Goal: Task Accomplishment & Management: Use online tool/utility

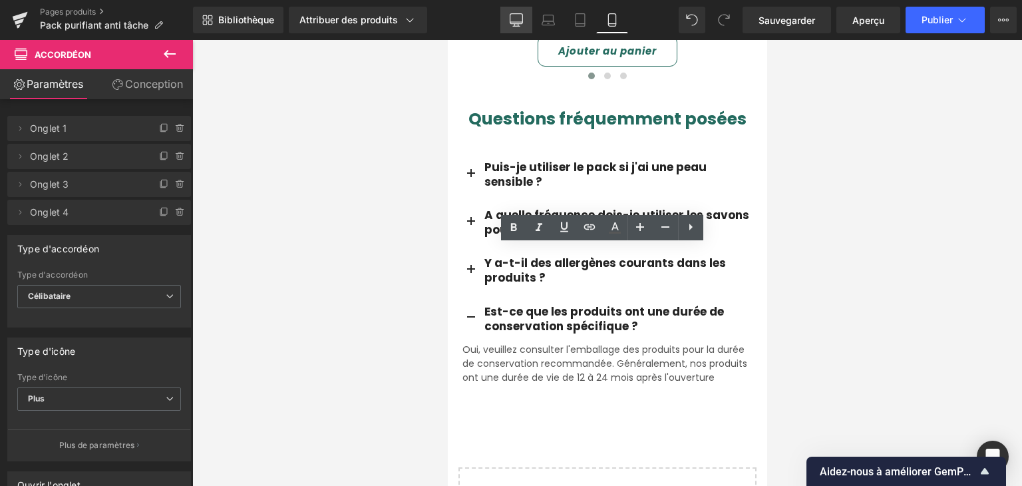
click at [520, 16] on icon at bounding box center [516, 19] width 13 height 13
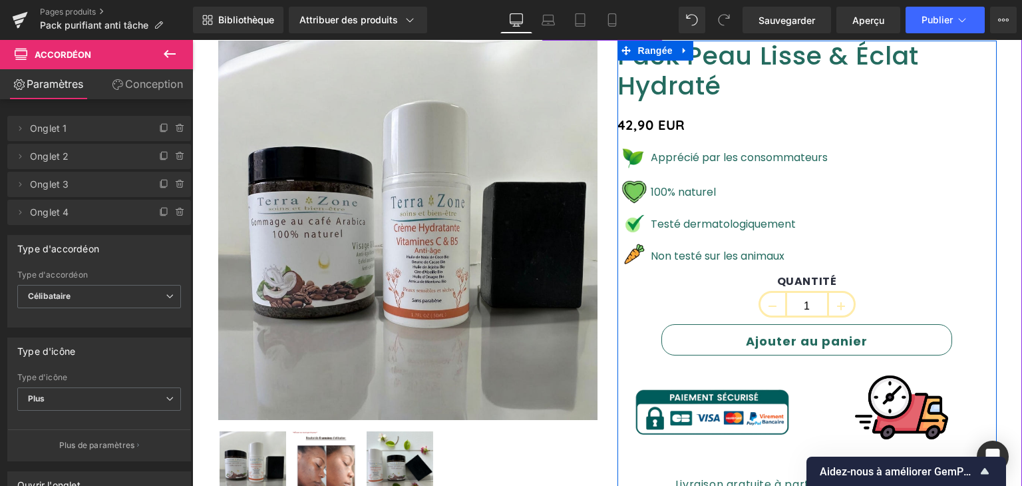
scroll to position [194, 0]
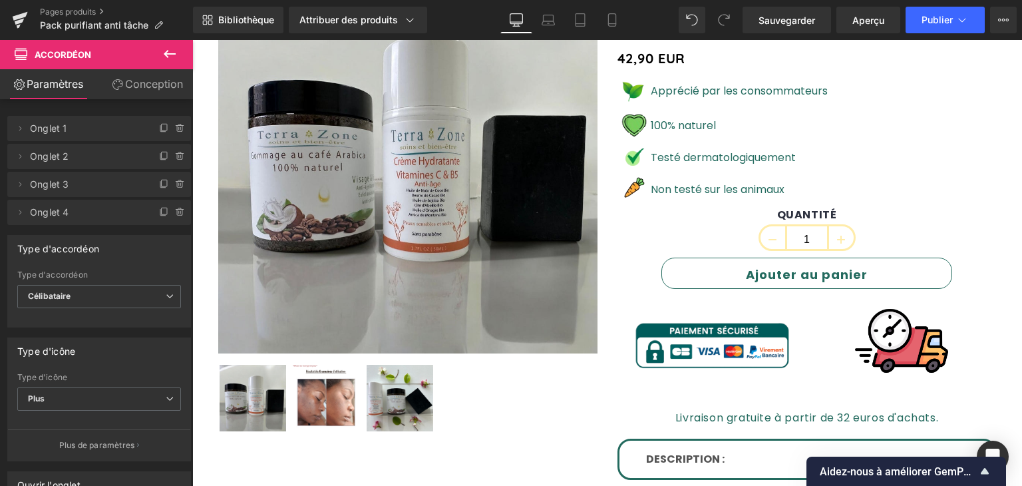
click at [165, 57] on icon at bounding box center [170, 54] width 16 height 16
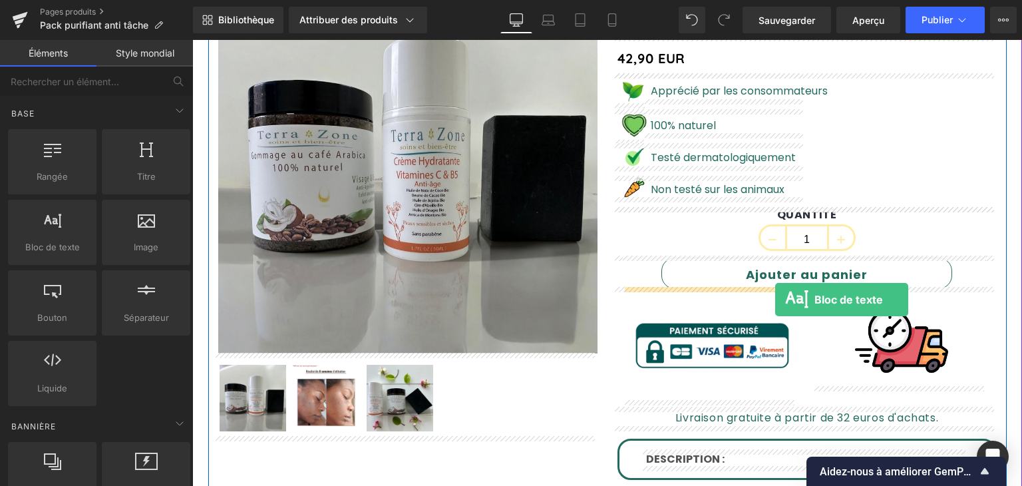
drag, startPoint x: 265, startPoint y: 281, endPoint x: 775, endPoint y: 299, distance: 510.7
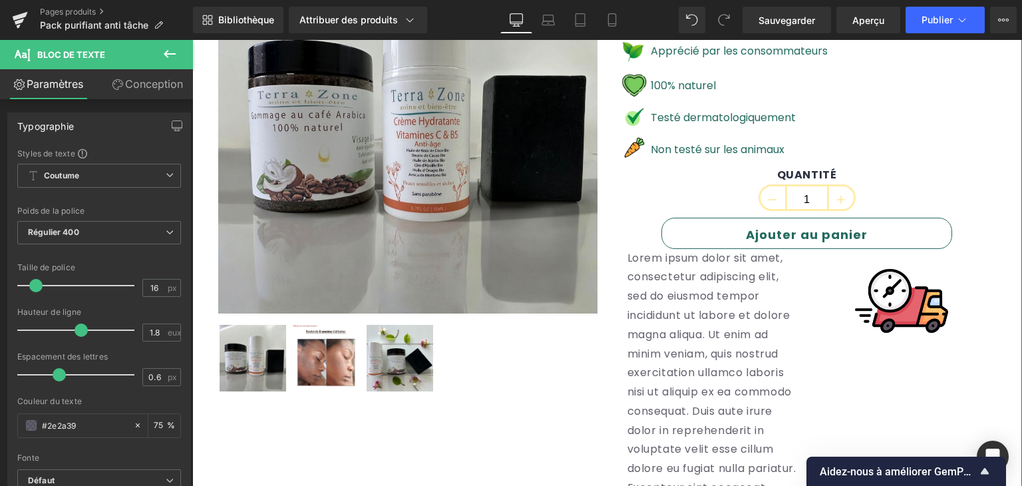
scroll to position [266, 0]
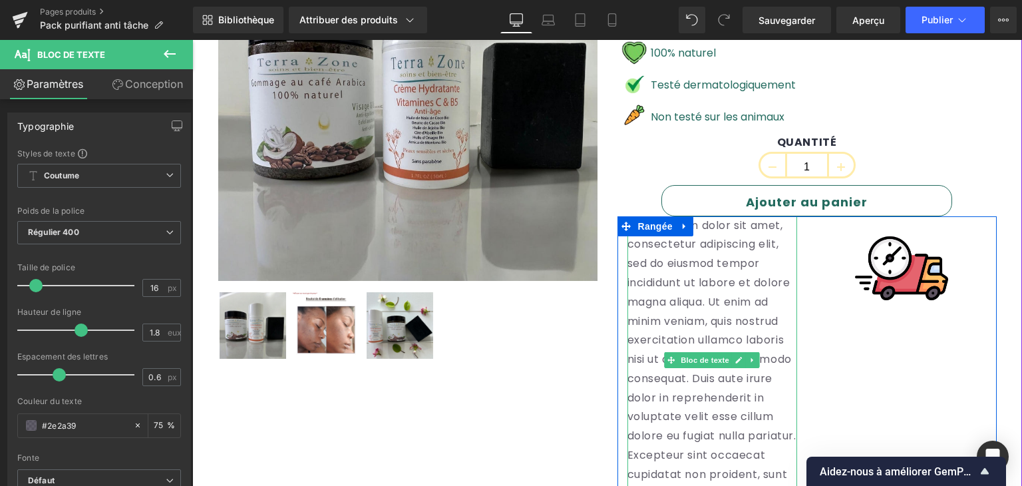
click at [673, 291] on p "Lorem ipsum dolor sit amet, consectetur adipiscing elit, sed do eiusmod tempor …" at bounding box center [713, 369] width 170 height 307
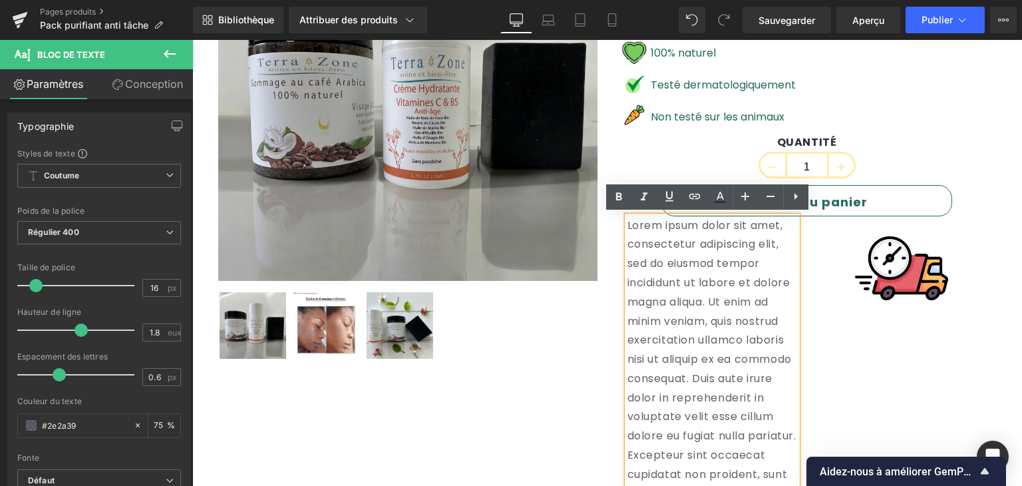
click at [588, 357] on div at bounding box center [407, 327] width 379 height 73
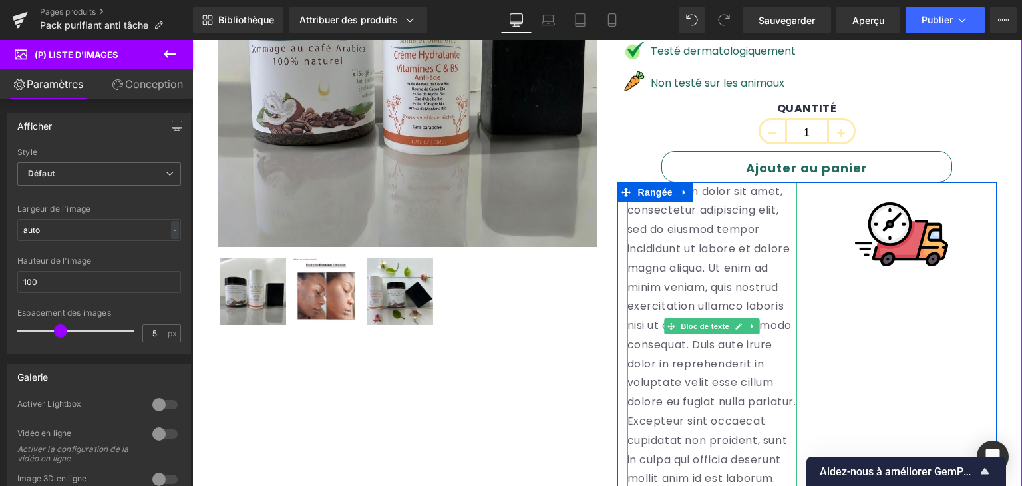
scroll to position [333, 0]
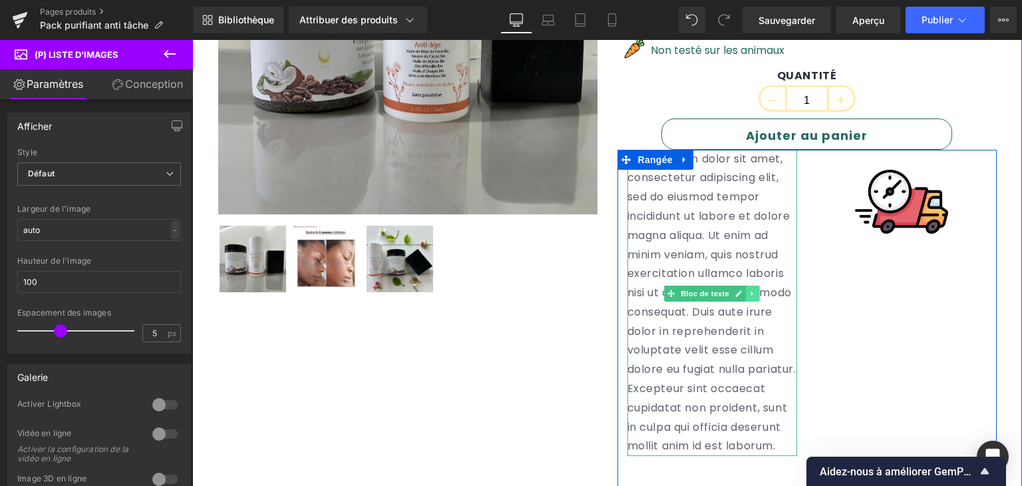
click at [746, 296] on link at bounding box center [753, 293] width 14 height 16
click at [753, 295] on link at bounding box center [760, 293] width 14 height 16
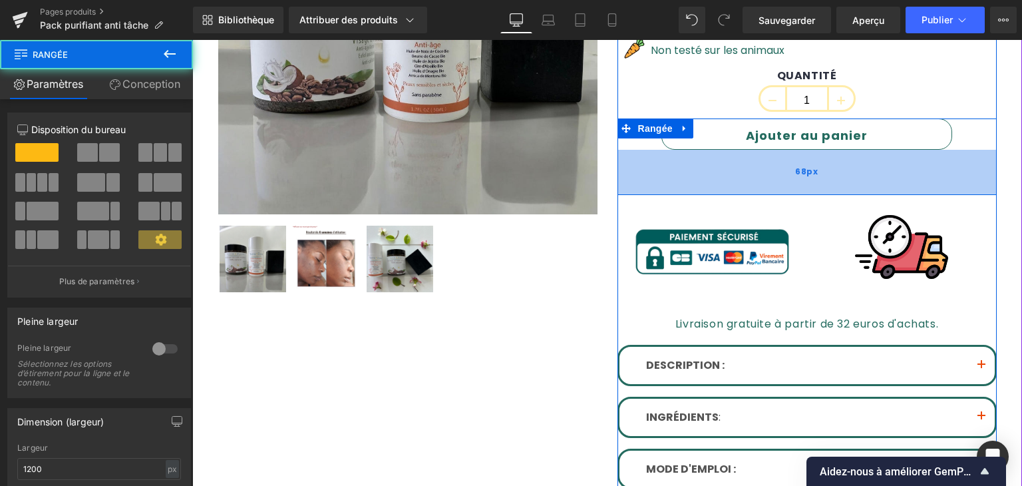
drag, startPoint x: 918, startPoint y: 147, endPoint x: 919, endPoint y: 192, distance: 45.3
click at [919, 192] on div "68px" at bounding box center [807, 172] width 379 height 45
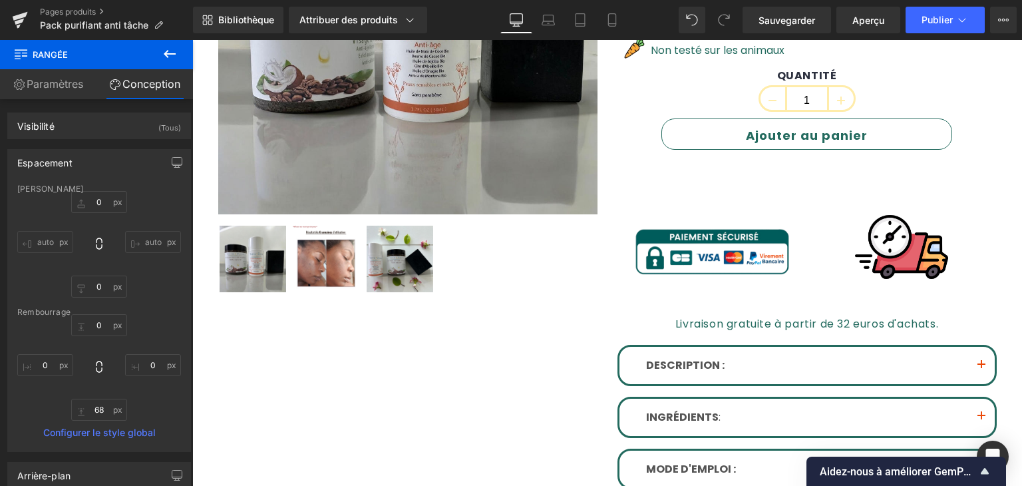
click at [165, 54] on icon at bounding box center [170, 54] width 12 height 8
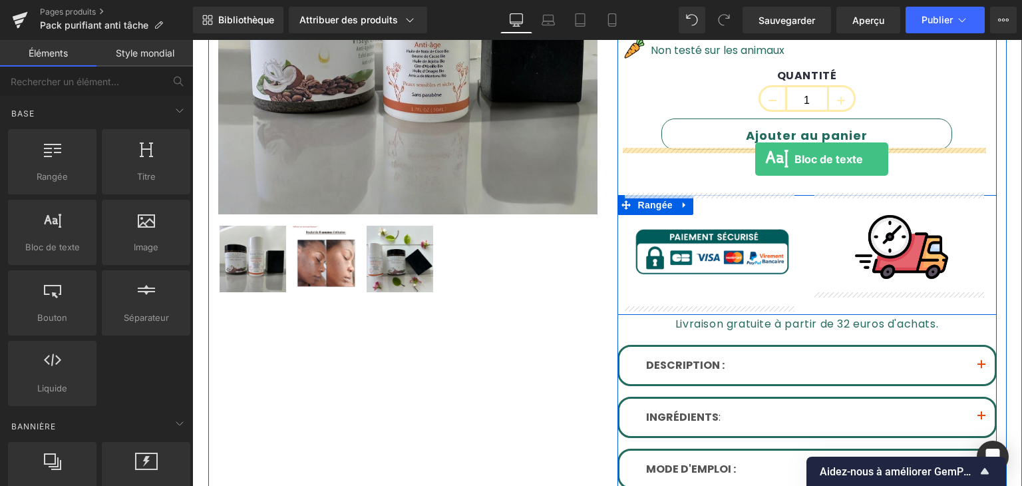
drag, startPoint x: 268, startPoint y: 293, endPoint x: 755, endPoint y: 159, distance: 505.1
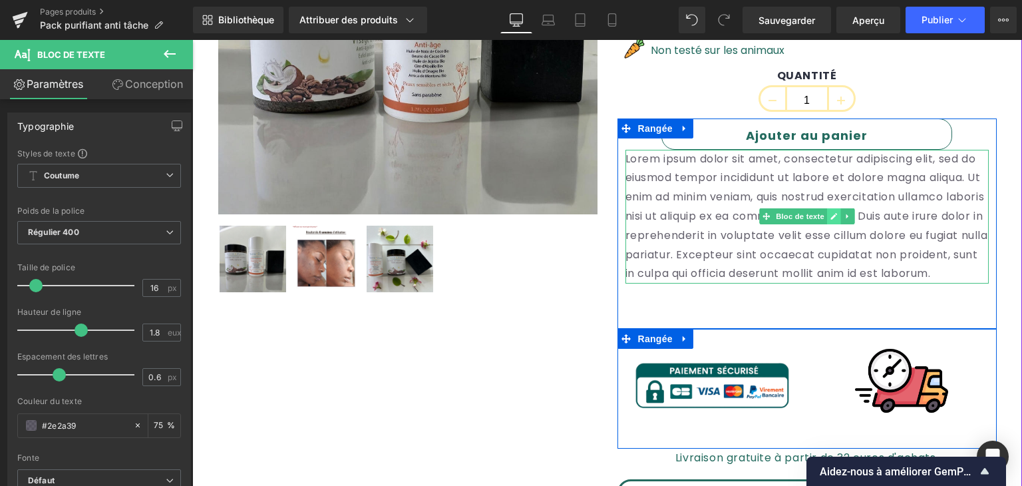
click at [830, 218] on icon at bounding box center [833, 217] width 7 height 7
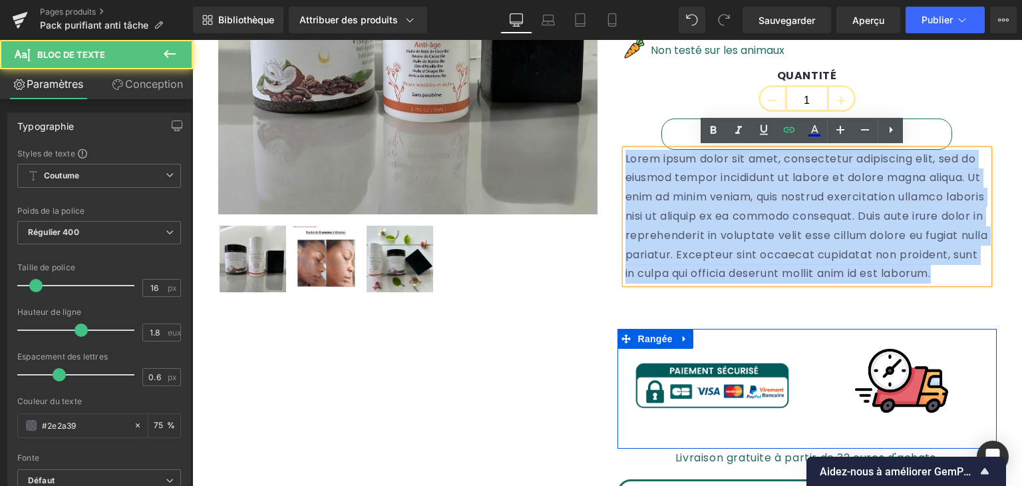
drag, startPoint x: 859, startPoint y: 277, endPoint x: 606, endPoint y: 160, distance: 278.7
click at [608, 160] on div "Pack Peau Lisse & Éclat Hydraté (P) Titre 42,90 EUR (P) Prix Image Apprécié par…" at bounding box center [807, 266] width 399 height 862
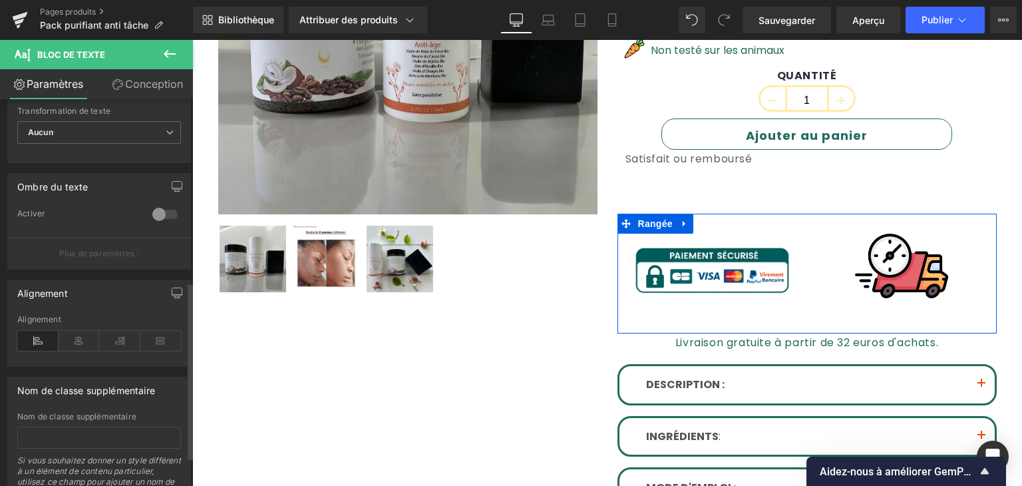
scroll to position [399, 0]
click at [71, 339] on icon at bounding box center [79, 338] width 41 height 20
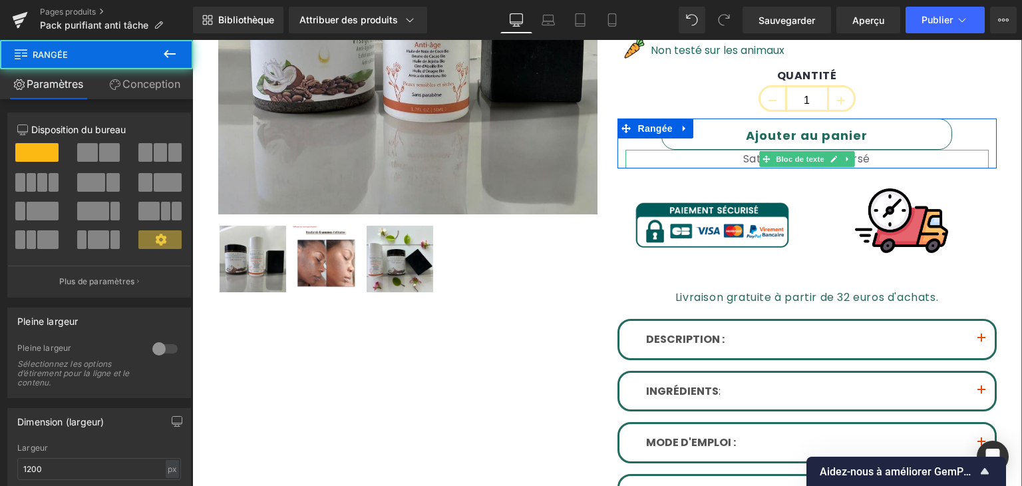
drag, startPoint x: 761, startPoint y: 210, endPoint x: 773, endPoint y: 150, distance: 61.6
click at [773, 150] on div "Ajouter au panier (P) Bouton Panier Satisfait ou remboursé Bloc de texte Rangée" at bounding box center [807, 143] width 379 height 51
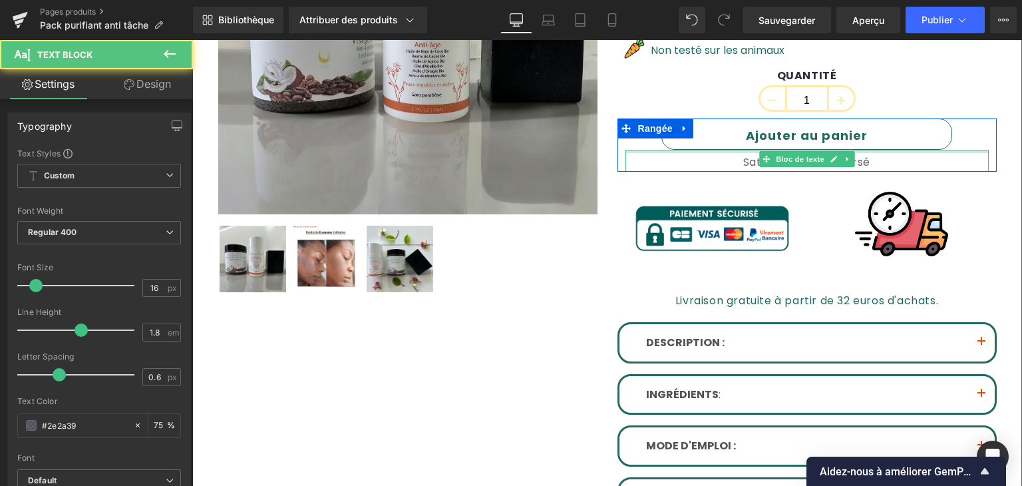
click at [735, 152] on div "Satisfait ou remboursé Bloc de texte" at bounding box center [807, 161] width 363 height 23
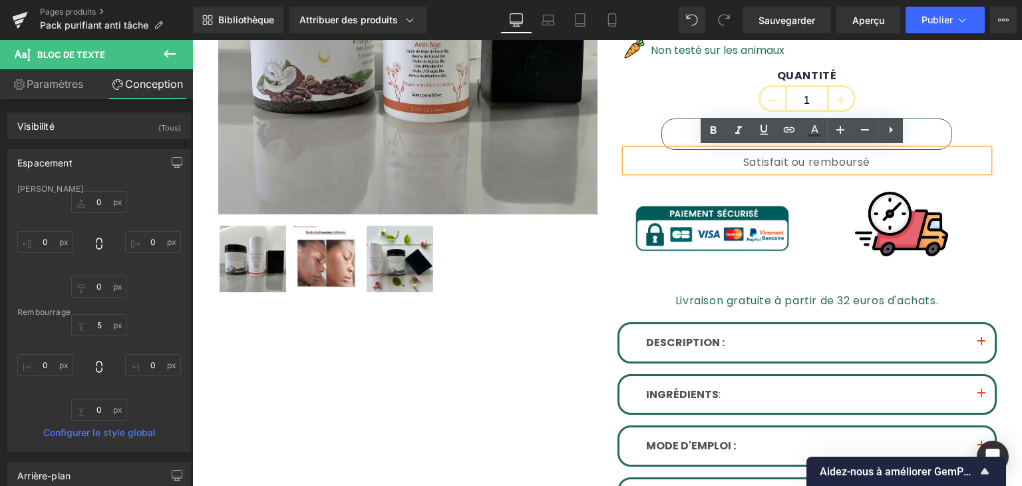
click at [868, 162] on p "Satisfait ou remboursé" at bounding box center [807, 162] width 363 height 19
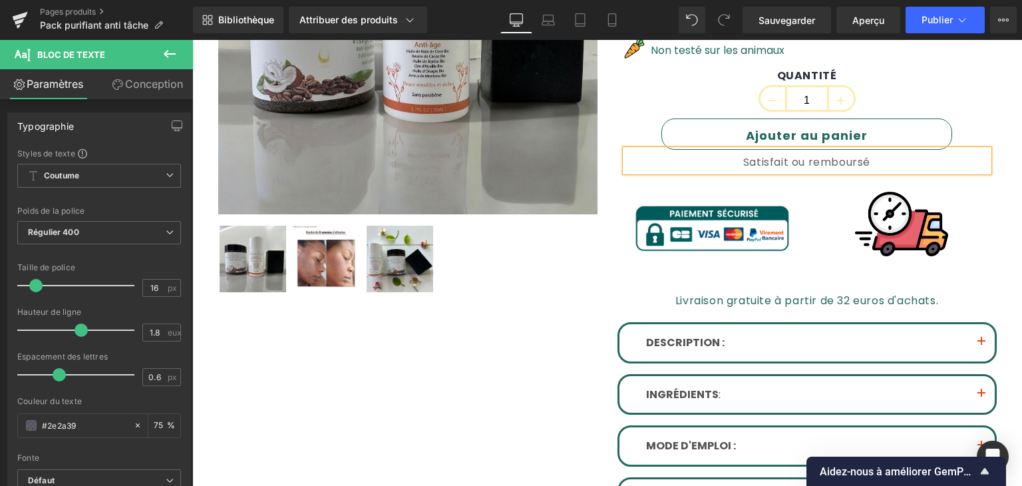
click at [808, 158] on font "Satisfait ou remboursé" at bounding box center [806, 161] width 127 height 15
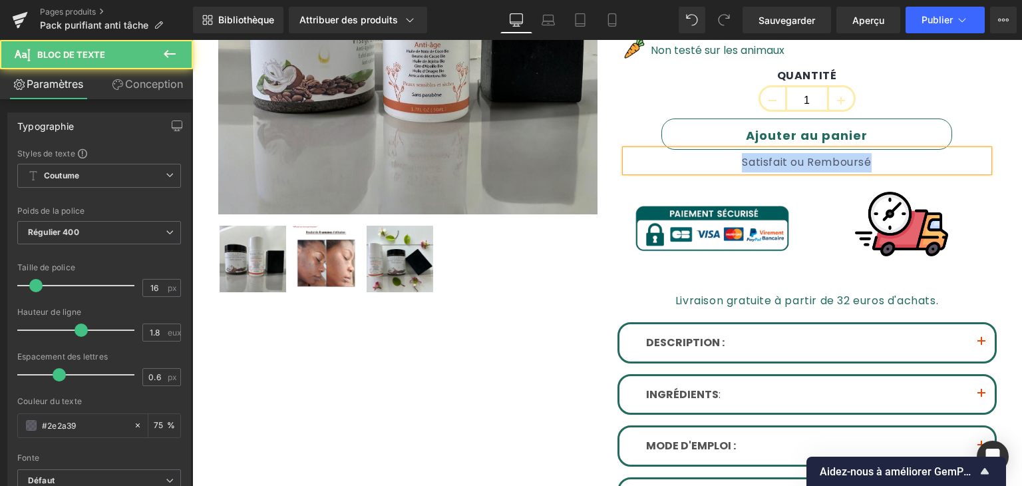
drag, startPoint x: 864, startPoint y: 160, endPoint x: 732, endPoint y: 164, distance: 132.5
click at [732, 164] on p "Satisfait ou Remboursé" at bounding box center [807, 162] width 363 height 19
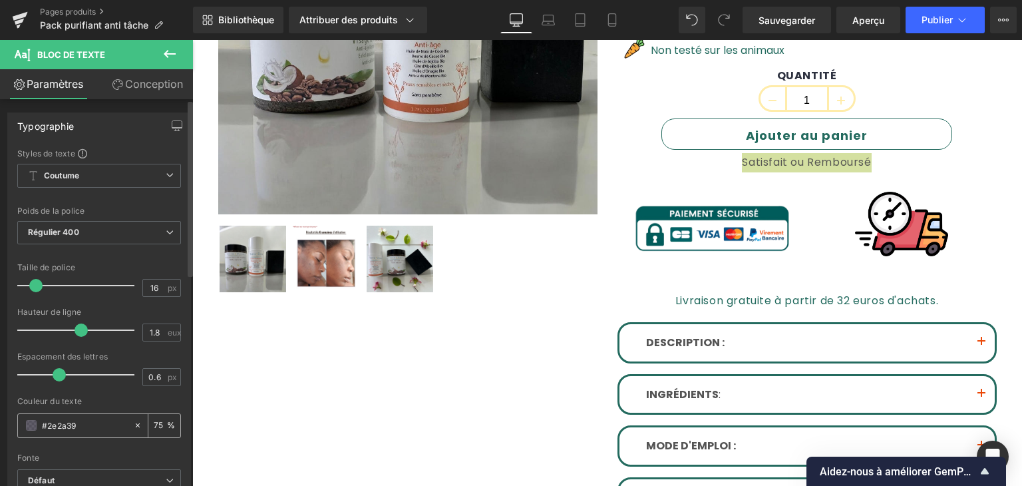
click at [34, 424] on span at bounding box center [31, 425] width 11 height 11
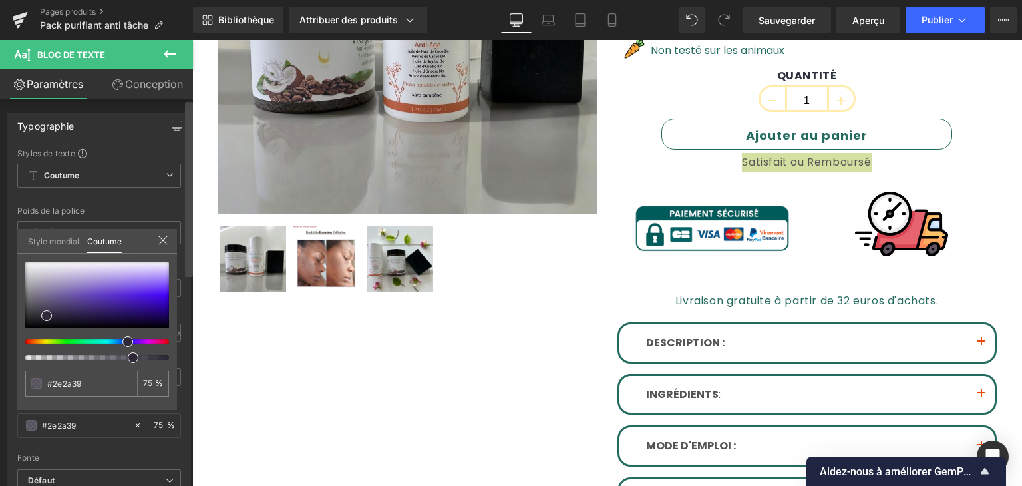
type input "#332937"
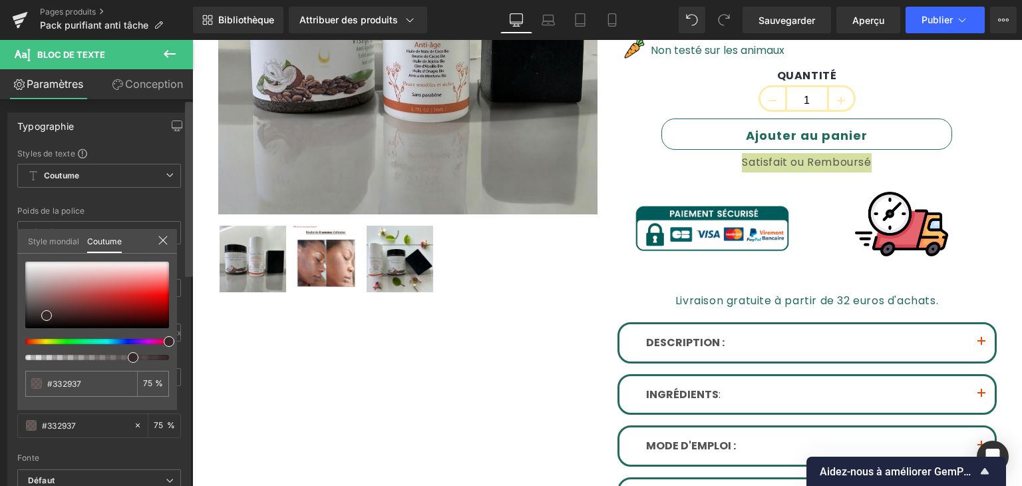
drag, startPoint x: 130, startPoint y: 340, endPoint x: 136, endPoint y: 332, distance: 10.4
click at [192, 341] on div "Typographie Styles de texte Coutume Coutume Configurer le style global Coutume …" at bounding box center [96, 295] width 193 height 393
type input "#372424"
type input "#4e1717"
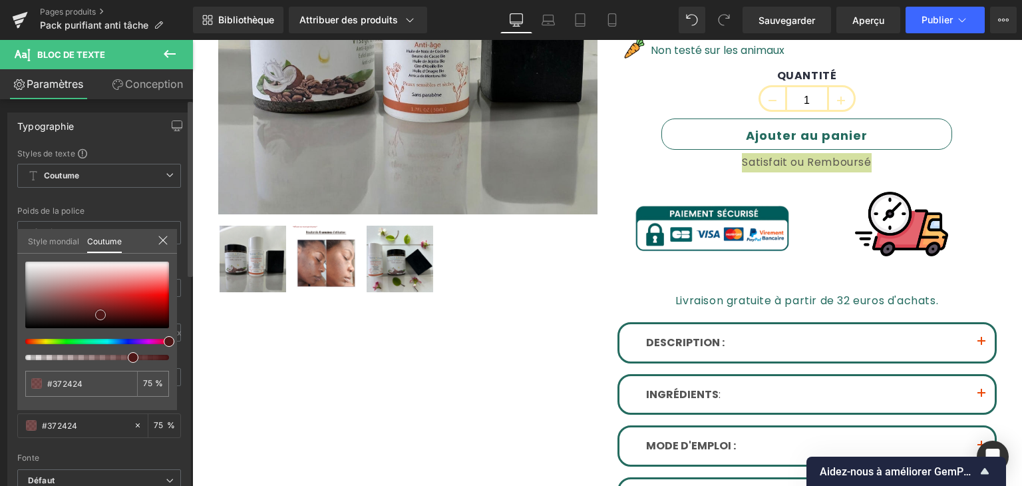
type input "#4e1717"
type input "#651414"
type input "#9f0808"
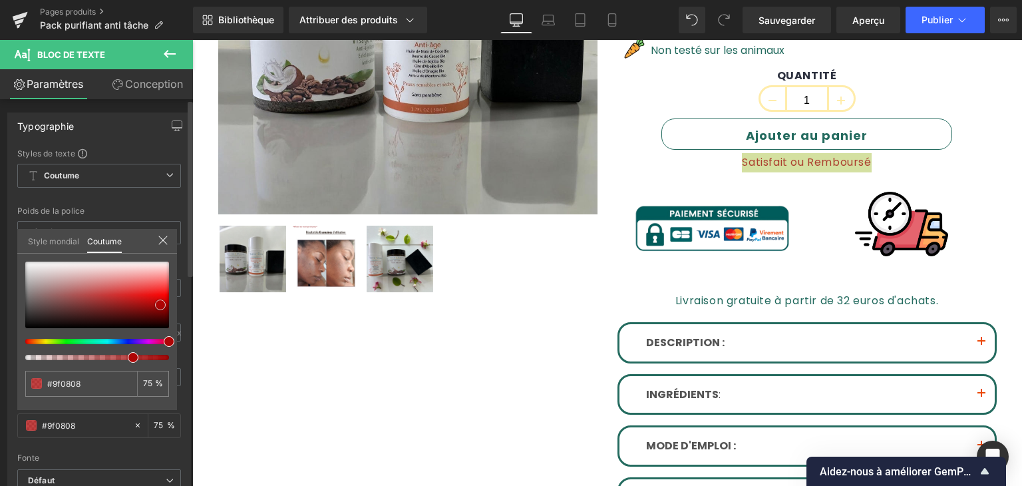
drag, startPoint x: 46, startPoint y: 310, endPoint x: 160, endPoint y: 299, distance: 114.3
click at [160, 299] on span at bounding box center [160, 304] width 11 height 11
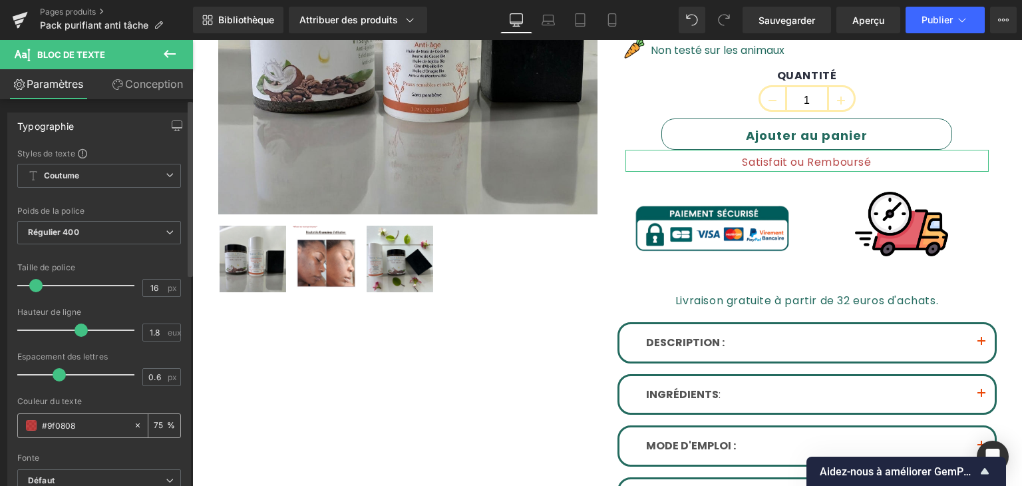
click at [29, 424] on span at bounding box center [31, 425] width 11 height 11
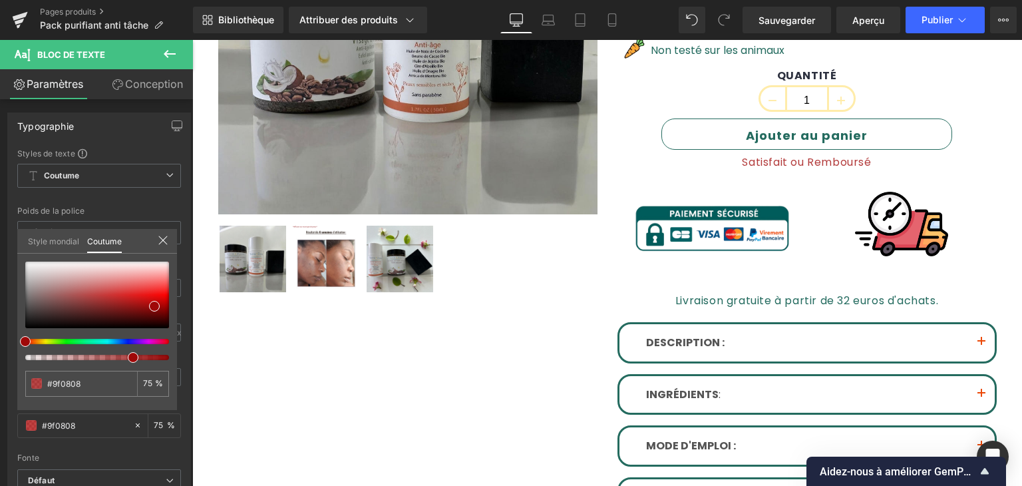
type input "80"
type input "100"
drag, startPoint x: 194, startPoint y: 351, endPoint x: 213, endPoint y: 352, distance: 18.7
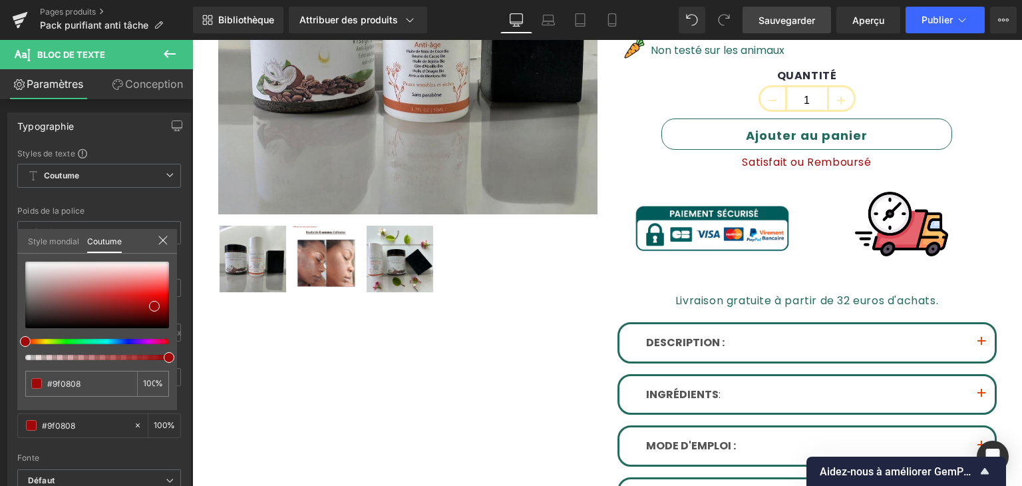
click at [803, 18] on font "Sauvegarder" at bounding box center [787, 20] width 57 height 11
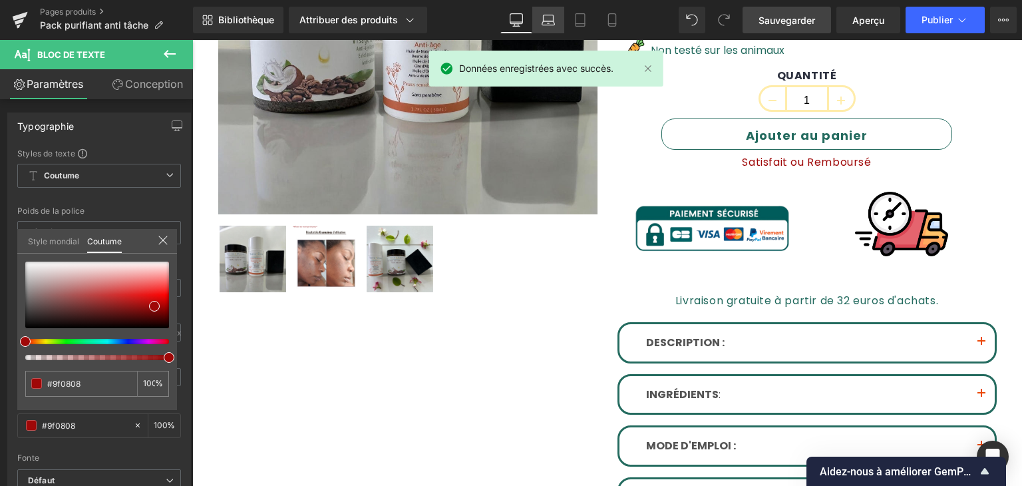
click at [540, 20] on link "Ordinateur portable" at bounding box center [548, 20] width 32 height 27
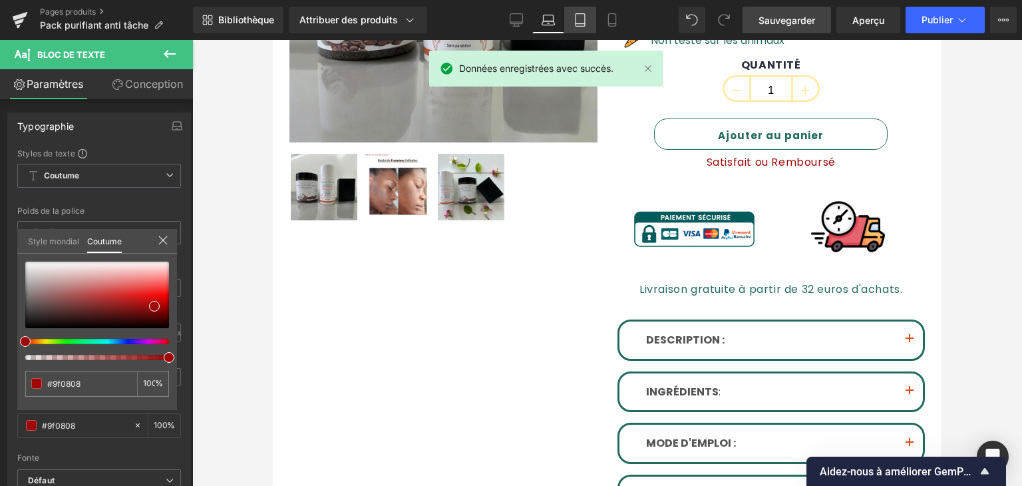
click at [581, 31] on link "Comprimé" at bounding box center [580, 20] width 32 height 27
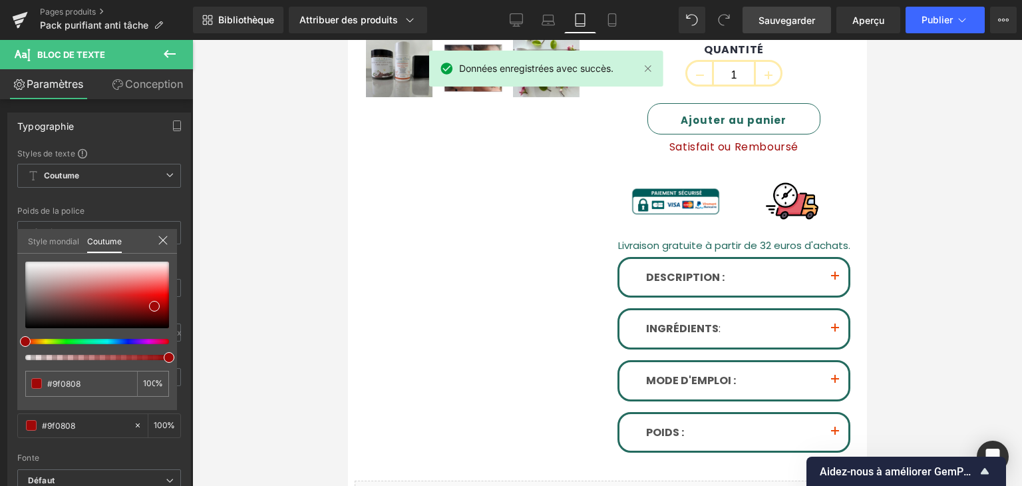
scroll to position [337, 0]
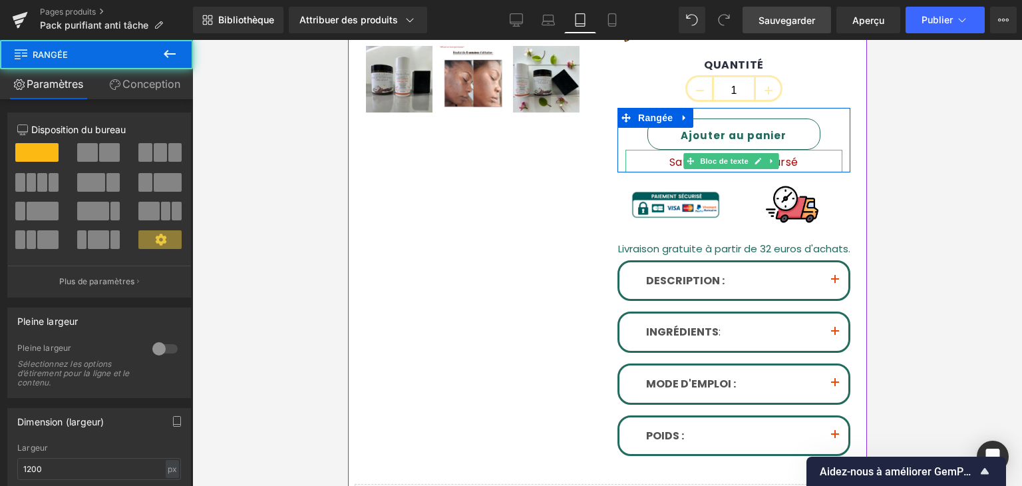
drag, startPoint x: 675, startPoint y: 181, endPoint x: 912, endPoint y: 77, distance: 258.3
click at [678, 163] on div "Ajouter au panier (P) Bouton Panier Satisfait ou Remboursé Bloc de texte Rangée" at bounding box center [733, 140] width 233 height 65
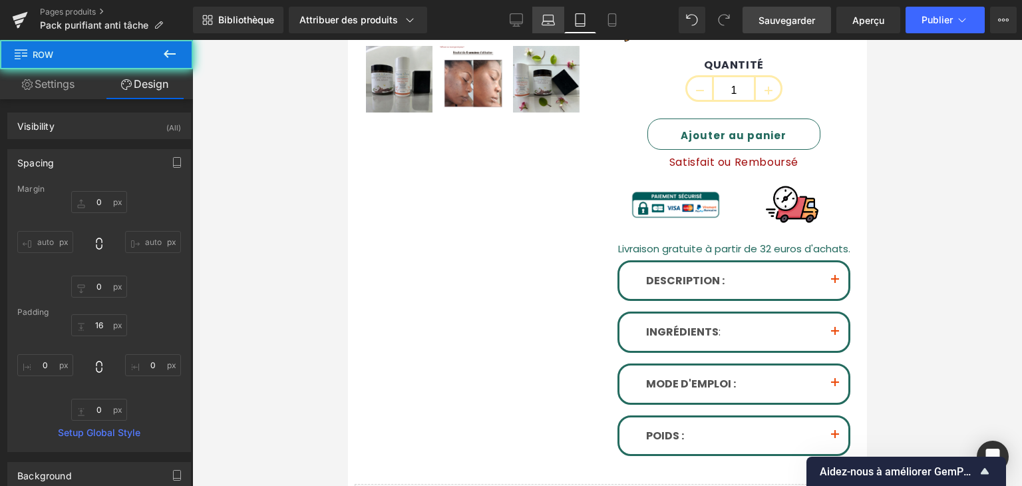
type input "0"
type input "16"
type input "0"
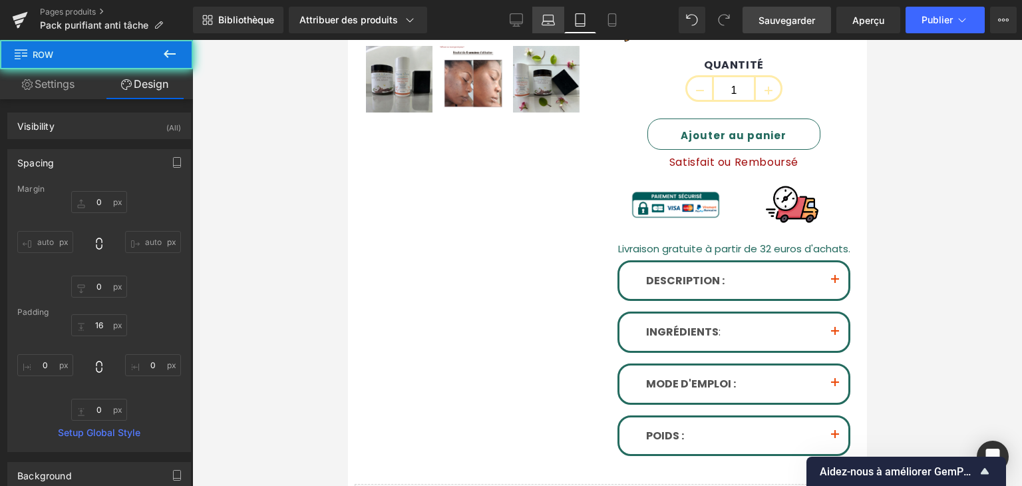
type input "0"
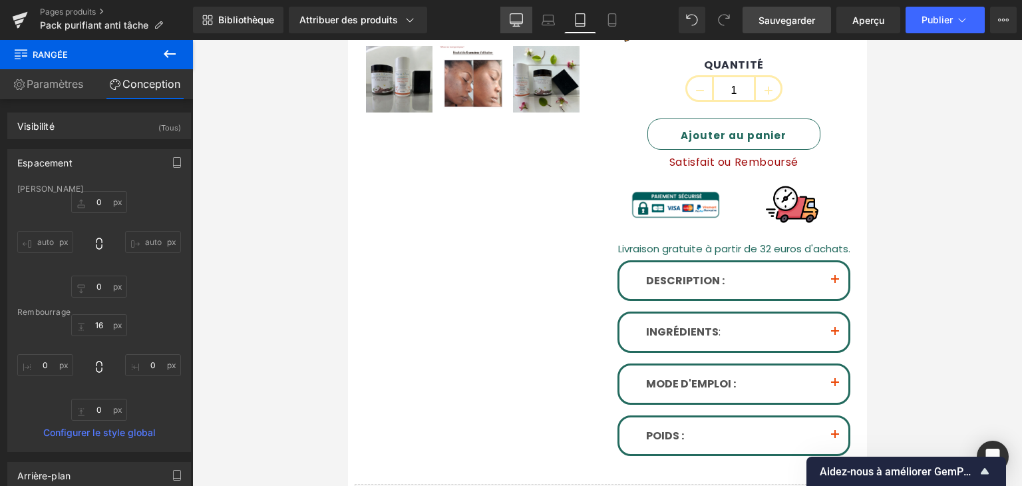
click at [515, 17] on icon at bounding box center [516, 19] width 13 height 13
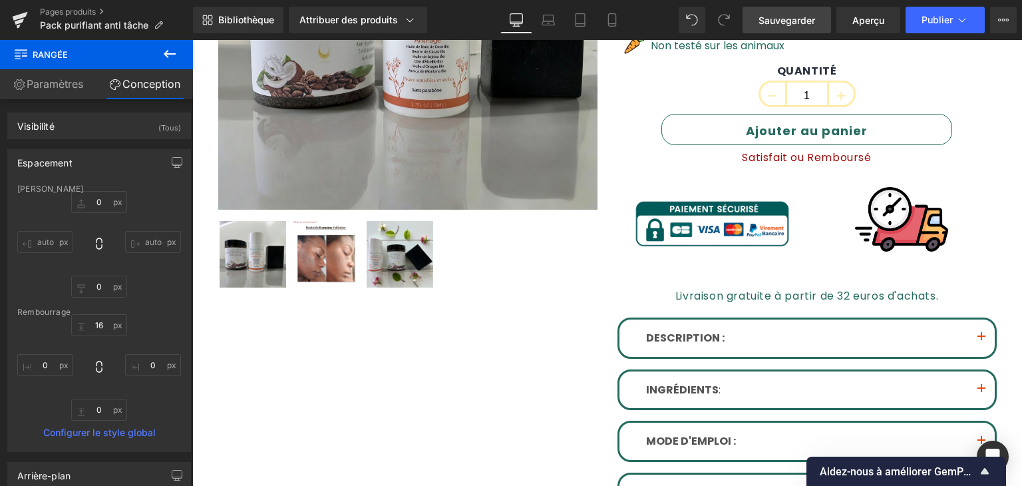
scroll to position [343, 0]
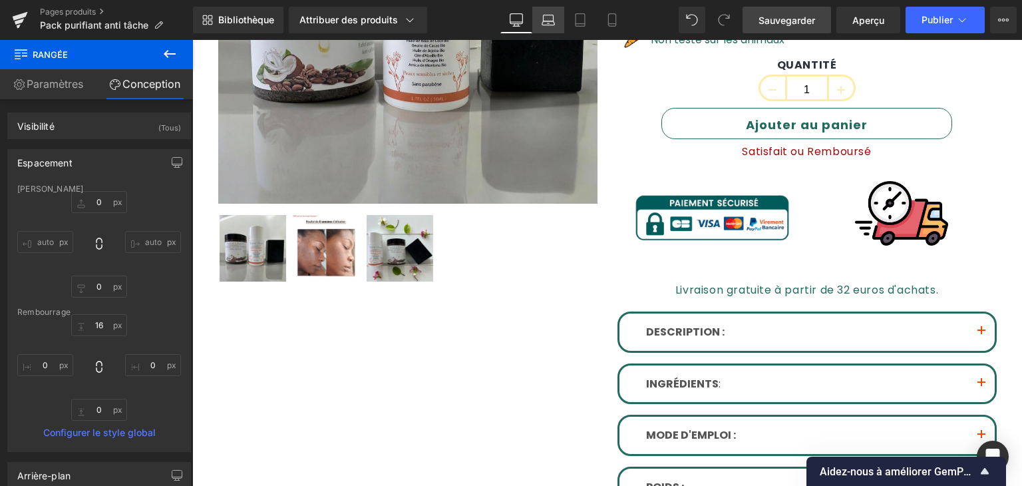
click at [548, 23] on icon at bounding box center [549, 23] width 2 height 0
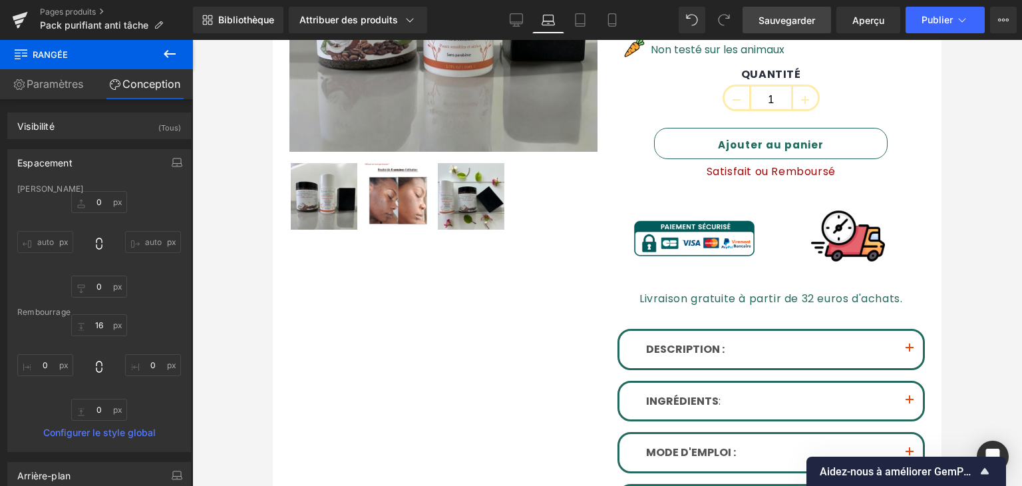
scroll to position [353, 0]
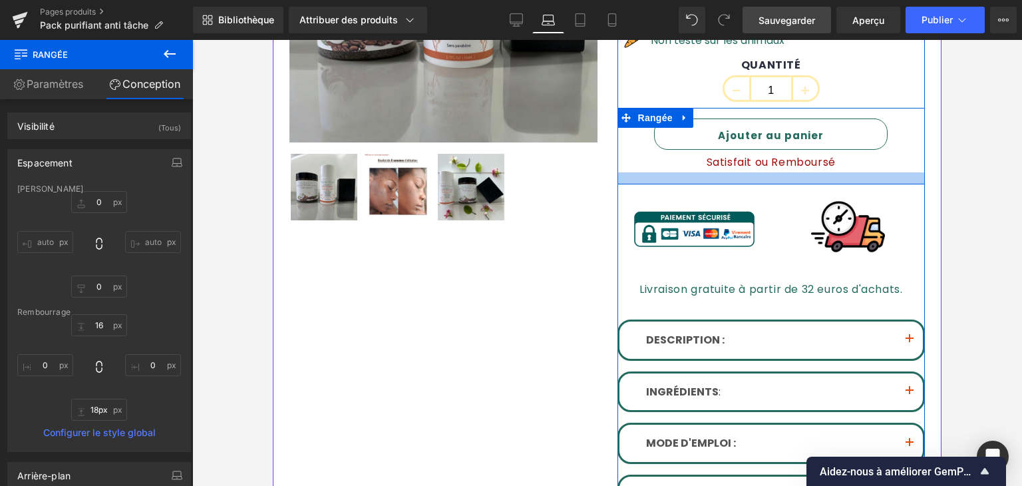
type input "0px"
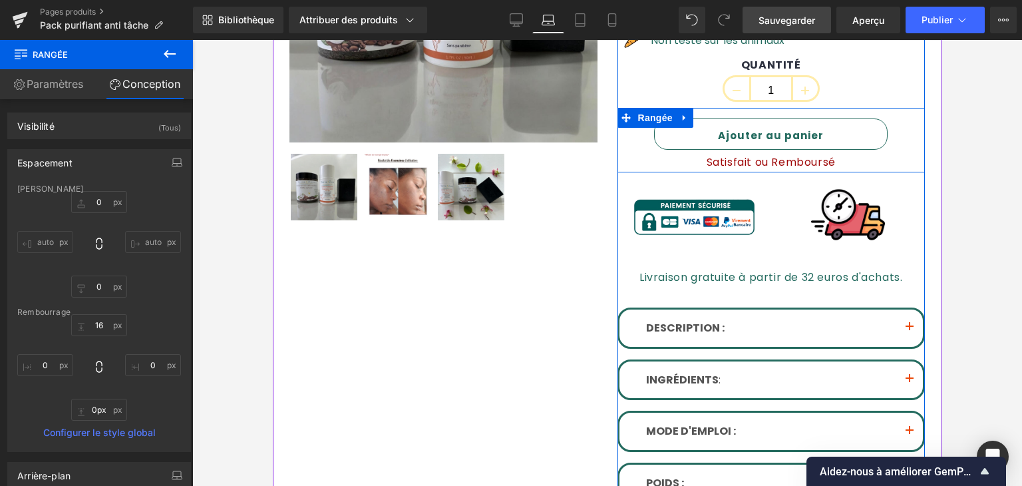
drag, startPoint x: 721, startPoint y: 182, endPoint x: 691, endPoint y: 125, distance: 64.3
click at [725, 157] on div "Ajouter au panier (P) Bouton Panier Satisfait ou Remboursé Bloc de texte Rangée" at bounding box center [772, 140] width 308 height 65
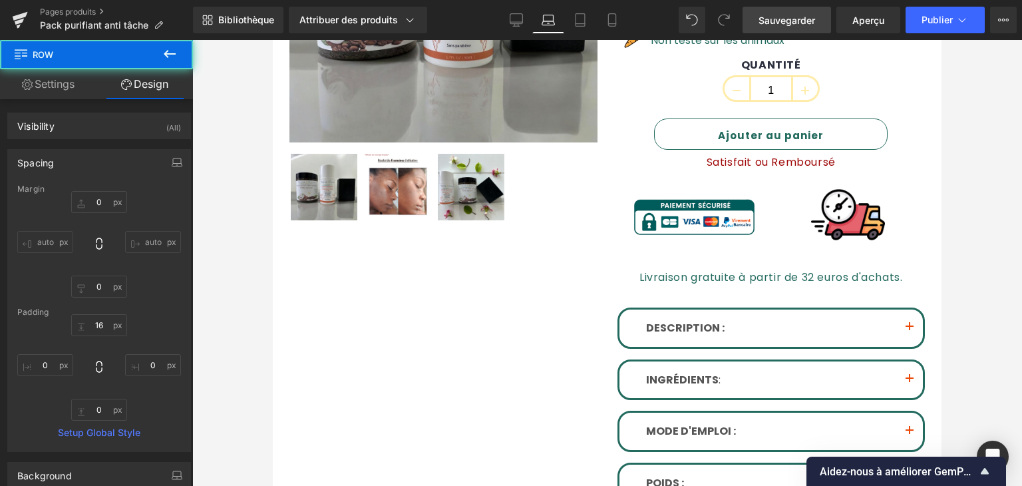
click at [747, 21] on link "Sauvegarder" at bounding box center [787, 20] width 89 height 27
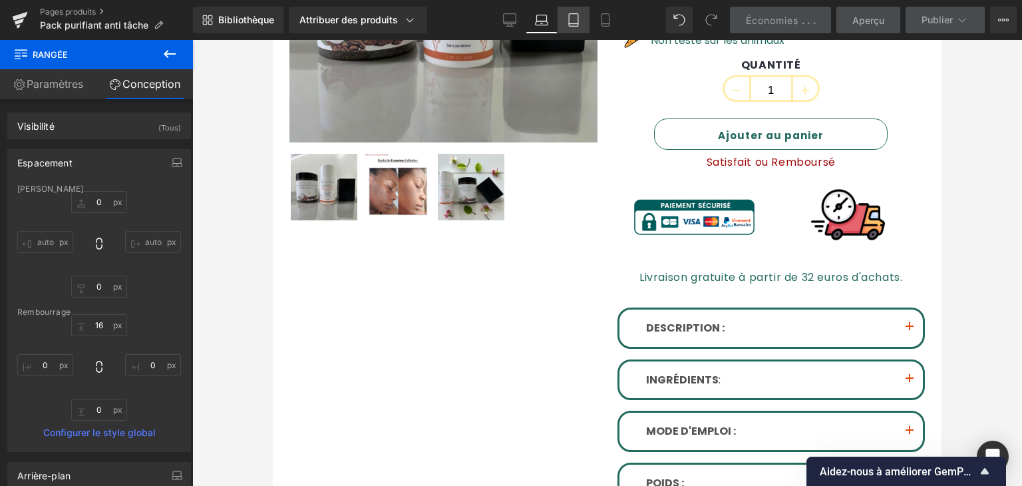
click at [583, 23] on link "Comprimé" at bounding box center [574, 20] width 32 height 27
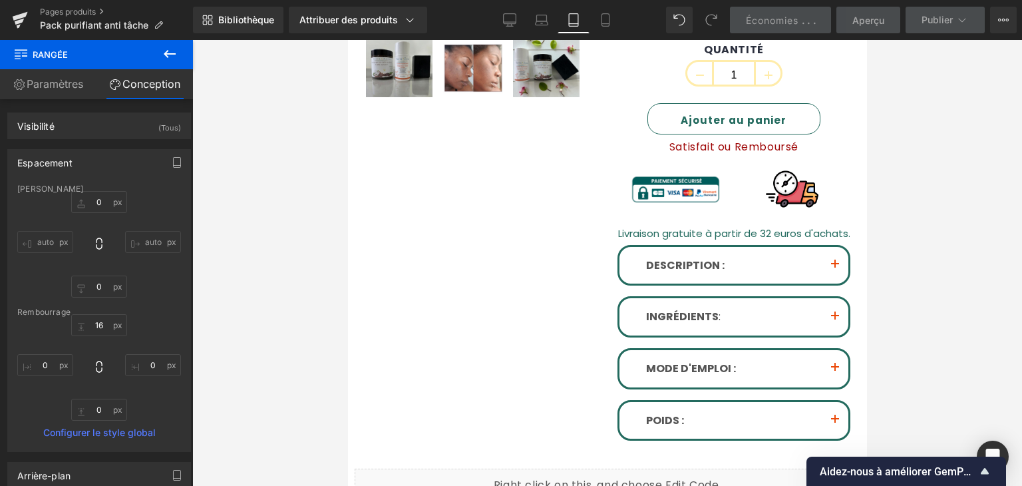
scroll to position [337, 0]
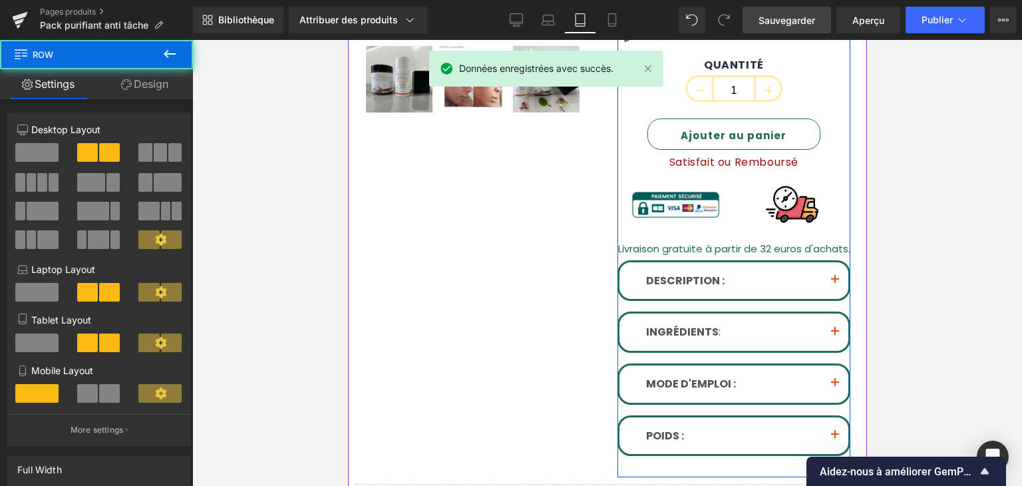
click at [720, 168] on div "Pack Peau Lisse & Éclat Hydraté (P) Titre 42,90 EUR (P) Prix Image Apprécié par…" at bounding box center [733, 143] width 233 height 646
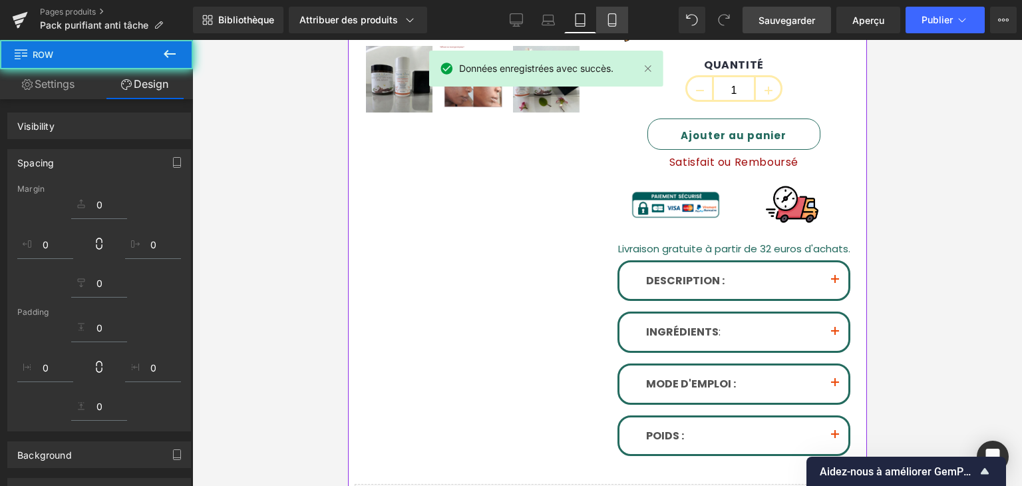
click at [612, 15] on icon at bounding box center [612, 19] width 13 height 13
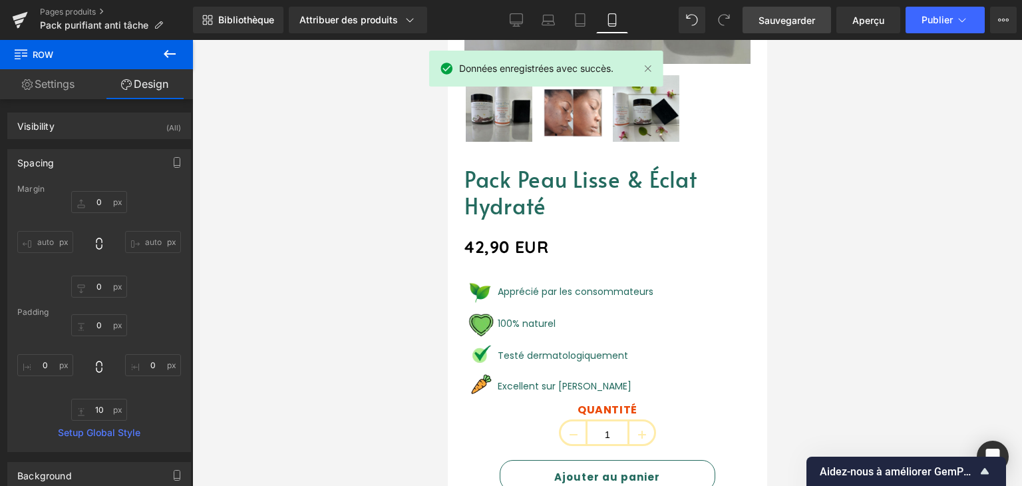
type input "0"
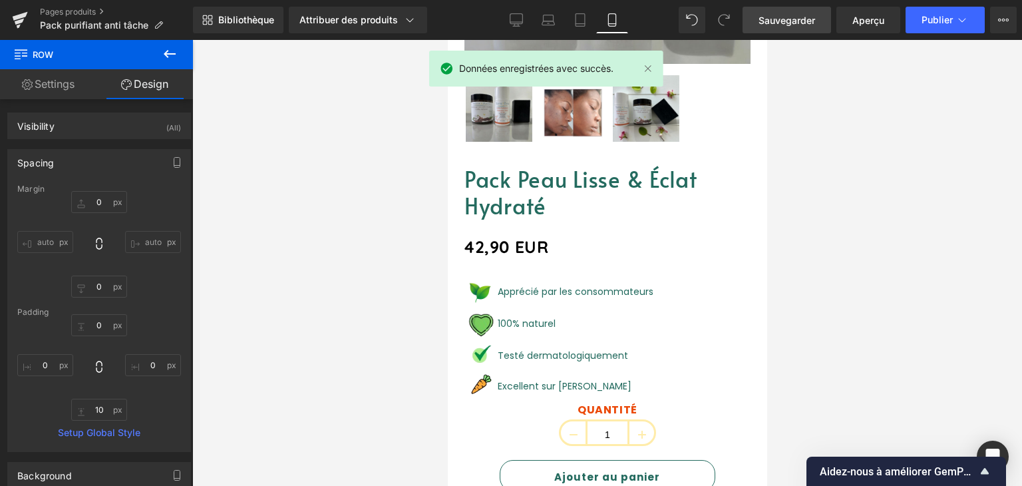
type input "0"
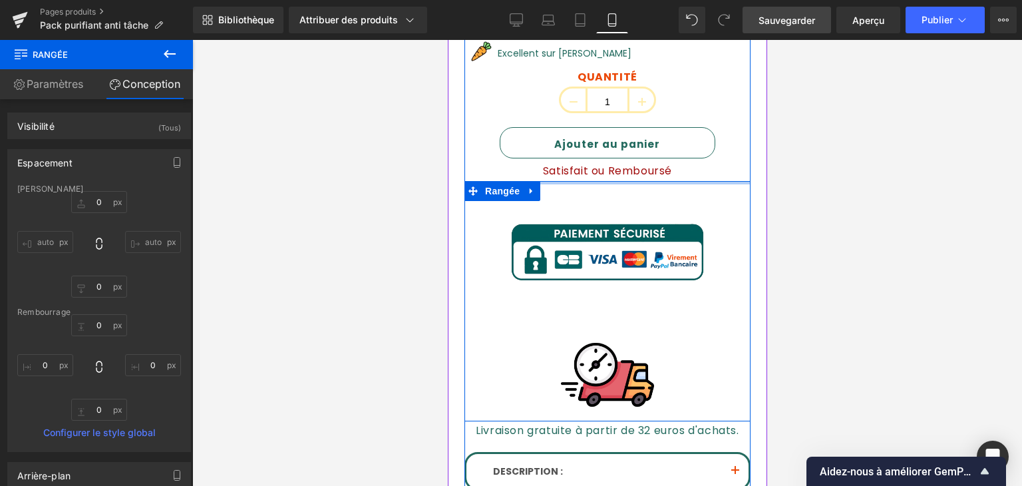
type input "0px"
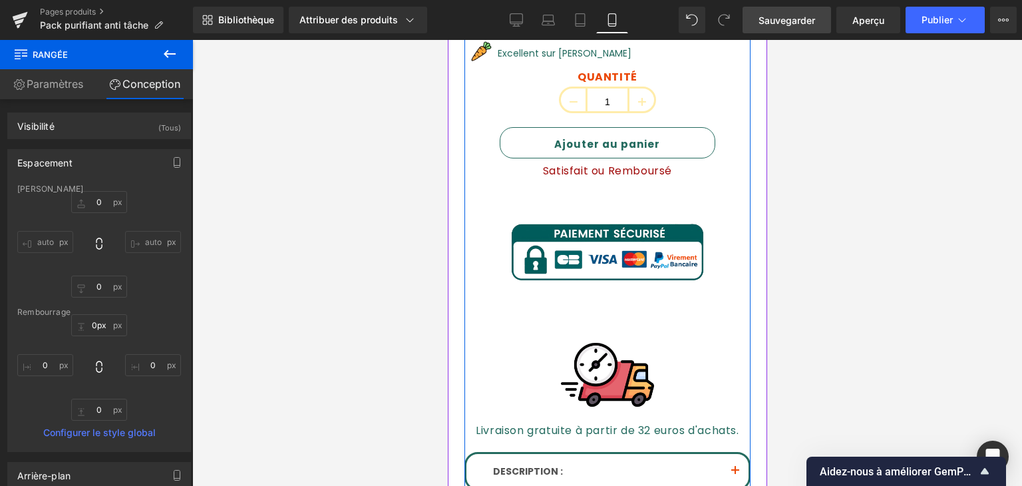
drag, startPoint x: 602, startPoint y: 172, endPoint x: 1230, endPoint y: 84, distance: 634.4
click at [606, 165] on div "Pack Peau Lisse & Éclat Hydraté (P) Titre 42,90 EUR (P) Prix Image Apprécié par…" at bounding box center [607, 241] width 286 height 817
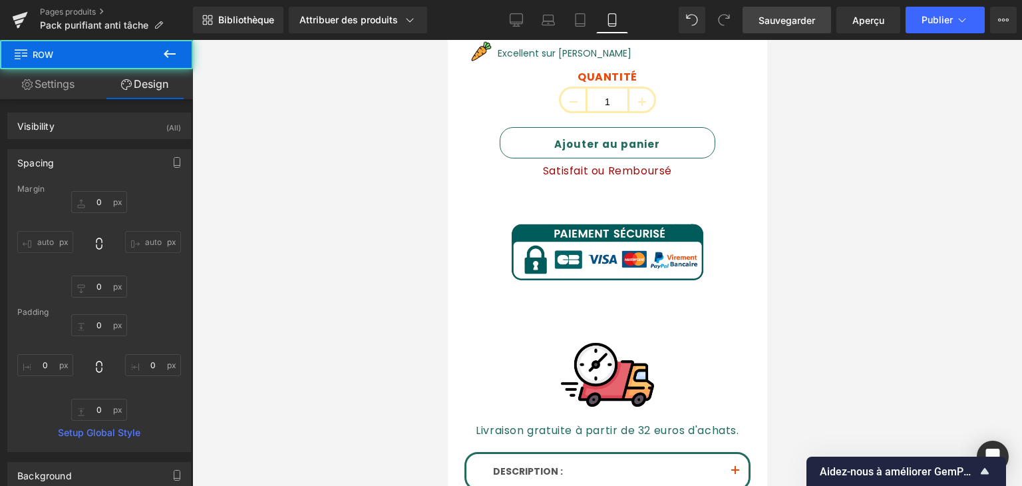
type input "0"
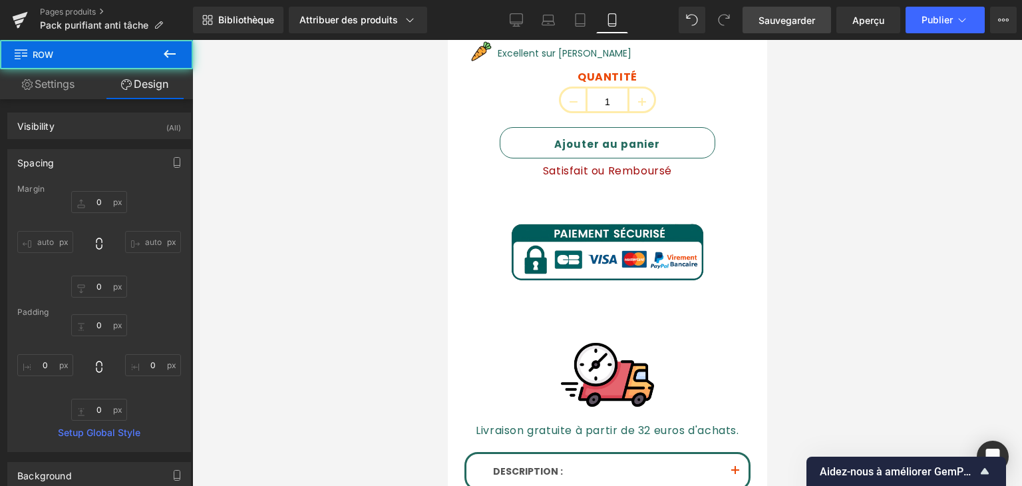
type input "0"
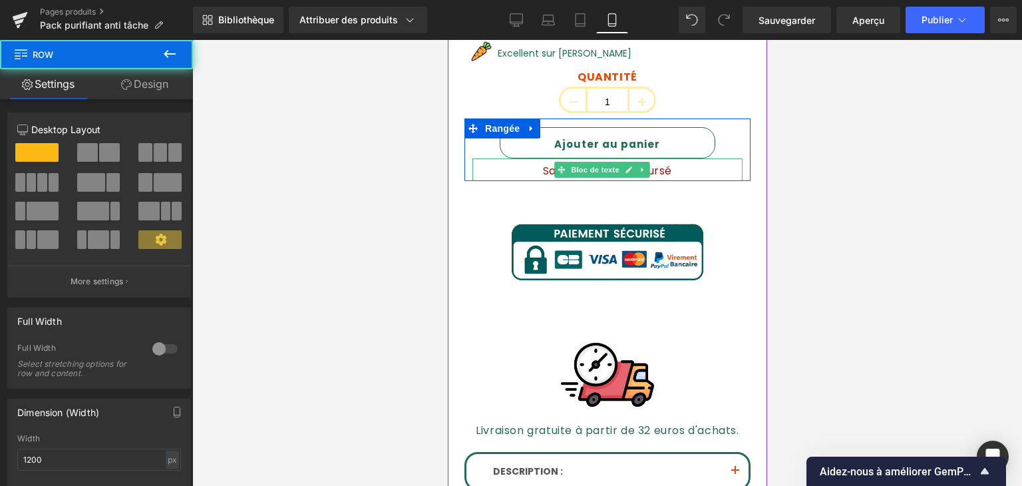
drag, startPoint x: 613, startPoint y: 168, endPoint x: 641, endPoint y: 145, distance: 36.0
click at [620, 159] on div "Ajouter au panier (P) Bouton Panier Satisfait ou Remboursé Bloc de texte Rangée" at bounding box center [607, 149] width 286 height 63
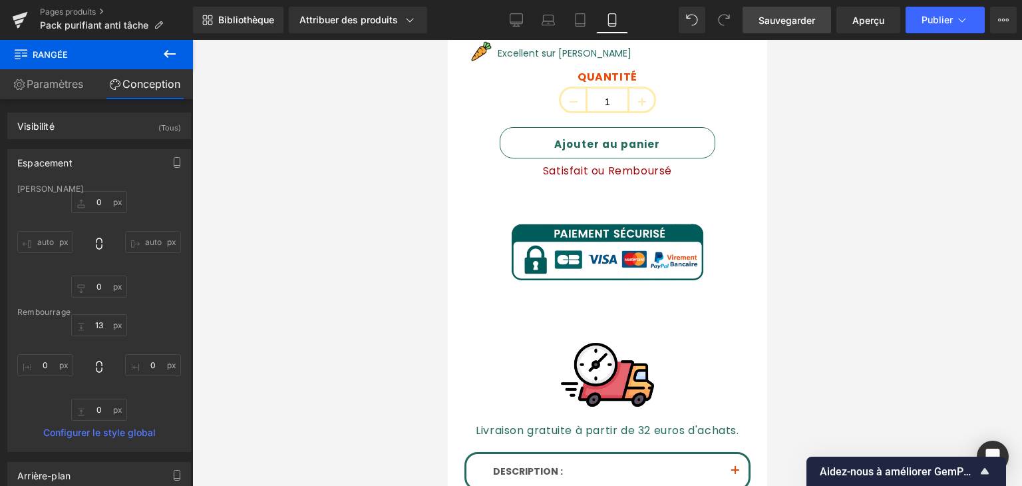
click at [809, 15] on font "Sauvegarder" at bounding box center [787, 20] width 57 height 11
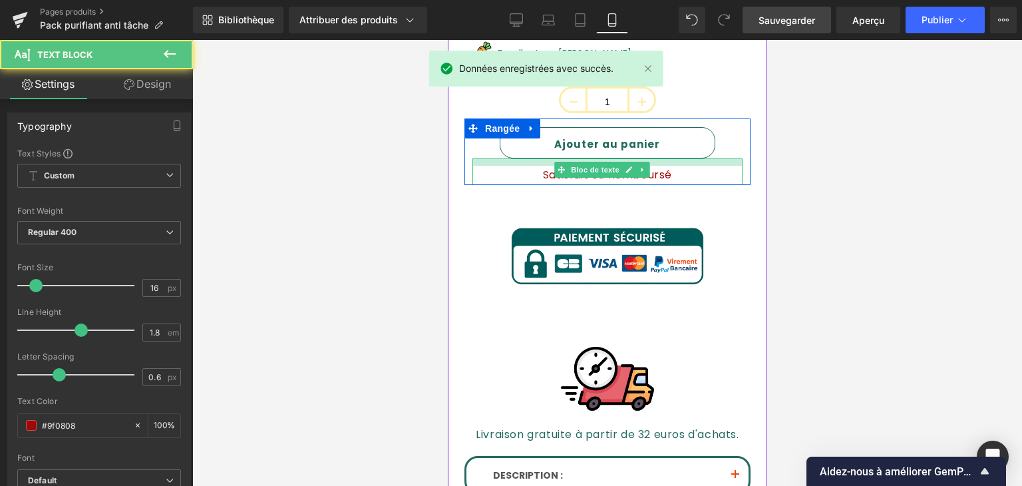
click at [665, 158] on div at bounding box center [607, 161] width 270 height 7
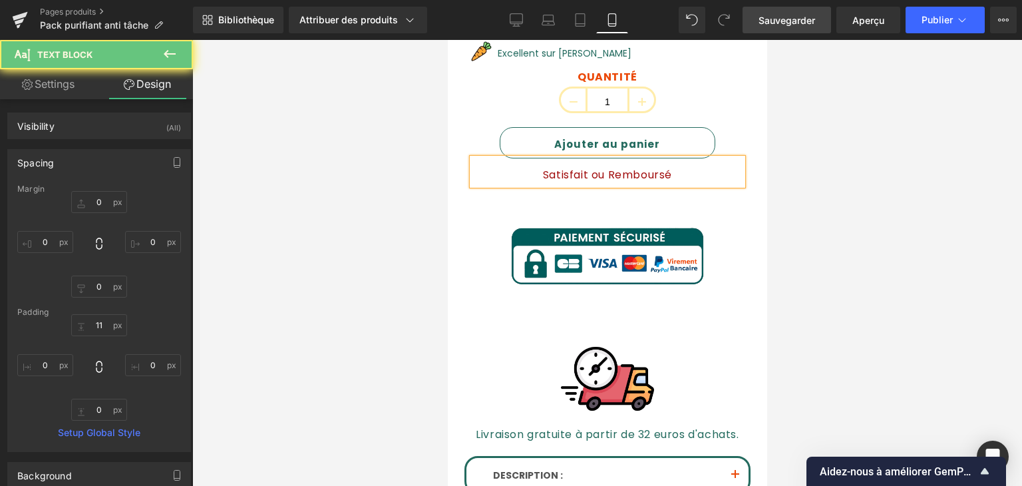
click at [785, 35] on div "Bibliothèque Attribuer des produits Aperçu du produit Pack Peau Lisse & Éclat H…" at bounding box center [607, 20] width 829 height 40
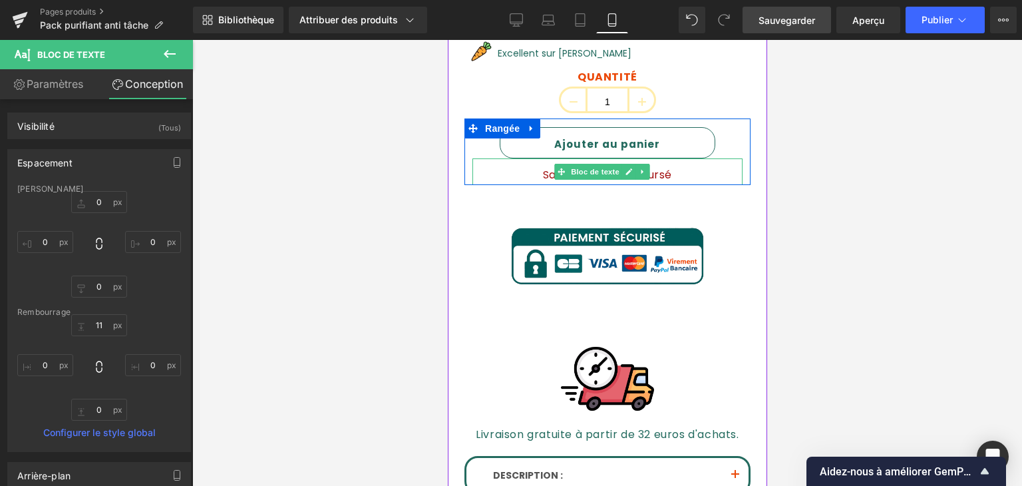
click at [674, 166] on p "Satisfait ou Remboursé" at bounding box center [607, 175] width 270 height 19
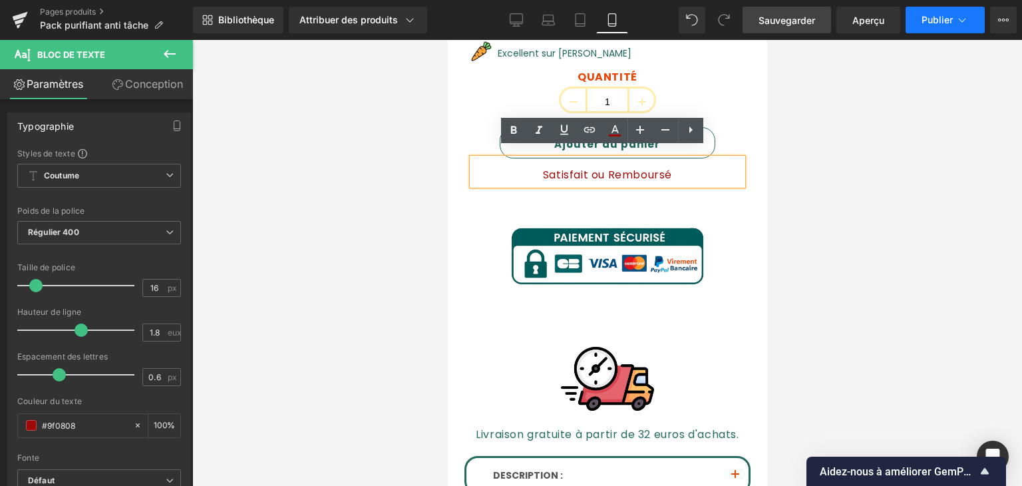
click at [929, 22] on font "Publier" at bounding box center [937, 19] width 31 height 11
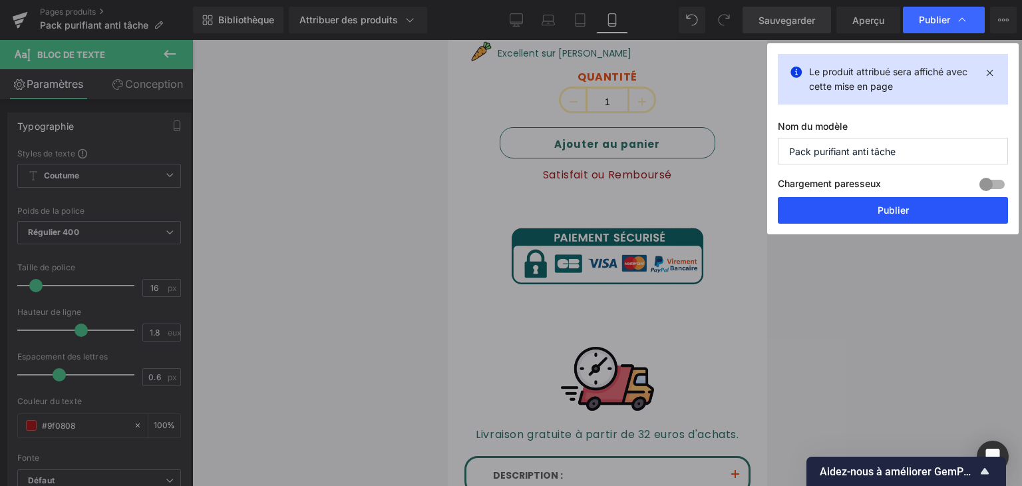
click at [860, 216] on button "Publier" at bounding box center [893, 210] width 230 height 27
drag, startPoint x: 303, startPoint y: 205, endPoint x: 860, endPoint y: 216, distance: 557.1
click at [860, 216] on div at bounding box center [607, 263] width 830 height 446
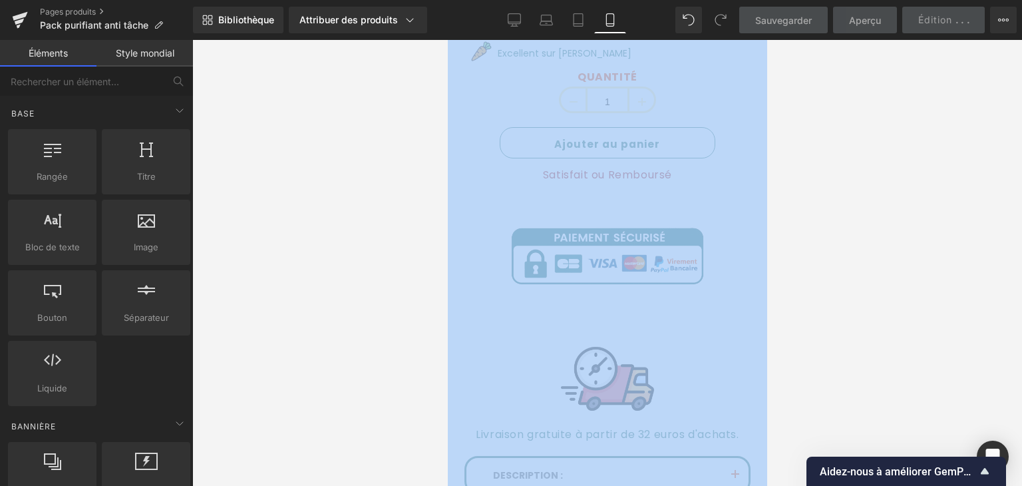
click at [803, 174] on div at bounding box center [607, 263] width 830 height 446
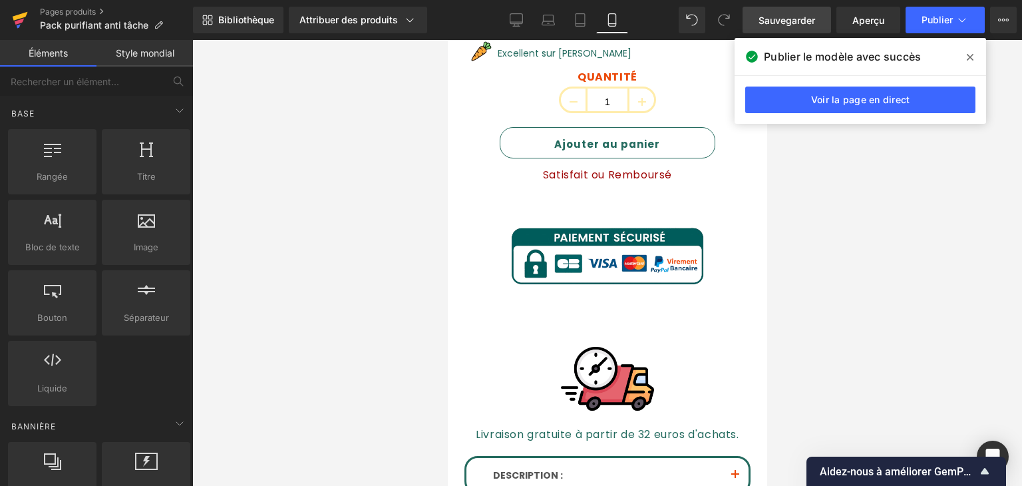
click at [12, 20] on icon at bounding box center [20, 19] width 16 height 33
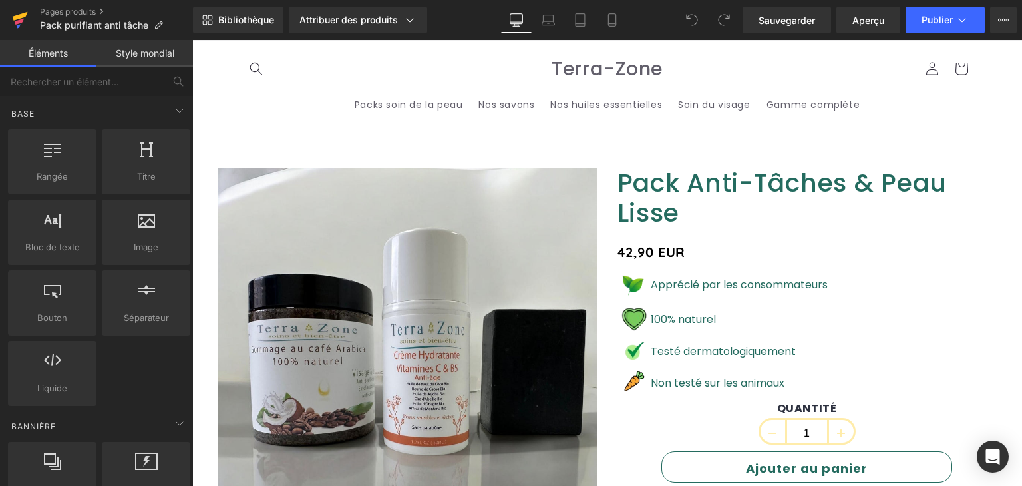
click at [15, 11] on icon at bounding box center [20, 19] width 16 height 33
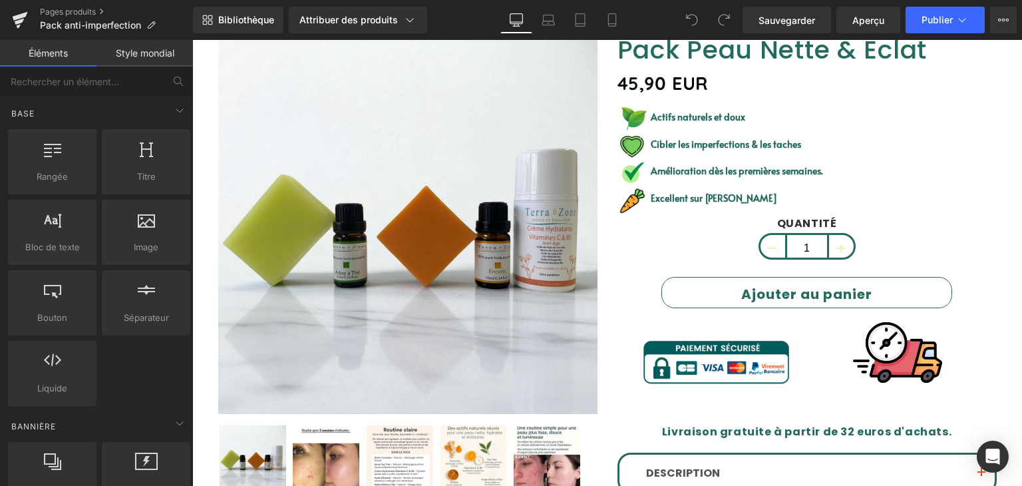
scroll to position [200, 0]
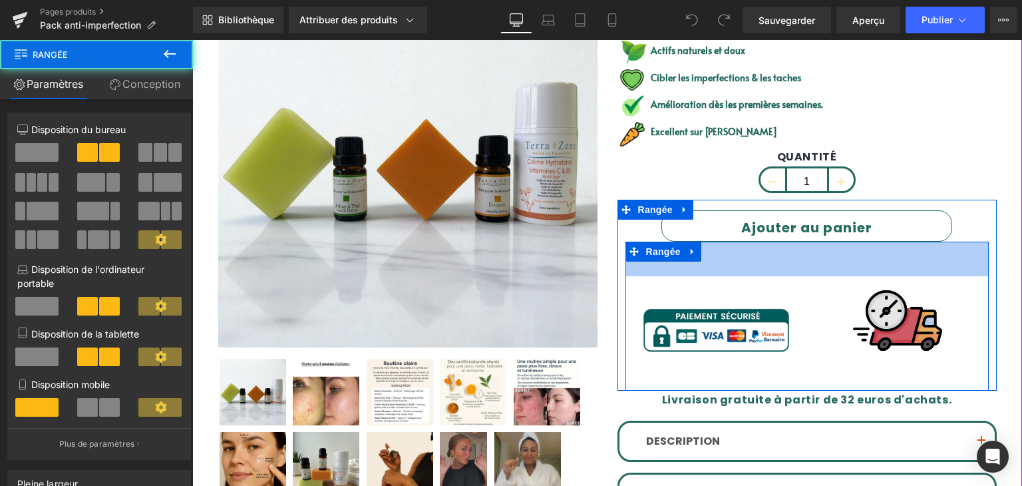
drag, startPoint x: 868, startPoint y: 240, endPoint x: 872, endPoint y: 275, distance: 34.8
click at [872, 275] on div "Image Image Rangée 52px" at bounding box center [807, 316] width 363 height 149
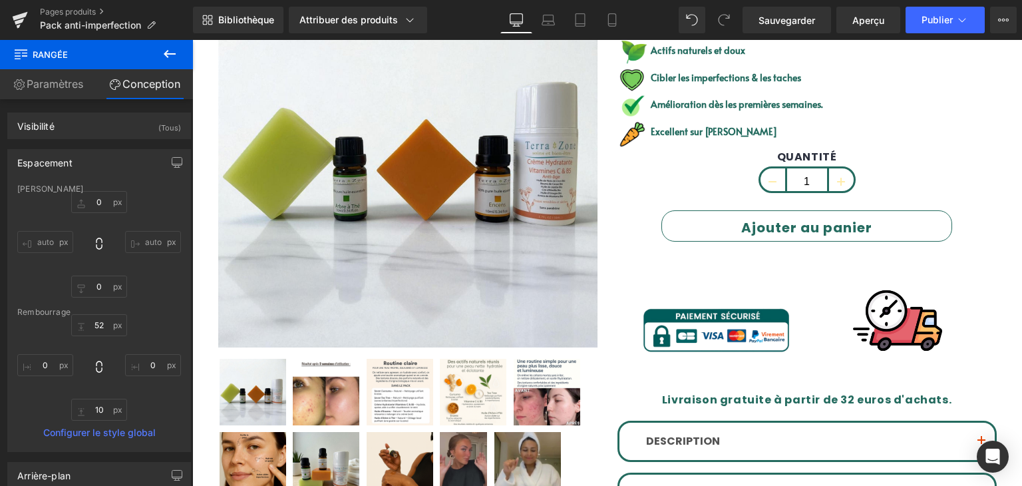
click at [158, 48] on button at bounding box center [169, 54] width 47 height 29
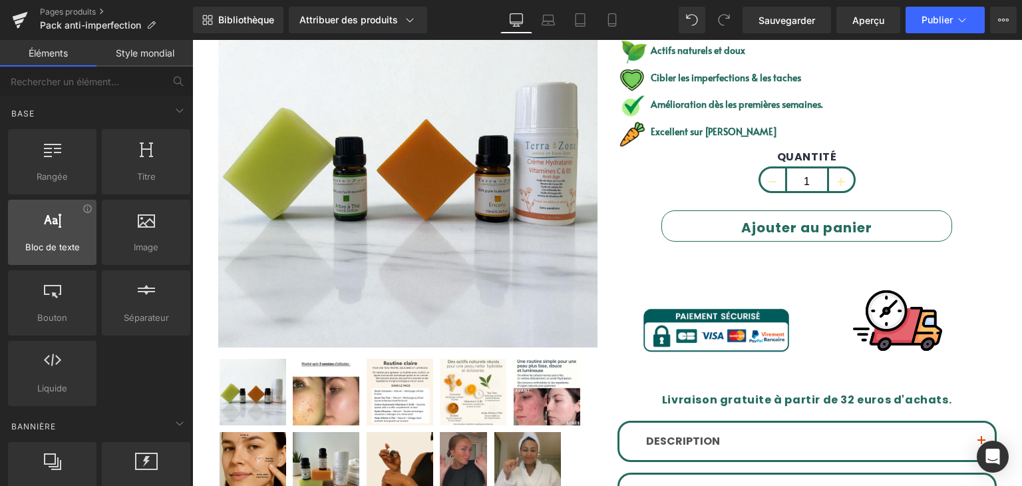
click at [45, 258] on div "Bloc de texte textes, paragraphes, contenus, blocs" at bounding box center [52, 232] width 89 height 65
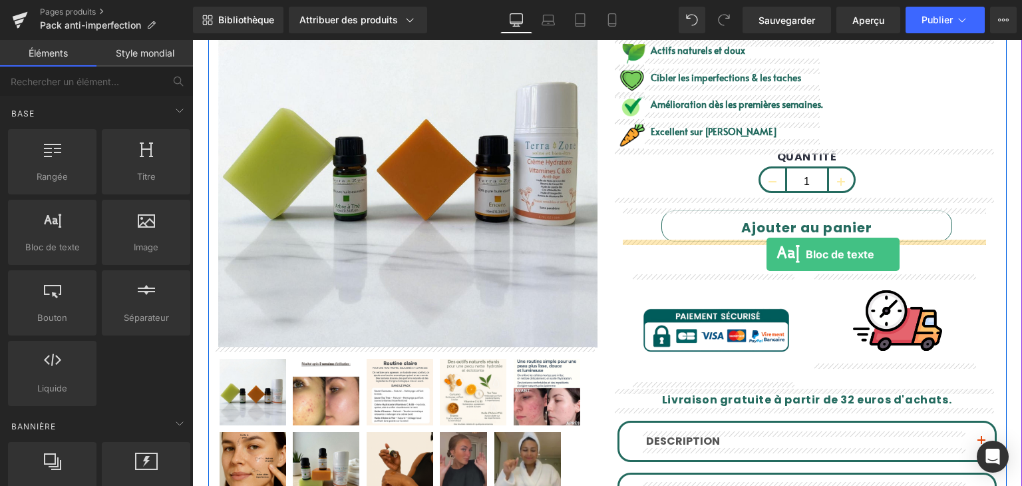
drag, startPoint x: 480, startPoint y: 280, endPoint x: 767, endPoint y: 254, distance: 288.0
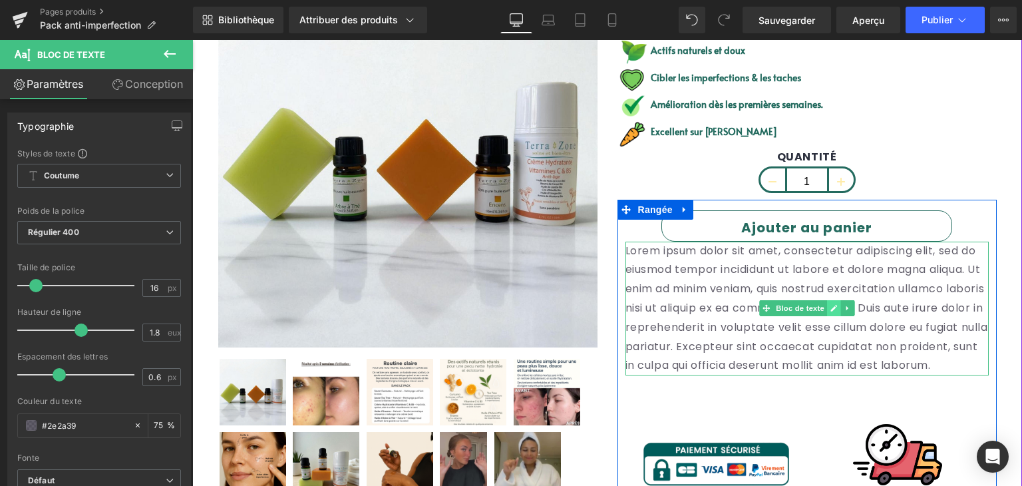
click at [830, 310] on icon at bounding box center [833, 308] width 7 height 8
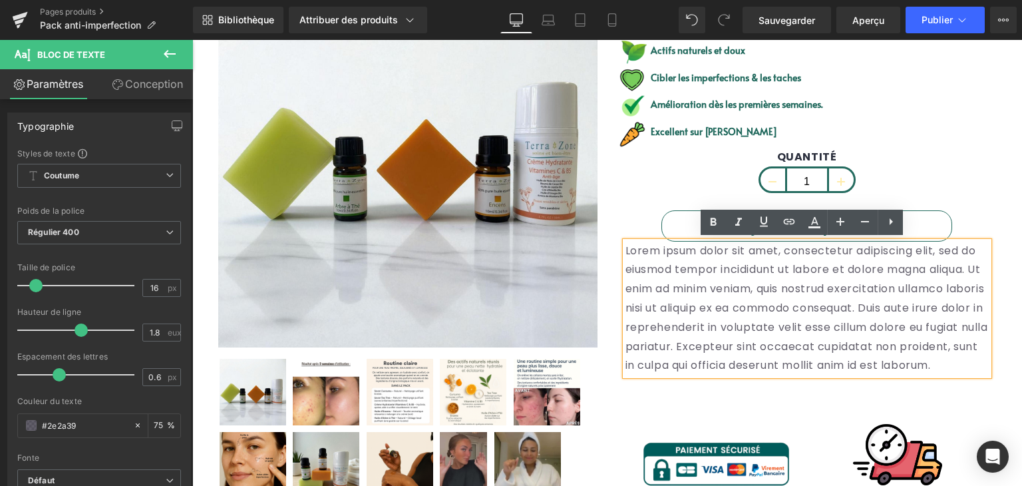
drag, startPoint x: 838, startPoint y: 360, endPoint x: 620, endPoint y: 248, distance: 246.1
click at [626, 245] on div "Lorem ipsum dolor sit amet, consectetur adipiscing elit, sed do eiusmod tempor …" at bounding box center [807, 309] width 363 height 134
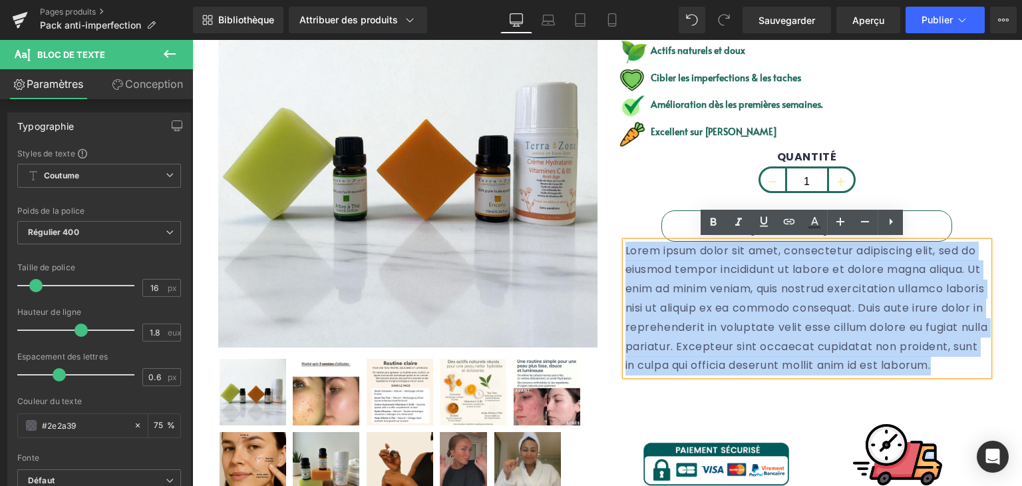
click at [626, 248] on div "Lorem ipsum dolor sit amet, consectetur adipiscing elit, sed do eiusmod tempor …" at bounding box center [807, 309] width 363 height 134
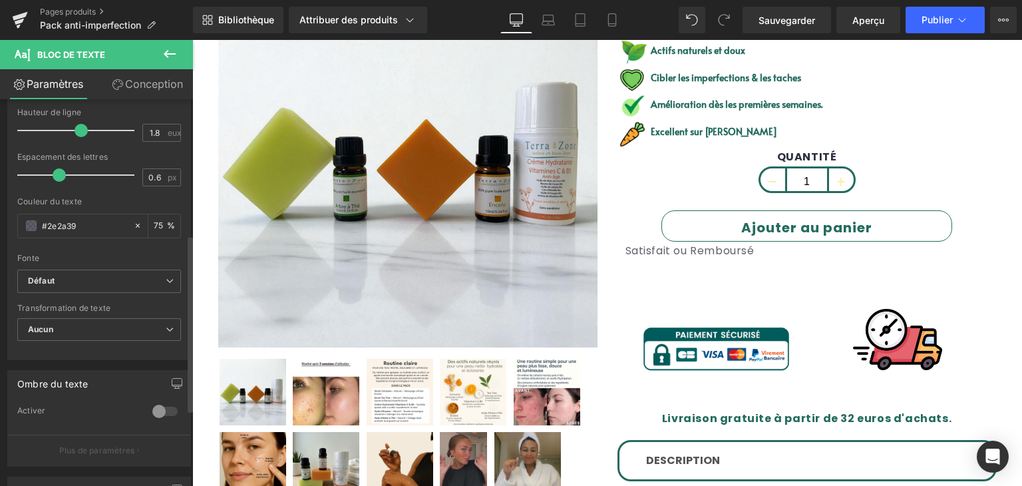
scroll to position [333, 0]
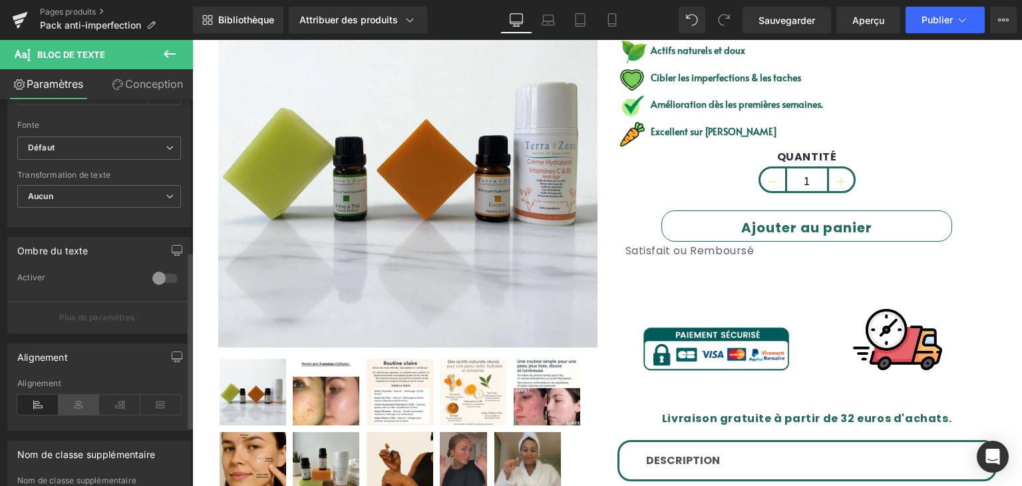
click at [83, 401] on icon at bounding box center [79, 405] width 41 height 20
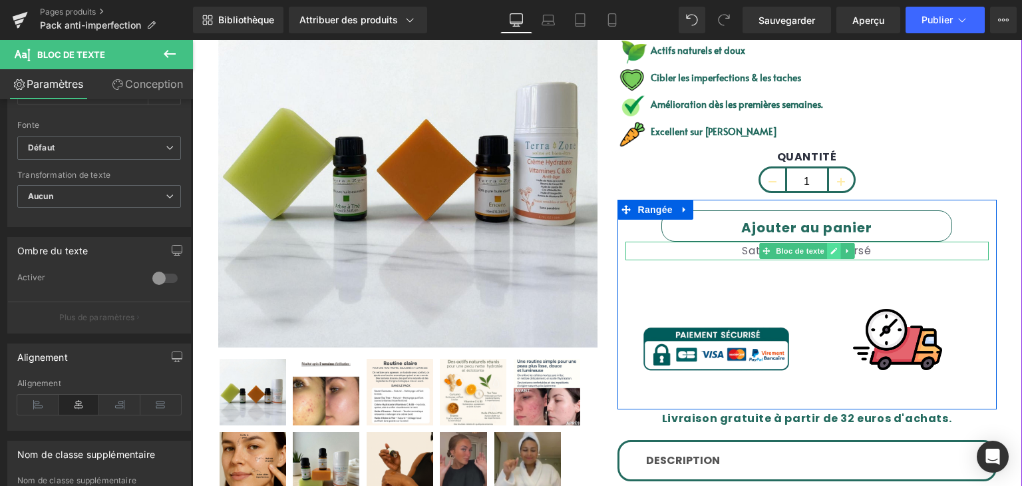
click at [830, 250] on icon at bounding box center [833, 251] width 7 height 8
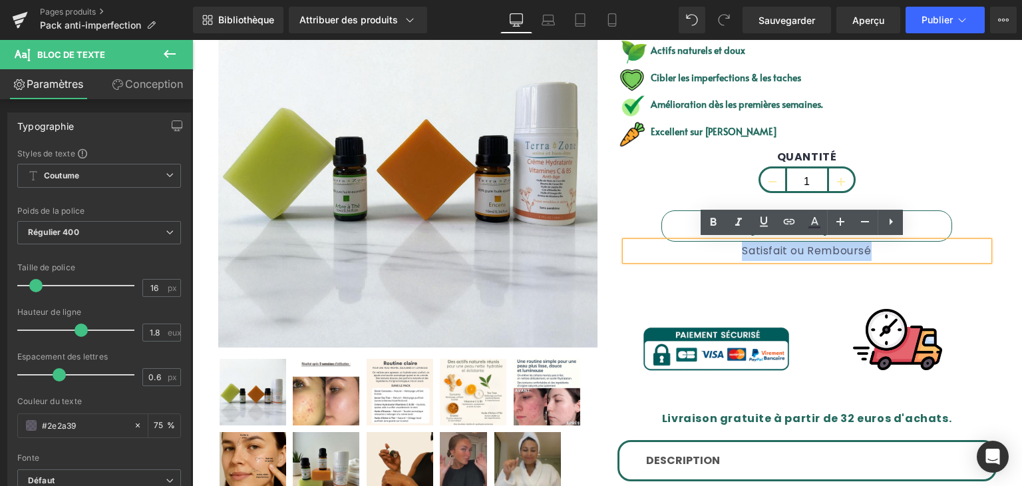
drag, startPoint x: 735, startPoint y: 249, endPoint x: 870, endPoint y: 252, distance: 135.8
click at [870, 252] on p "Satisfait ou Remboursé" at bounding box center [807, 251] width 363 height 19
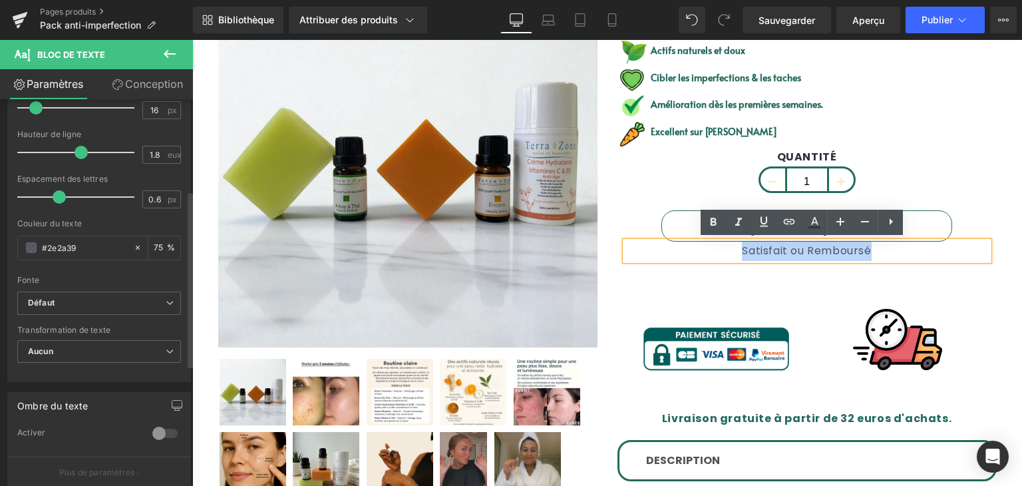
scroll to position [200, 0]
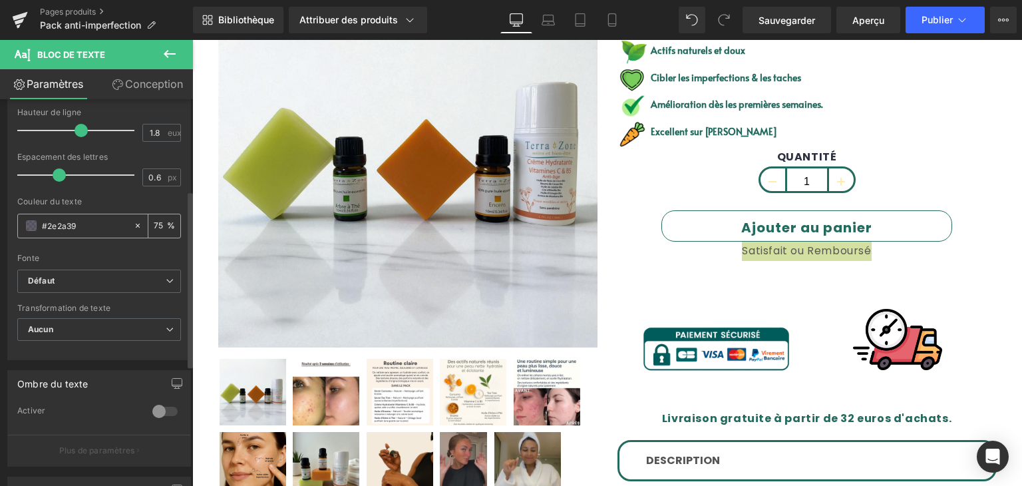
click at [36, 227] on span at bounding box center [31, 225] width 11 height 11
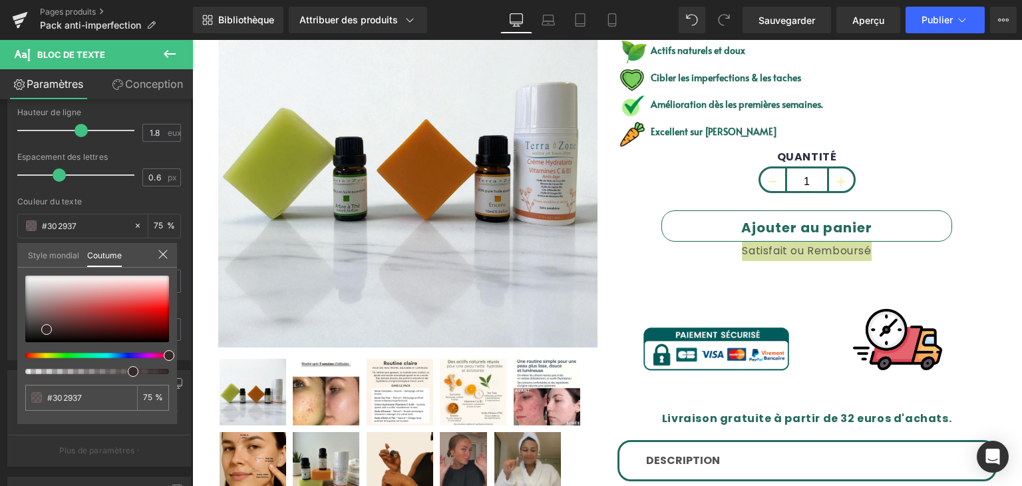
drag, startPoint x: 320, startPoint y: 393, endPoint x: 209, endPoint y: 357, distance: 116.8
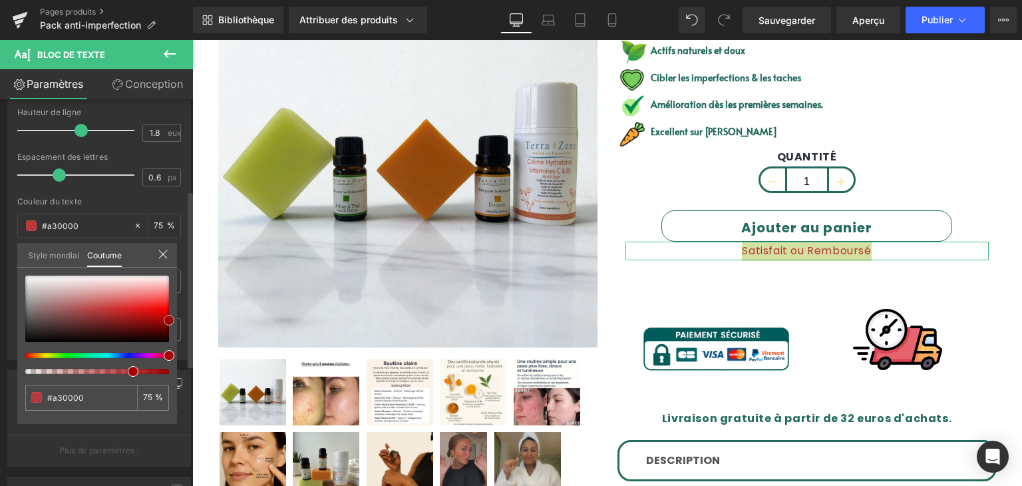
drag, startPoint x: 45, startPoint y: 327, endPoint x: 171, endPoint y: 317, distance: 126.1
click at [171, 317] on span at bounding box center [169, 320] width 11 height 11
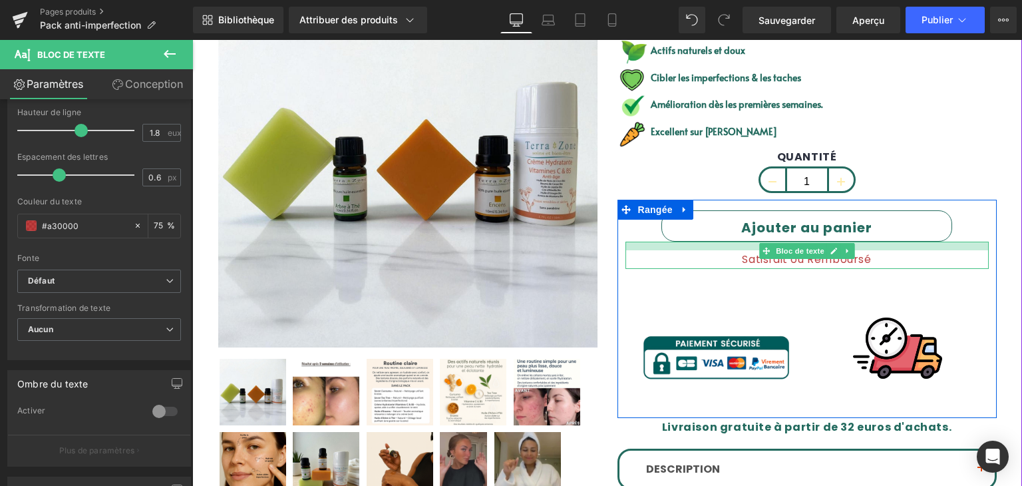
drag, startPoint x: 743, startPoint y: 242, endPoint x: 743, endPoint y: 251, distance: 8.7
click at [743, 251] on div "Satisfait ou Remboursé Bloc de texte" at bounding box center [807, 256] width 363 height 28
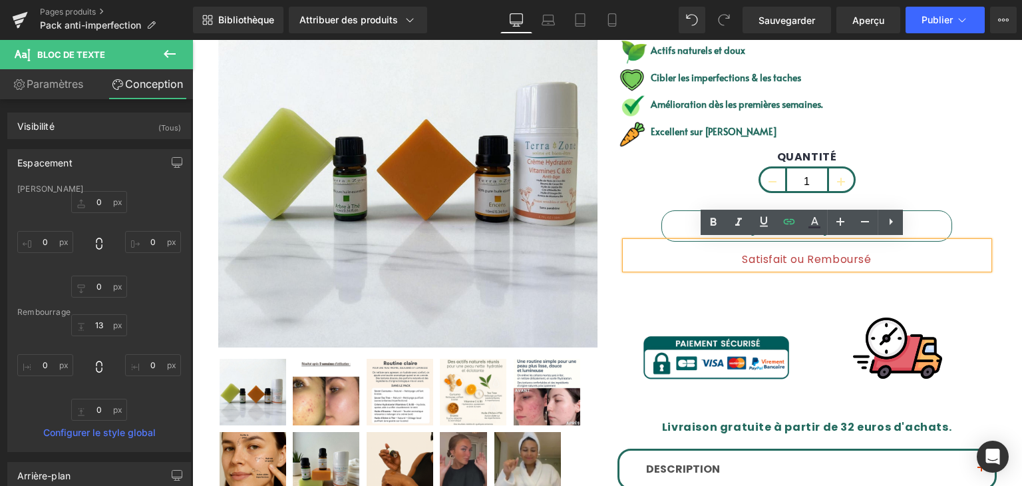
click at [627, 184] on div "QUANTITÉ 1" at bounding box center [807, 174] width 379 height 49
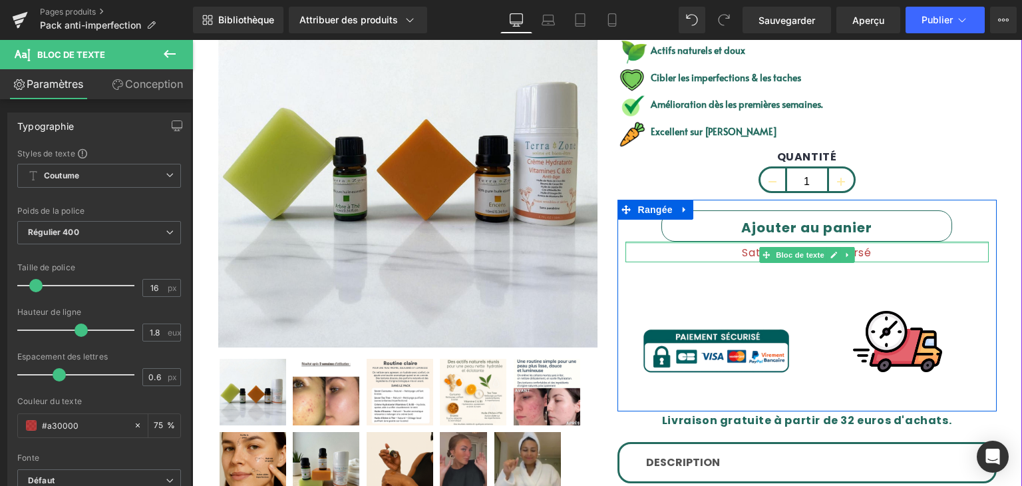
drag, startPoint x: 725, startPoint y: 248, endPoint x: 726, endPoint y: 241, distance: 6.8
click at [726, 242] on div at bounding box center [807, 243] width 363 height 2
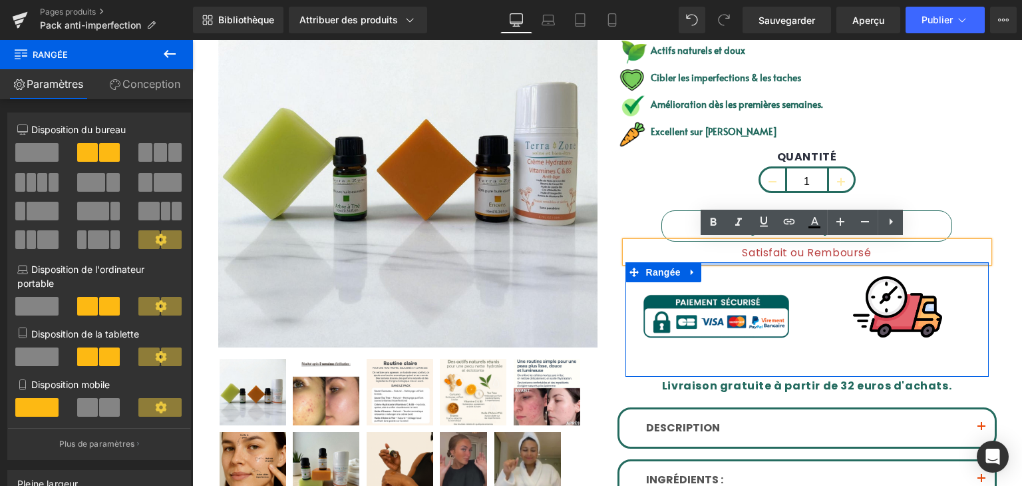
drag, startPoint x: 713, startPoint y: 290, endPoint x: 751, endPoint y: 222, distance: 78.7
click at [729, 246] on div "Ajouter au panier (P) Bouton Panier Satisfait ou Remboursé Bloc de texte Image …" at bounding box center [807, 293] width 379 height 167
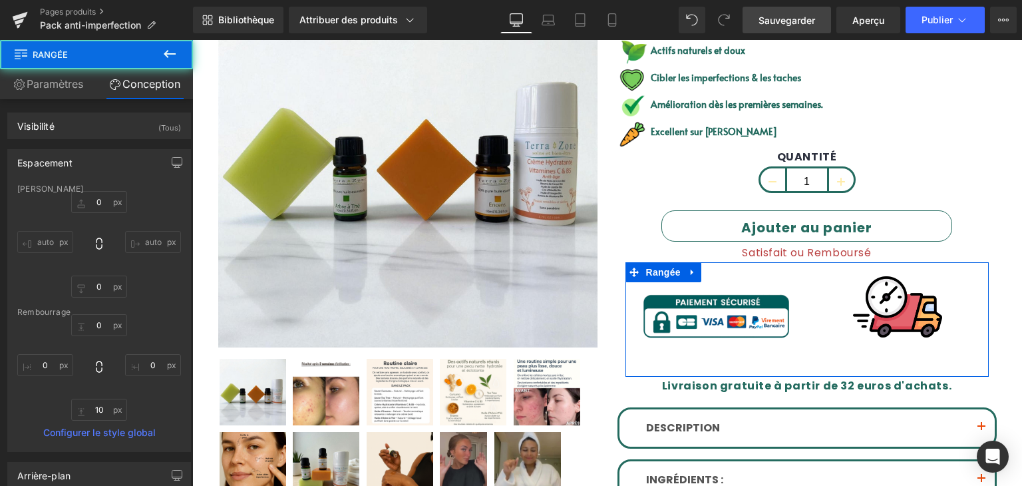
click at [787, 8] on link "Sauvegarder" at bounding box center [787, 20] width 89 height 27
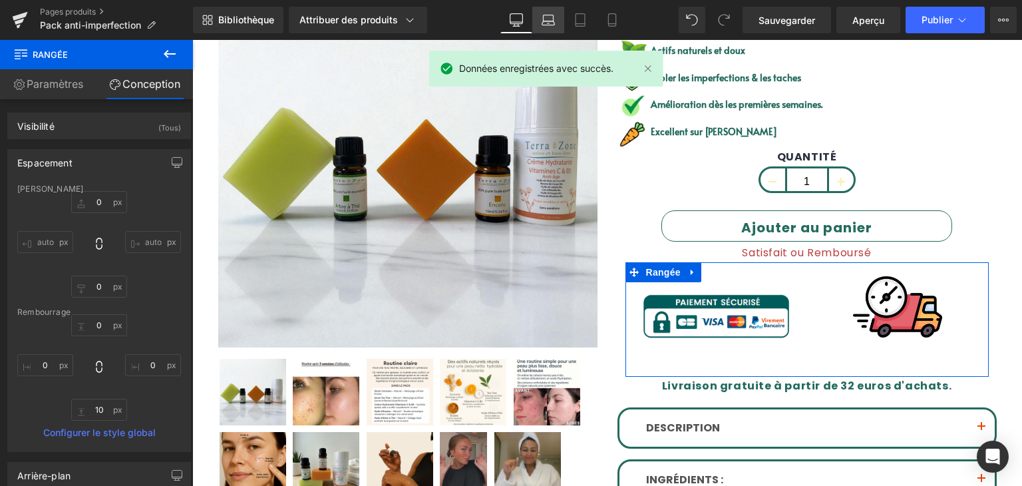
click at [539, 14] on link "Ordinateur portable" at bounding box center [548, 20] width 32 height 27
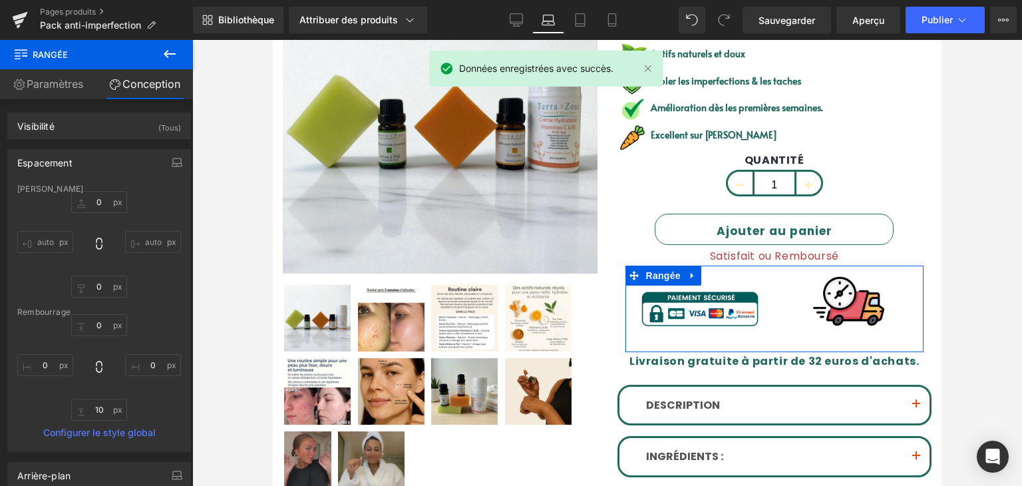
scroll to position [273, 0]
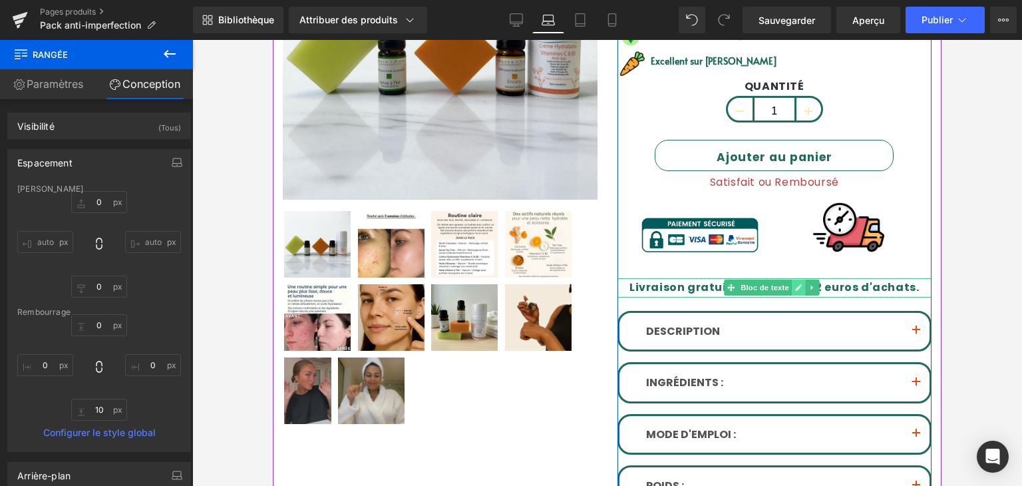
click at [796, 284] on icon at bounding box center [799, 287] width 7 height 7
click at [674, 284] on font "Livraison gratuite à partir de 32 euros d'achats." at bounding box center [774, 286] width 289 height 15
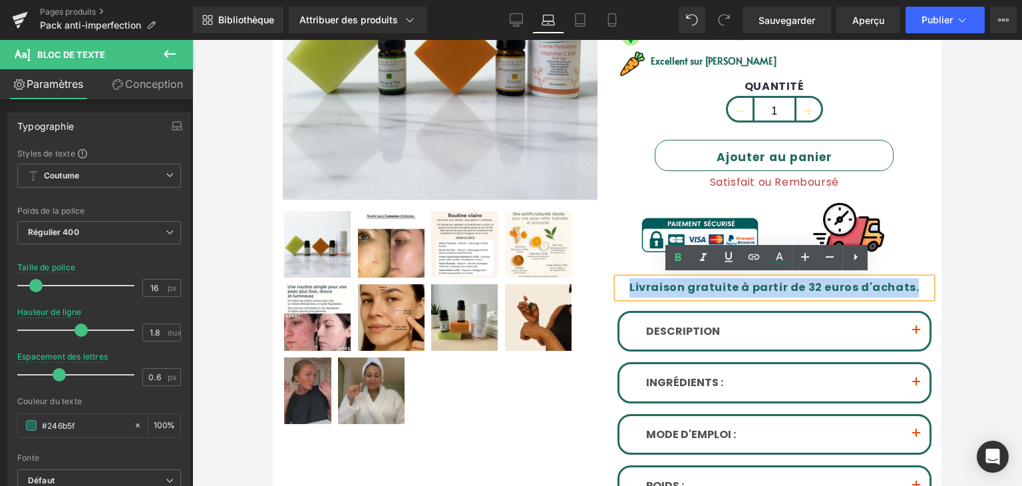
drag, startPoint x: 636, startPoint y: 285, endPoint x: 910, endPoint y: 275, distance: 275.0
click at [910, 278] on p "Livraison gratuite à partir de 32 euros d'achats." at bounding box center [775, 287] width 315 height 19
click at [273, 40] on div at bounding box center [273, 40] width 0 height 0
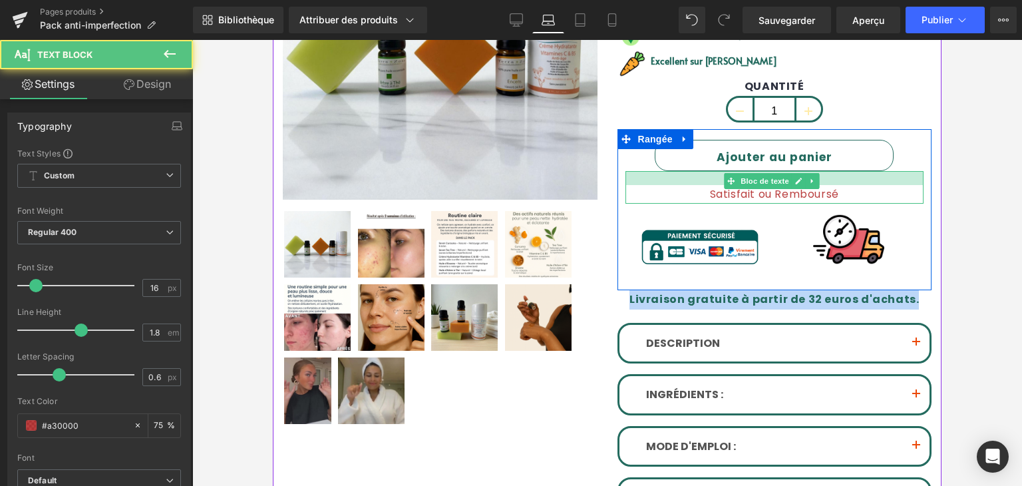
scroll to position [285, 0]
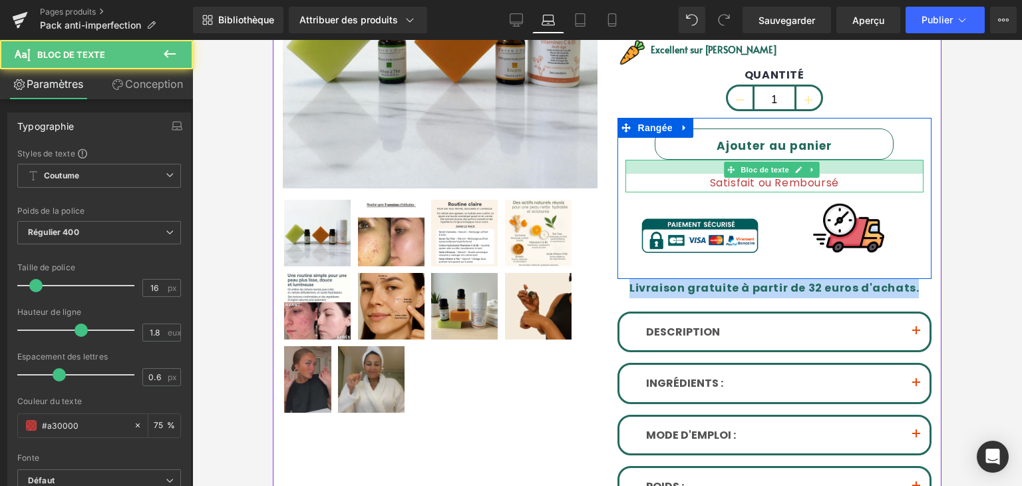
drag, startPoint x: 681, startPoint y: 171, endPoint x: 687, endPoint y: 164, distance: 9.1
click at [686, 170] on div at bounding box center [775, 167] width 299 height 14
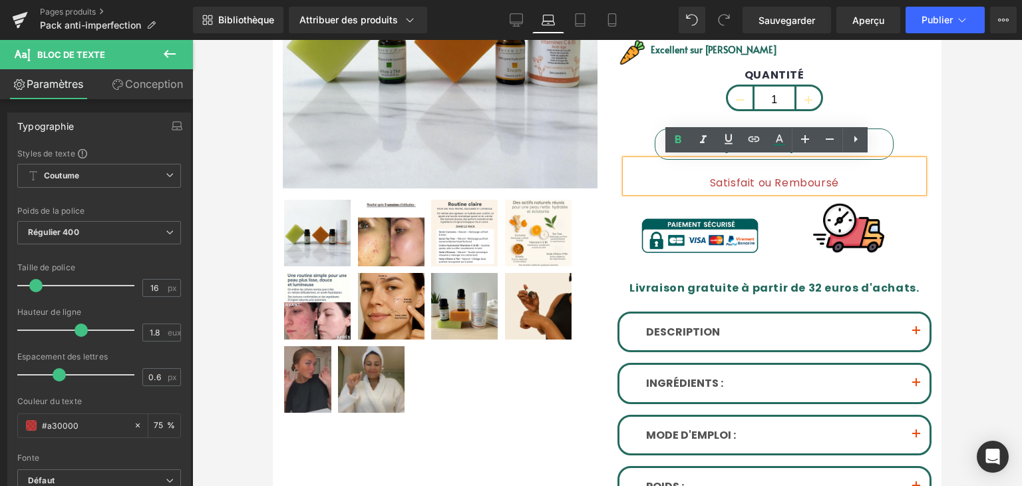
click at [687, 160] on div "Satisfait ou Remboursé" at bounding box center [775, 176] width 299 height 33
click at [628, 94] on div "QUANTITÉ 1" at bounding box center [775, 93] width 315 height 49
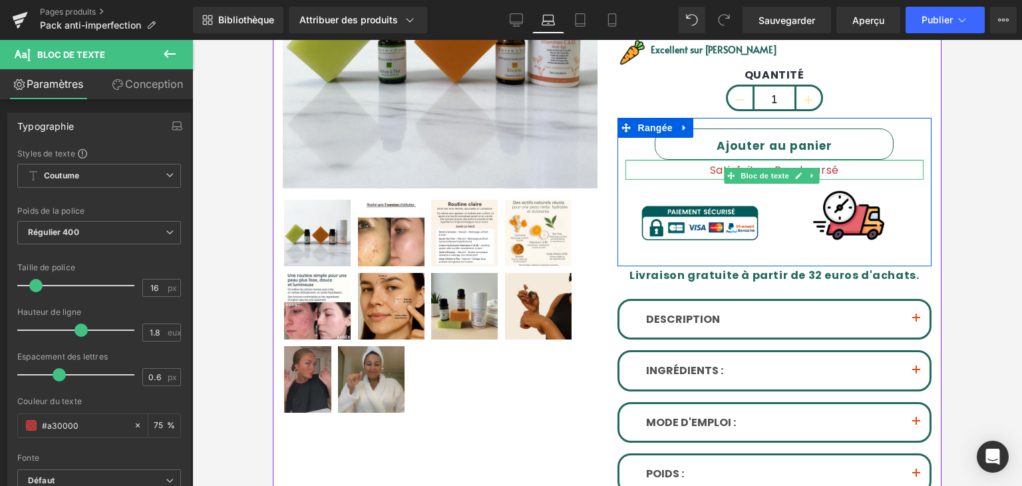
drag, startPoint x: 695, startPoint y: 167, endPoint x: 694, endPoint y: 155, distance: 12.0
click at [694, 155] on div "Ajouter au panier (P) Bouton Panier Satisfait ou Remboursé Bloc de texte Image …" at bounding box center [775, 197] width 315 height 138
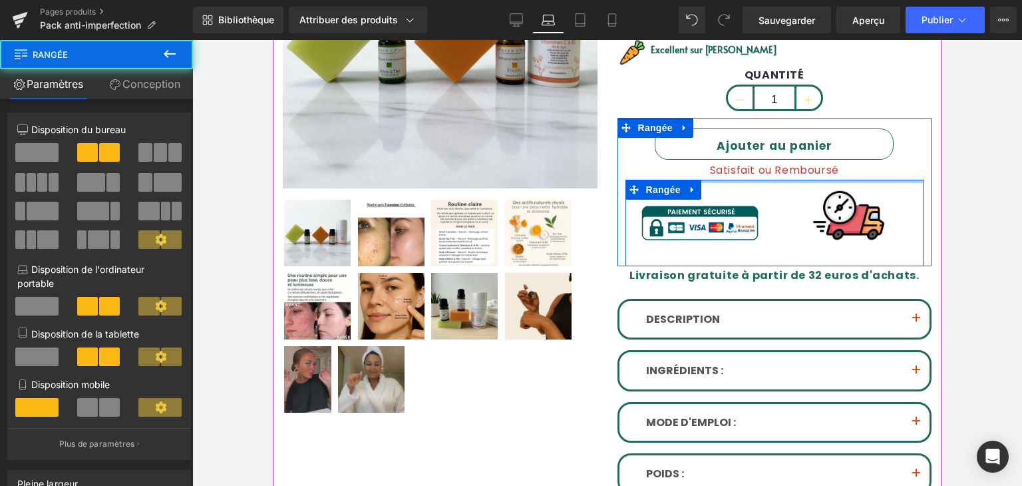
drag, startPoint x: 708, startPoint y: 178, endPoint x: 709, endPoint y: 164, distance: 14.7
click at [710, 169] on div "Ajouter au panier (P) Bouton Panier Satisfait ou Remboursé Bloc de texte Image …" at bounding box center [775, 197] width 315 height 138
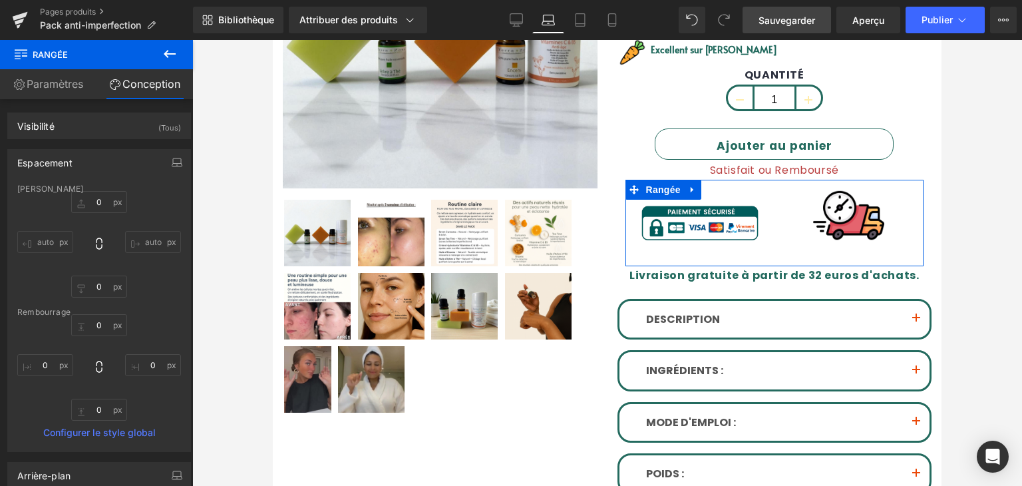
click at [804, 15] on font "Sauvegarder" at bounding box center [787, 20] width 57 height 11
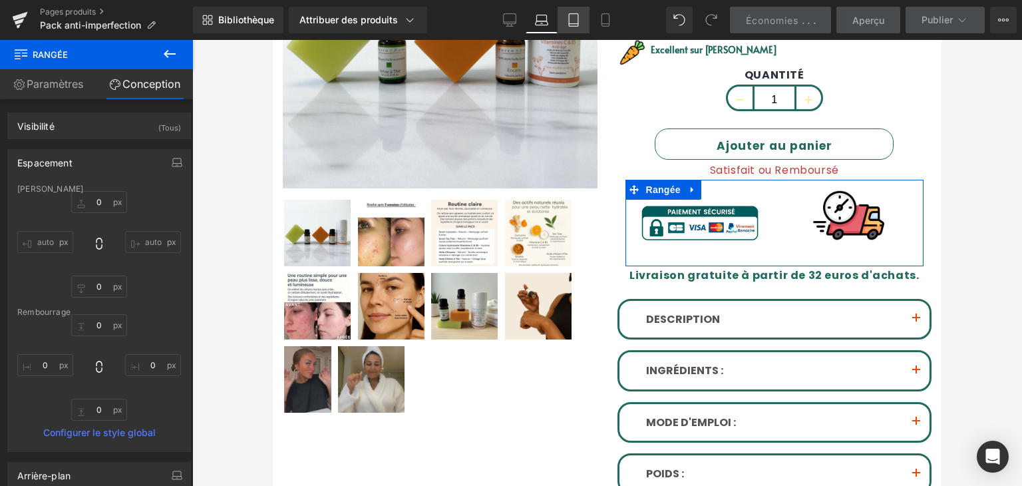
click at [582, 23] on link "Comprimé" at bounding box center [574, 20] width 32 height 27
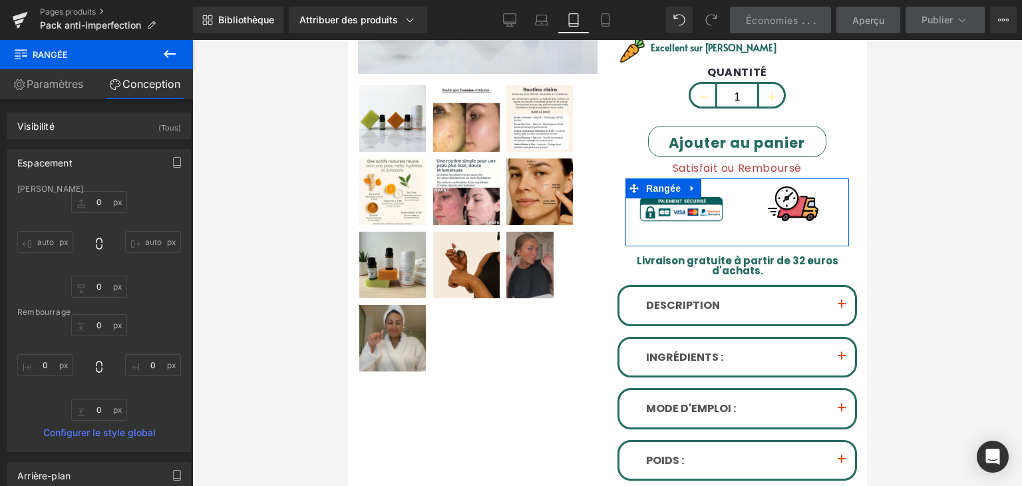
scroll to position [284, 0]
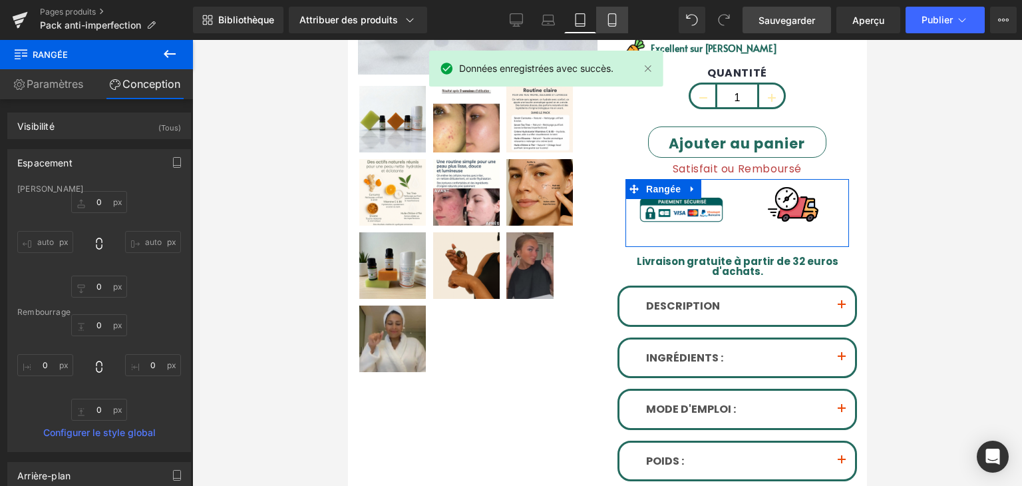
click at [600, 27] on link "Mobile" at bounding box center [612, 20] width 32 height 27
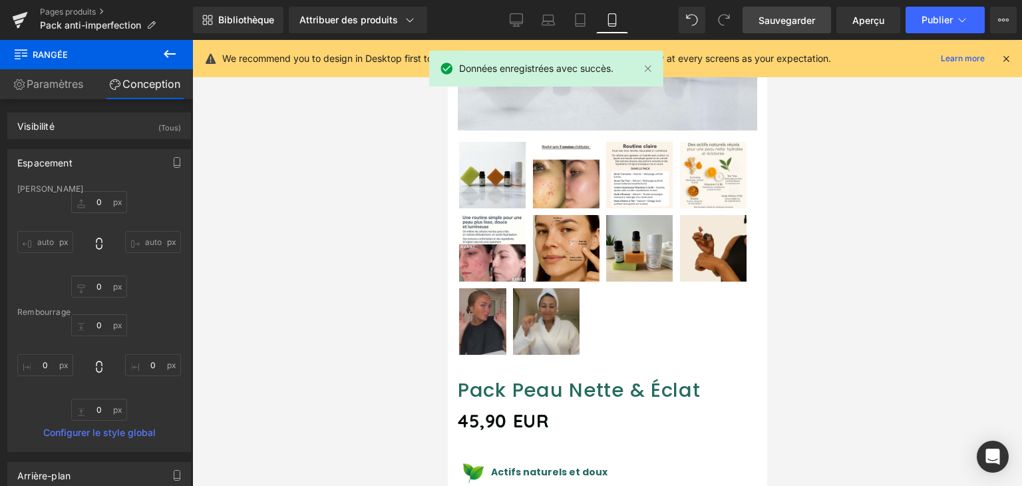
scroll to position [796, 0]
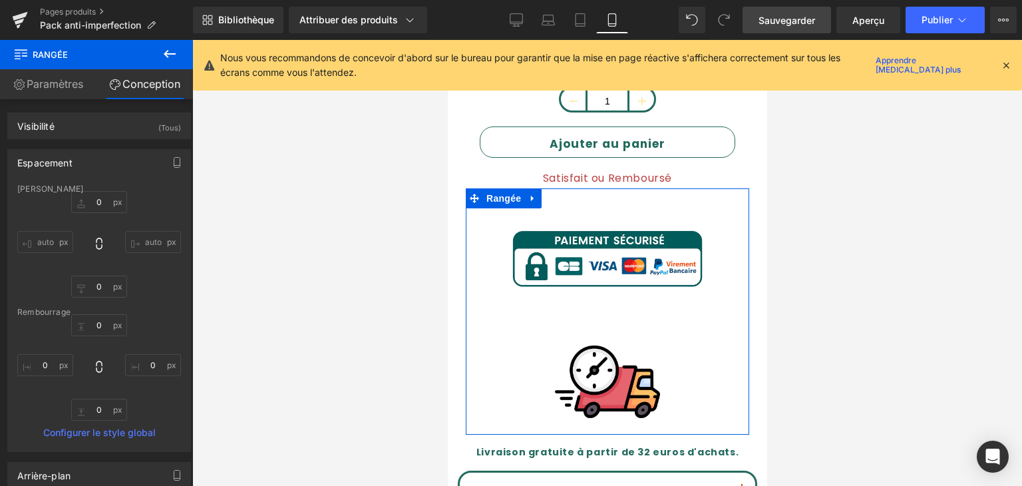
click at [1002, 64] on icon at bounding box center [1006, 65] width 12 height 12
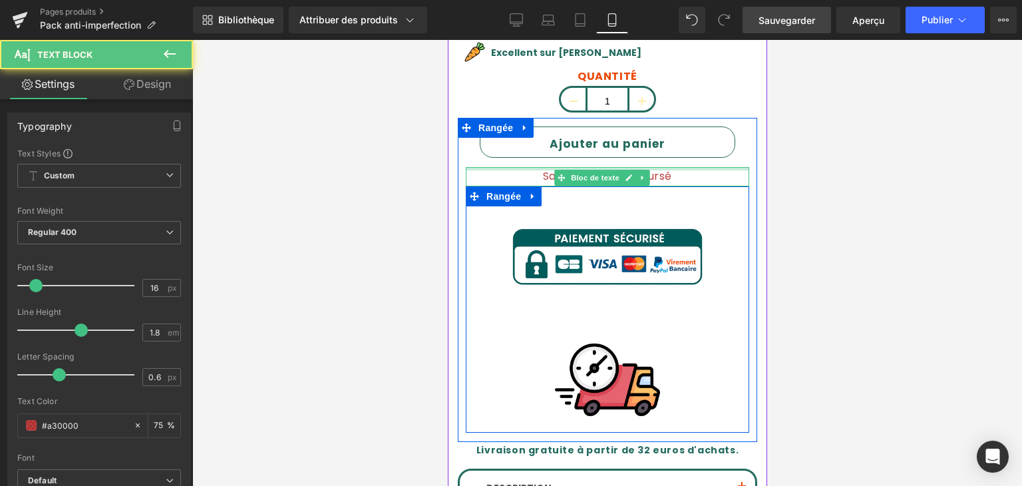
drag, startPoint x: 667, startPoint y: 158, endPoint x: 677, endPoint y: 142, distance: 18.5
click at [677, 142] on div "Ajouter au panier (P) Bouton Panier Satisfait ou Remboursé Bloc de texte Image …" at bounding box center [606, 278] width 299 height 305
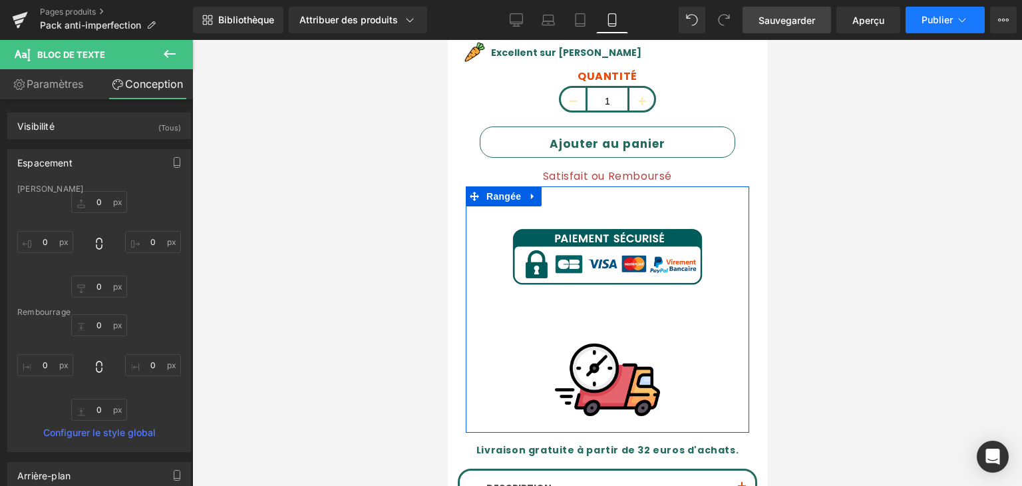
click at [939, 22] on font "Publier" at bounding box center [937, 19] width 31 height 11
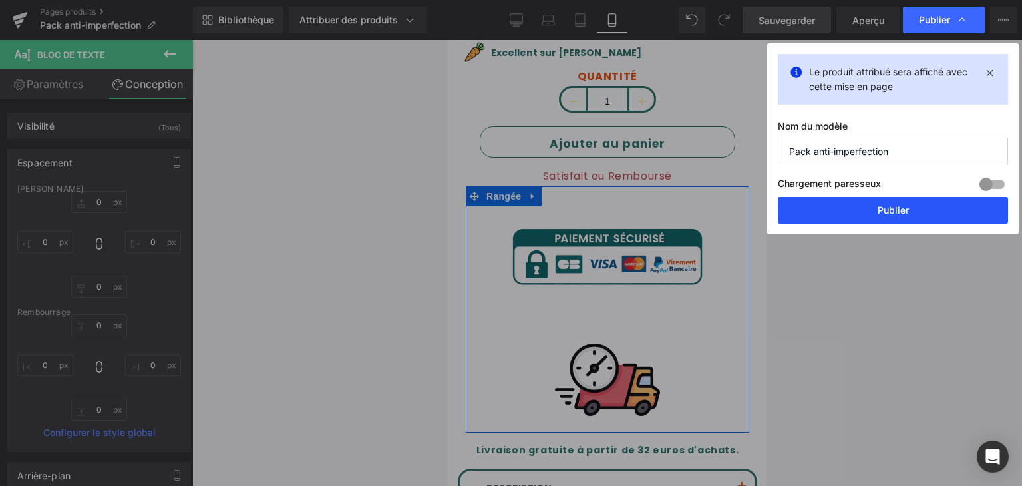
drag, startPoint x: 906, startPoint y: 202, endPoint x: 184, endPoint y: 163, distance: 723.0
click at [906, 202] on button "Publier" at bounding box center [893, 210] width 230 height 27
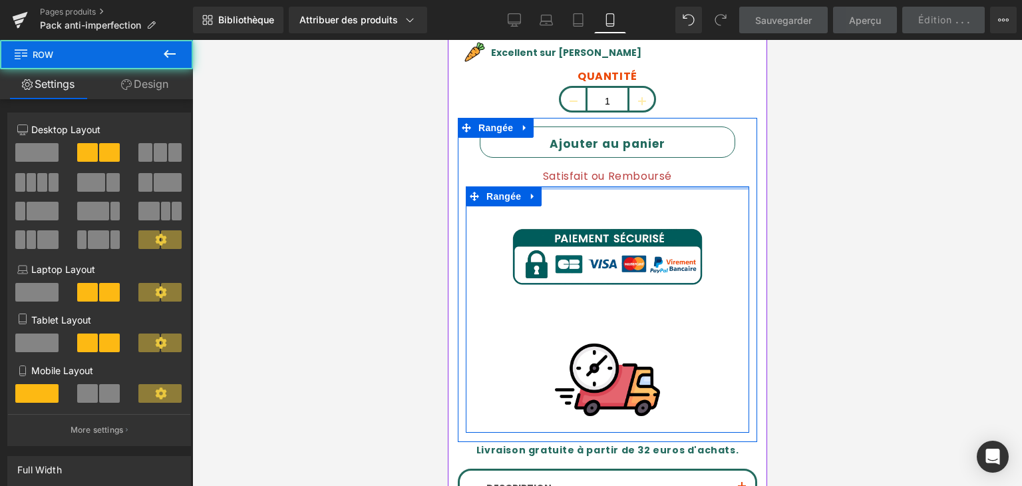
click at [678, 171] on div "Ajouter au panier (P) Bouton Panier Satisfait ou Remboursé Bloc de texte Image …" at bounding box center [606, 278] width 299 height 305
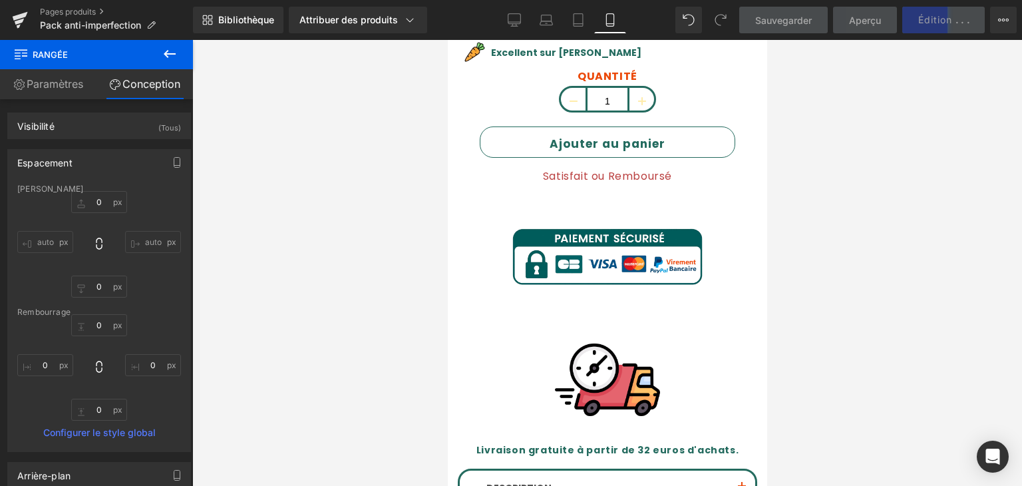
click at [163, 50] on icon at bounding box center [170, 54] width 16 height 16
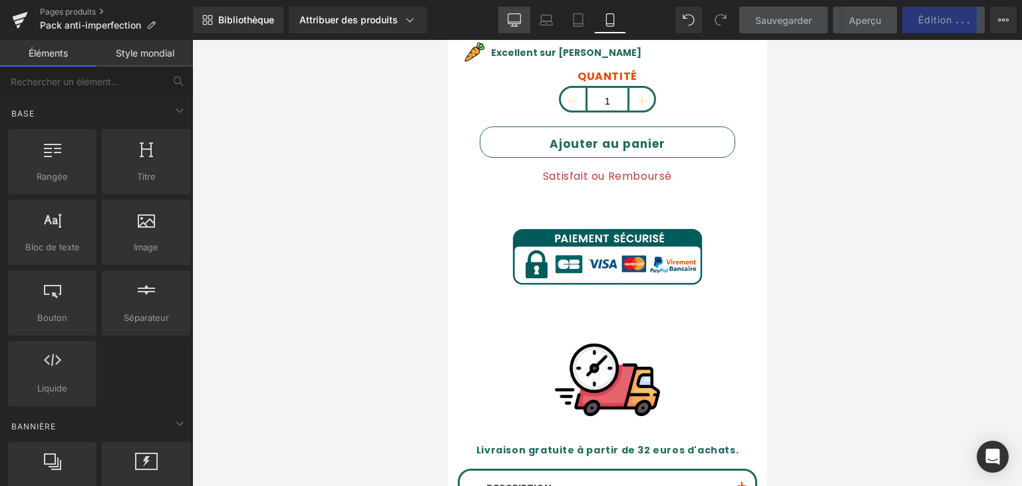
click at [508, 19] on link "Bureau" at bounding box center [514, 20] width 32 height 27
click at [508, 20] on link "Bureau" at bounding box center [514, 20] width 32 height 27
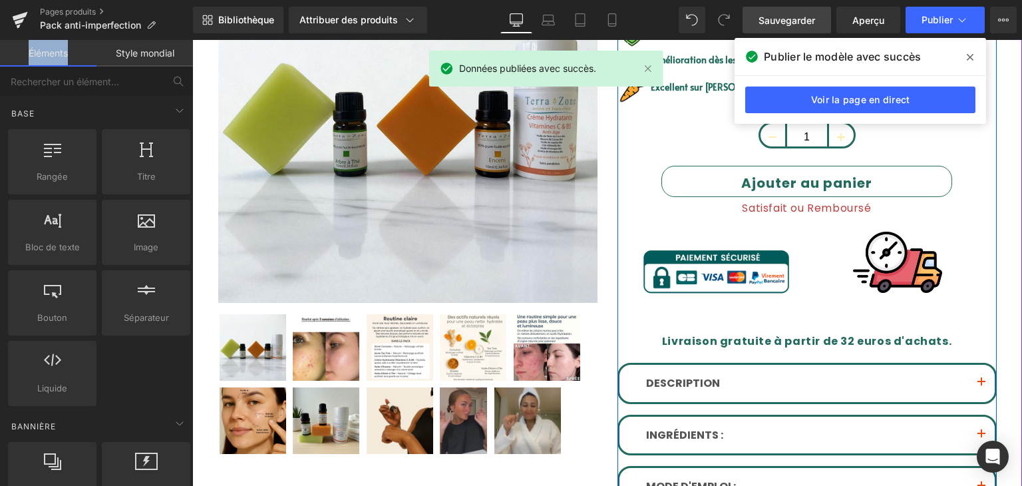
scroll to position [242, 0]
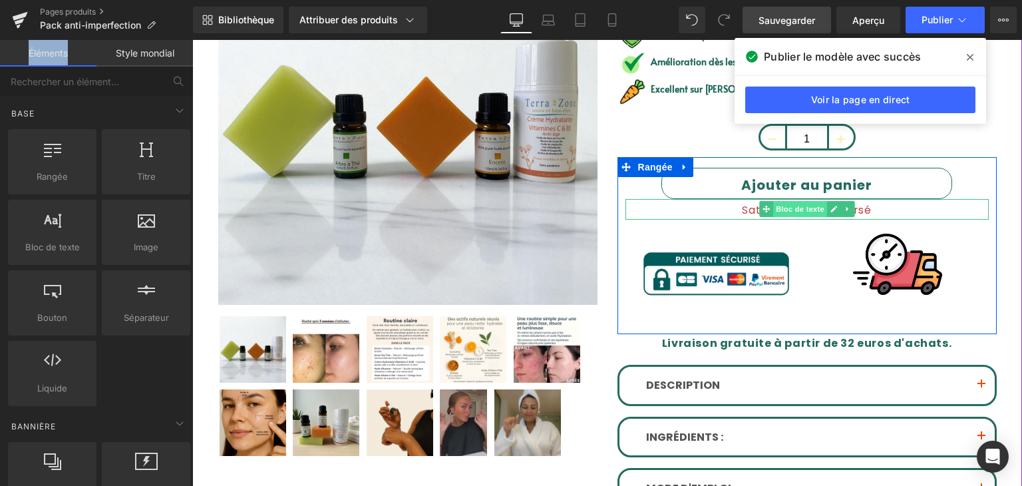
click at [776, 206] on font "Bloc de texte" at bounding box center [800, 209] width 49 height 9
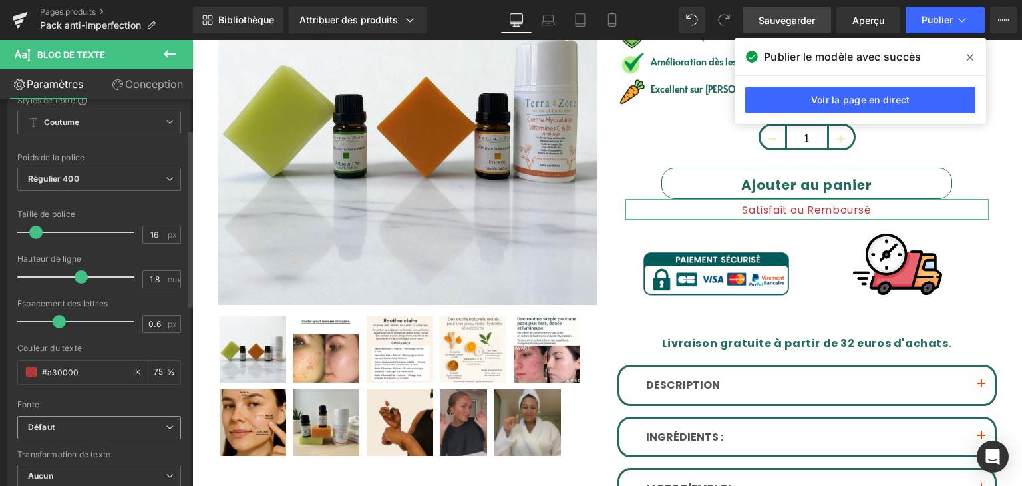
scroll to position [67, 0]
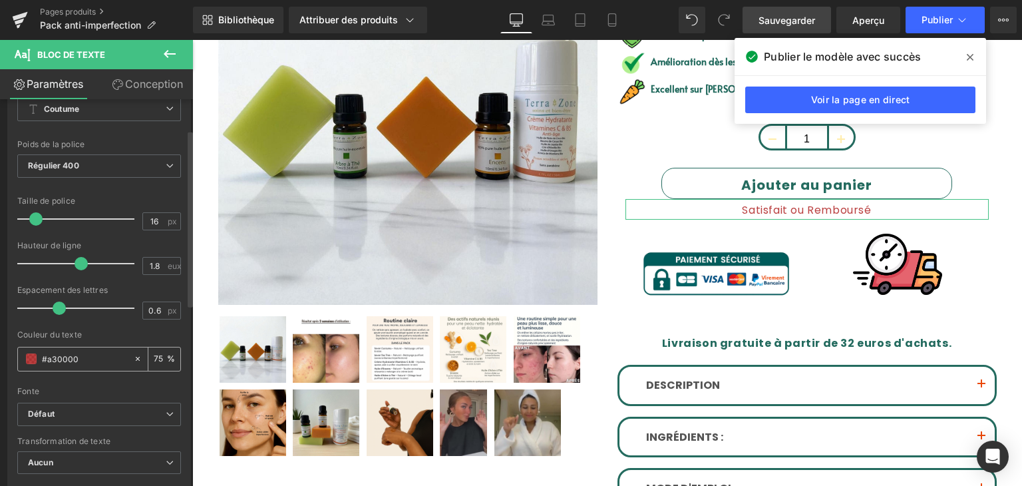
click at [31, 357] on span at bounding box center [31, 358] width 11 height 11
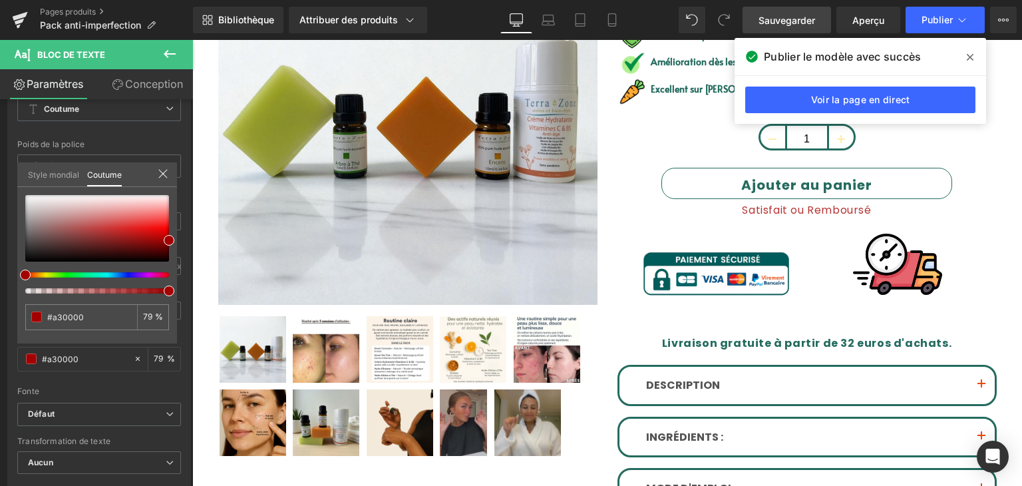
drag, startPoint x: 328, startPoint y: 333, endPoint x: 373, endPoint y: 328, distance: 45.5
click at [169, 238] on span at bounding box center [169, 240] width 11 height 11
click at [782, 18] on font "Sauvegarder" at bounding box center [787, 20] width 57 height 11
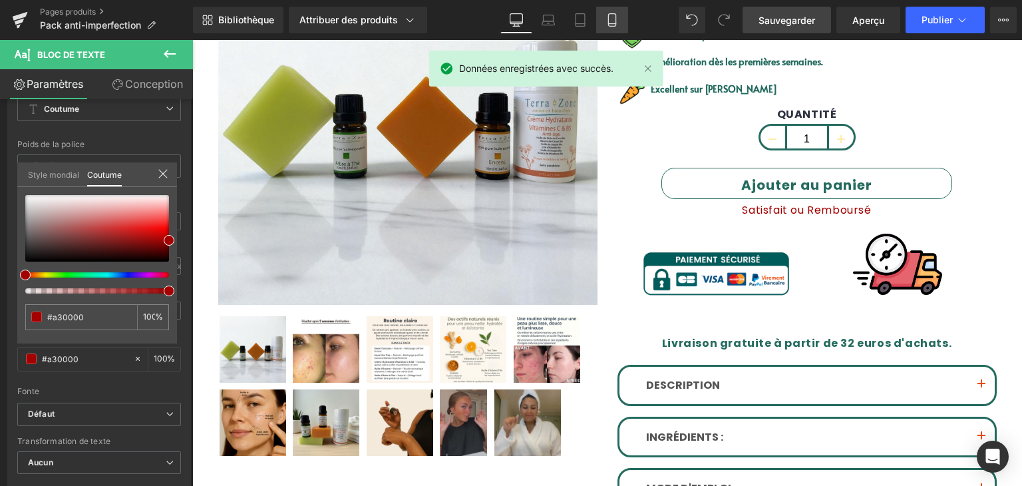
click at [606, 20] on icon at bounding box center [612, 19] width 13 height 13
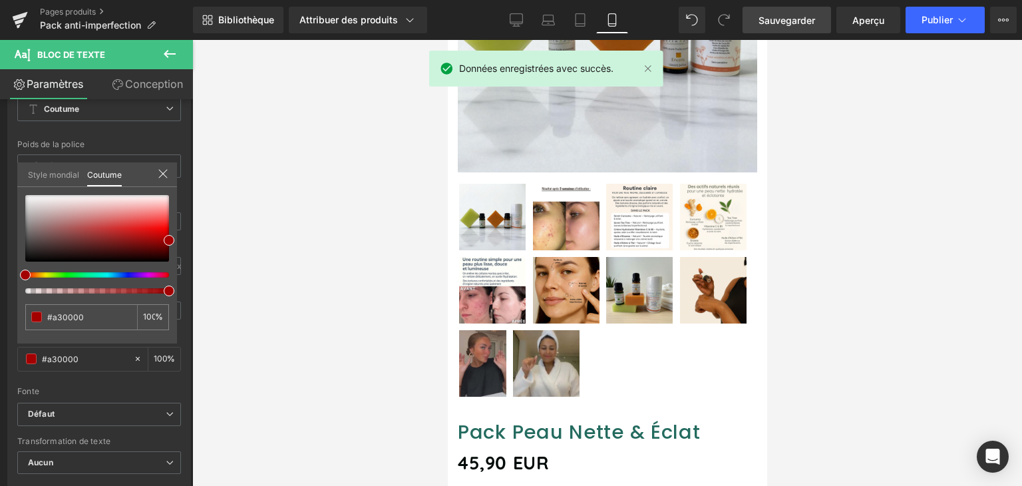
scroll to position [756, 0]
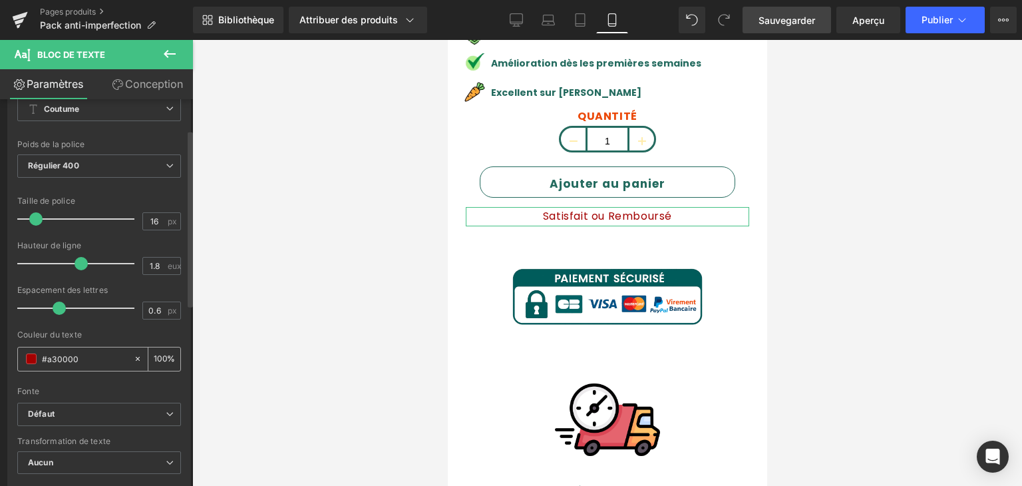
click at [26, 360] on span at bounding box center [31, 358] width 11 height 11
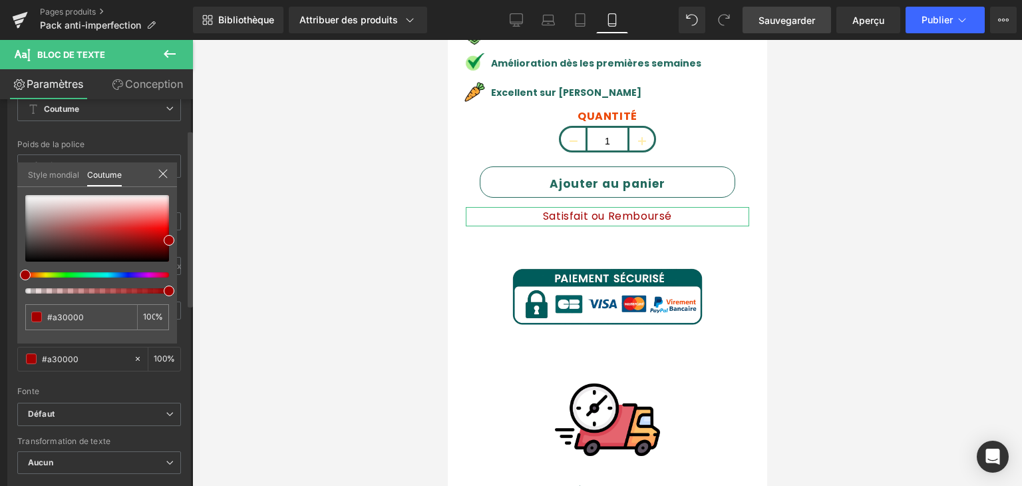
drag, startPoint x: 170, startPoint y: 291, endPoint x: 183, endPoint y: 287, distance: 13.3
click at [174, 291] on div "#a30000 100 %" at bounding box center [97, 269] width 160 height 148
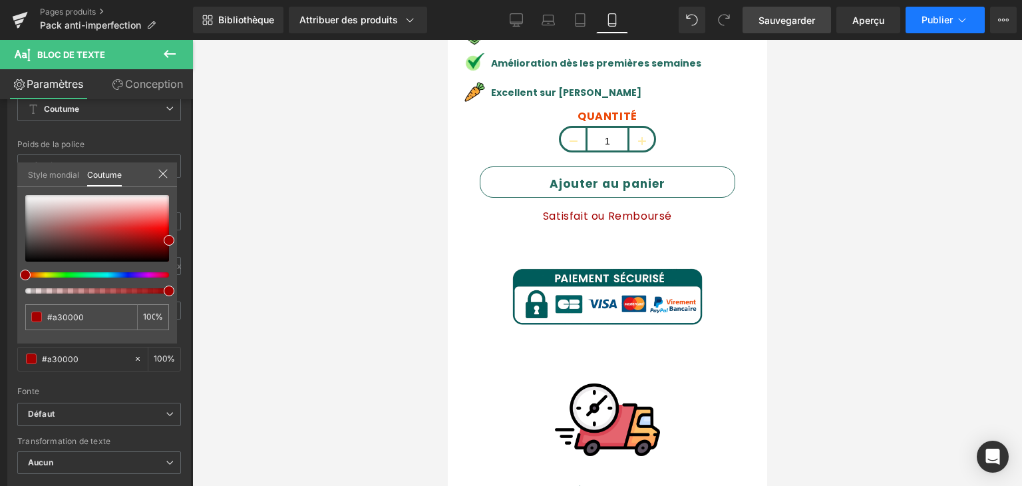
click at [936, 19] on font "Publier" at bounding box center [937, 19] width 31 height 11
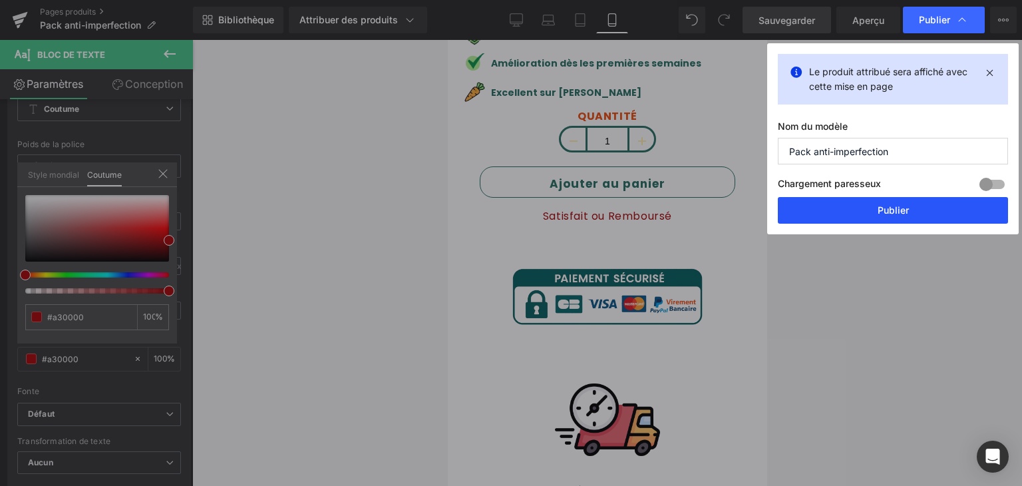
drag, startPoint x: 889, startPoint y: 204, endPoint x: 183, endPoint y: 67, distance: 719.2
click at [889, 204] on font "Publier" at bounding box center [893, 209] width 31 height 11
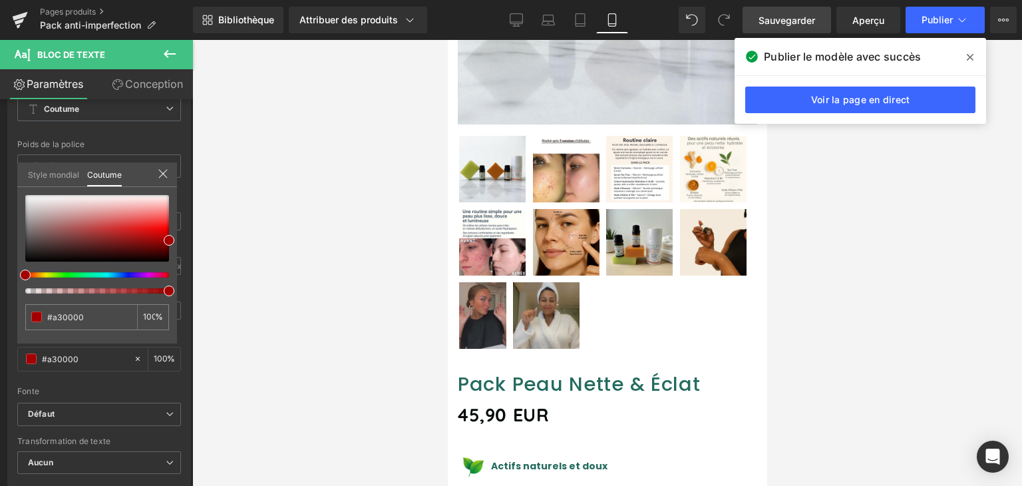
scroll to position [0, 0]
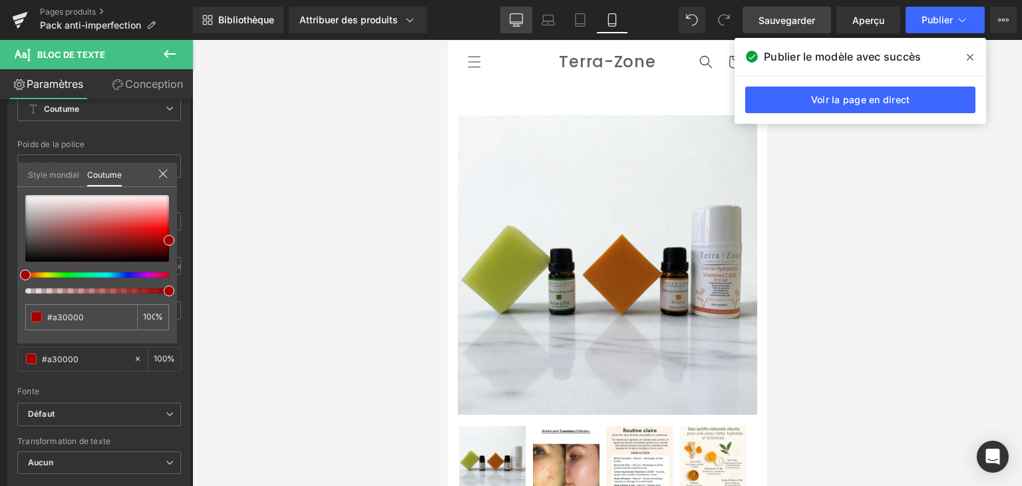
drag, startPoint x: 522, startPoint y: 11, endPoint x: 315, endPoint y: 120, distance: 234.0
click at [522, 11] on link "Bureau" at bounding box center [516, 20] width 32 height 27
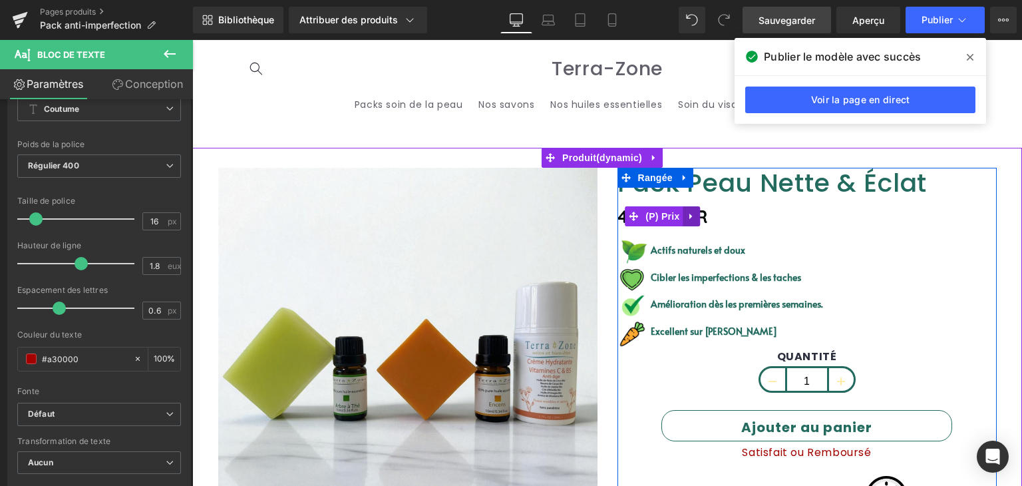
click at [687, 215] on icon at bounding box center [691, 216] width 9 height 10
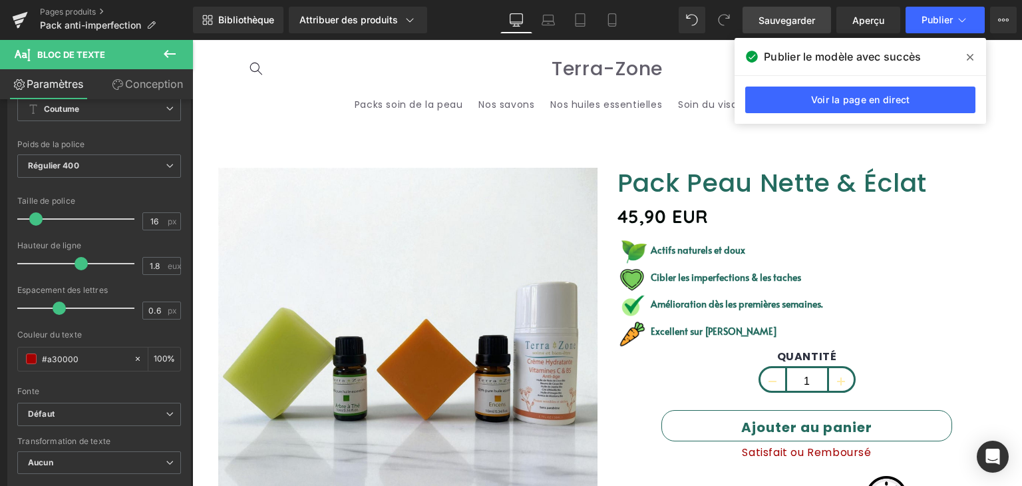
click at [978, 55] on span at bounding box center [970, 57] width 21 height 21
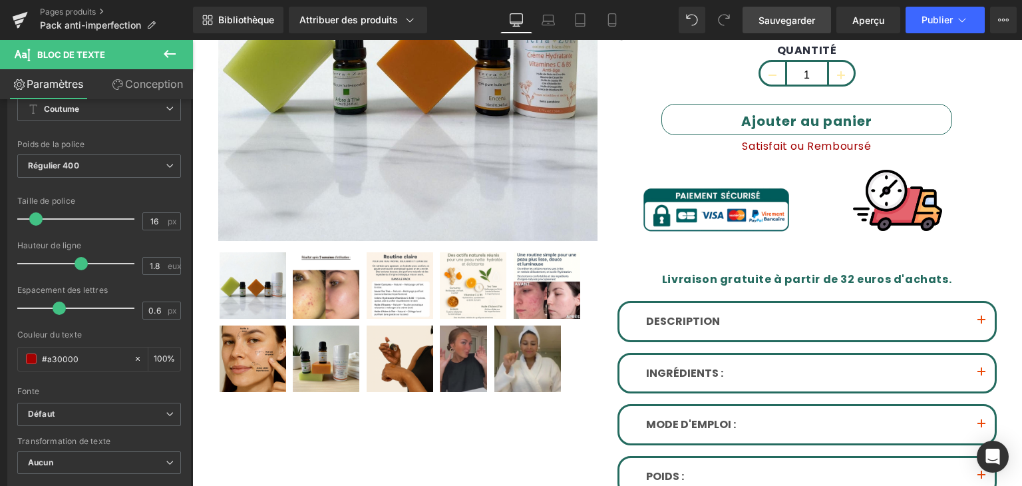
scroll to position [67, 0]
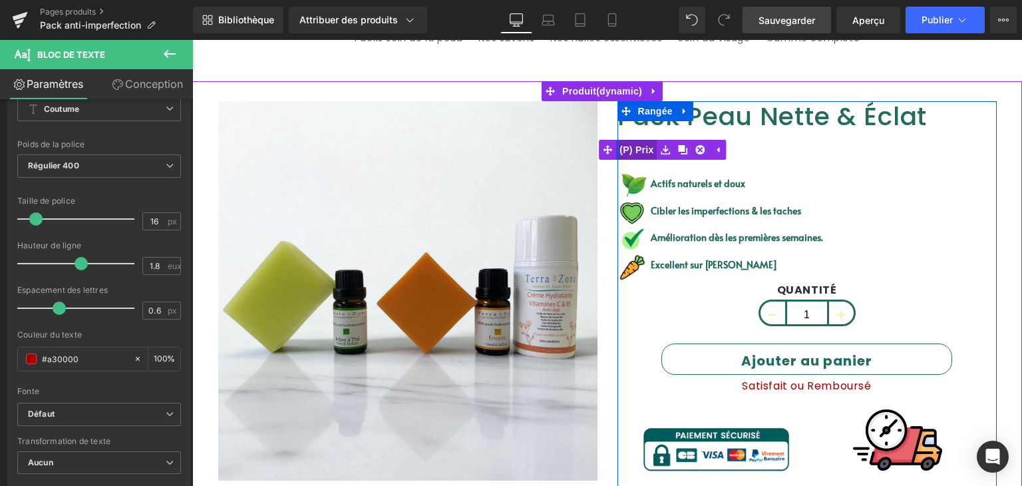
click at [639, 144] on span "(P) Prix" at bounding box center [636, 150] width 41 height 20
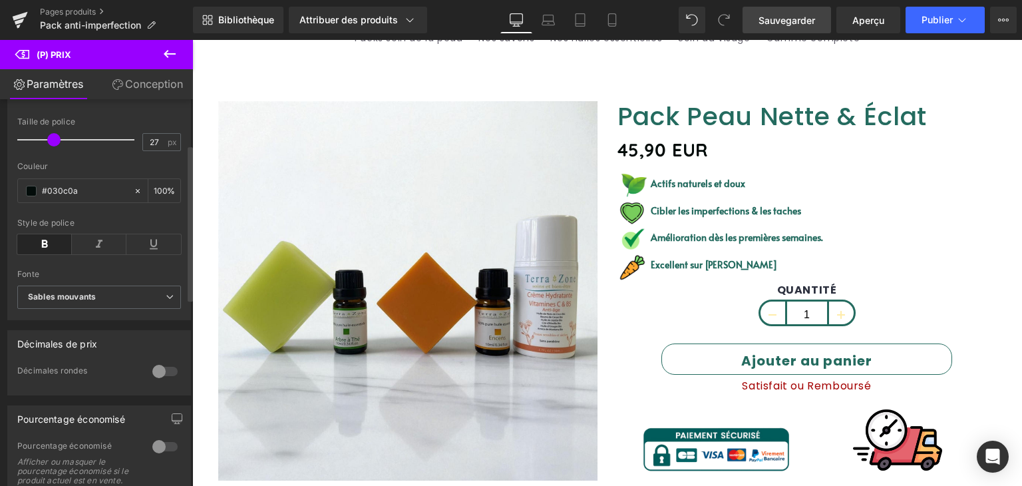
scroll to position [0, 0]
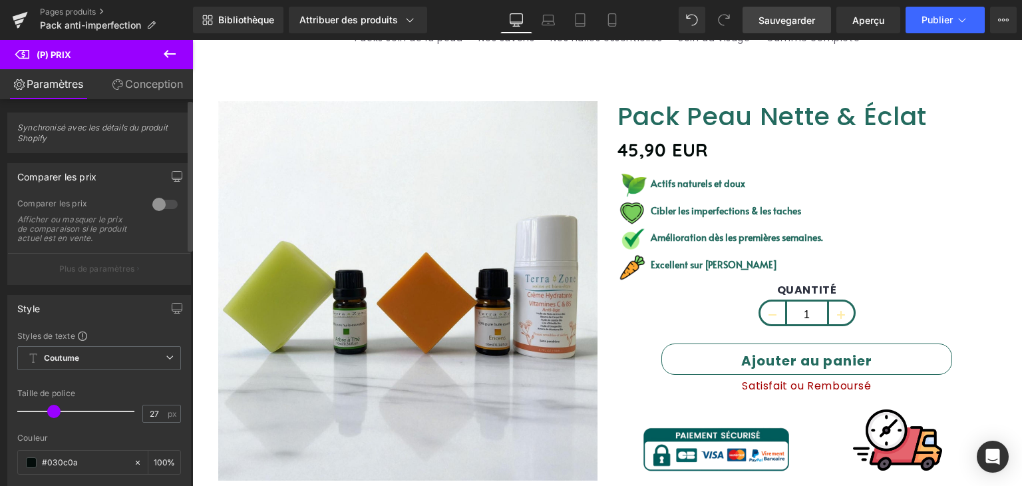
click at [160, 200] on div at bounding box center [165, 204] width 32 height 21
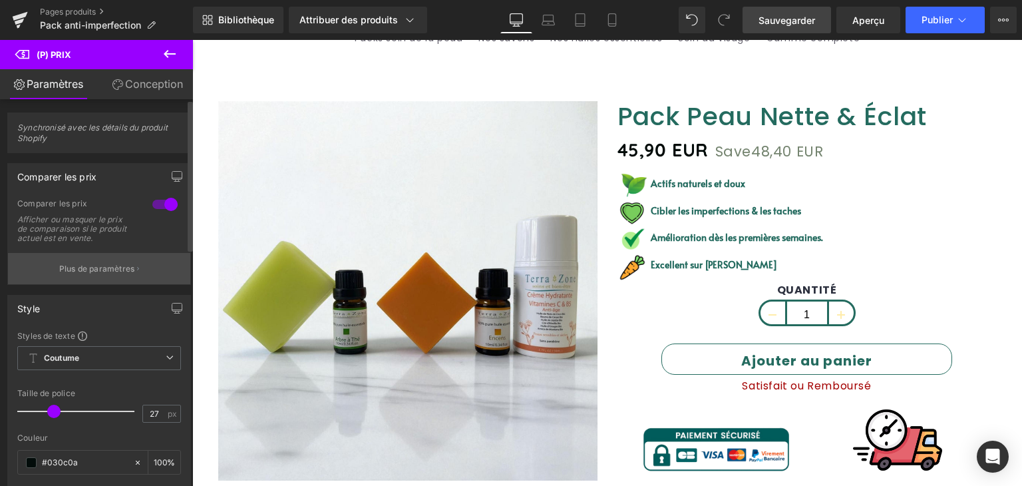
click at [108, 270] on font "Plus de paramètres" at bounding box center [97, 269] width 76 height 10
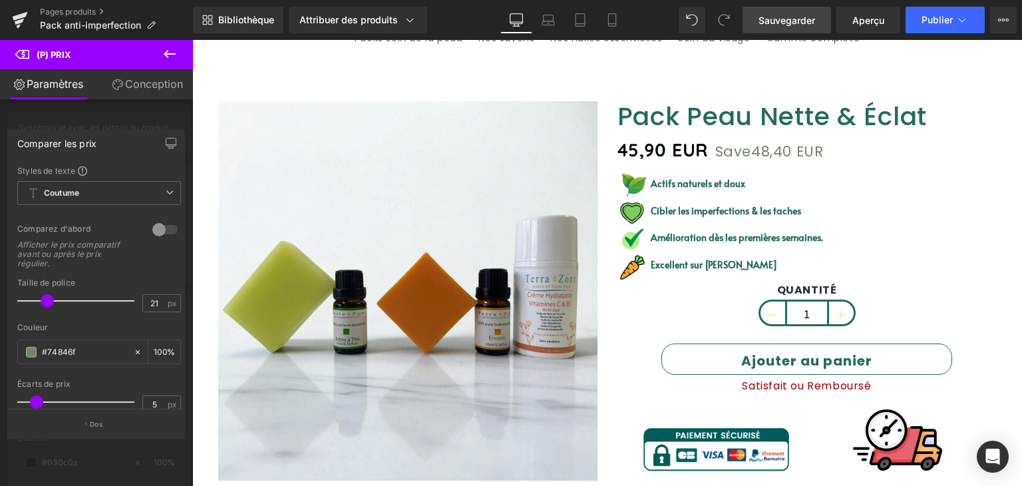
click at [120, 112] on div at bounding box center [96, 266] width 193 height 453
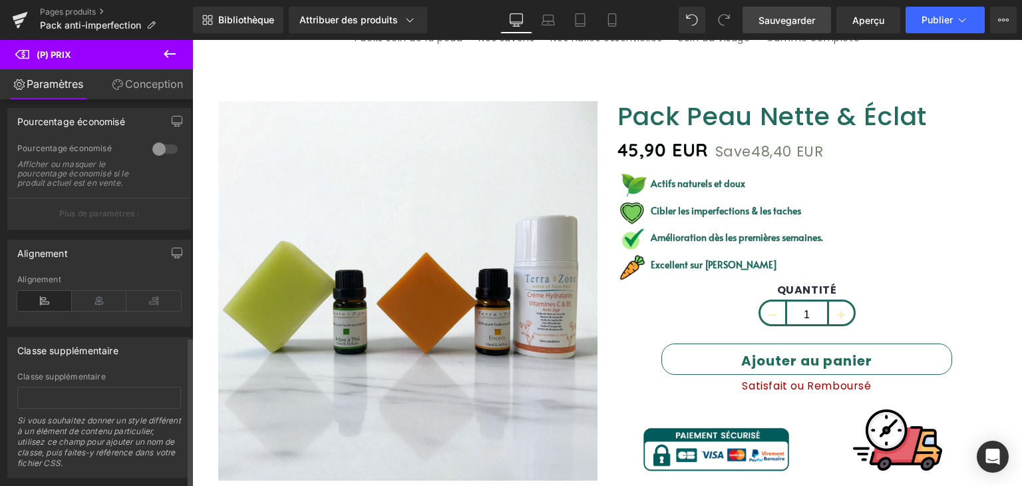
scroll to position [604, 0]
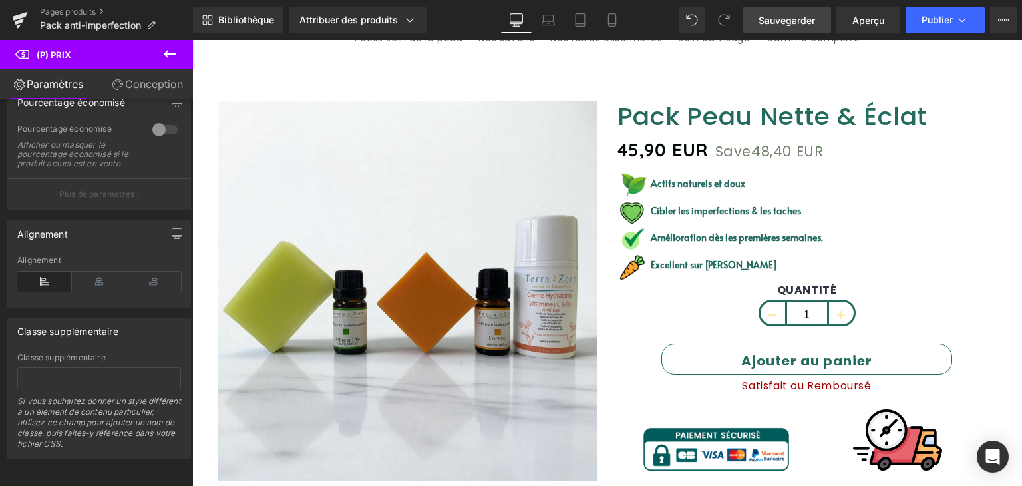
click at [780, 19] on font "Sauvegarder" at bounding box center [787, 20] width 57 height 11
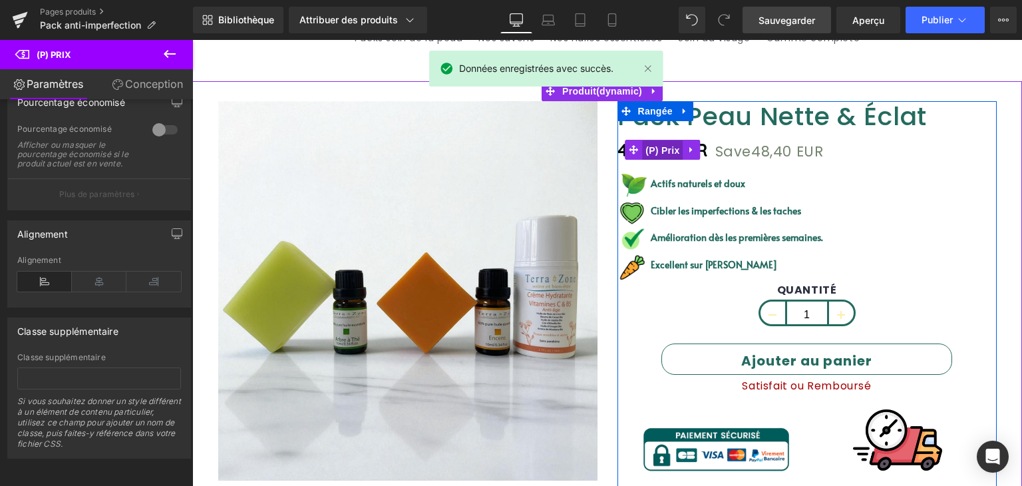
click at [669, 148] on font "(P) Prix" at bounding box center [662, 150] width 34 height 11
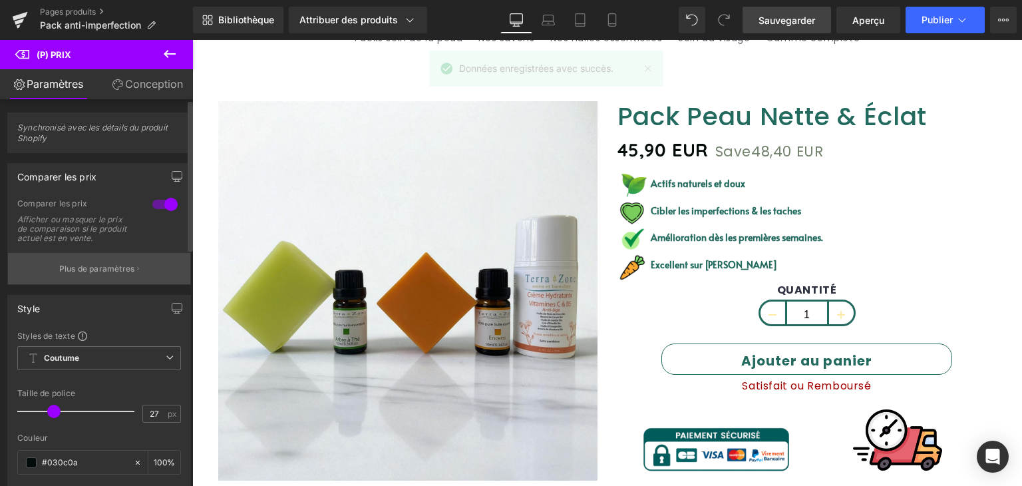
click at [87, 274] on button "Plus de paramètres" at bounding box center [99, 268] width 182 height 31
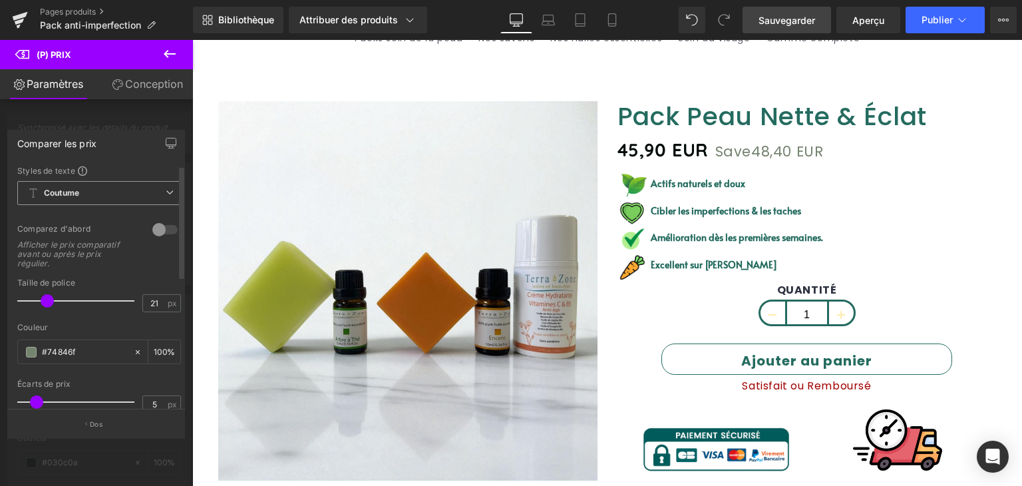
click at [104, 193] on span "Coutume Configurer le style global" at bounding box center [99, 193] width 164 height 24
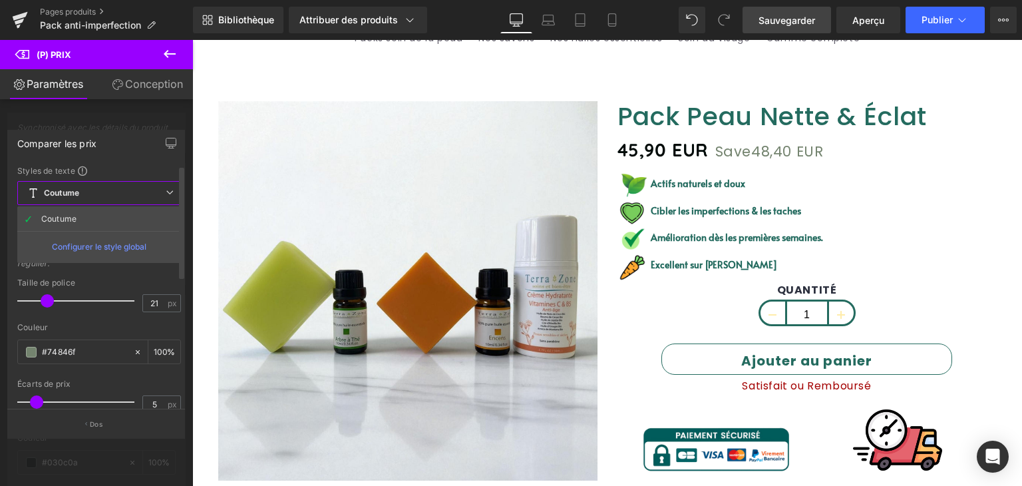
click at [119, 182] on span "Coutume Configurer le style global" at bounding box center [99, 193] width 164 height 24
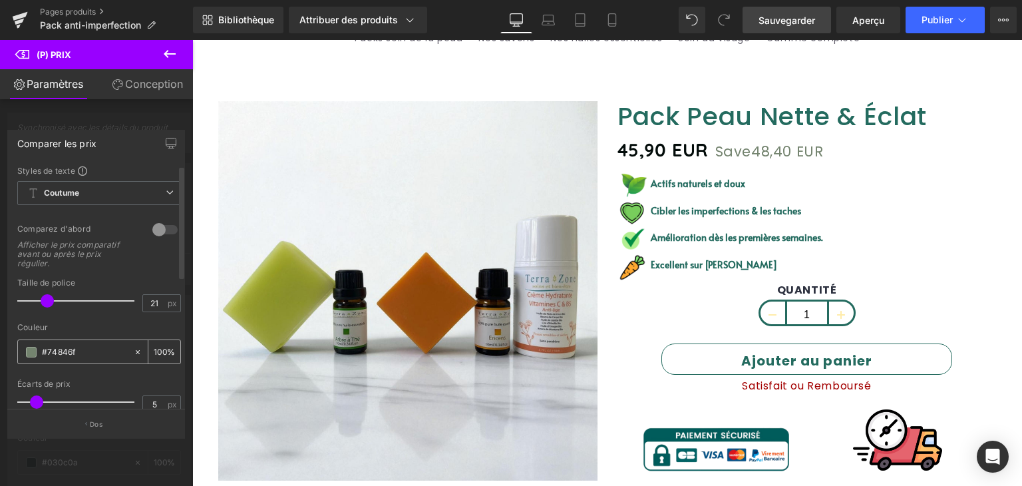
click at [28, 352] on span at bounding box center [31, 352] width 11 height 11
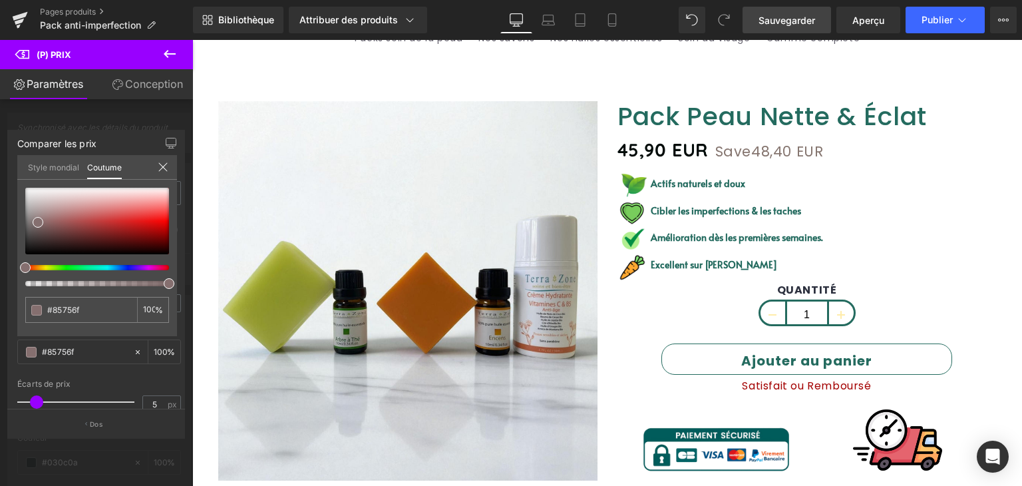
drag, startPoint x: 66, startPoint y: 266, endPoint x: 5, endPoint y: 267, distance: 60.6
click at [5, 267] on div "Comparer les prix Styles de texte Coutume Coutume Configurer le style global Co…" at bounding box center [96, 278] width 193 height 317
drag, startPoint x: 50, startPoint y: 220, endPoint x: 160, endPoint y: 222, distance: 109.8
click at [160, 222] on div at bounding box center [97, 221] width 144 height 67
click at [159, 166] on icon at bounding box center [163, 167] width 11 height 11
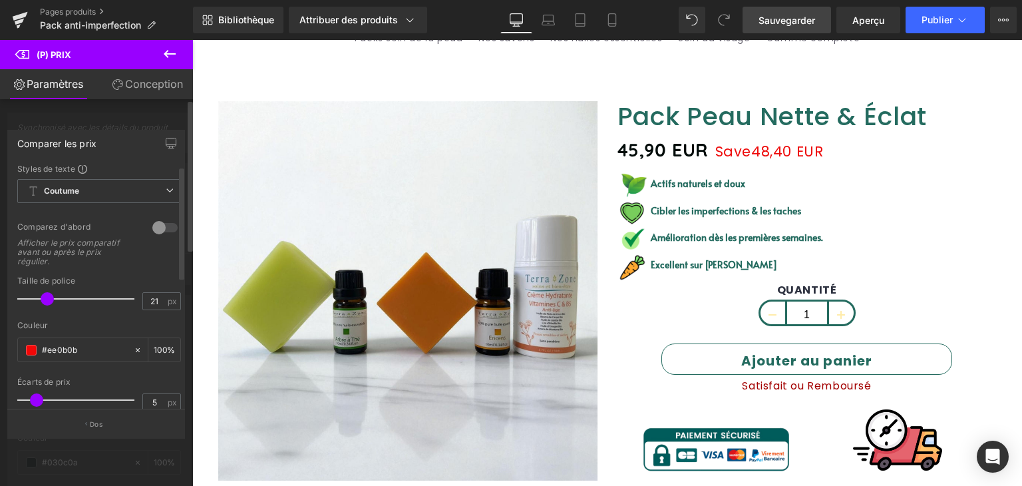
scroll to position [0, 0]
drag, startPoint x: 50, startPoint y: 301, endPoint x: 53, endPoint y: 293, distance: 8.4
click at [53, 293] on div at bounding box center [79, 300] width 110 height 27
click at [132, 90] on font "Conception" at bounding box center [154, 83] width 58 height 13
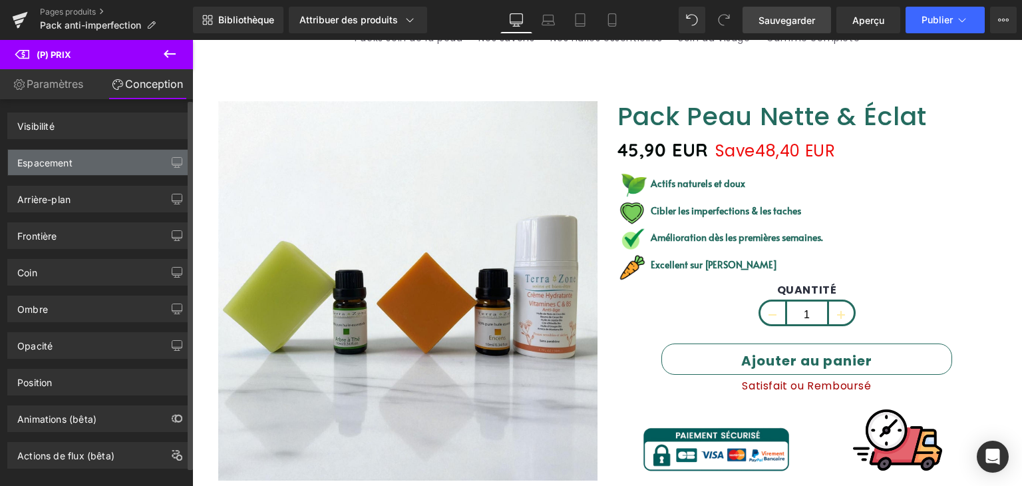
click at [83, 158] on div "Espacement" at bounding box center [99, 162] width 182 height 25
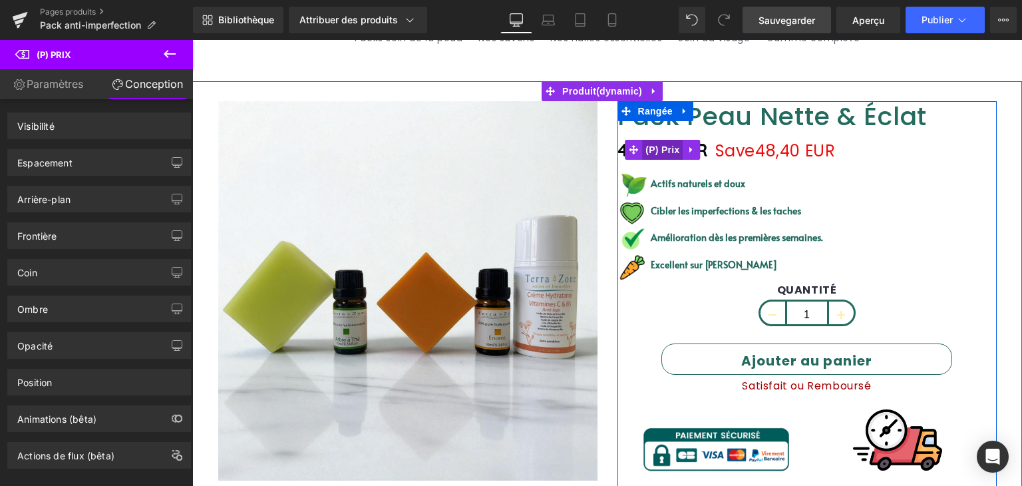
click at [661, 151] on font "(P) Prix" at bounding box center [662, 149] width 34 height 11
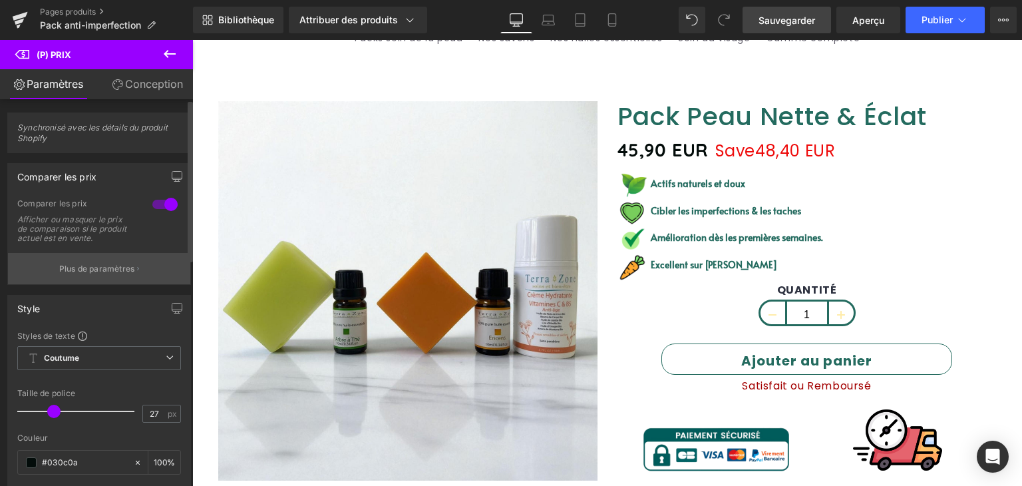
click at [78, 272] on font "Plus de paramètres" at bounding box center [97, 269] width 76 height 10
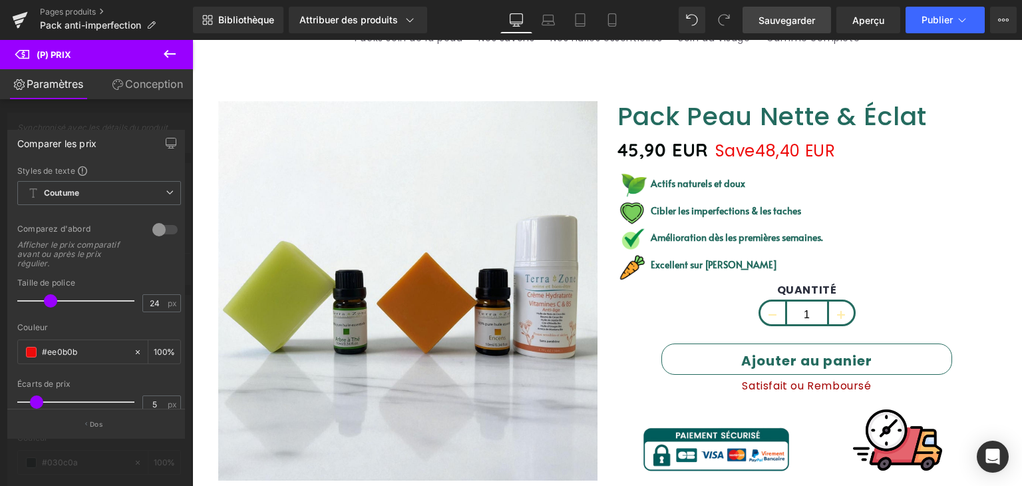
click at [153, 227] on div at bounding box center [165, 229] width 32 height 21
click at [161, 228] on div at bounding box center [165, 229] width 32 height 21
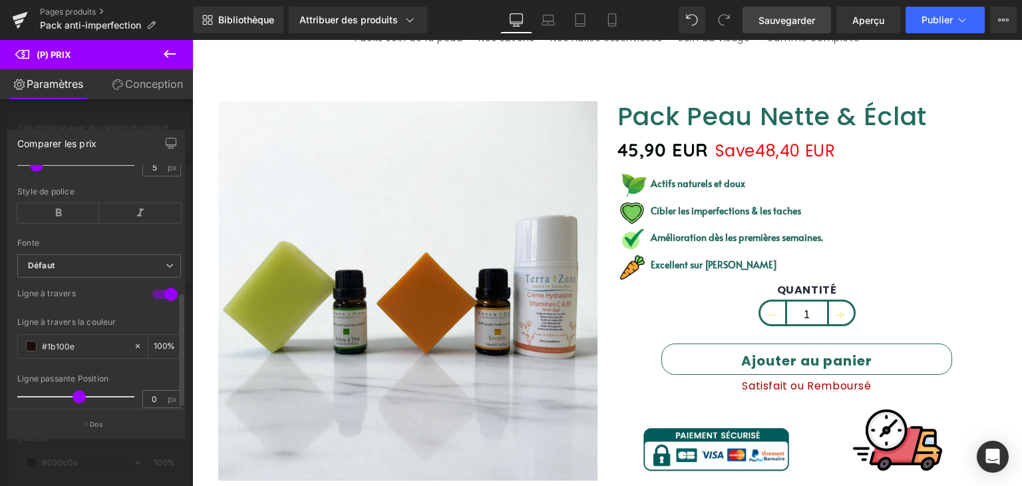
scroll to position [266, 0]
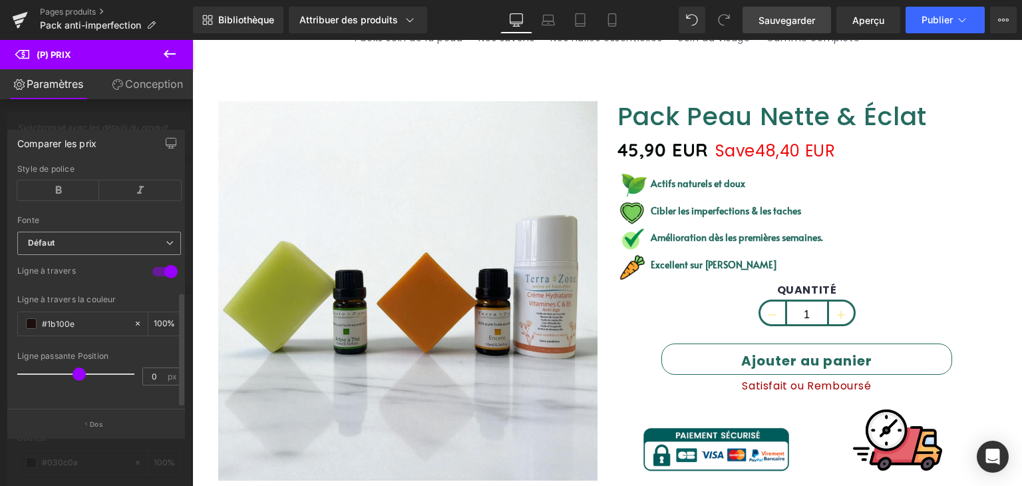
click at [101, 238] on b "Défaut" at bounding box center [97, 243] width 138 height 11
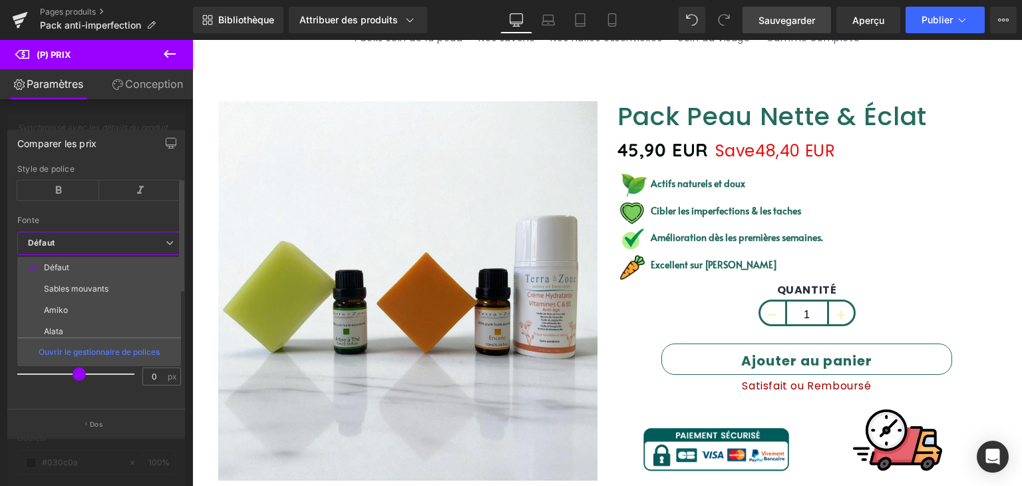
scroll to position [0, 0]
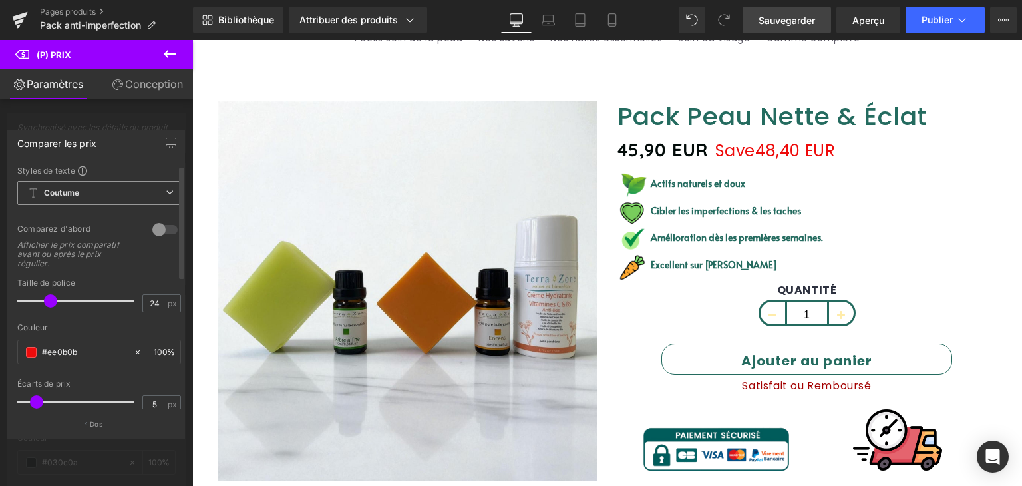
click at [113, 194] on span "Coutume Configurer le style global" at bounding box center [99, 193] width 164 height 24
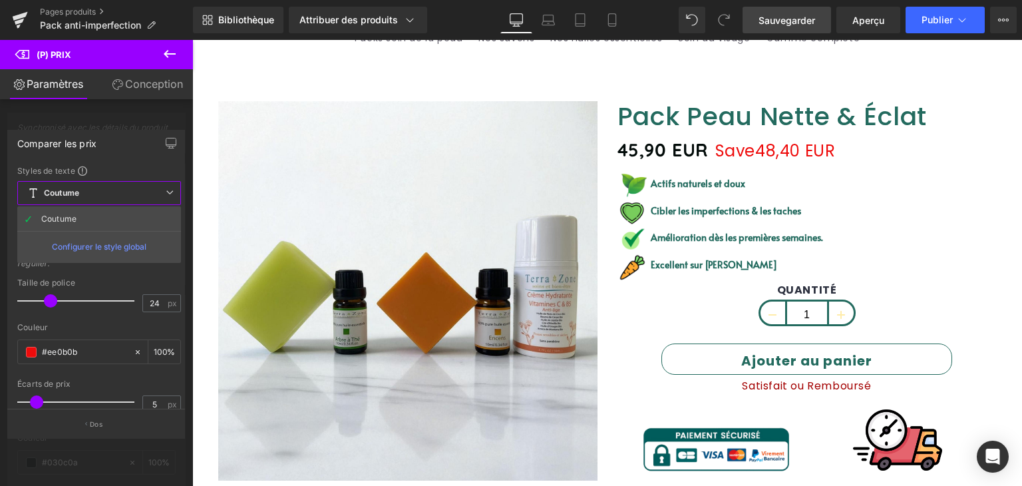
click at [131, 149] on div "Comparer les prix" at bounding box center [96, 142] width 176 height 25
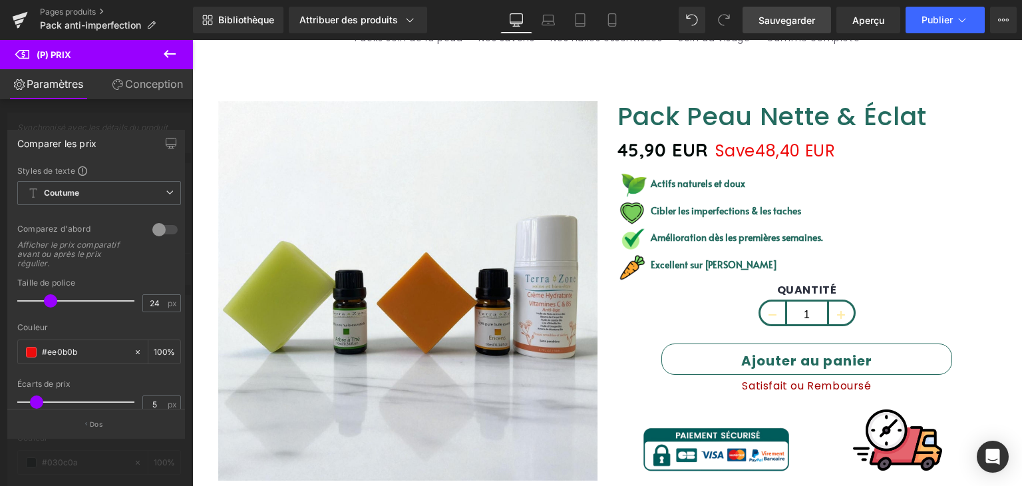
click at [135, 122] on div at bounding box center [96, 266] width 193 height 453
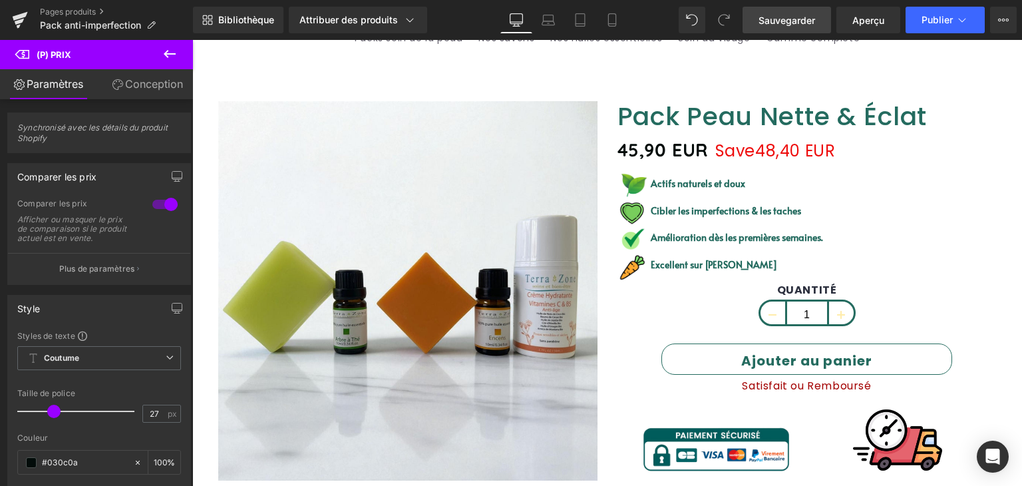
click at [148, 87] on font "Conception" at bounding box center [154, 83] width 58 height 13
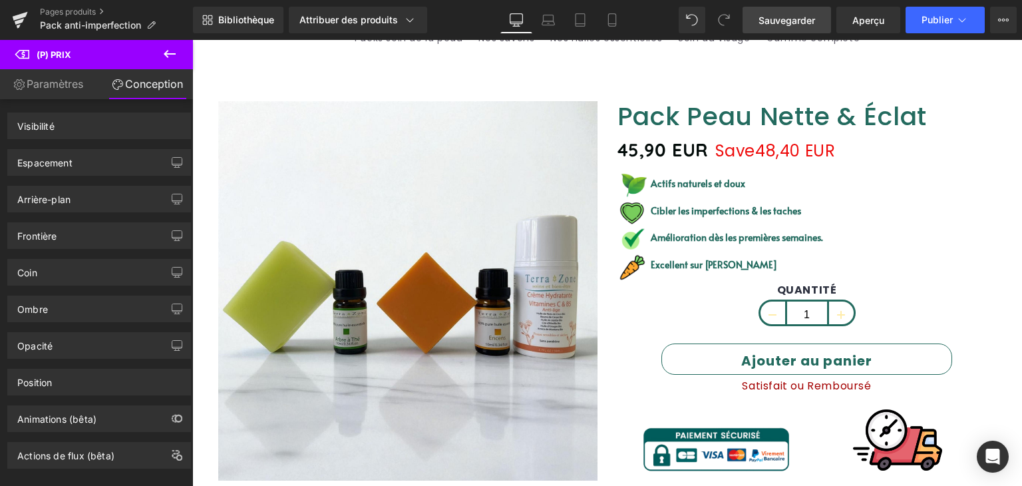
click at [53, 89] on font "Paramètres" at bounding box center [55, 83] width 57 height 13
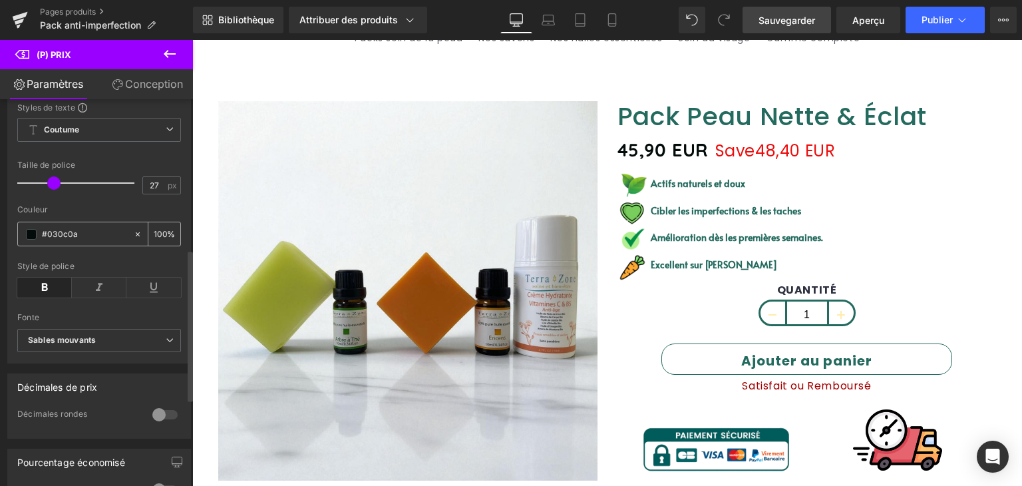
scroll to position [399, 0]
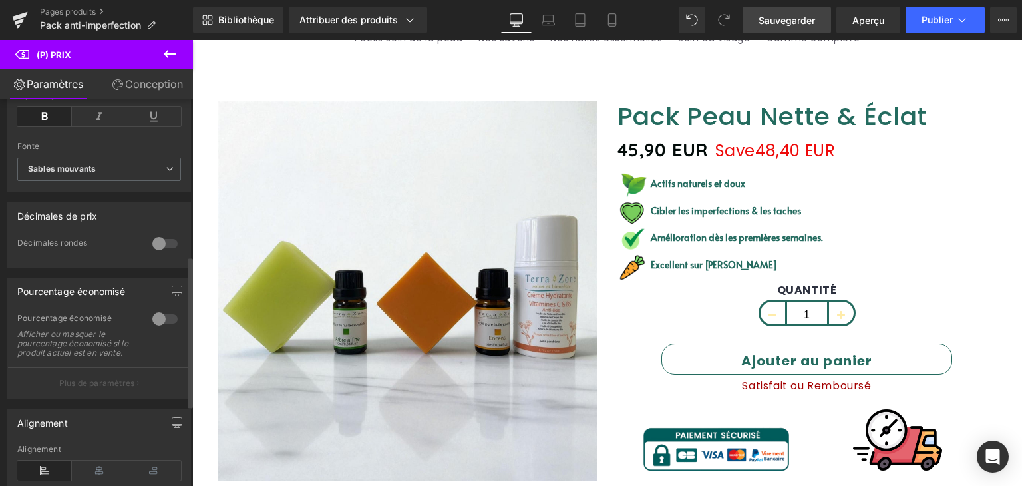
click at [155, 315] on div at bounding box center [165, 318] width 32 height 21
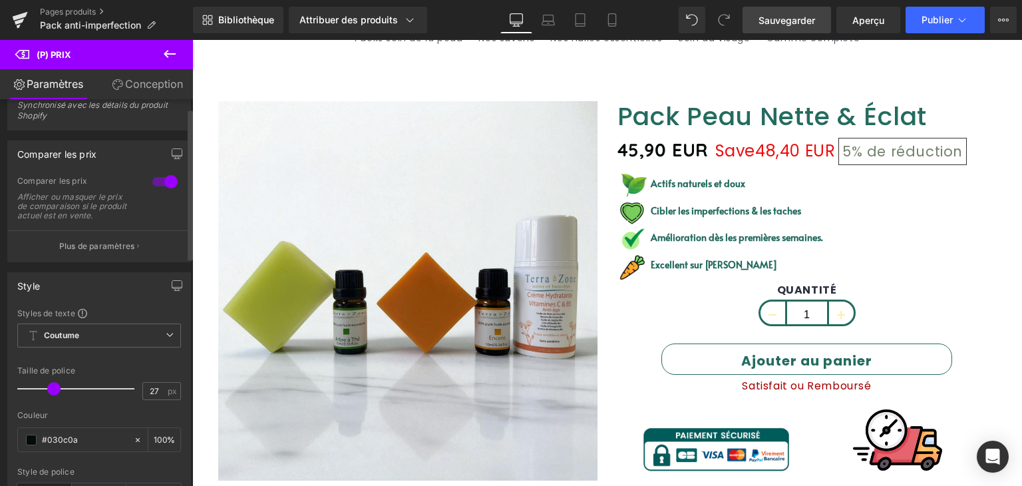
scroll to position [0, 0]
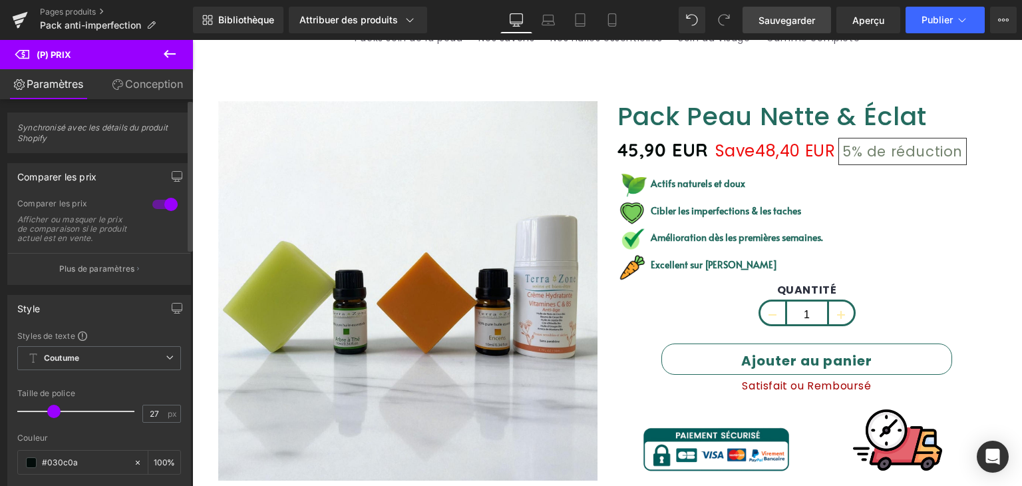
click at [168, 203] on div at bounding box center [165, 204] width 32 height 21
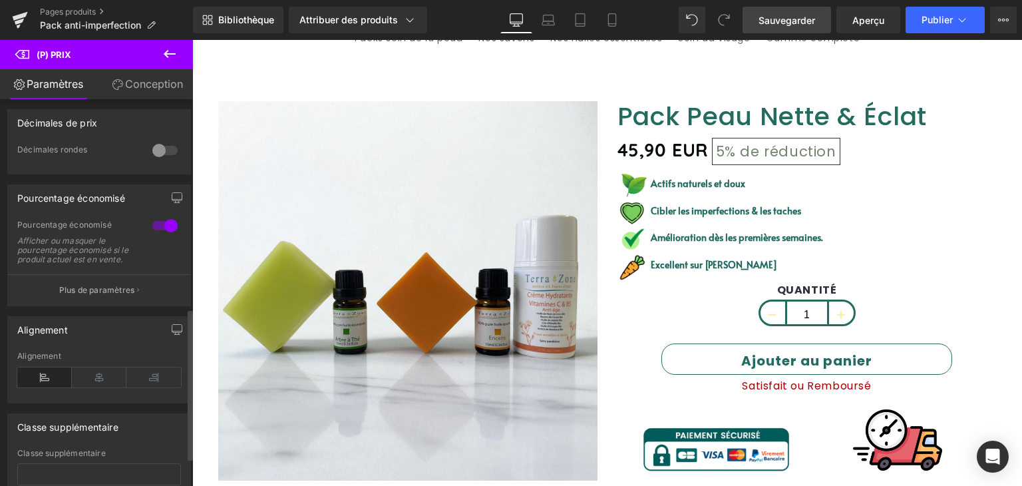
scroll to position [532, 0]
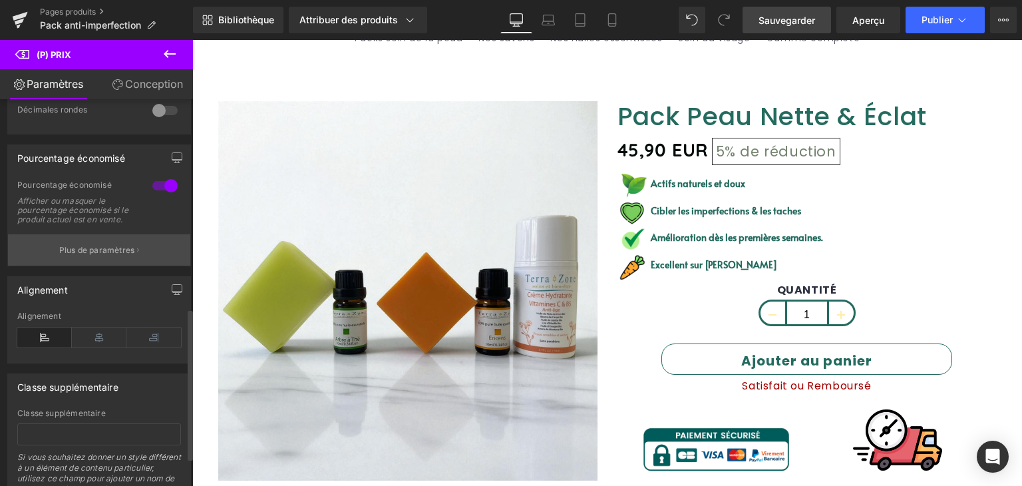
click at [85, 255] on font "Plus de paramètres" at bounding box center [97, 250] width 76 height 10
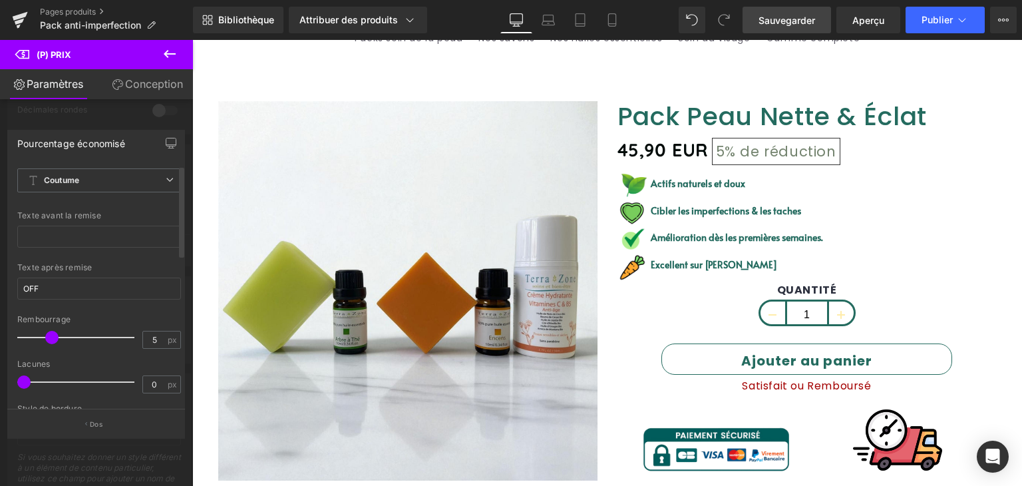
scroll to position [0, 0]
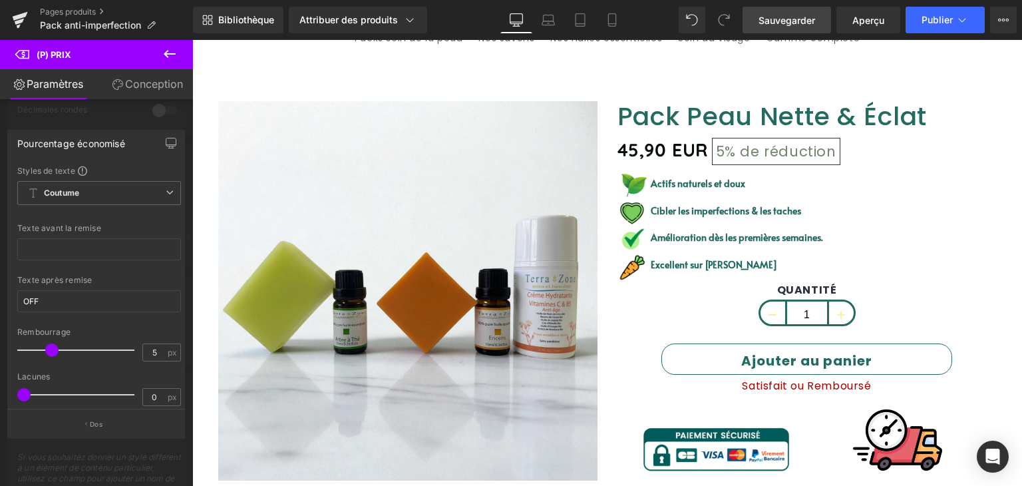
click at [164, 87] on font "Conception" at bounding box center [154, 83] width 58 height 13
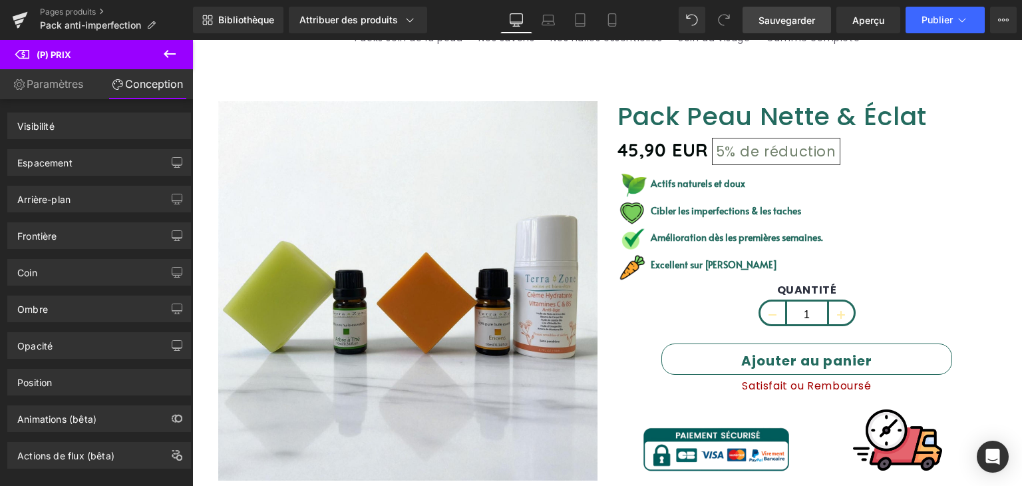
click at [70, 86] on font "Paramètres" at bounding box center [55, 83] width 57 height 13
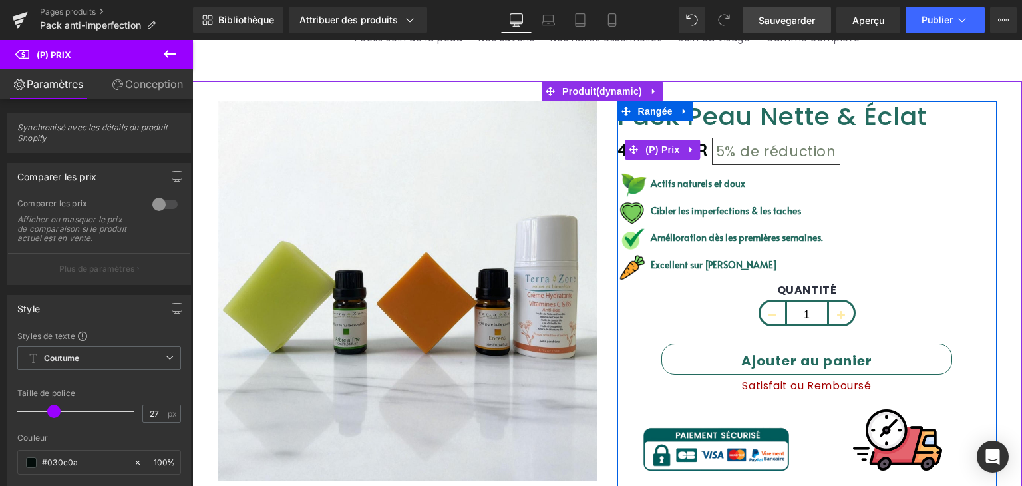
click at [755, 154] on font "de réduction" at bounding box center [788, 151] width 96 height 19
click at [769, 152] on font "de réduction" at bounding box center [788, 151] width 96 height 19
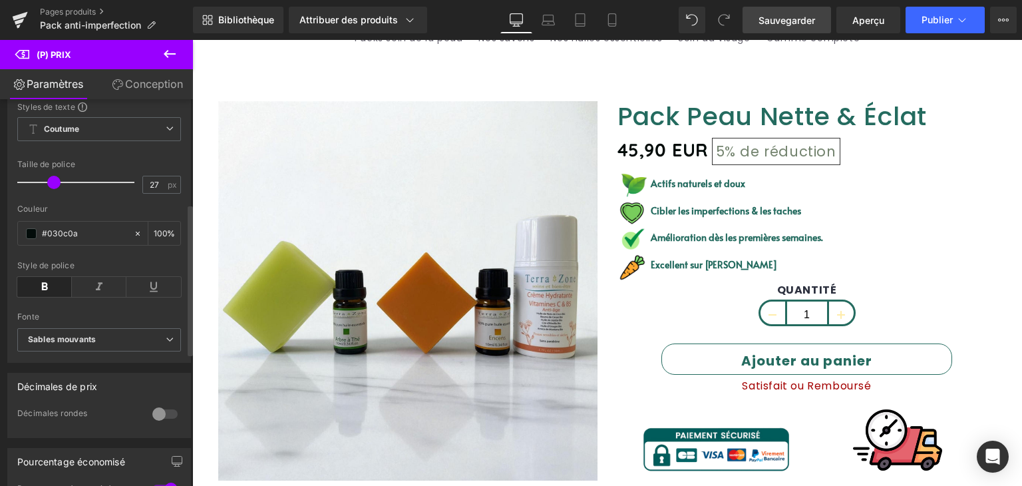
scroll to position [266, 0]
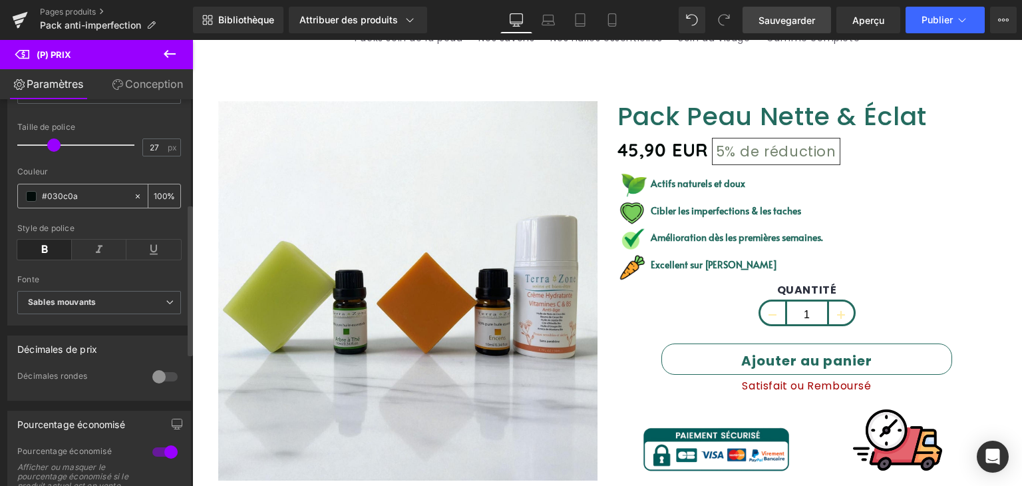
click at [33, 193] on span at bounding box center [31, 196] width 11 height 11
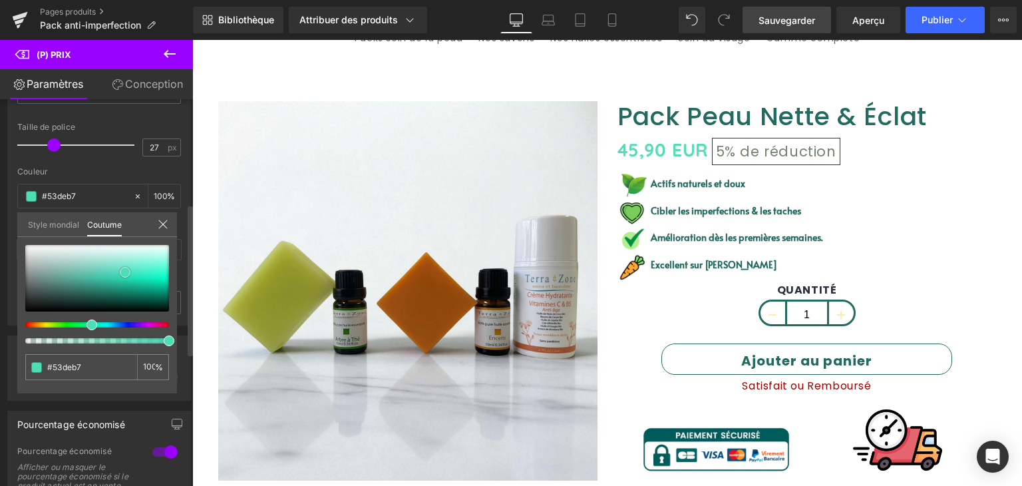
drag, startPoint x: 109, startPoint y: 306, endPoint x: 122, endPoint y: 269, distance: 39.6
click at [122, 269] on span at bounding box center [125, 272] width 11 height 11
drag, startPoint x: 124, startPoint y: 270, endPoint x: 141, endPoint y: 314, distance: 47.8
click at [141, 314] on span at bounding box center [142, 311] width 11 height 11
click at [110, 387] on div "#030c0a 100 %" at bounding box center [97, 319] width 160 height 148
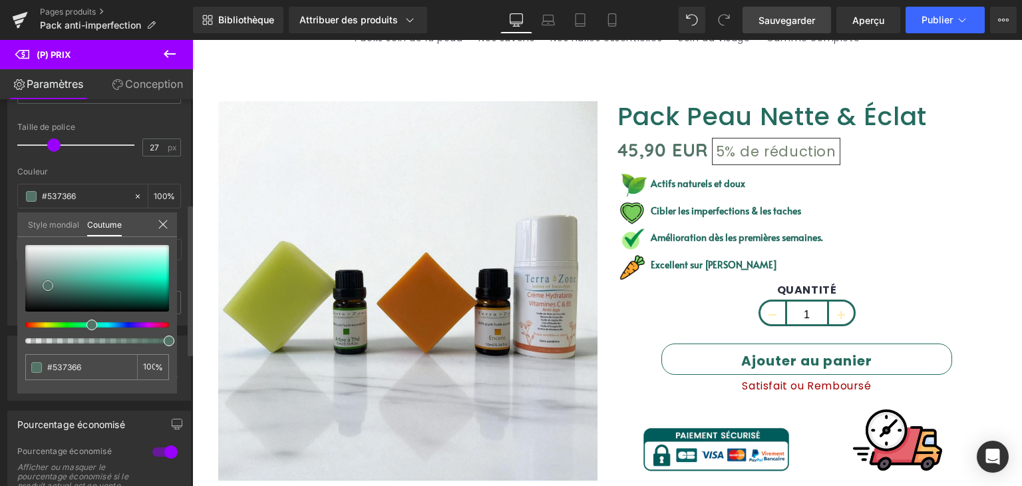
drag, startPoint x: 140, startPoint y: 310, endPoint x: 45, endPoint y: 284, distance: 98.0
click at [45, 284] on span at bounding box center [48, 285] width 11 height 11
click at [98, 317] on div at bounding box center [97, 294] width 144 height 98
drag, startPoint x: 50, startPoint y: 282, endPoint x: 32, endPoint y: 285, distance: 18.3
click at [32, 285] on span at bounding box center [30, 288] width 11 height 11
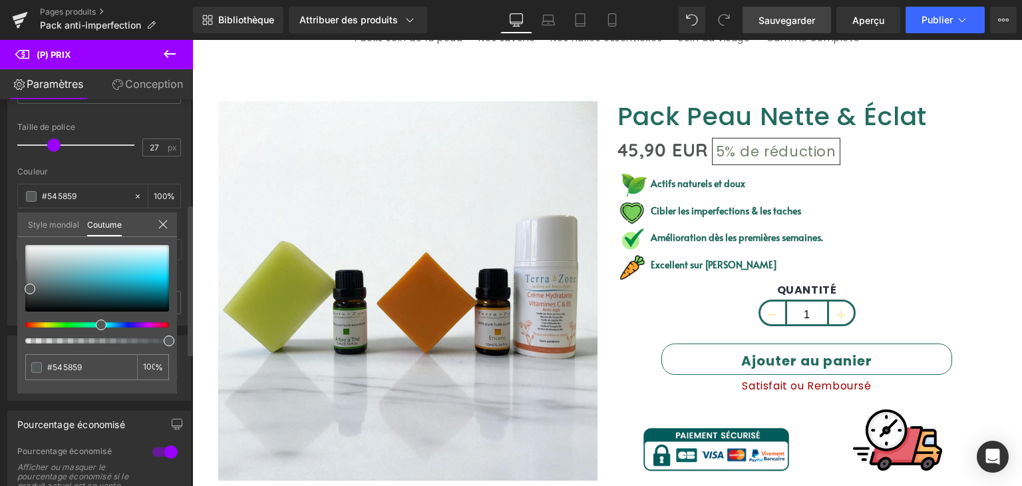
click at [57, 227] on font "Style mondial" at bounding box center [53, 225] width 51 height 10
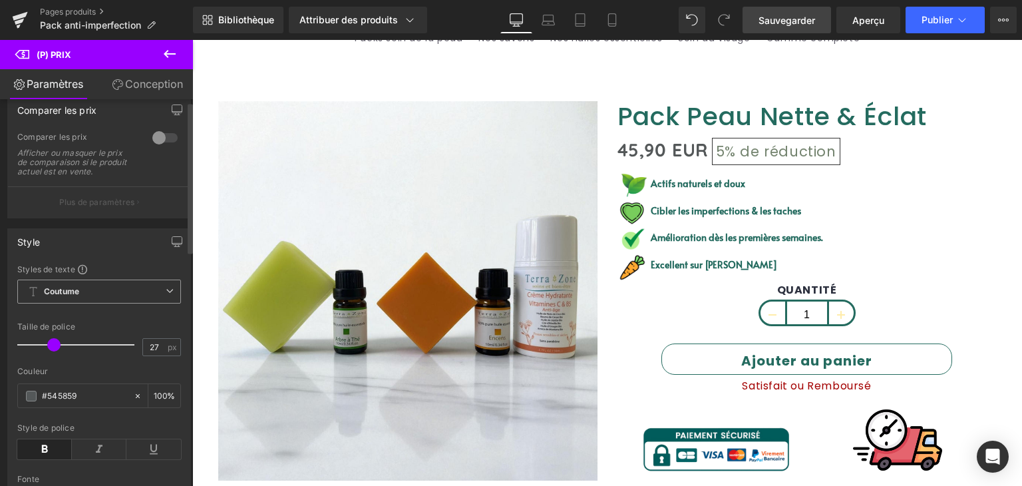
scroll to position [0, 0]
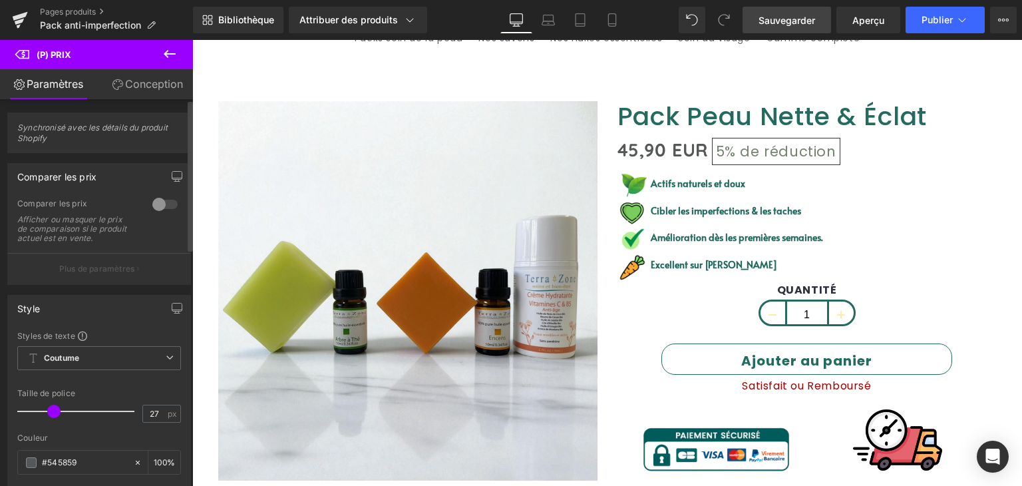
click at [102, 264] on font "Plus de paramètres" at bounding box center [97, 269] width 76 height 10
click at [155, 198] on div at bounding box center [165, 204] width 32 height 21
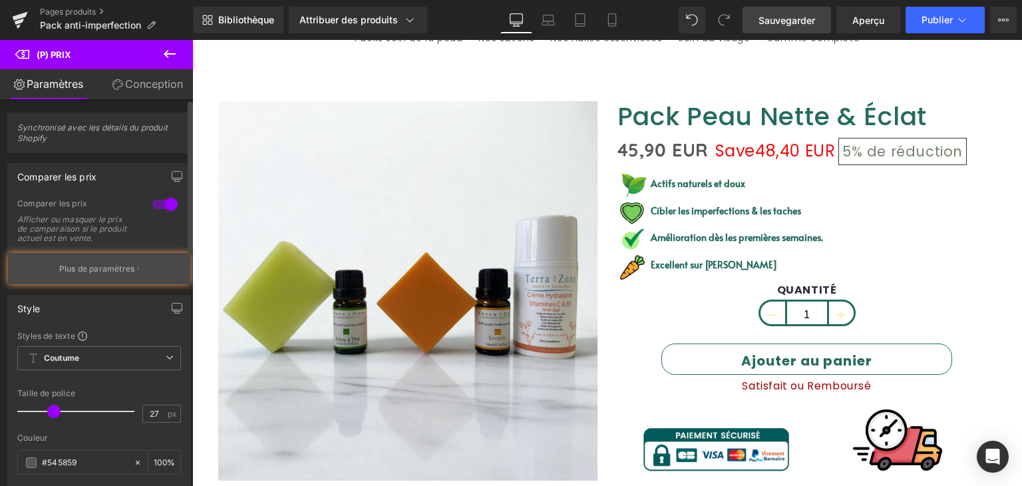
click at [108, 268] on font "Plus de paramètres" at bounding box center [97, 269] width 76 height 10
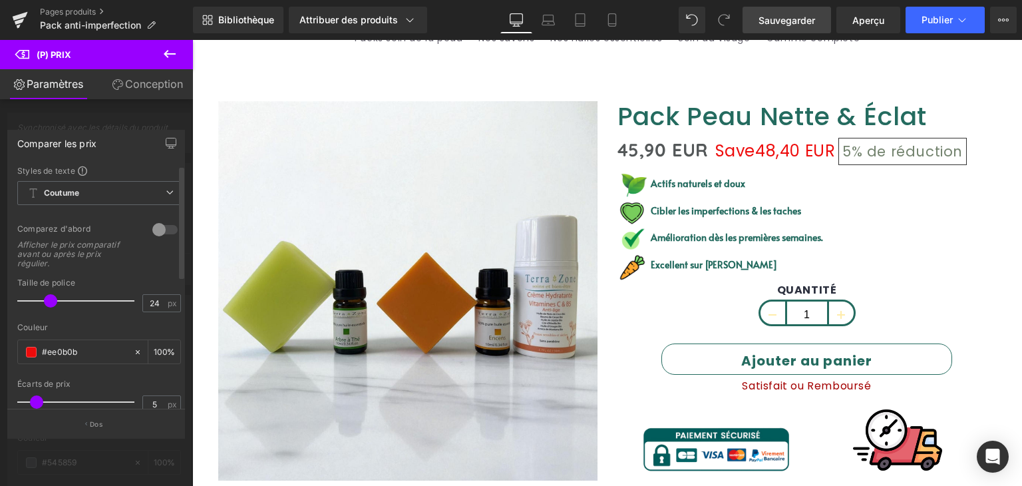
click at [156, 230] on div at bounding box center [165, 229] width 32 height 21
click at [162, 231] on div at bounding box center [165, 229] width 32 height 21
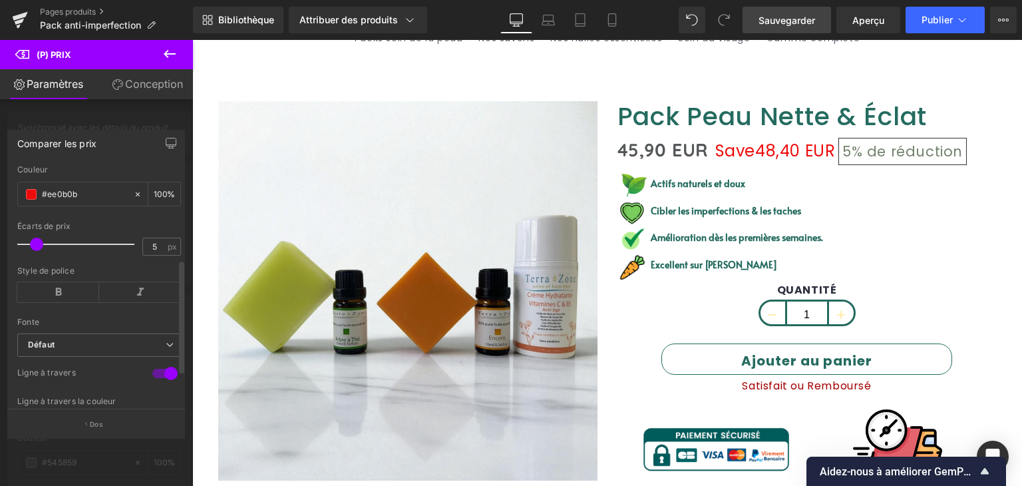
scroll to position [200, 0]
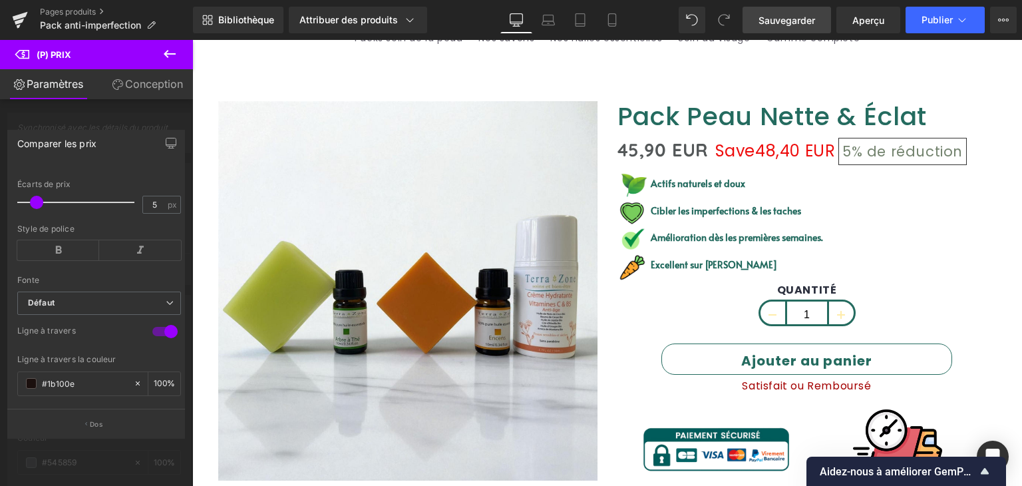
click at [127, 114] on div at bounding box center [96, 266] width 193 height 453
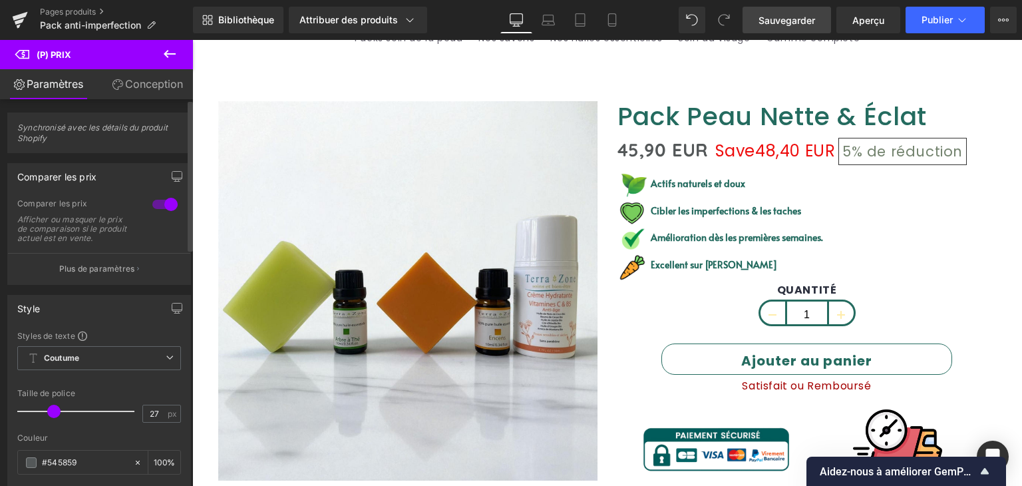
click at [160, 198] on div at bounding box center [165, 204] width 32 height 21
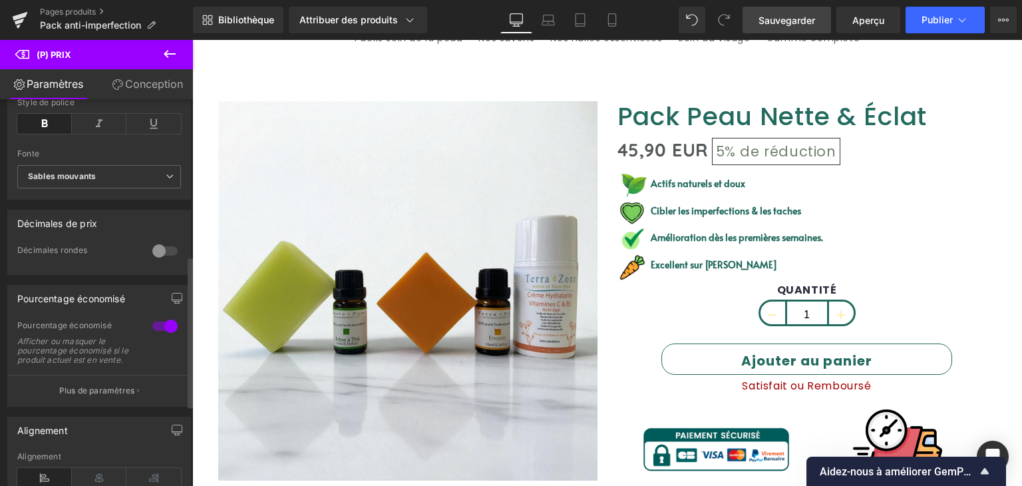
scroll to position [399, 0]
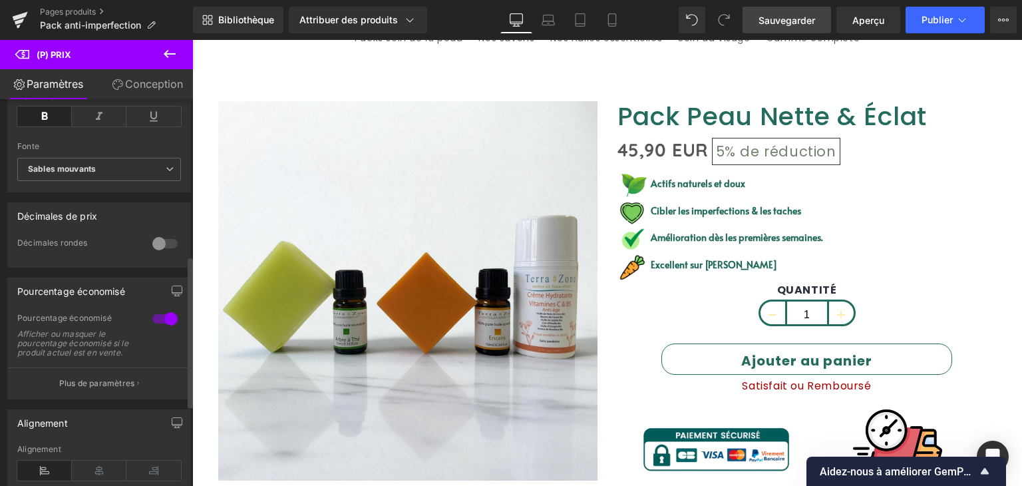
click at [152, 240] on div at bounding box center [165, 243] width 32 height 21
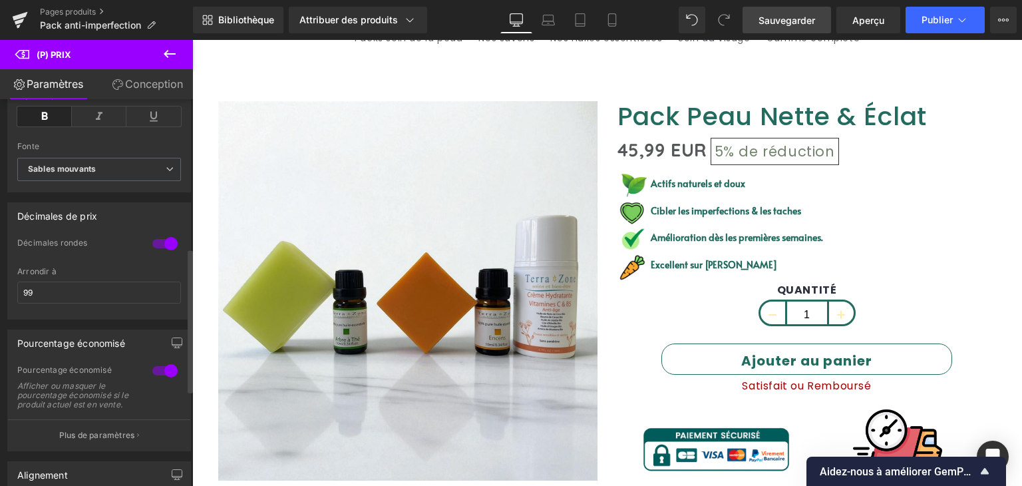
click at [168, 237] on div at bounding box center [165, 243] width 32 height 21
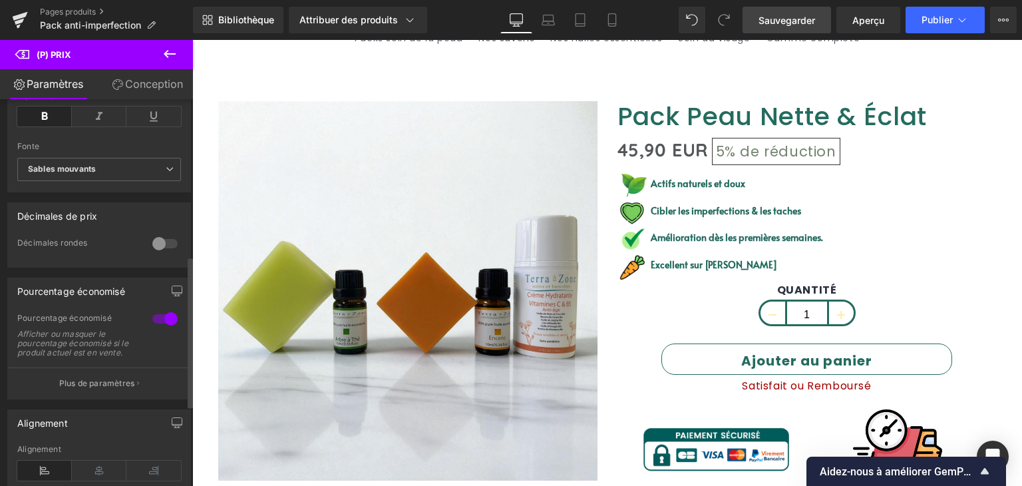
click at [160, 240] on div at bounding box center [165, 243] width 32 height 21
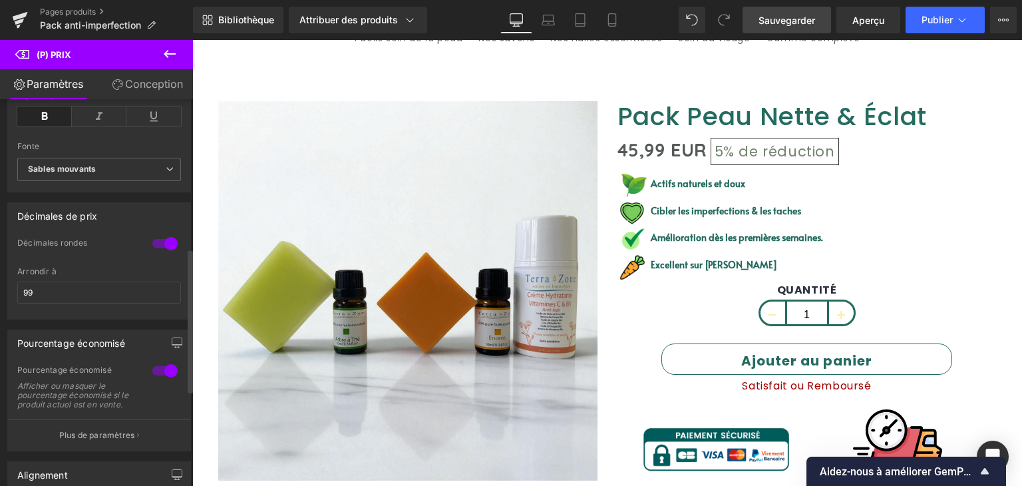
click at [160, 240] on div at bounding box center [165, 243] width 32 height 21
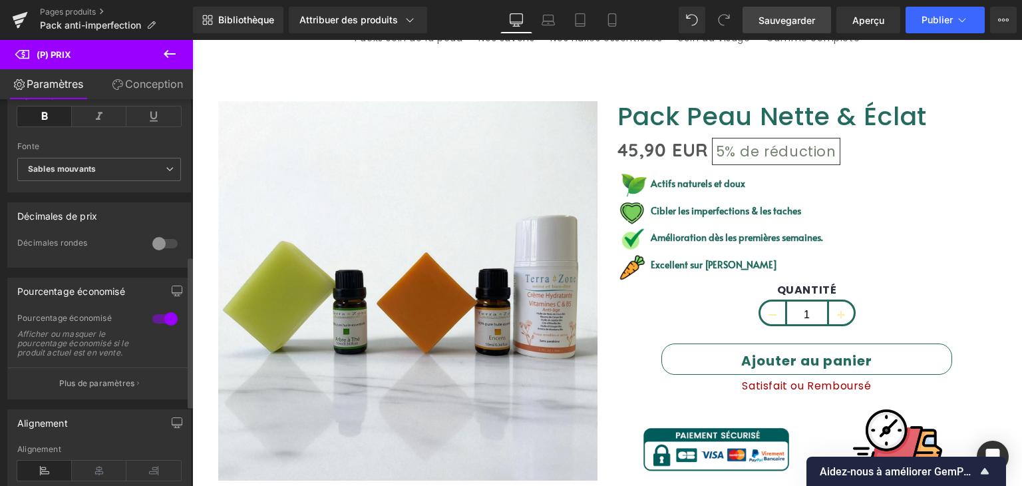
click at [160, 240] on div at bounding box center [165, 243] width 32 height 21
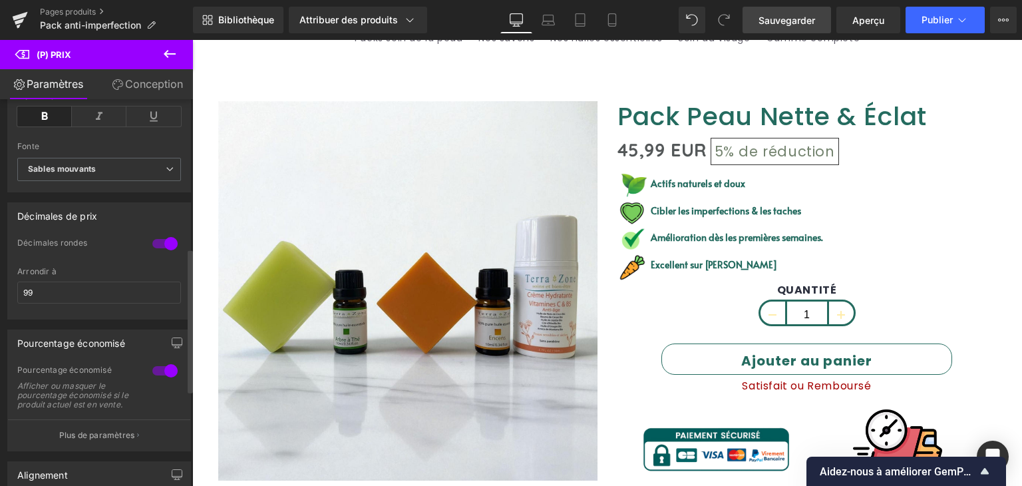
click at [160, 239] on div at bounding box center [165, 243] width 32 height 21
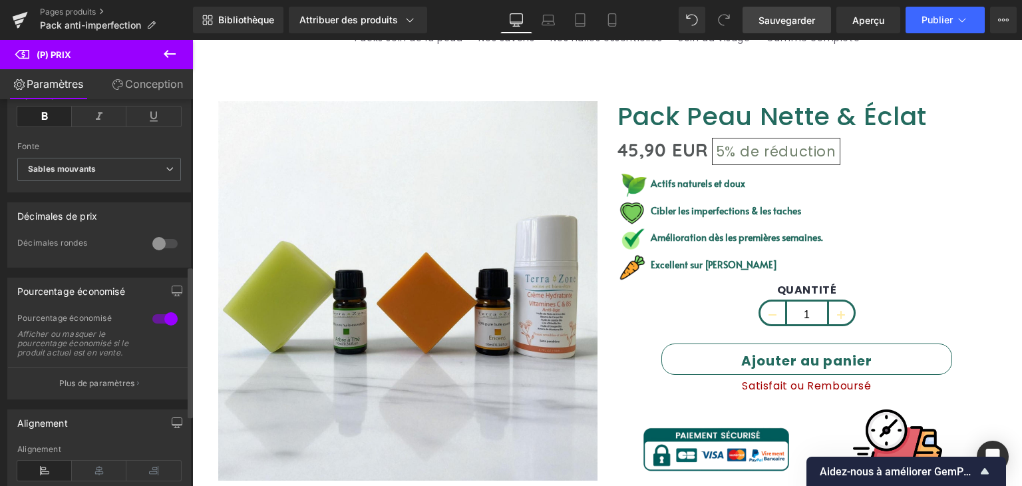
scroll to position [466, 0]
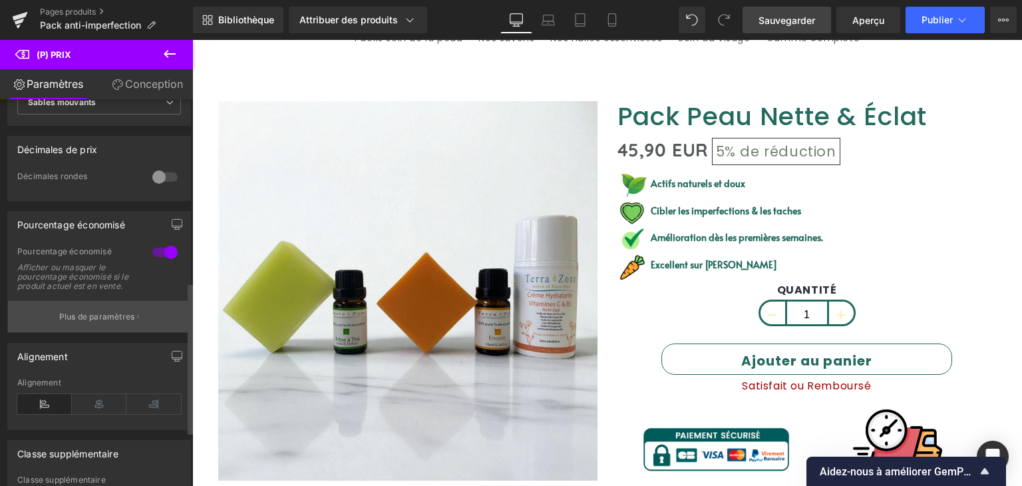
click at [98, 320] on font "Plus de paramètres" at bounding box center [97, 316] width 76 height 10
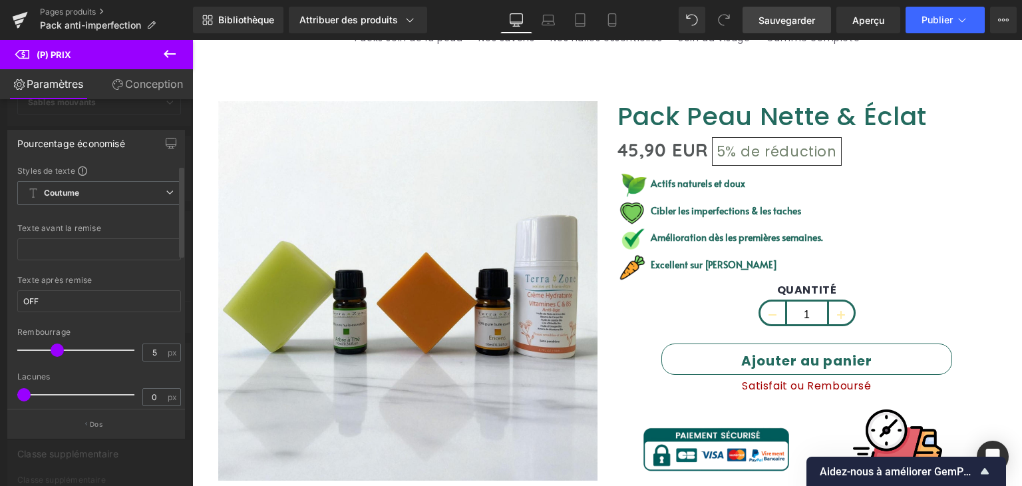
click at [55, 343] on span at bounding box center [57, 349] width 13 height 13
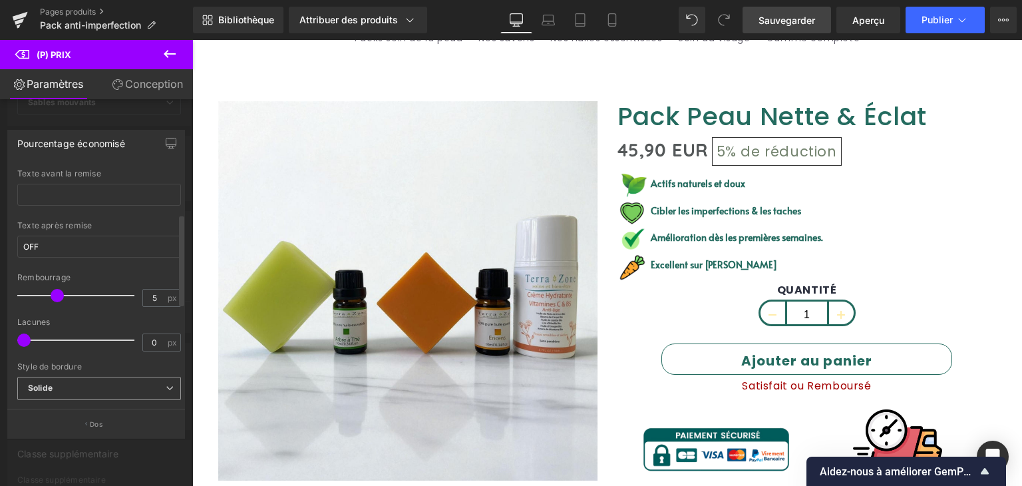
scroll to position [133, 0]
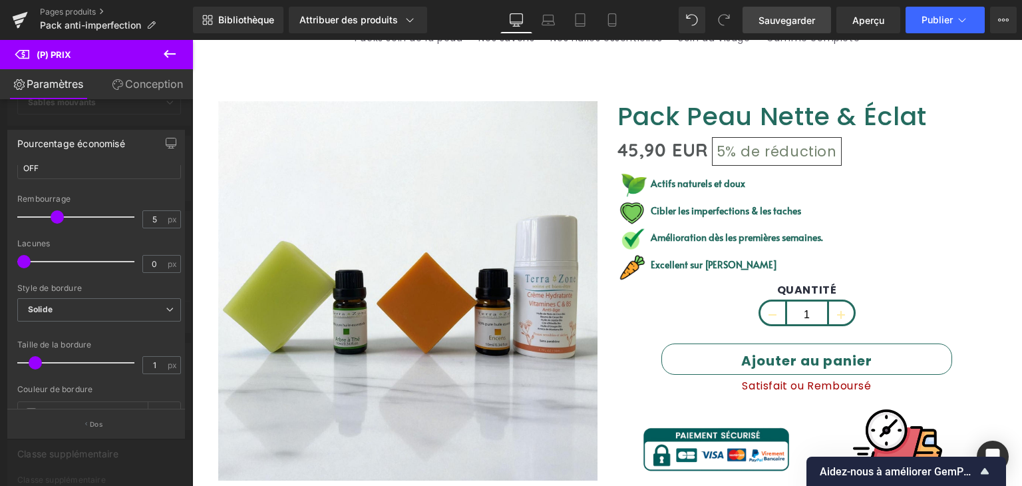
drag, startPoint x: 25, startPoint y: 264, endPoint x: 0, endPoint y: 260, distance: 24.9
click at [0, 260] on div "Pourcentage économisé Styles de texte Coutume Coutume Configurer le style globa…" at bounding box center [96, 278] width 193 height 317
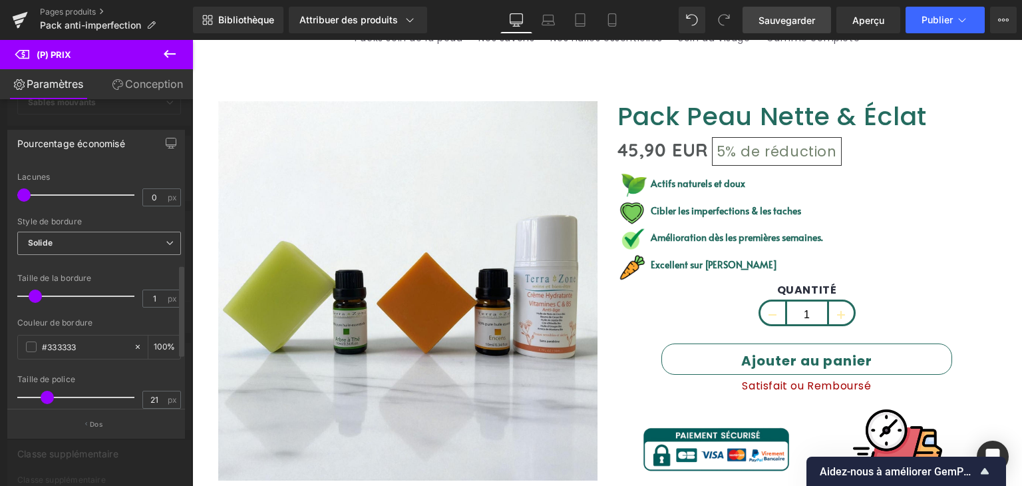
scroll to position [266, 0]
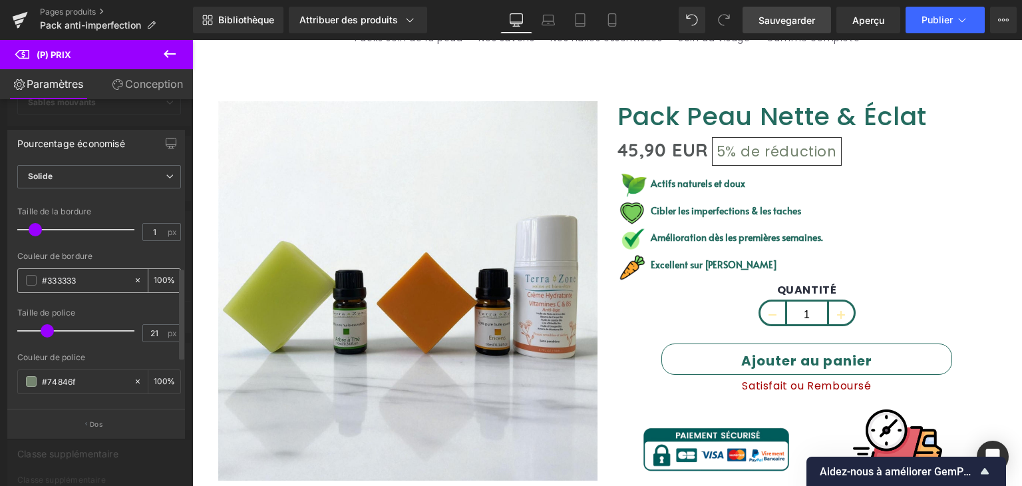
click at [27, 280] on span at bounding box center [31, 280] width 11 height 11
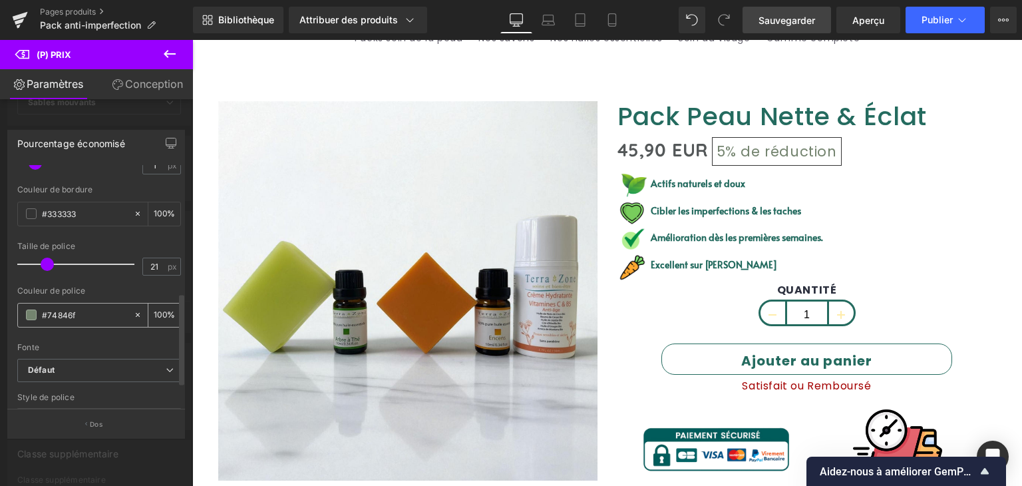
click at [33, 310] on span at bounding box center [31, 314] width 11 height 11
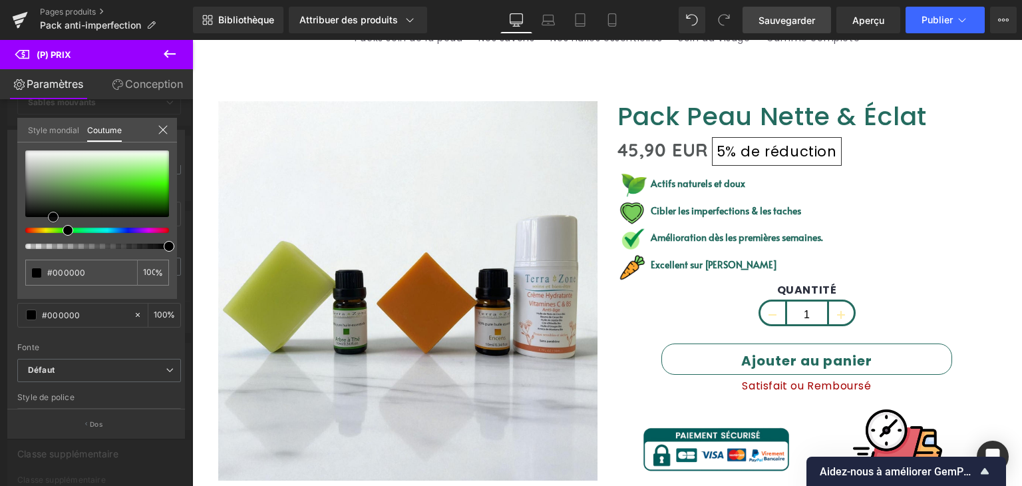
drag, startPoint x: 39, startPoint y: 182, endPoint x: 54, endPoint y: 222, distance: 42.8
click at [54, 222] on div at bounding box center [97, 199] width 144 height 98
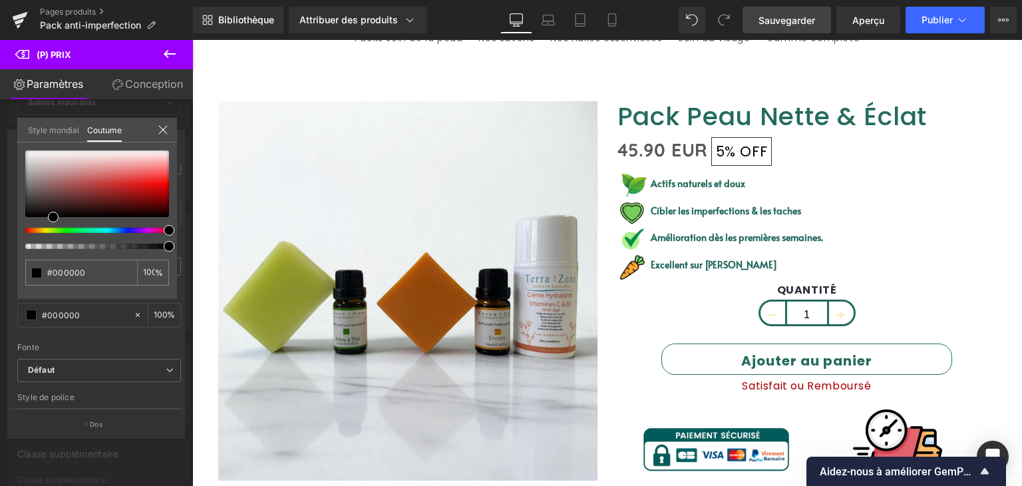
drag, startPoint x: 262, startPoint y: 269, endPoint x: 195, endPoint y: 232, distance: 75.9
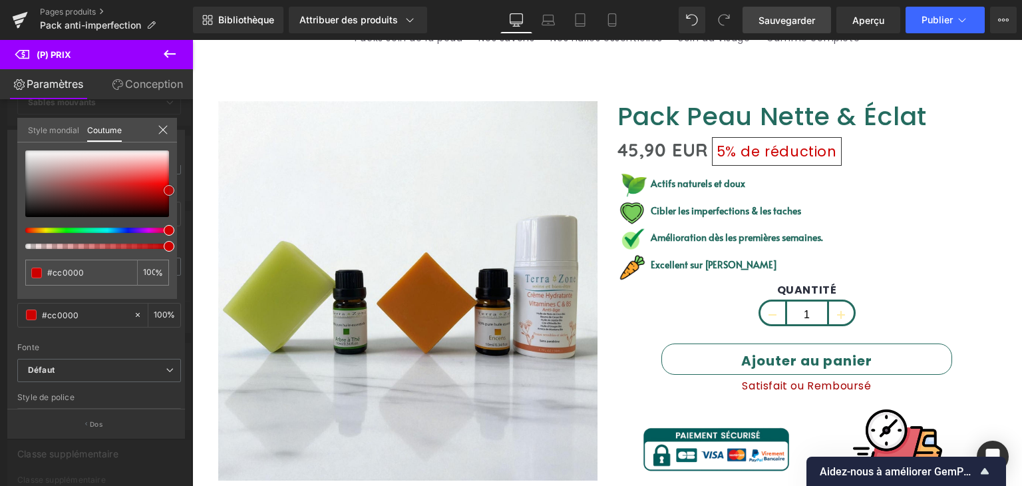
drag, startPoint x: 53, startPoint y: 213, endPoint x: 170, endPoint y: 186, distance: 120.3
click at [170, 186] on span at bounding box center [169, 190] width 11 height 11
click at [502, 81] on div at bounding box center [607, 263] width 830 height 446
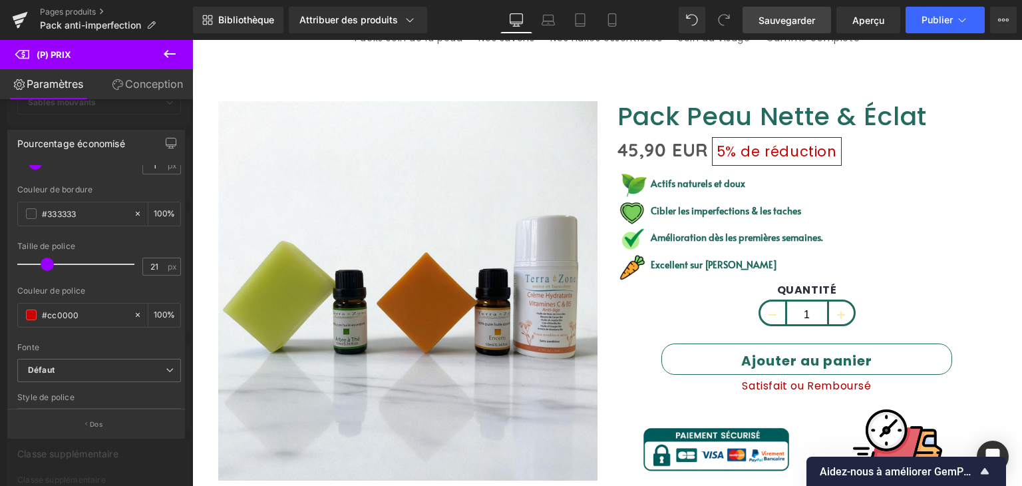
click at [783, 25] on span "Sauvegarder" at bounding box center [787, 20] width 57 height 14
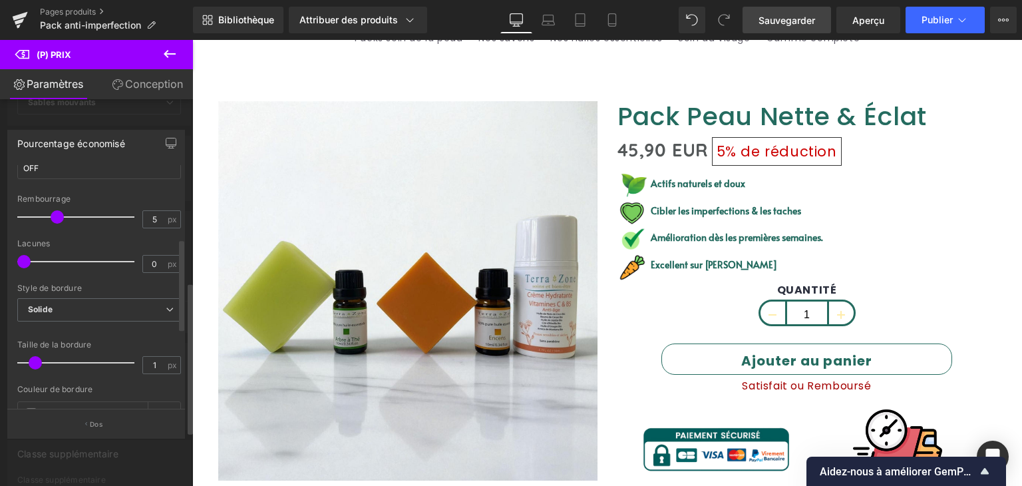
scroll to position [200, 0]
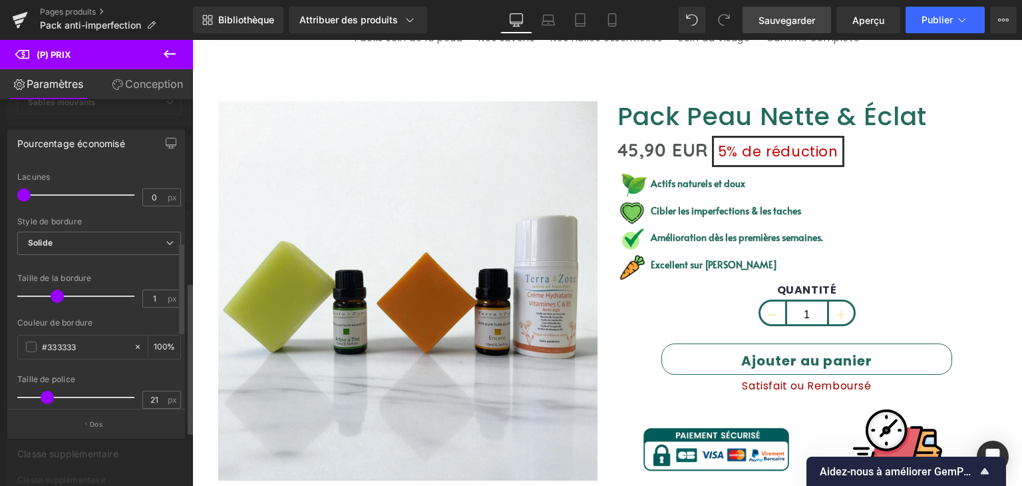
drag, startPoint x: 35, startPoint y: 297, endPoint x: 61, endPoint y: 296, distance: 25.3
click at [61, 296] on span at bounding box center [57, 295] width 13 height 13
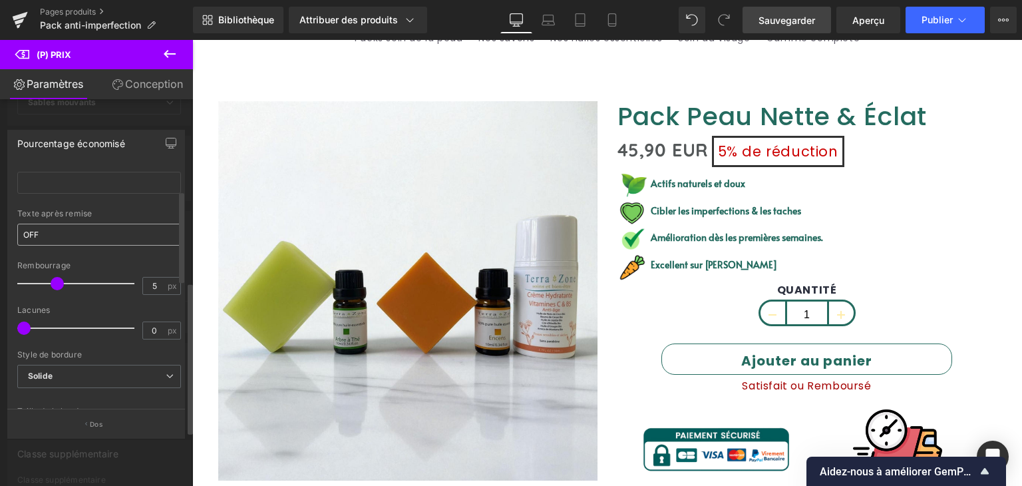
scroll to position [0, 0]
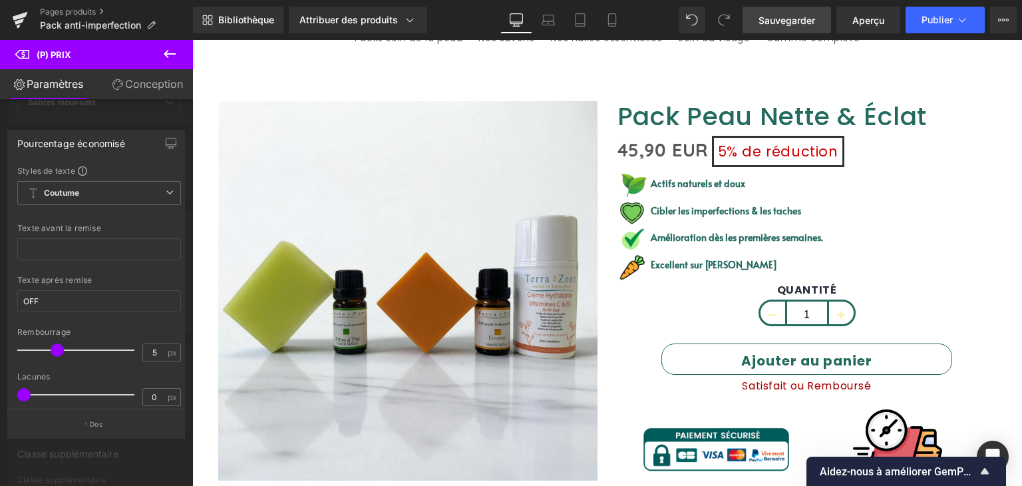
click at [147, 89] on font "Conception" at bounding box center [154, 83] width 58 height 13
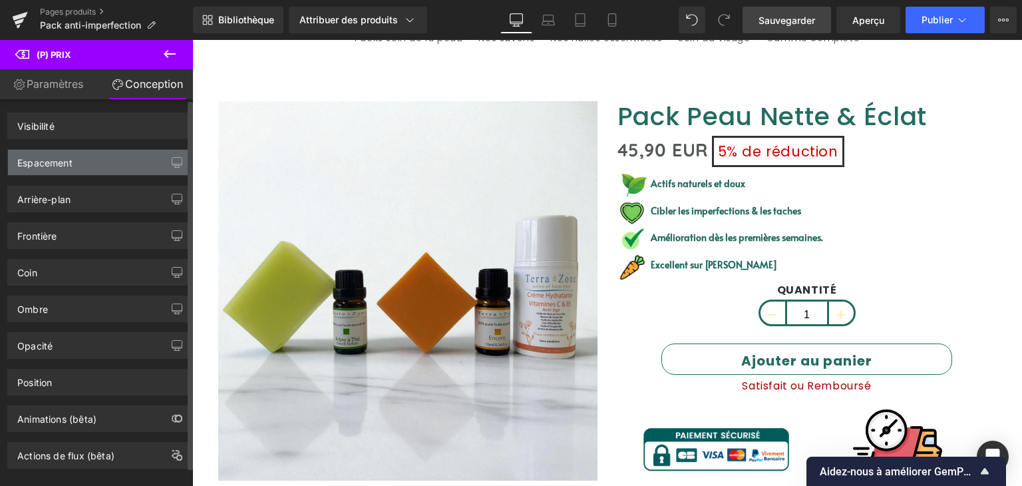
click at [68, 162] on font "Espacement" at bounding box center [44, 162] width 55 height 11
click at [69, 161] on font "Espacement" at bounding box center [44, 162] width 55 height 11
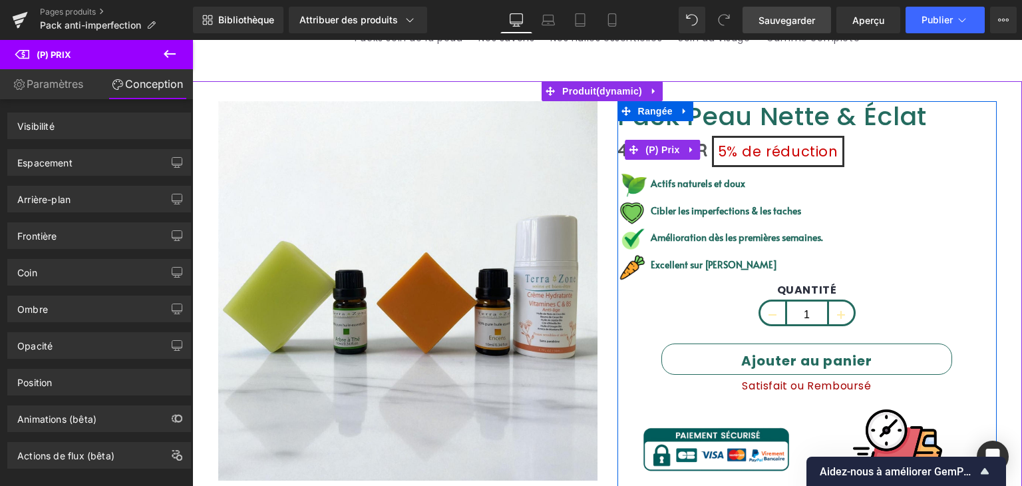
click at [744, 154] on font "de réduction" at bounding box center [790, 151] width 96 height 19
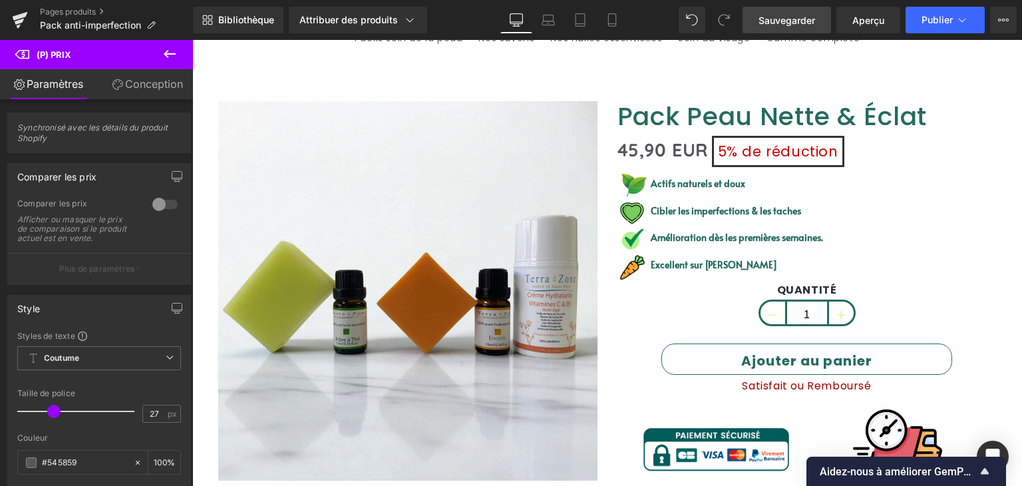
click at [799, 15] on font "Sauvegarder" at bounding box center [787, 20] width 57 height 11
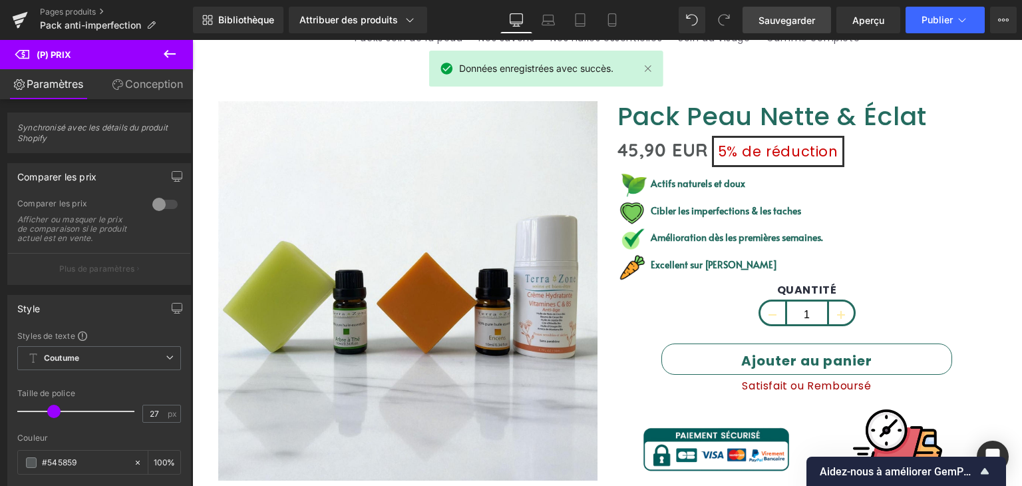
click at [538, 25] on link "Ordinateur portable" at bounding box center [548, 20] width 32 height 27
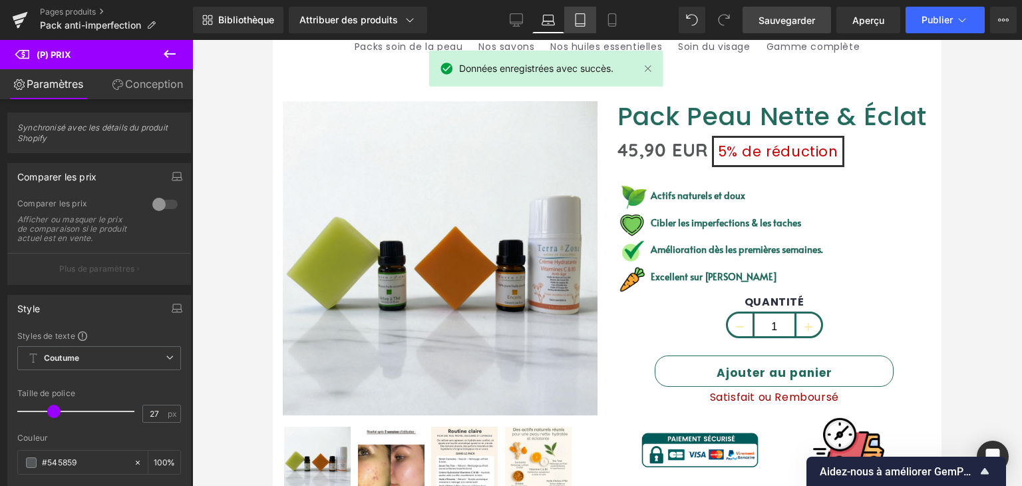
click at [583, 23] on icon at bounding box center [580, 19] width 13 height 13
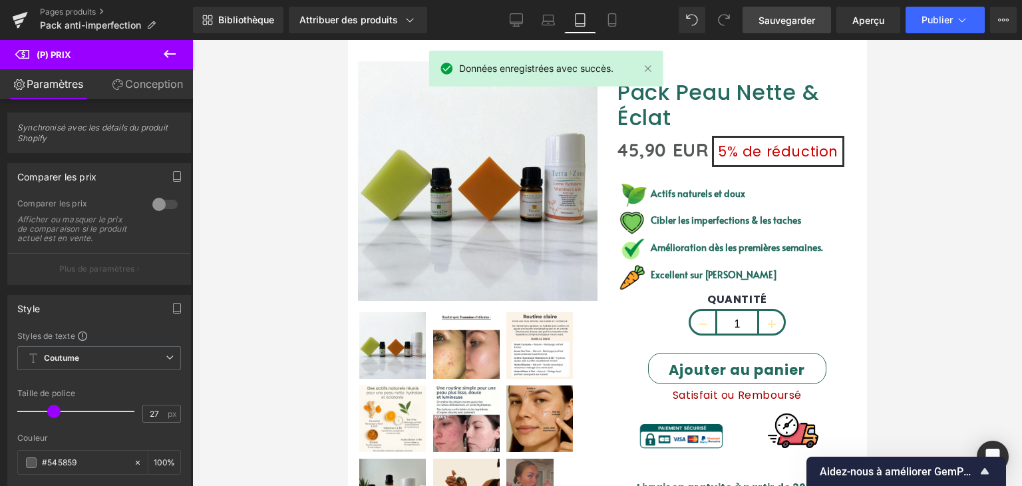
scroll to position [59, 0]
click at [586, 23] on icon at bounding box center [580, 19] width 13 height 13
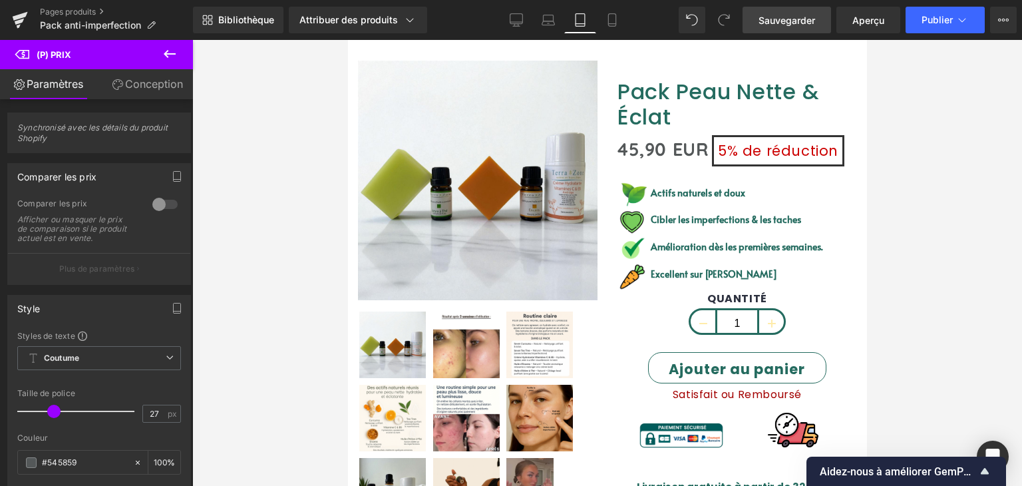
click at [631, 21] on div "Bibliothèque Attribuer des produits Aperçu du produit Pack Peau Nette & Éclat G…" at bounding box center [607, 20] width 829 height 27
click at [618, 23] on link "Mobile" at bounding box center [612, 20] width 32 height 27
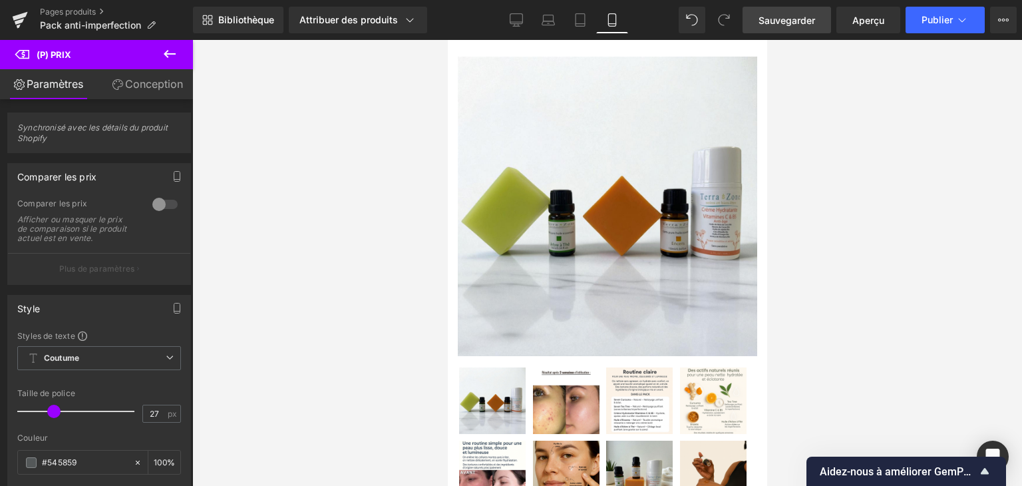
scroll to position [546, 0]
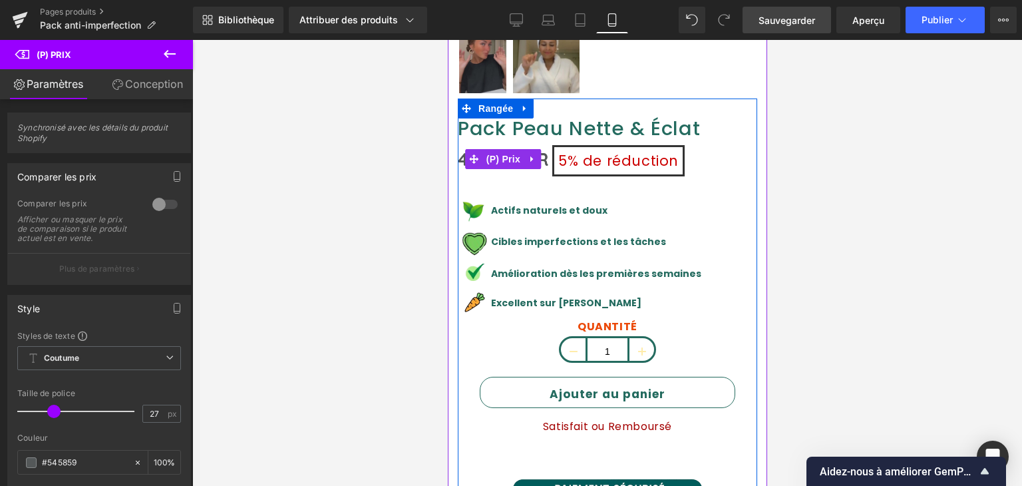
click at [592, 151] on font "de réduction" at bounding box center [630, 160] width 96 height 19
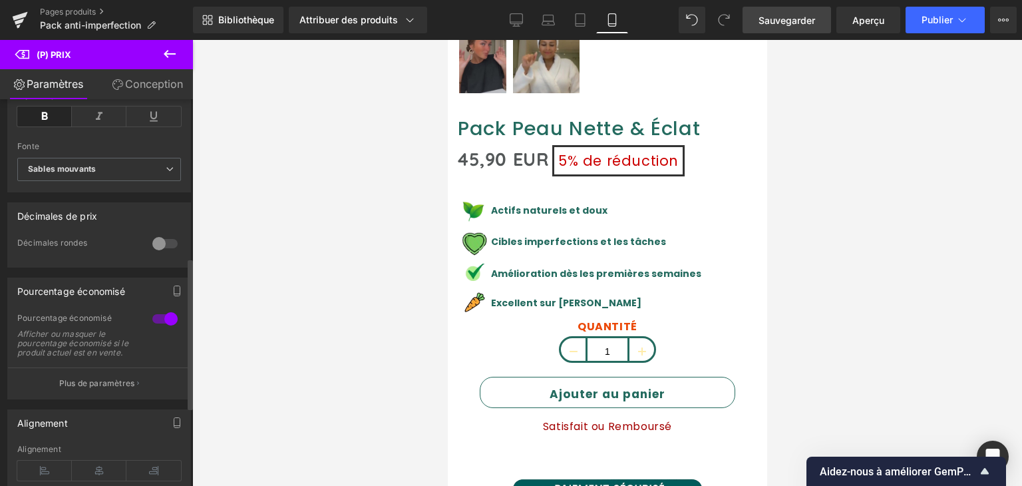
scroll to position [466, 0]
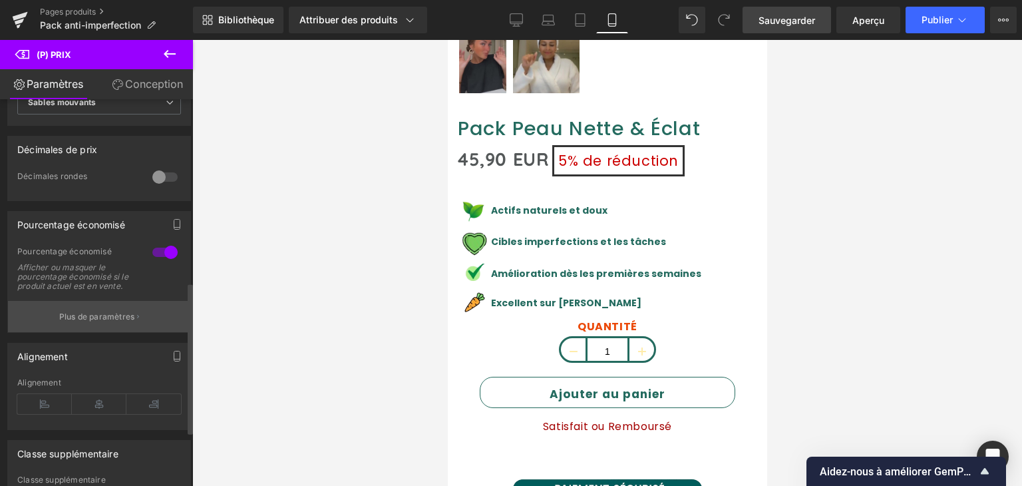
click at [106, 321] on font "Plus de paramètres" at bounding box center [97, 316] width 76 height 10
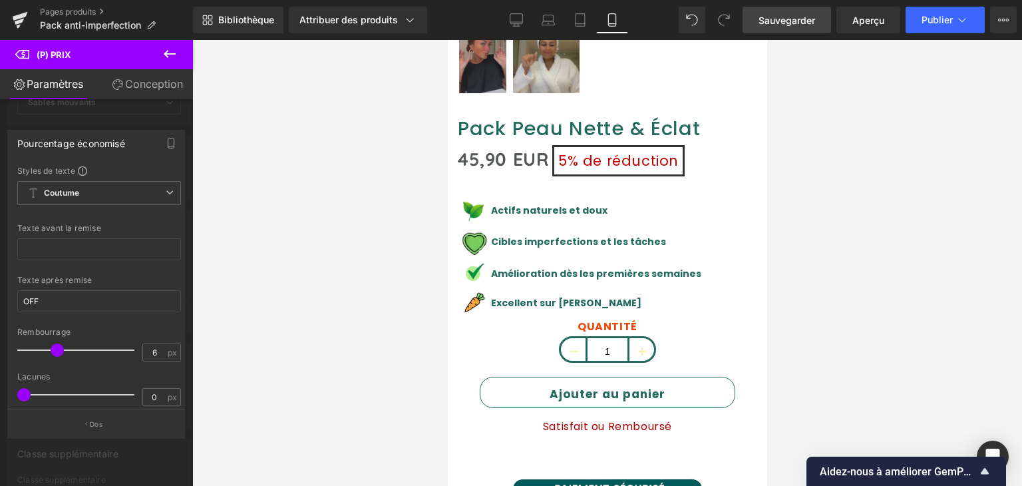
click at [132, 86] on font "Conception" at bounding box center [154, 83] width 58 height 13
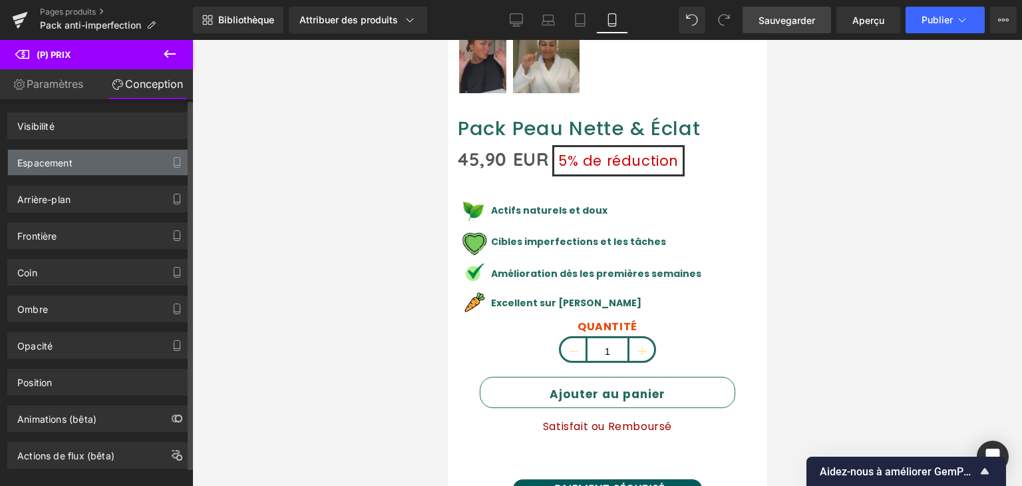
click at [81, 161] on div "Espacement" at bounding box center [99, 162] width 182 height 25
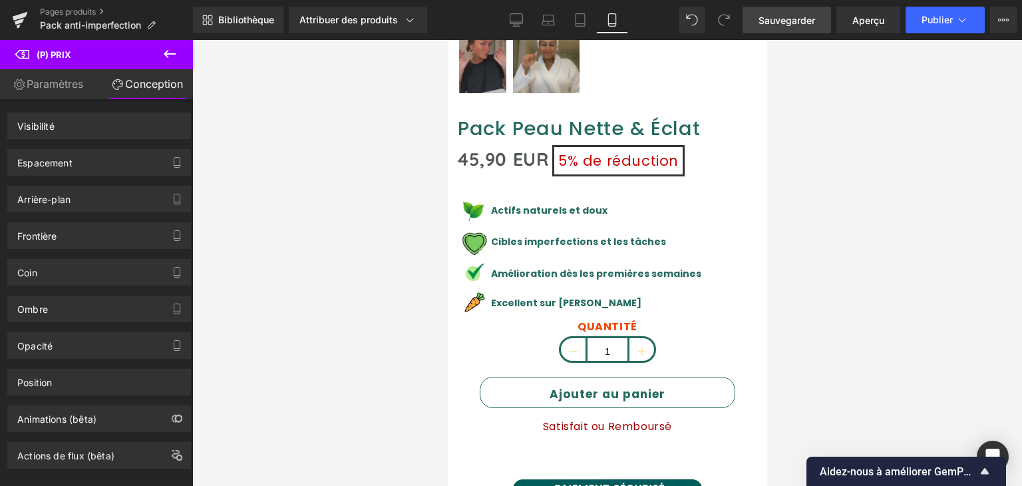
click at [67, 83] on font "Paramètres" at bounding box center [55, 83] width 57 height 13
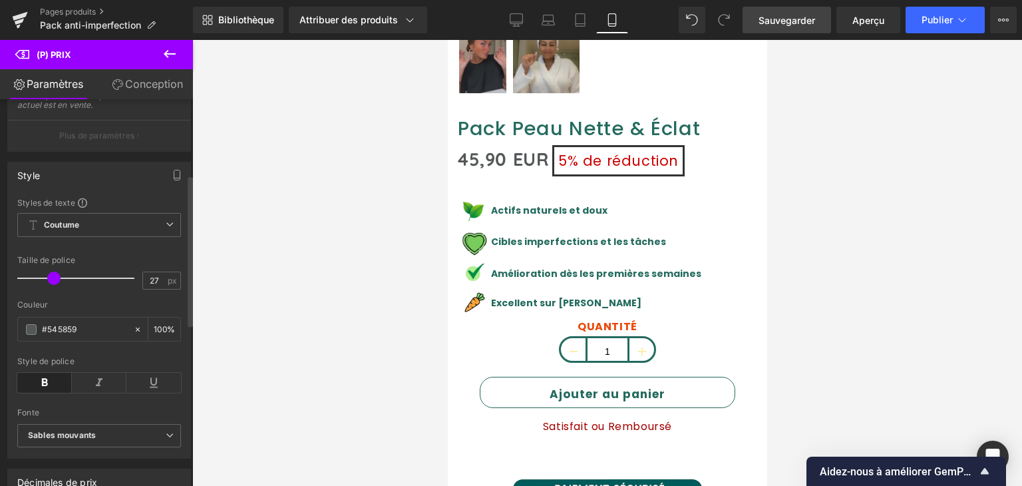
scroll to position [200, 0]
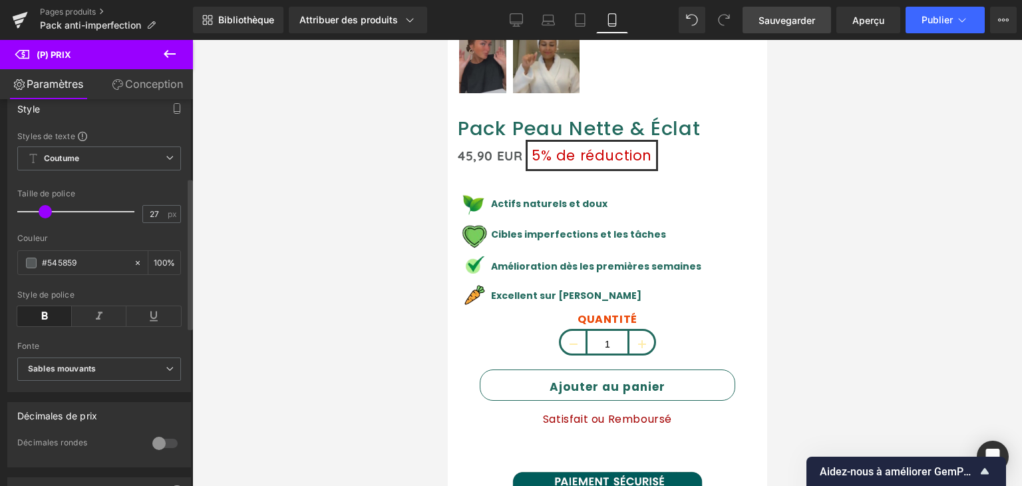
drag, startPoint x: 49, startPoint y: 210, endPoint x: 40, endPoint y: 206, distance: 9.8
click at [40, 206] on span at bounding box center [45, 211] width 13 height 13
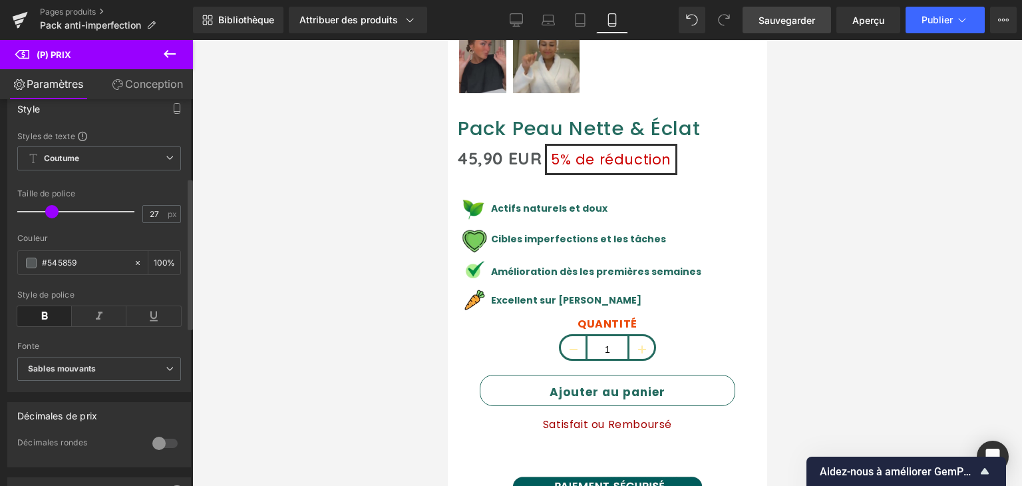
click at [51, 206] on div at bounding box center [79, 211] width 110 height 27
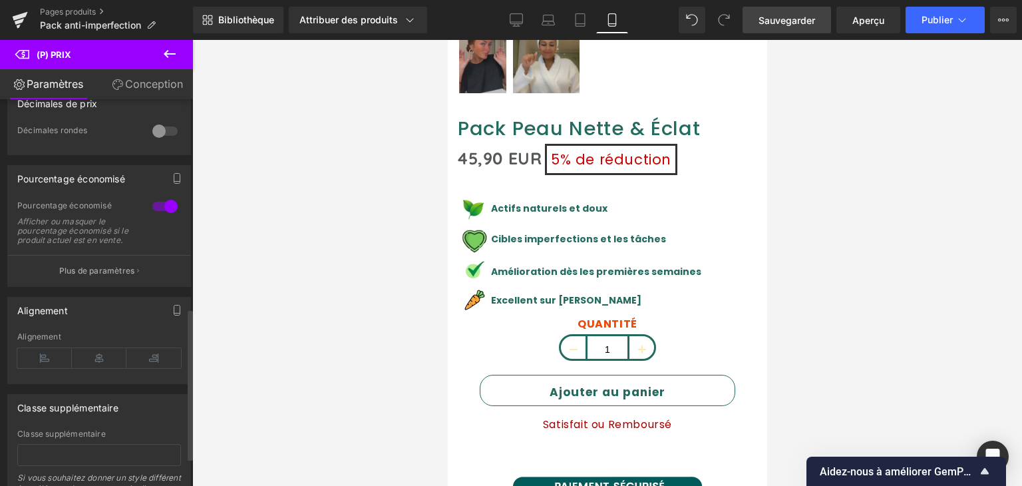
scroll to position [532, 0]
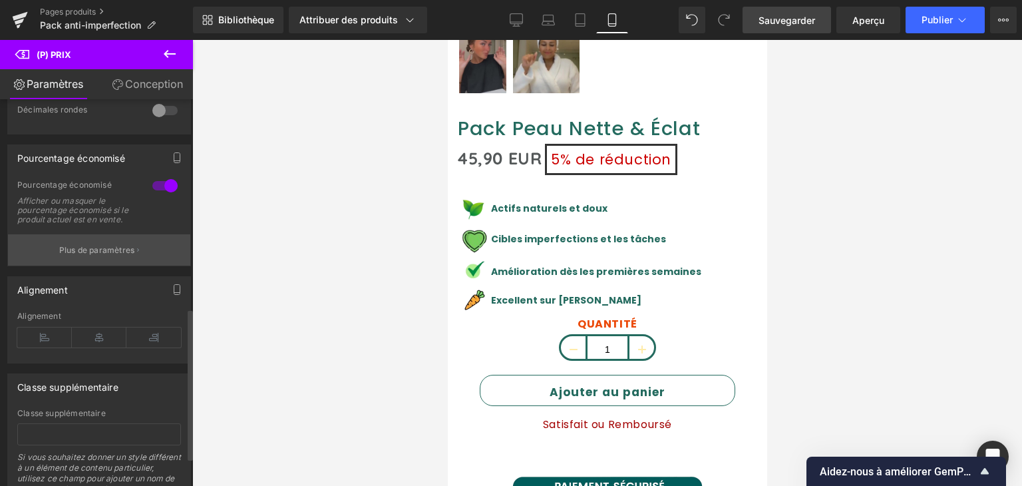
click at [104, 255] on font "Plus de paramètres" at bounding box center [97, 250] width 76 height 10
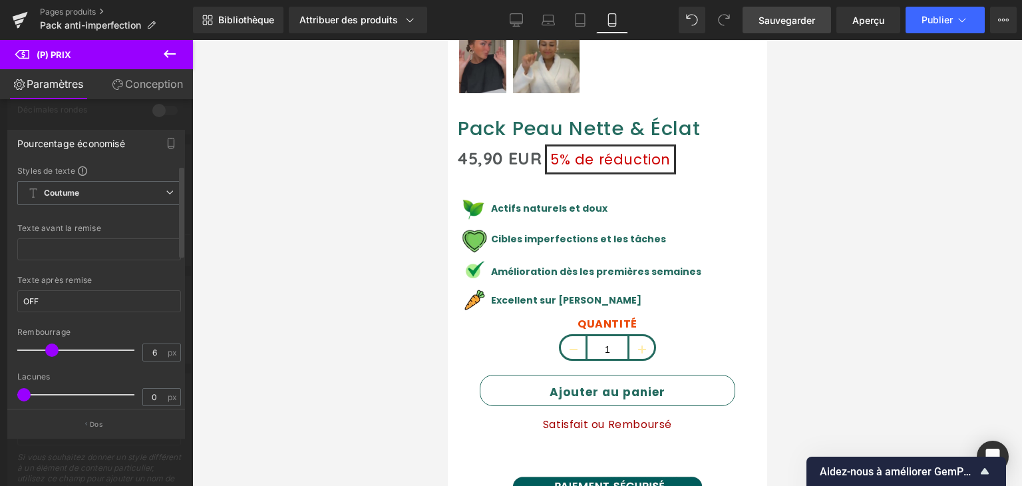
drag, startPoint x: 57, startPoint y: 343, endPoint x: 51, endPoint y: 337, distance: 8.5
click at [51, 337] on div at bounding box center [79, 350] width 110 height 27
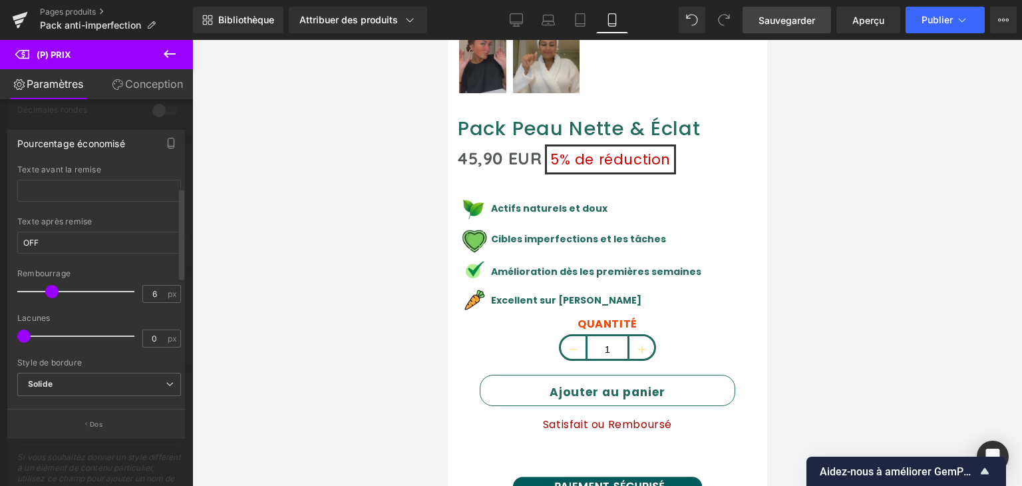
scroll to position [67, 0]
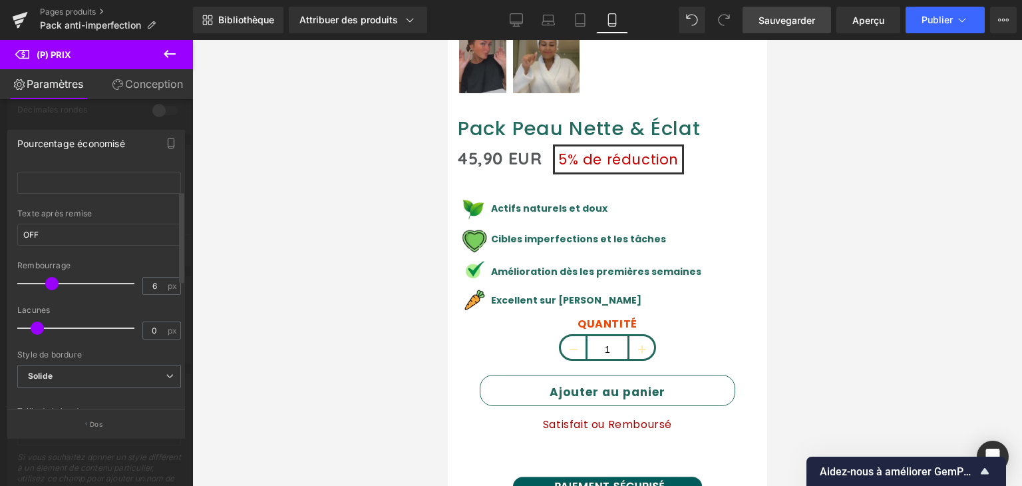
drag, startPoint x: 26, startPoint y: 325, endPoint x: 39, endPoint y: 323, distance: 12.8
click at [39, 323] on span at bounding box center [37, 327] width 13 height 13
click at [773, 19] on font "Sauvegarder" at bounding box center [787, 20] width 57 height 11
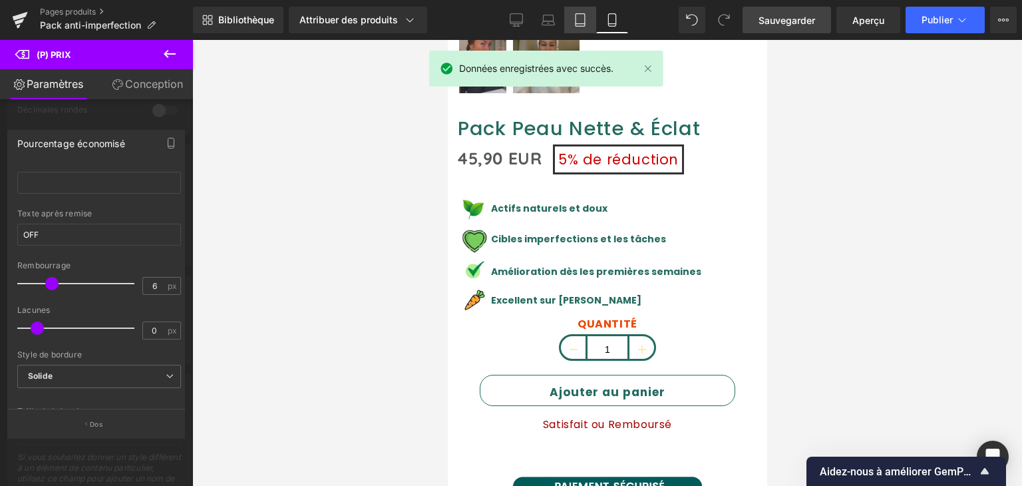
click at [582, 29] on link "Comprimé" at bounding box center [580, 20] width 32 height 27
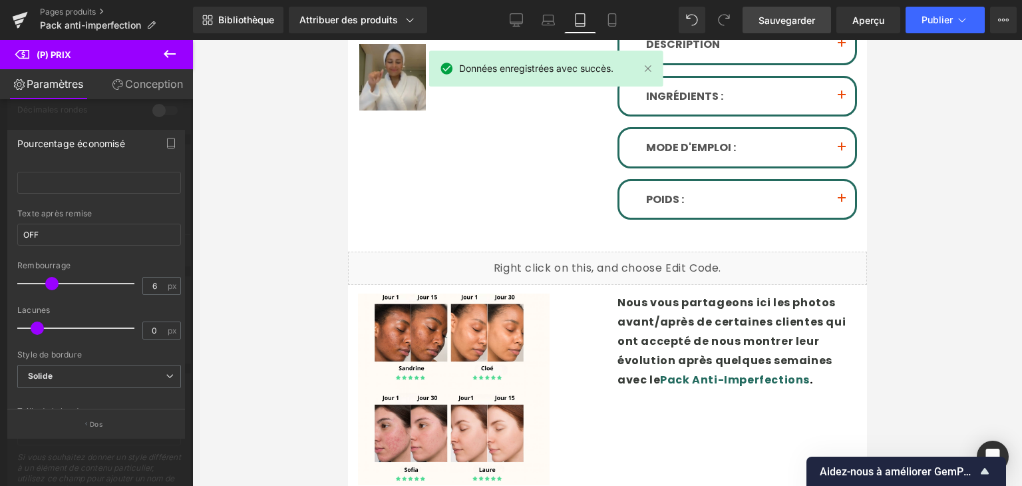
scroll to position [59, 0]
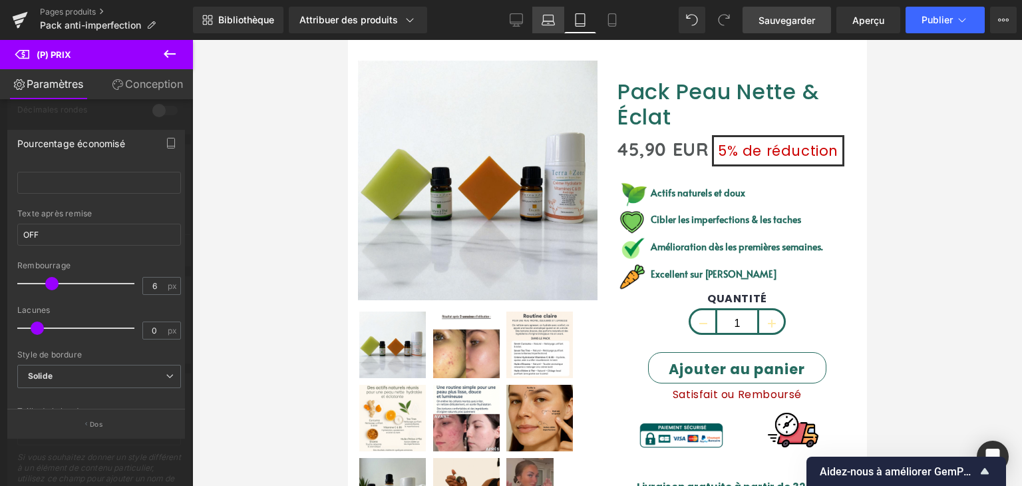
click at [542, 15] on icon at bounding box center [548, 19] width 13 height 13
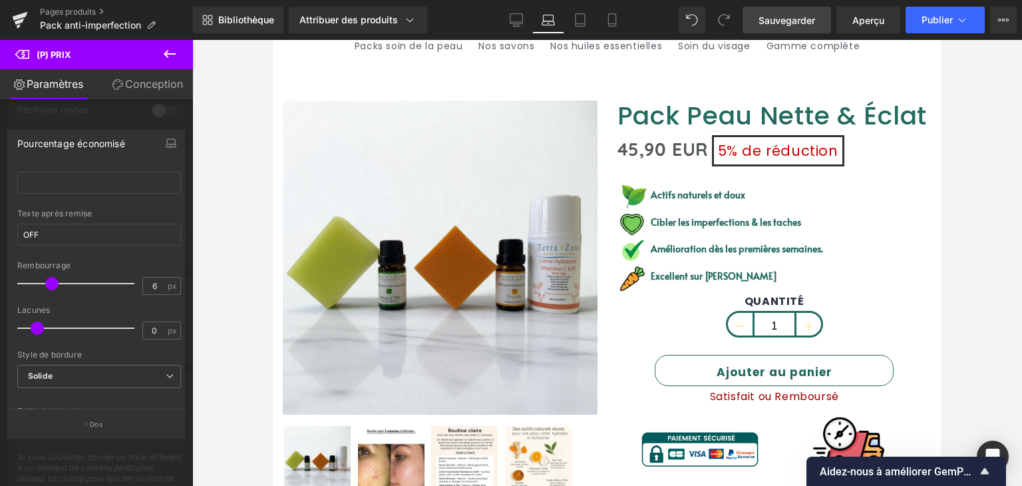
scroll to position [58, 0]
click at [503, 15] on link "Bureau" at bounding box center [516, 20] width 32 height 27
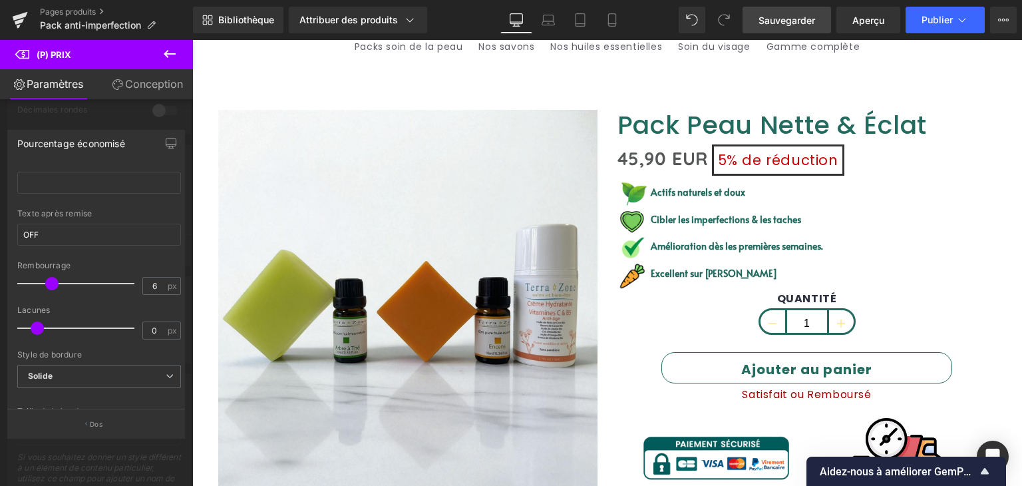
scroll to position [67, 0]
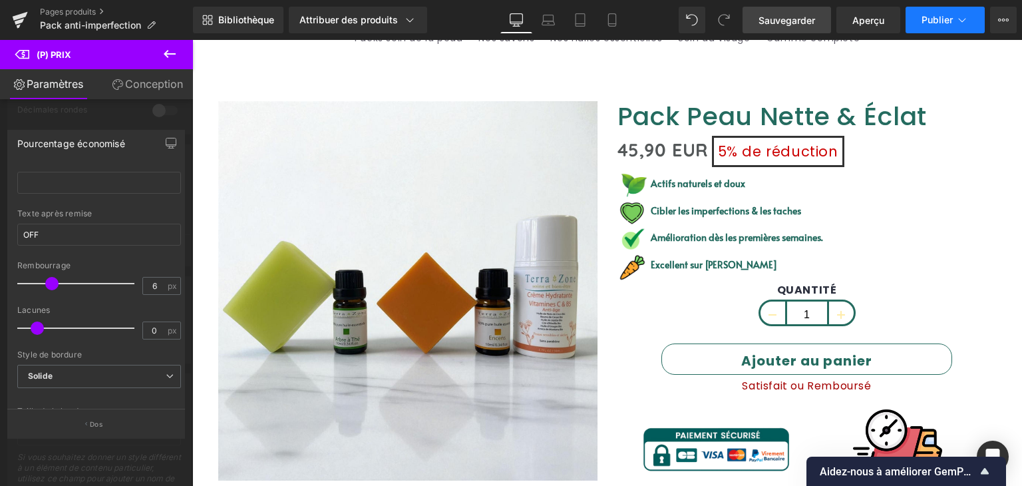
click at [958, 17] on icon at bounding box center [962, 19] width 13 height 13
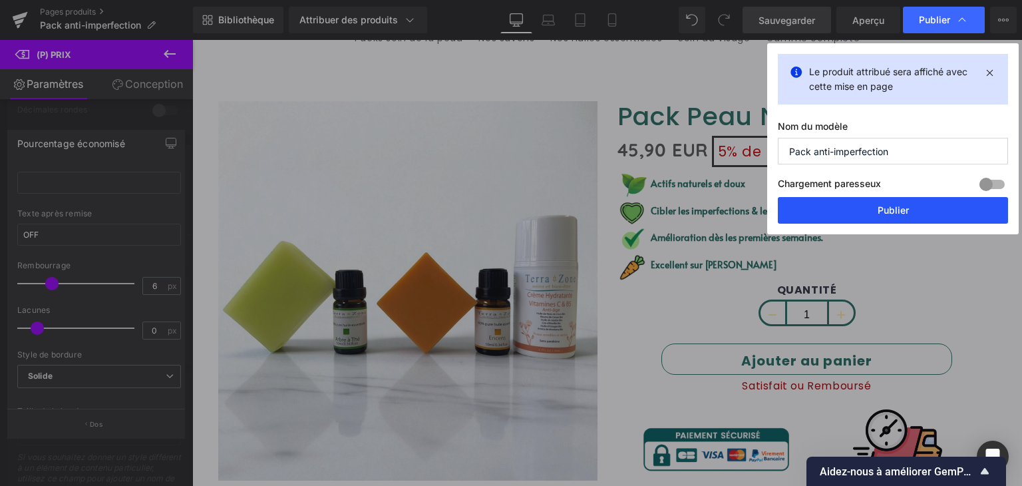
drag, startPoint x: 898, startPoint y: 208, endPoint x: 304, endPoint y: 194, distance: 593.8
click at [898, 208] on font "Publier" at bounding box center [893, 209] width 31 height 11
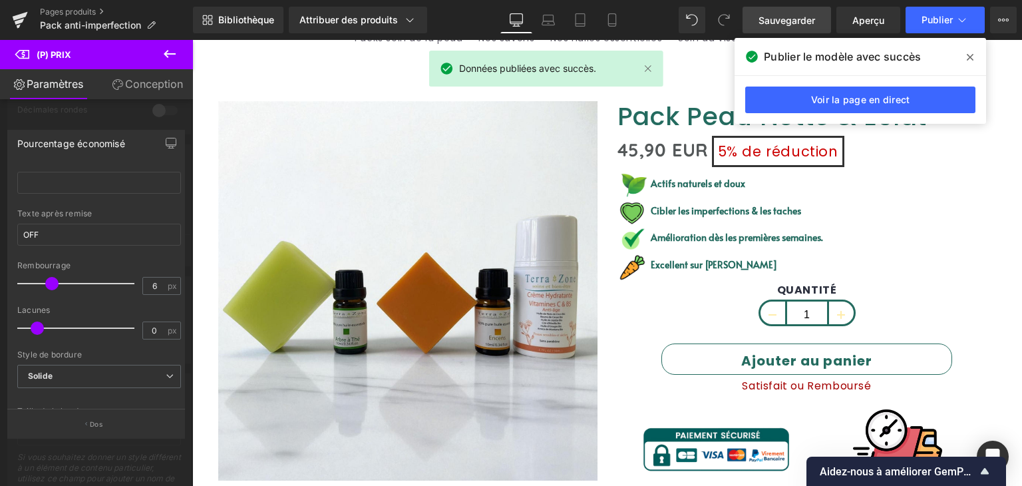
click at [974, 55] on span at bounding box center [970, 57] width 21 height 21
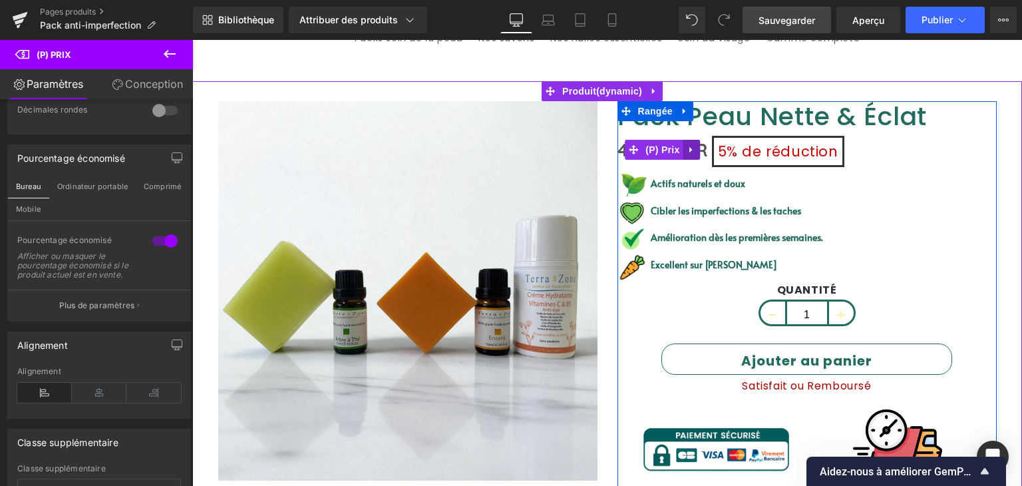
click at [689, 150] on icon at bounding box center [690, 150] width 3 height 6
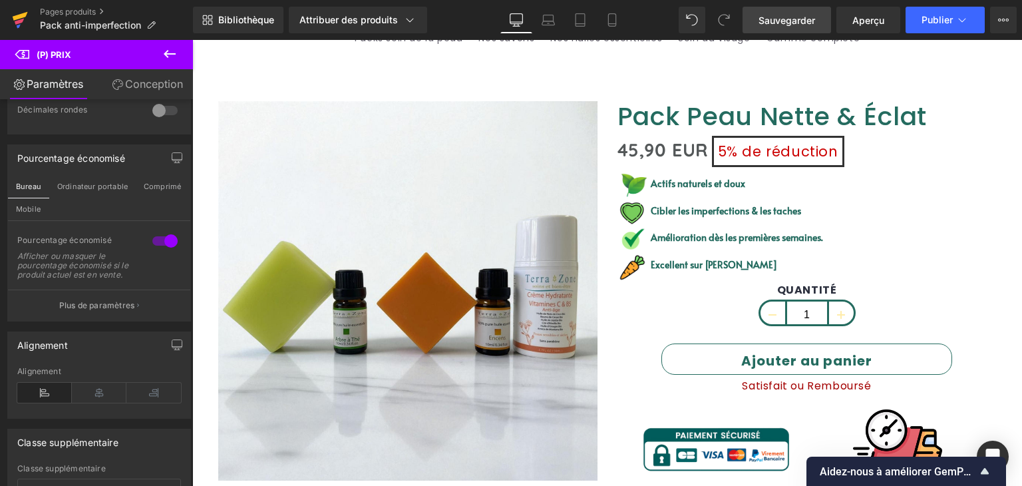
click at [21, 17] on icon at bounding box center [20, 16] width 15 height 9
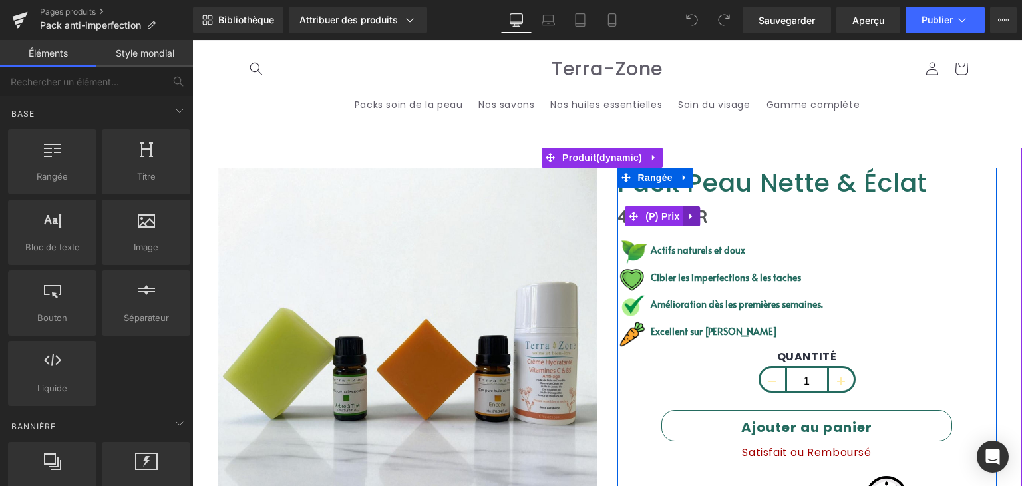
click at [683, 208] on link at bounding box center [691, 216] width 17 height 20
click at [634, 217] on link "(P) Prix" at bounding box center [628, 216] width 58 height 20
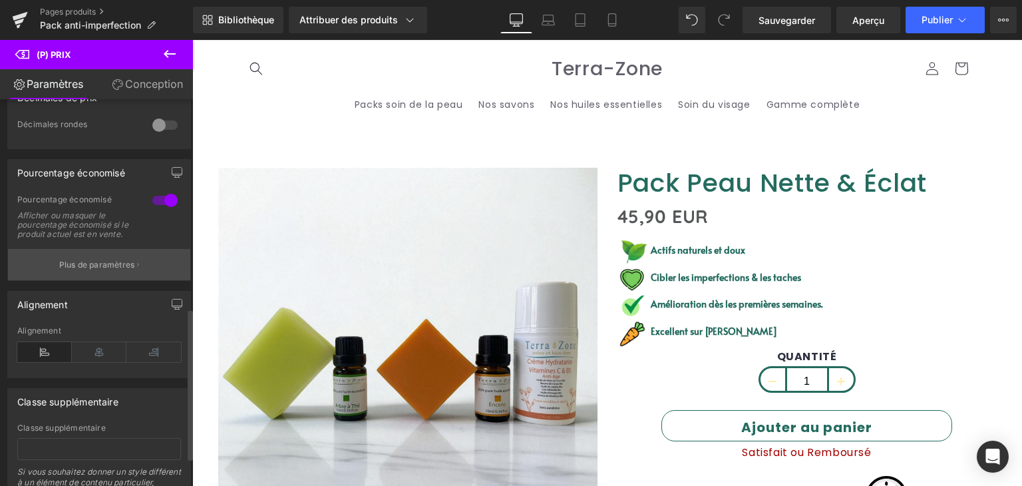
scroll to position [532, 0]
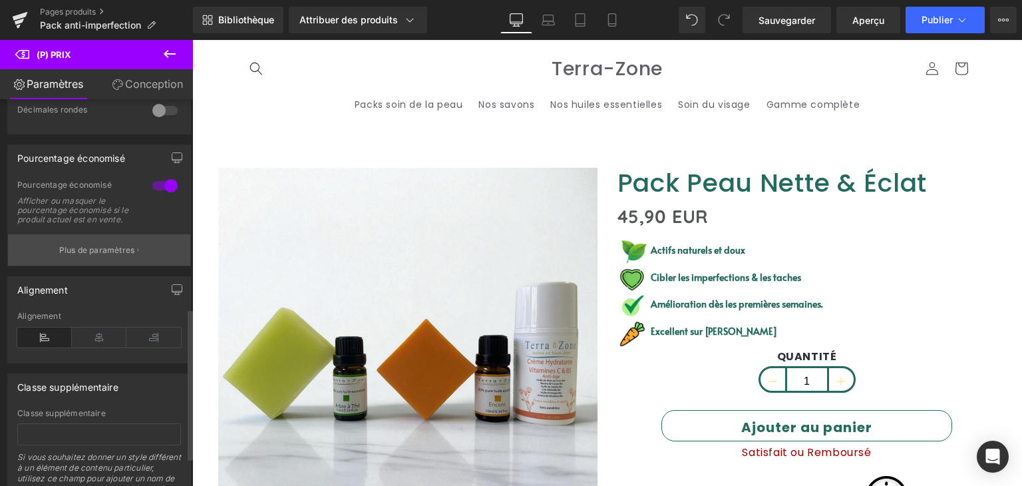
click at [95, 254] on font "Plus de paramètres" at bounding box center [97, 250] width 76 height 10
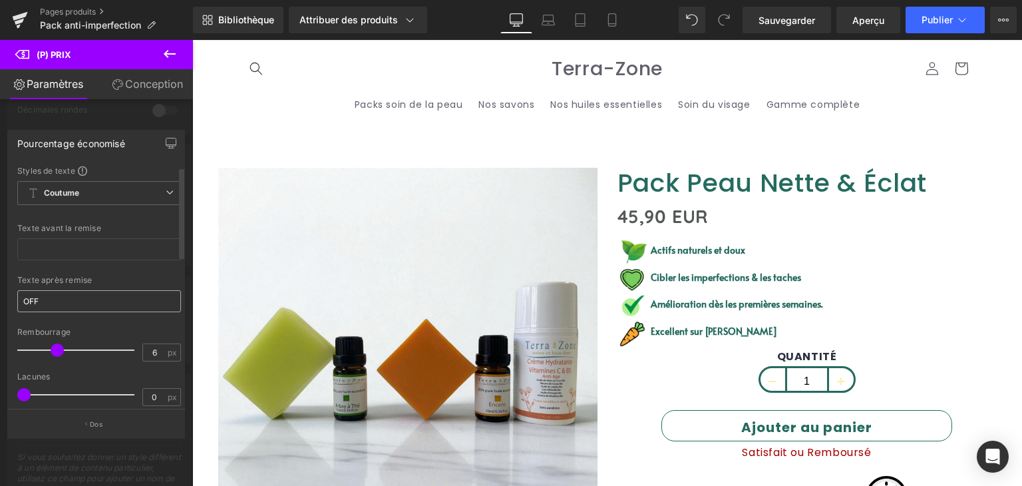
scroll to position [67, 0]
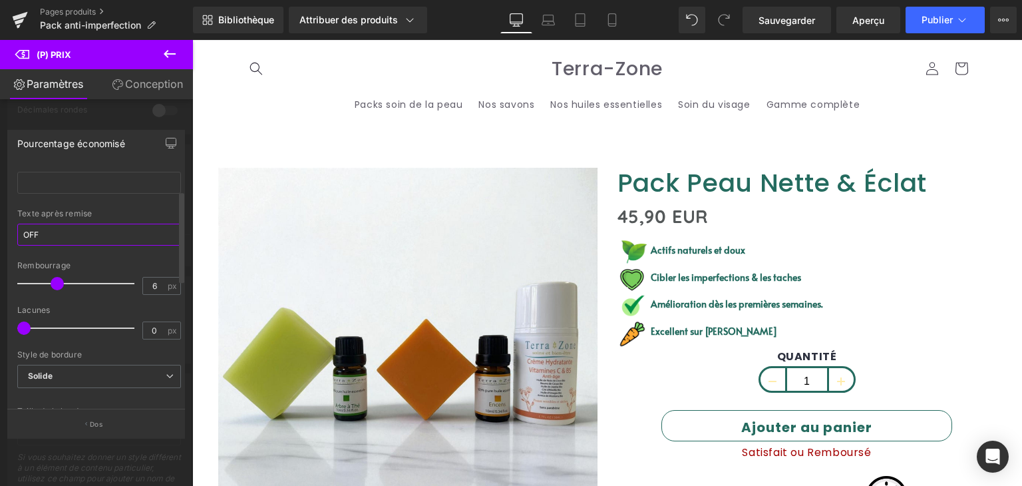
click at [63, 231] on input "OFF" at bounding box center [99, 235] width 164 height 22
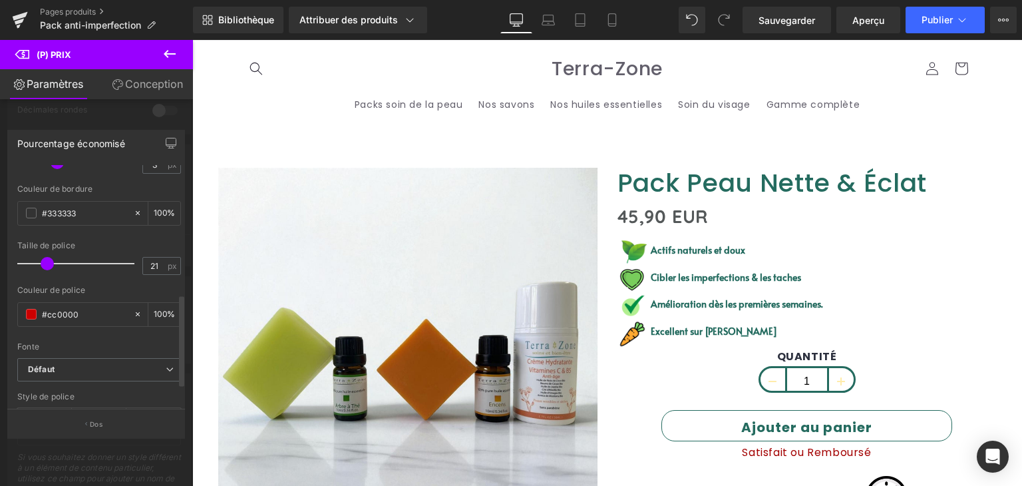
scroll to position [389, 0]
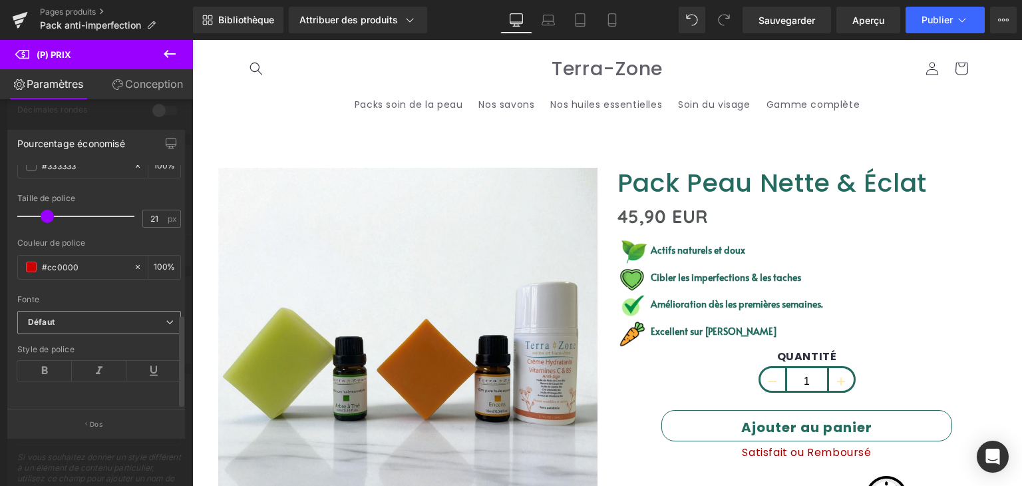
click at [133, 317] on b "Défaut" at bounding box center [97, 322] width 138 height 11
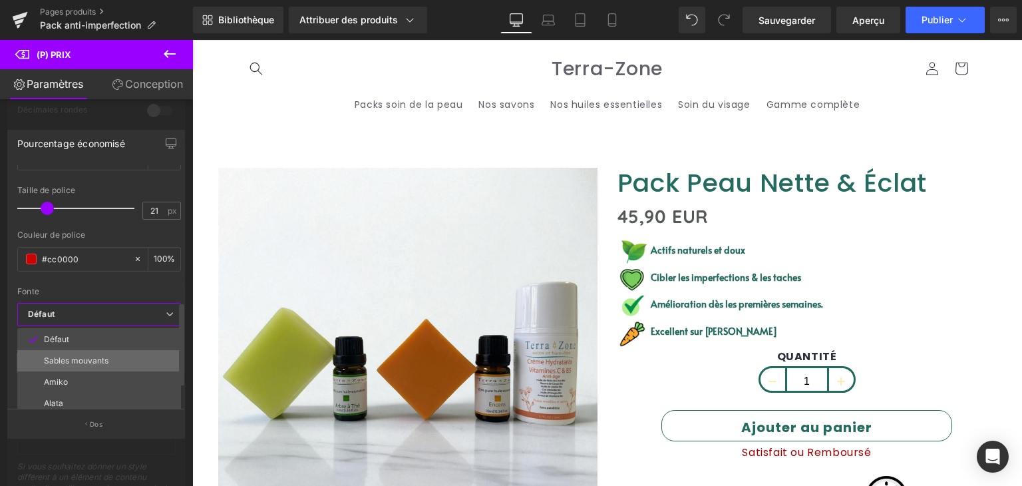
scroll to position [452, 0]
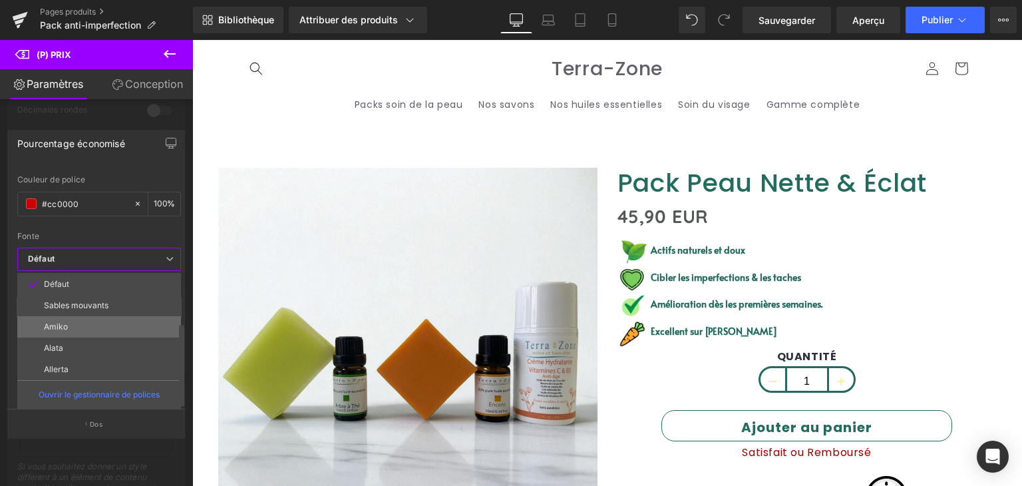
click at [77, 316] on li "Amiko" at bounding box center [99, 326] width 164 height 21
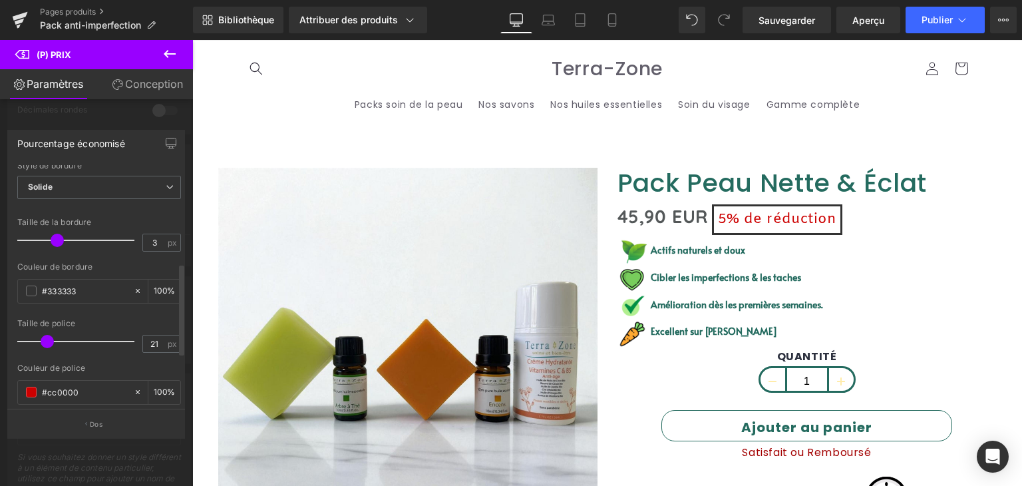
scroll to position [189, 0]
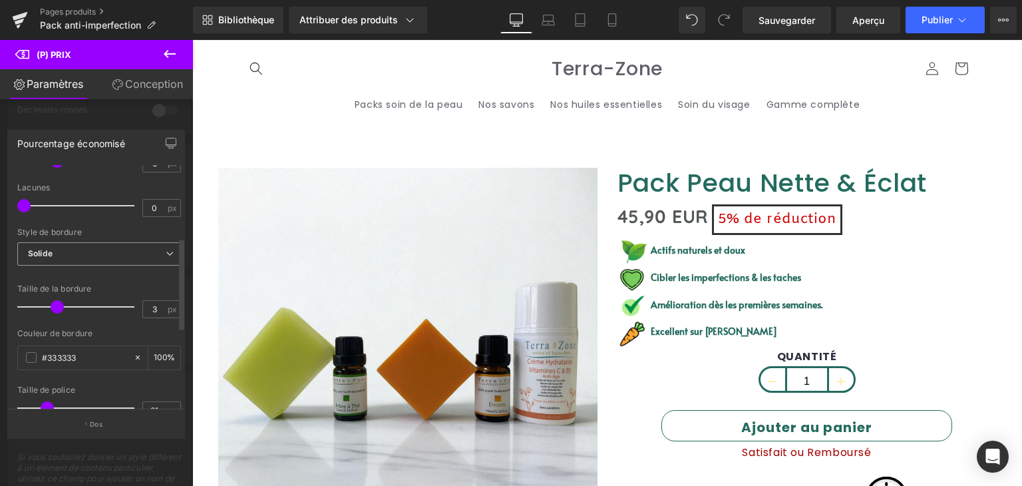
click at [152, 250] on span "Solide" at bounding box center [99, 253] width 164 height 23
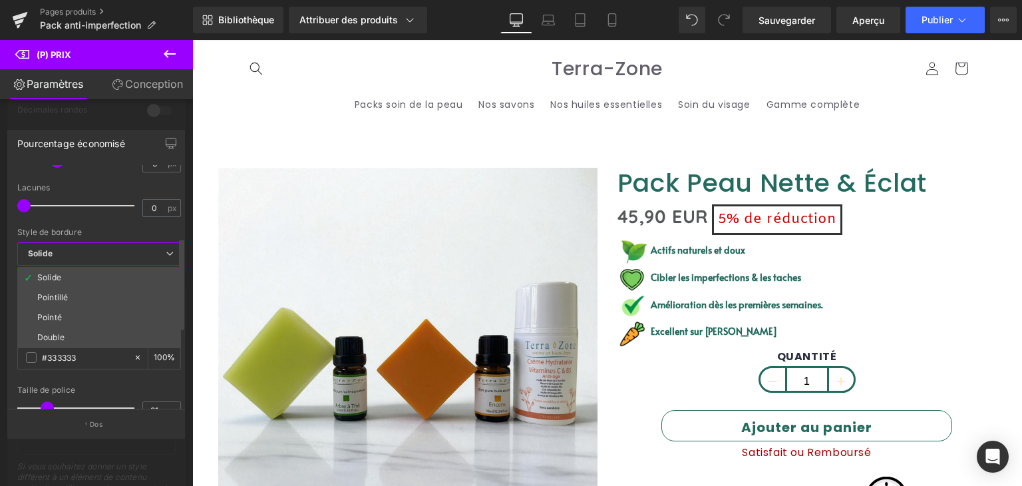
click at [109, 225] on div at bounding box center [99, 223] width 164 height 9
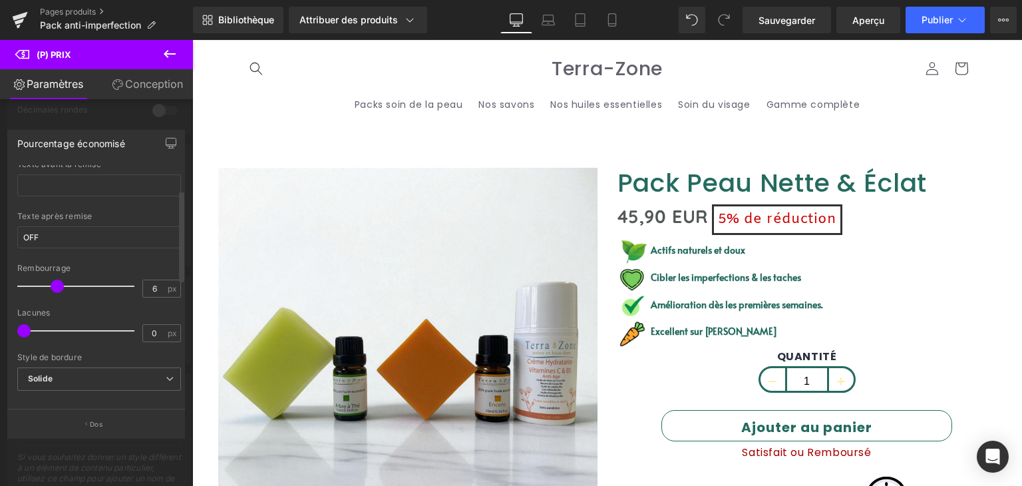
scroll to position [56, 0]
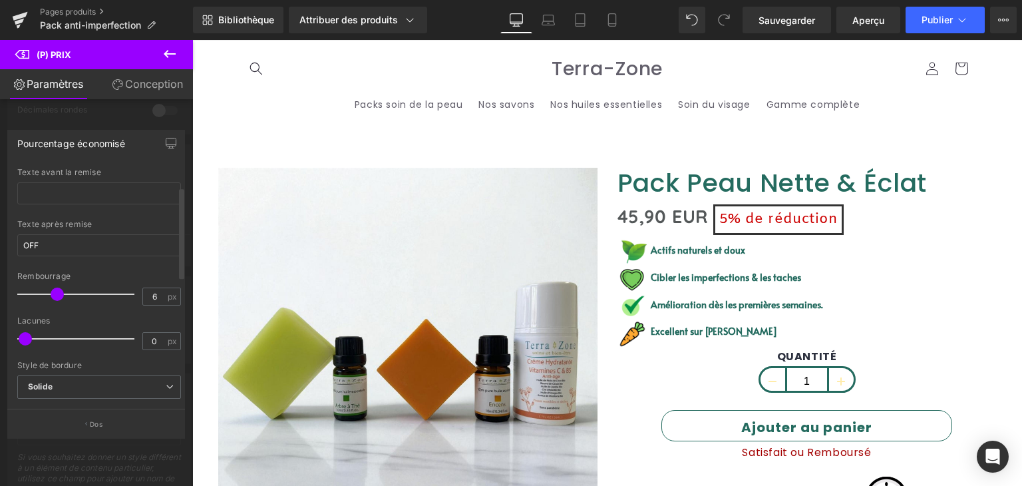
click at [27, 329] on div at bounding box center [79, 338] width 110 height 27
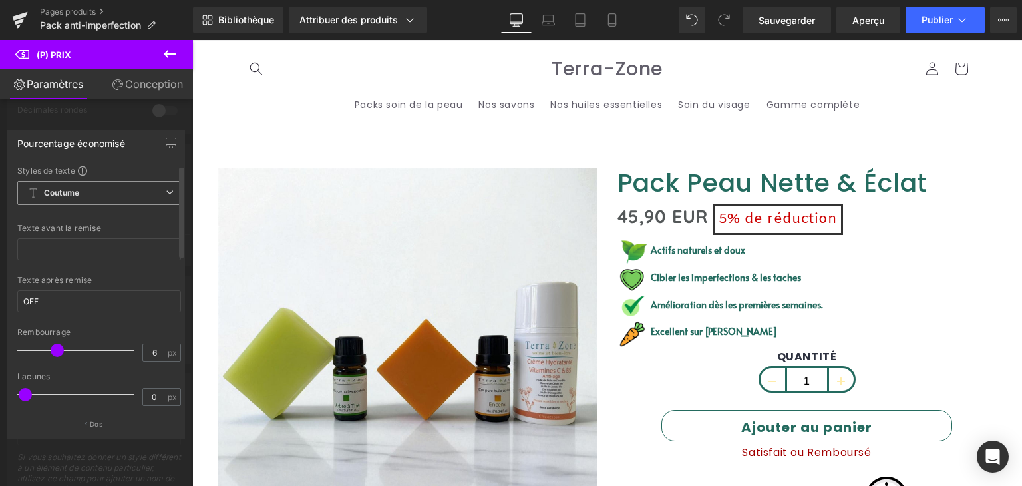
click at [159, 194] on span "Coutume Configurer le style global" at bounding box center [99, 193] width 164 height 24
click at [129, 152] on div "Pourcentage économisé" at bounding box center [96, 142] width 176 height 25
click at [788, 23] on font "Sauvegarder" at bounding box center [787, 20] width 57 height 11
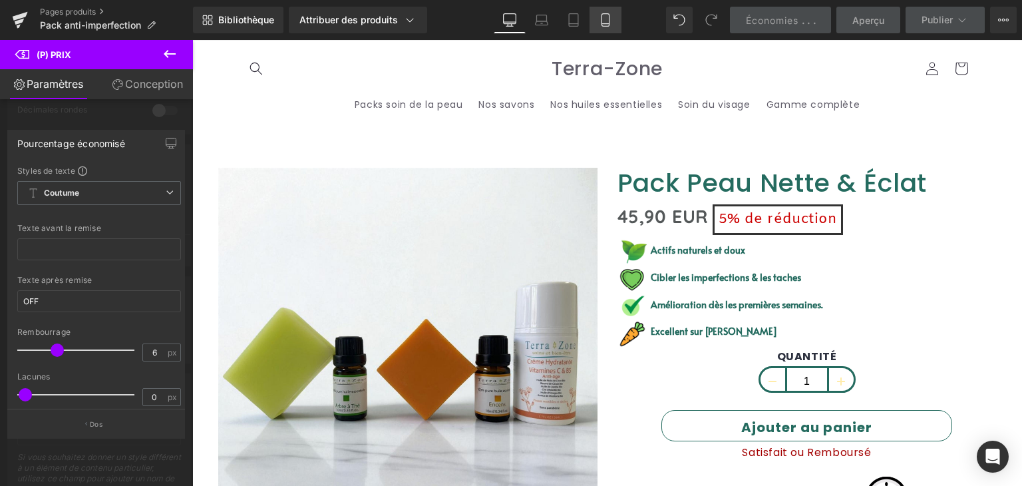
click at [612, 27] on link "Mobile" at bounding box center [606, 20] width 32 height 27
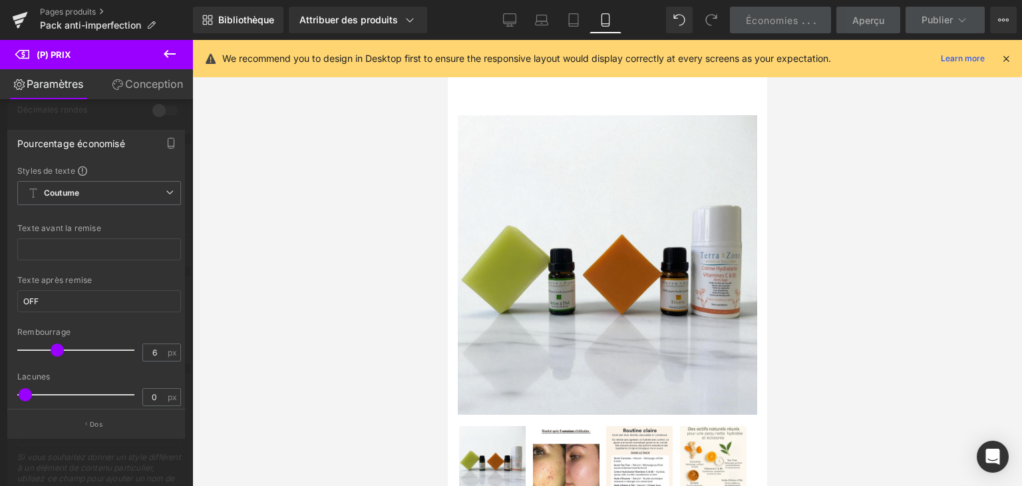
scroll to position [487, 0]
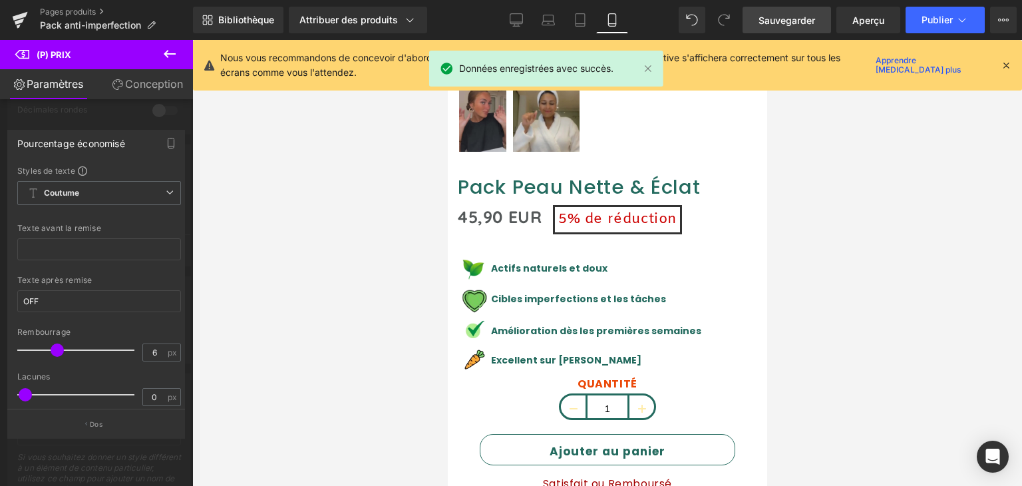
click at [1009, 59] on icon at bounding box center [1006, 65] width 12 height 12
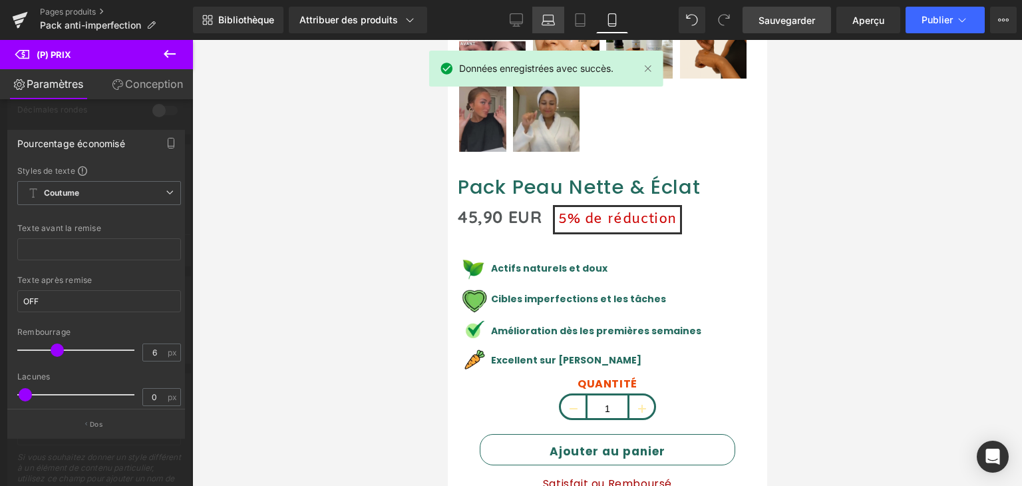
click at [536, 25] on link "Ordinateur portable" at bounding box center [548, 20] width 32 height 27
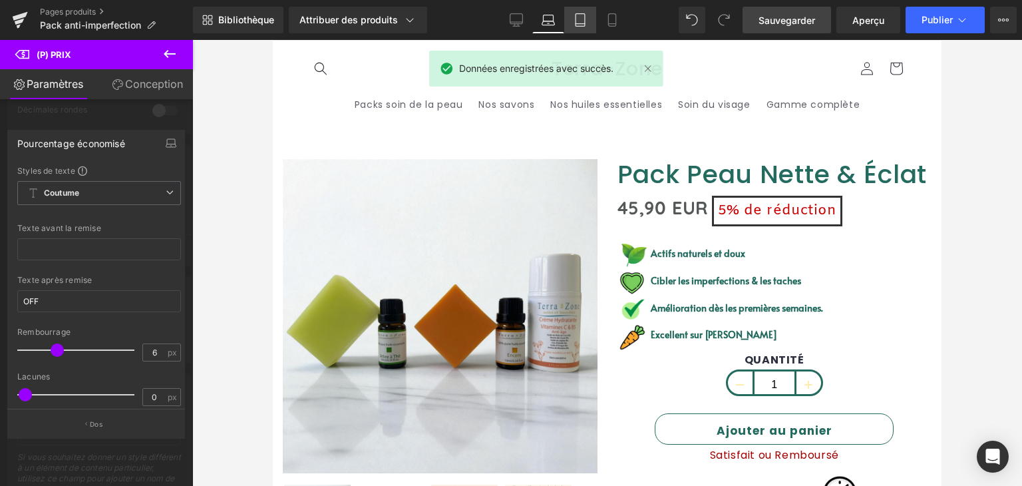
click at [583, 14] on icon at bounding box center [580, 19] width 13 height 13
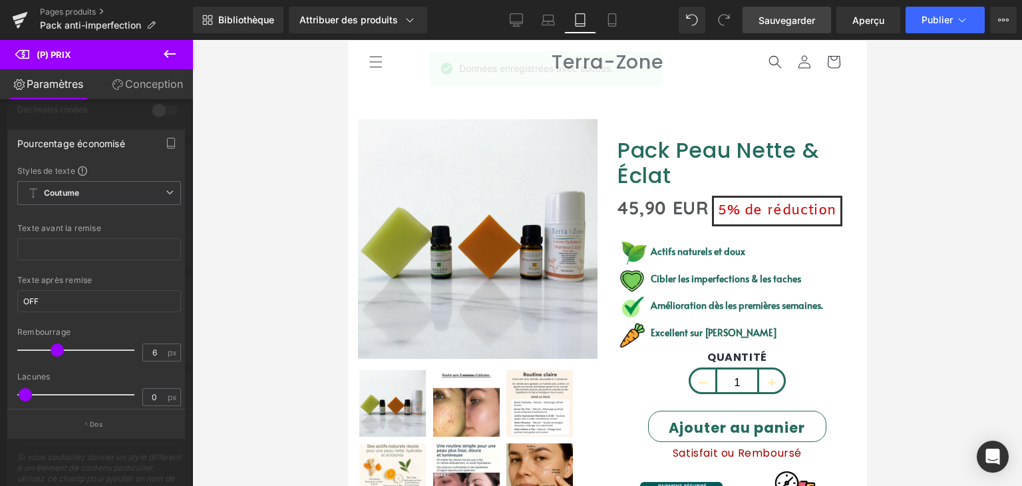
scroll to position [0, 0]
click at [620, 17] on link "Mobile" at bounding box center [612, 20] width 32 height 27
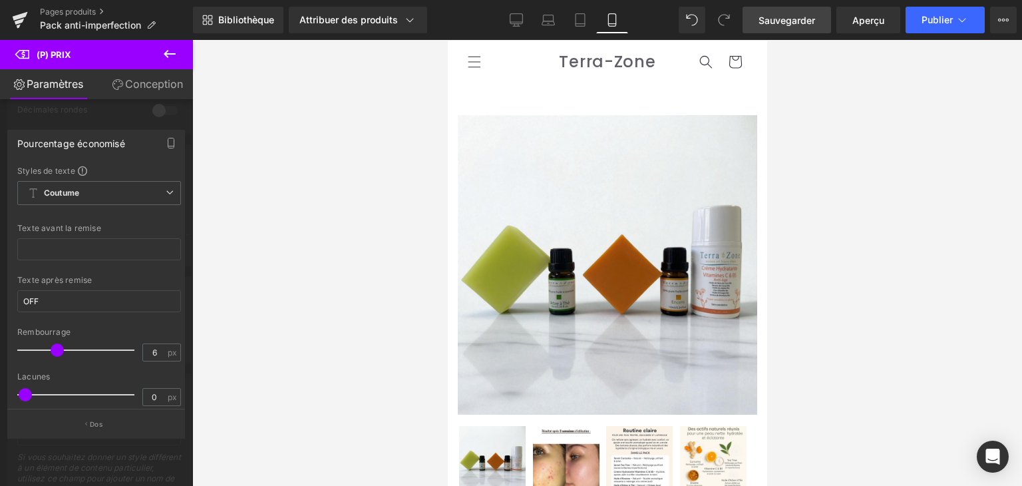
scroll to position [487, 0]
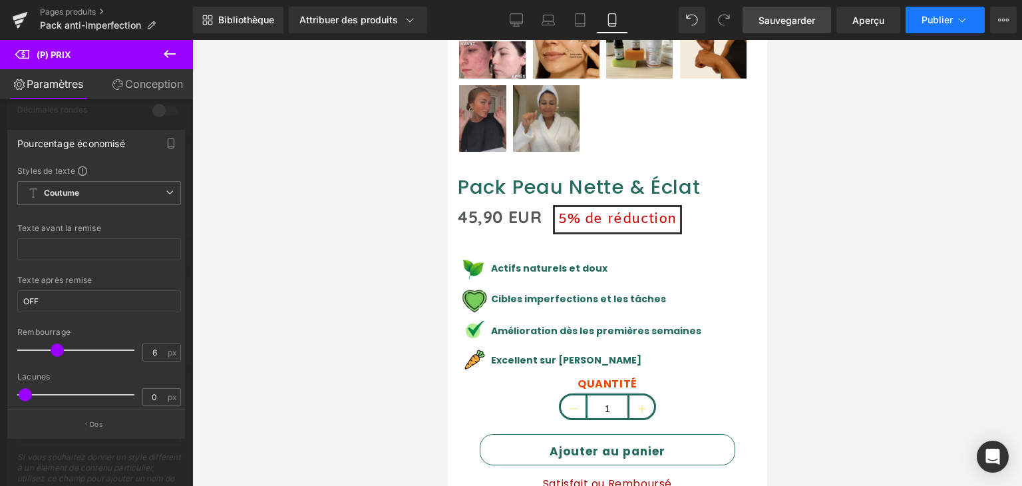
click at [955, 21] on button "Publier" at bounding box center [945, 20] width 79 height 27
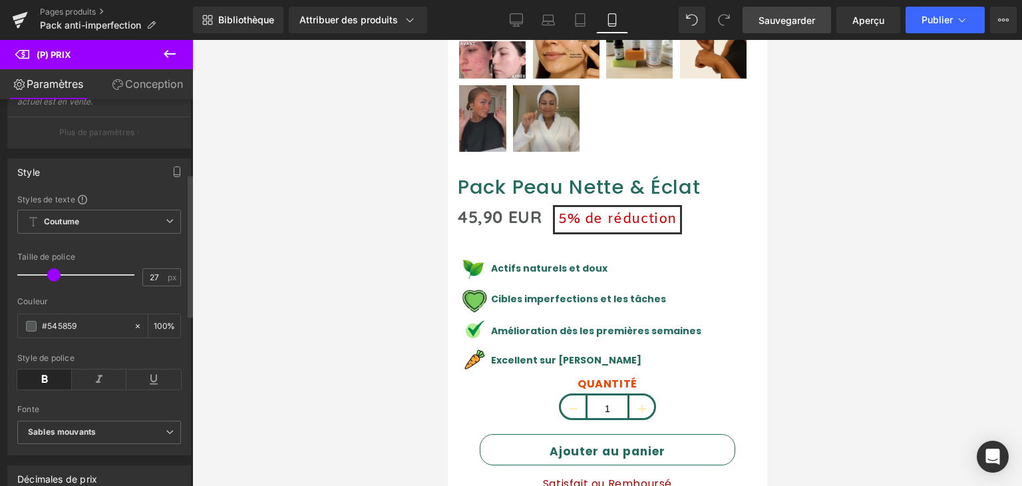
scroll to position [200, 0]
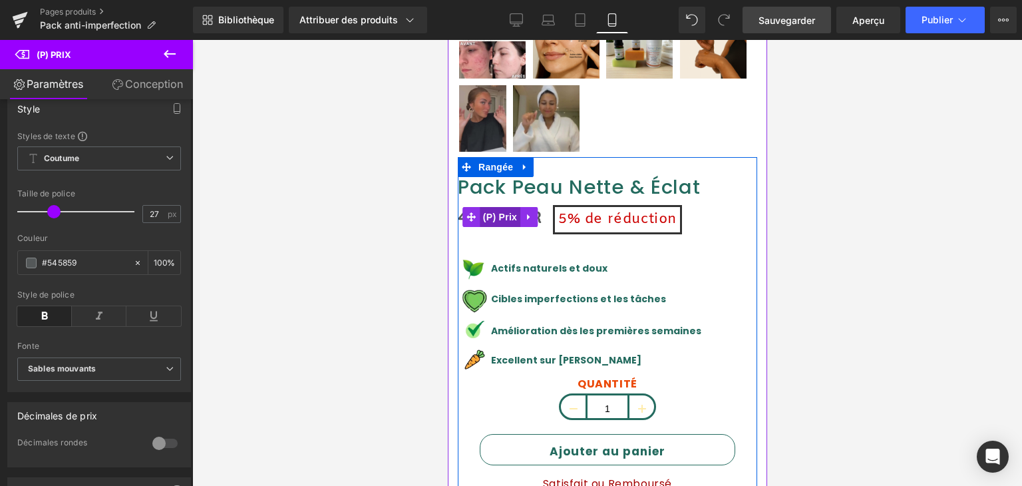
click at [515, 212] on font "(P) Prix" at bounding box center [499, 217] width 34 height 11
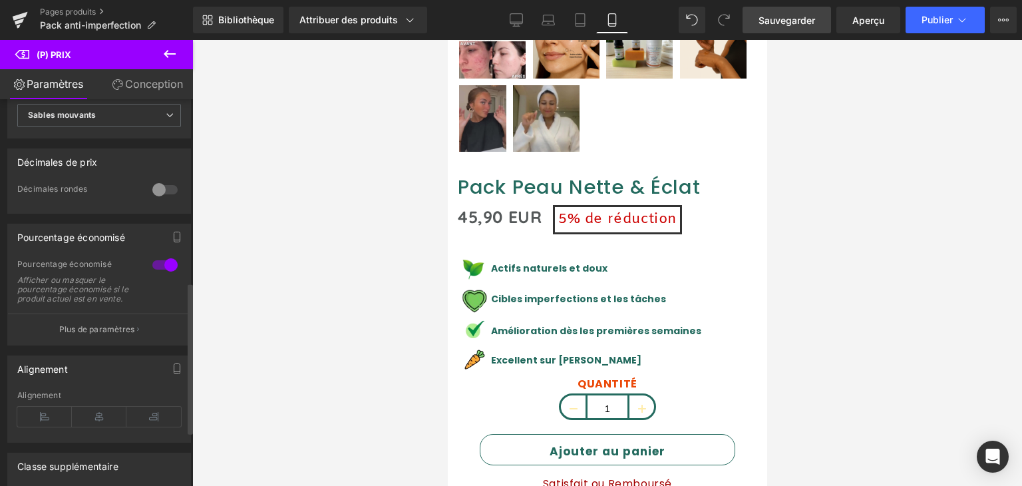
scroll to position [466, 0]
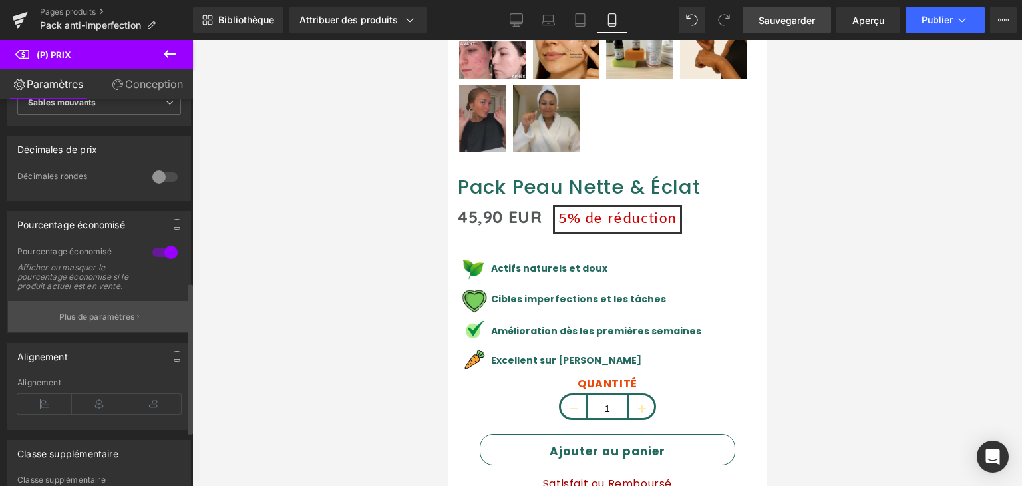
click at [92, 315] on button "Plus de paramètres" at bounding box center [99, 316] width 182 height 31
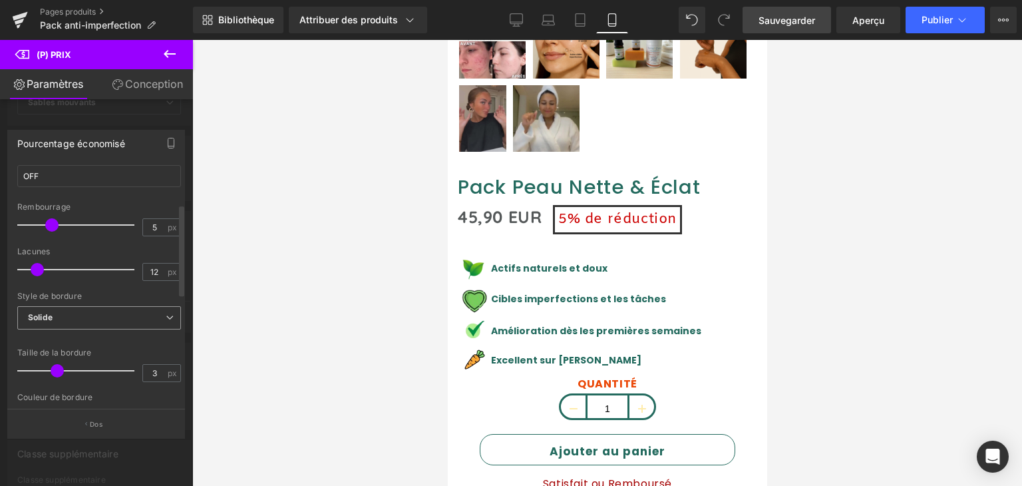
scroll to position [133, 0]
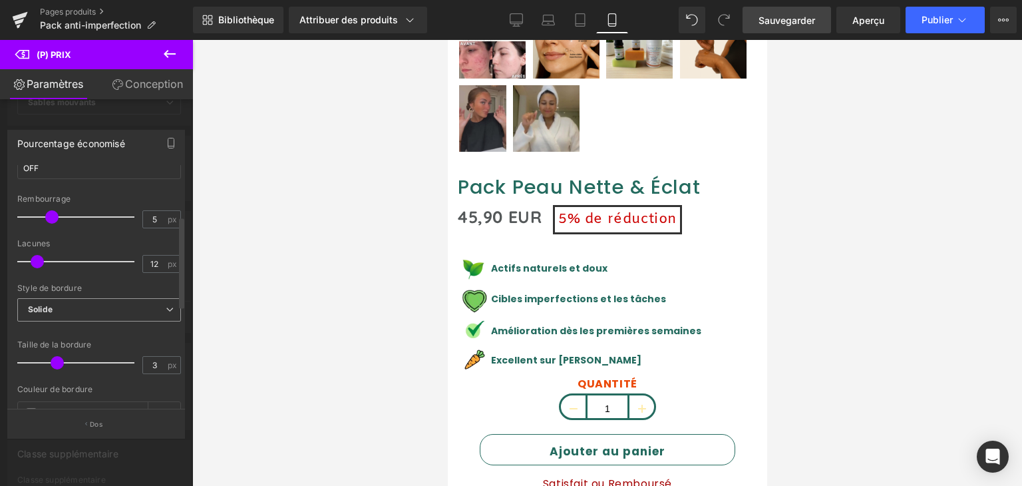
click at [92, 313] on span "Solide" at bounding box center [99, 309] width 164 height 23
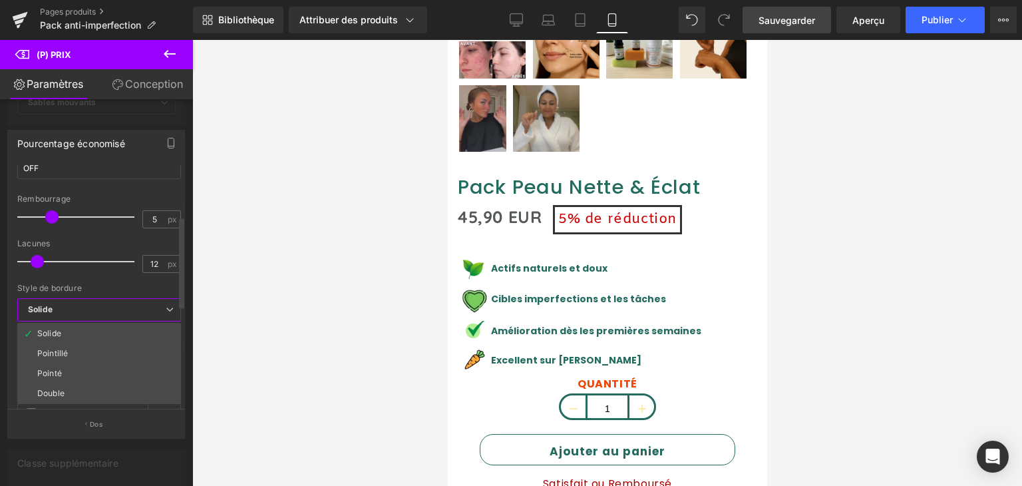
click at [96, 286] on div "Style de bordure" at bounding box center [99, 287] width 164 height 9
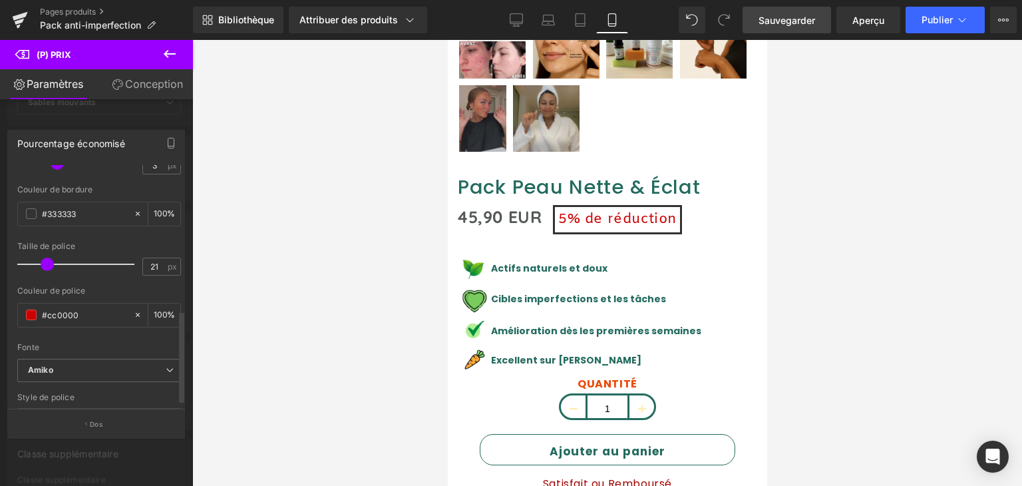
scroll to position [389, 0]
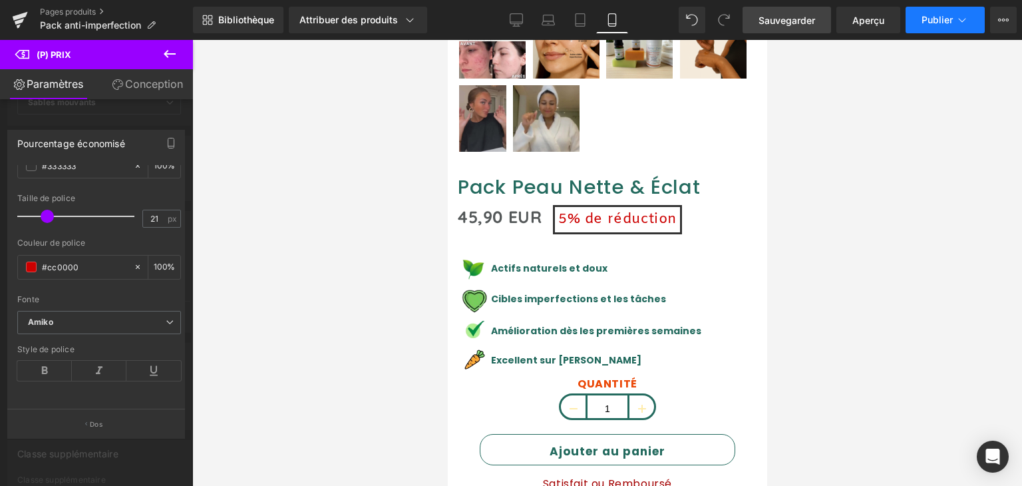
click at [934, 26] on button "Publier" at bounding box center [945, 20] width 79 height 27
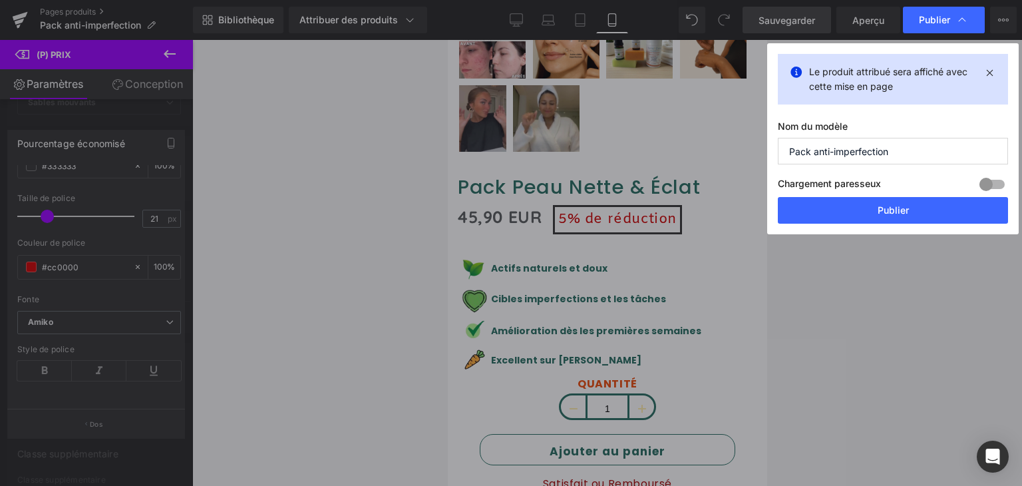
click at [876, 215] on button "Publier" at bounding box center [893, 210] width 230 height 27
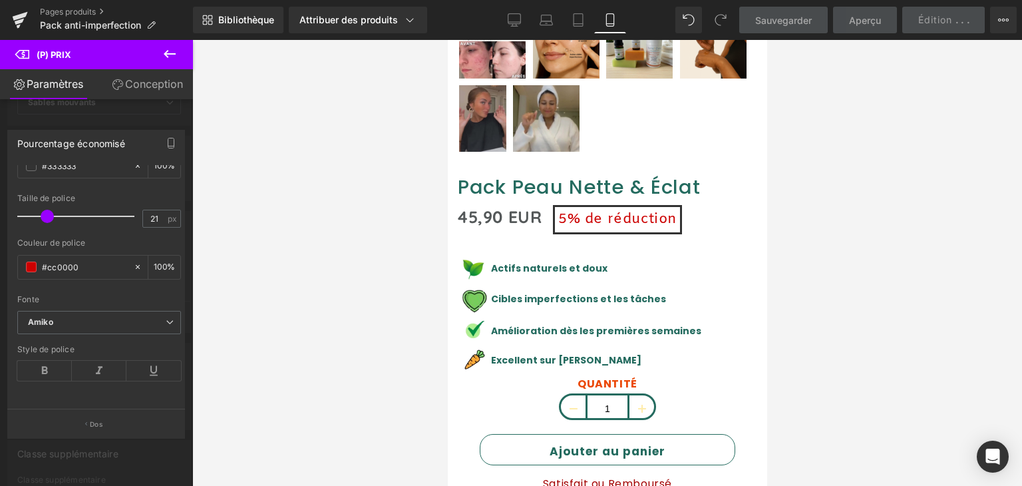
click at [871, 27] on span "Aperçu" at bounding box center [865, 20] width 32 height 14
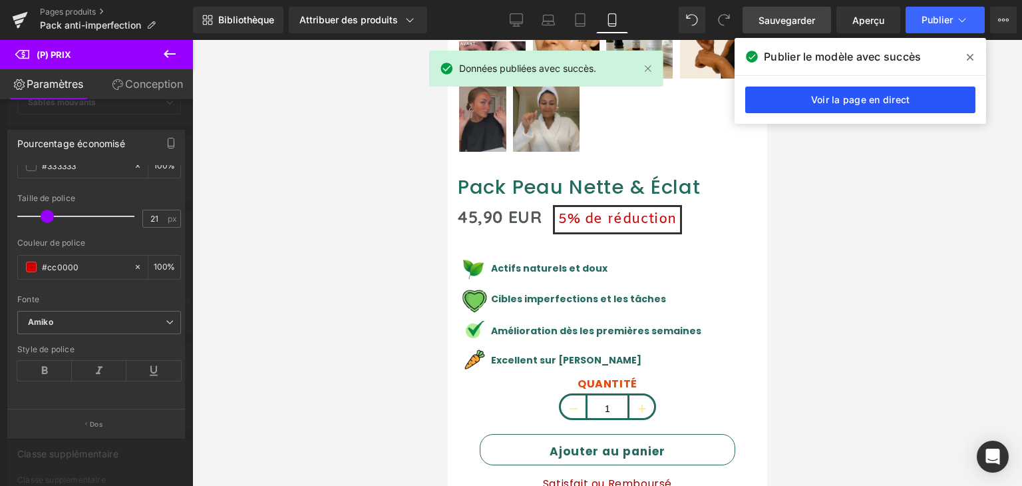
click at [856, 106] on link "Voir la page en direct" at bounding box center [860, 100] width 230 height 27
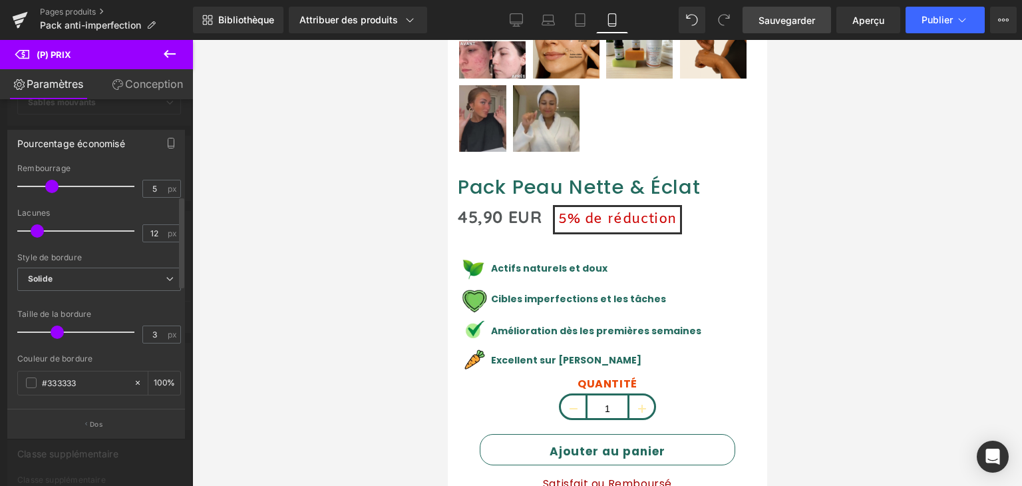
scroll to position [56, 0]
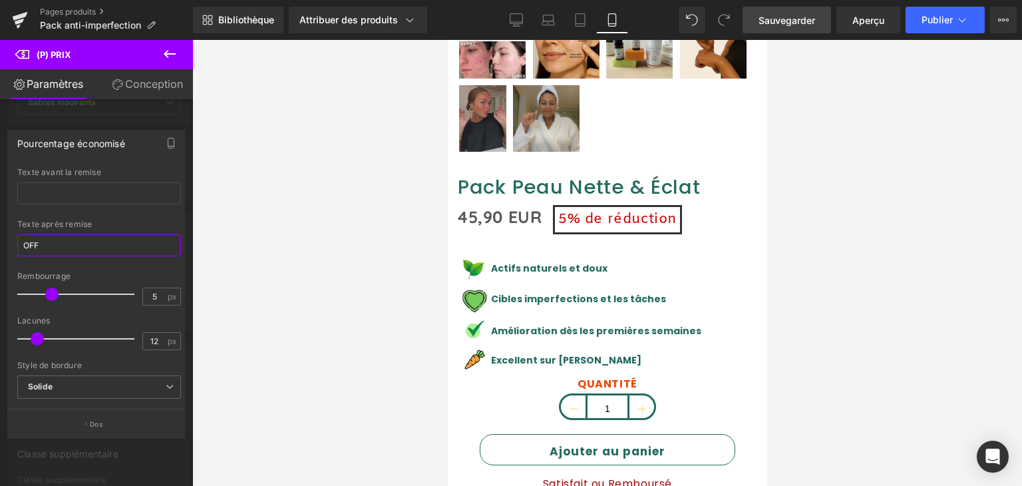
drag, startPoint x: 66, startPoint y: 242, endPoint x: 7, endPoint y: 248, distance: 59.5
click at [7, 248] on div "Pourcentage économisé Styles de texte Coutume Coutume Configurer le style globa…" at bounding box center [96, 269] width 178 height 279
type input "de remise"
click at [101, 275] on div "Rembourrage" at bounding box center [99, 276] width 164 height 9
click at [787, 27] on link "Sauvegarder" at bounding box center [787, 20] width 89 height 27
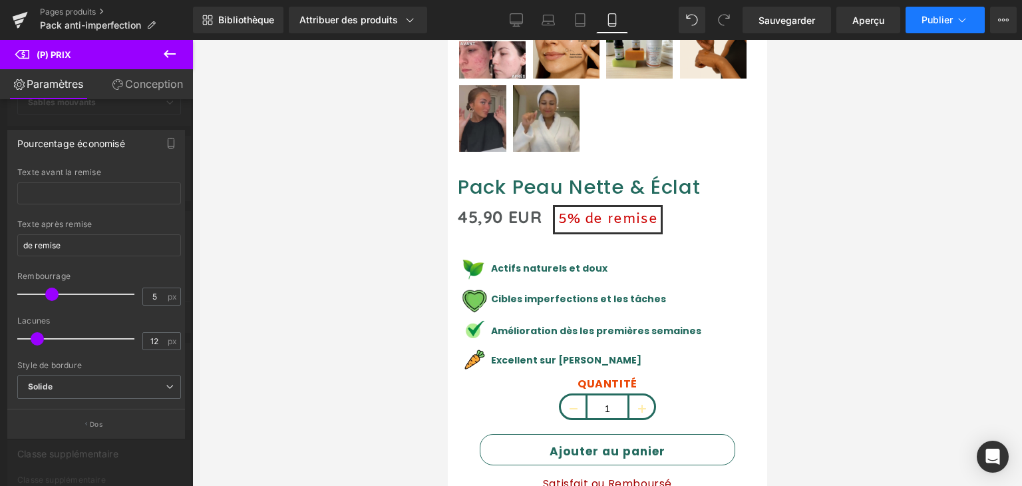
click at [927, 26] on button "Publier" at bounding box center [945, 20] width 79 height 27
click at [510, 21] on icon at bounding box center [516, 19] width 13 height 13
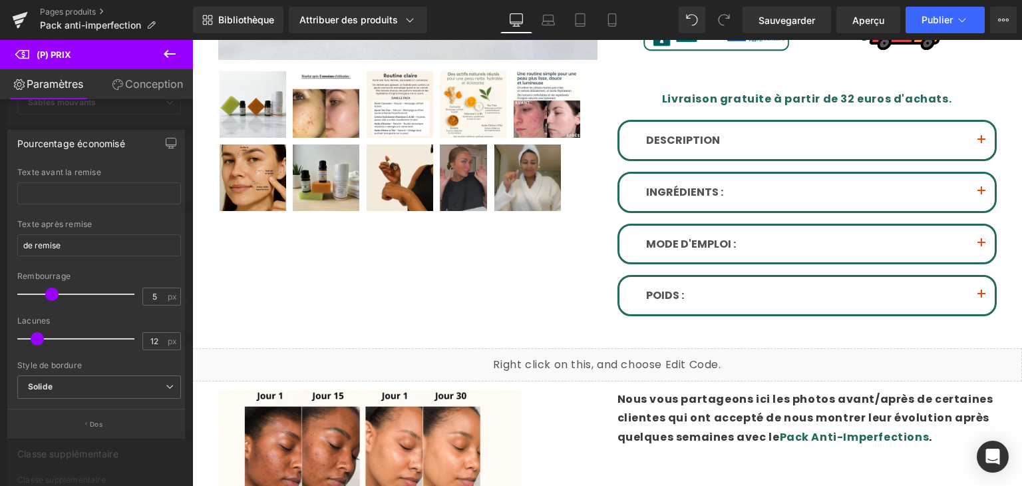
scroll to position [8, 0]
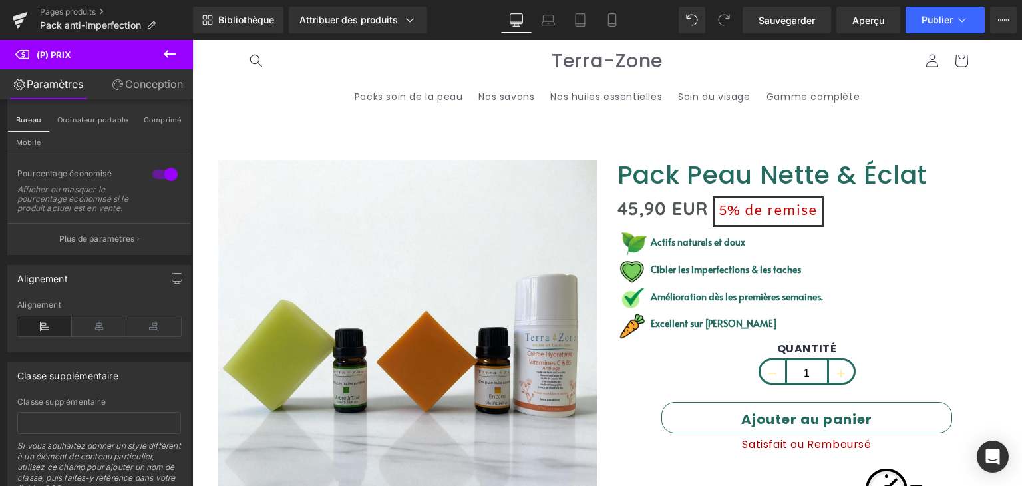
scroll to position [660, 0]
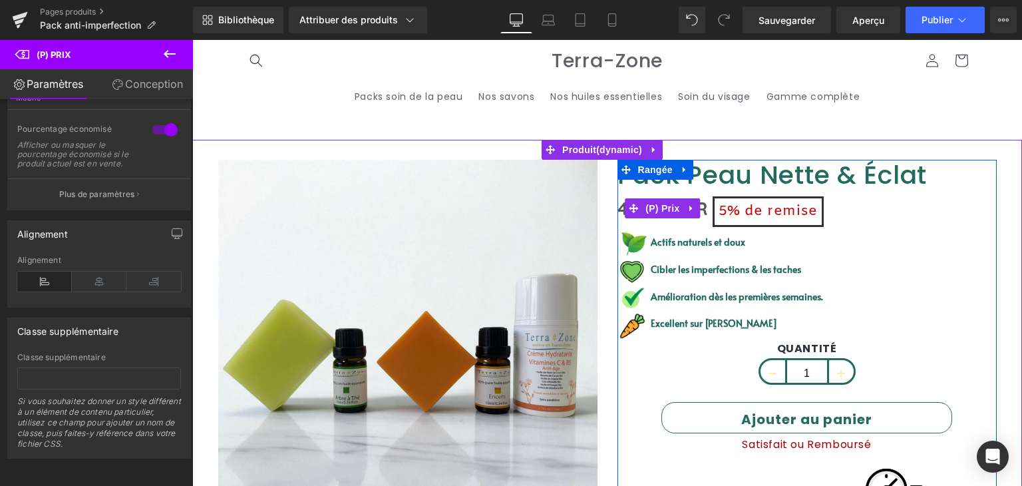
click at [726, 207] on font "5%" at bounding box center [730, 211] width 22 height 19
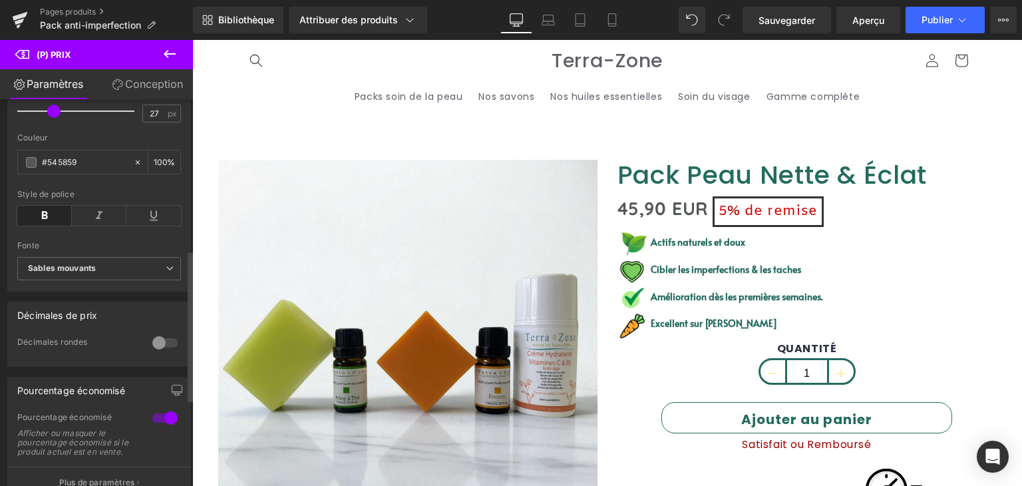
scroll to position [399, 0]
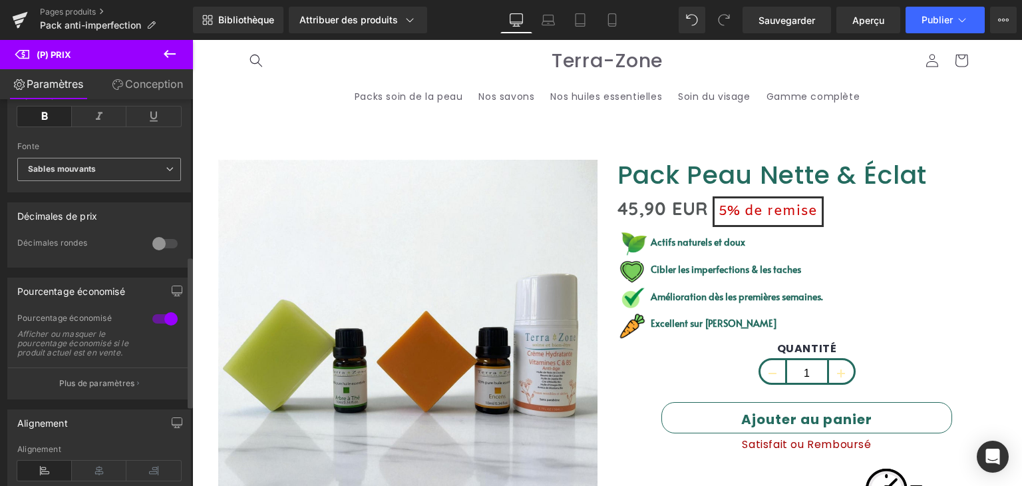
click at [141, 165] on b "Sables mouvants" at bounding box center [97, 169] width 138 height 11
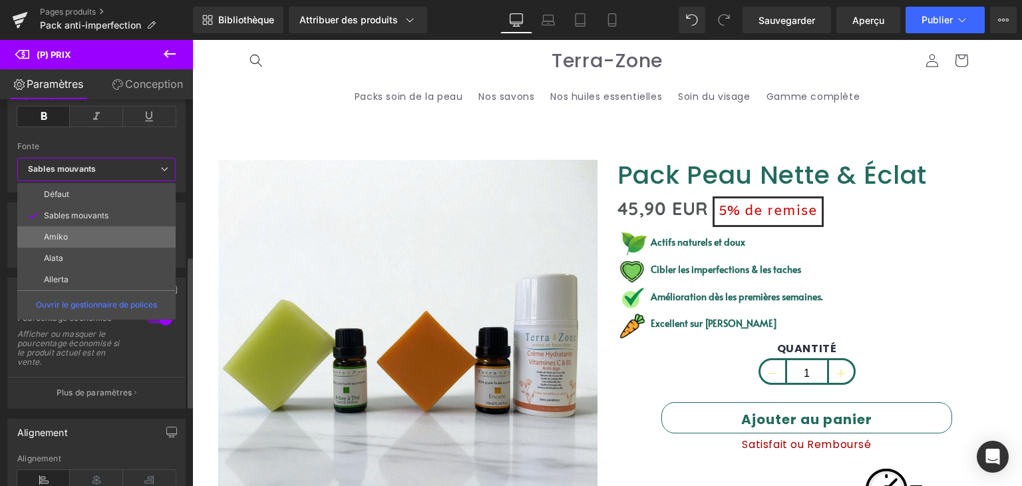
click at [84, 235] on li "Amiko" at bounding box center [96, 236] width 158 height 21
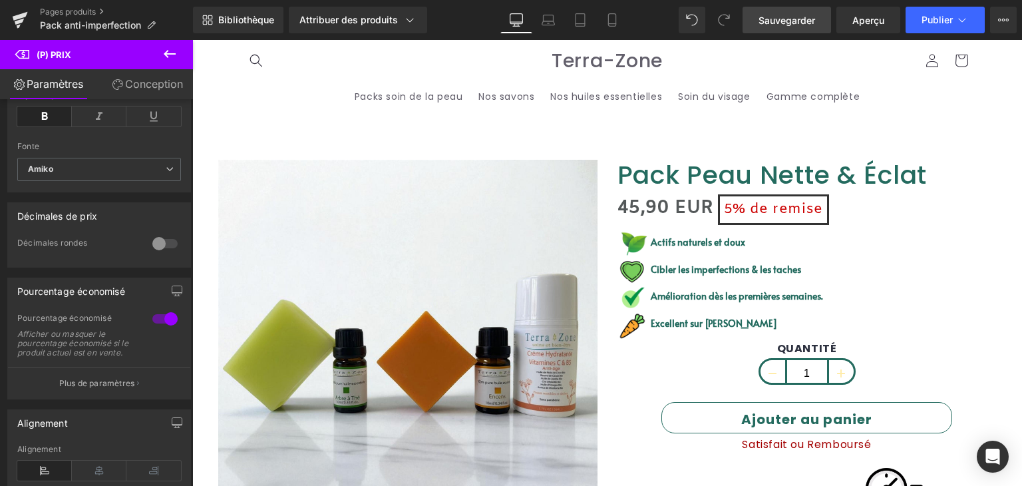
click at [779, 15] on font "Sauvegarder" at bounding box center [787, 20] width 57 height 11
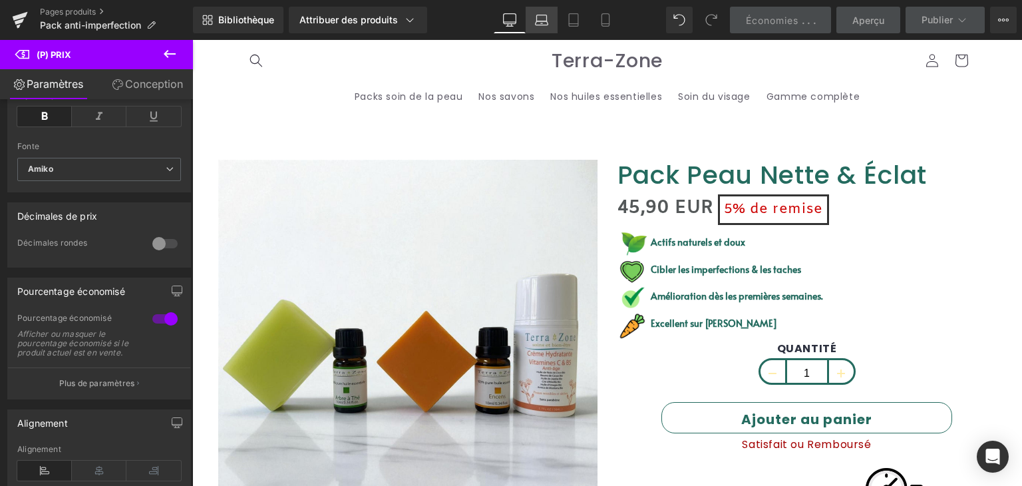
click at [553, 25] on link "Ordinateur portable" at bounding box center [542, 20] width 32 height 27
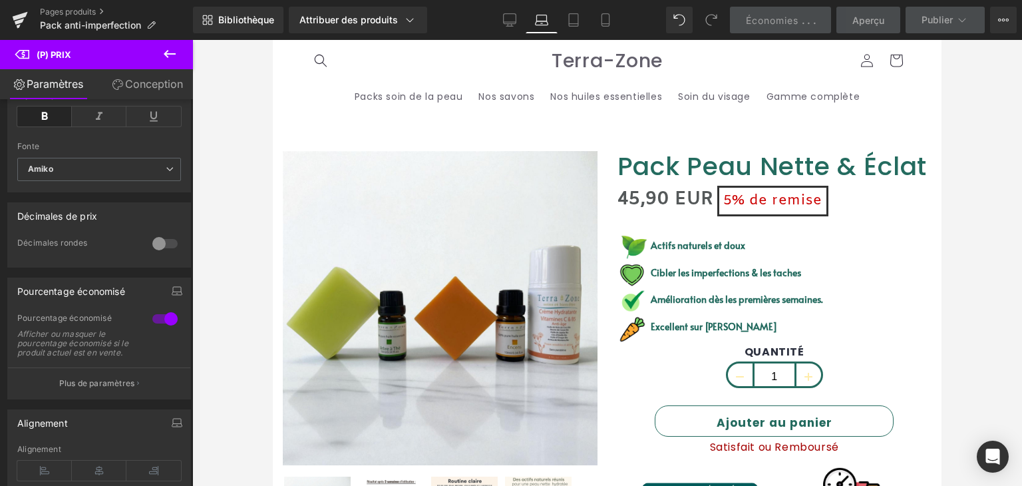
scroll to position [0, 0]
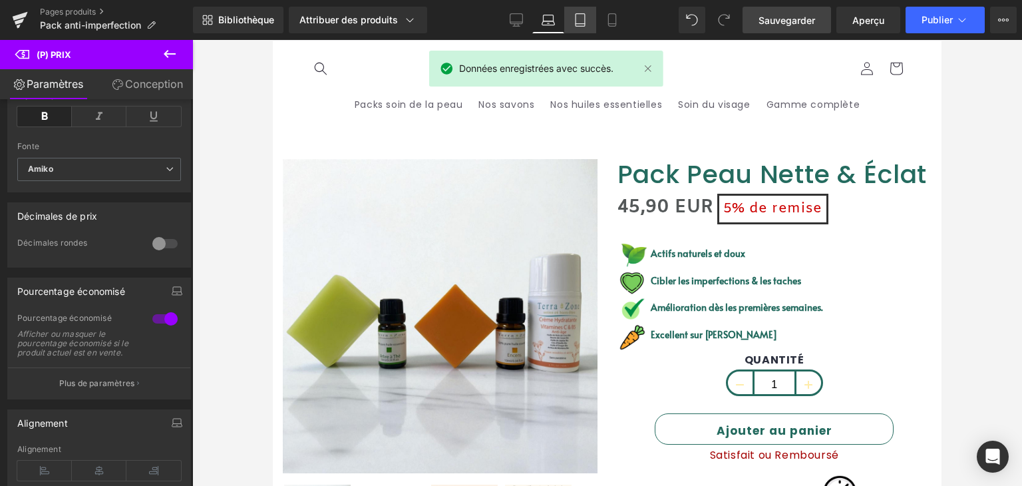
click at [580, 29] on link "Comprimé" at bounding box center [580, 20] width 32 height 27
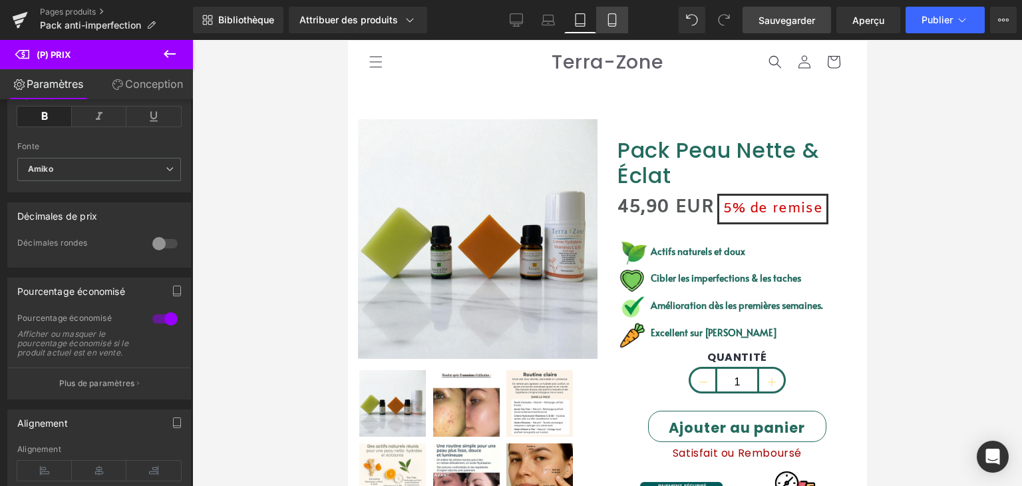
click at [608, 16] on icon at bounding box center [611, 20] width 7 height 13
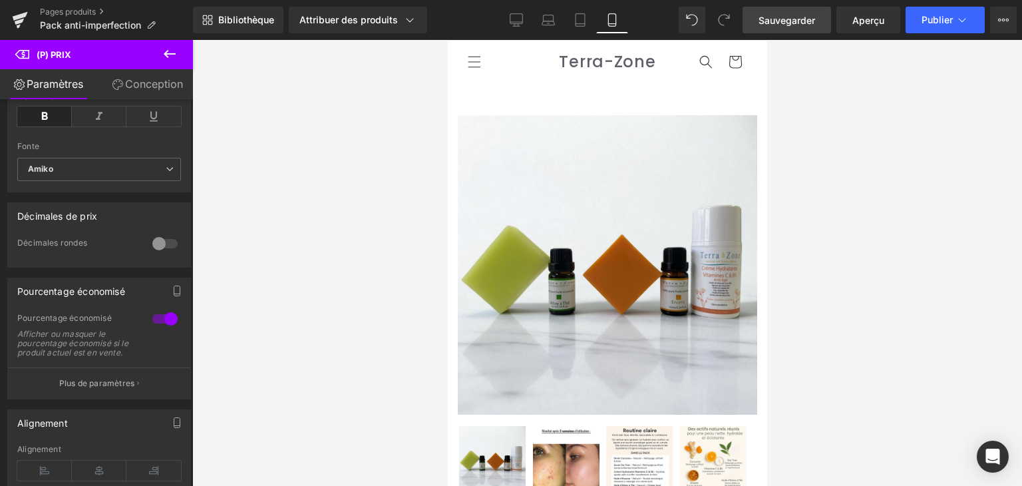
scroll to position [487, 0]
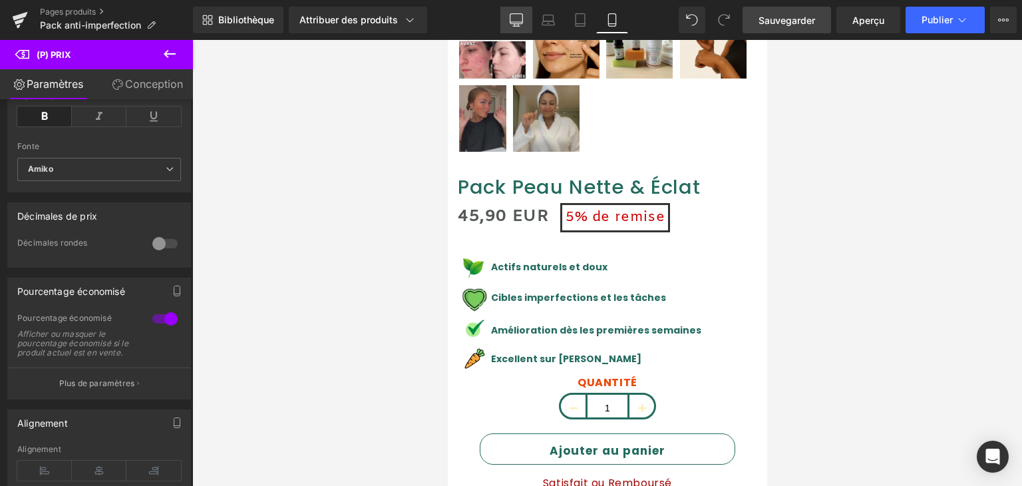
click at [516, 20] on icon at bounding box center [516, 19] width 13 height 13
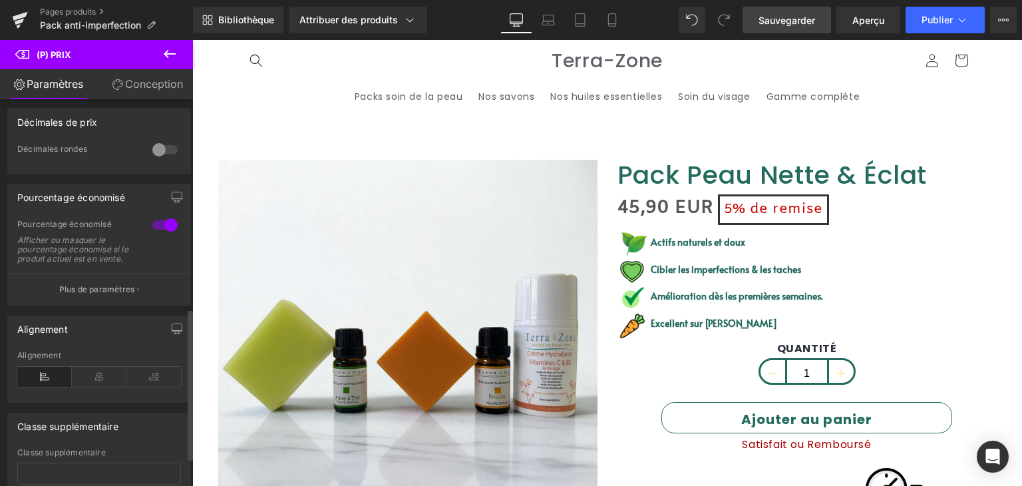
scroll to position [532, 0]
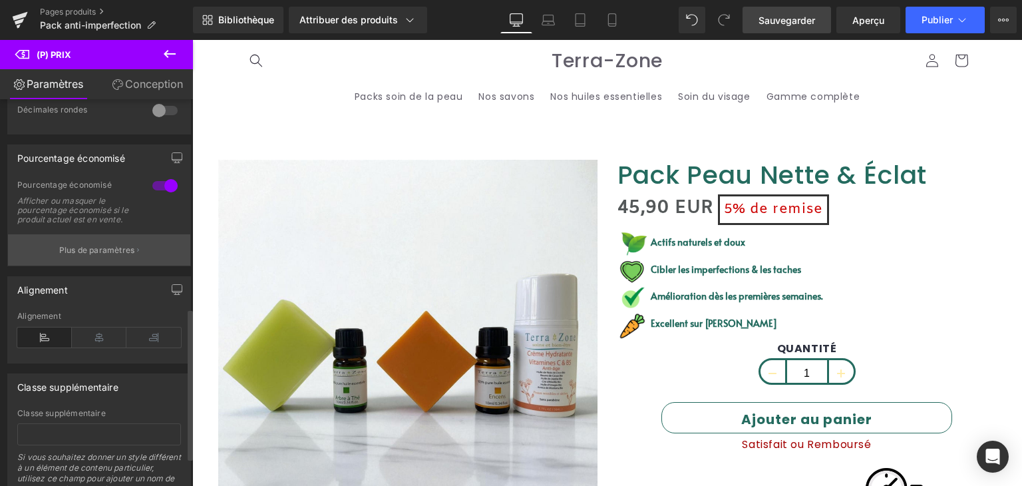
click at [80, 266] on button "Plus de paramètres" at bounding box center [99, 249] width 182 height 31
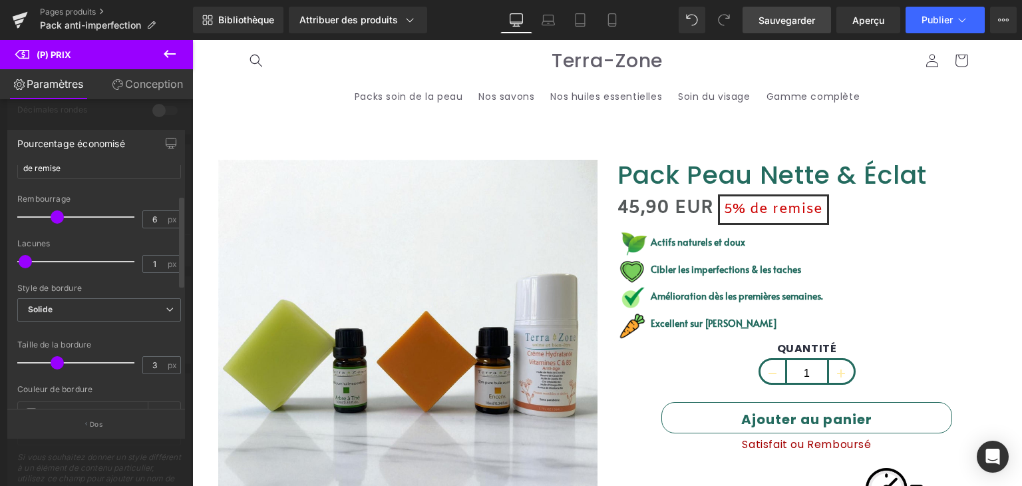
scroll to position [67, 0]
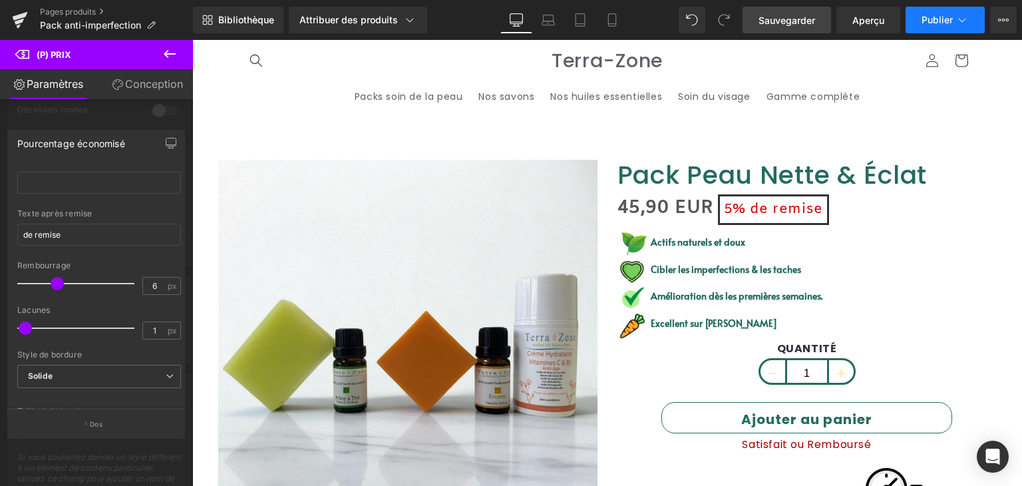
click at [956, 23] on icon at bounding box center [962, 19] width 13 height 13
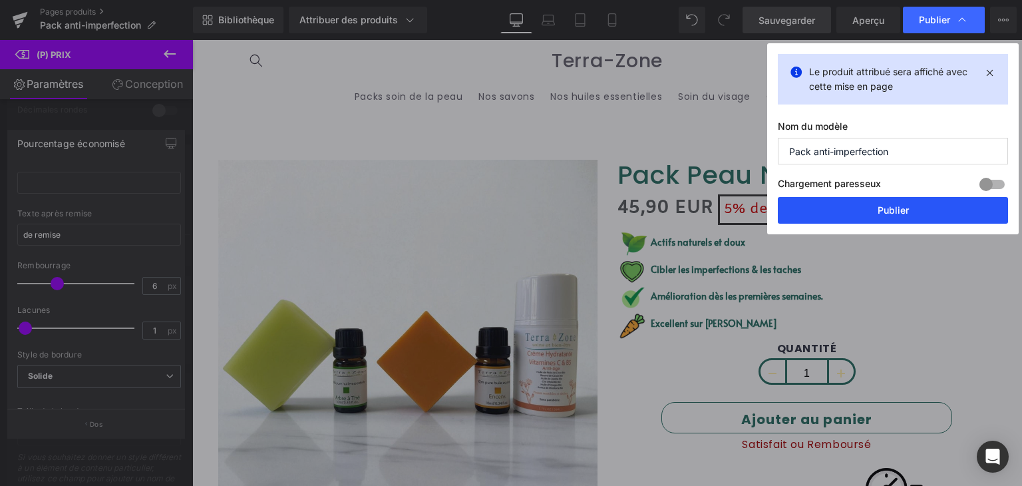
click at [910, 210] on button "Publier" at bounding box center [893, 210] width 230 height 27
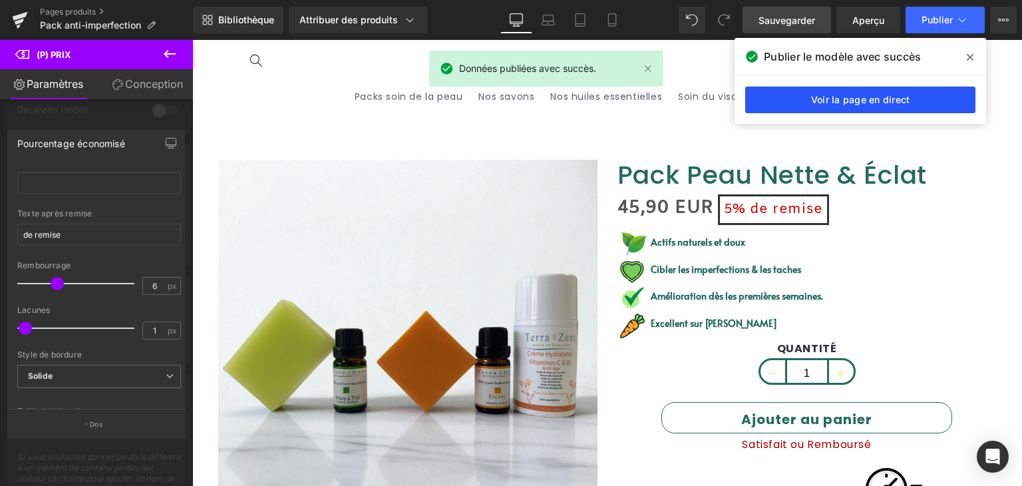
click at [860, 94] on font "Voir la page en direct" at bounding box center [860, 99] width 99 height 11
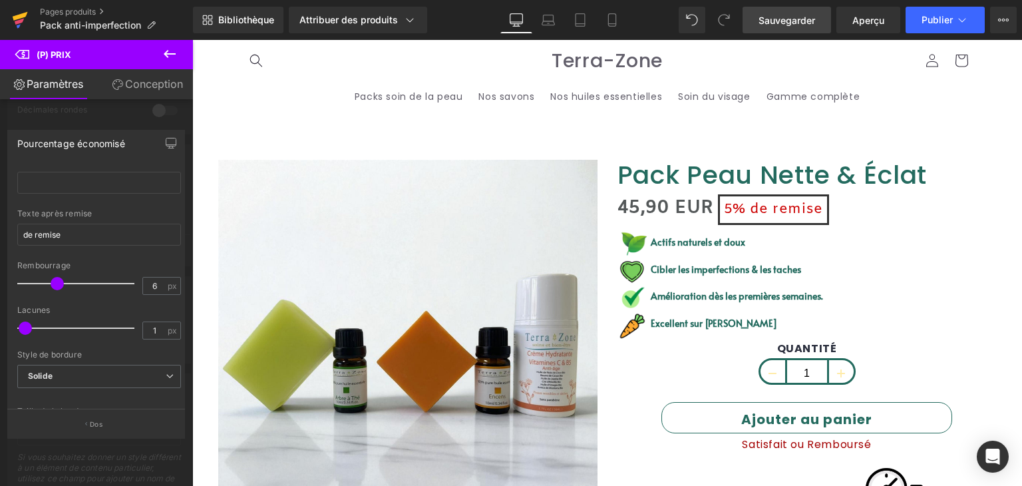
click at [6, 17] on link at bounding box center [20, 20] width 40 height 40
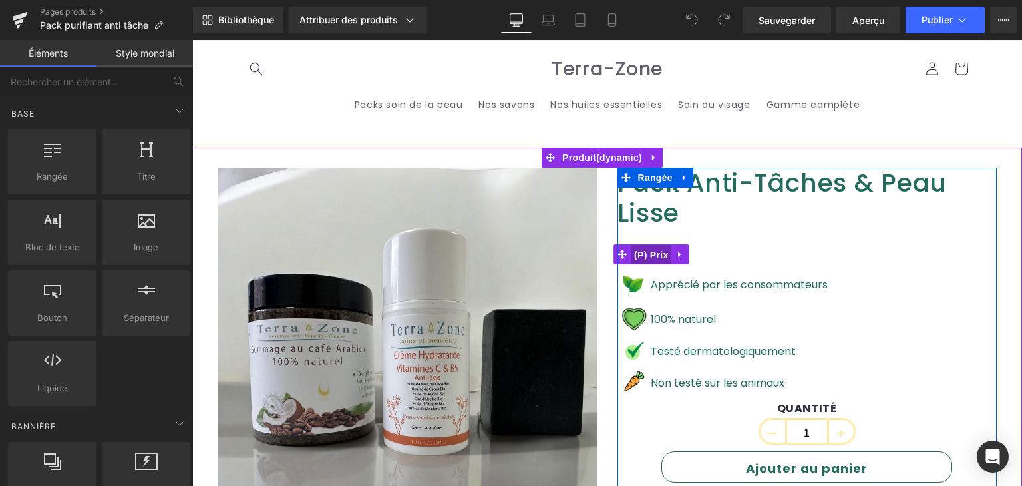
click at [652, 250] on font "(P) Prix" at bounding box center [651, 255] width 34 height 11
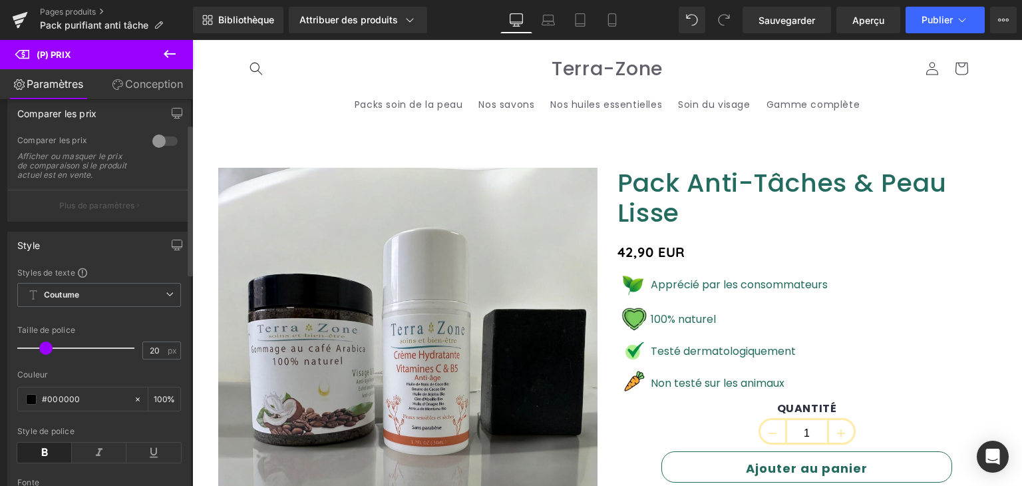
scroll to position [67, 0]
click at [94, 201] on font "Plus de paramètres" at bounding box center [97, 202] width 76 height 10
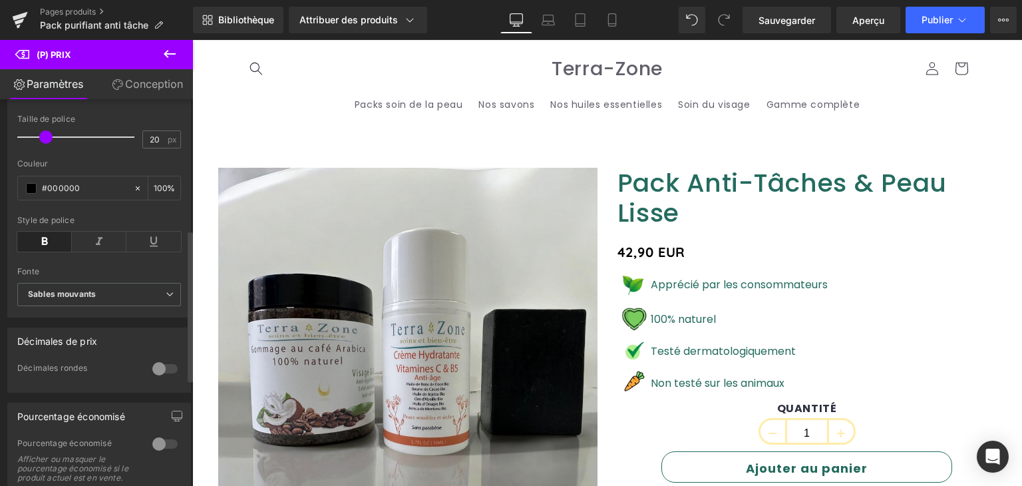
scroll to position [333, 0]
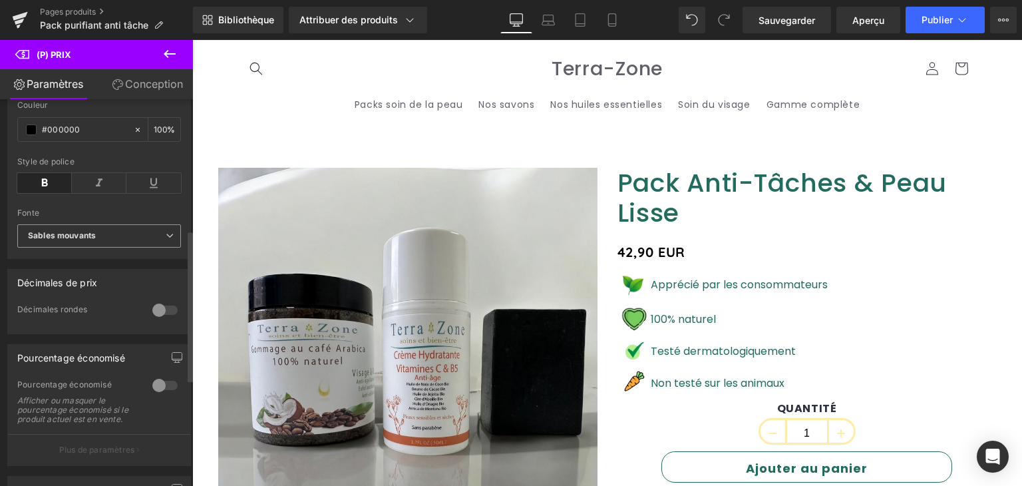
click at [112, 235] on b "Sables mouvants" at bounding box center [97, 235] width 138 height 11
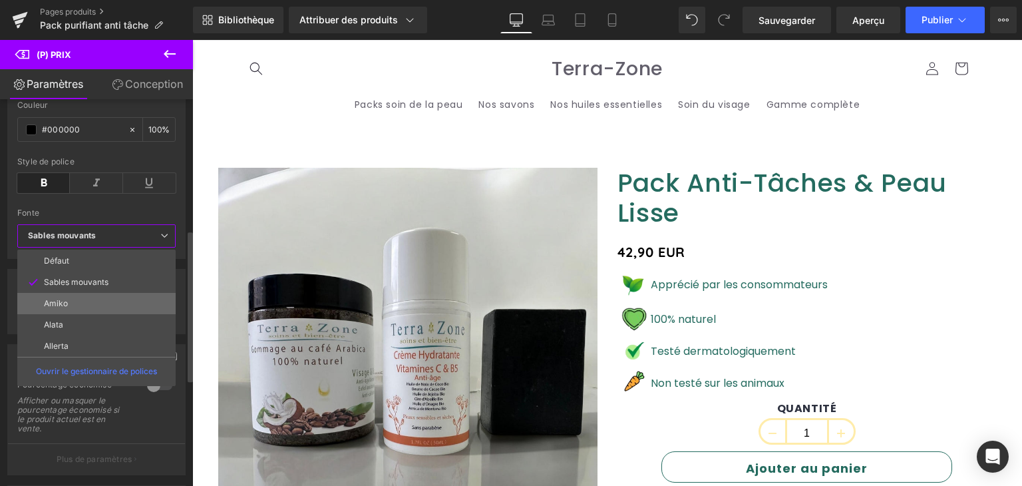
click at [67, 301] on li "Amiko" at bounding box center [96, 303] width 158 height 21
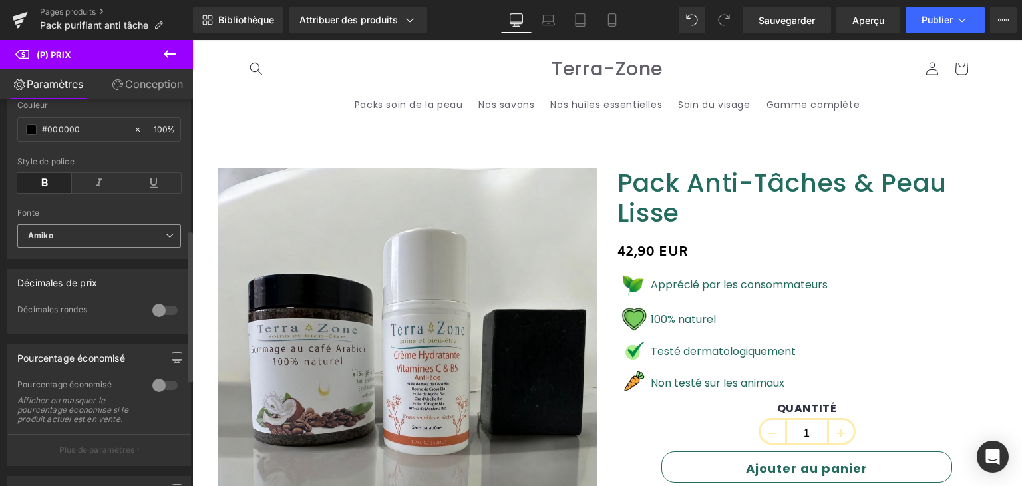
click at [69, 236] on b "Amiko" at bounding box center [97, 235] width 138 height 11
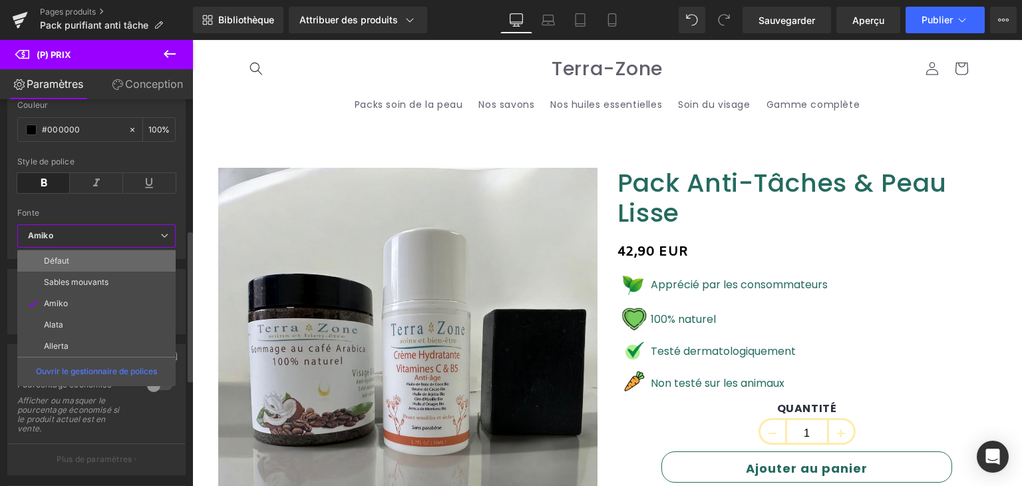
click at [65, 256] on font "Défaut" at bounding box center [56, 261] width 25 height 10
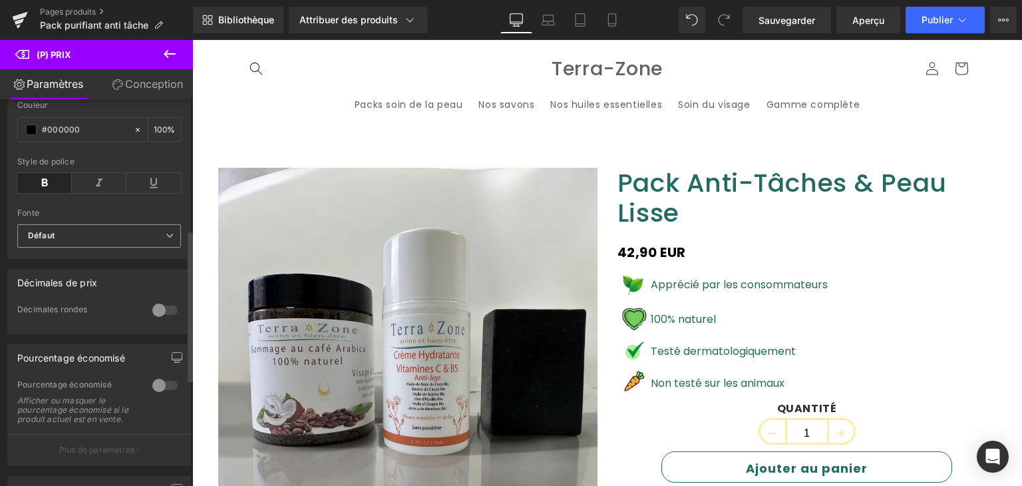
click at [91, 230] on b "Défaut" at bounding box center [97, 235] width 138 height 11
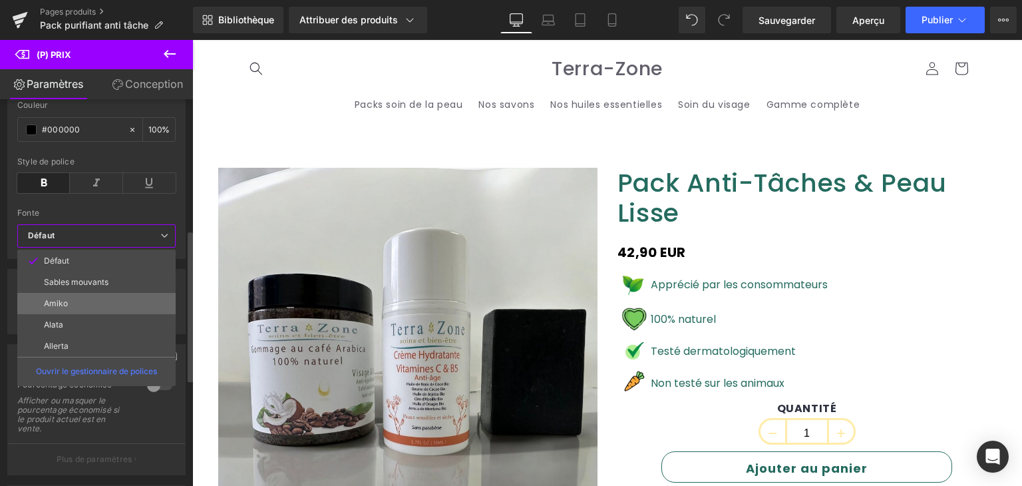
click at [79, 297] on li "Amiko" at bounding box center [96, 303] width 158 height 21
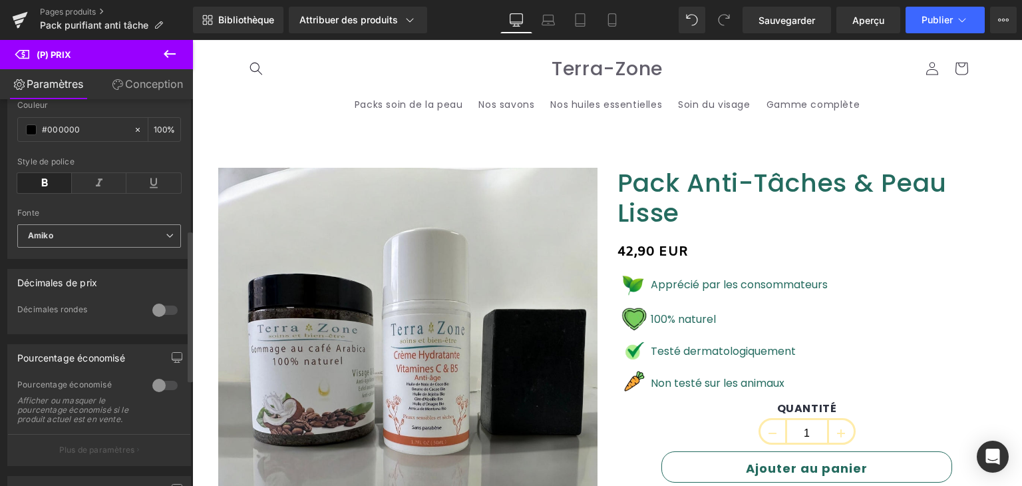
click at [89, 239] on b "Amiko" at bounding box center [97, 235] width 138 height 11
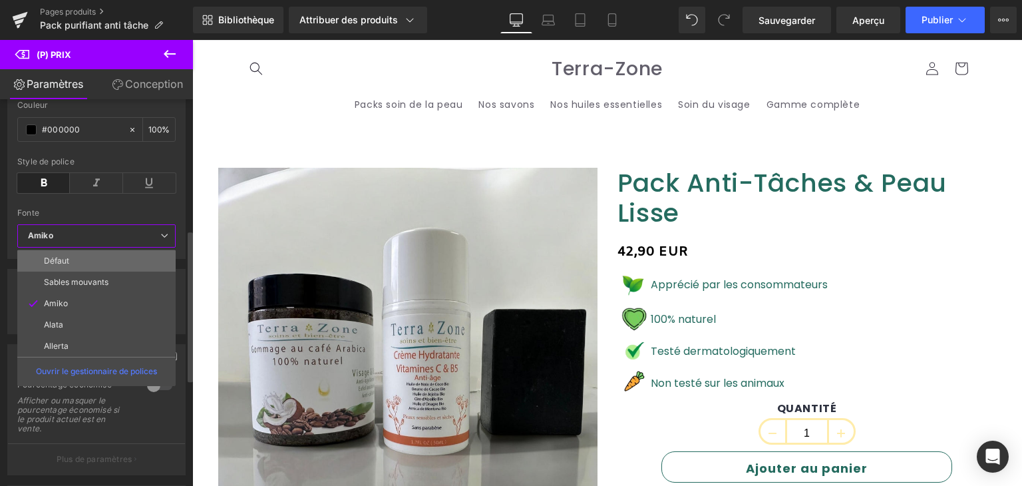
click at [75, 254] on li "Défaut" at bounding box center [96, 260] width 158 height 21
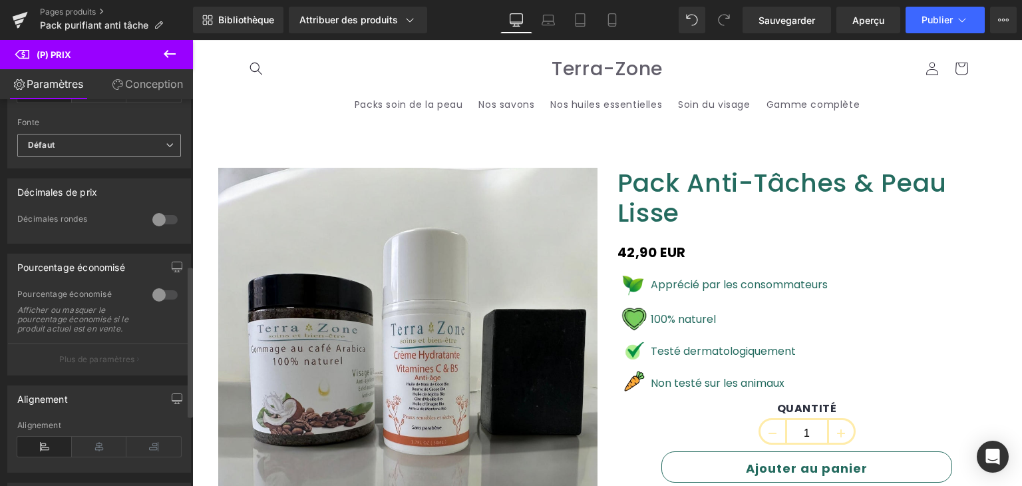
scroll to position [466, 0]
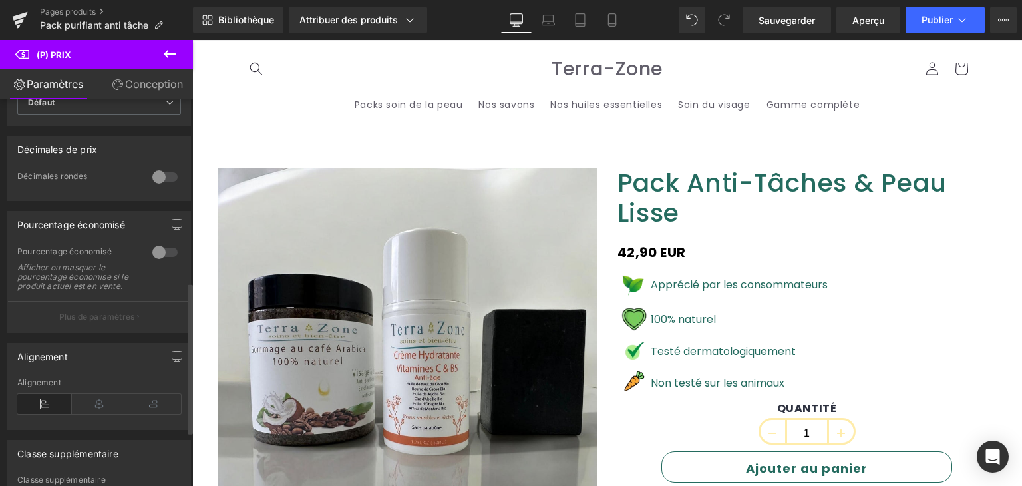
click at [149, 251] on div at bounding box center [165, 252] width 32 height 21
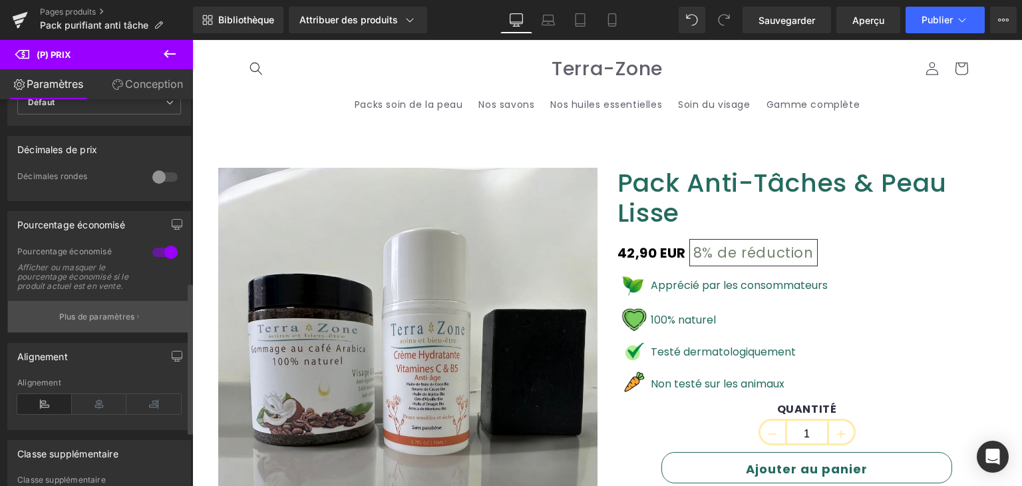
click at [103, 320] on font "Plus de paramètres" at bounding box center [97, 316] width 76 height 10
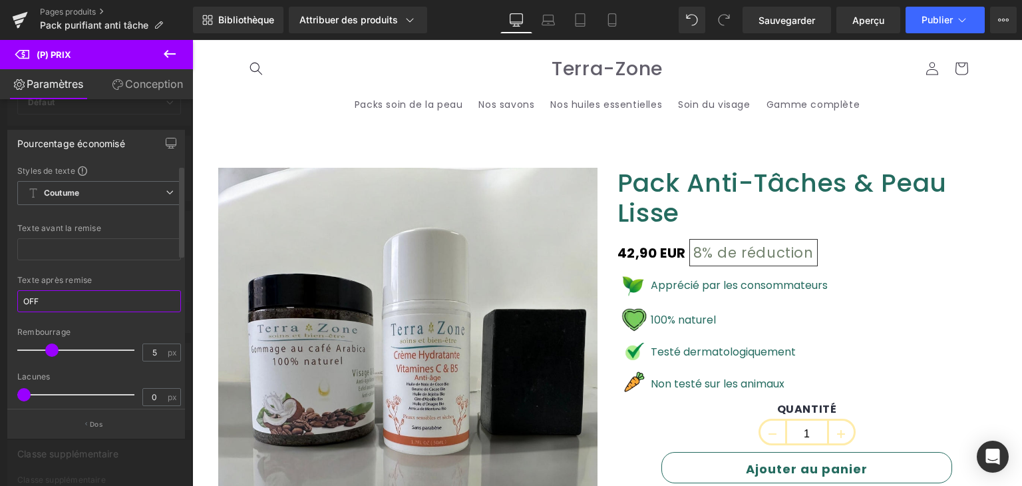
drag, startPoint x: 58, startPoint y: 301, endPoint x: 17, endPoint y: 299, distance: 41.3
click at [17, 299] on input "OFF" at bounding box center [99, 301] width 164 height 22
type input "de remise"
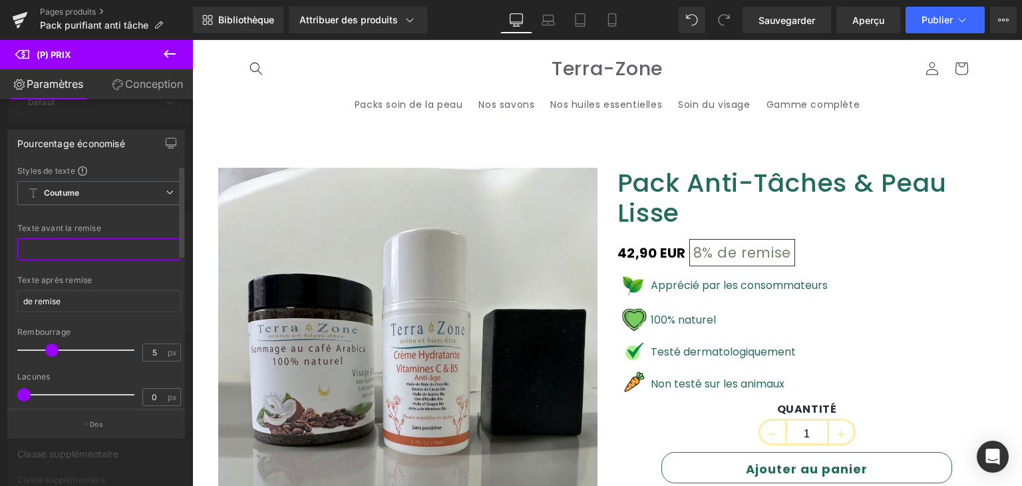
click at [69, 252] on input "text" at bounding box center [99, 249] width 164 height 22
type input "b"
click at [88, 192] on span "Coutume Configurer le style global" at bounding box center [99, 193] width 164 height 24
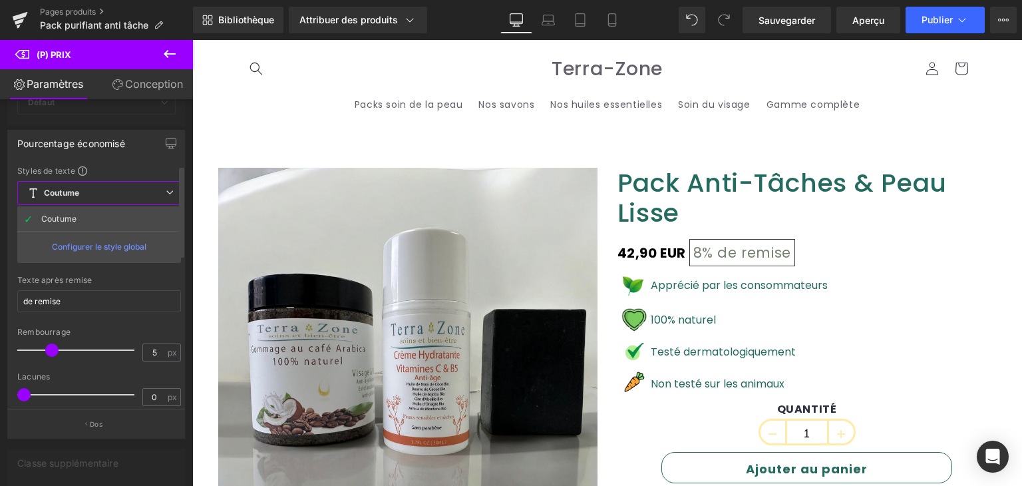
click at [95, 243] on font "Configurer le style global" at bounding box center [99, 247] width 94 height 10
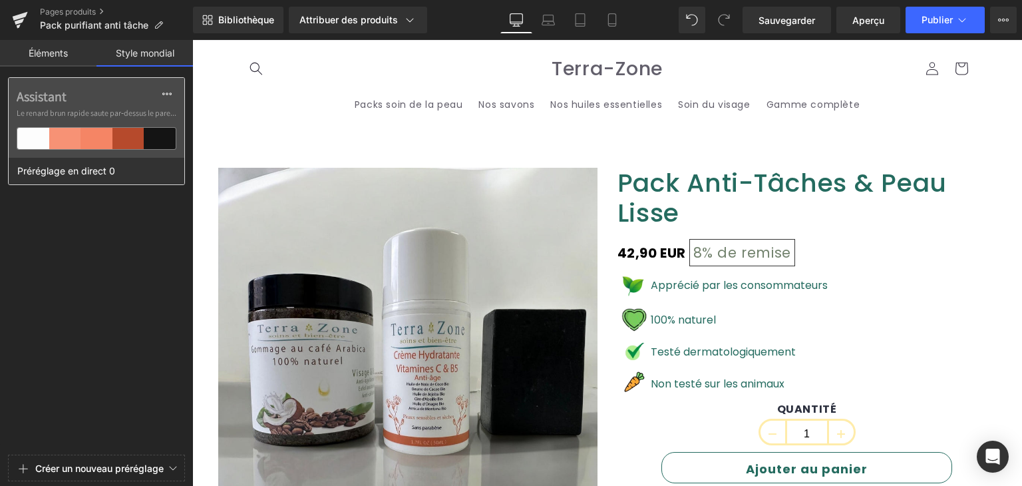
click at [132, 139] on div at bounding box center [128, 138] width 32 height 21
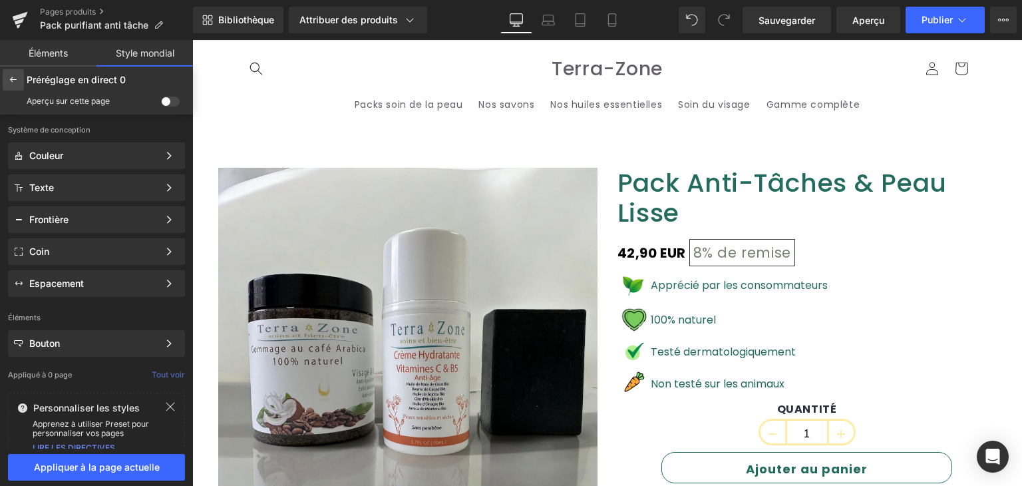
click at [6, 78] on div at bounding box center [13, 79] width 21 height 21
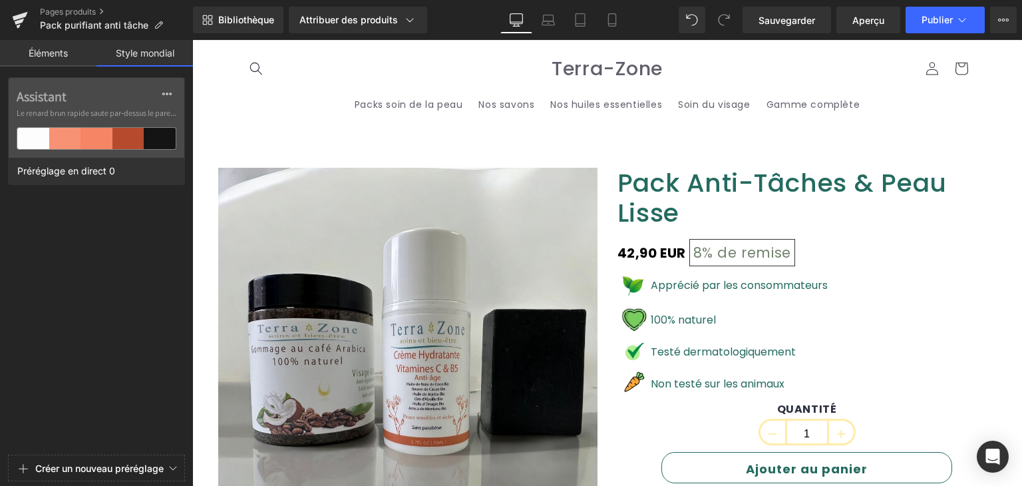
click at [45, 55] on font "Éléments" at bounding box center [48, 52] width 39 height 11
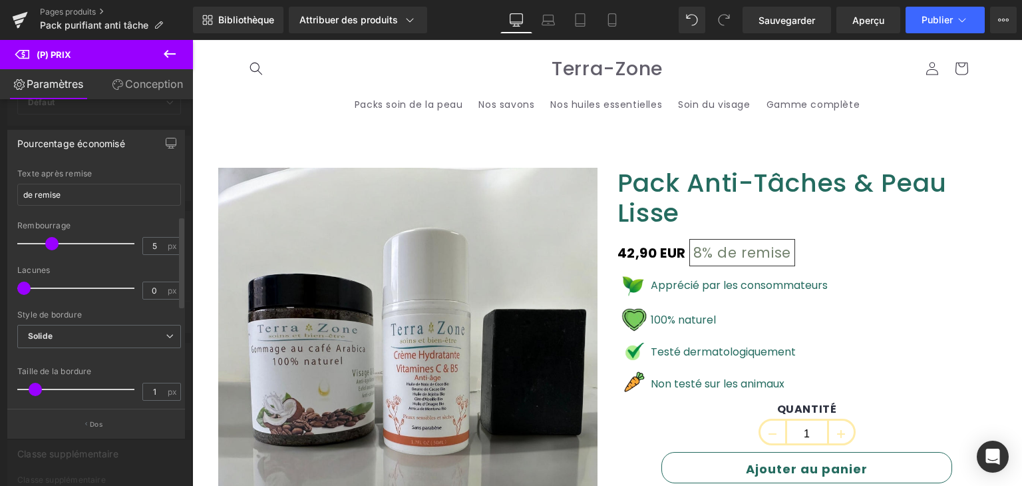
scroll to position [133, 0]
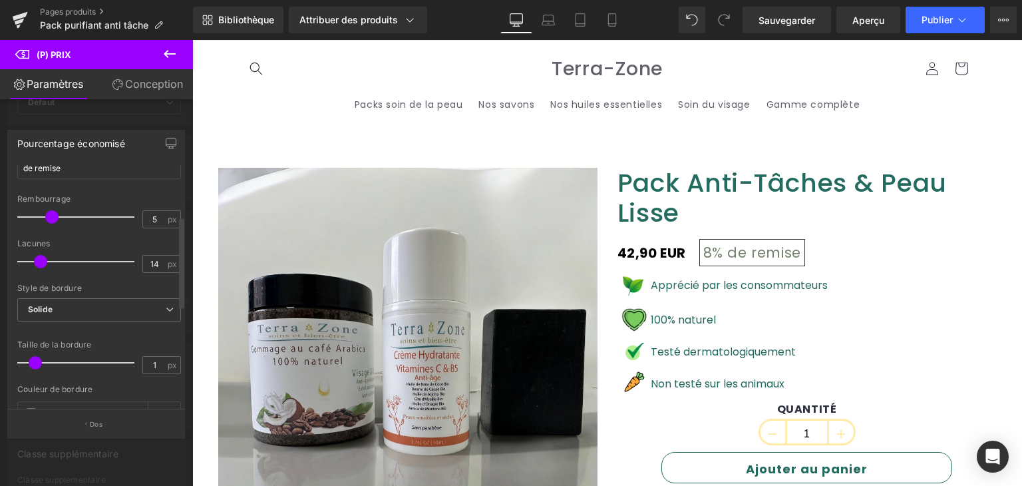
type input "13"
drag, startPoint x: 33, startPoint y: 265, endPoint x: 38, endPoint y: 259, distance: 8.0
click at [38, 259] on div at bounding box center [79, 261] width 110 height 27
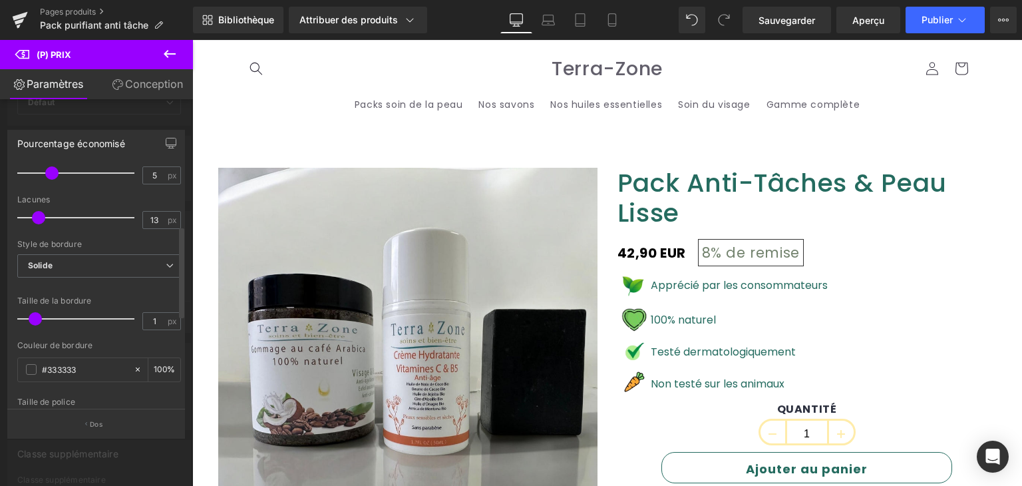
scroll to position [200, 0]
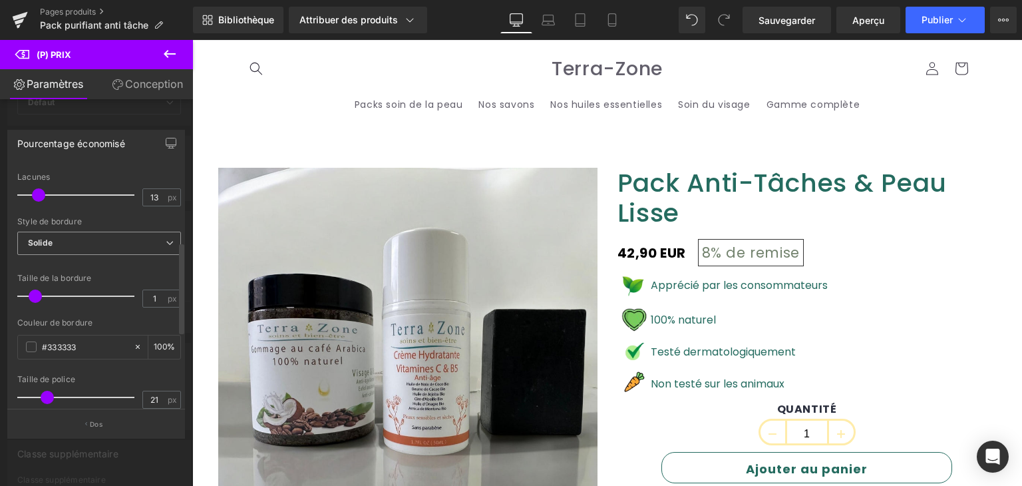
click at [108, 240] on span "Solide" at bounding box center [99, 243] width 164 height 23
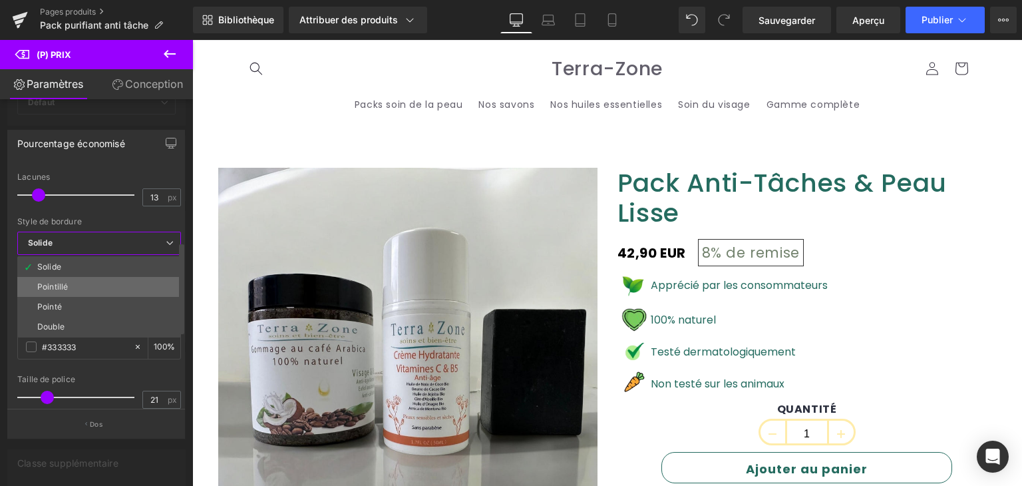
click at [85, 281] on li "Pointillé" at bounding box center [99, 287] width 164 height 20
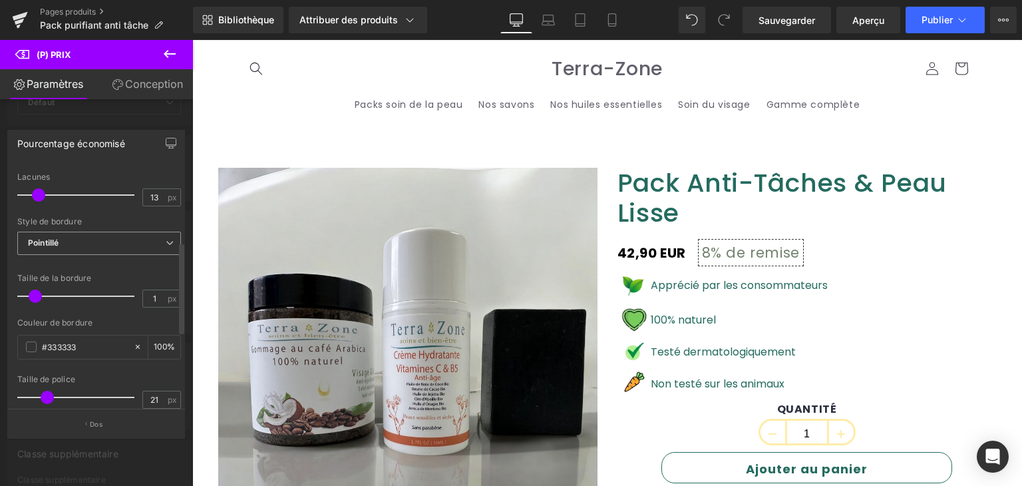
click at [86, 244] on span "Pointillé" at bounding box center [99, 243] width 164 height 23
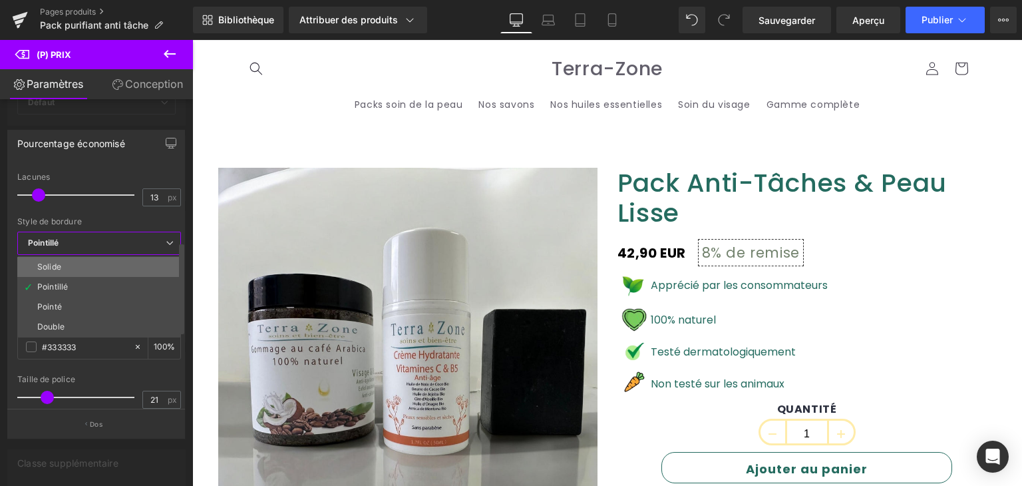
click at [76, 267] on li "Solide" at bounding box center [99, 267] width 164 height 20
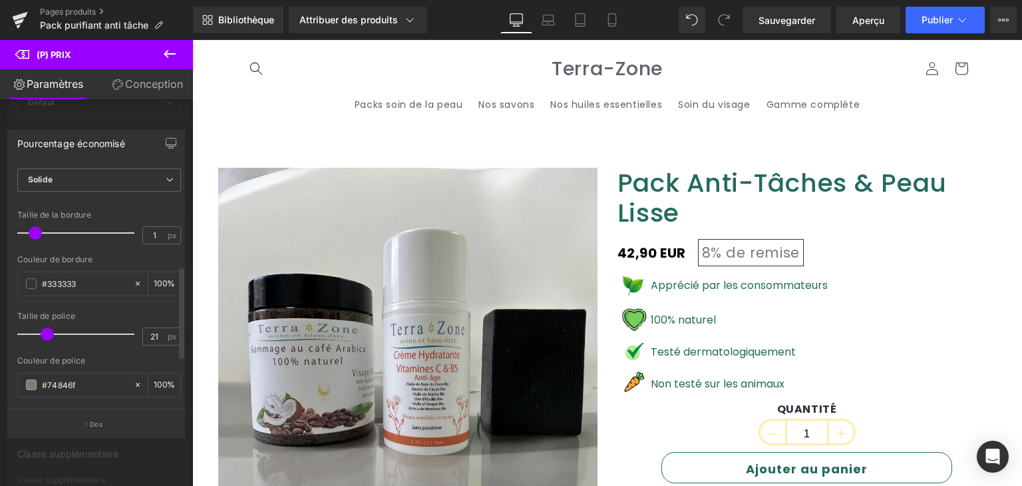
scroll to position [266, 0]
type input "3"
drag, startPoint x: 38, startPoint y: 231, endPoint x: 58, endPoint y: 234, distance: 20.1
click at [58, 234] on span at bounding box center [57, 229] width 13 height 13
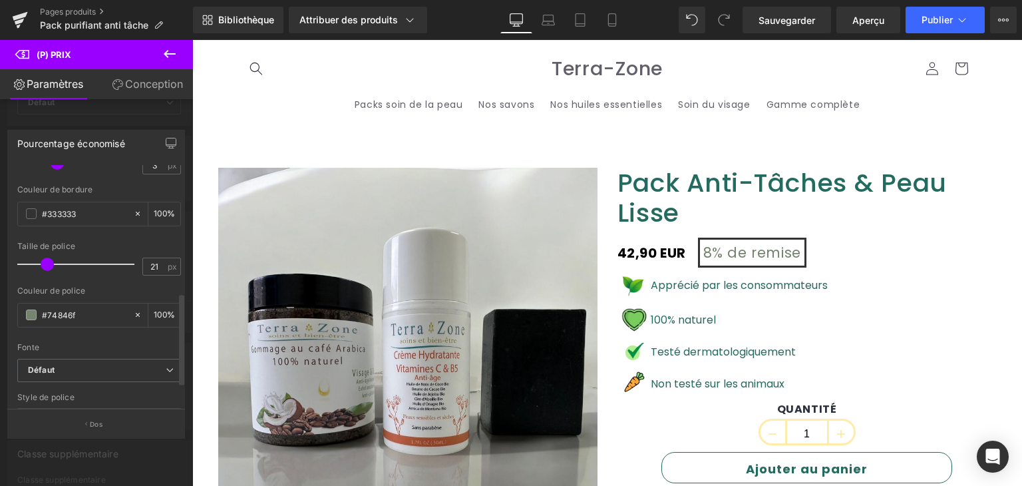
scroll to position [389, 0]
click at [30, 262] on span at bounding box center [31, 267] width 11 height 11
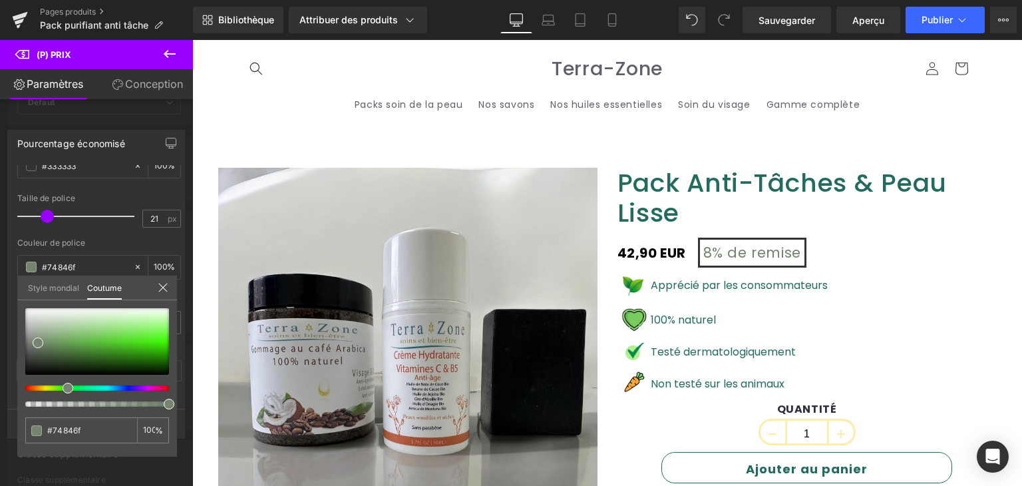
drag, startPoint x: 69, startPoint y: 380, endPoint x: 166, endPoint y: 388, distance: 97.5
click at [173, 390] on div "#74846f 100 %" at bounding box center [97, 382] width 160 height 148
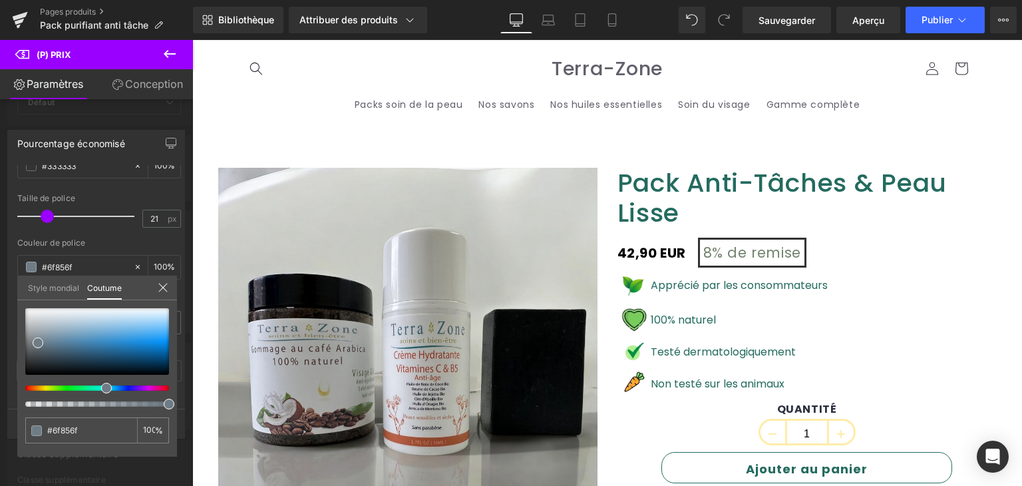
type input "#6f856f"
type input "#6f7d85"
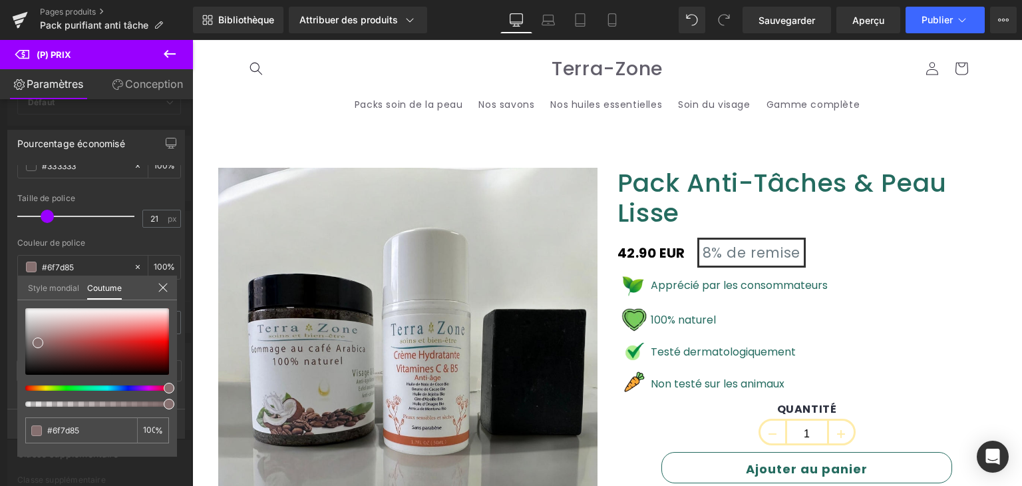
type input "#856f79"
drag, startPoint x: 67, startPoint y: 384, endPoint x: 184, endPoint y: 387, distance: 117.8
click at [184, 387] on div "Pourcentage économisé Styles de texte Coutume Coutume Configurer le style globa…" at bounding box center [96, 278] width 193 height 317
type input "#836767"
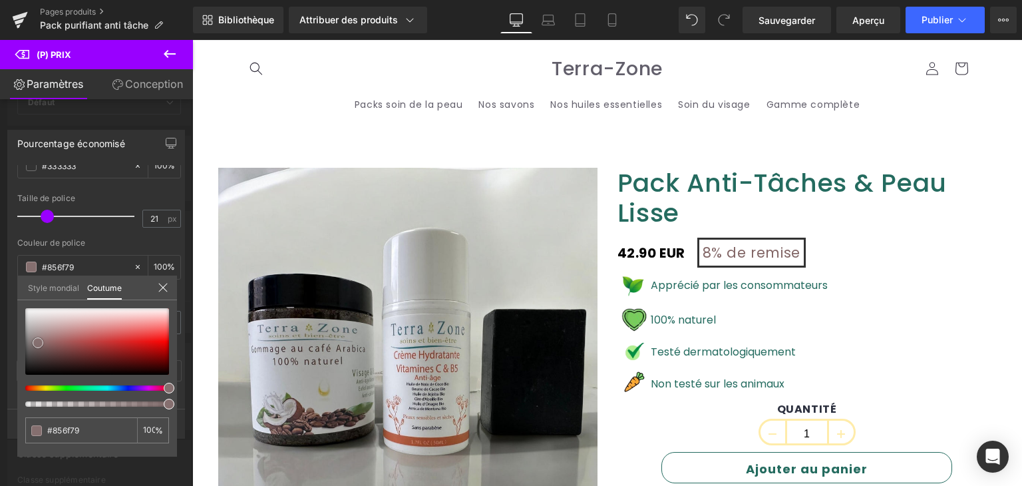
type input "#836767"
type input "#9a2121"
type input "#ab1010"
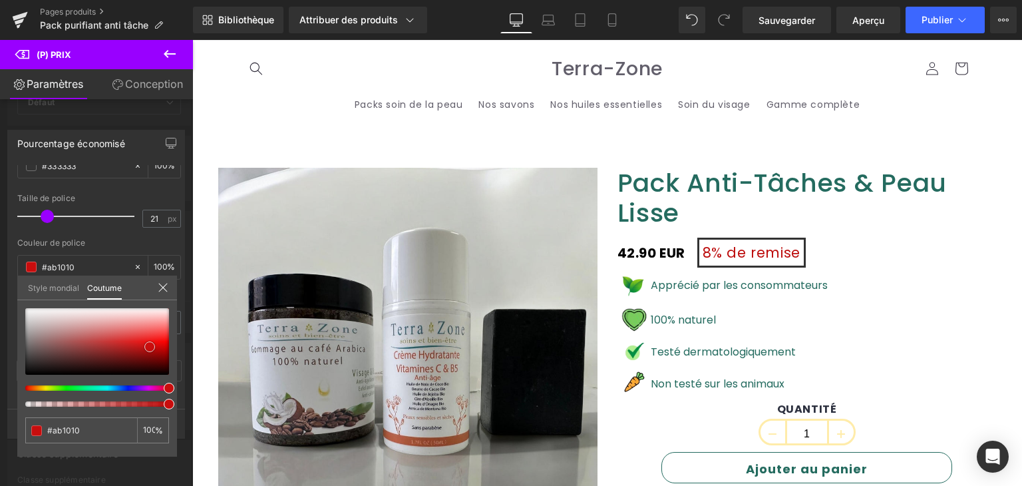
type input "#bd0e0e"
type input "#e00404"
type input "#d60000"
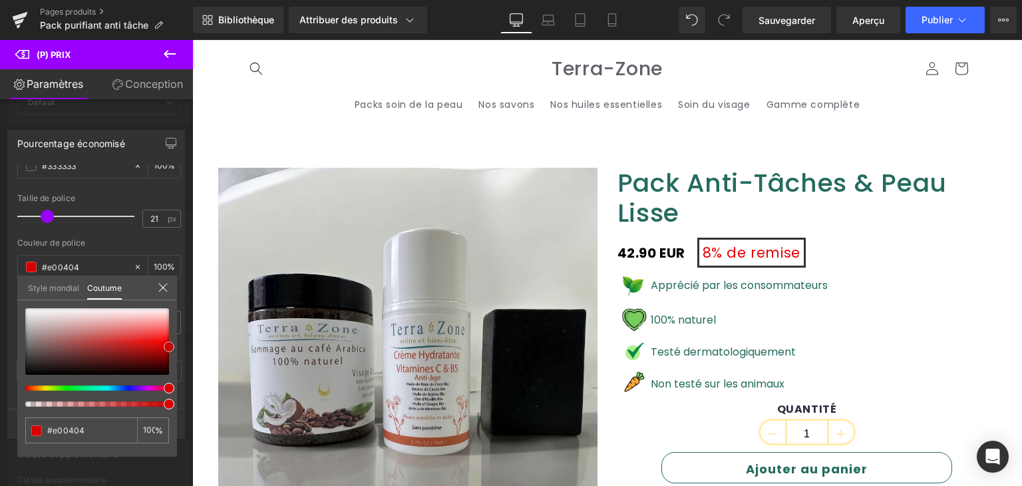
type input "#d60000"
drag, startPoint x: 48, startPoint y: 342, endPoint x: 173, endPoint y: 343, distance: 125.1
click at [173, 343] on div "#d60000 100 %" at bounding box center [97, 382] width 160 height 148
click at [162, 280] on div "Style mondial Coutume" at bounding box center [97, 287] width 160 height 25
click at [163, 286] on icon at bounding box center [162, 287] width 9 height 9
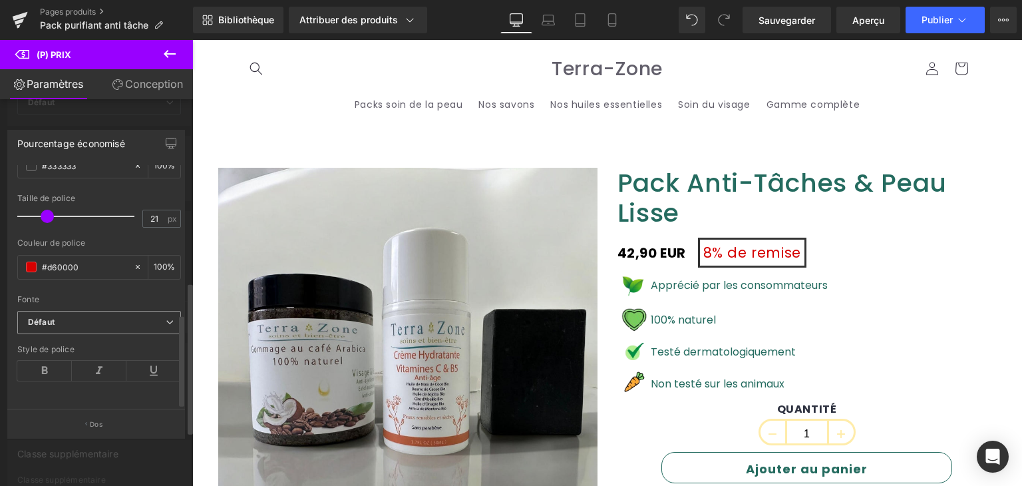
click at [101, 317] on b "Défaut" at bounding box center [97, 322] width 138 height 11
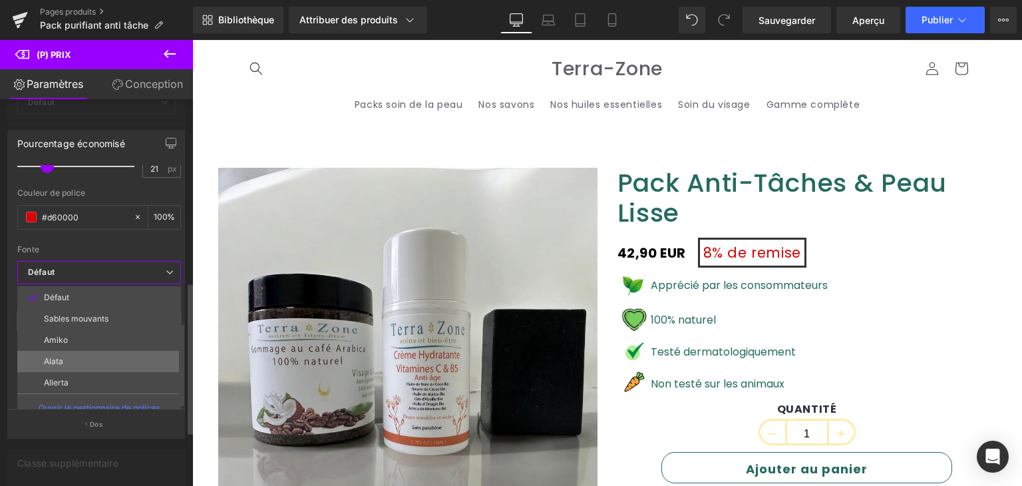
scroll to position [452, 0]
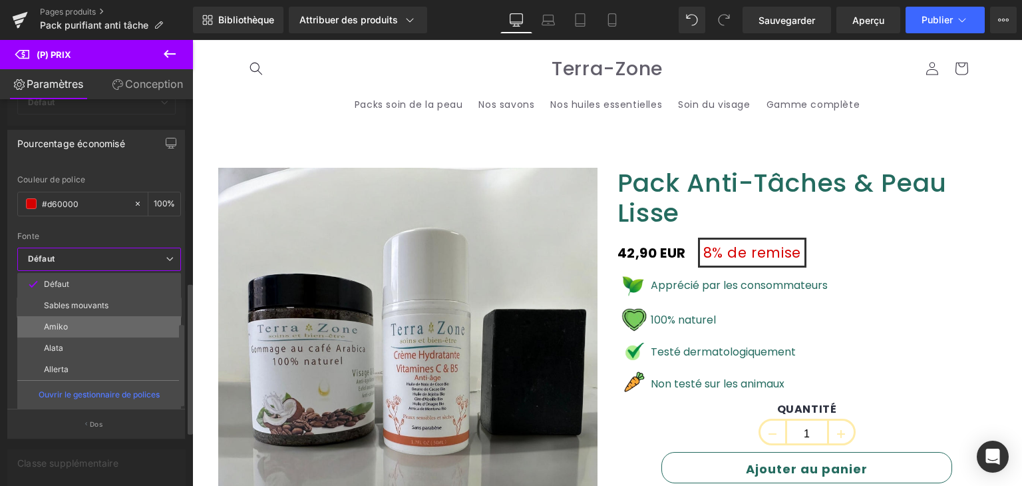
click at [85, 317] on li "Amiko" at bounding box center [99, 326] width 164 height 21
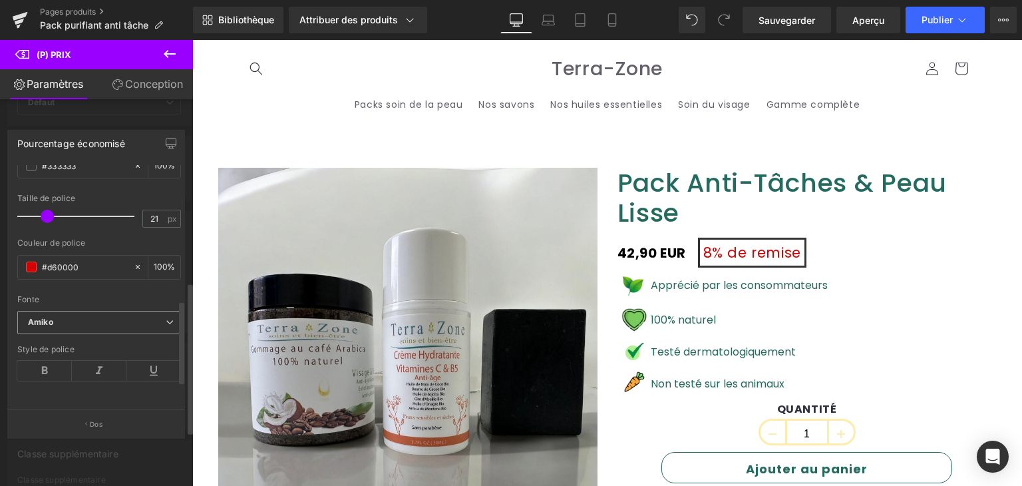
scroll to position [389, 0]
click at [85, 317] on b "Amiko" at bounding box center [97, 322] width 138 height 11
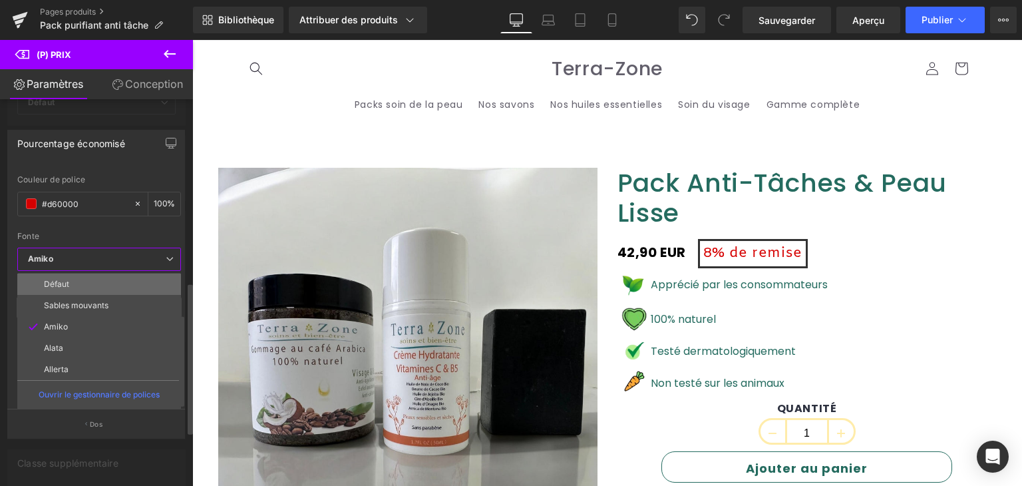
click at [77, 279] on li "Défaut" at bounding box center [99, 283] width 164 height 21
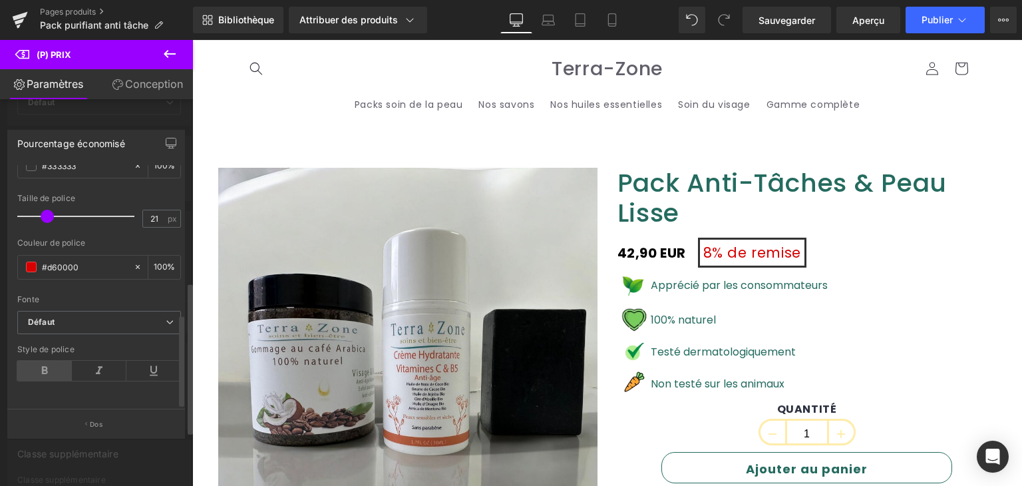
click at [48, 361] on icon at bounding box center [44, 371] width 55 height 20
drag, startPoint x: 767, startPoint y: 22, endPoint x: 445, endPoint y: 93, distance: 329.2
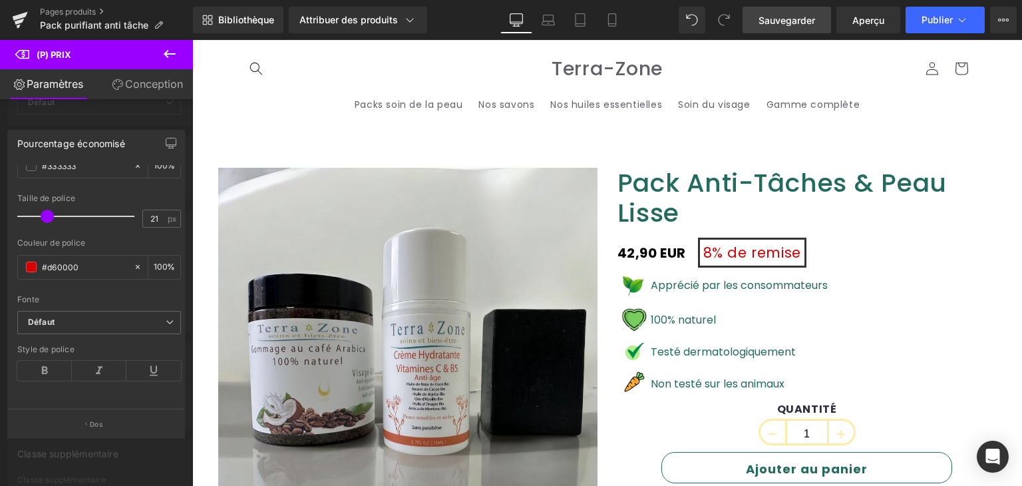
click at [767, 22] on font "Sauvegarder" at bounding box center [787, 20] width 57 height 11
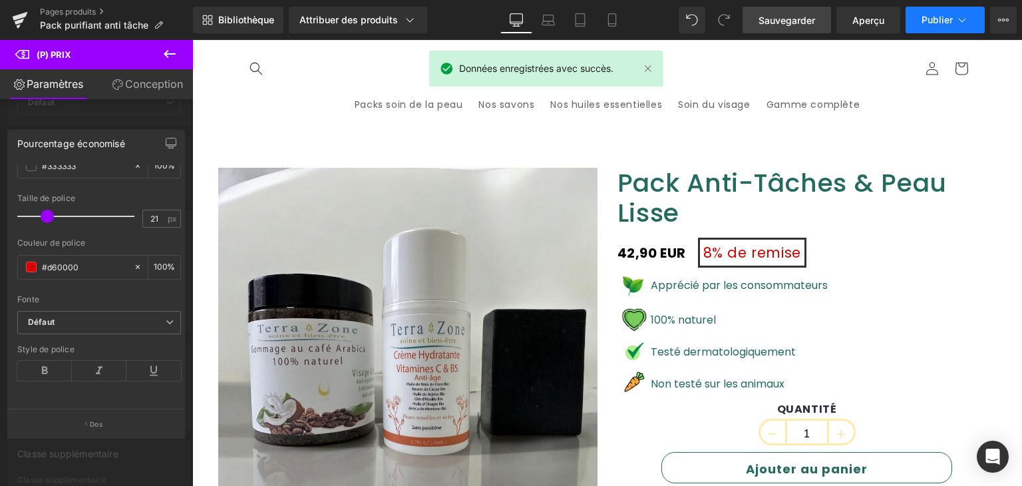
click at [948, 28] on button "Publier" at bounding box center [945, 20] width 79 height 27
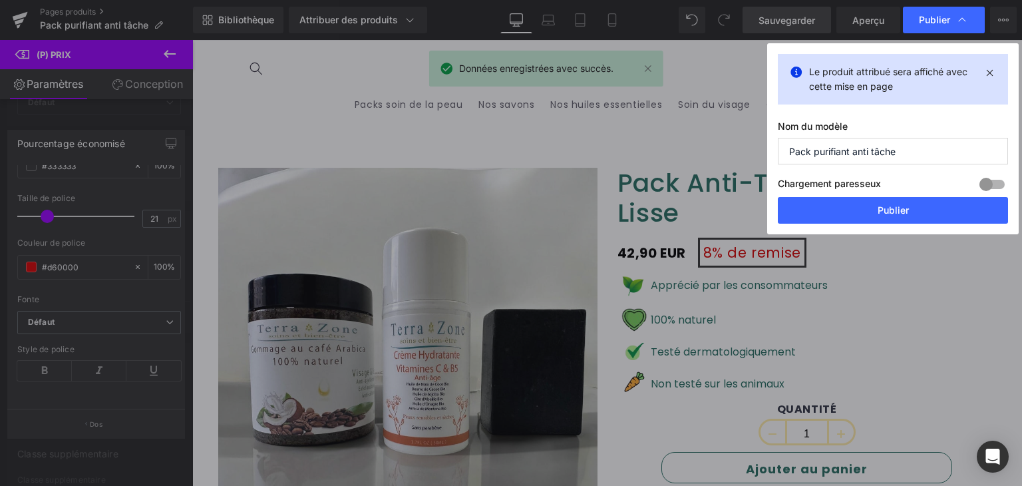
click at [891, 196] on div "Chargement paresseux Construire Plan de mise à niveau pour déverrouiller" at bounding box center [893, 186] width 230 height 22
click at [891, 203] on button "Publier" at bounding box center [893, 210] width 230 height 27
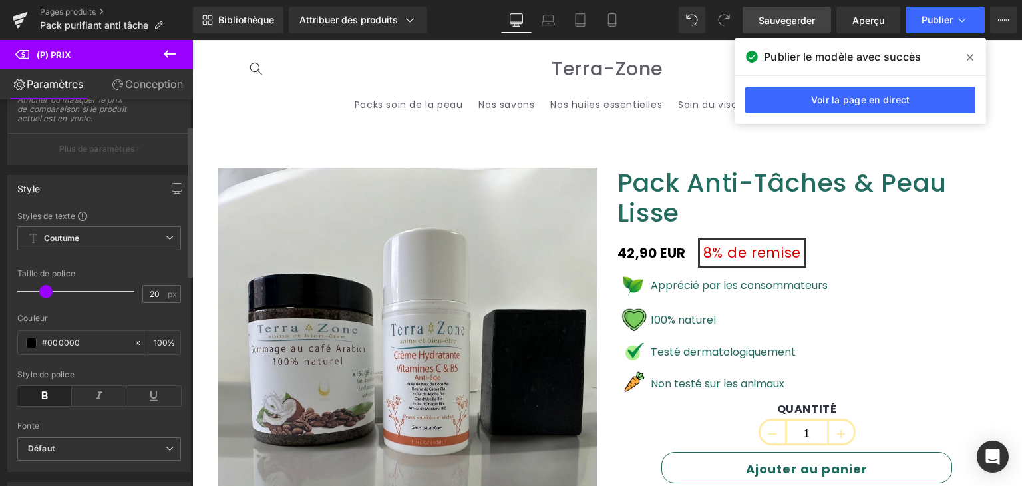
scroll to position [67, 0]
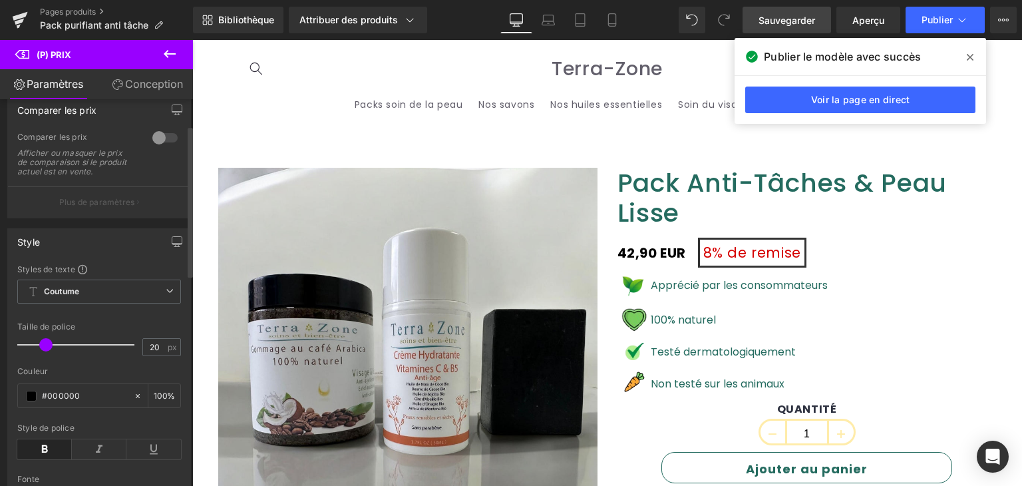
click at [149, 139] on div at bounding box center [165, 137] width 32 height 21
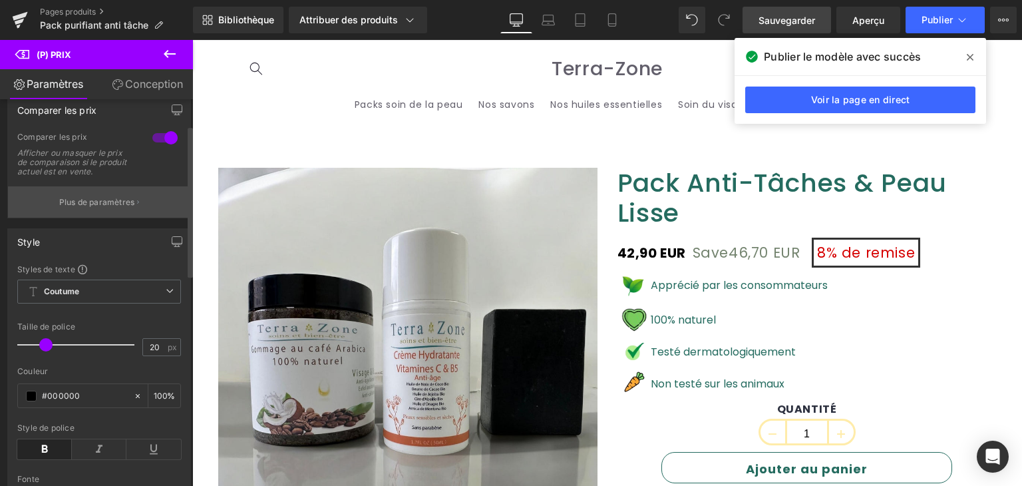
click at [119, 197] on font "Plus de paramètres" at bounding box center [97, 202] width 76 height 10
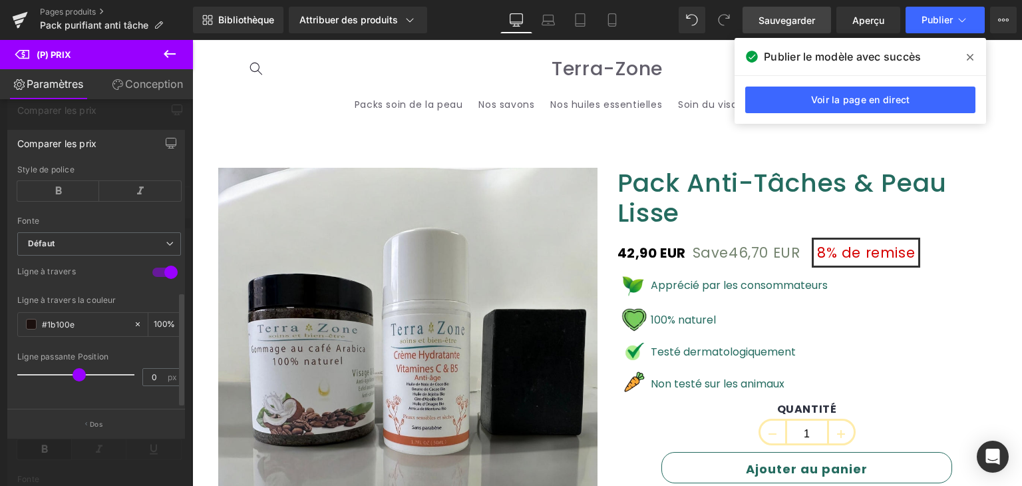
scroll to position [266, 0]
click at [91, 238] on b "Défaut" at bounding box center [97, 243] width 138 height 11
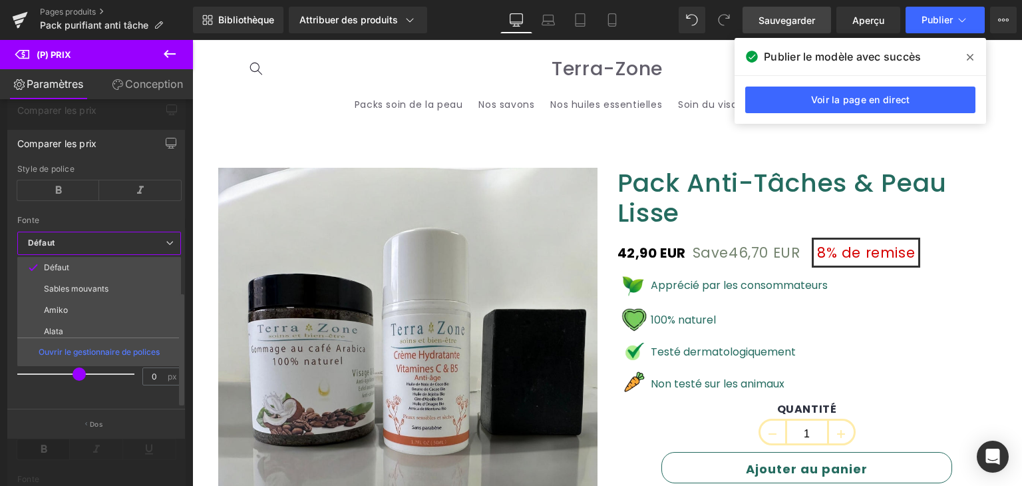
click at [91, 238] on b "Défaut" at bounding box center [97, 243] width 138 height 11
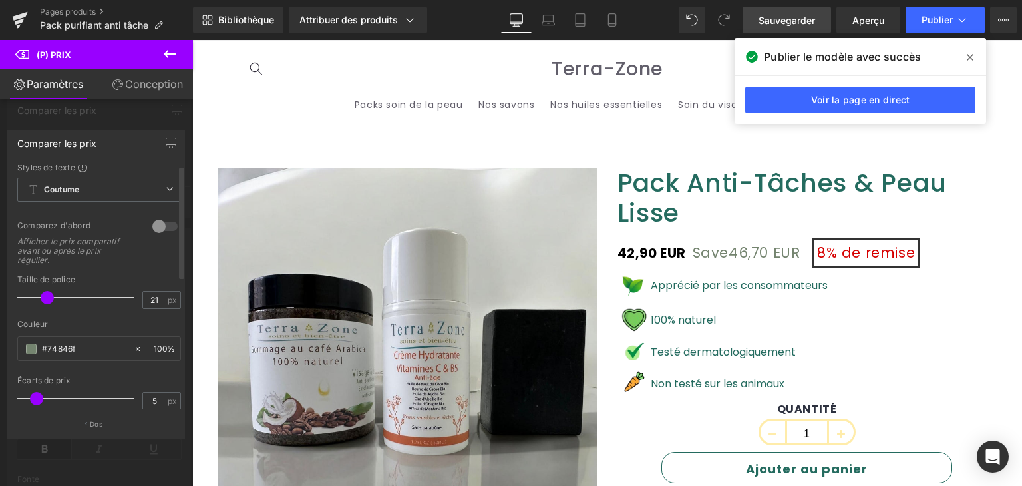
scroll to position [0, 0]
click at [158, 227] on div at bounding box center [165, 229] width 32 height 21
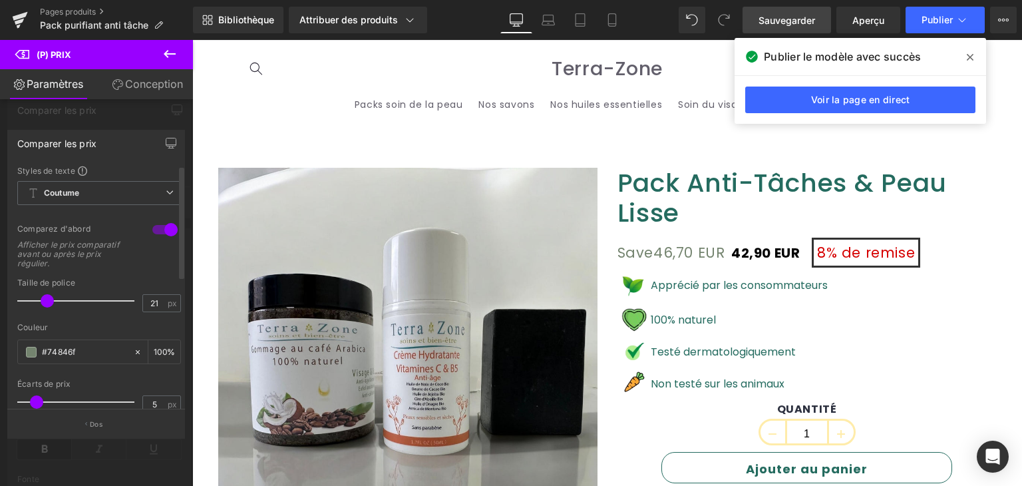
click at [158, 227] on div at bounding box center [165, 229] width 32 height 21
click at [132, 116] on div at bounding box center [96, 266] width 193 height 453
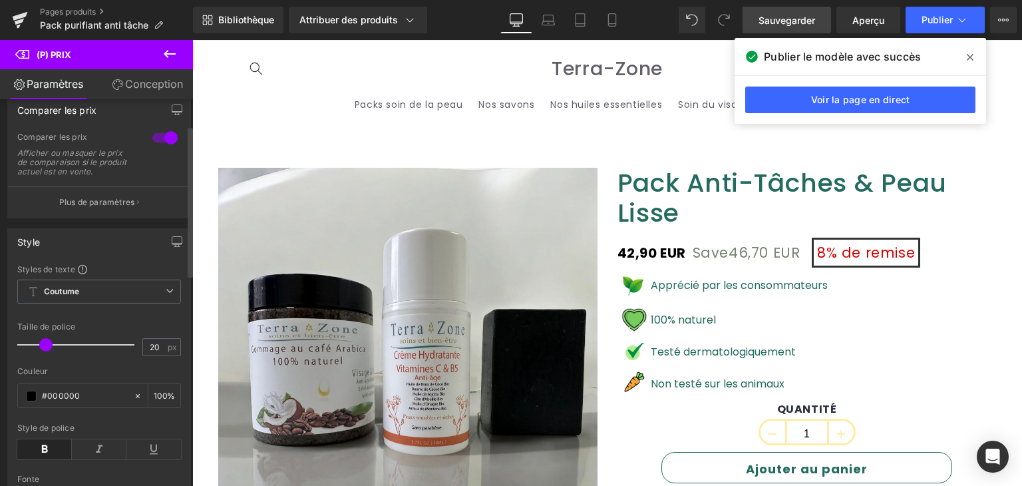
click at [162, 134] on div at bounding box center [165, 137] width 32 height 21
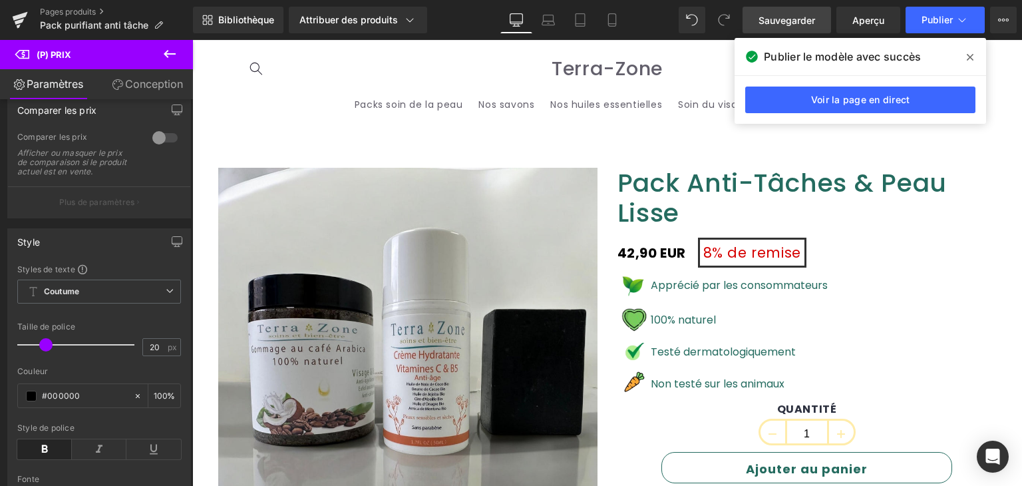
drag, startPoint x: 970, startPoint y: 57, endPoint x: 770, endPoint y: 13, distance: 204.9
click at [970, 57] on icon at bounding box center [970, 57] width 7 height 7
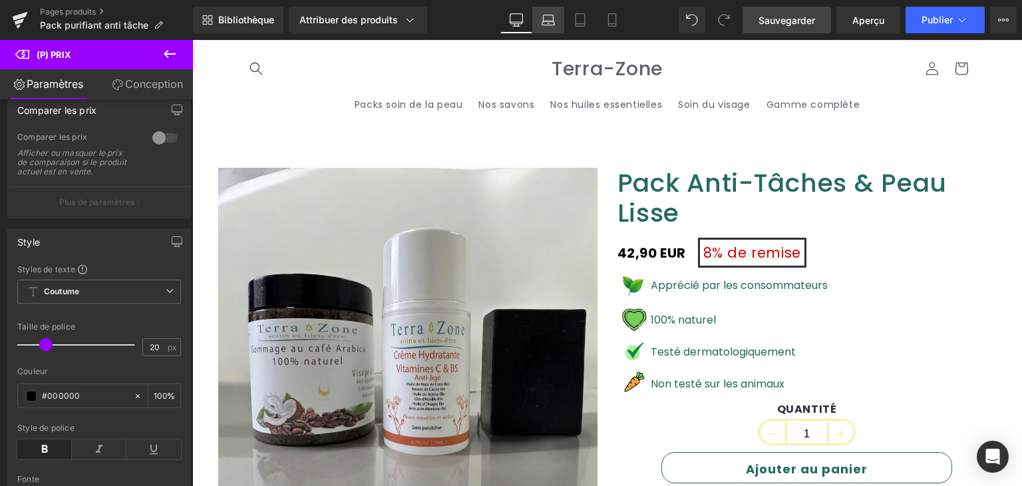
click at [548, 22] on icon at bounding box center [548, 19] width 13 height 13
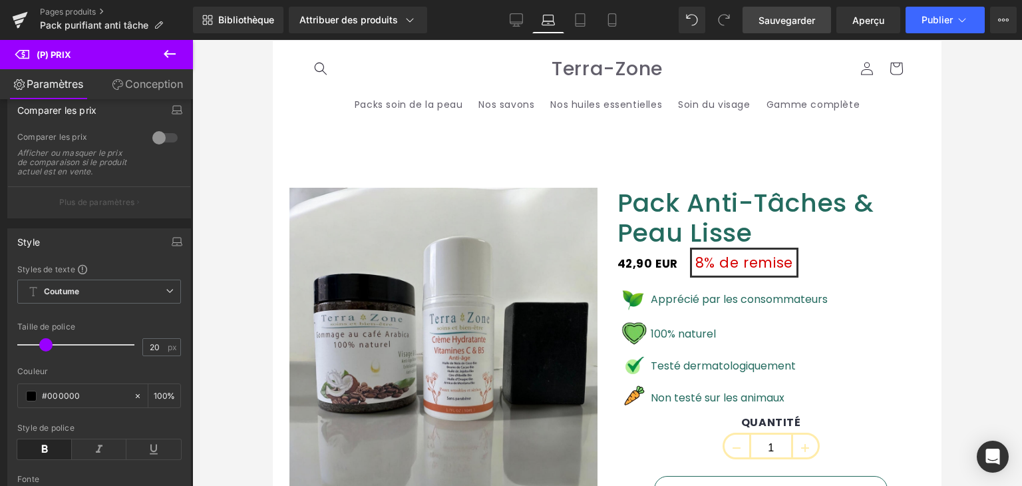
scroll to position [59, 0]
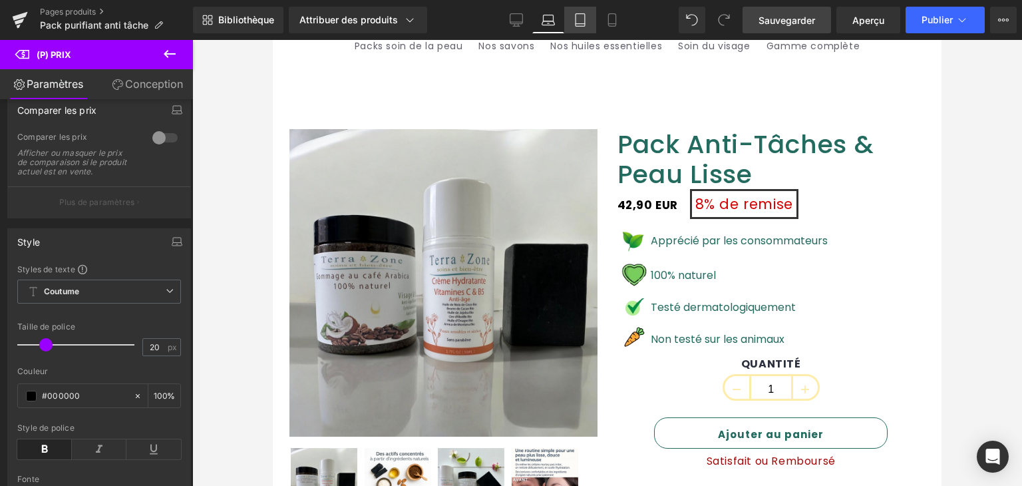
click at [574, 31] on link "Comprimé" at bounding box center [580, 20] width 32 height 27
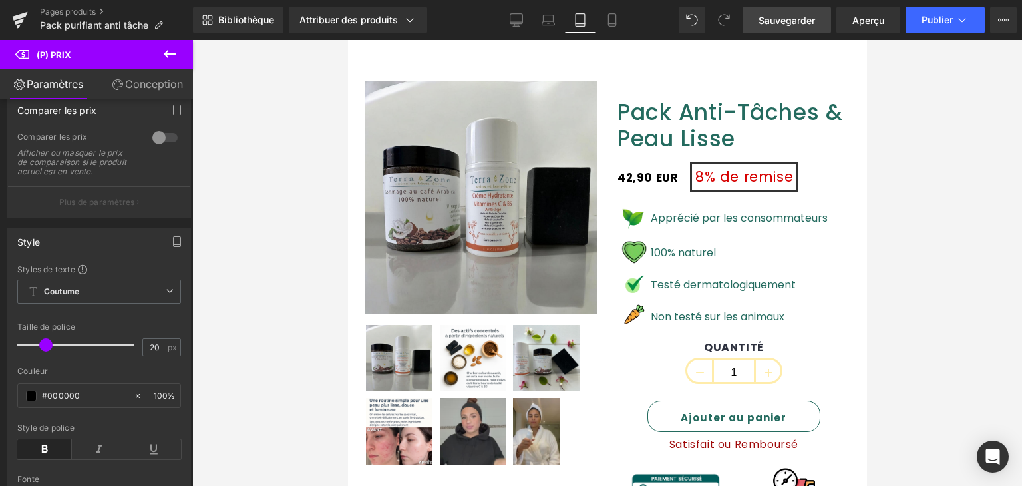
scroll to position [31, 0]
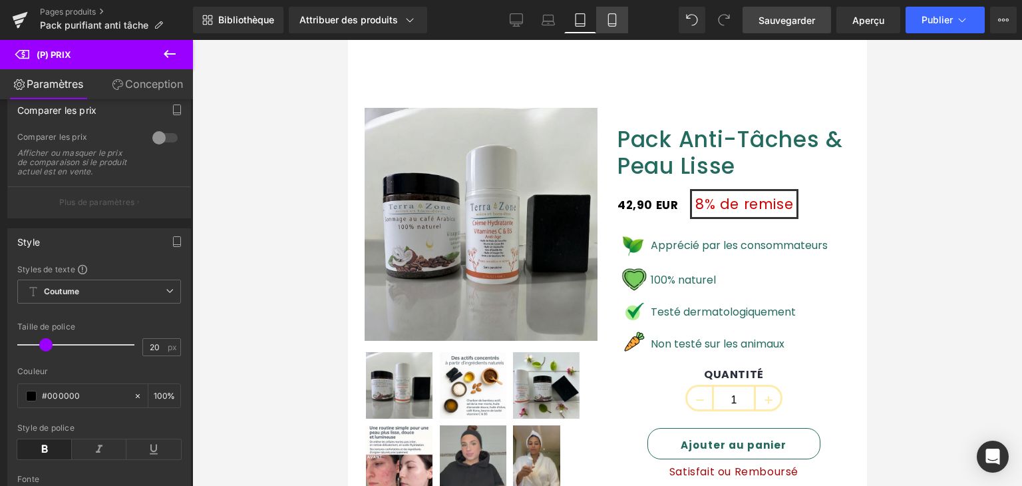
click at [610, 21] on icon at bounding box center [612, 19] width 13 height 13
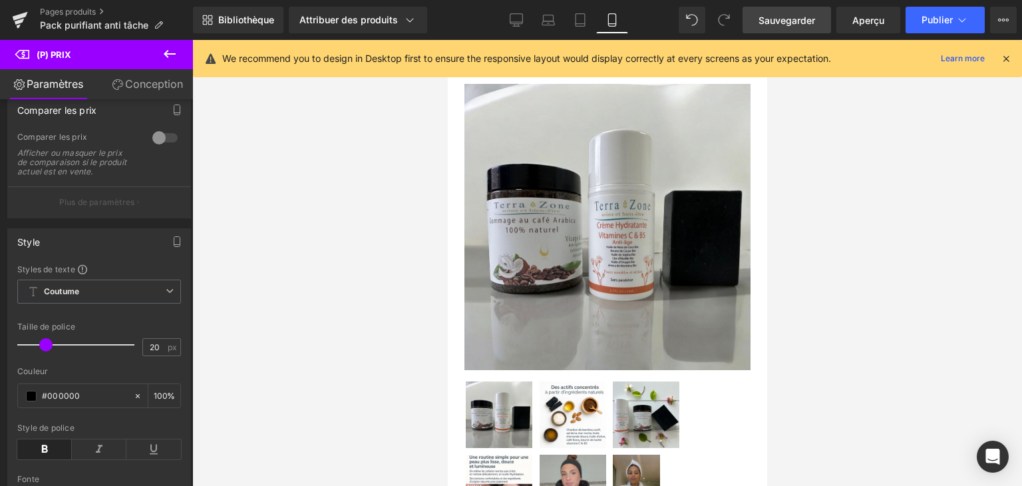
scroll to position [439, 0]
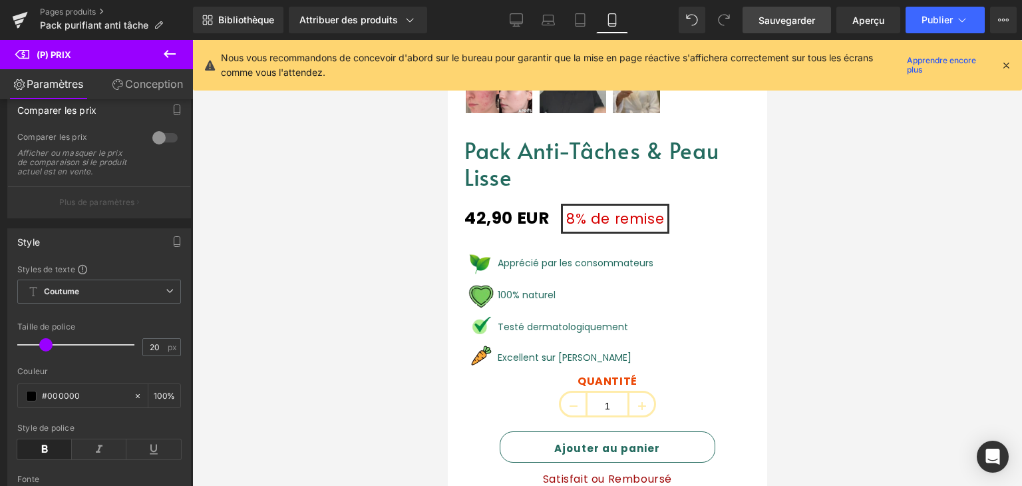
click at [1012, 62] on div "Nous vous recommandons de concevoir d'abord sur le bureau pour garantir que la …" at bounding box center [607, 65] width 829 height 51
click at [1005, 60] on icon at bounding box center [1006, 65] width 12 height 12
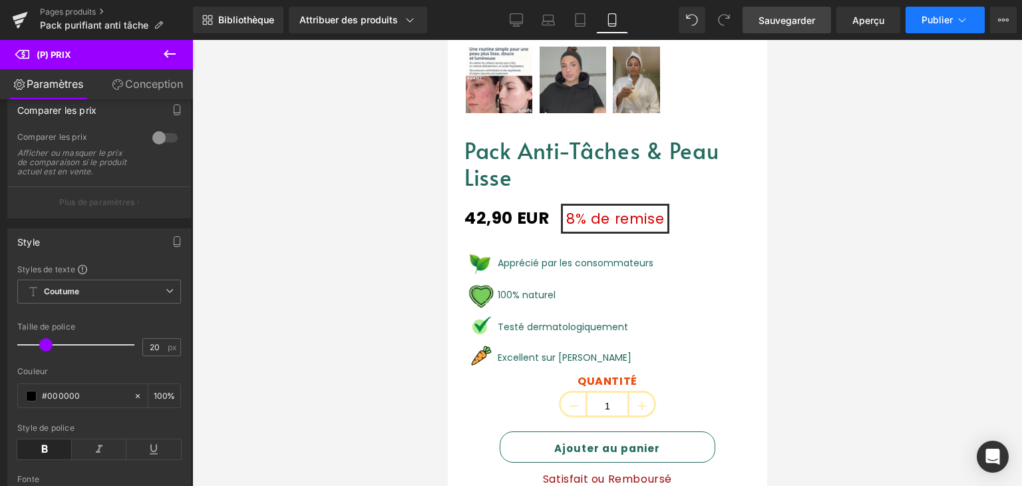
click at [953, 25] on button "Publier" at bounding box center [945, 20] width 79 height 27
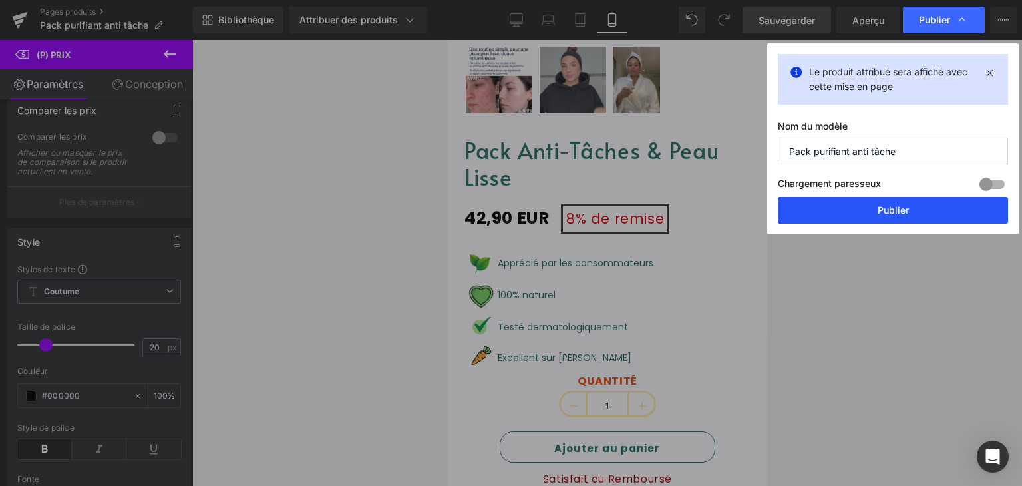
click at [896, 206] on font "Publier" at bounding box center [893, 209] width 31 height 11
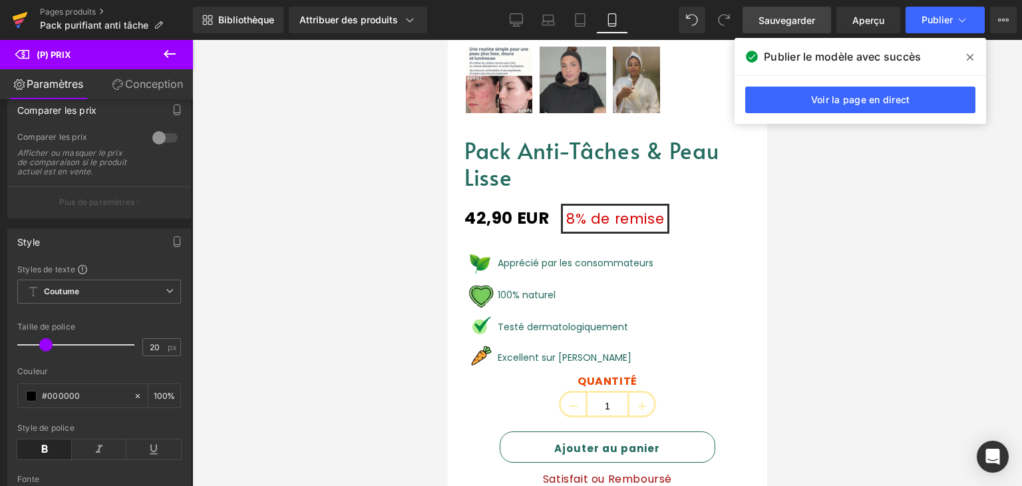
click at [19, 24] on icon at bounding box center [20, 19] width 16 height 33
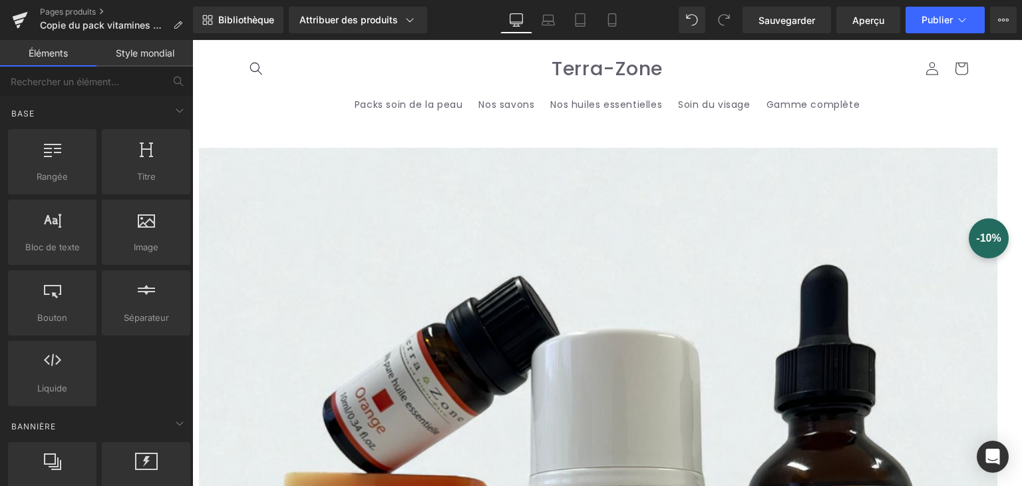
click at [192, 40] on font "(P) Prix" at bounding box center [192, 40] width 0 height 0
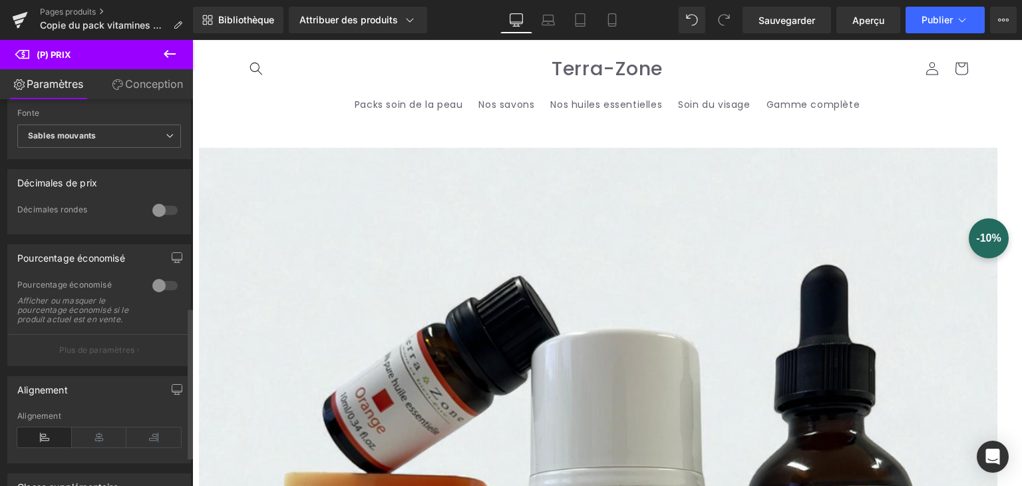
scroll to position [532, 0]
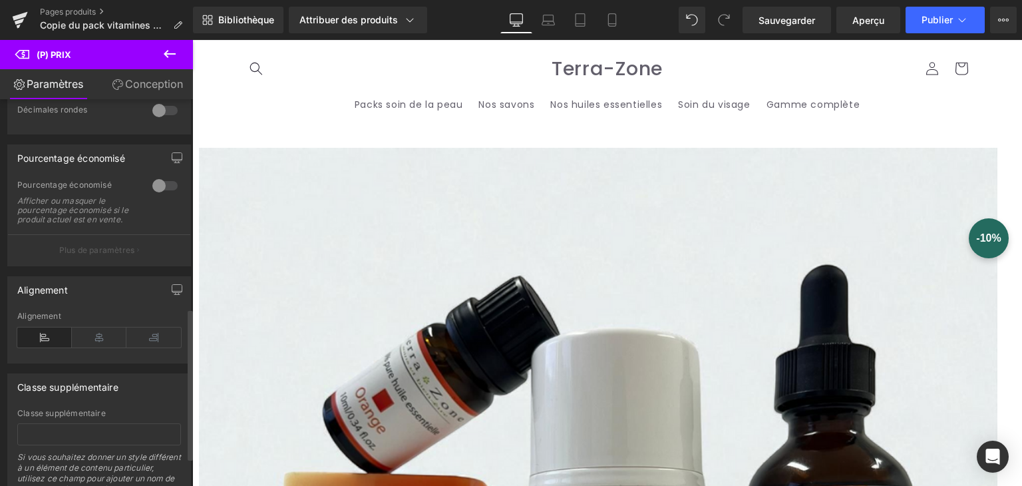
click at [153, 179] on div at bounding box center [165, 185] width 32 height 21
click at [88, 254] on font "Plus de paramètres" at bounding box center [97, 250] width 76 height 10
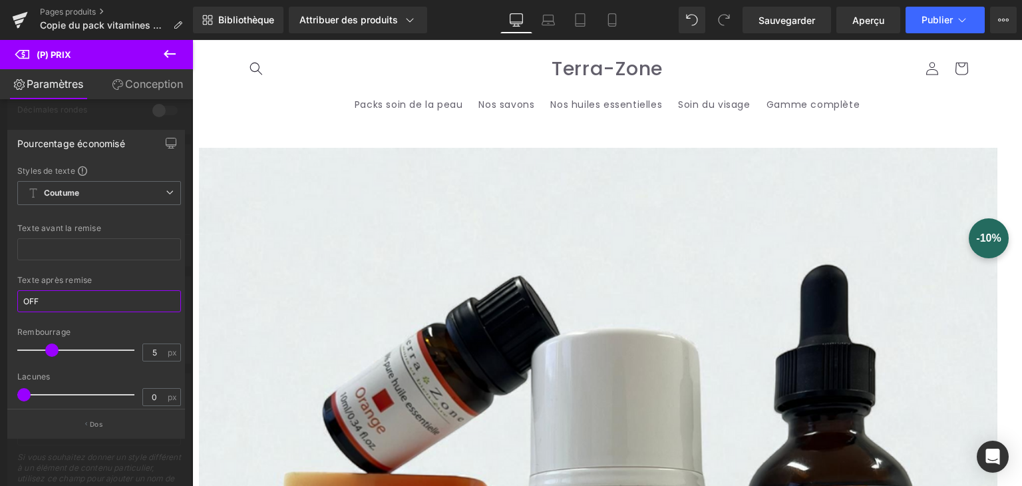
drag, startPoint x: 59, startPoint y: 294, endPoint x: 3, endPoint y: 299, distance: 56.2
click at [3, 299] on div "Pourcentage économisé Styles de texte Coutume Coutume Configurer le style globa…" at bounding box center [96, 278] width 193 height 317
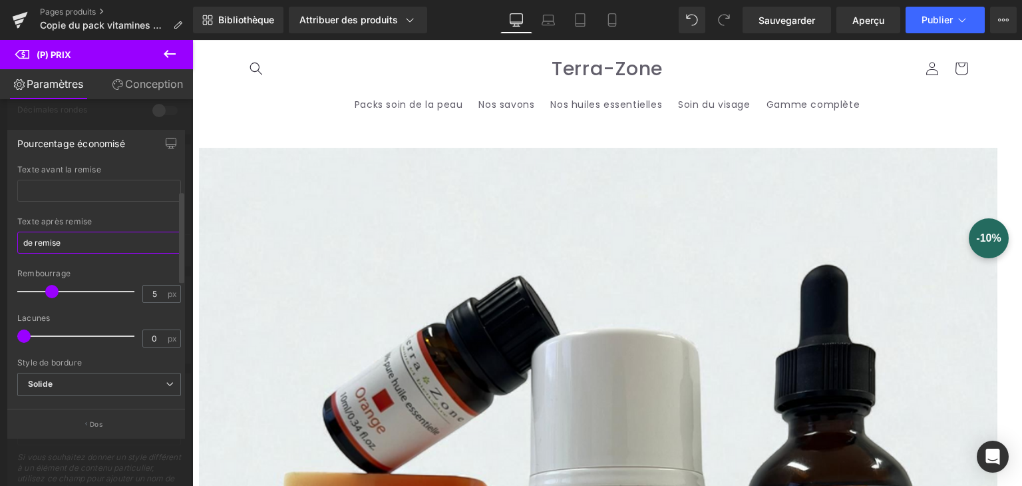
scroll to position [67, 0]
type input "de remise"
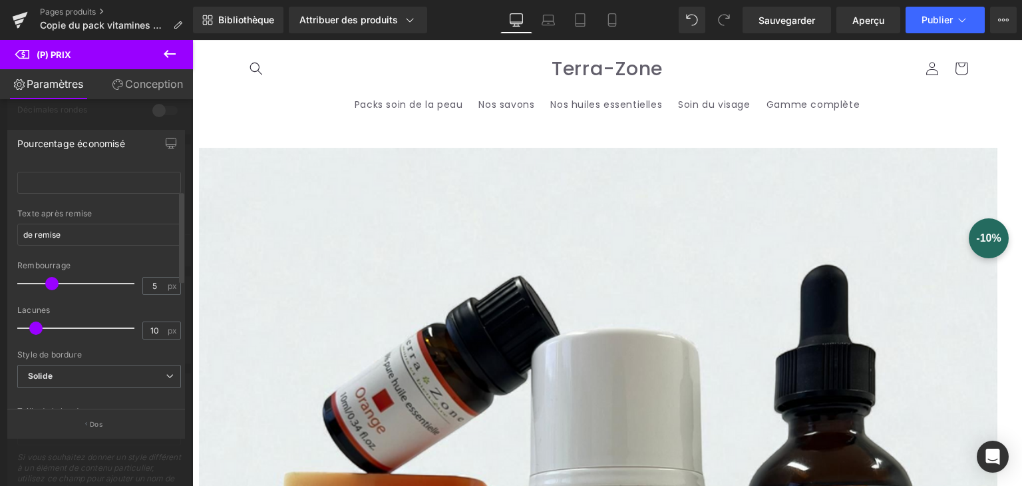
type input "9"
drag, startPoint x: 27, startPoint y: 331, endPoint x: 36, endPoint y: 329, distance: 9.4
click at [36, 329] on span at bounding box center [33, 327] width 13 height 13
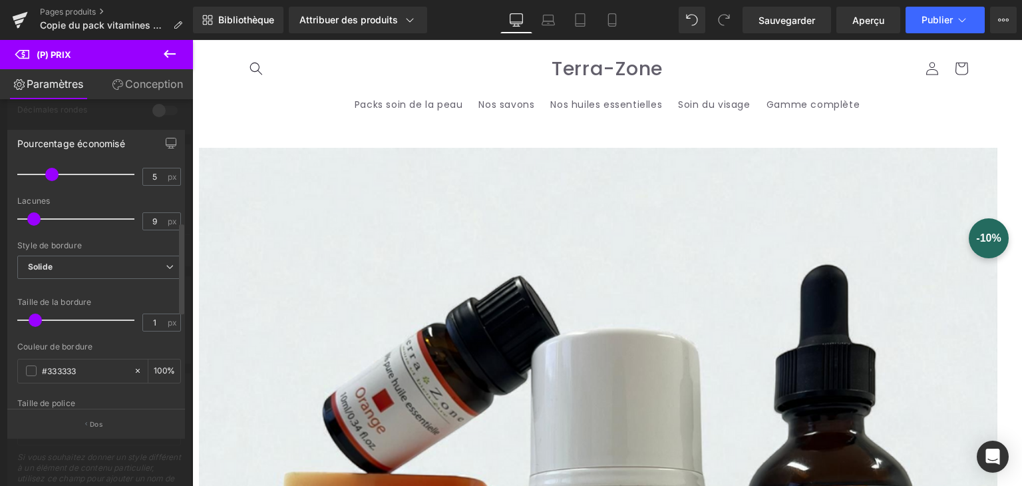
scroll to position [200, 0]
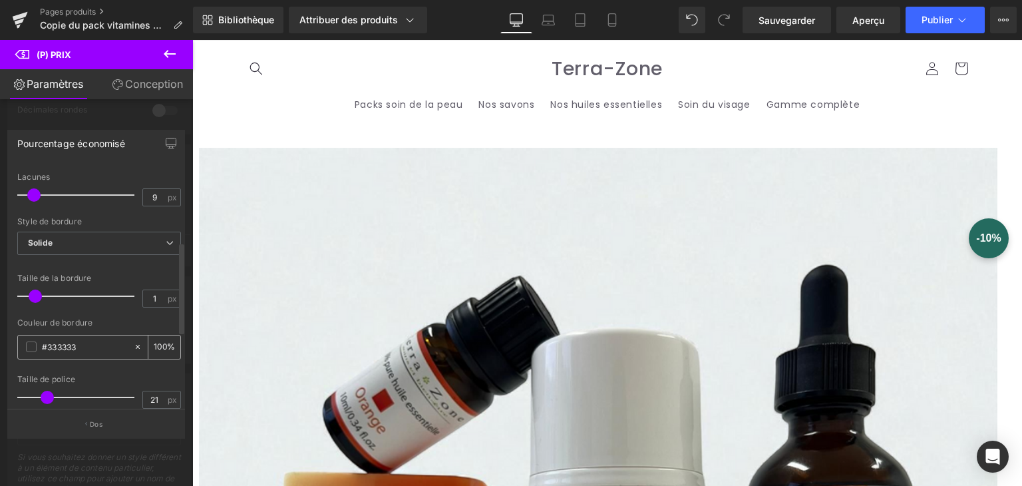
click at [31, 347] on span at bounding box center [31, 346] width 11 height 11
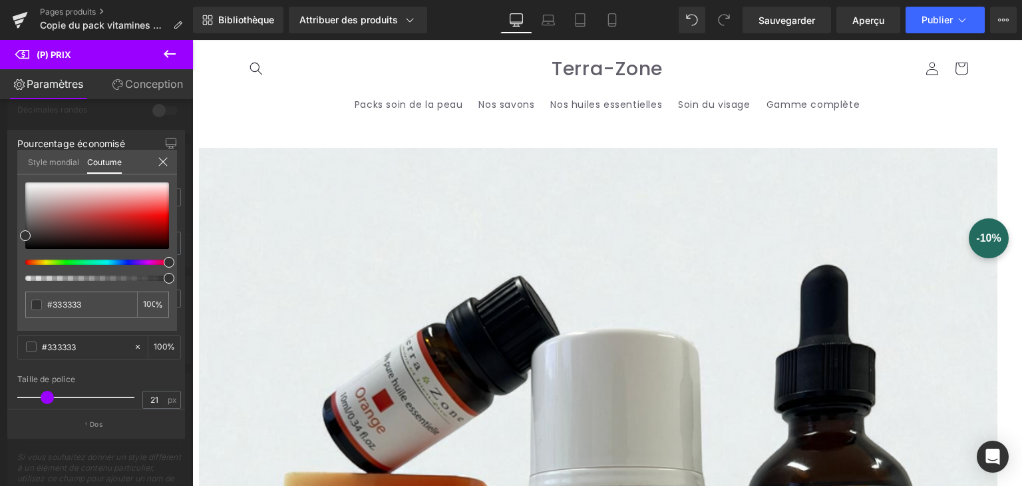
drag, startPoint x: 287, startPoint y: 312, endPoint x: 195, endPoint y: 275, distance: 99.7
type input "#712222"
type input "#821616"
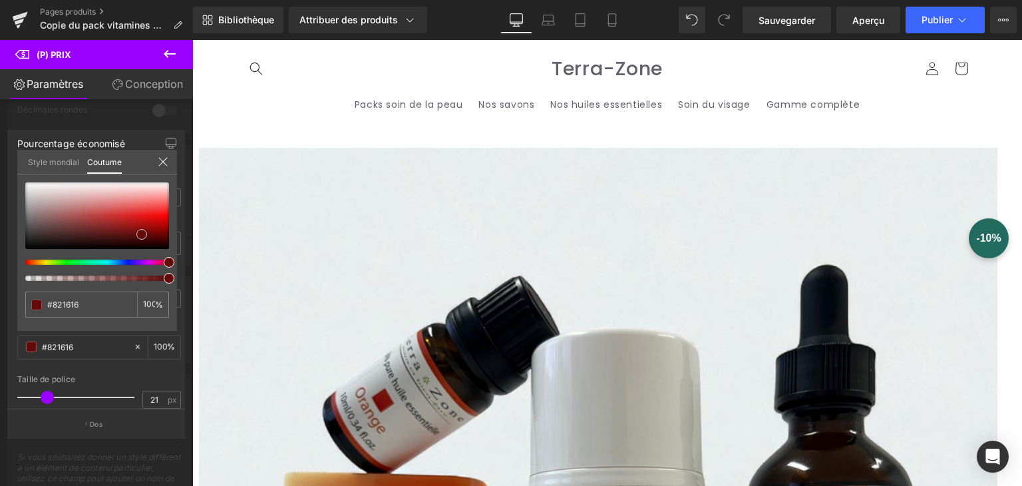
type input "#650a0a"
type input "#660a0a"
type input "#7e0505"
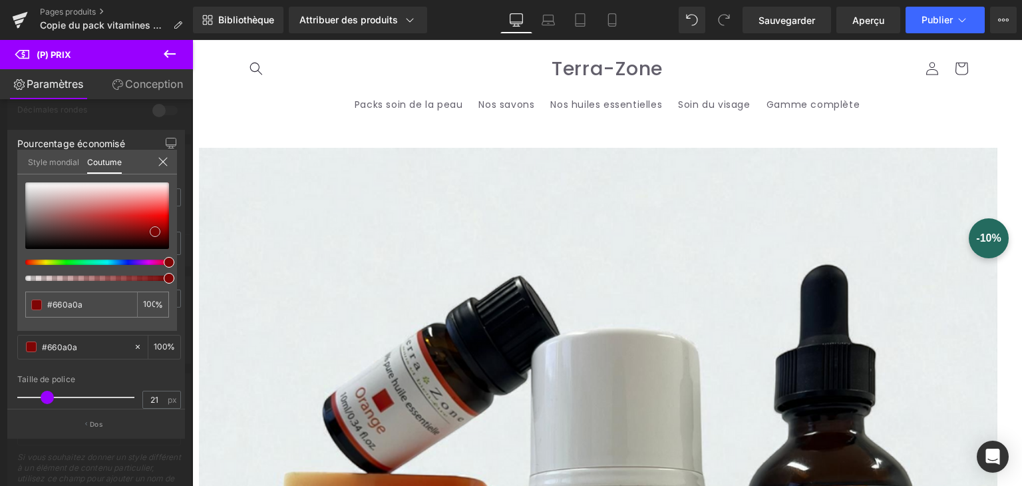
type input "#7e0505"
type input "#800303"
type input "#8e0000"
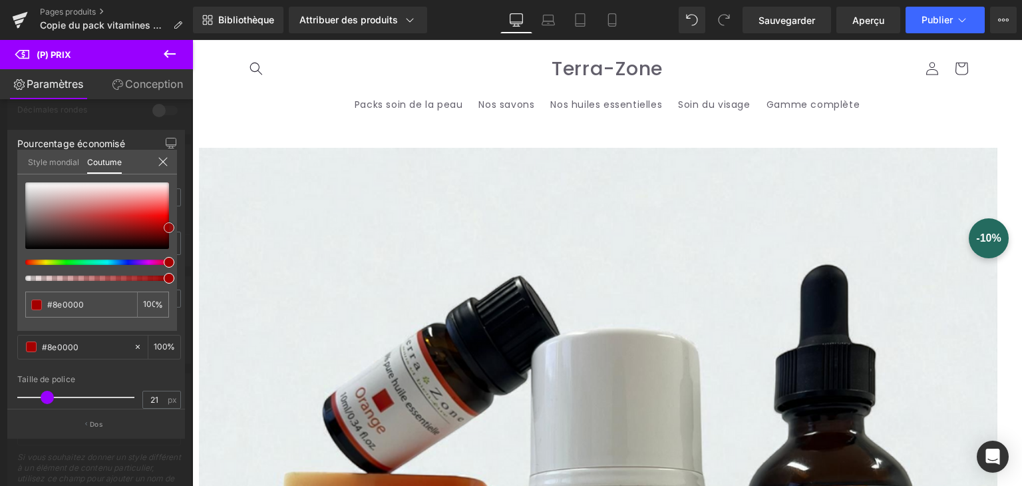
type input "#a30000"
type input "#860303"
type input "#380404"
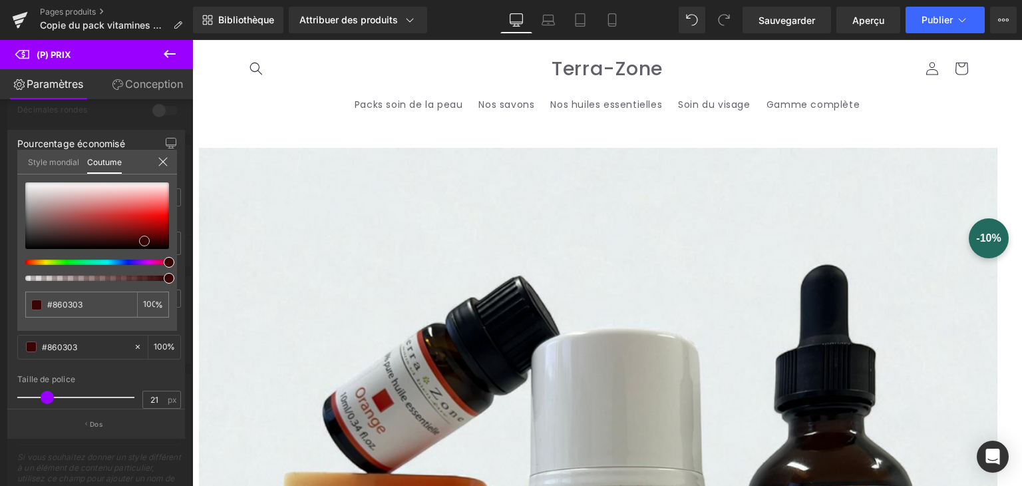
type input "#380404"
type input "#000000"
drag, startPoint x: 25, startPoint y: 230, endPoint x: 137, endPoint y: 244, distance: 113.4
click at [137, 244] on span at bounding box center [137, 249] width 11 height 11
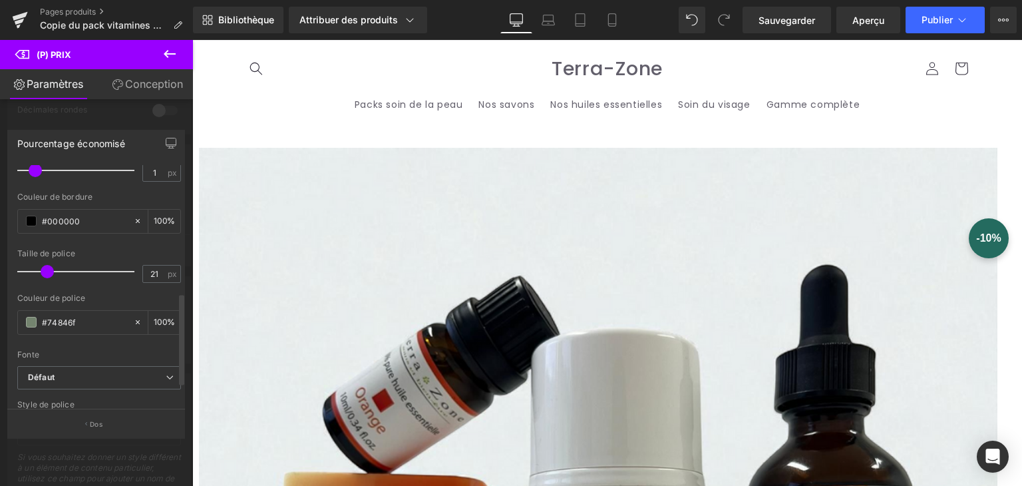
scroll to position [333, 0]
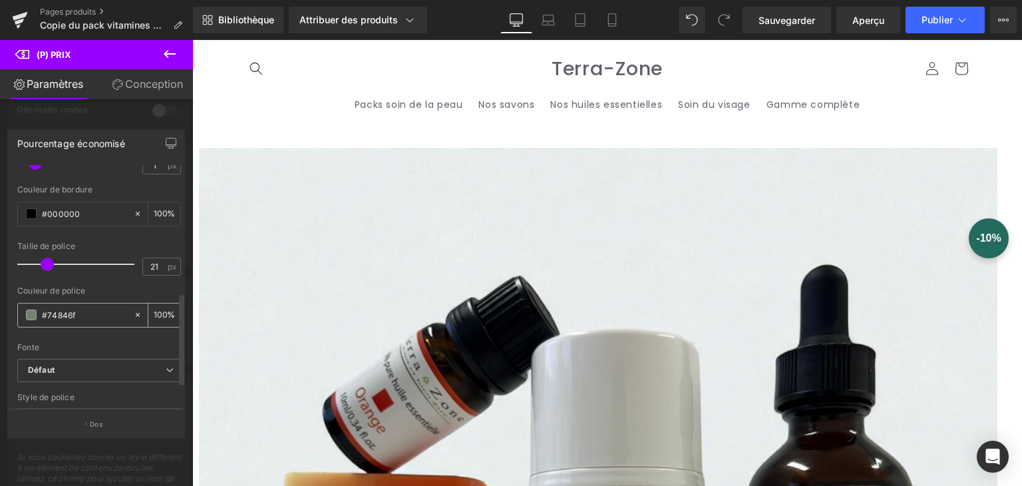
click at [32, 313] on span at bounding box center [31, 314] width 11 height 11
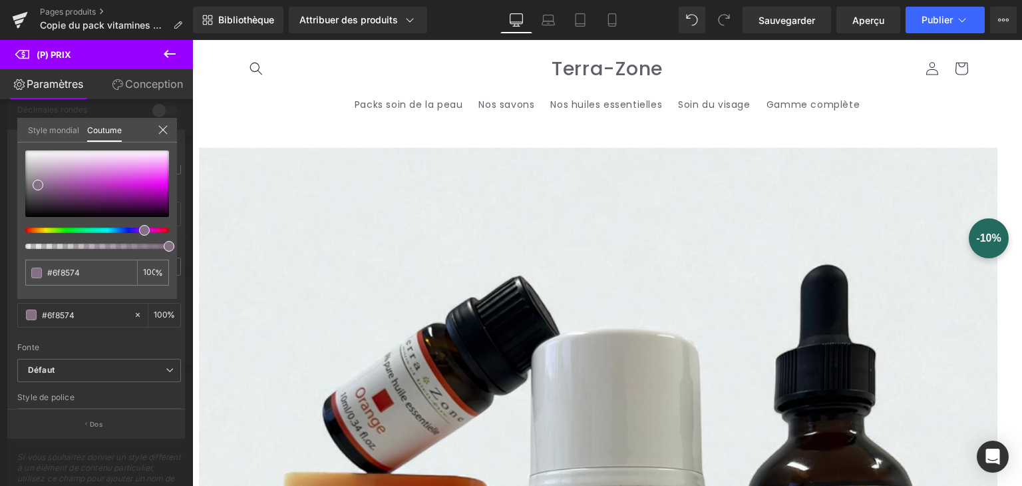
type input "#6f8574"
type input "#846f85"
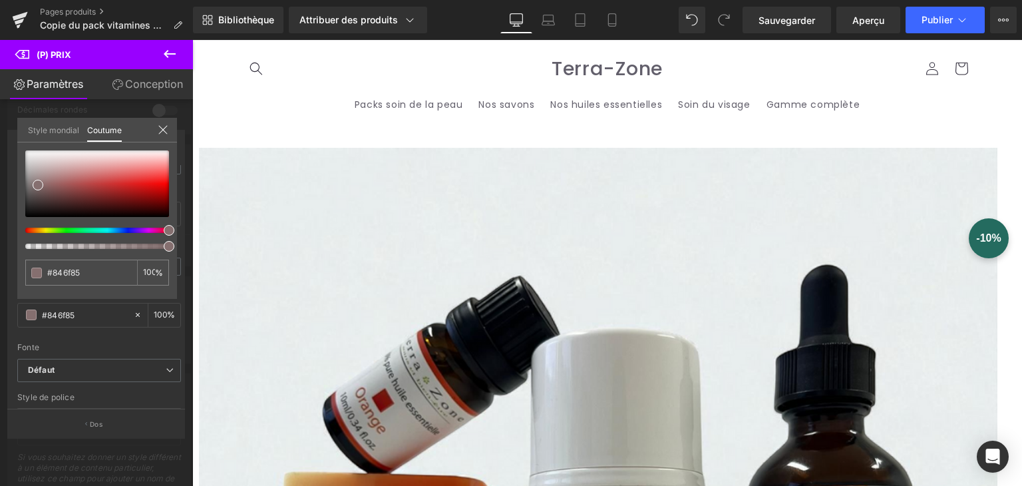
drag, startPoint x: 262, startPoint y: 268, endPoint x: 200, endPoint y: 235, distance: 70.0
type input "#856f6f"
type input "#806464"
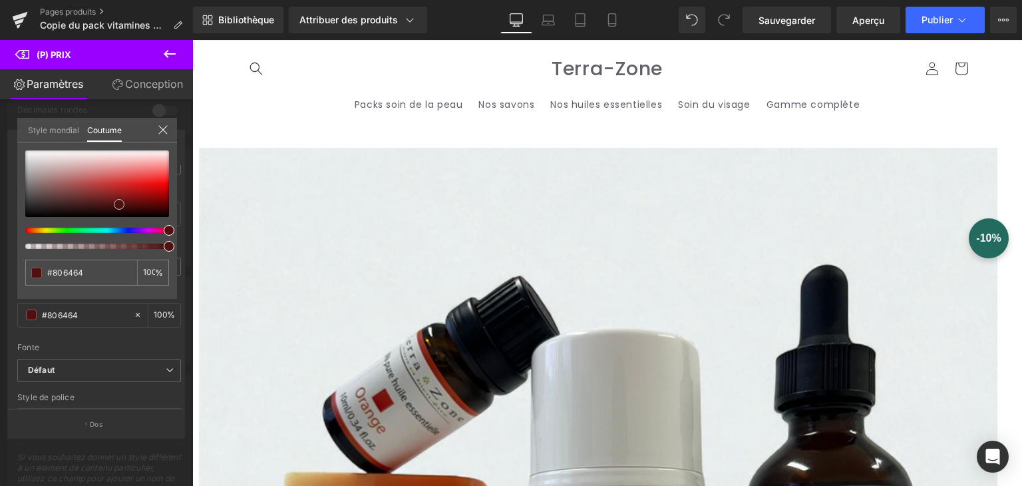
type input "#4f1616"
type input "#5d0d0d"
type input "#6f0a0a"
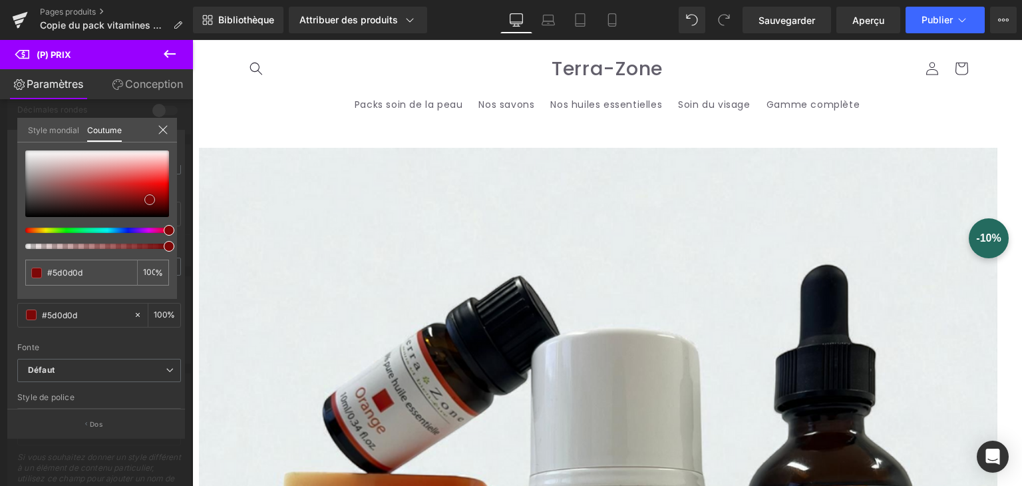
type input "#6f0a0a"
type input "#7d0707"
type input "#910202"
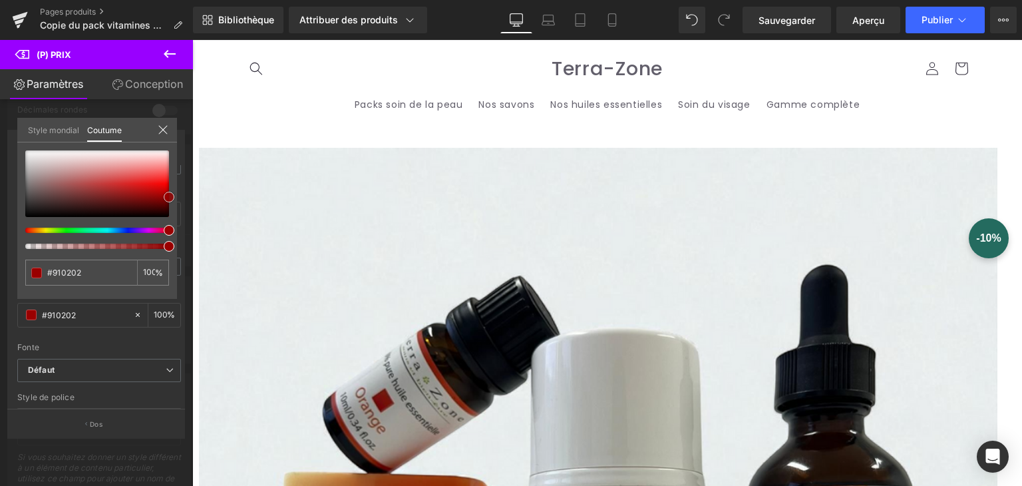
type input "#930000"
drag, startPoint x: 39, startPoint y: 182, endPoint x: 174, endPoint y: 193, distance: 134.8
click at [175, 194] on div "#930000 100 %" at bounding box center [97, 224] width 160 height 148
type input "#9e0000"
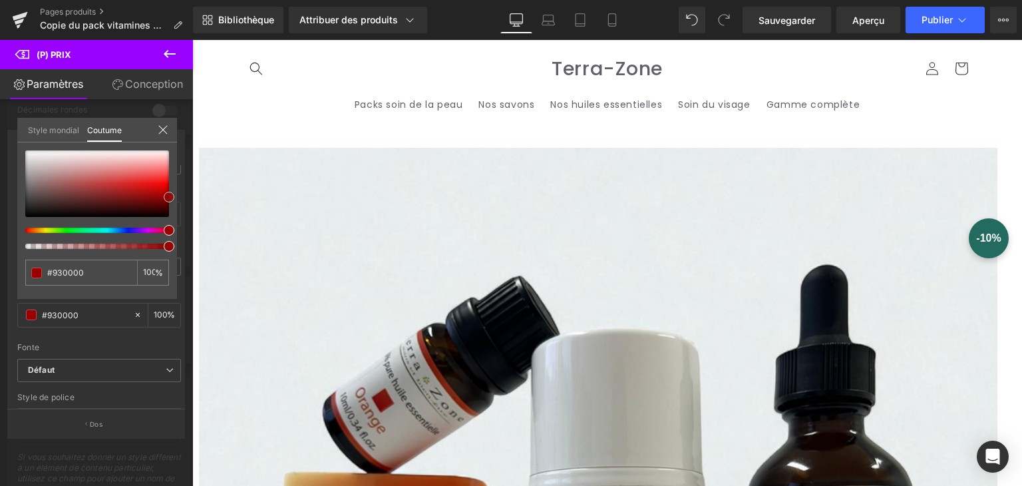
type input "#9e0000"
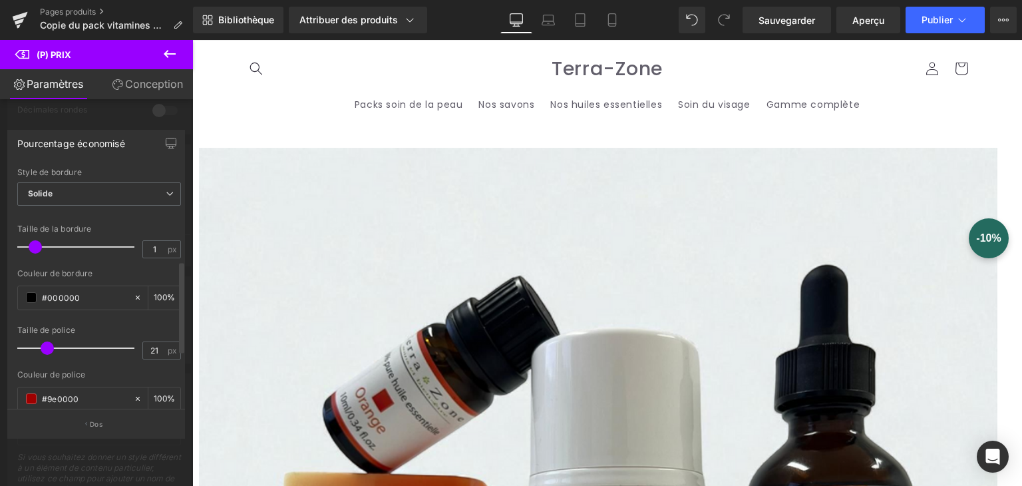
scroll to position [200, 0]
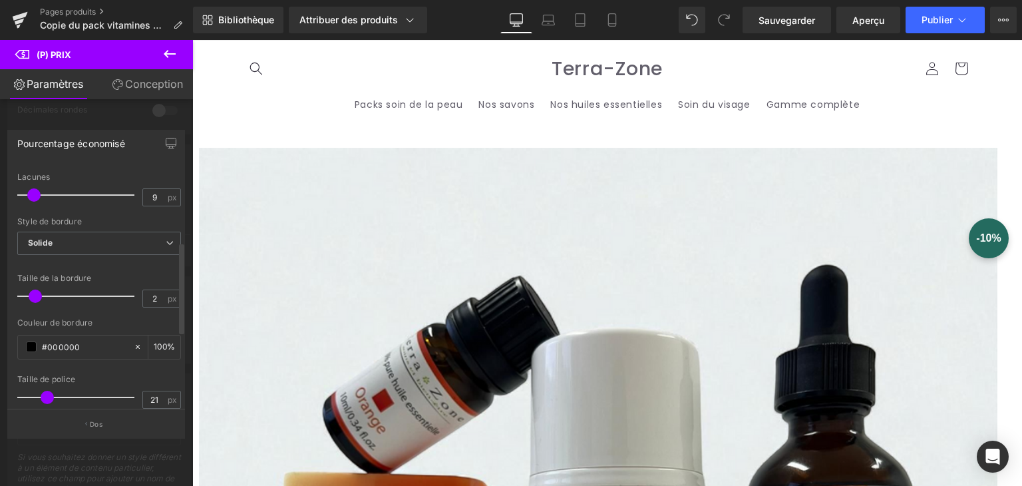
type input "3"
drag, startPoint x: 37, startPoint y: 289, endPoint x: 56, endPoint y: 291, distance: 18.7
click at [56, 291] on span at bounding box center [57, 295] width 13 height 13
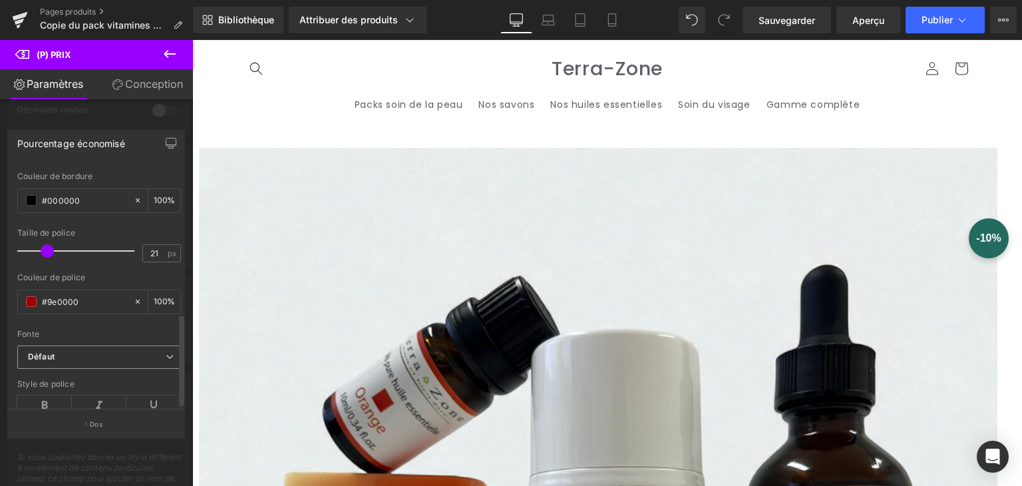
scroll to position [389, 0]
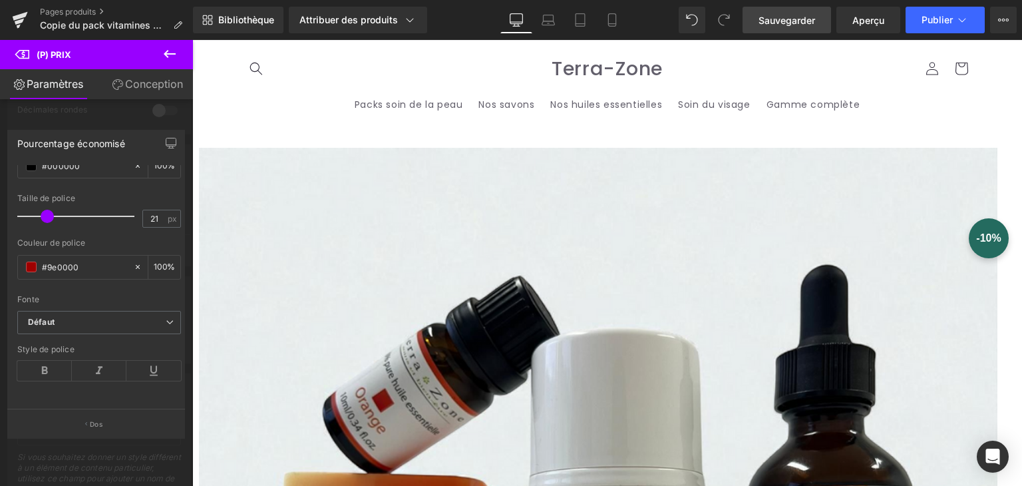
click at [779, 26] on span "Sauvegarder" at bounding box center [787, 20] width 57 height 14
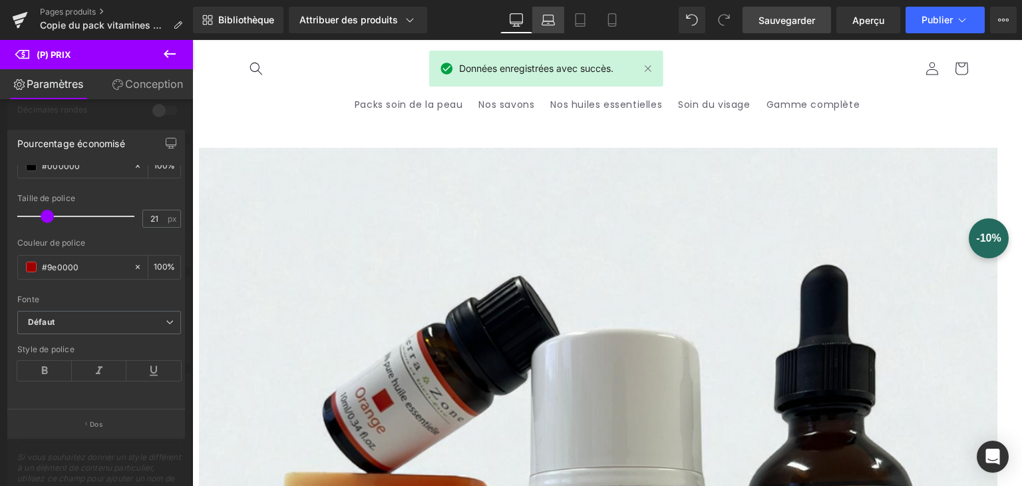
click at [542, 22] on icon at bounding box center [548, 19] width 13 height 13
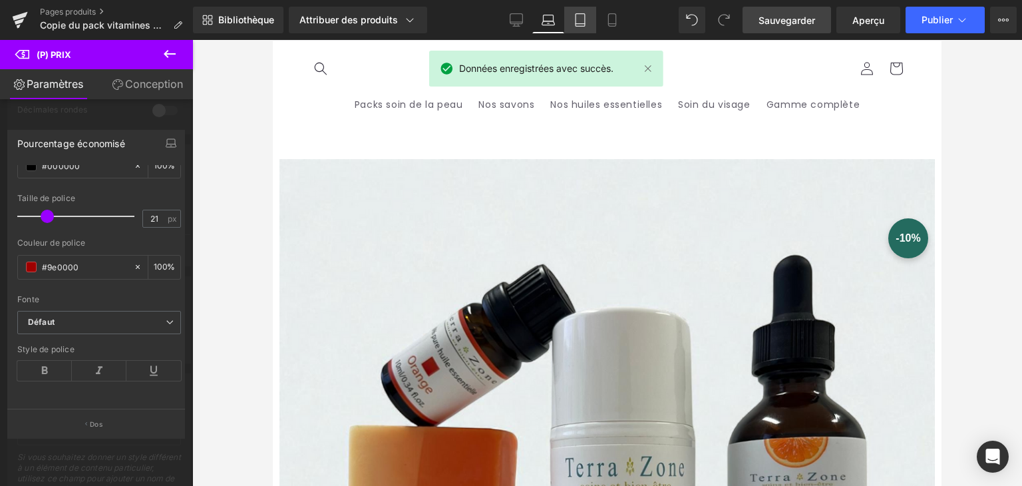
click at [578, 21] on icon at bounding box center [580, 19] width 13 height 13
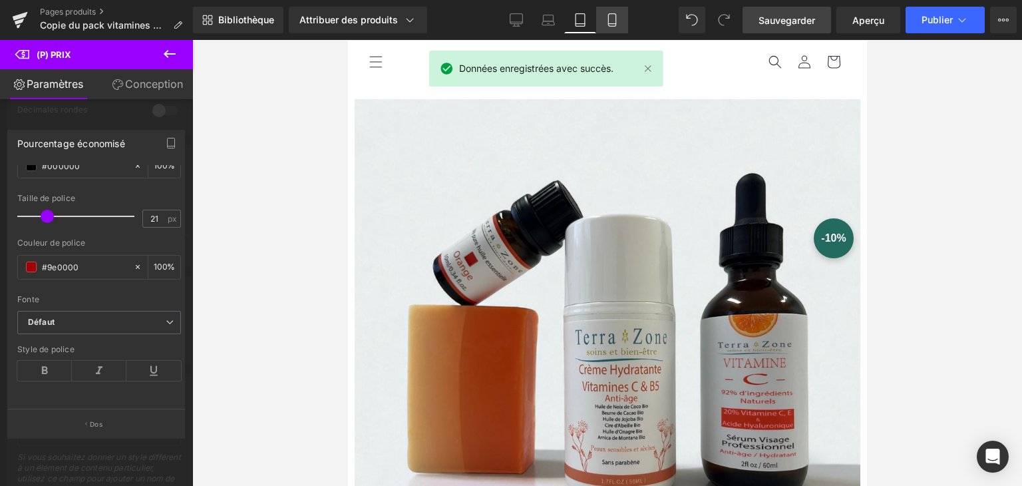
click at [608, 21] on icon at bounding box center [611, 20] width 7 height 13
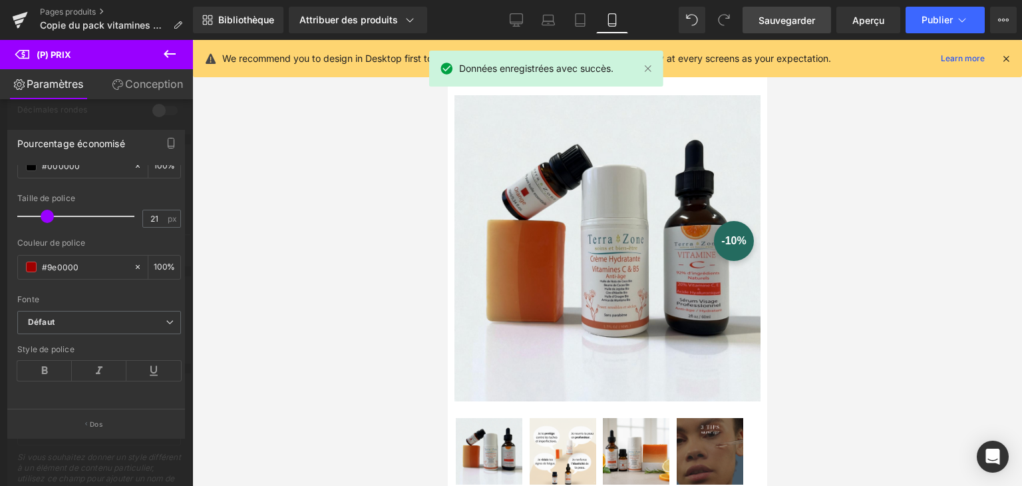
scroll to position [428, 0]
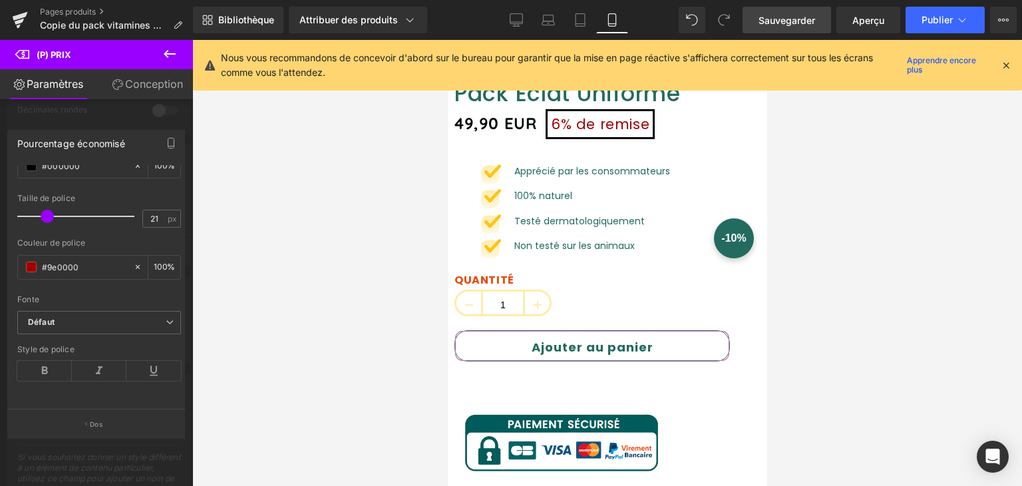
click at [1001, 61] on icon at bounding box center [1006, 65] width 12 height 12
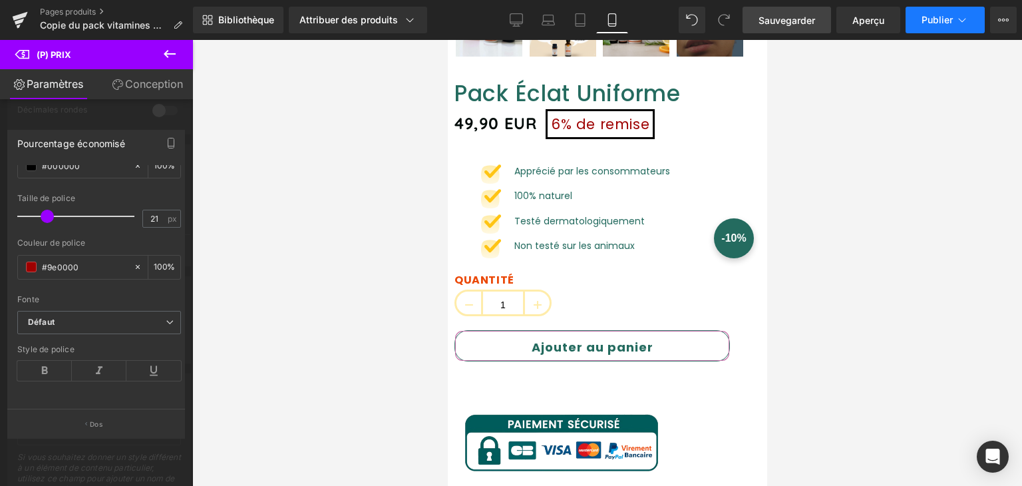
click at [938, 29] on button "Publier" at bounding box center [945, 20] width 79 height 27
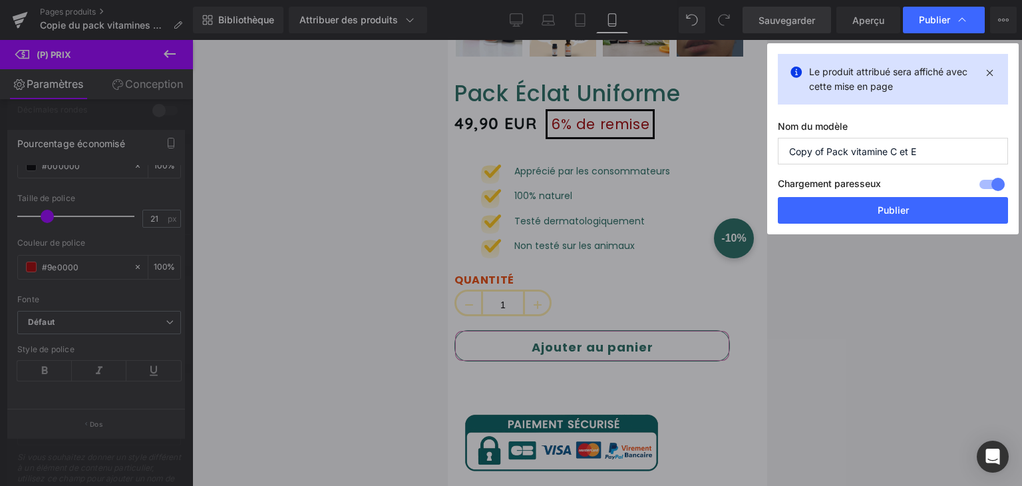
click at [888, 206] on font "Publier" at bounding box center [893, 209] width 31 height 11
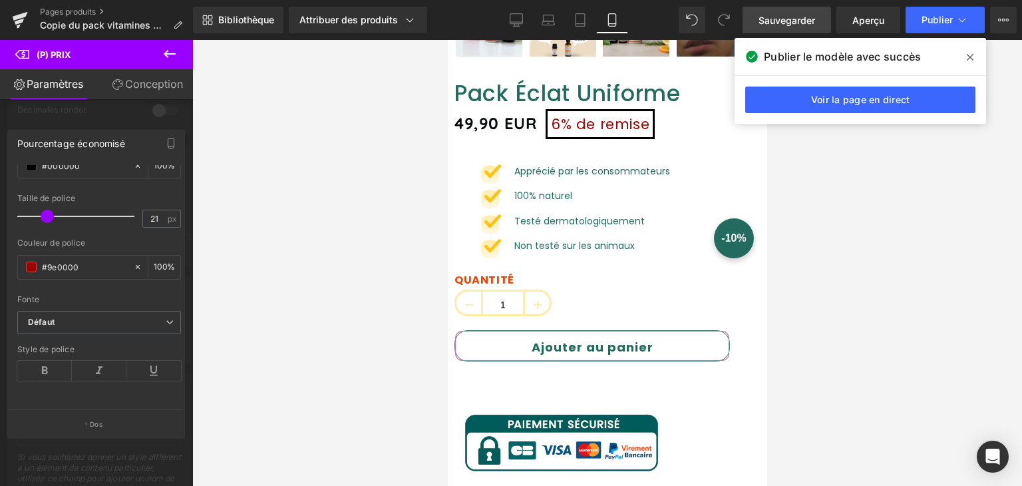
click at [971, 59] on icon at bounding box center [970, 57] width 7 height 11
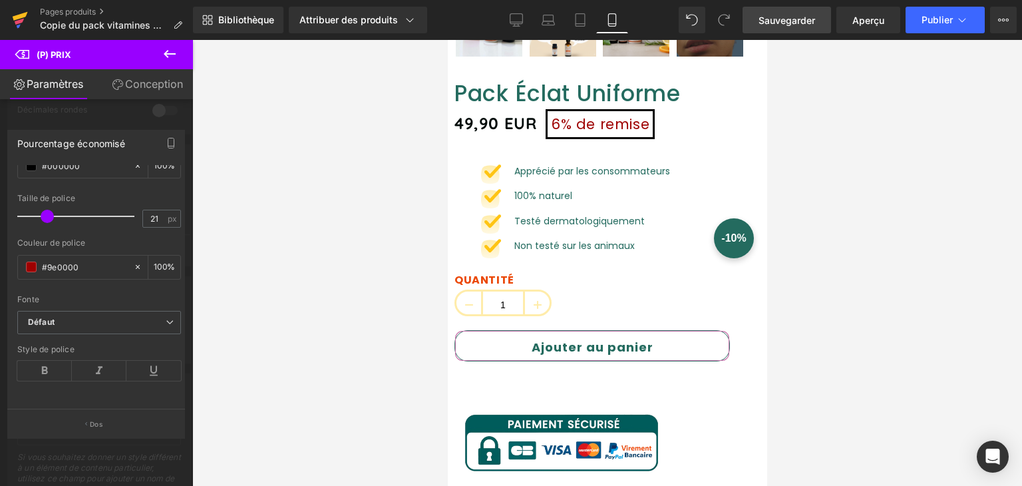
click at [21, 17] on icon at bounding box center [20, 16] width 15 height 9
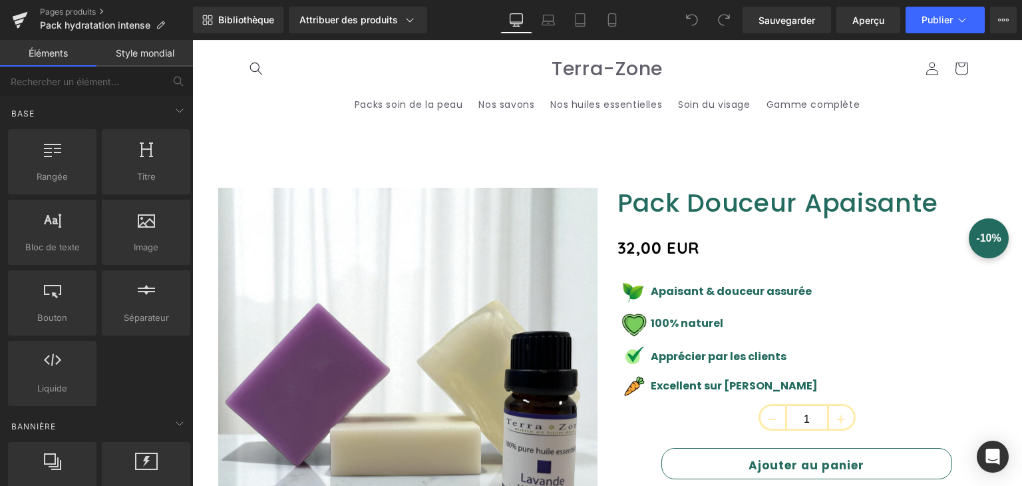
click at [683, 249] on div "32,00 EUR (P) Prix" at bounding box center [807, 248] width 379 height 29
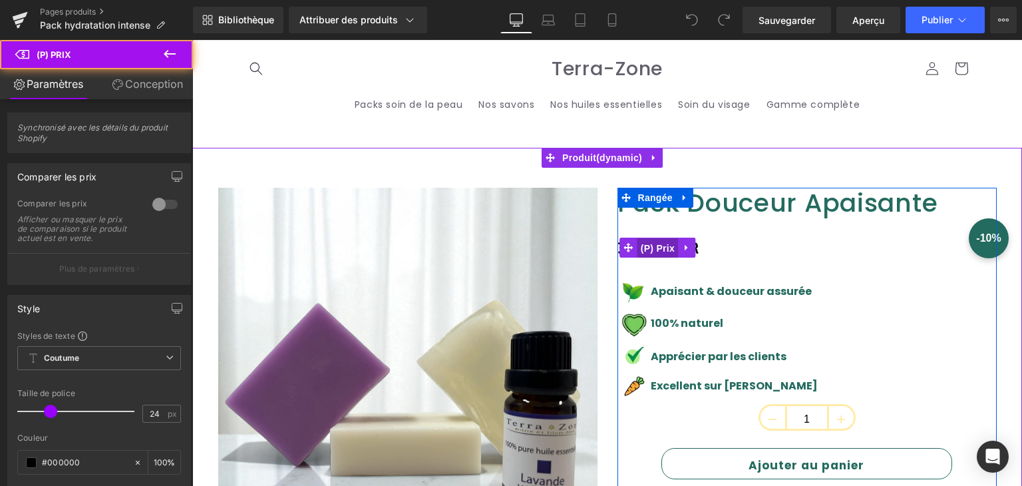
click at [655, 248] on font "(P) Prix" at bounding box center [658, 248] width 34 height 11
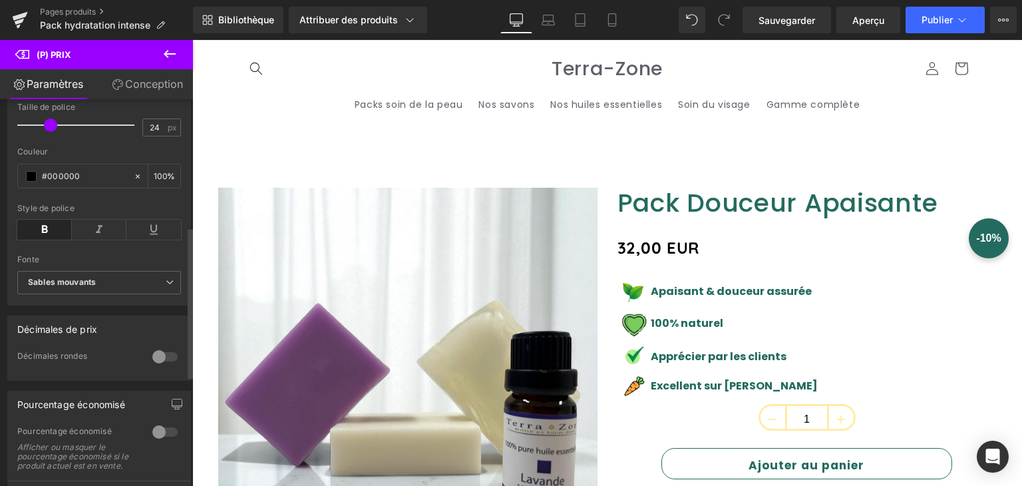
scroll to position [333, 0]
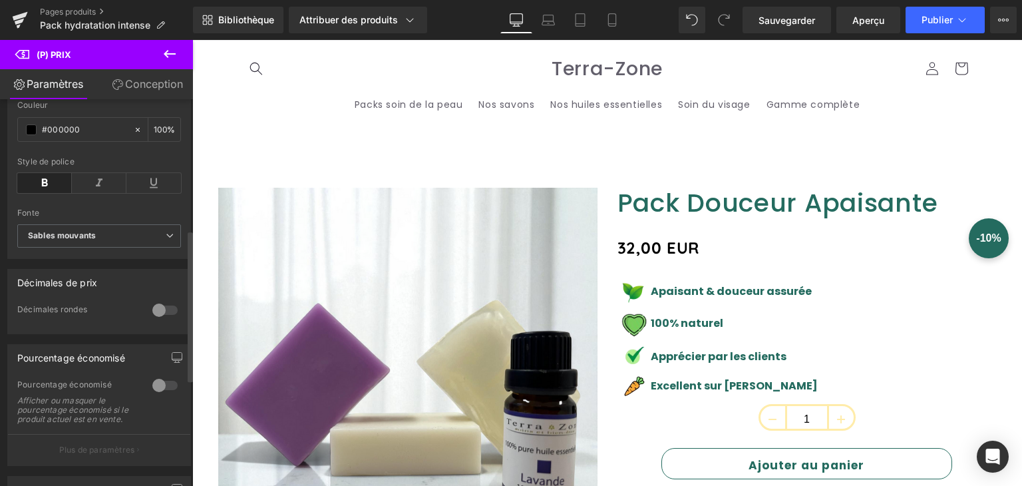
click at [156, 375] on div at bounding box center [165, 385] width 32 height 21
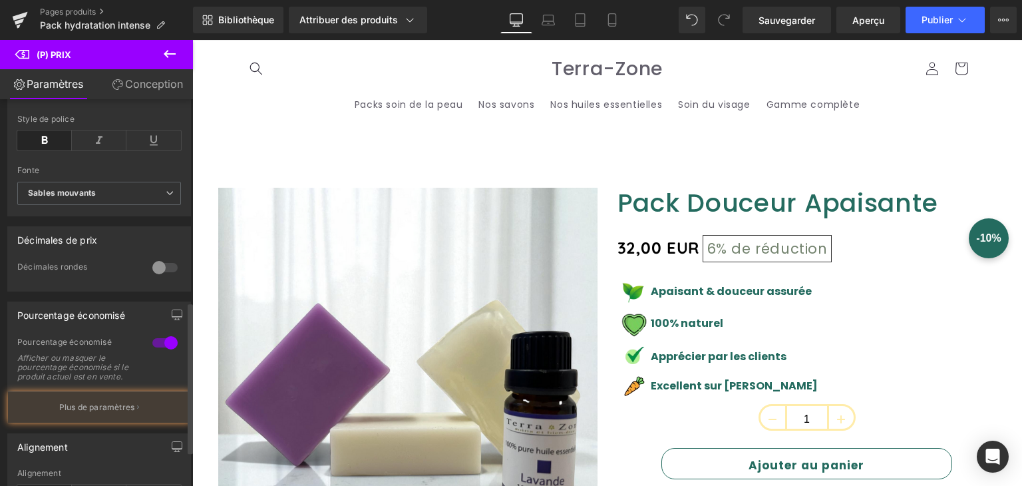
scroll to position [532, 0]
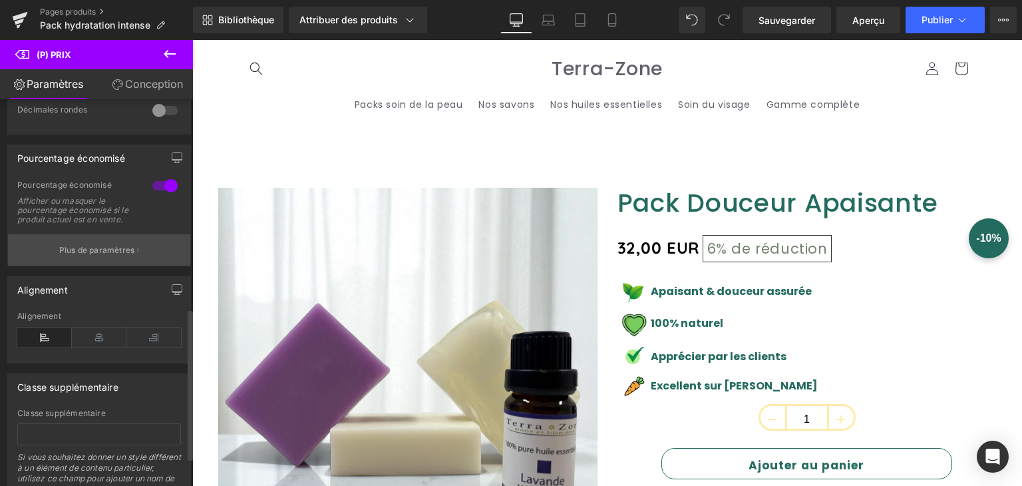
click at [90, 255] on font "Plus de paramètres" at bounding box center [97, 250] width 76 height 10
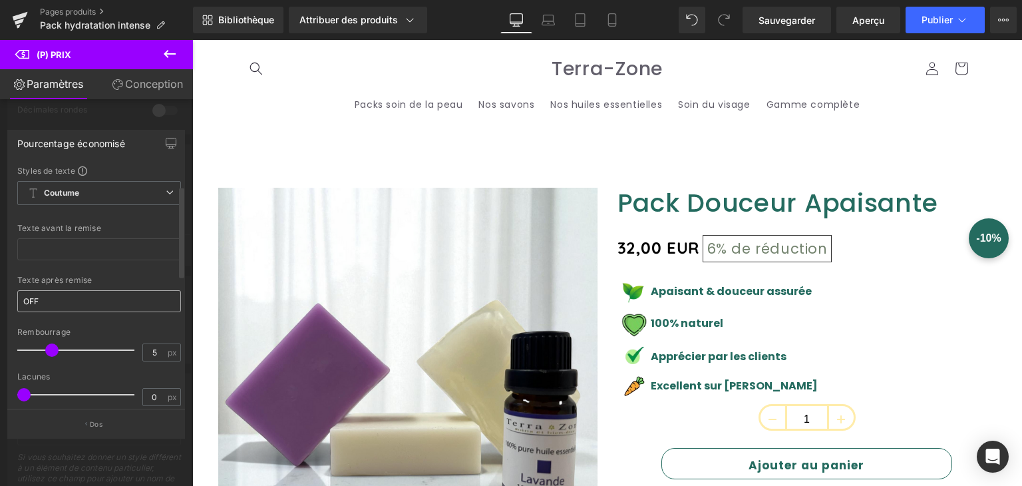
scroll to position [67, 0]
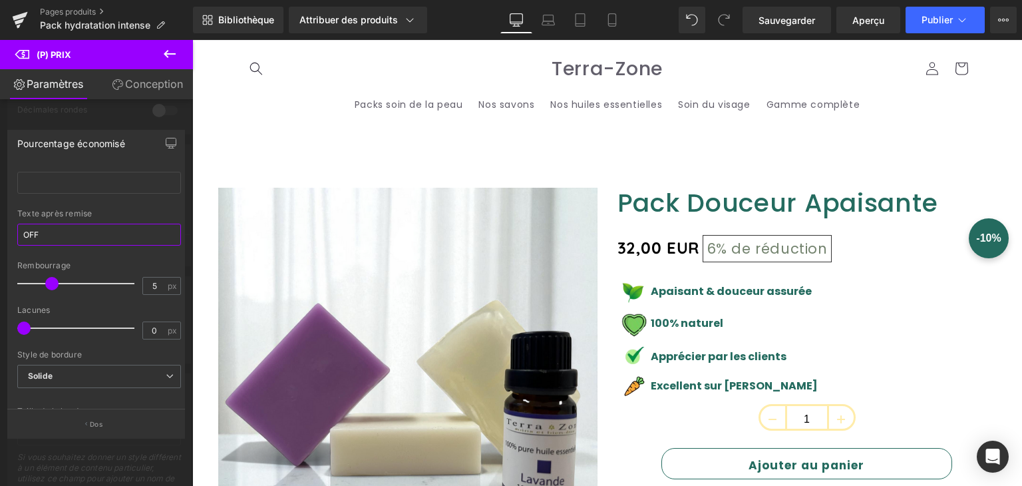
drag, startPoint x: 37, startPoint y: 235, endPoint x: 3, endPoint y: 232, distance: 34.8
click at [3, 232] on div "Pourcentage économisé Styles de texte Coutume Coutume Configurer le style globa…" at bounding box center [96, 278] width 193 height 317
type input "de remise"
click at [29, 329] on span at bounding box center [29, 327] width 13 height 13
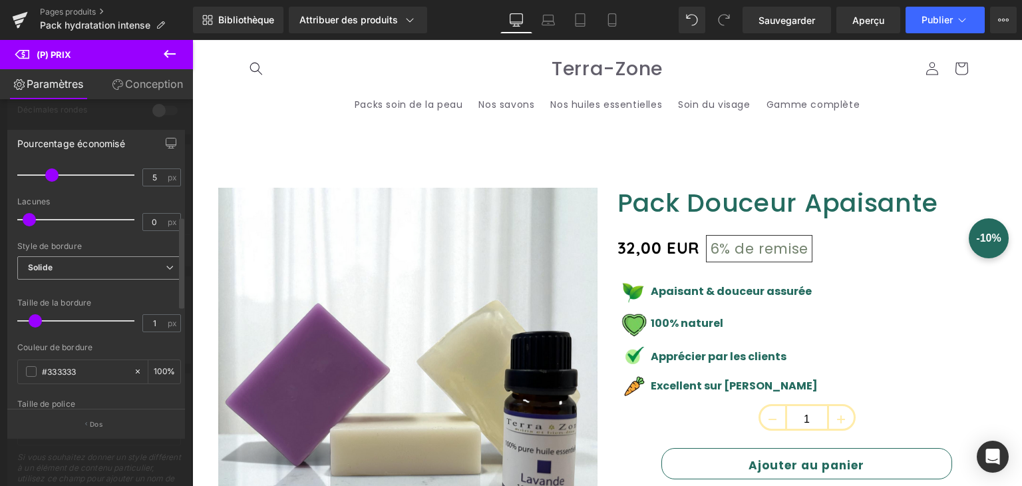
scroll to position [133, 0]
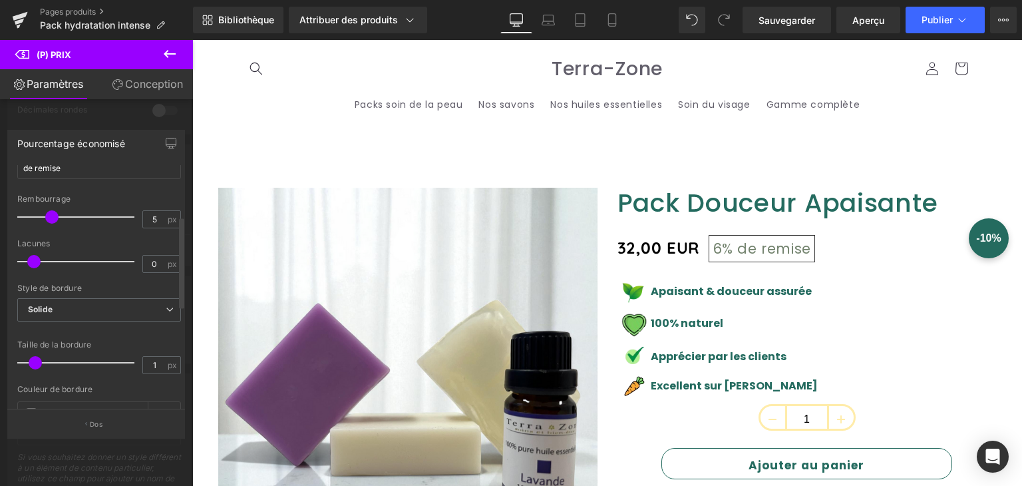
click at [35, 260] on span at bounding box center [33, 261] width 13 height 13
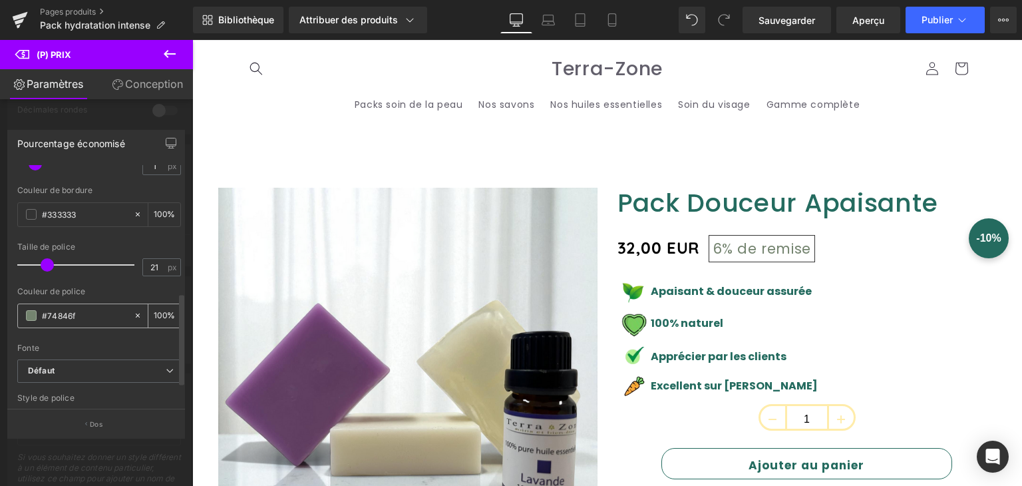
scroll to position [333, 0]
click at [26, 313] on span at bounding box center [31, 314] width 11 height 11
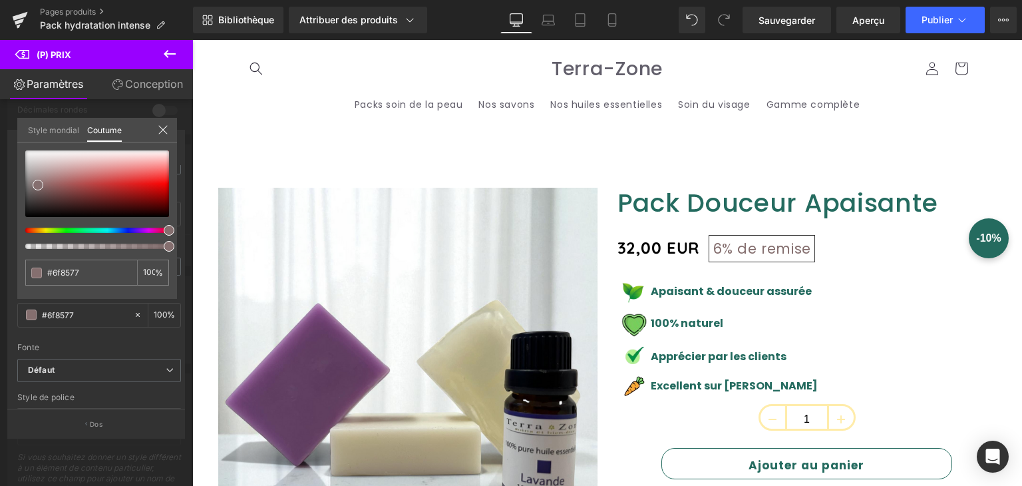
drag, startPoint x: 263, startPoint y: 272, endPoint x: 209, endPoint y: 230, distance: 68.7
drag, startPoint x: 35, startPoint y: 181, endPoint x: 172, endPoint y: 193, distance: 138.3
click at [172, 193] on span at bounding box center [169, 197] width 11 height 11
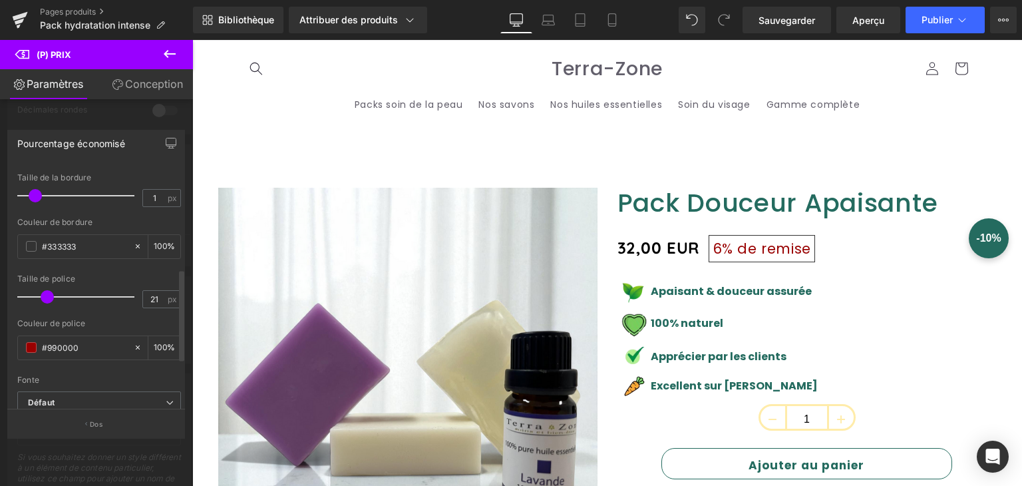
scroll to position [256, 0]
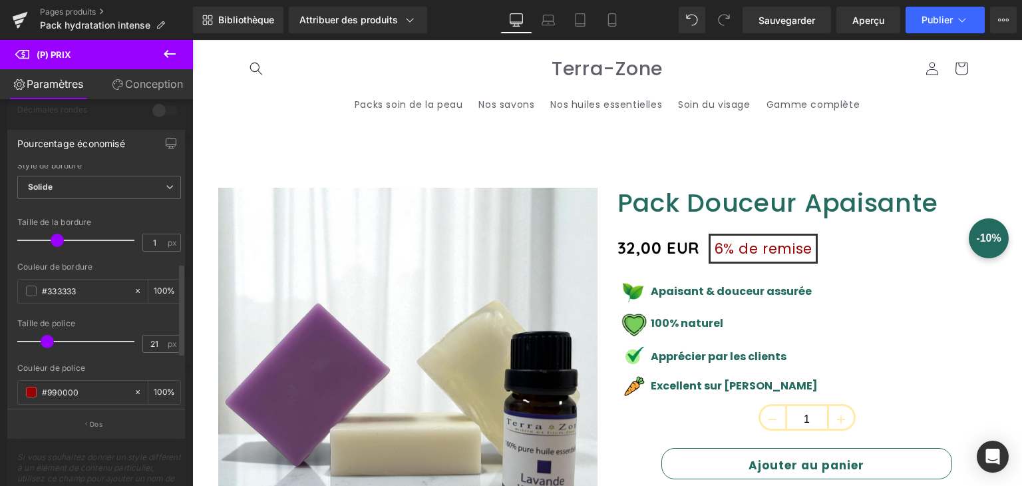
drag, startPoint x: 34, startPoint y: 235, endPoint x: 51, endPoint y: 236, distance: 16.6
click at [51, 236] on span at bounding box center [57, 240] width 13 height 13
click at [757, 22] on link "Sauvegarder" at bounding box center [787, 20] width 89 height 27
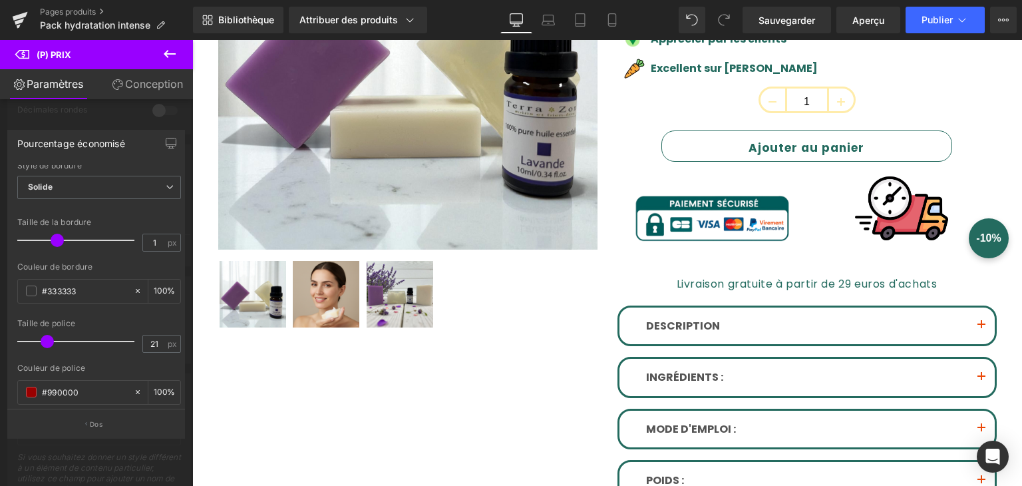
scroll to position [333, 0]
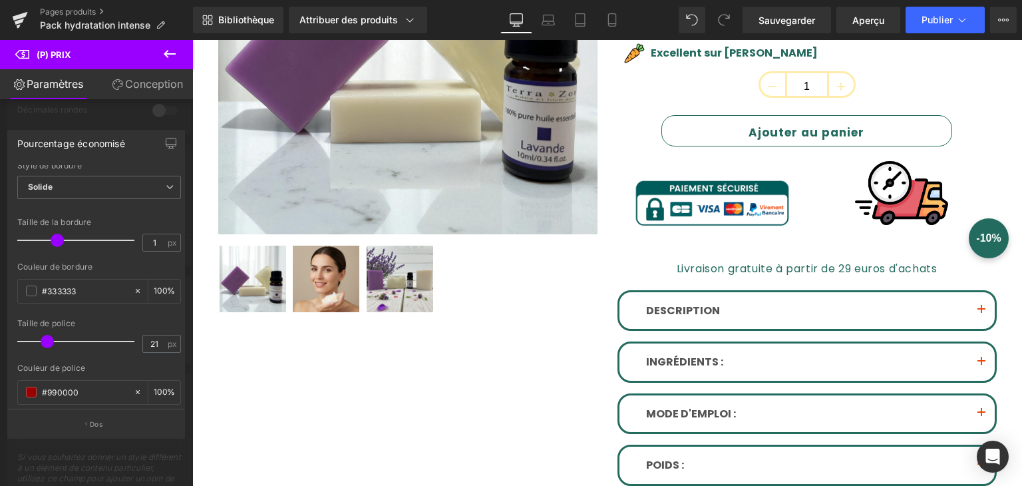
click at [163, 54] on icon at bounding box center [170, 54] width 16 height 16
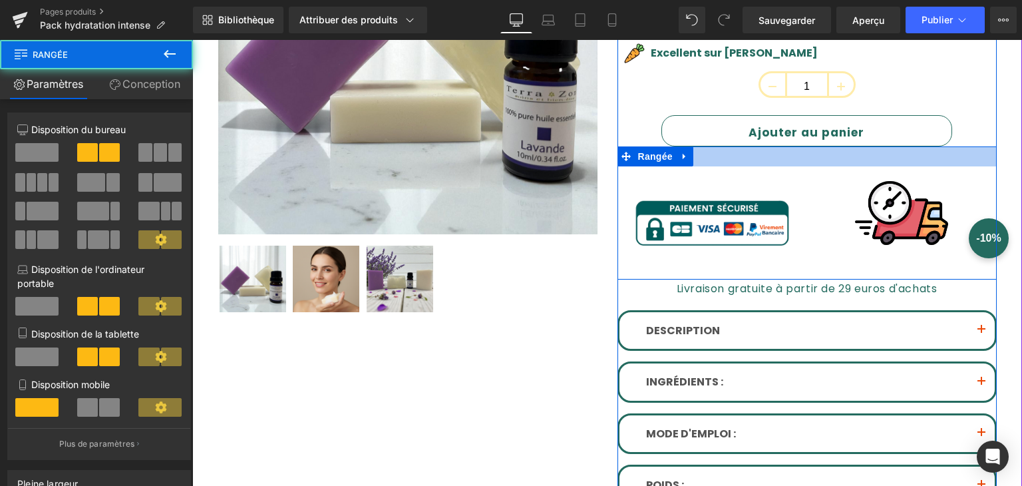
drag, startPoint x: 819, startPoint y: 146, endPoint x: 824, endPoint y: 166, distance: 20.7
click at [824, 166] on div "Image Image Rangée" at bounding box center [807, 212] width 379 height 133
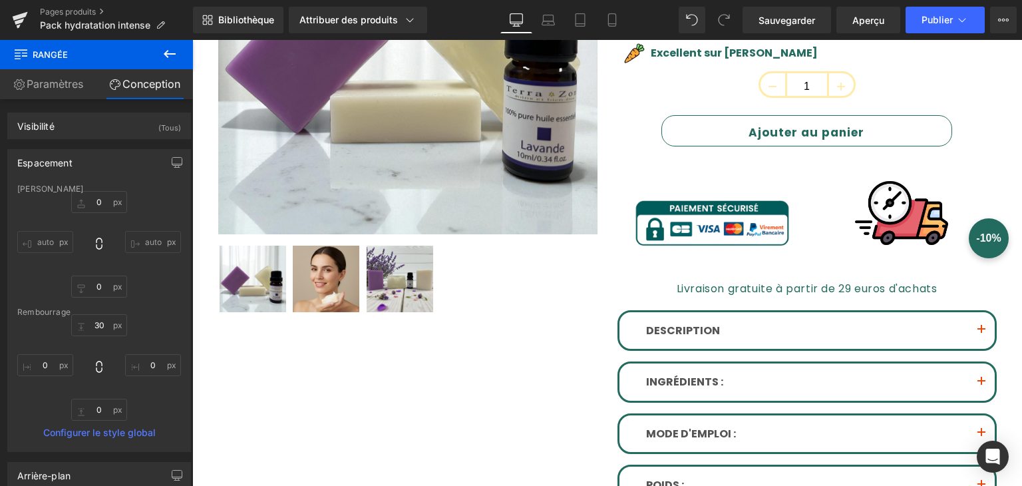
drag, startPoint x: 174, startPoint y: 50, endPoint x: 157, endPoint y: 59, distance: 19.7
click at [174, 50] on icon at bounding box center [170, 54] width 16 height 16
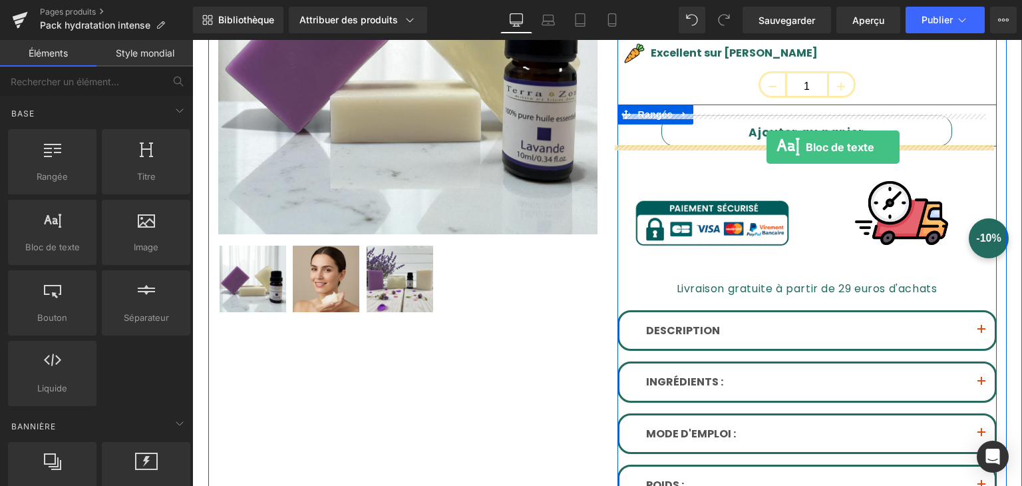
drag, startPoint x: 254, startPoint y: 275, endPoint x: 767, endPoint y: 147, distance: 528.1
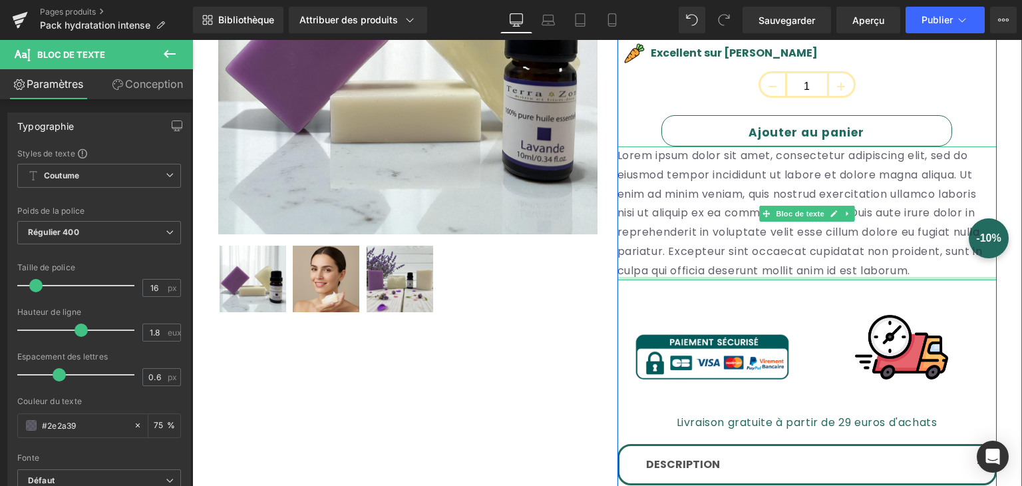
click at [659, 277] on div at bounding box center [807, 278] width 379 height 3
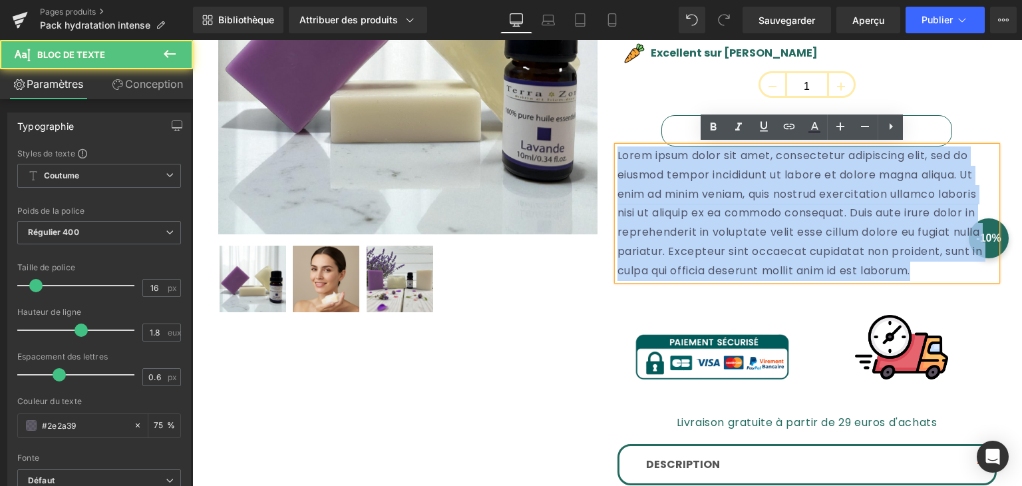
drag, startPoint x: 660, startPoint y: 270, endPoint x: 612, endPoint y: 147, distance: 132.1
click at [618, 147] on p "Lorem ipsum dolor sit amet, consectetur adipiscing elit, sed do eiusmod tempor …" at bounding box center [807, 213] width 379 height 134
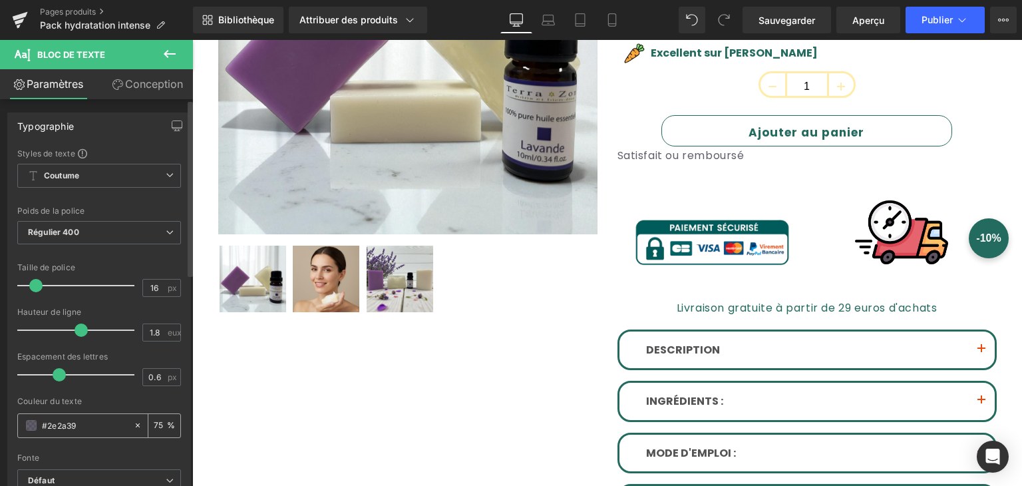
click at [28, 427] on span at bounding box center [31, 425] width 11 height 11
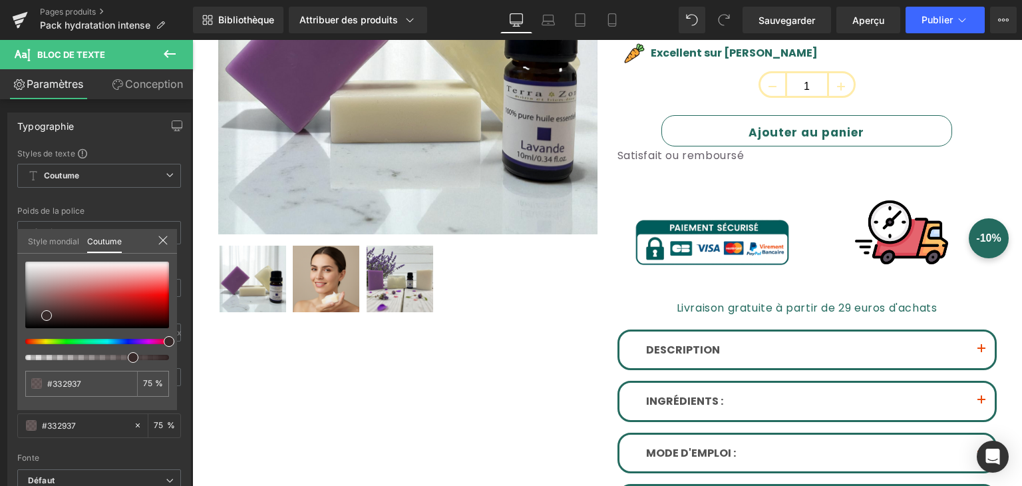
drag, startPoint x: 322, startPoint y: 381, endPoint x: 200, endPoint y: 340, distance: 129.2
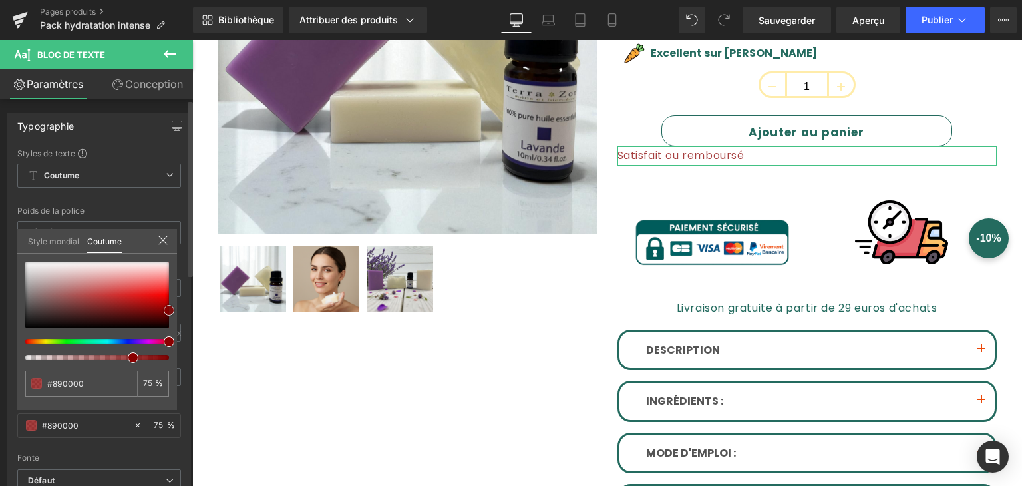
drag, startPoint x: 46, startPoint y: 312, endPoint x: 170, endPoint y: 307, distance: 124.6
click at [170, 307] on span at bounding box center [169, 310] width 11 height 11
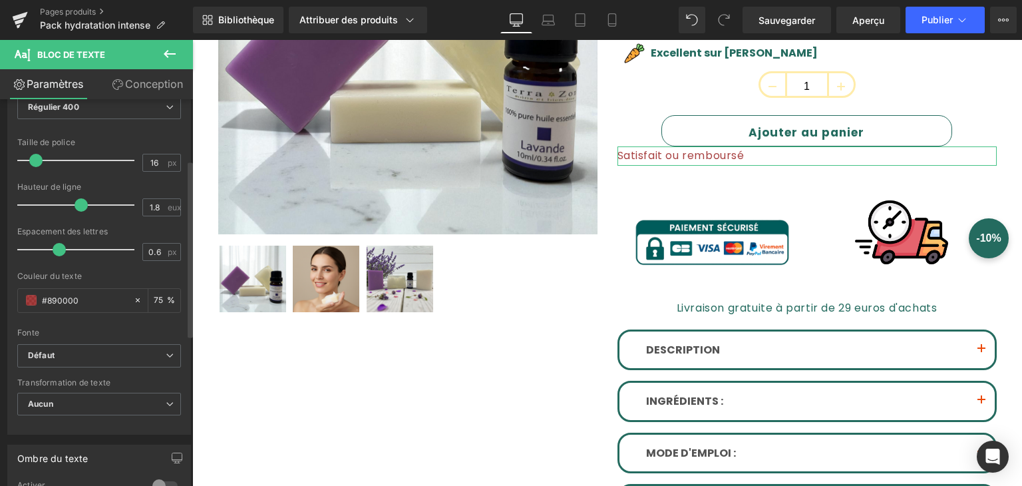
scroll to position [133, 0]
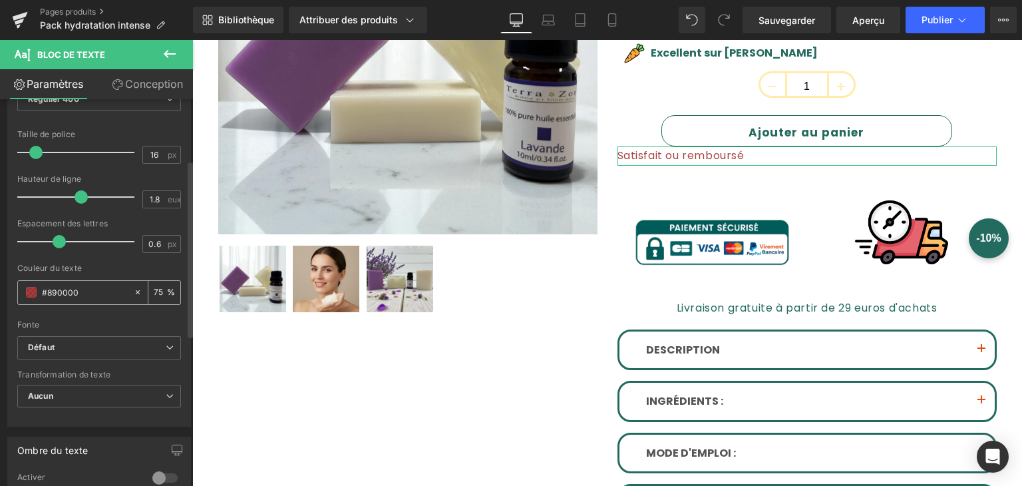
click at [27, 288] on span at bounding box center [31, 292] width 11 height 11
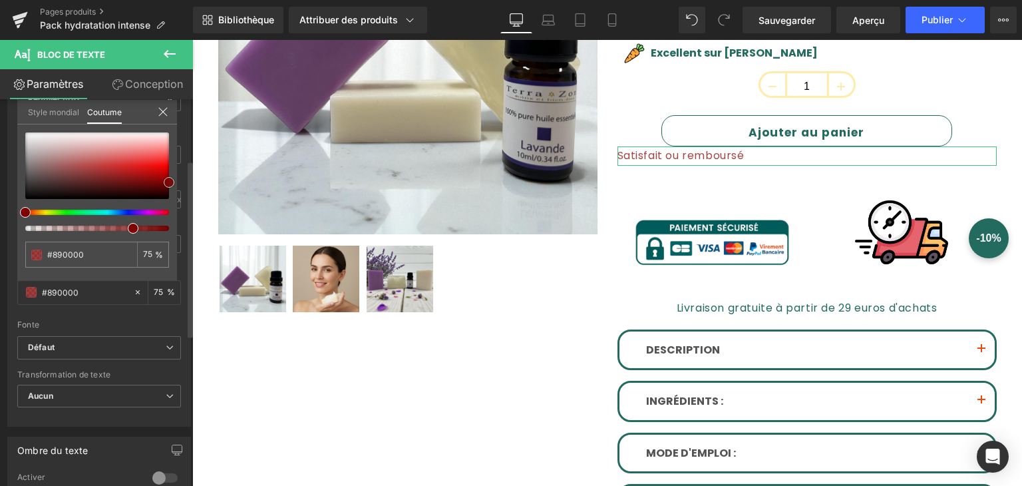
click at [170, 183] on span at bounding box center [169, 182] width 11 height 11
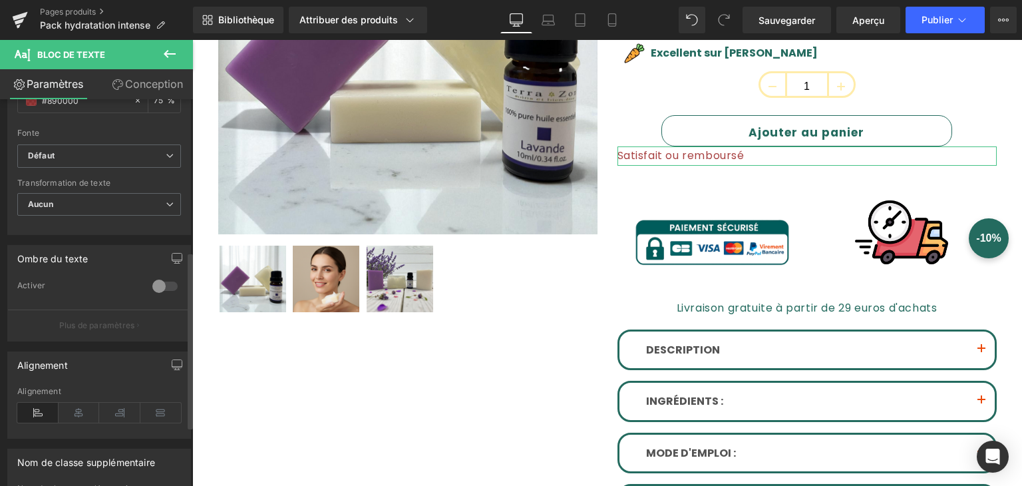
scroll to position [333, 0]
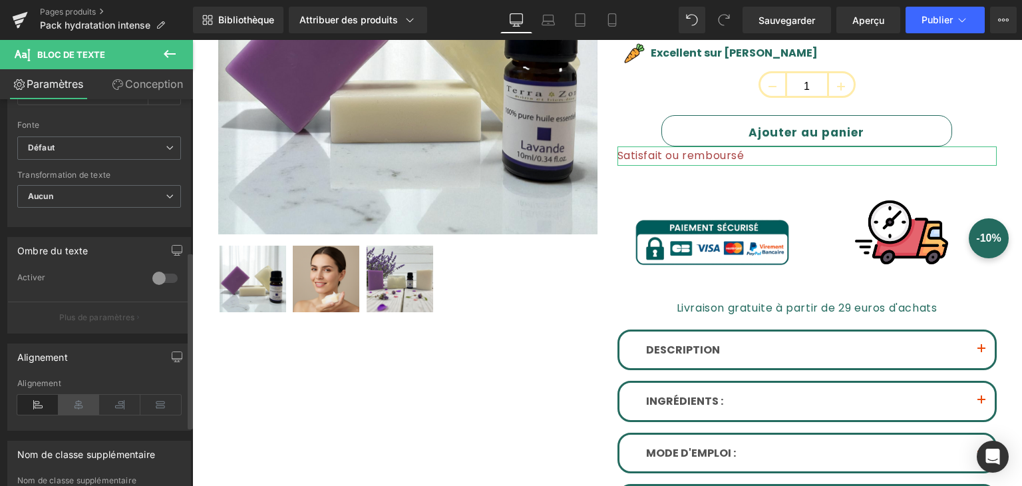
click at [76, 401] on icon at bounding box center [79, 405] width 41 height 20
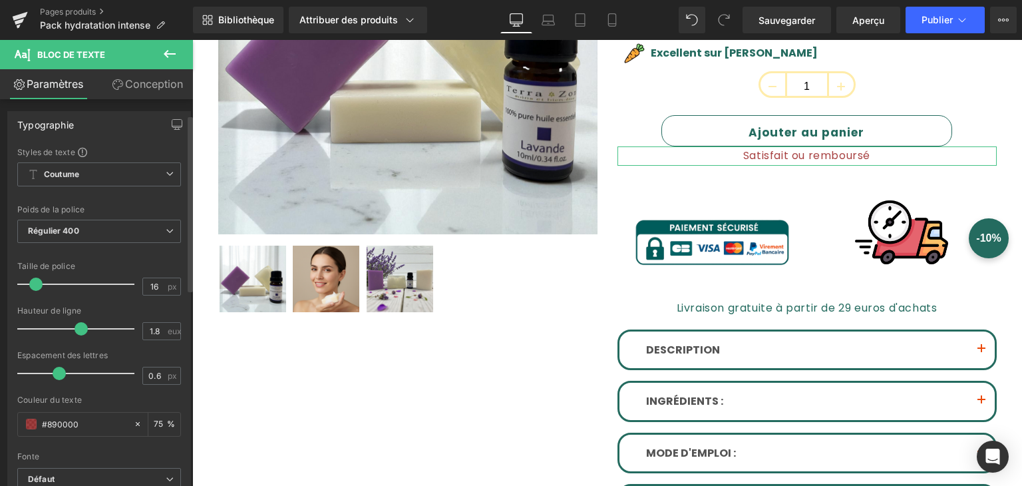
scroll to position [0, 0]
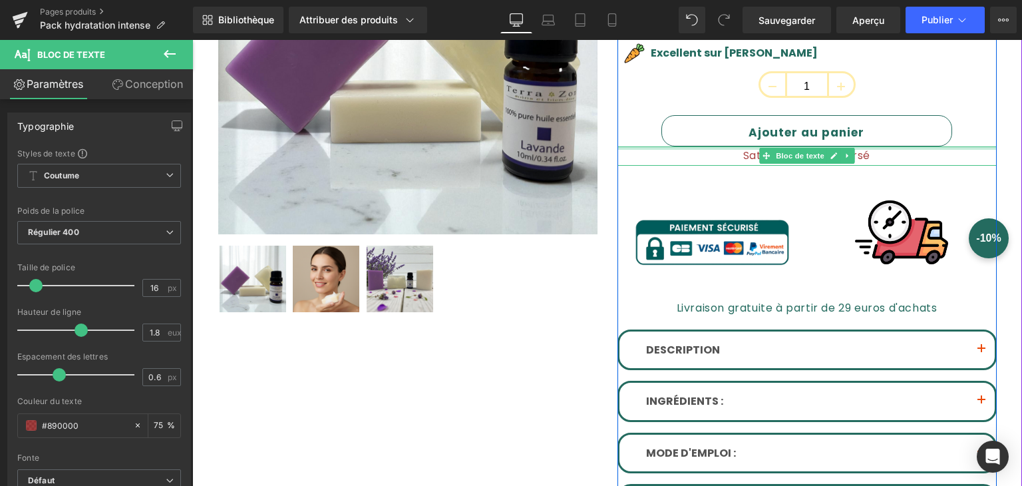
click at [711, 150] on p "Satisfait ou remboursé" at bounding box center [807, 155] width 379 height 19
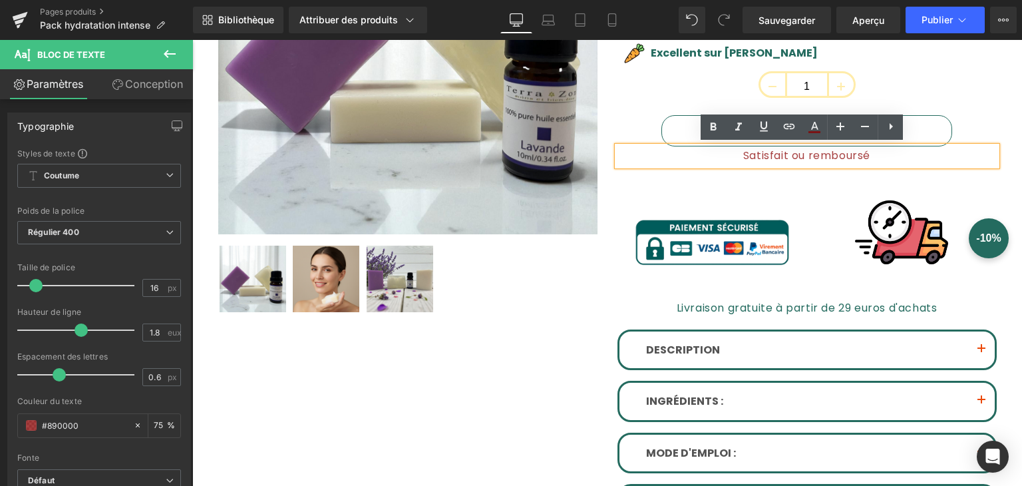
click at [608, 208] on div "Pack Douceur Apaisante (P) Titre 32,00 EUR 6% de remise (P) Prix Image Apaisant…" at bounding box center [807, 195] width 399 height 681
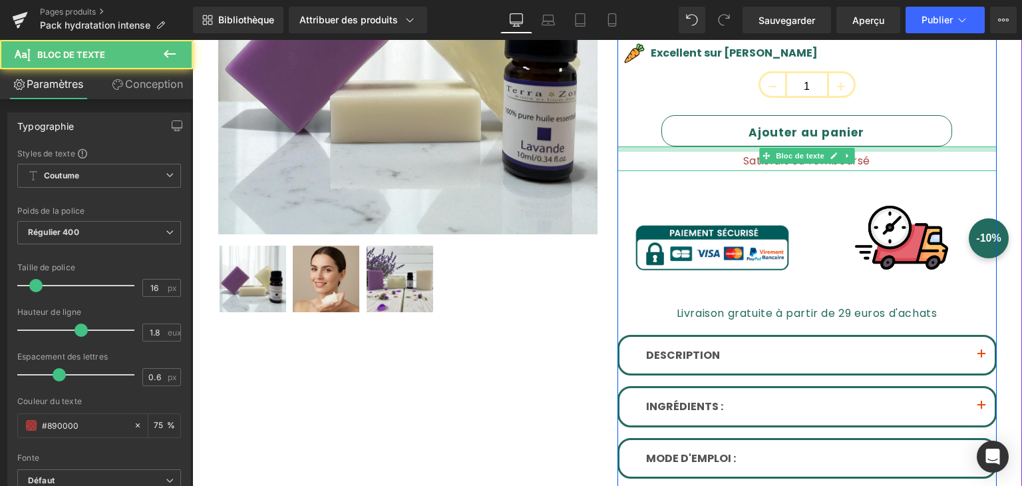
click at [701, 152] on div "Satisfait ou remboursé Bloc de texte" at bounding box center [807, 158] width 379 height 25
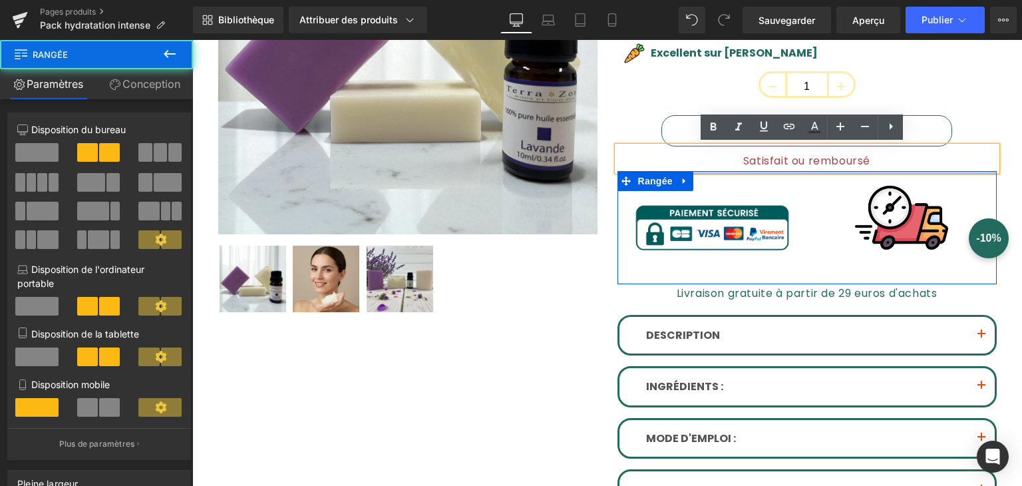
drag, startPoint x: 721, startPoint y: 176, endPoint x: 730, endPoint y: 150, distance: 27.4
click at [730, 150] on div "Pack Douceur Apaisante (P) Titre 32,00 EUR 6% de remise (P) Prix Image Apaisant…" at bounding box center [807, 188] width 379 height 666
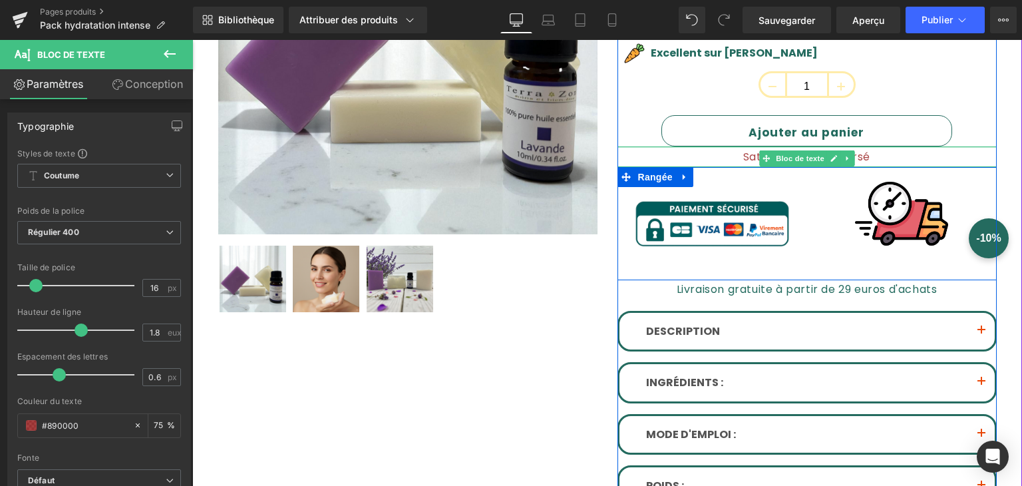
click at [742, 143] on div "Pack Douceur Apaisante (P) Titre 32,00 EUR 6% de remise (P) Prix Image Apaisant…" at bounding box center [807, 186] width 379 height 662
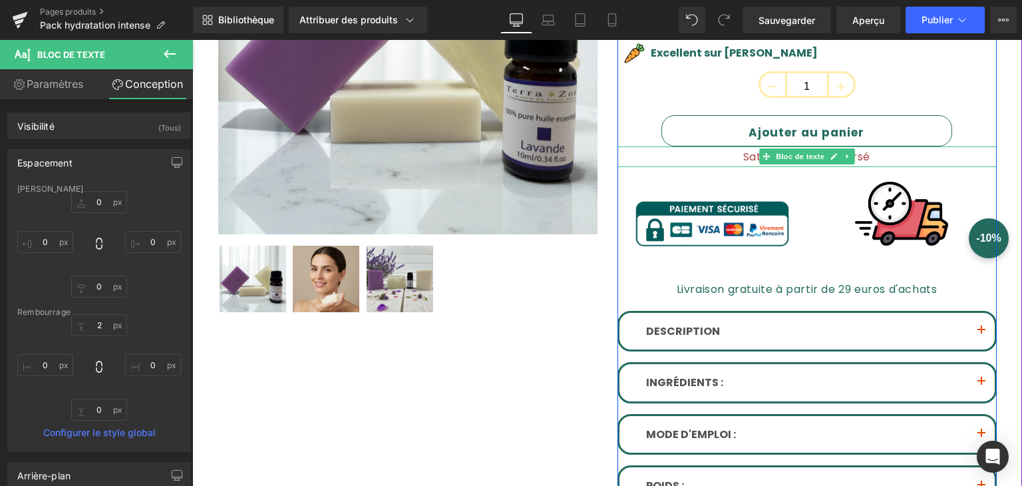
click at [740, 148] on p "Satisfait ou remboursé" at bounding box center [807, 157] width 379 height 19
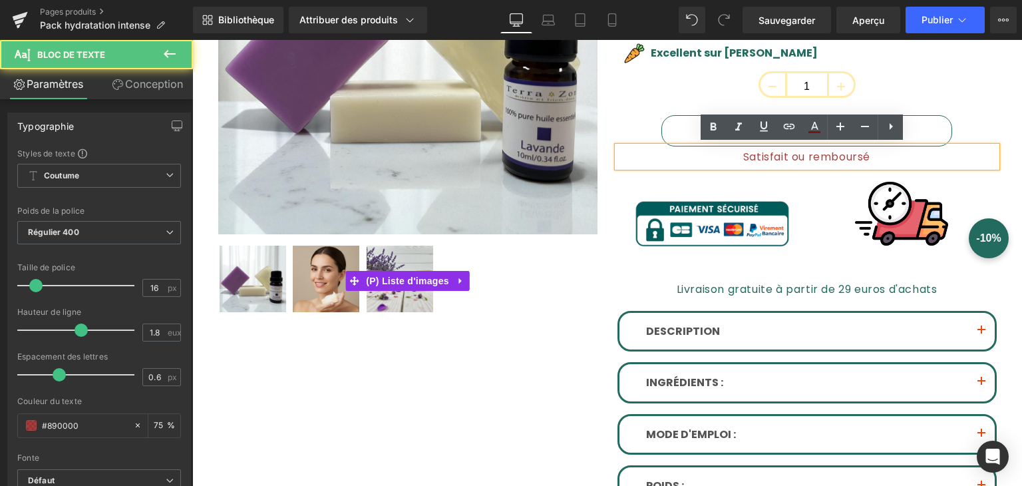
click at [548, 261] on div at bounding box center [407, 280] width 379 height 73
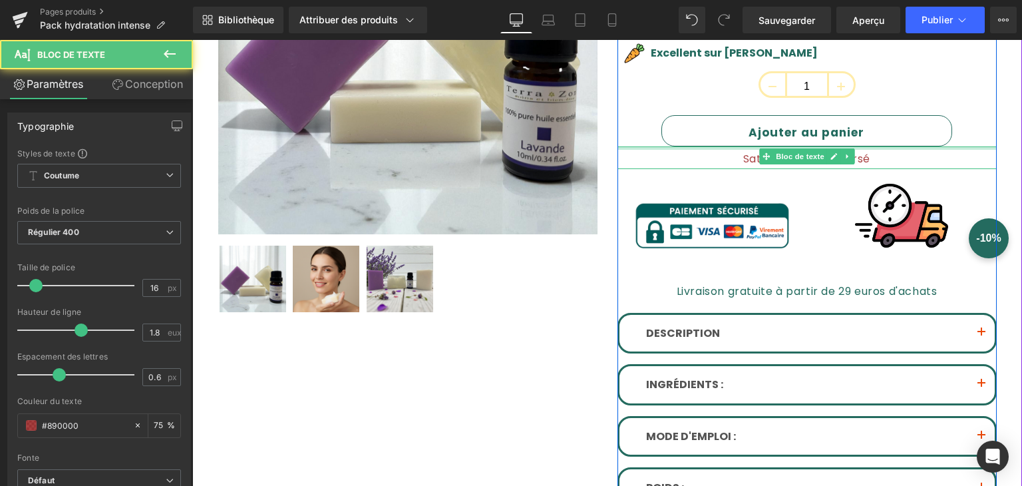
click at [729, 146] on div at bounding box center [807, 147] width 379 height 3
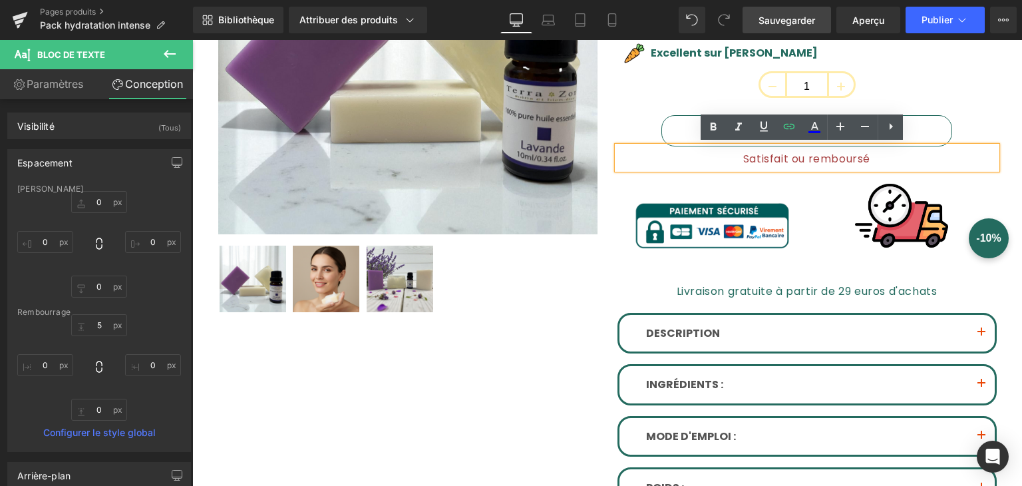
click at [804, 21] on font "Sauvegarder" at bounding box center [787, 20] width 57 height 11
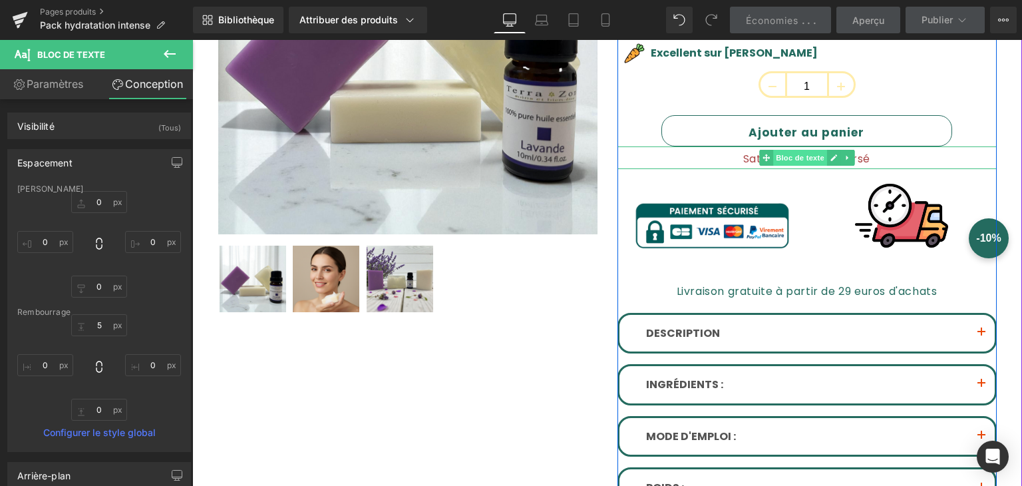
click at [776, 155] on font "Bloc de texte" at bounding box center [800, 157] width 49 height 9
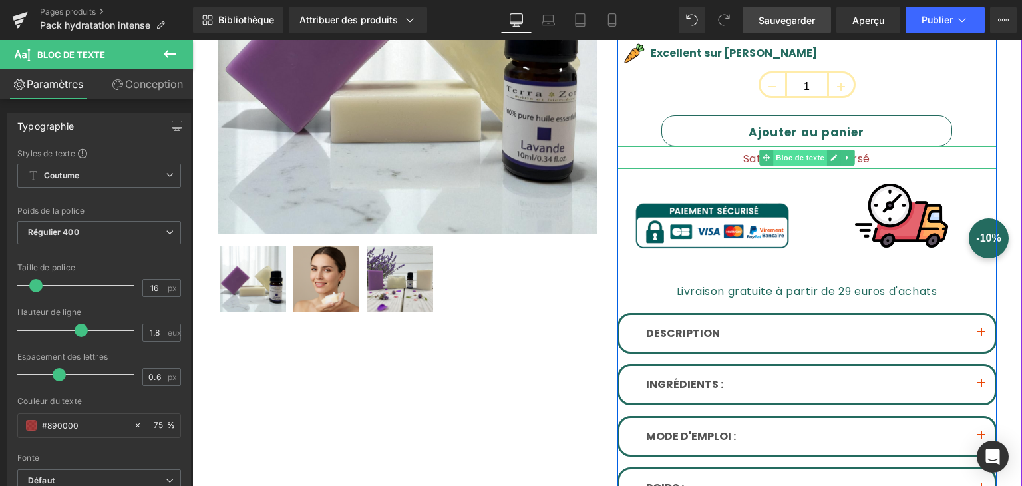
click at [787, 159] on font "Bloc de texte" at bounding box center [800, 157] width 49 height 9
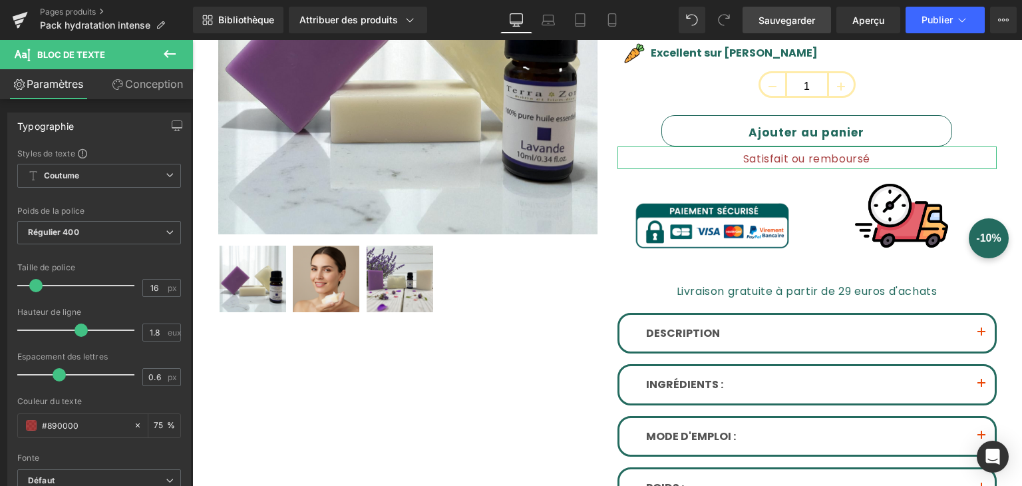
click at [138, 89] on font "Conception" at bounding box center [154, 83] width 58 height 13
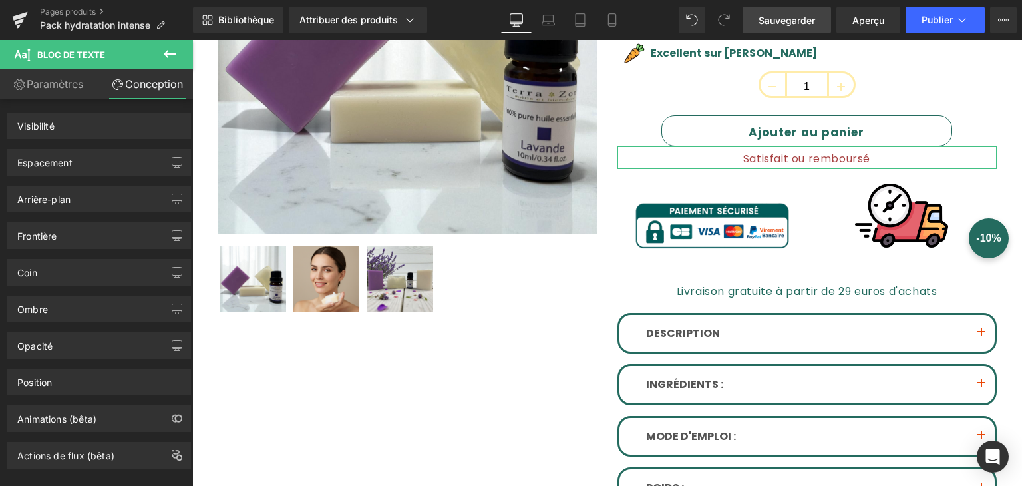
click at [73, 85] on font "Paramètres" at bounding box center [55, 83] width 57 height 13
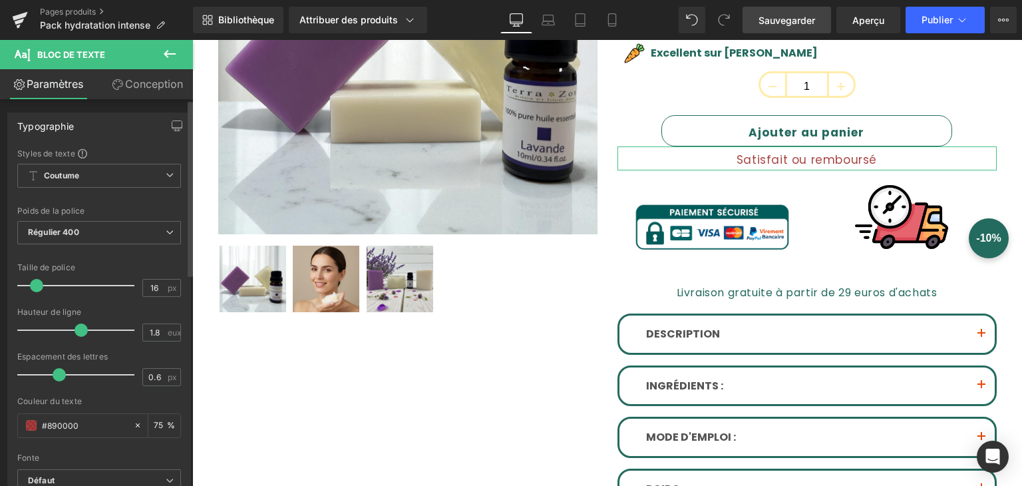
click at [32, 284] on span at bounding box center [36, 285] width 13 height 13
drag, startPoint x: 767, startPoint y: 23, endPoint x: 409, endPoint y: 8, distance: 359.0
click at [767, 23] on font "Sauvegarder" at bounding box center [787, 20] width 57 height 11
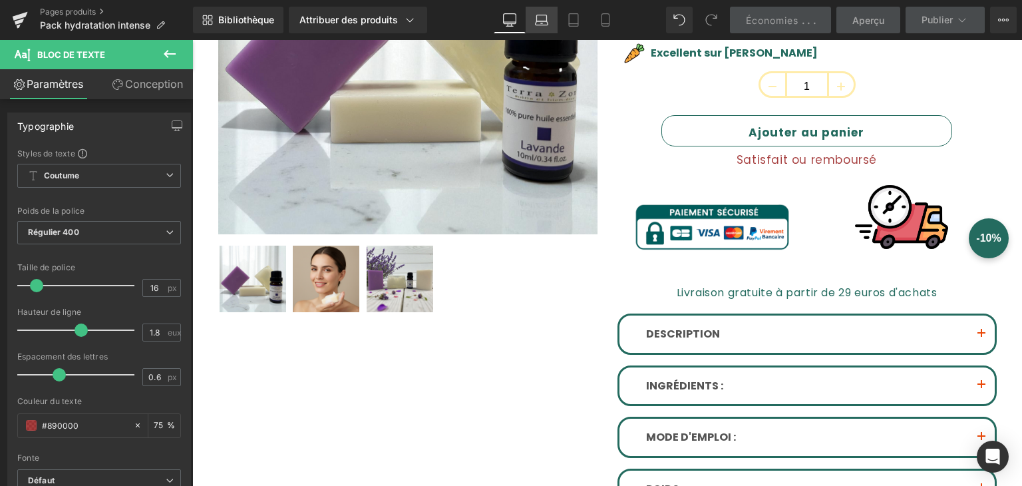
click at [542, 22] on icon at bounding box center [541, 19] width 13 height 13
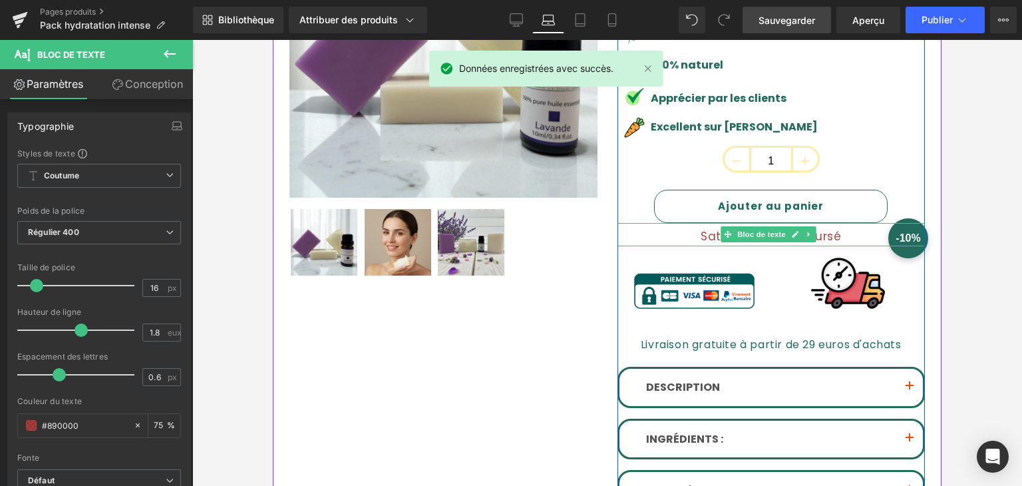
drag, startPoint x: 707, startPoint y: 214, endPoint x: 959, endPoint y: 213, distance: 252.2
click at [710, 223] on div "Satisfait ou remboursé Bloc de texte" at bounding box center [772, 235] width 308 height 24
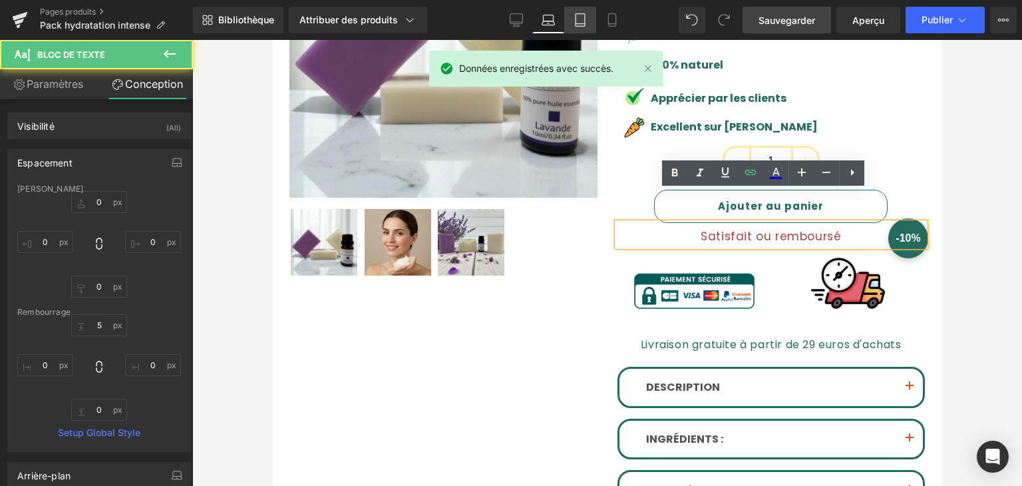
click at [584, 29] on link "Comprimé" at bounding box center [580, 20] width 32 height 27
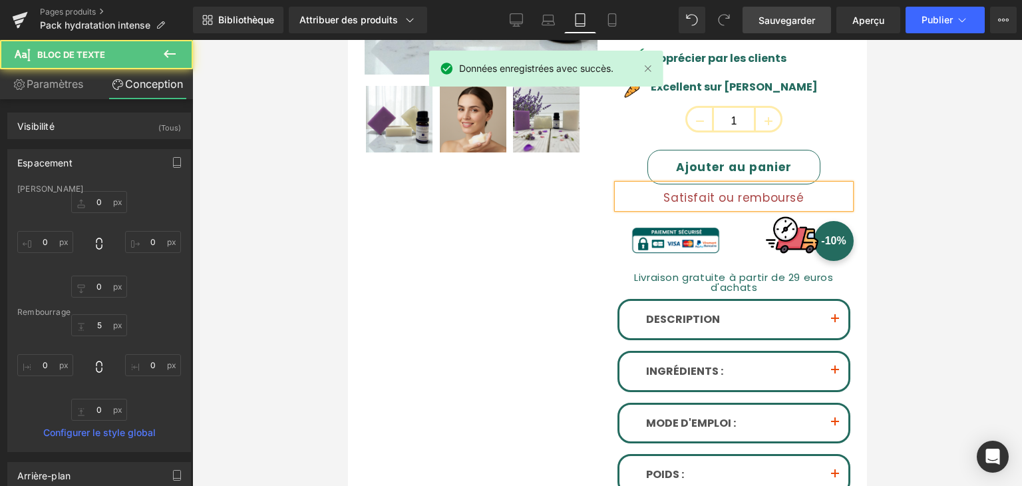
scroll to position [289, 0]
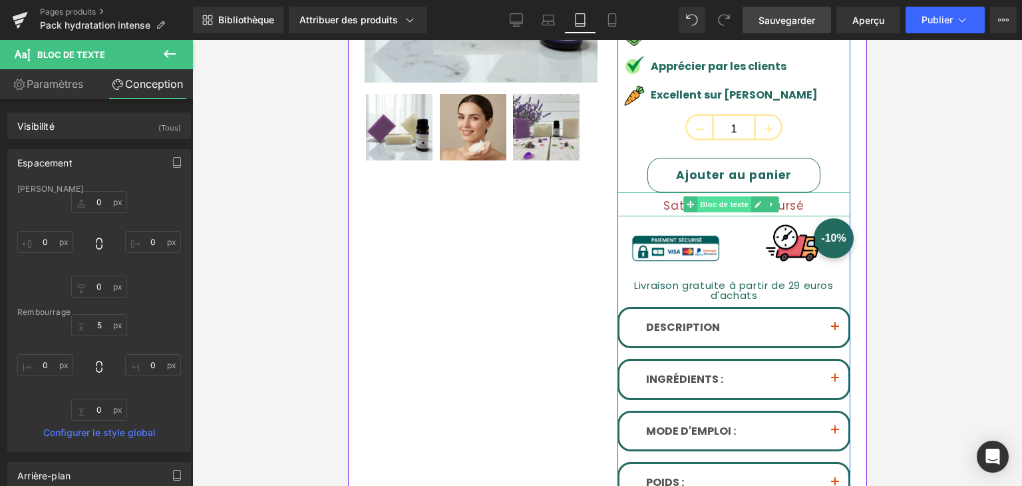
click at [698, 206] on div "Satisfait ou remboursé Bloc de texte" at bounding box center [733, 204] width 233 height 24
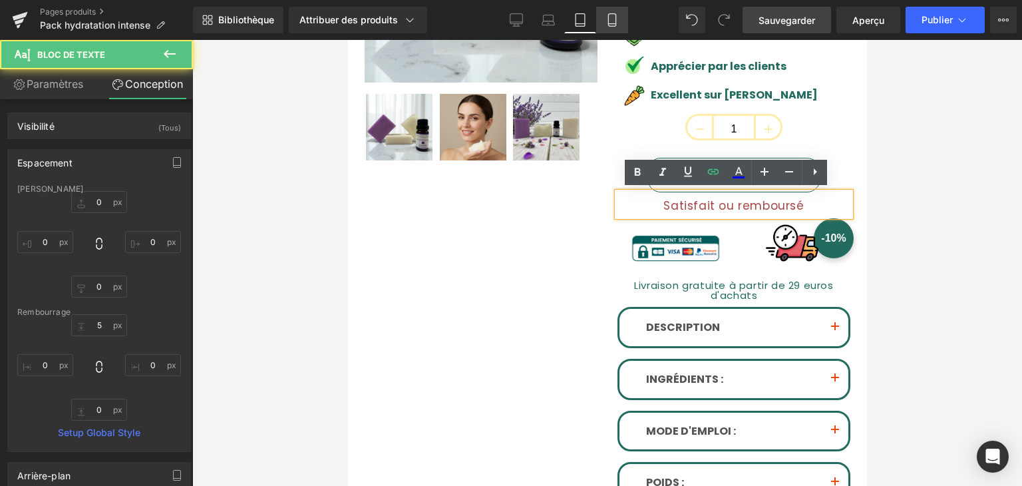
click at [606, 23] on icon at bounding box center [612, 19] width 13 height 13
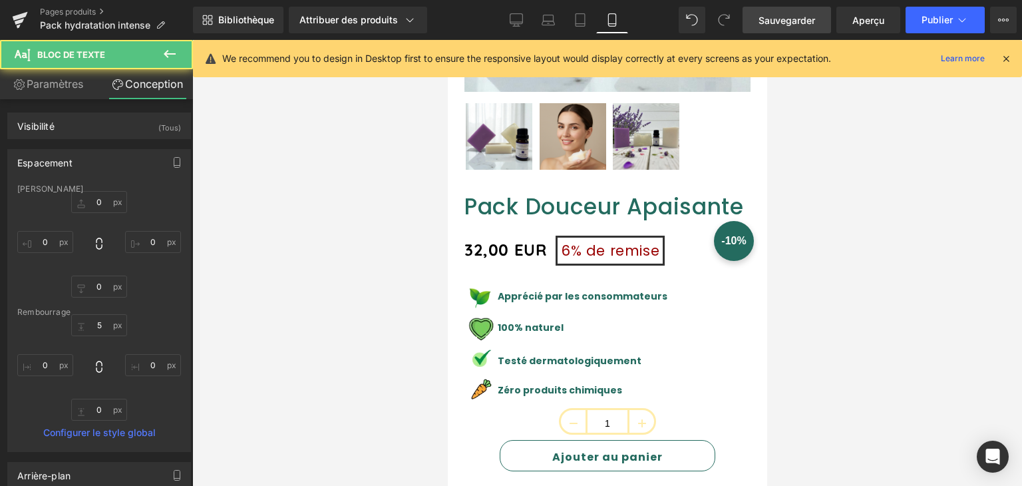
scroll to position [569, 0]
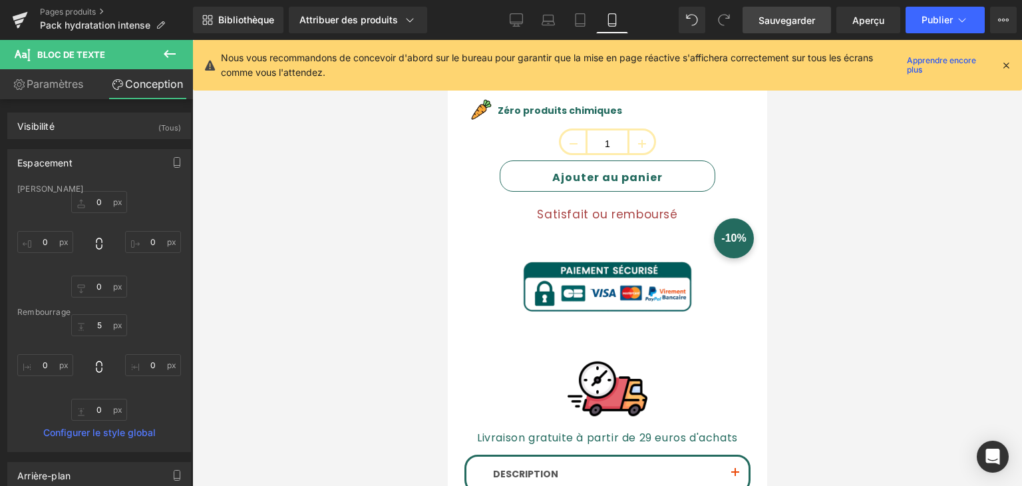
click at [1008, 67] on icon at bounding box center [1006, 65] width 12 height 12
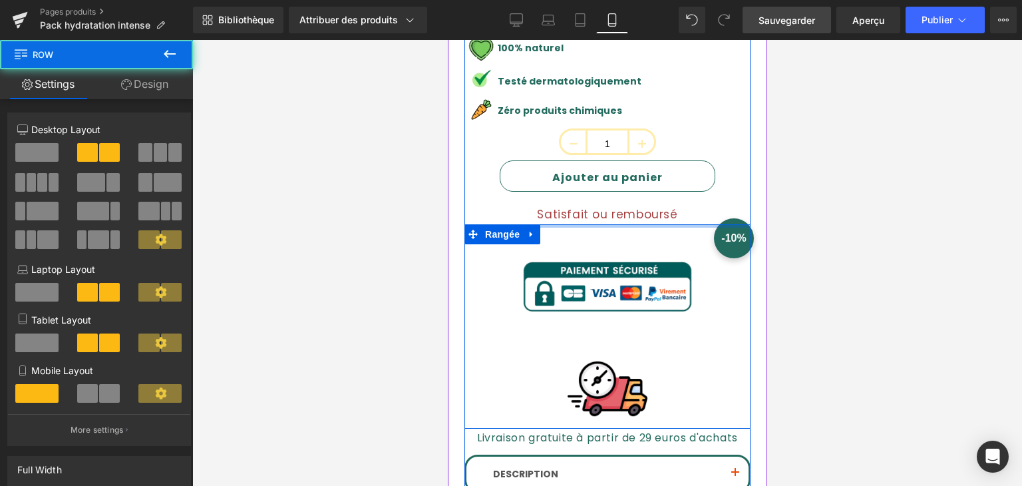
drag, startPoint x: 586, startPoint y: 214, endPoint x: 583, endPoint y: 186, distance: 28.1
click at [592, 198] on div "Pack Douceur Apaisante (P) Titre 32,00 EUR 6% de remise (P) Prix Image Apaisant…" at bounding box center [607, 283] width 286 height 738
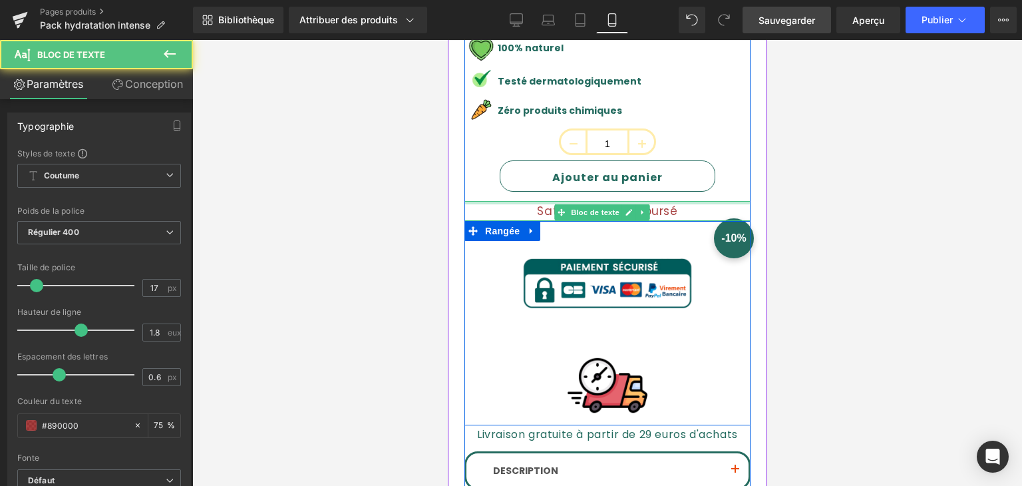
drag, startPoint x: 578, startPoint y: 190, endPoint x: 586, endPoint y: 178, distance: 15.0
click at [586, 180] on div "Pack Douceur Apaisante (P) Titre 32,00 EUR 6% de remise (P) Prix Image Apaisant…" at bounding box center [607, 281] width 286 height 735
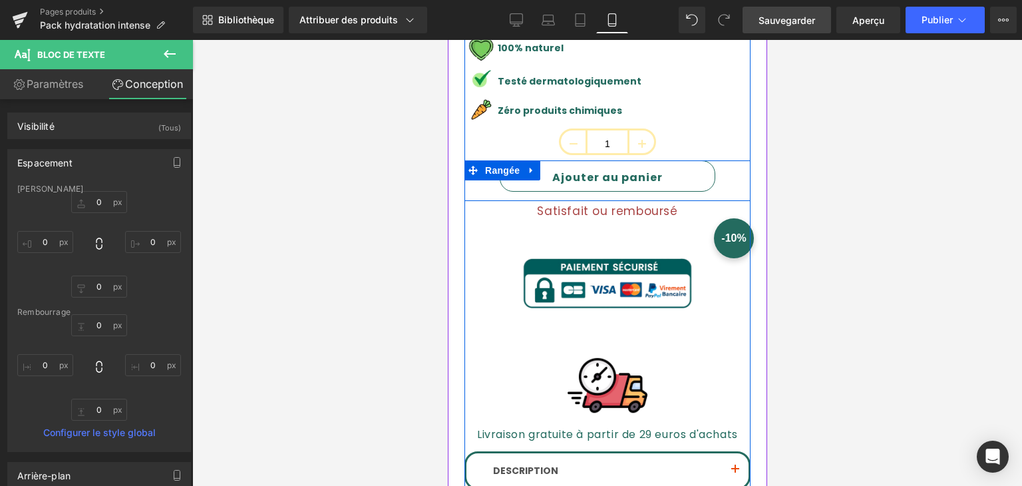
drag, startPoint x: 550, startPoint y: 193, endPoint x: 553, endPoint y: 184, distance: 9.3
click at [553, 184] on div "Pack Douceur Apaisante (P) Titre 32,00 EUR 6% de remise (P) Prix Image Apaisant…" at bounding box center [607, 281] width 286 height 735
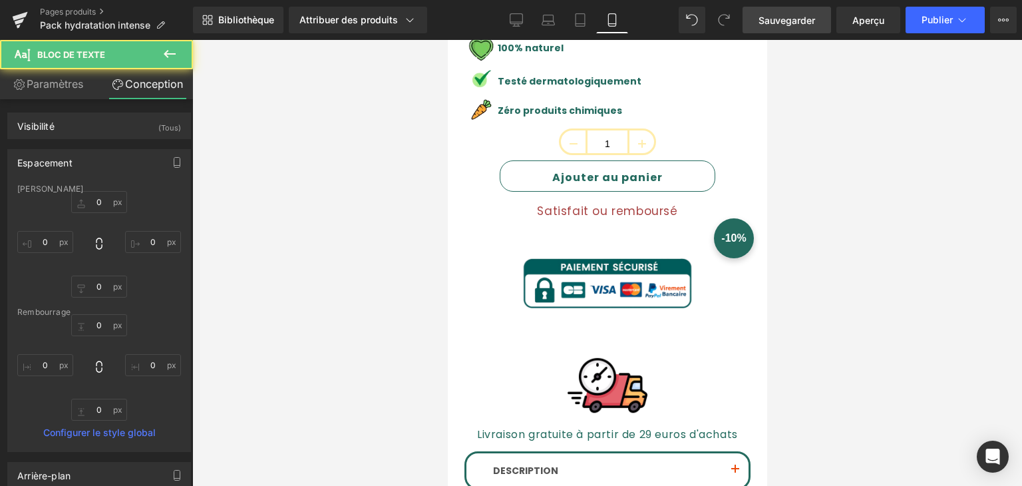
click at [805, 22] on font "Sauvegarder" at bounding box center [787, 20] width 57 height 11
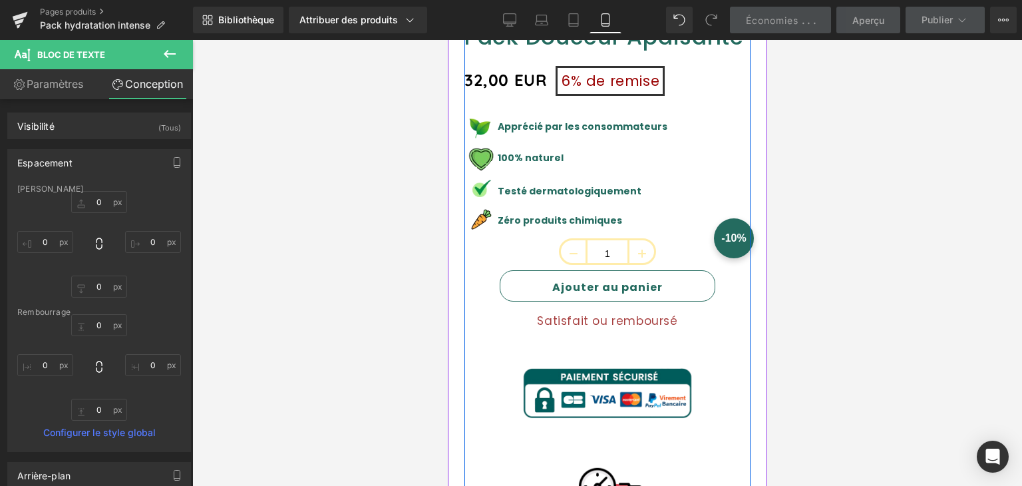
scroll to position [436, 0]
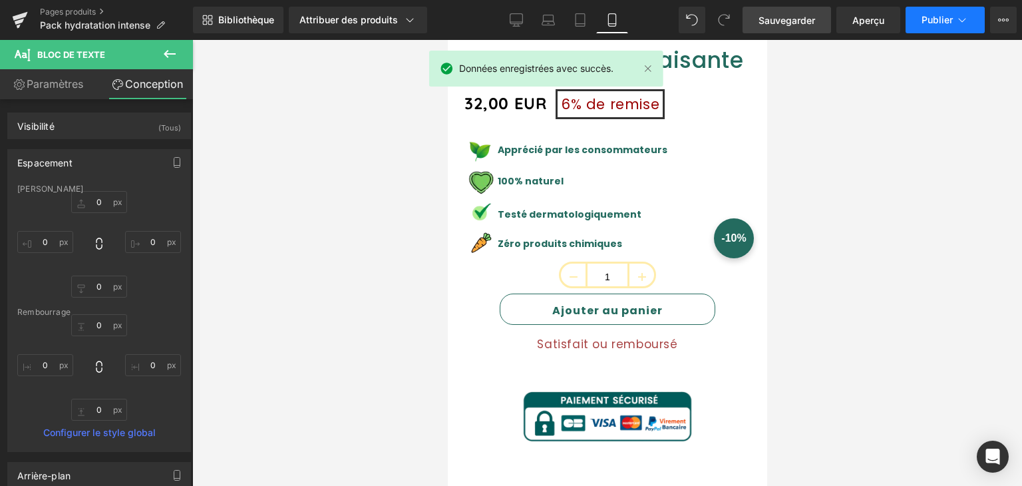
click at [930, 27] on button "Publier" at bounding box center [945, 20] width 79 height 27
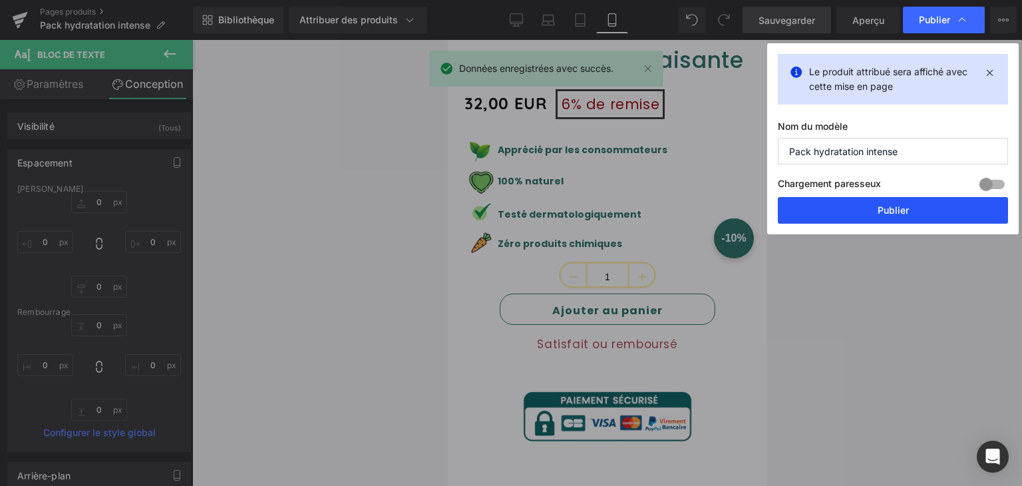
click at [886, 203] on button "Publier" at bounding box center [893, 210] width 230 height 27
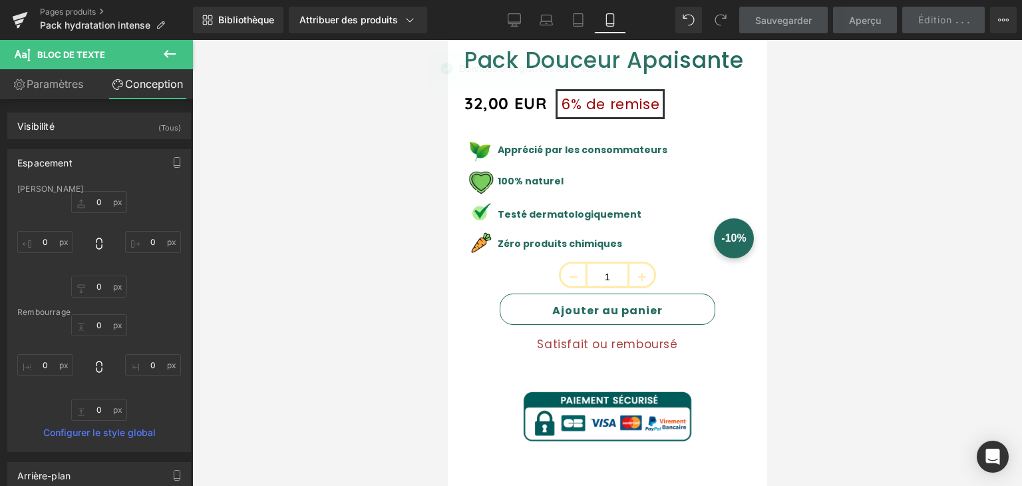
click at [649, 67] on div "Données enregistrées avec succès." at bounding box center [546, 71] width 234 height 41
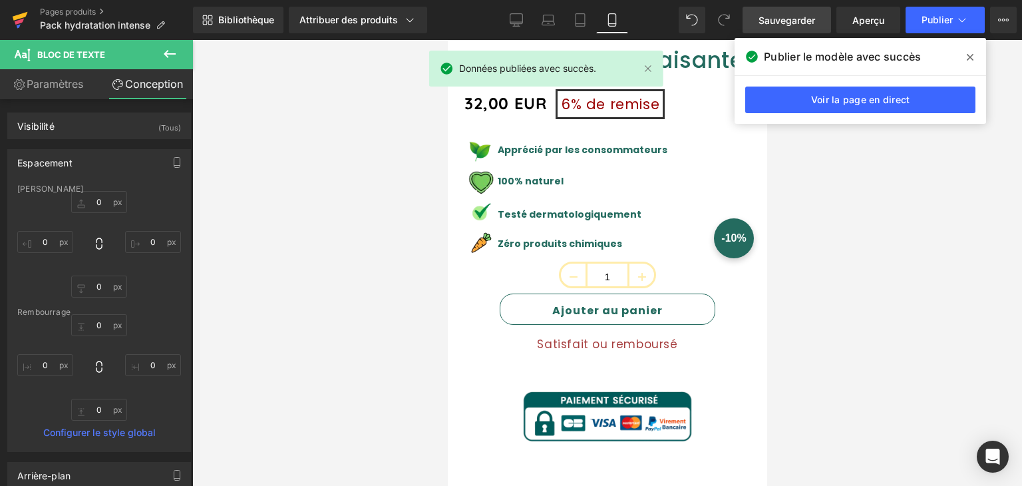
click at [29, 9] on link at bounding box center [20, 20] width 40 height 40
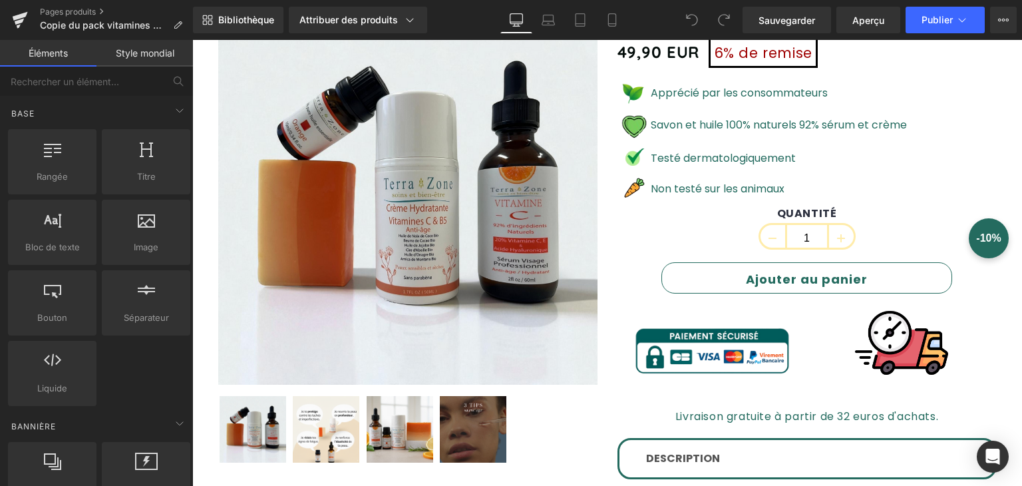
scroll to position [200, 0]
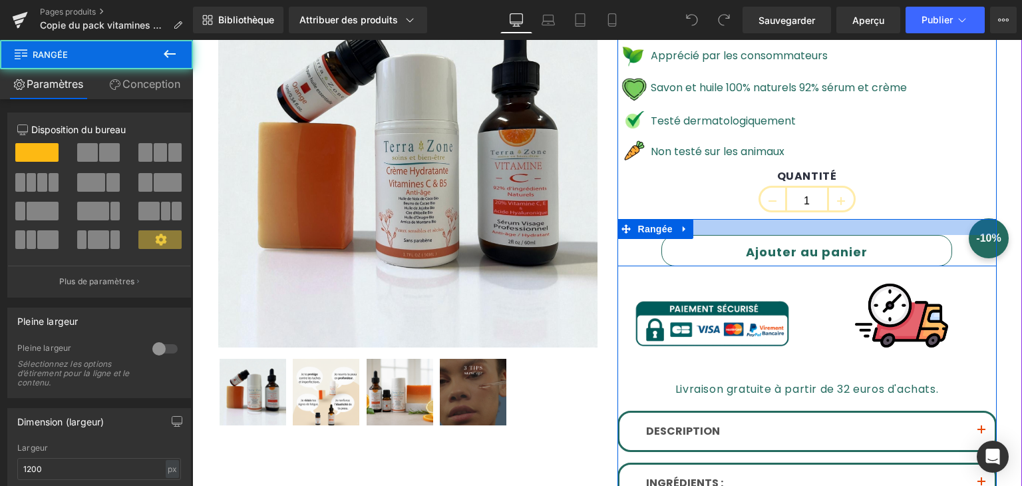
drag, startPoint x: 744, startPoint y: 220, endPoint x: 737, endPoint y: 228, distance: 10.8
click at [749, 231] on div at bounding box center [807, 227] width 379 height 16
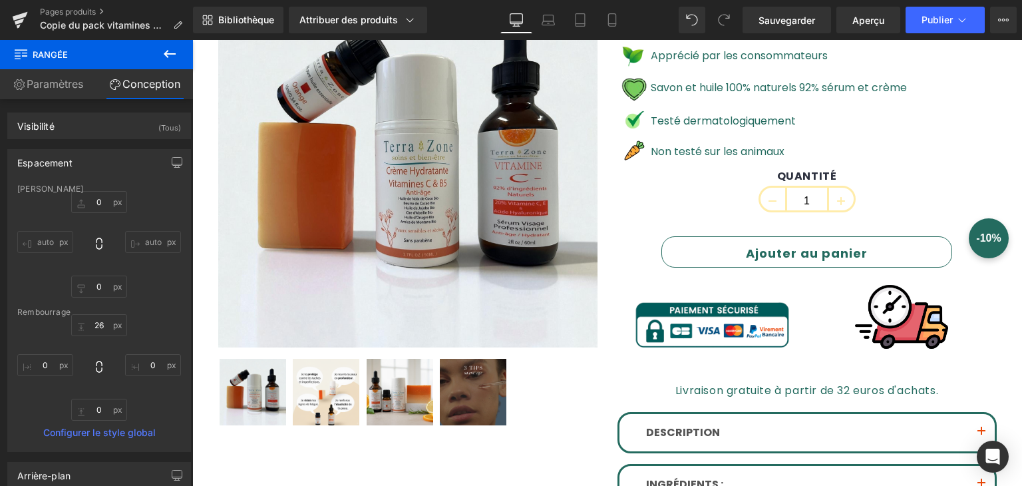
click at [164, 51] on icon at bounding box center [170, 54] width 16 height 16
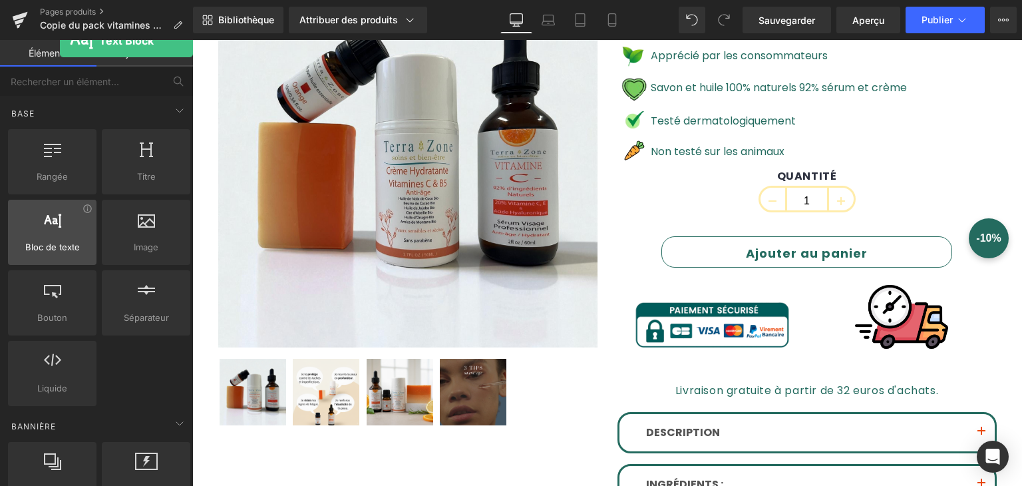
click at [60, 240] on span "Bloc de texte" at bounding box center [52, 247] width 81 height 14
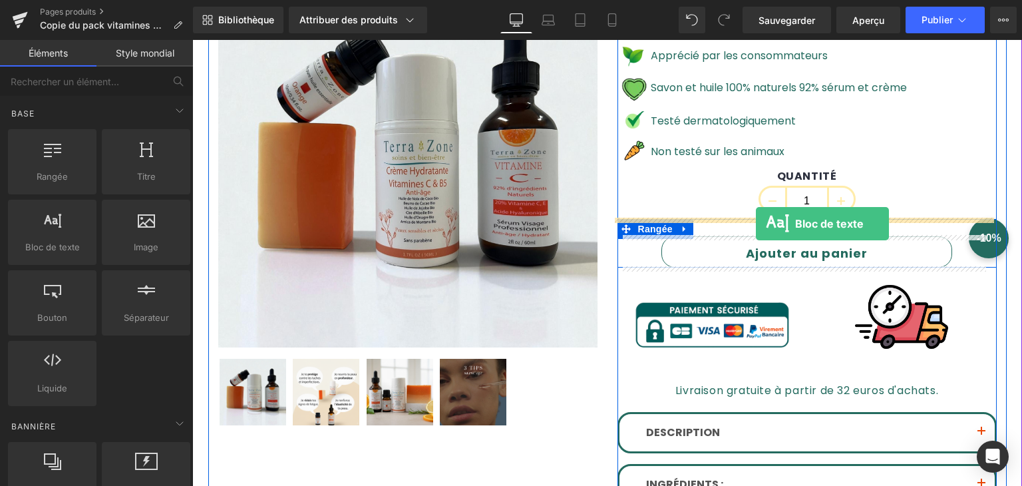
drag, startPoint x: 256, startPoint y: 274, endPoint x: 756, endPoint y: 224, distance: 502.3
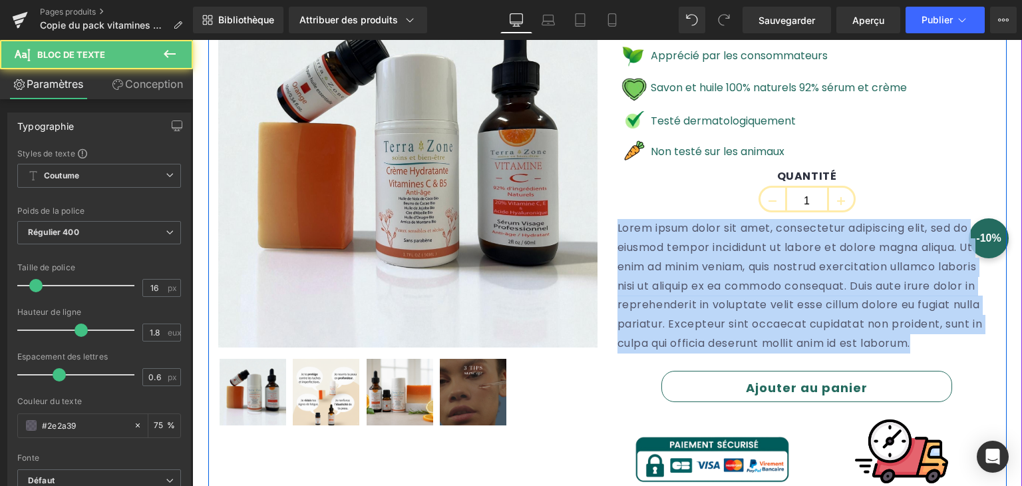
drag, startPoint x: 655, startPoint y: 345, endPoint x: 601, endPoint y: 220, distance: 137.1
click at [601, 220] on div "Soldes (P) Image" at bounding box center [607, 361] width 799 height 826
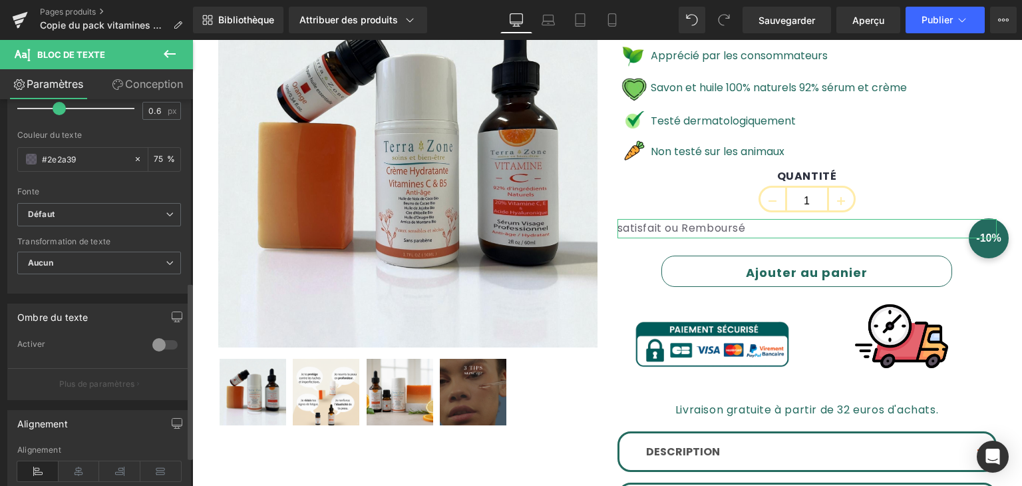
scroll to position [463, 0]
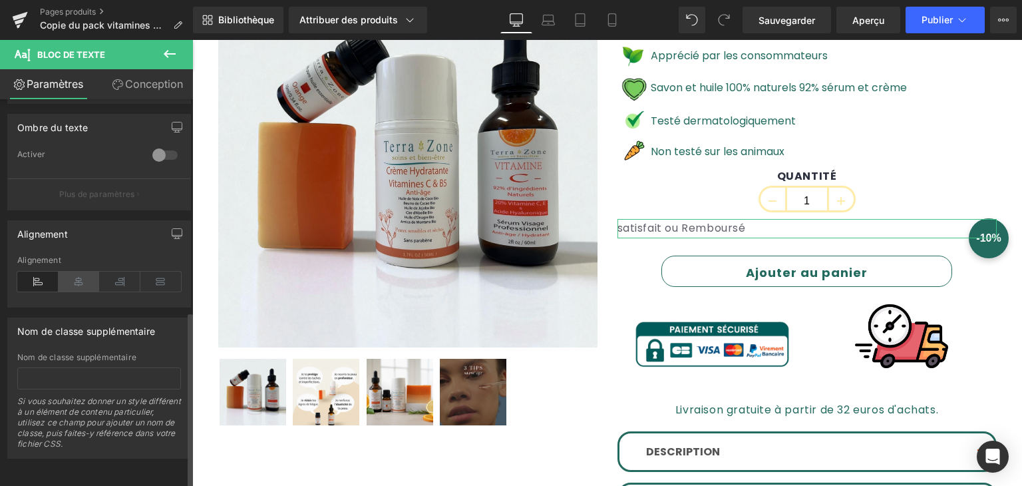
click at [73, 272] on icon at bounding box center [79, 282] width 41 height 20
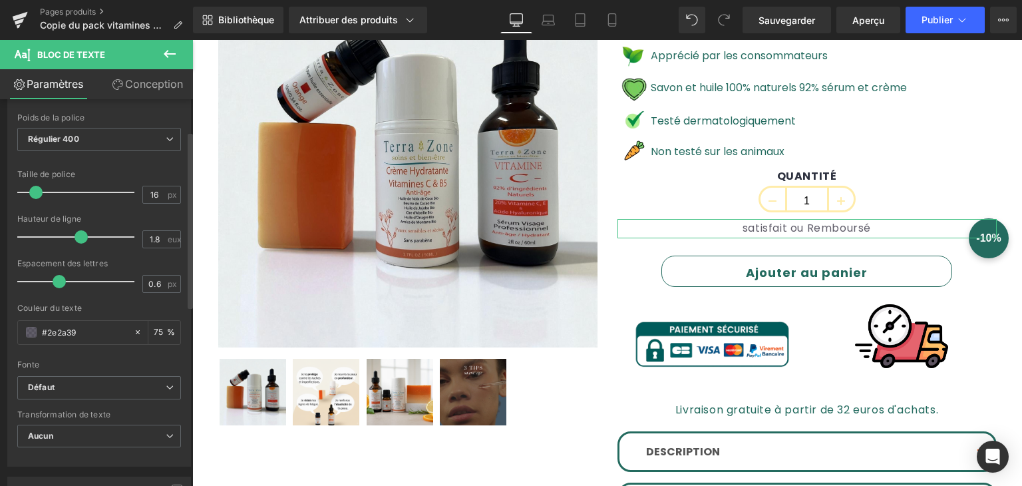
scroll to position [64, 0]
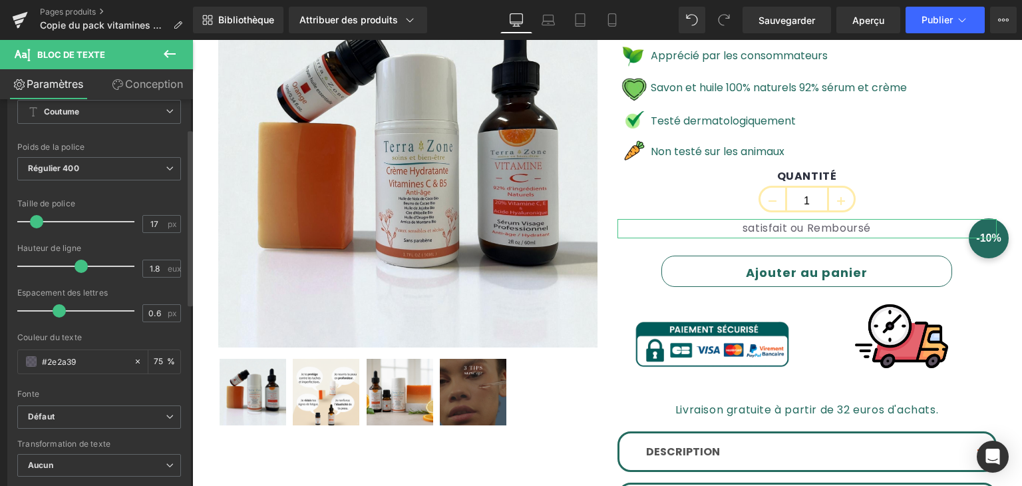
type input "18"
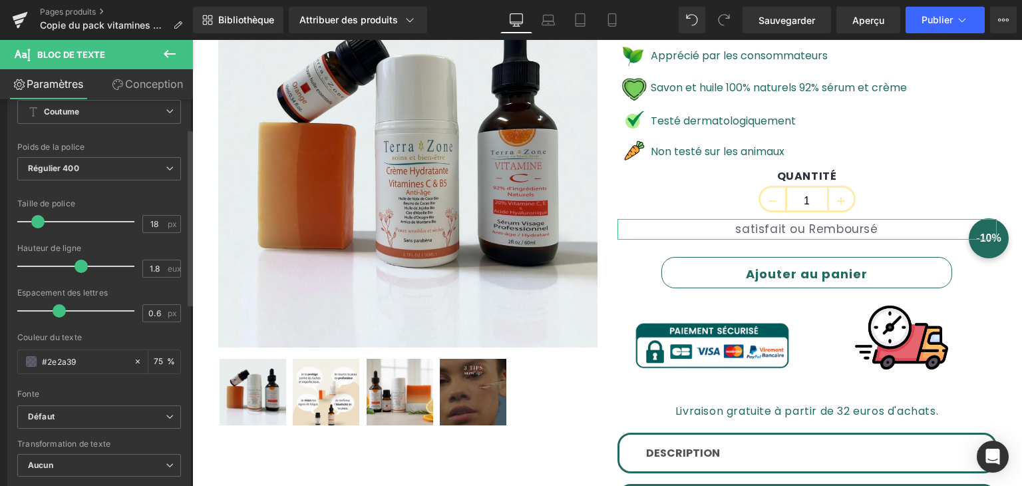
click at [40, 215] on span at bounding box center [37, 221] width 13 height 13
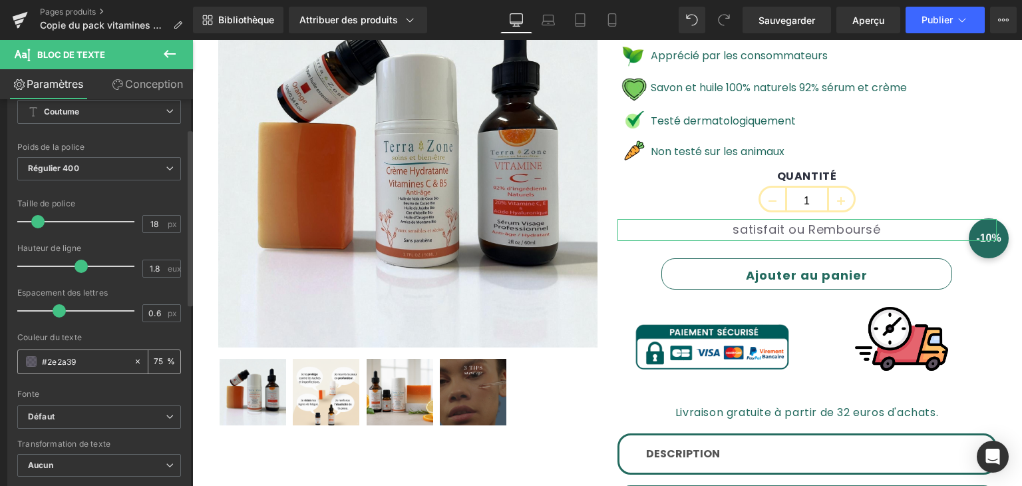
click at [32, 358] on span at bounding box center [31, 361] width 11 height 11
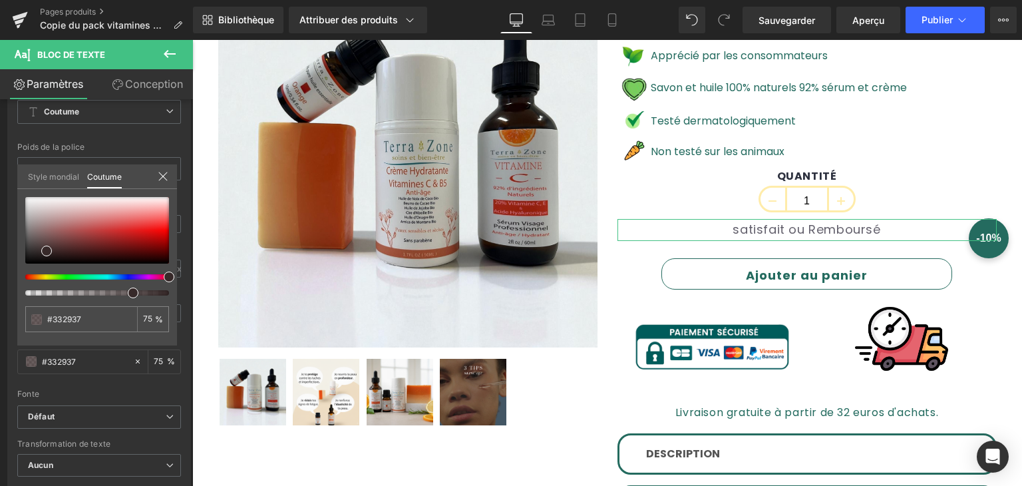
type input "#332937"
drag, startPoint x: 317, startPoint y: 317, endPoint x: 214, endPoint y: 279, distance: 110.3
type input "#382828"
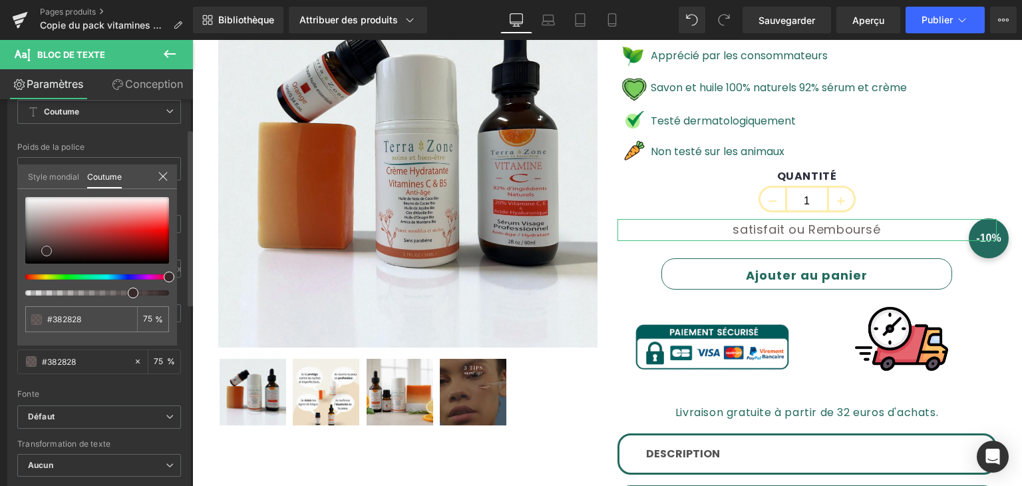
type input "#551a1a"
type input "#651414"
type input "#680c0c"
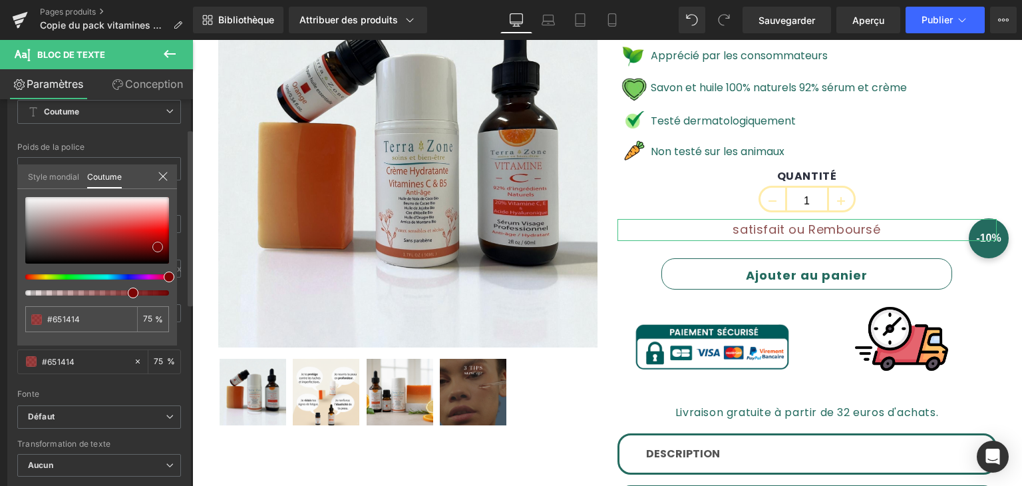
type input "#680c0c"
type input "#750404"
type input "#7b0303"
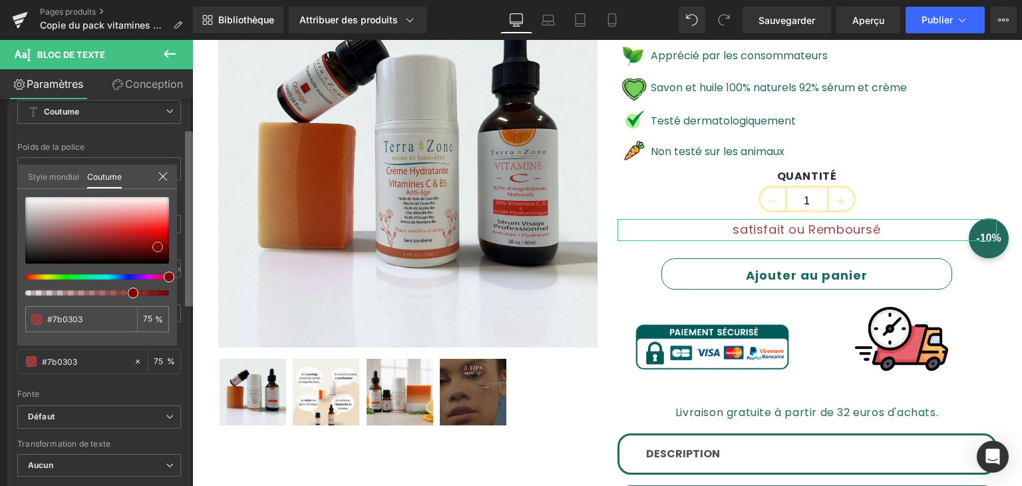
type input "#840000"
drag, startPoint x: 49, startPoint y: 246, endPoint x: 191, endPoint y: 240, distance: 141.9
click at [188, 242] on div "Typographie Styles de texte Coutume Coutume Configurer le style global Coutume …" at bounding box center [96, 295] width 193 height 393
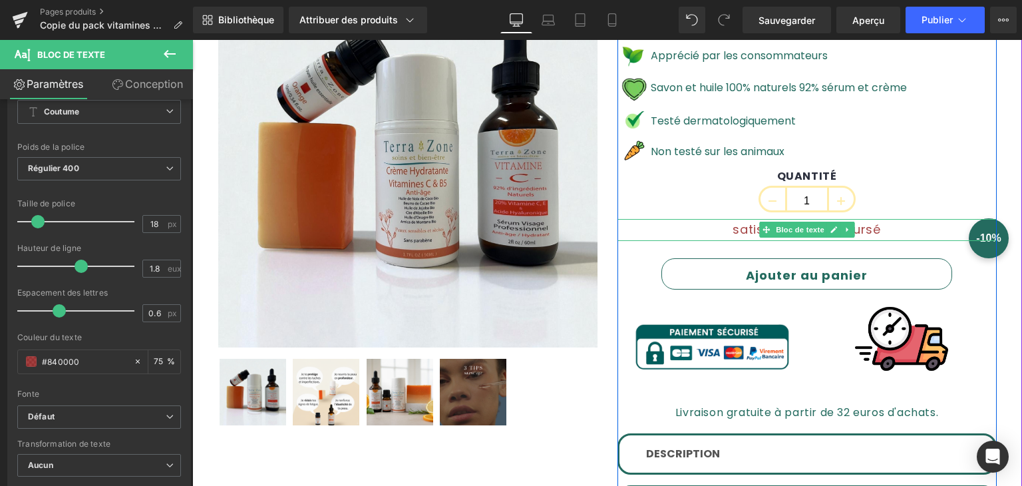
click at [740, 225] on font "satisfait ou Remboursé" at bounding box center [807, 229] width 148 height 17
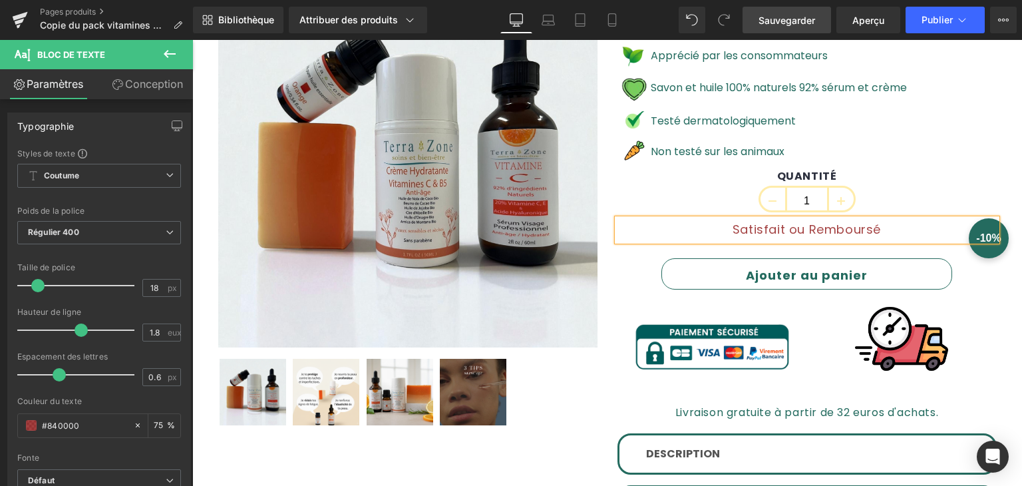
click at [789, 19] on font "Sauvegarder" at bounding box center [787, 20] width 57 height 11
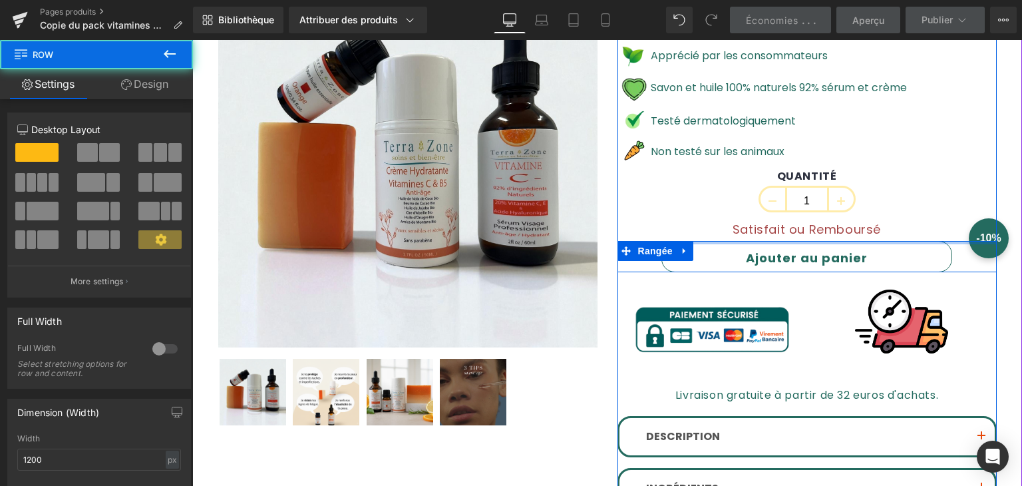
drag, startPoint x: 731, startPoint y: 246, endPoint x: 729, endPoint y: 217, distance: 29.3
click at [729, 217] on div "Pack Éclat Uniforme (P) Titre 49,90 EUR 6% de remise (P) Prix Image Apprécié pa…" at bounding box center [807, 295] width 379 height 655
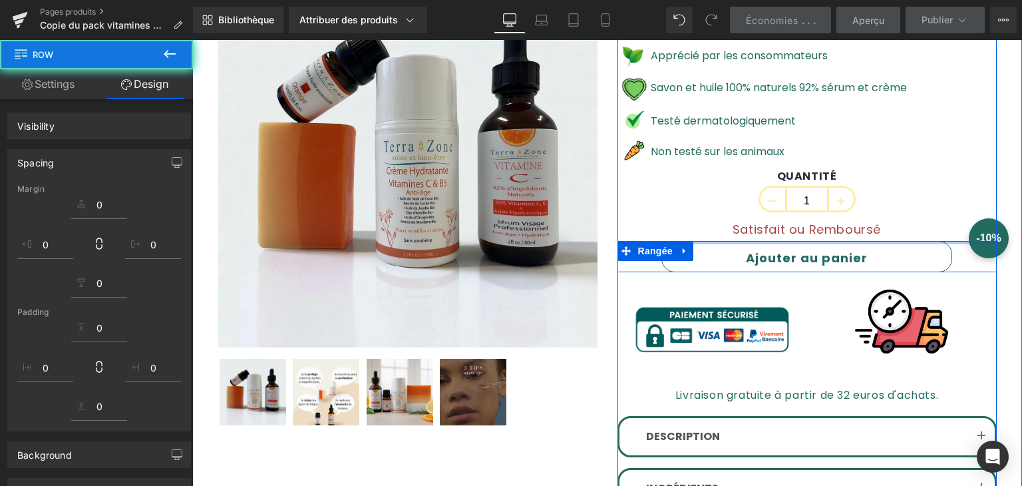
click at [729, 217] on div "QUANTITÉ 1" at bounding box center [807, 194] width 379 height 49
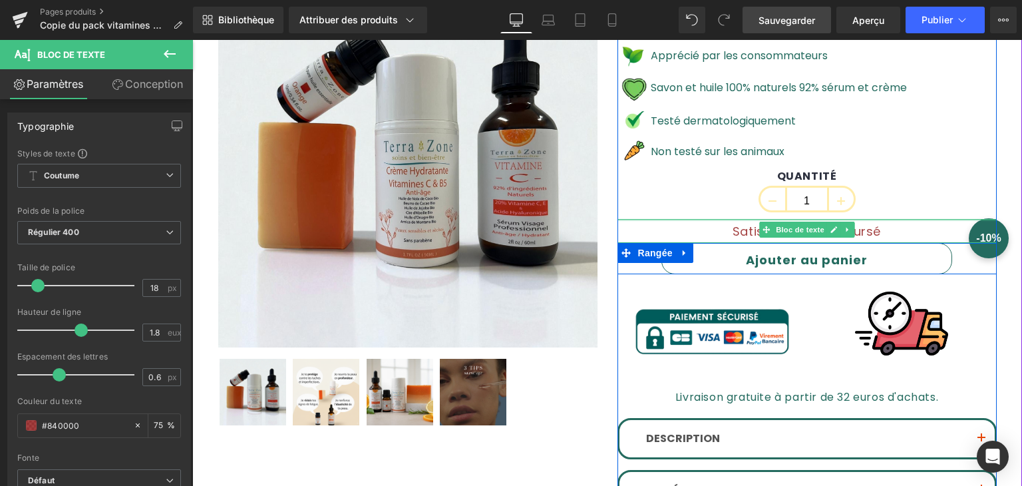
click at [746, 220] on div "Satisfait ou Remboursé Bloc de texte" at bounding box center [807, 230] width 379 height 23
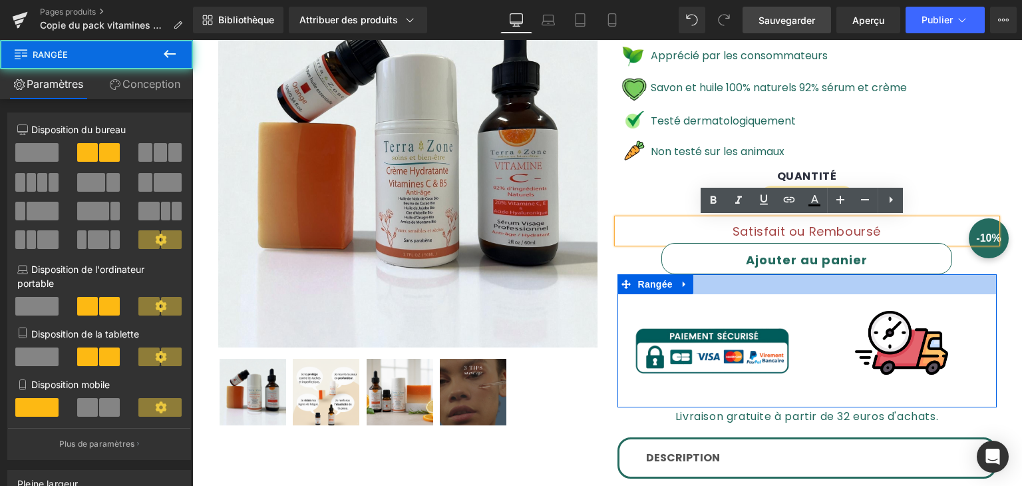
click at [759, 291] on div at bounding box center [807, 284] width 379 height 20
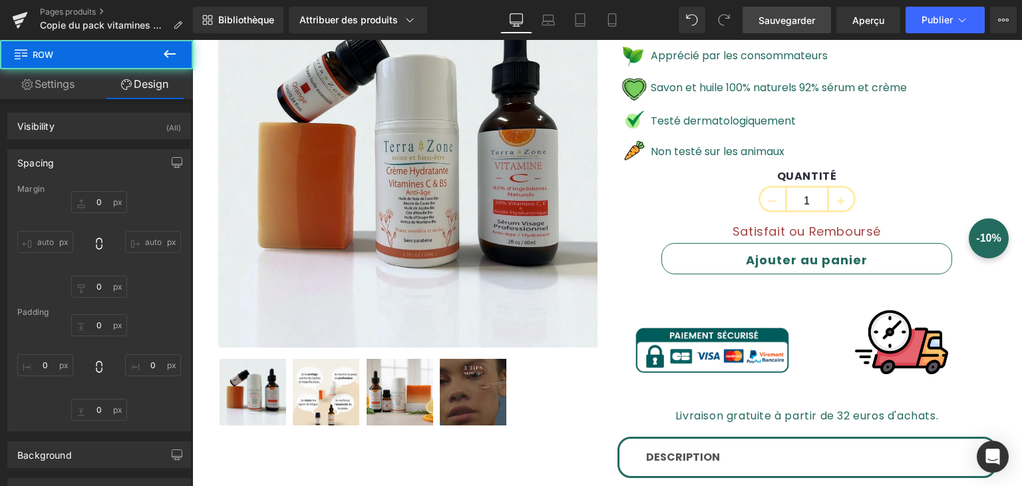
type input "0"
type input "29"
type input "0"
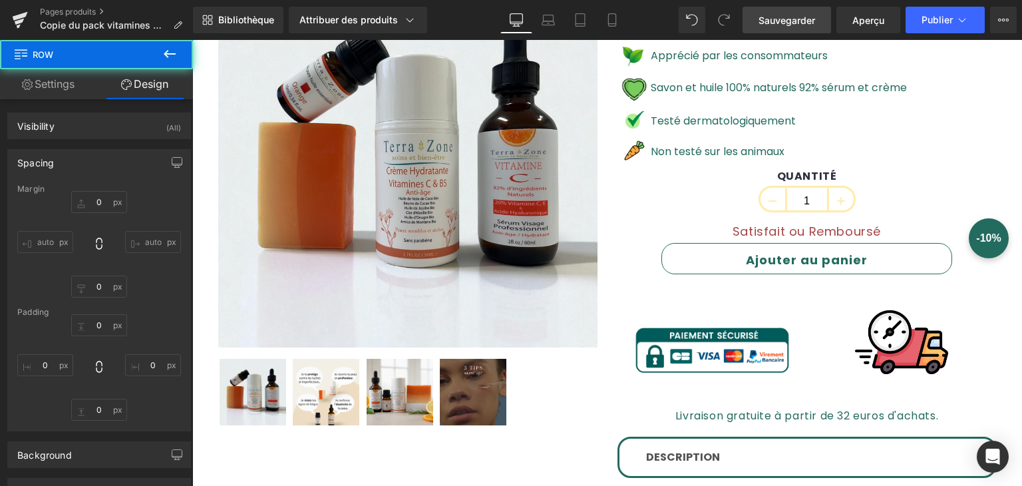
type input "0"
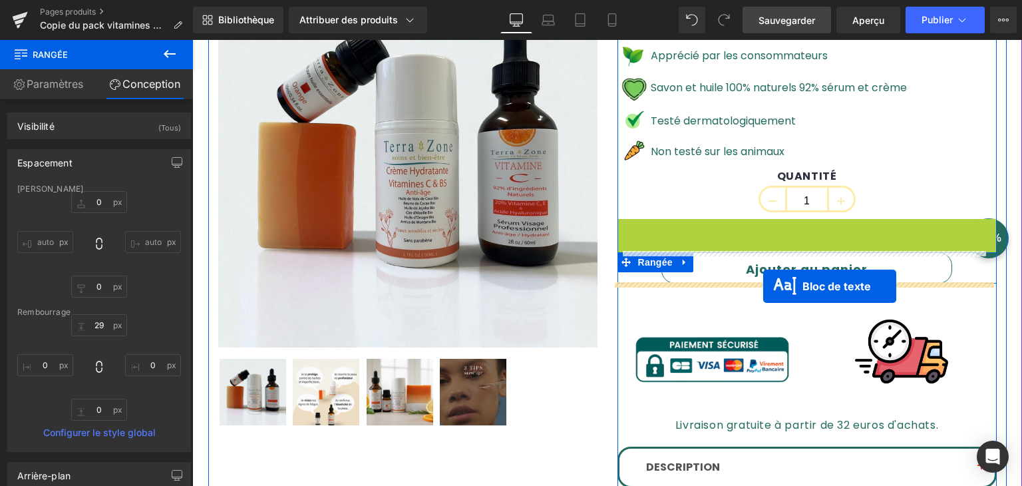
drag, startPoint x: 757, startPoint y: 230, endPoint x: 763, endPoint y: 286, distance: 56.9
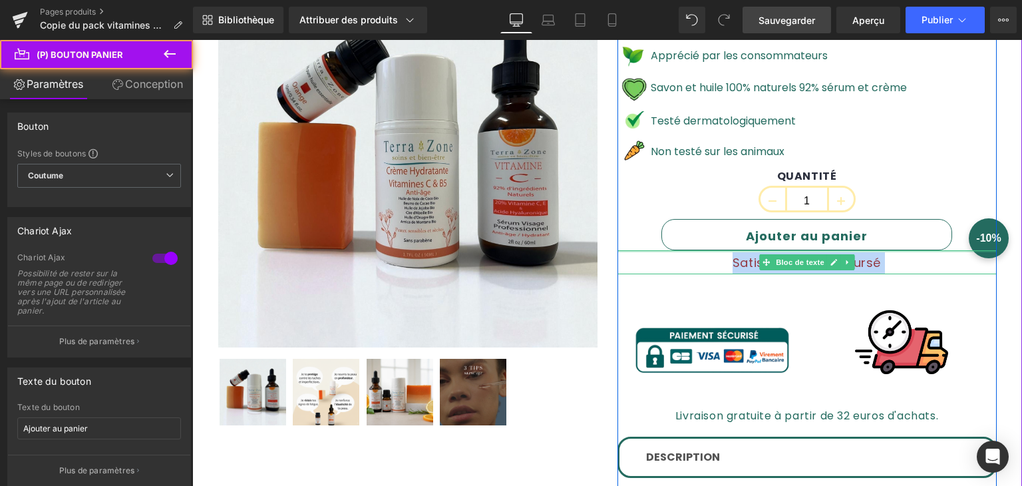
click at [644, 251] on div "Pack Éclat Uniforme (P) Titre 49,90 EUR 6% de remise (P) Prix Image Apprécié pa…" at bounding box center [807, 305] width 379 height 675
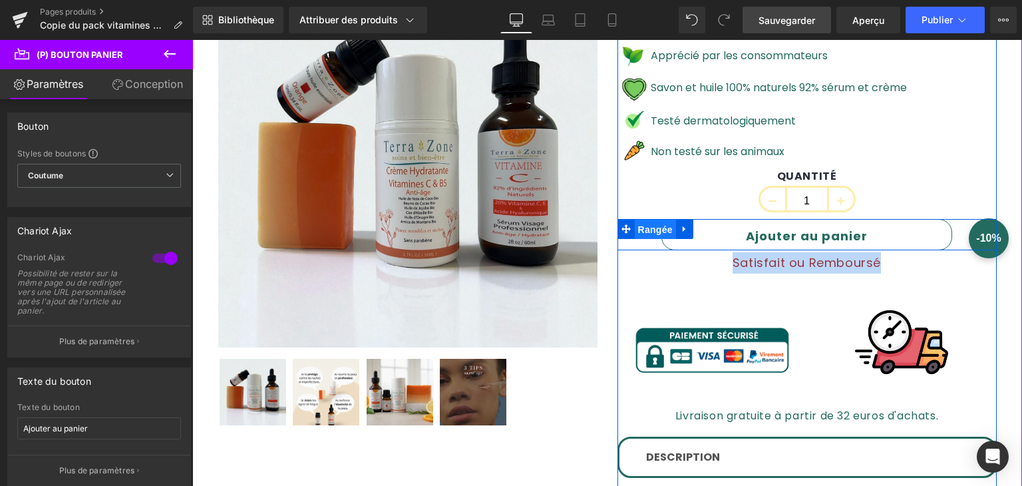
click at [638, 228] on font "Rangée" at bounding box center [655, 229] width 35 height 11
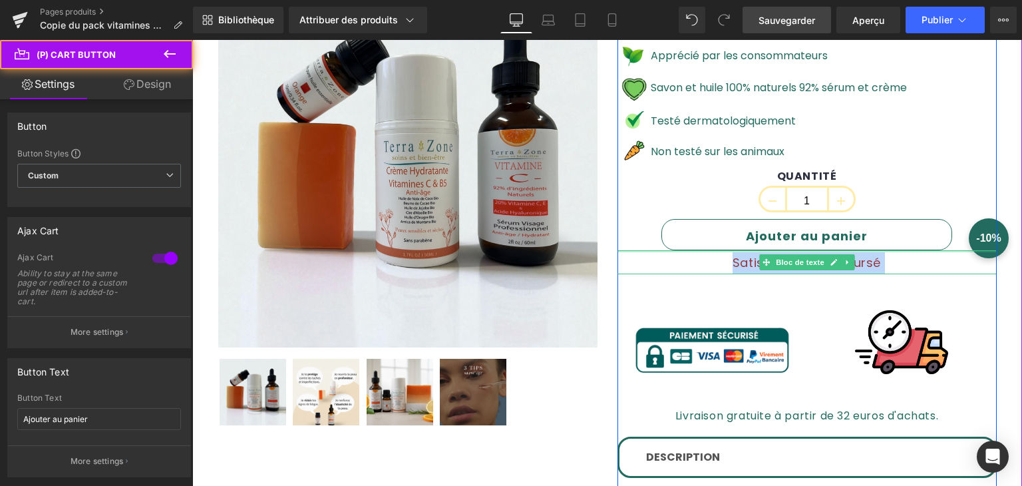
click at [651, 248] on div "Ajouter au panier (P) Bouton Panier Rangée" at bounding box center [807, 234] width 379 height 31
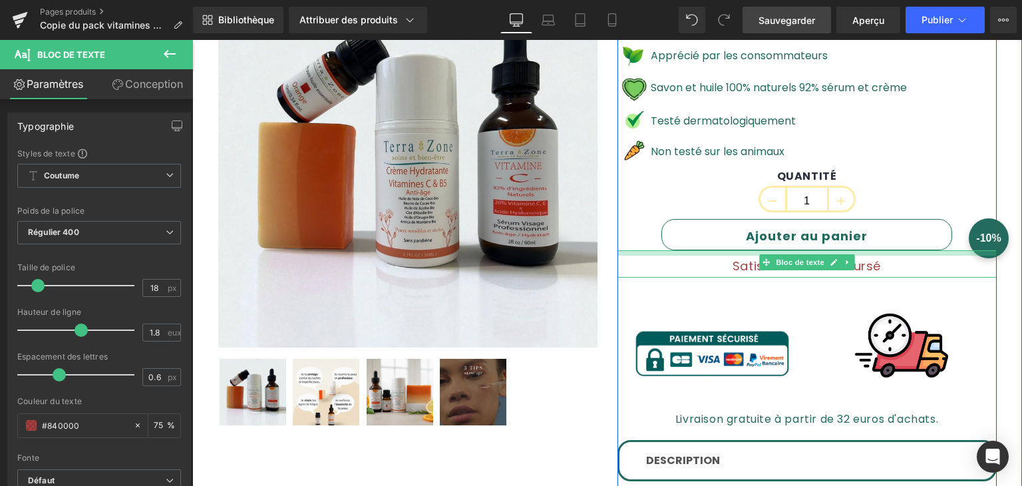
click at [655, 254] on div at bounding box center [807, 252] width 379 height 5
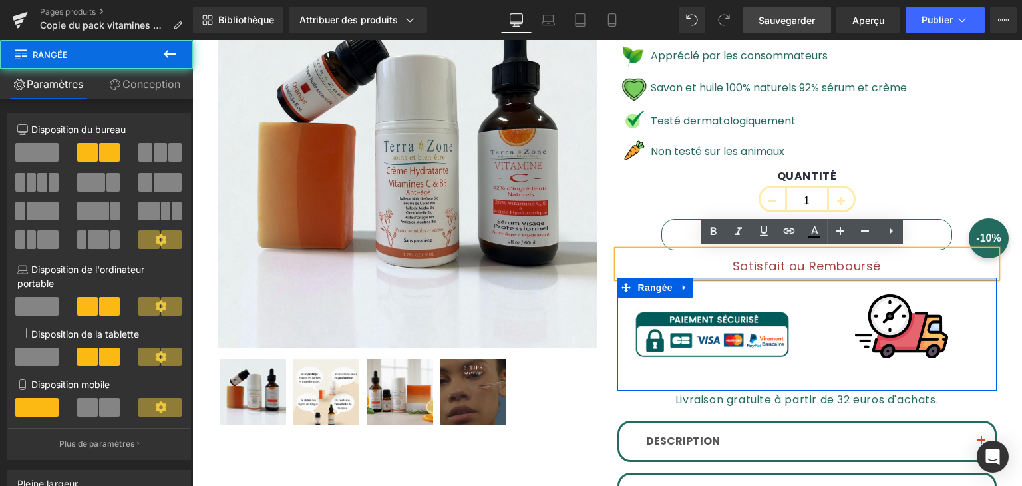
drag, startPoint x: 697, startPoint y: 280, endPoint x: 704, endPoint y: 256, distance: 25.0
click at [704, 256] on div "Pack Éclat Uniforme (P) Titre 49,90 EUR 6% de remise (P) Prix Image Apprécié pa…" at bounding box center [807, 297] width 379 height 659
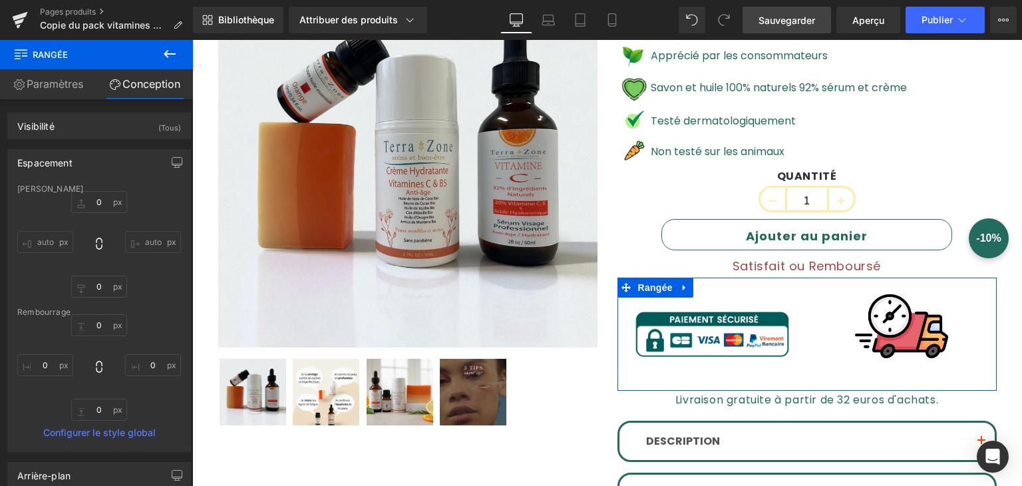
click at [809, 25] on span "Sauvegarder" at bounding box center [787, 20] width 57 height 14
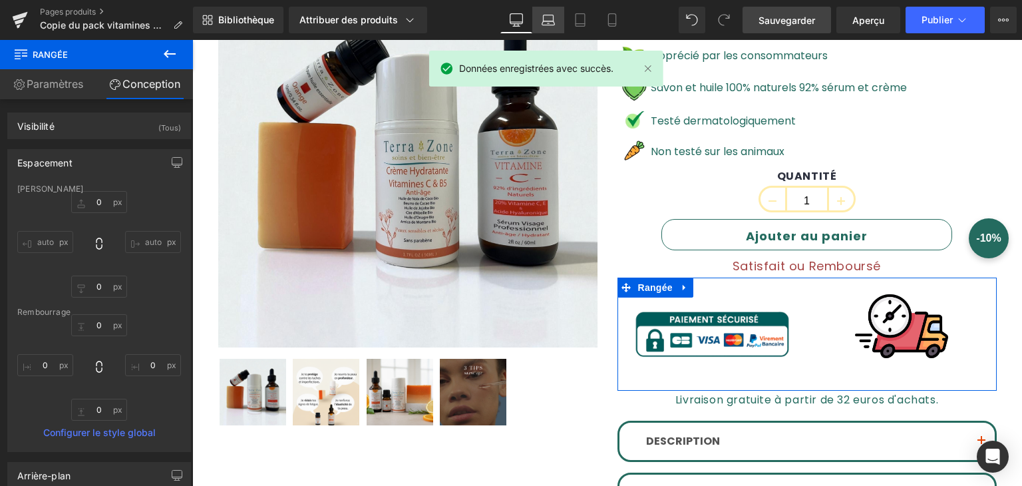
click at [548, 21] on icon at bounding box center [548, 23] width 13 height 4
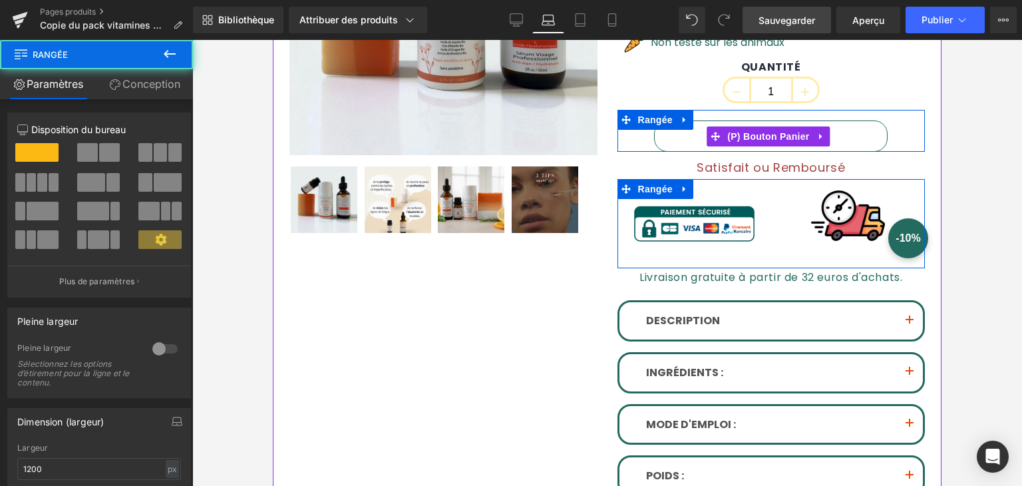
drag, startPoint x: 709, startPoint y: 162, endPoint x: 708, endPoint y: 142, distance: 20.7
click at [708, 142] on div "Ajouter au panier (P) Bouton Panier Rangée" at bounding box center [772, 131] width 308 height 42
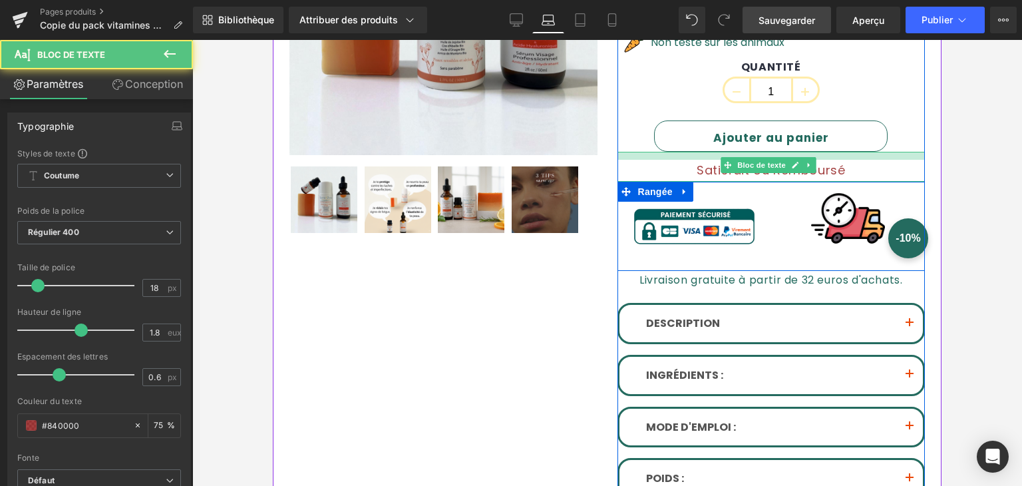
click at [648, 154] on div at bounding box center [772, 156] width 308 height 8
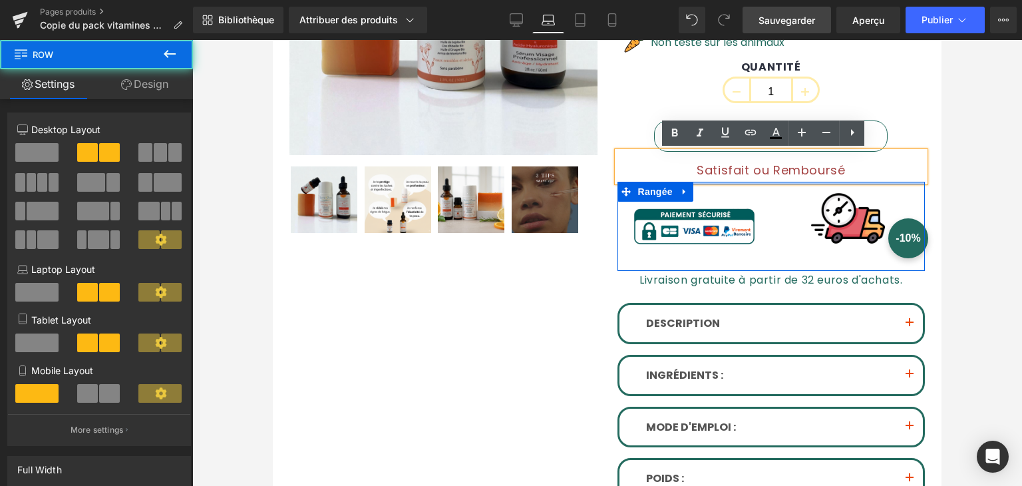
drag, startPoint x: 723, startPoint y: 182, endPoint x: 725, endPoint y: 174, distance: 8.1
click at [725, 174] on div "Pack Éclat Uniforme (P) Titre 49,90 EUR 6% de remise (P) Prix Image Apprécié pa…" at bounding box center [772, 179] width 308 height 662
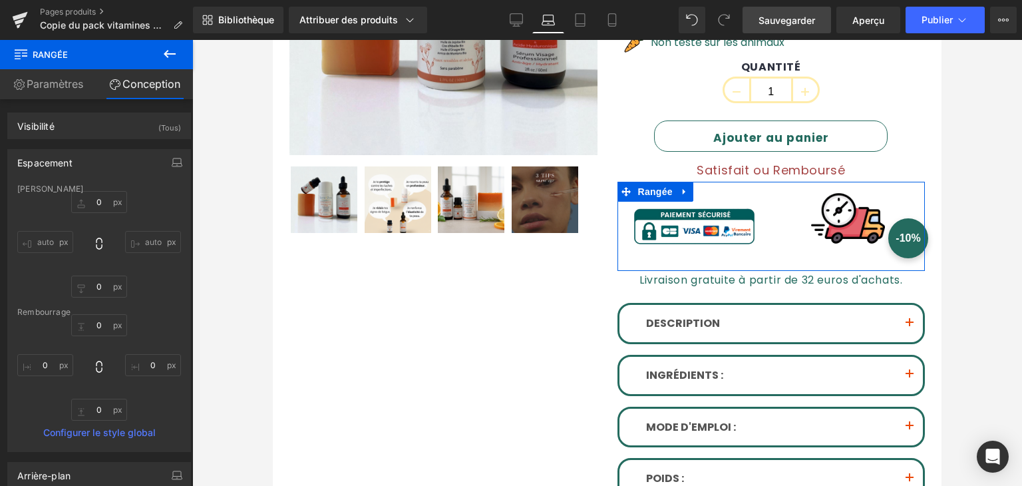
click at [785, 21] on font "Sauvegarder" at bounding box center [787, 20] width 57 height 11
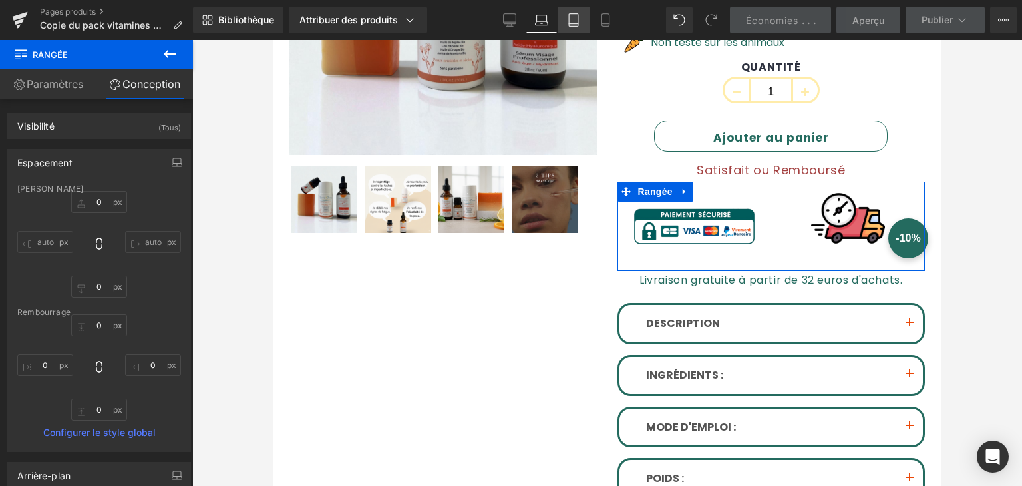
click at [578, 22] on icon at bounding box center [573, 19] width 13 height 13
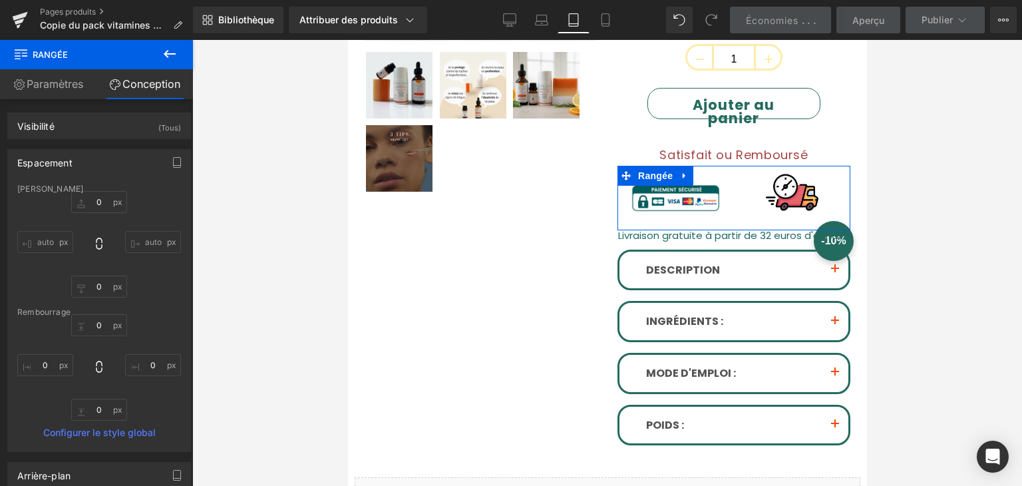
scroll to position [285, 0]
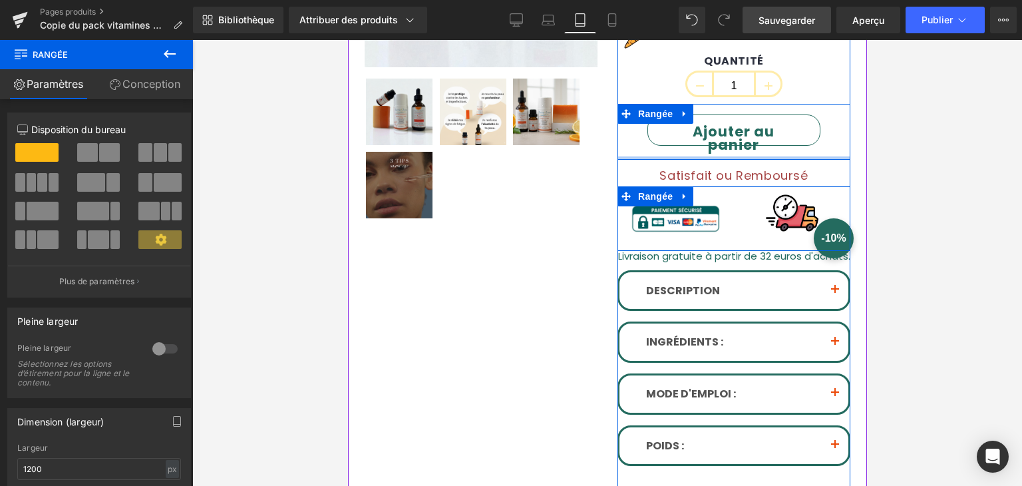
click at [663, 156] on div at bounding box center [733, 157] width 233 height 3
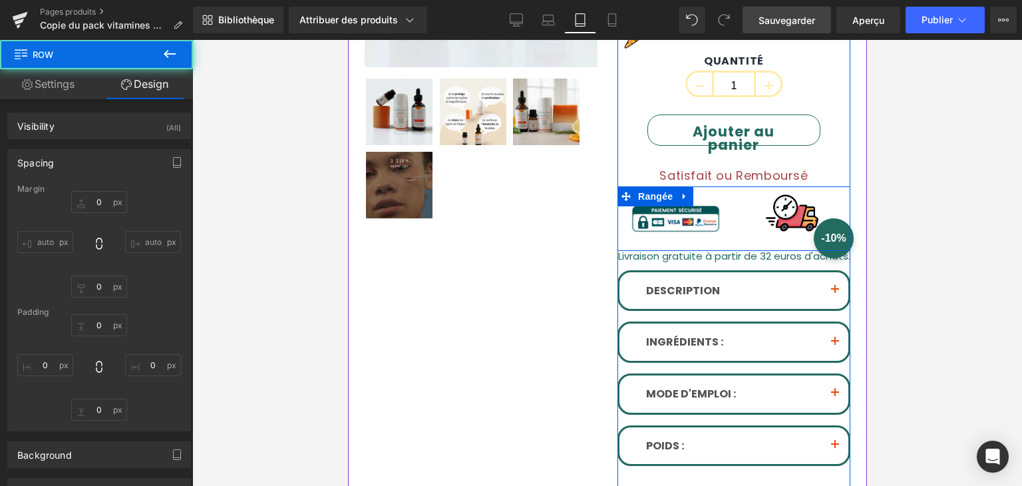
type input "0"
type input "16"
type input "0"
type input "5"
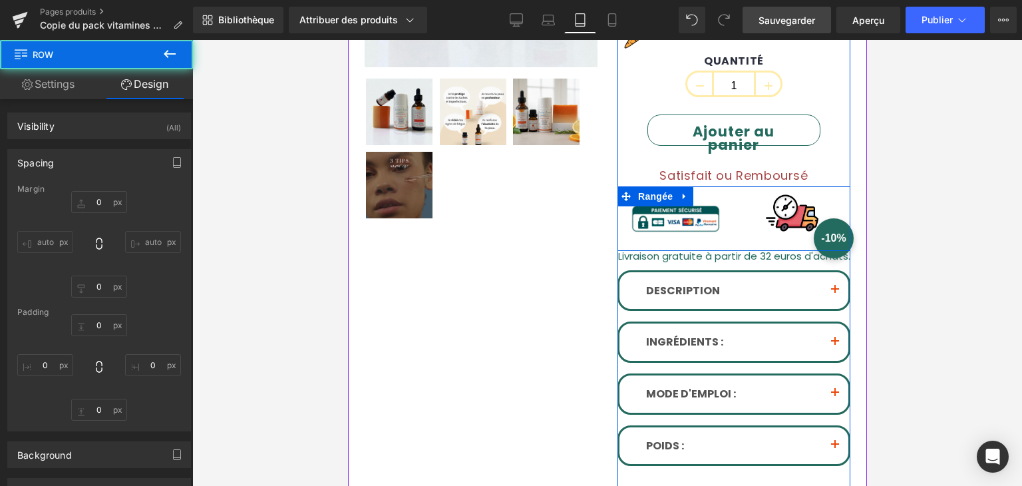
type input "0"
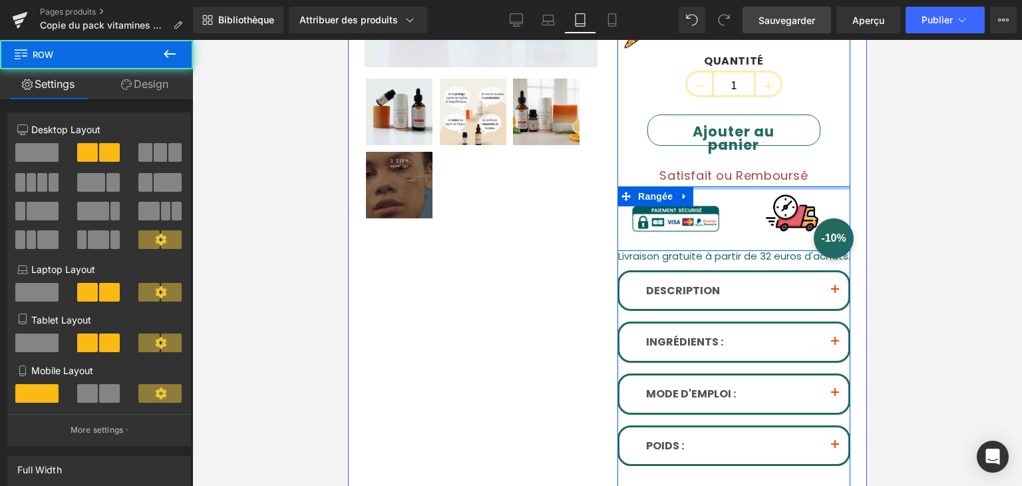
click at [715, 169] on div "Pack Éclat Uniforme (P) Titre 49,90 EUR 6% de remise (P) Prix Image Apprécié pa…" at bounding box center [733, 165] width 233 height 624
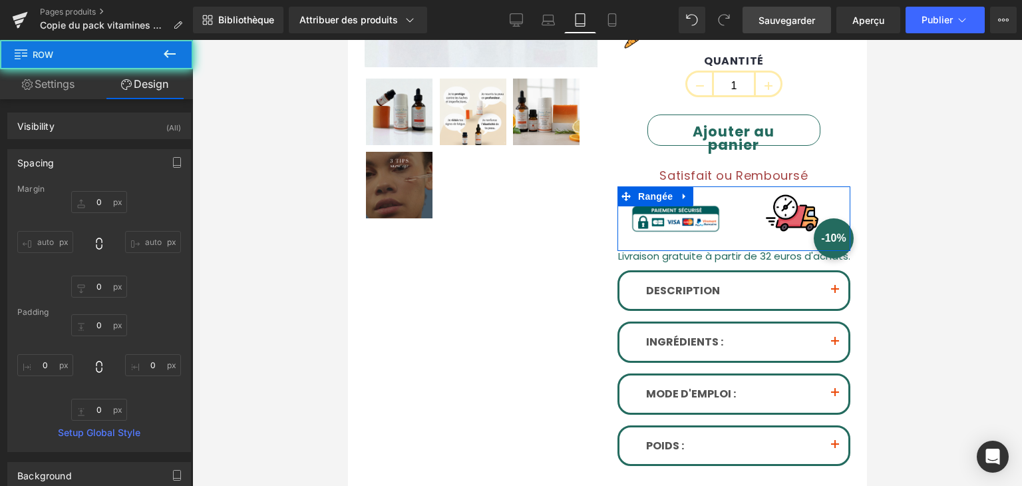
click at [811, 27] on span "Sauvegarder" at bounding box center [787, 20] width 57 height 14
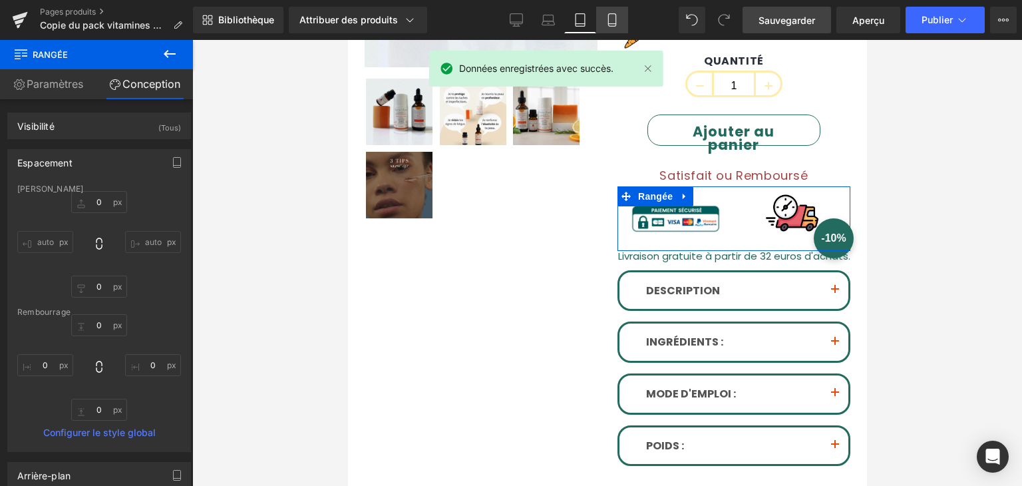
click at [611, 15] on icon at bounding box center [612, 19] width 13 height 13
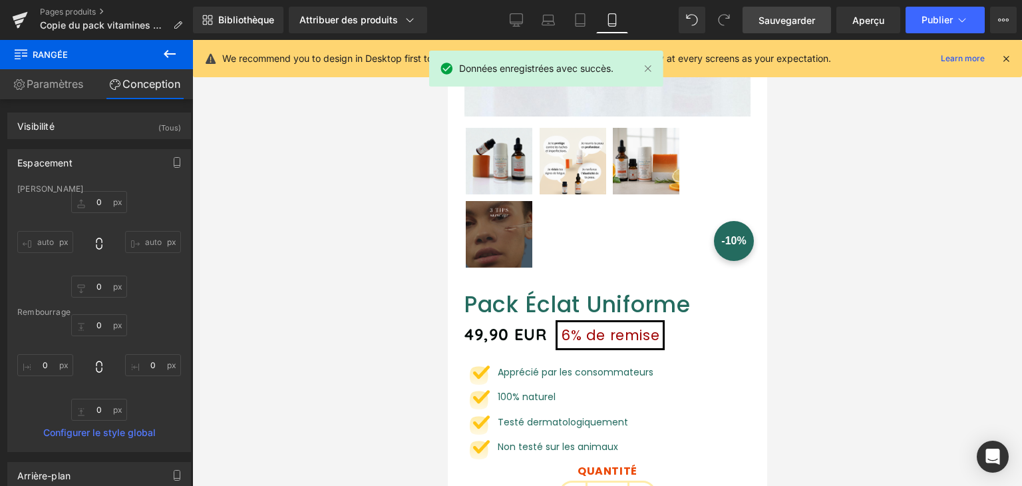
scroll to position [688, 0]
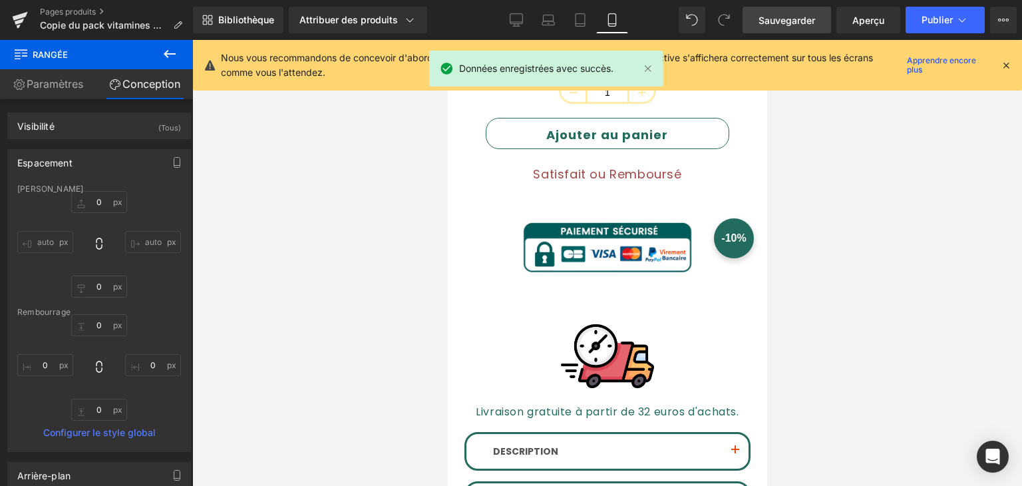
click at [998, 62] on div "Nous vous recommandons de concevoir d'abord sur le bureau pour garantir que la …" at bounding box center [611, 65] width 780 height 29
click at [1007, 65] on icon at bounding box center [1006, 65] width 12 height 12
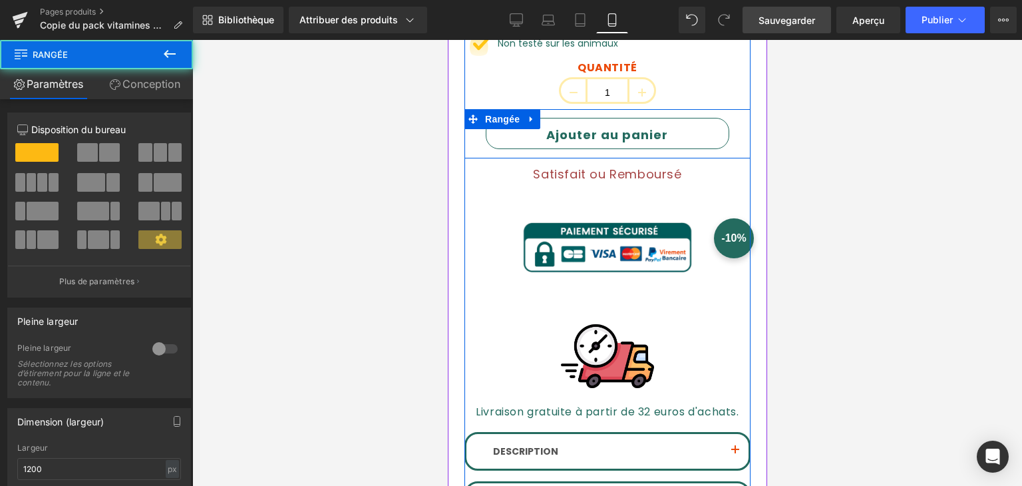
drag, startPoint x: 658, startPoint y: 147, endPoint x: 661, endPoint y: 141, distance: 6.9
click at [661, 141] on div "Ajouter au panier (P) Bouton Panier" at bounding box center [607, 138] width 286 height 41
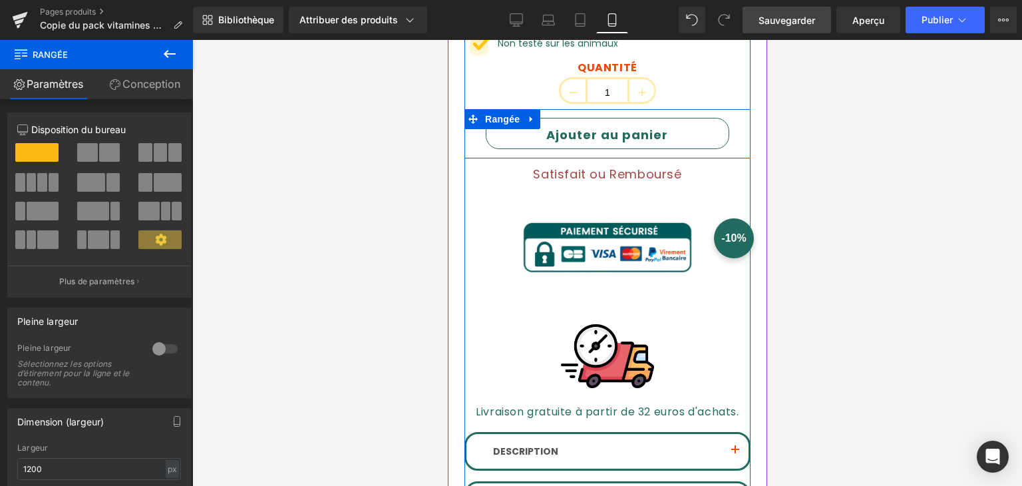
drag, startPoint x: 661, startPoint y: 146, endPoint x: 666, endPoint y: 136, distance: 10.7
click at [666, 136] on div "Ajouter au panier (P) Bouton Panier Rangée" at bounding box center [607, 133] width 286 height 49
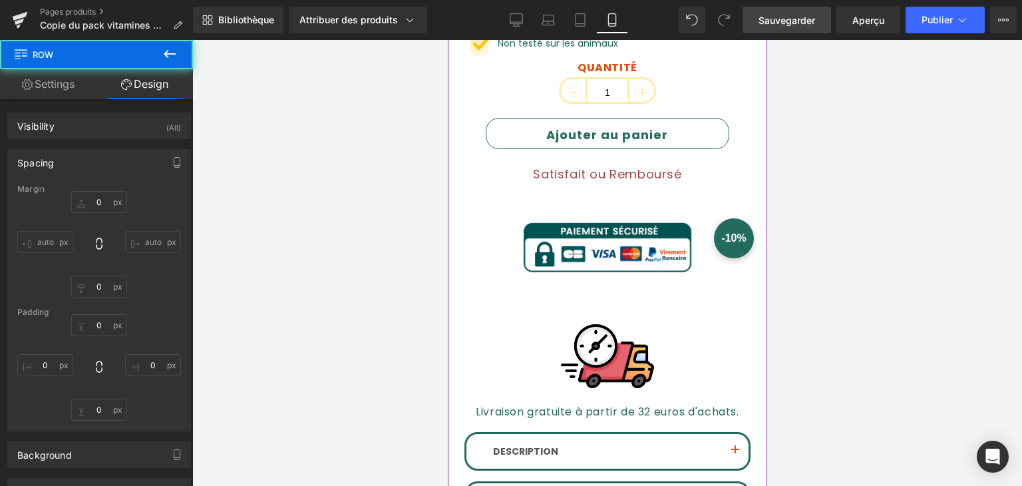
type input "0"
type input "13"
type input "0"
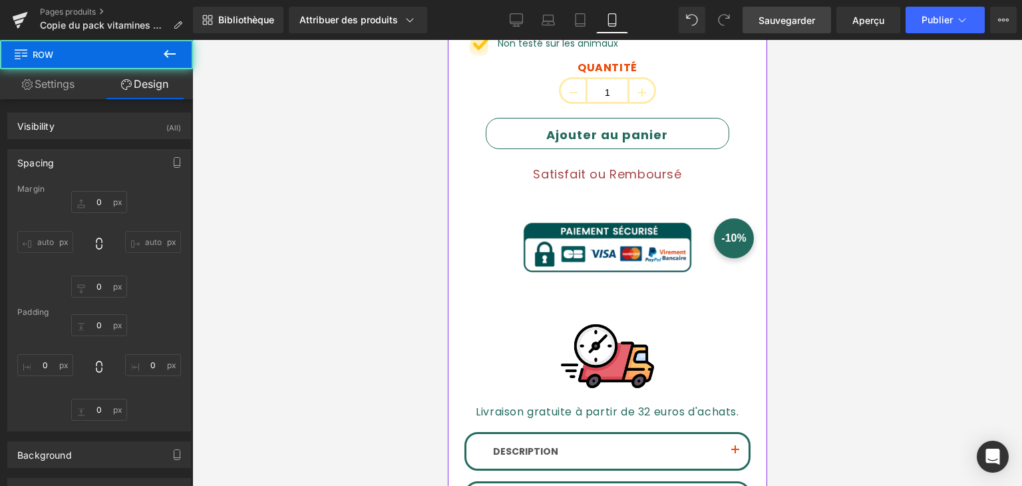
type input "0"
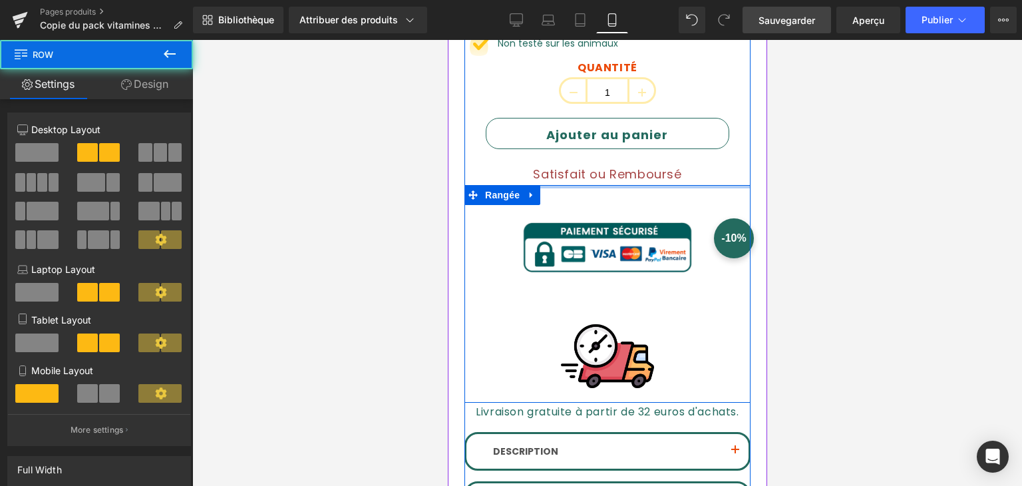
drag, startPoint x: 641, startPoint y: 174, endPoint x: 647, endPoint y: 163, distance: 12.8
click at [647, 163] on div "Pack Éclat Uniforme (P) Titre 49,90 EUR 6% de remise (P) Prix Image Apprécié pa…" at bounding box center [607, 258] width 286 height 741
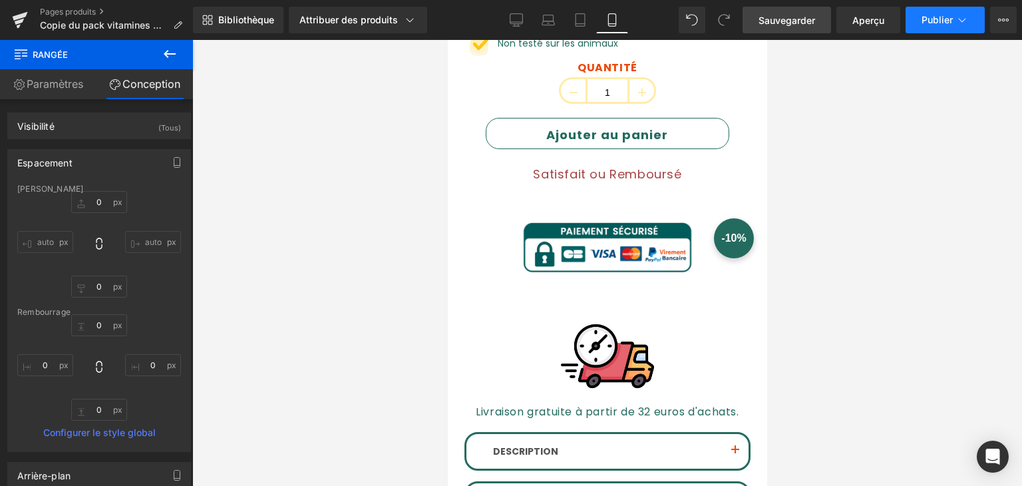
drag, startPoint x: 800, startPoint y: 23, endPoint x: 950, endPoint y: 33, distance: 150.7
click at [799, 23] on font "Sauvegarder" at bounding box center [787, 20] width 57 height 11
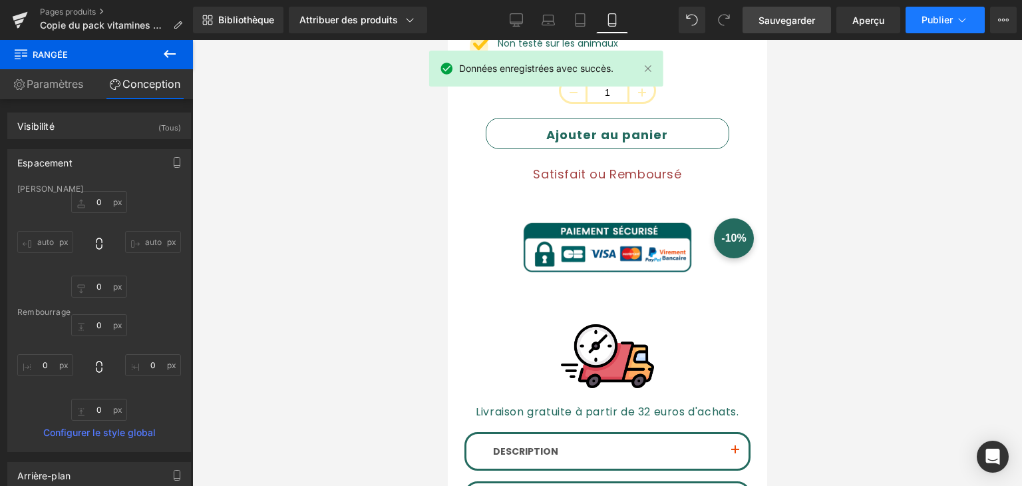
click at [934, 23] on font "Publier" at bounding box center [937, 19] width 31 height 11
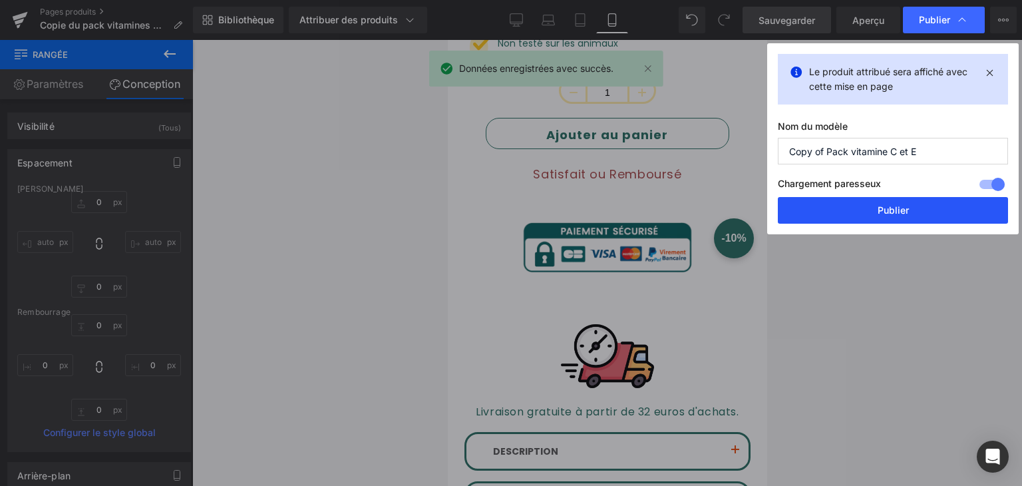
click at [871, 212] on button "Publier" at bounding box center [893, 210] width 230 height 27
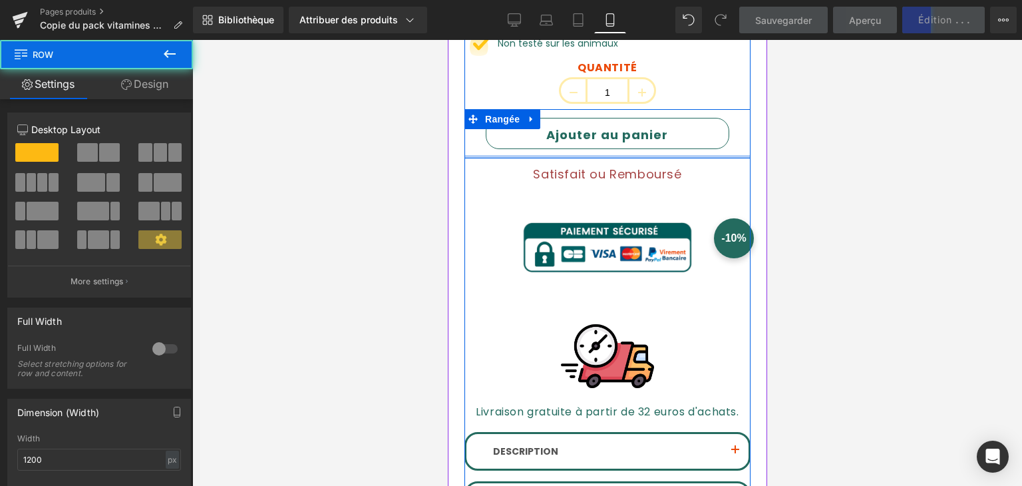
drag, startPoint x: 693, startPoint y: 146, endPoint x: 695, endPoint y: 137, distance: 9.1
click at [695, 137] on div "Ajouter au panier (P) Bouton Panier Rangée" at bounding box center [607, 133] width 286 height 49
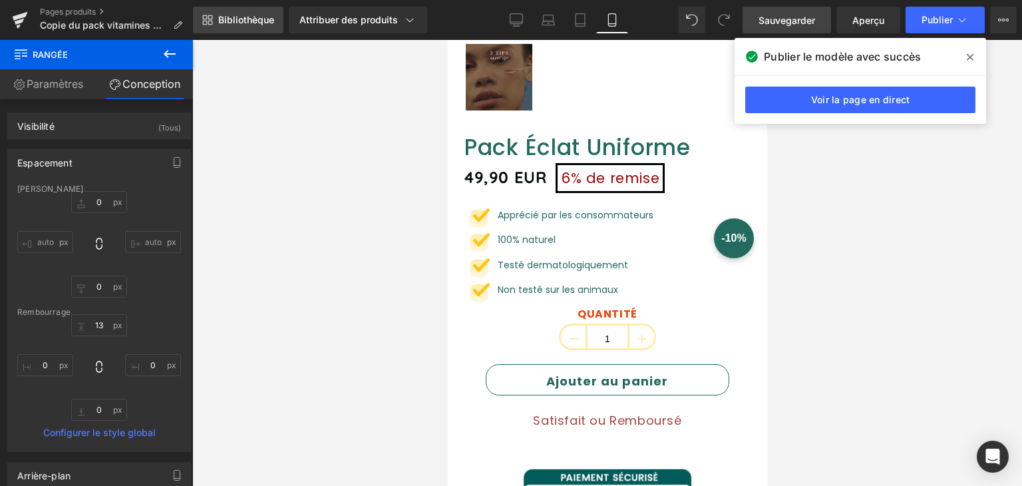
scroll to position [422, 0]
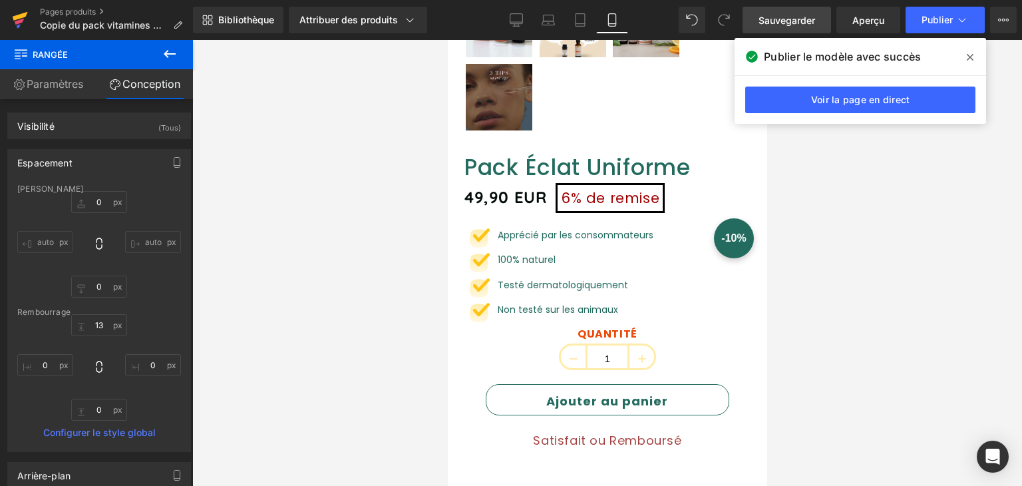
click at [22, 17] on icon at bounding box center [20, 16] width 15 height 9
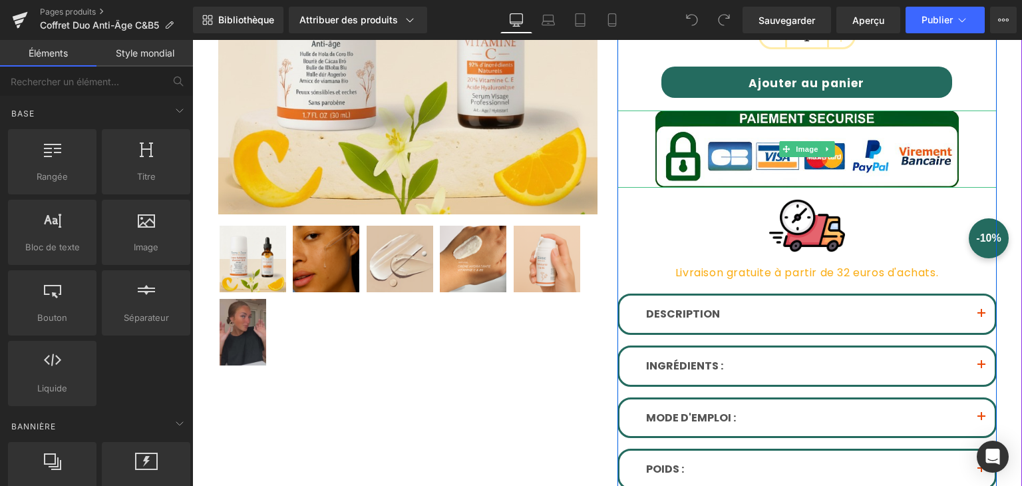
scroll to position [266, 0]
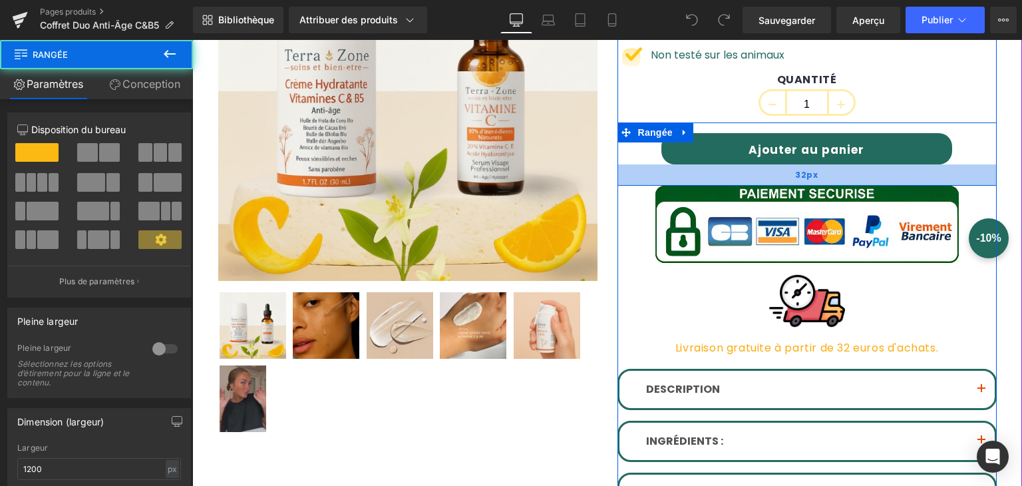
drag, startPoint x: 709, startPoint y: 169, endPoint x: 709, endPoint y: 178, distance: 8.7
click at [709, 178] on div "32px" at bounding box center [807, 174] width 379 height 21
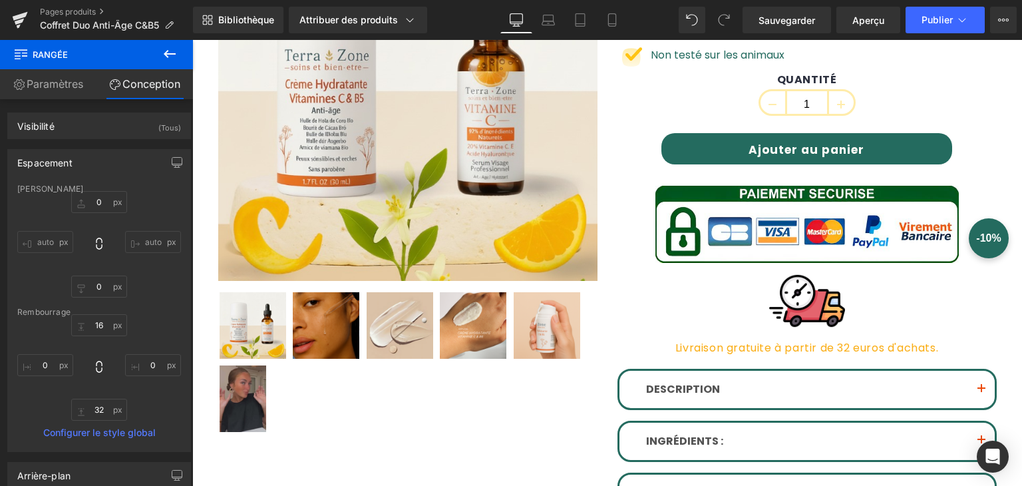
click at [173, 47] on icon at bounding box center [170, 54] width 16 height 16
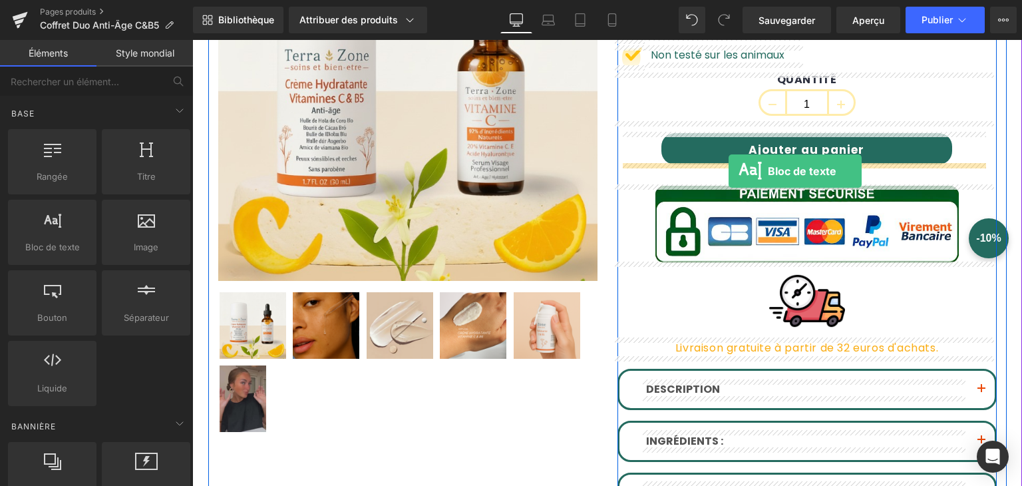
drag, startPoint x: 248, startPoint y: 282, endPoint x: 729, endPoint y: 171, distance: 493.1
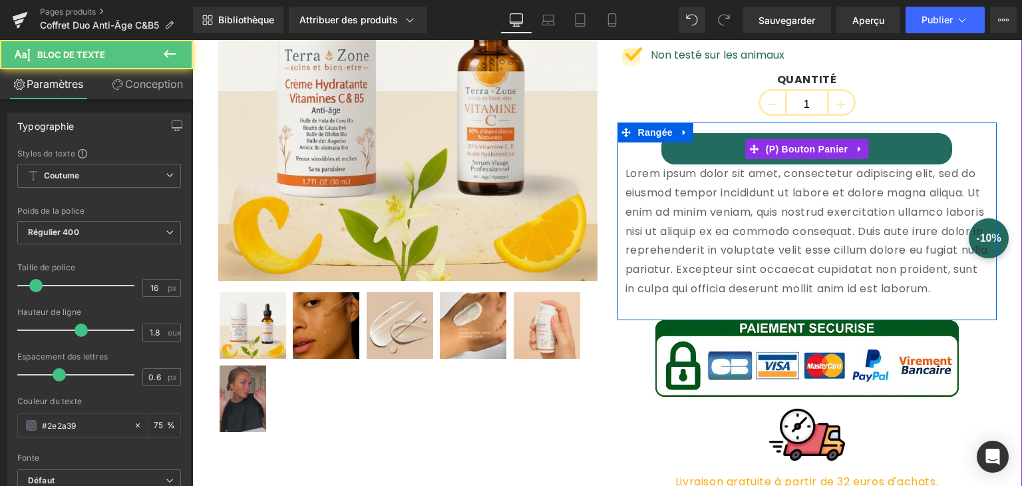
click at [661, 162] on button "Ajouter au panier" at bounding box center [806, 148] width 291 height 31
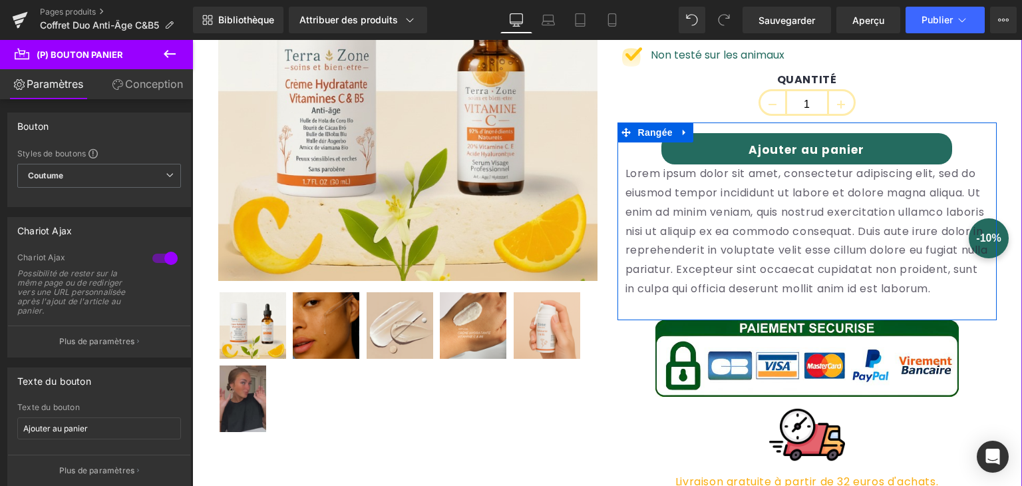
click at [671, 199] on p "Lorem ipsum dolor sit amet, consectetur adipiscing elit, sed do eiusmod tempor …" at bounding box center [807, 231] width 363 height 134
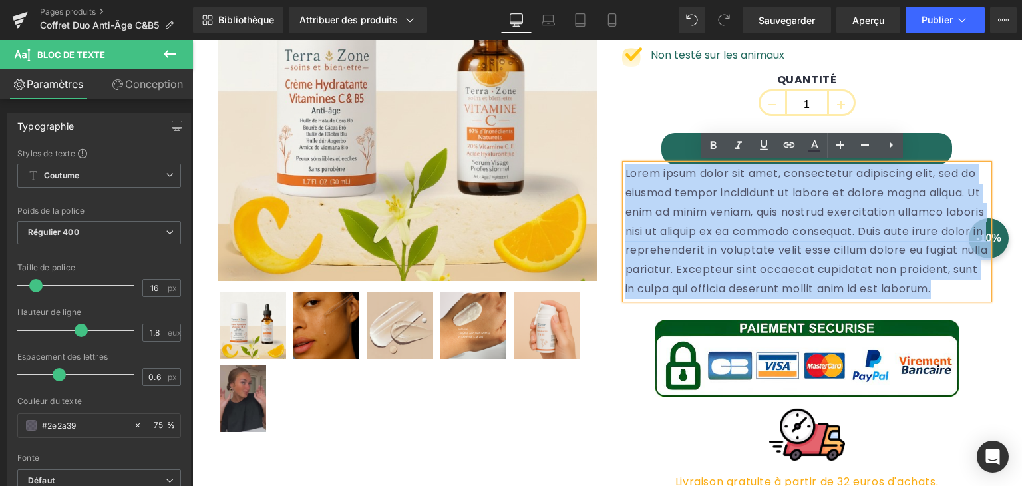
drag, startPoint x: 620, startPoint y: 173, endPoint x: 895, endPoint y: 296, distance: 301.1
click at [895, 296] on p "Lorem ipsum dolor sit amet, consectetur adipiscing elit, sed do eiusmod tempor …" at bounding box center [807, 231] width 363 height 134
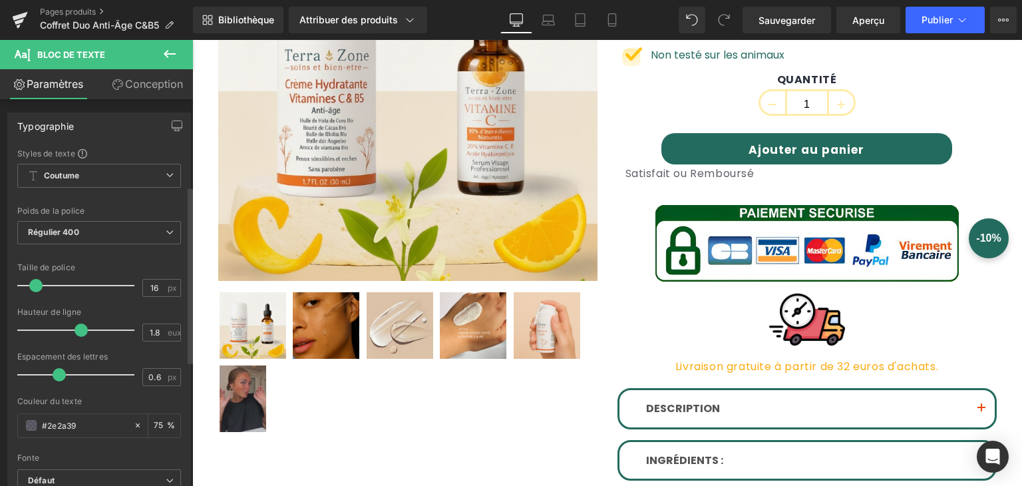
scroll to position [333, 0]
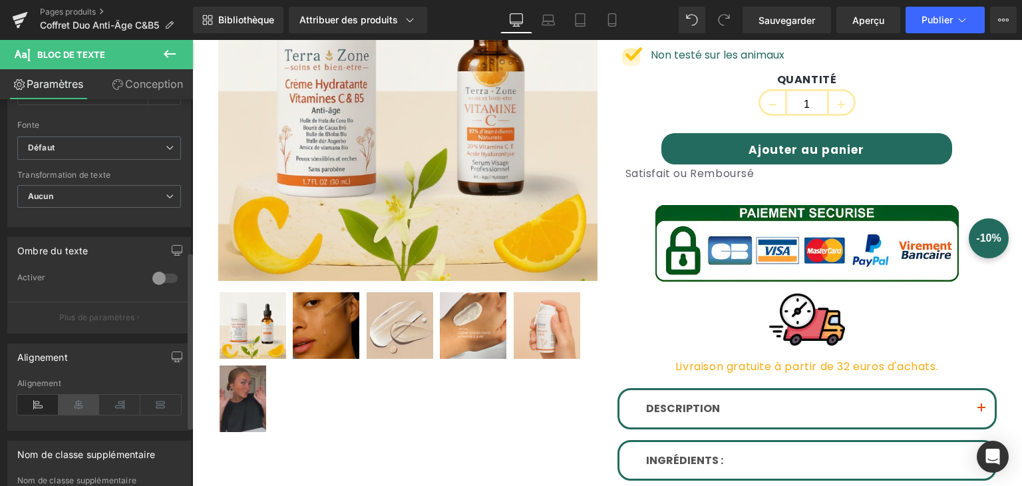
click at [92, 399] on icon at bounding box center [79, 405] width 41 height 20
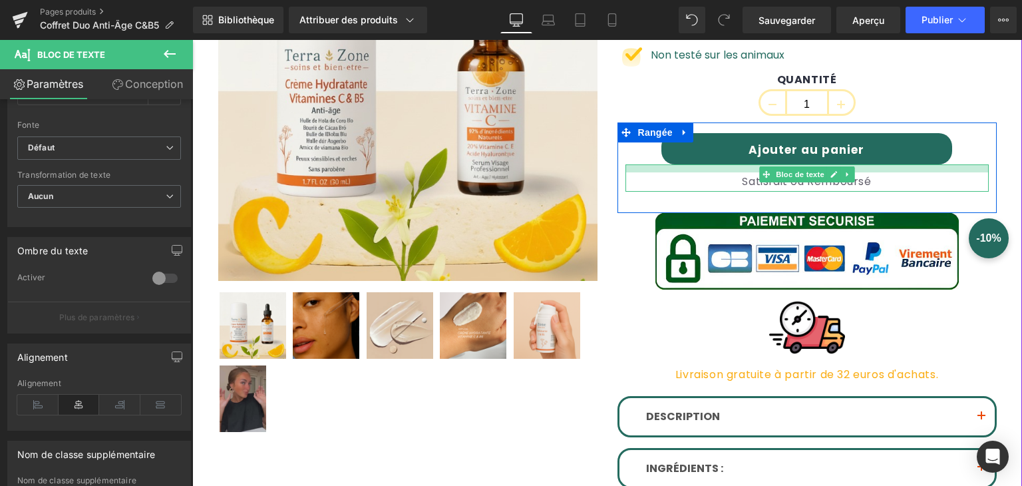
drag, startPoint x: 649, startPoint y: 163, endPoint x: 649, endPoint y: 171, distance: 8.0
click at [649, 171] on div at bounding box center [807, 168] width 363 height 8
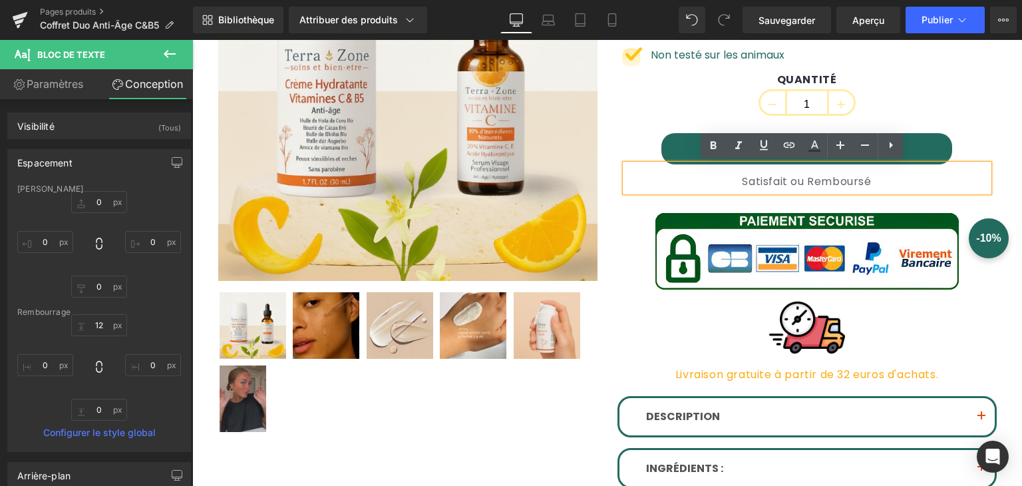
click at [608, 293] on div "Kit Vitamine C — Éclat ++ (P) Titre 34,50 EUR (P) Prix Image Apprécié par les c…" at bounding box center [807, 252] width 399 height 701
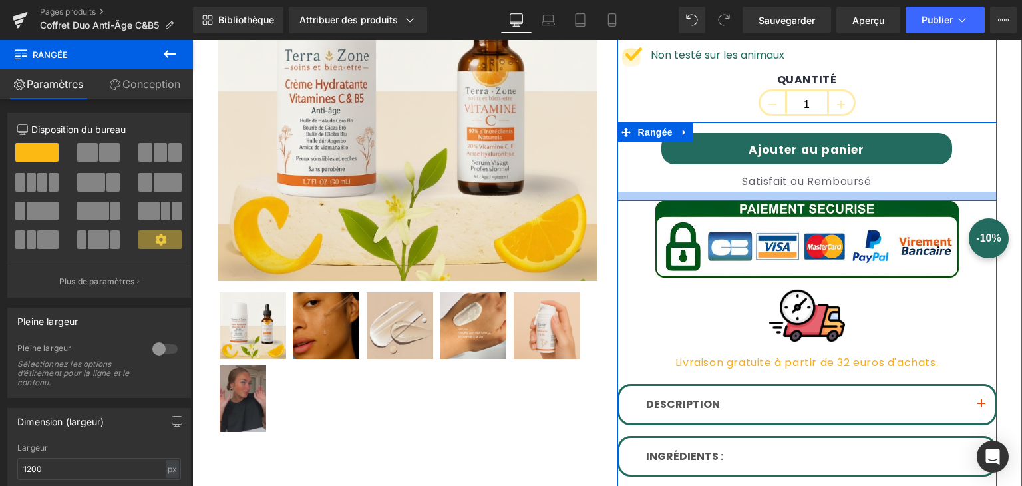
drag, startPoint x: 687, startPoint y: 207, endPoint x: 691, endPoint y: 195, distance: 12.6
click at [691, 195] on div at bounding box center [807, 196] width 379 height 9
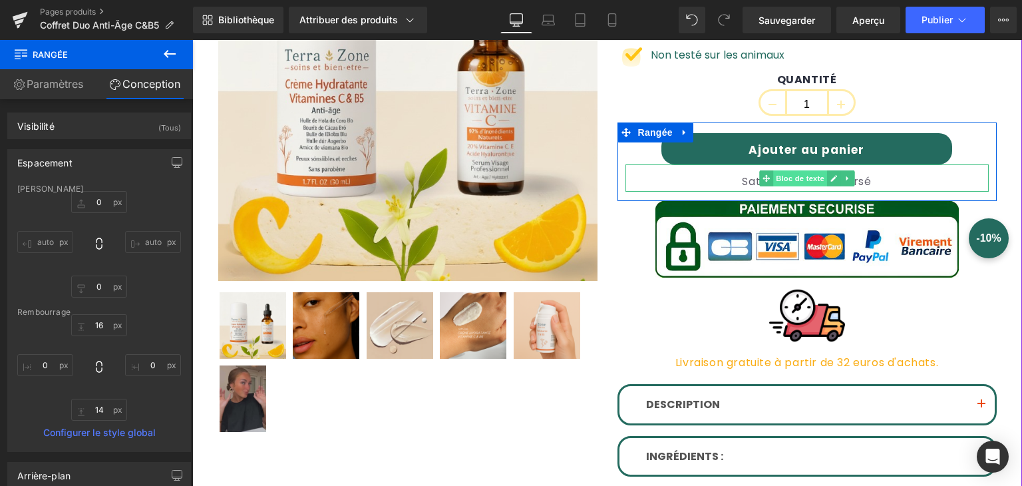
click at [788, 176] on font "Bloc de texte" at bounding box center [800, 178] width 49 height 9
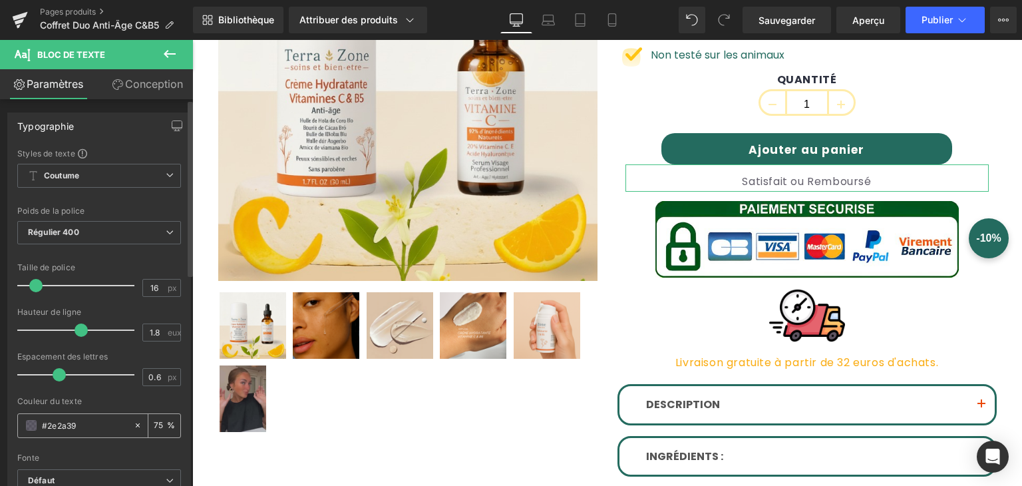
click at [24, 424] on div "#2e2a39" at bounding box center [75, 425] width 115 height 23
click at [32, 422] on span at bounding box center [31, 425] width 11 height 11
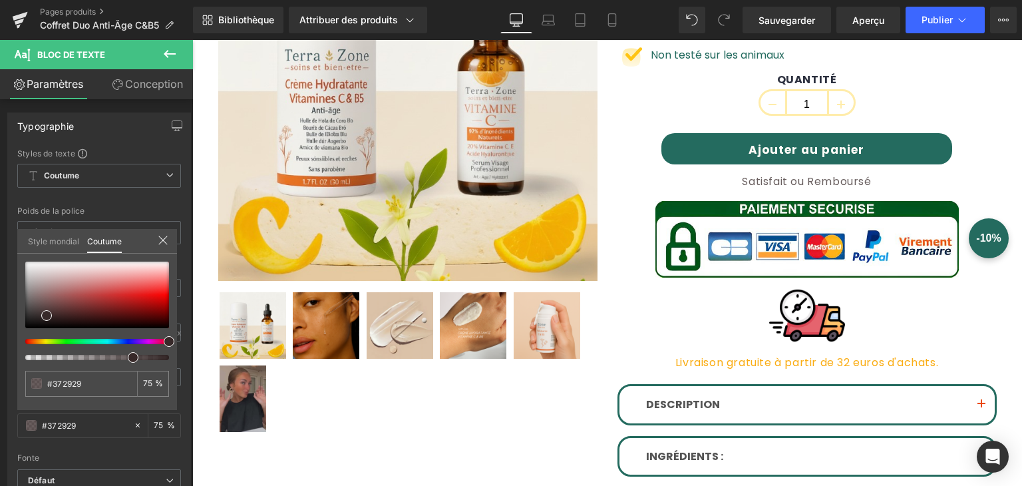
drag, startPoint x: 317, startPoint y: 381, endPoint x: 229, endPoint y: 329, distance: 102.3
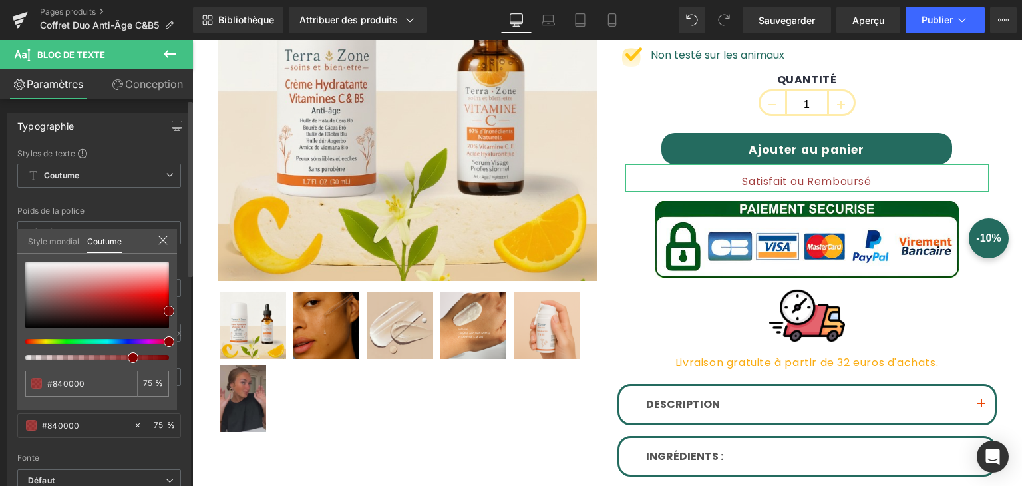
drag, startPoint x: 47, startPoint y: 312, endPoint x: 173, endPoint y: 307, distance: 125.9
click at [173, 307] on span at bounding box center [169, 310] width 11 height 11
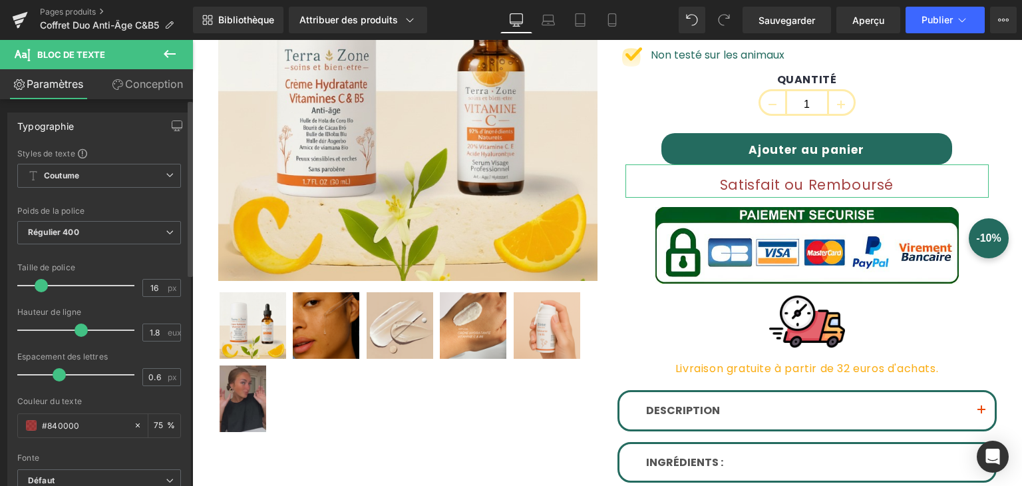
click at [43, 286] on span at bounding box center [41, 285] width 13 height 13
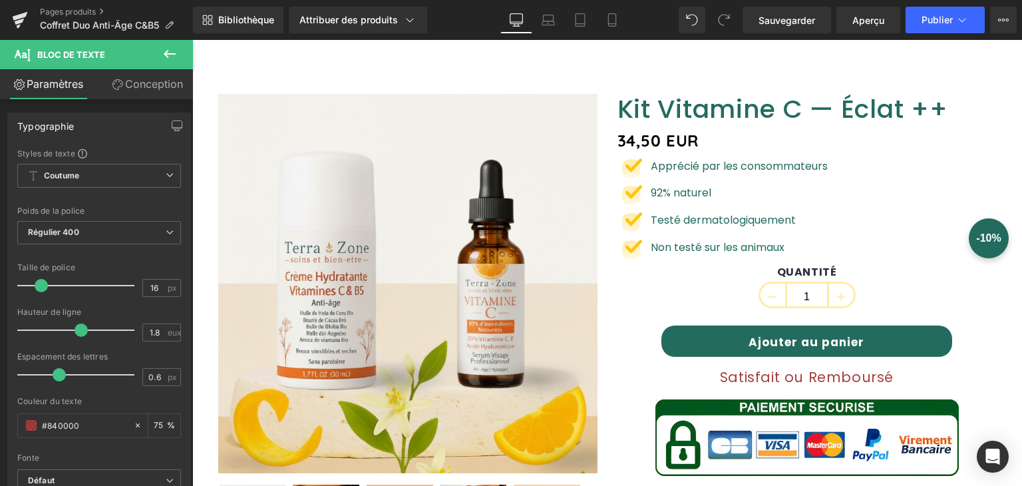
scroll to position [67, 0]
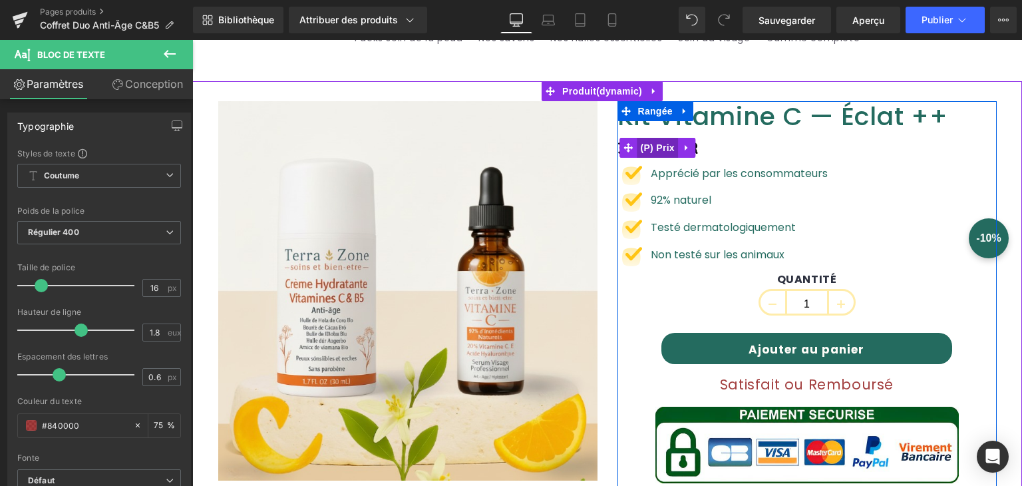
click at [654, 146] on font "(P) Prix" at bounding box center [657, 147] width 34 height 11
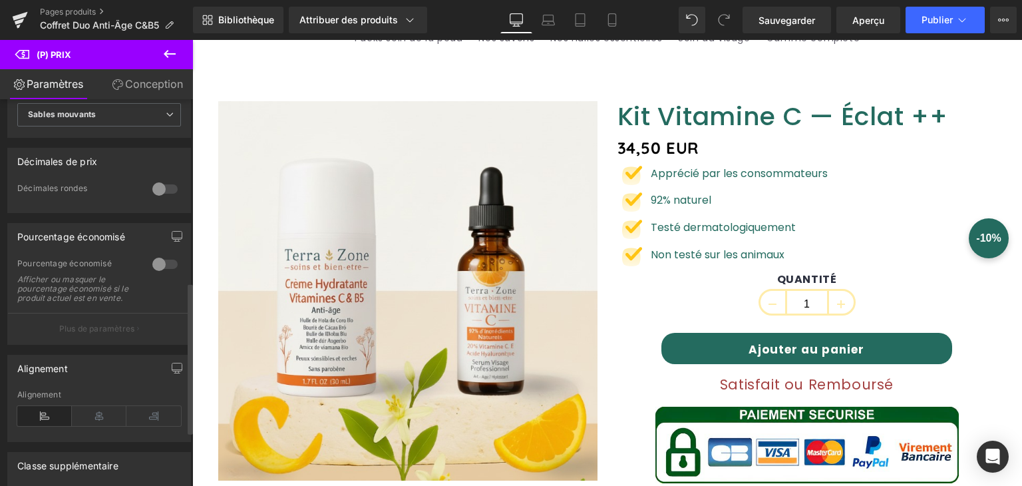
scroll to position [466, 0]
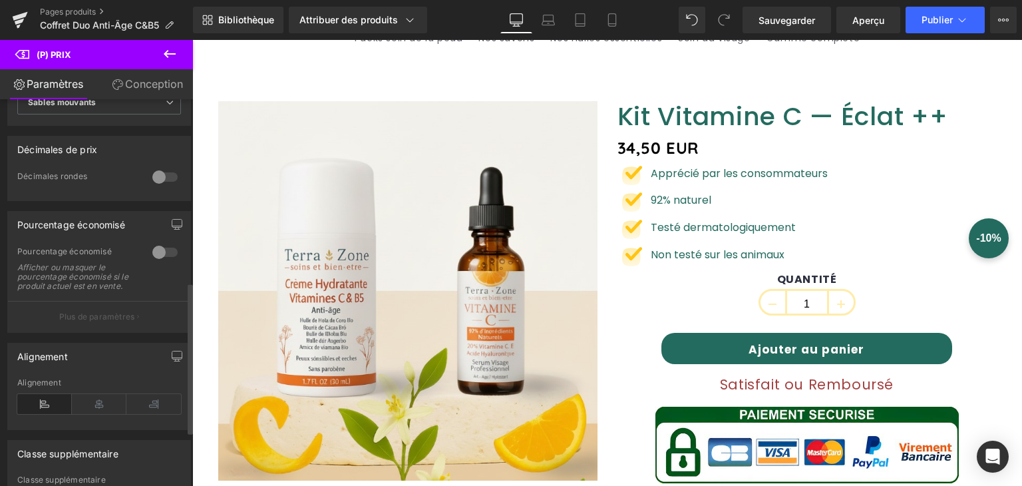
click at [151, 248] on div at bounding box center [165, 252] width 32 height 21
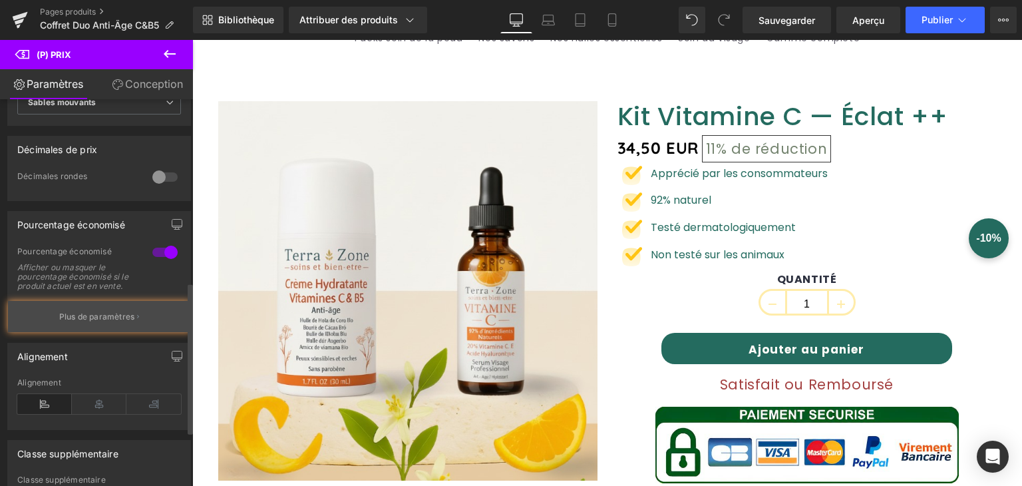
click at [92, 323] on p "Plus de paramètres" at bounding box center [97, 317] width 76 height 12
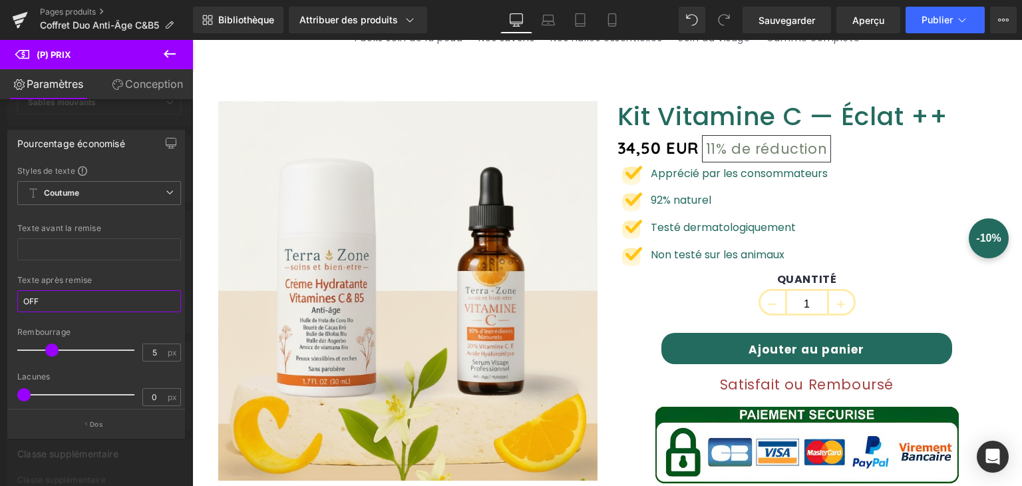
drag, startPoint x: 45, startPoint y: 303, endPoint x: 3, endPoint y: 303, distance: 42.6
click at [3, 303] on div "Pourcentage économisé Styles de texte Coutume Coutume Configurer le style globa…" at bounding box center [96, 278] width 193 height 317
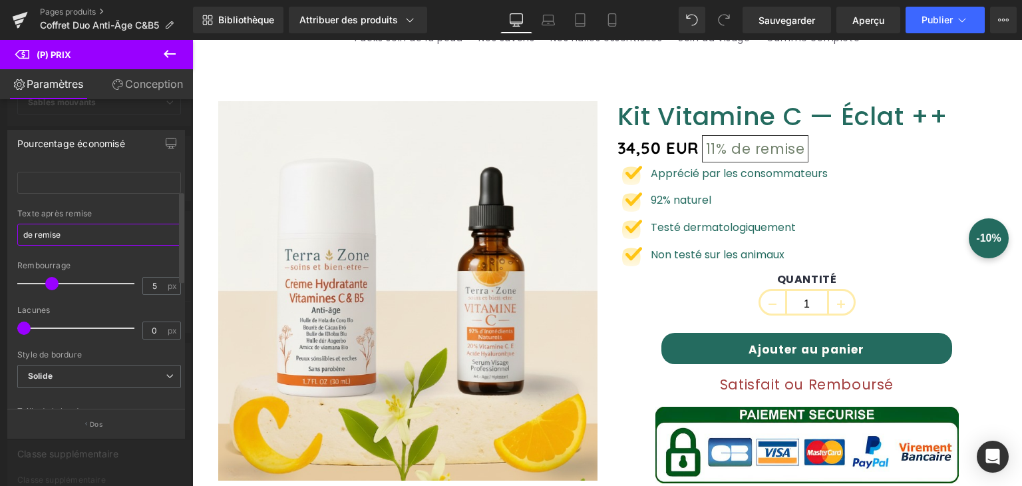
type input "de remise"
click at [26, 330] on span at bounding box center [28, 327] width 13 height 13
click at [29, 325] on span at bounding box center [32, 327] width 13 height 13
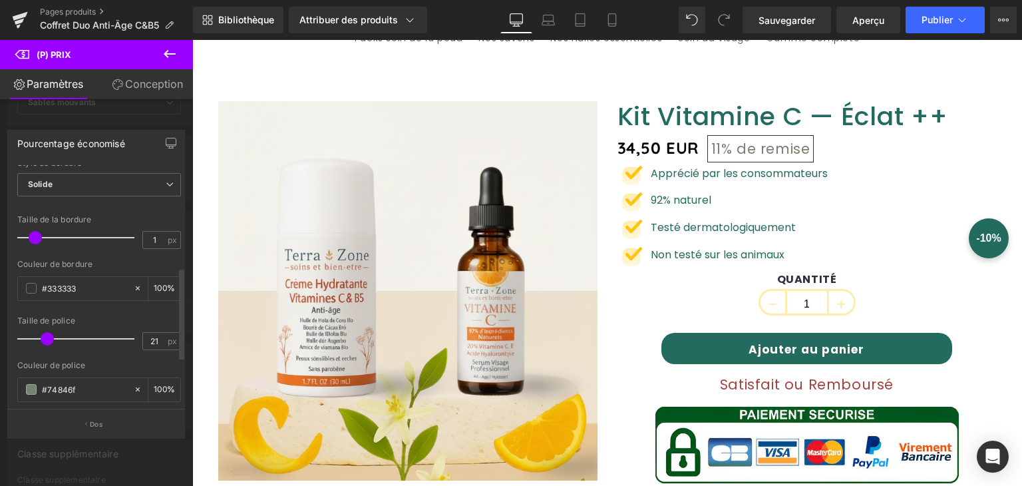
scroll to position [266, 0]
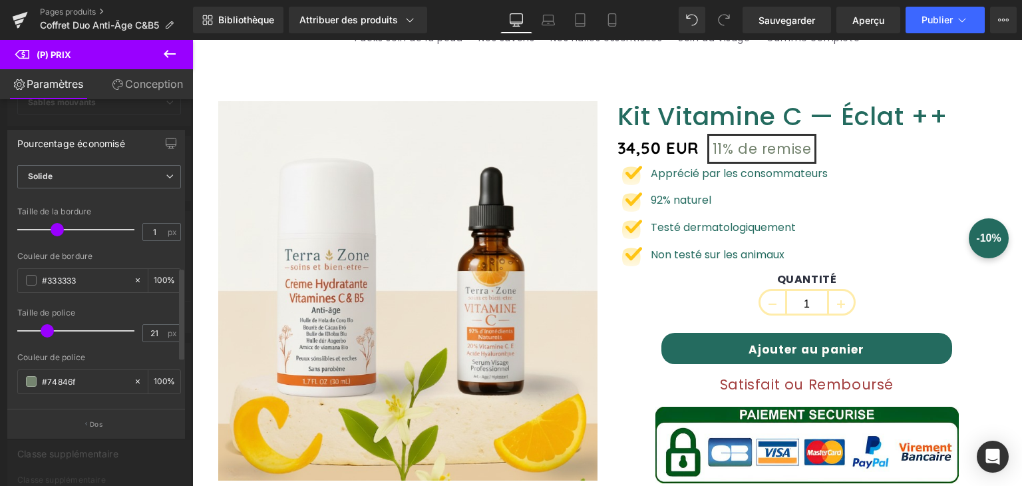
drag, startPoint x: 36, startPoint y: 229, endPoint x: 56, endPoint y: 230, distance: 20.0
click at [56, 230] on span at bounding box center [57, 229] width 13 height 13
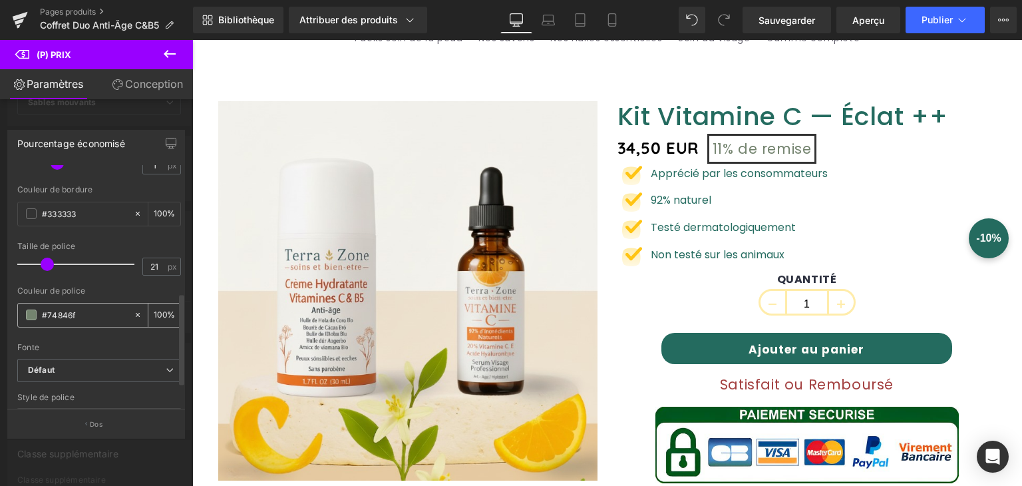
click at [35, 311] on span at bounding box center [31, 314] width 11 height 11
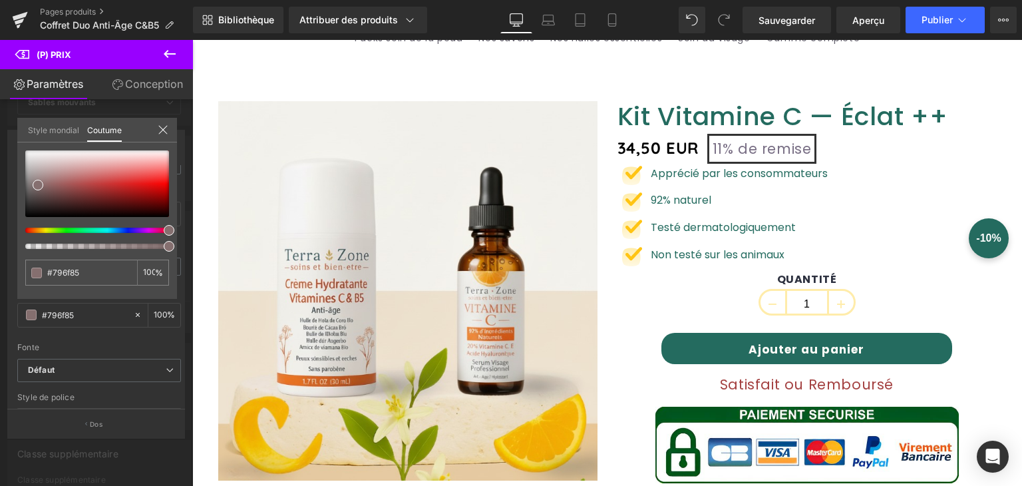
drag, startPoint x: 262, startPoint y: 270, endPoint x: 203, endPoint y: 234, distance: 69.1
drag, startPoint x: 35, startPoint y: 182, endPoint x: 172, endPoint y: 194, distance: 137.6
click at [172, 194] on span at bounding box center [169, 197] width 11 height 11
click at [785, 16] on font "Sauvegarder" at bounding box center [787, 20] width 57 height 11
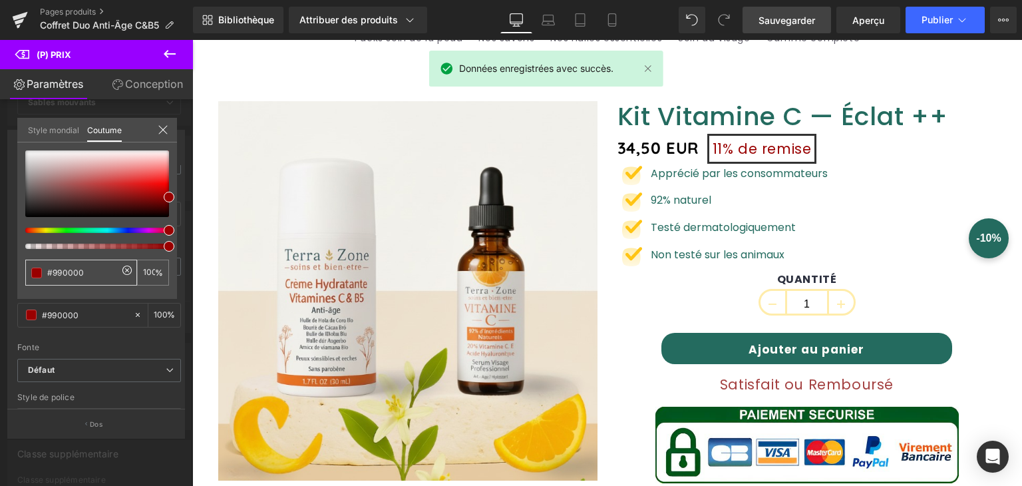
click at [781, 383] on div at bounding box center [607, 263] width 830 height 446
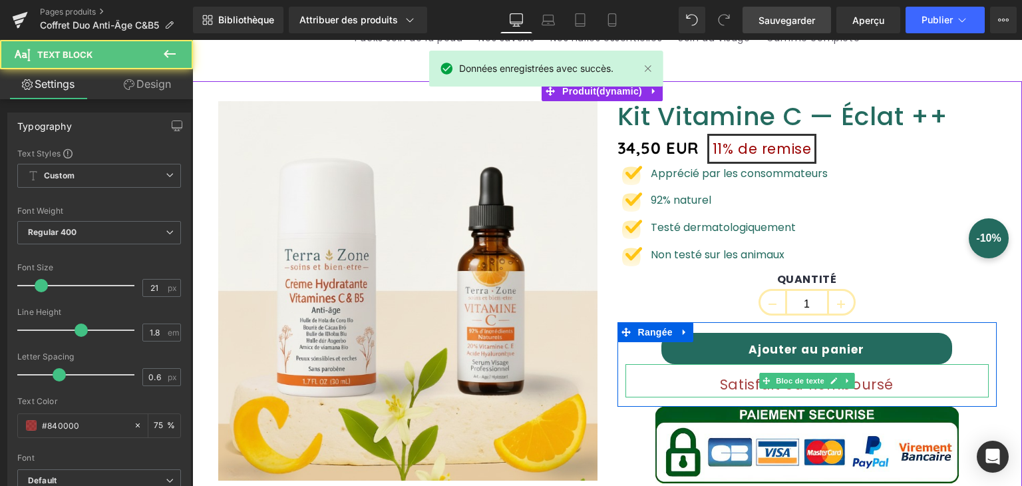
click at [743, 386] on font "Satisfait ou Remboursé" at bounding box center [807, 384] width 174 height 19
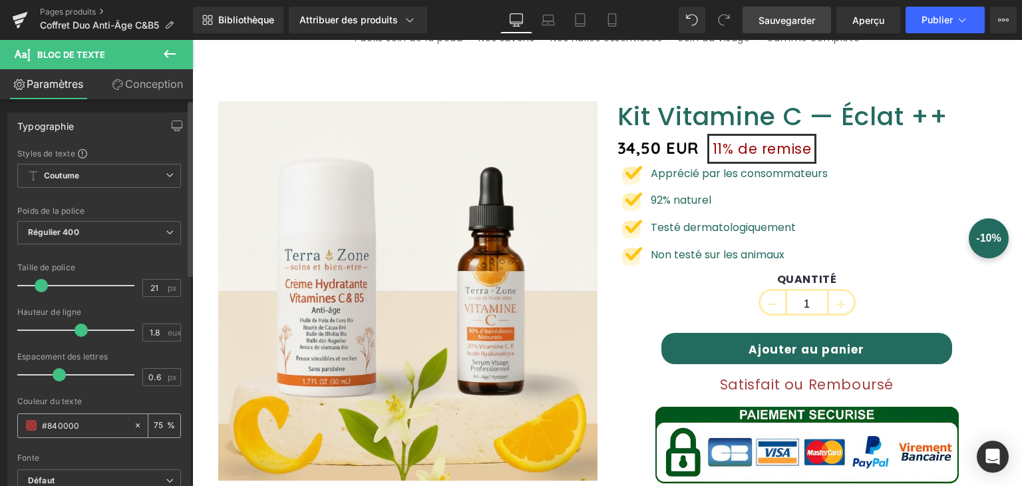
click at [33, 421] on span at bounding box center [31, 425] width 11 height 11
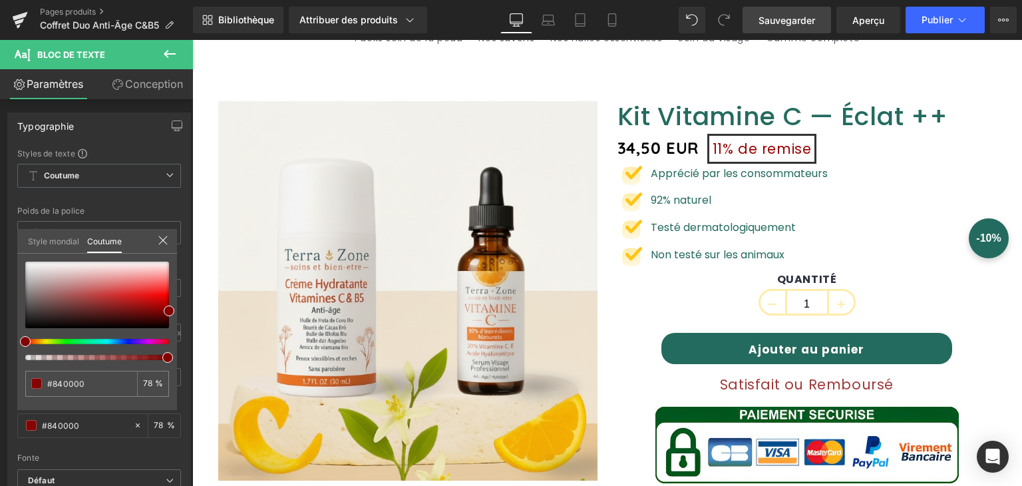
drag, startPoint x: 323, startPoint y: 399, endPoint x: 218, endPoint y: 347, distance: 117.3
click at [794, 25] on font "Sauvegarder" at bounding box center [787, 20] width 57 height 11
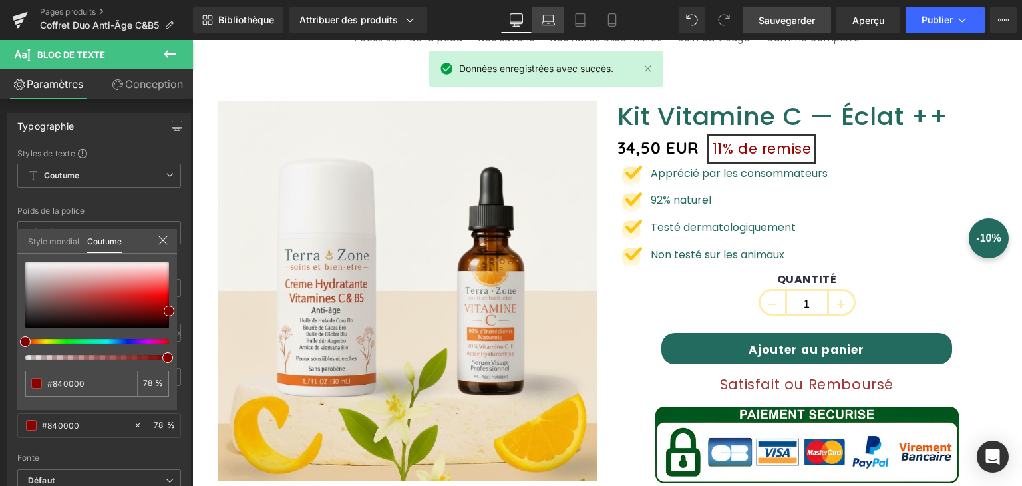
click at [554, 23] on icon at bounding box center [548, 23] width 13 height 4
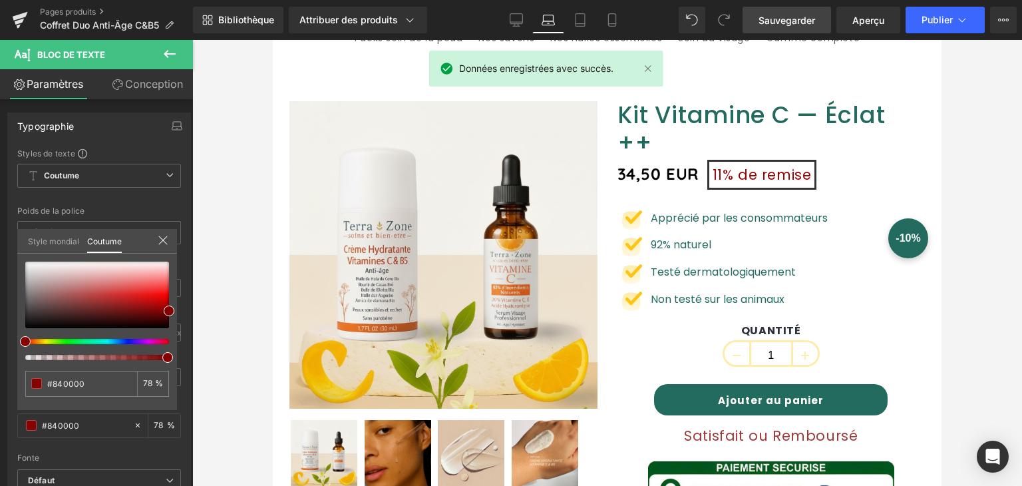
scroll to position [262, 0]
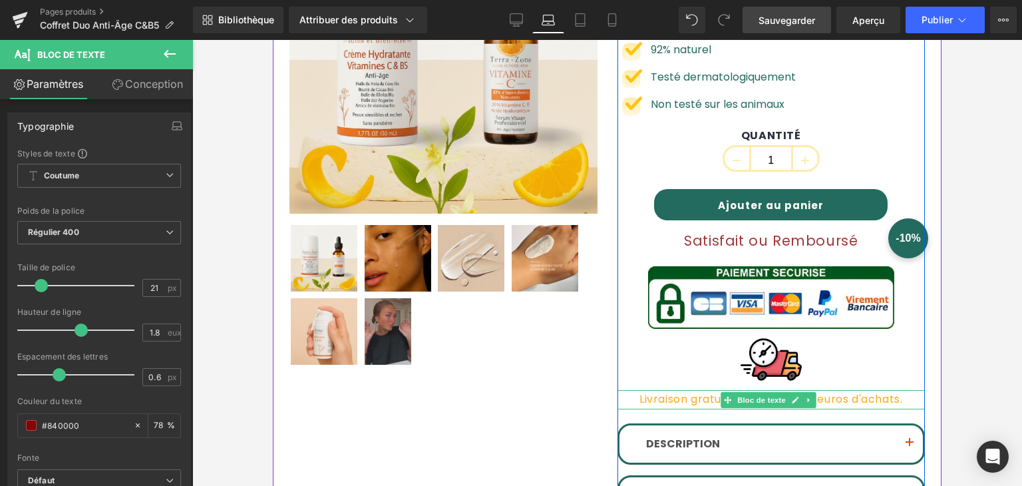
click at [681, 391] on font "Livraison gratuite à partir de 32 euros d'achats." at bounding box center [770, 398] width 263 height 15
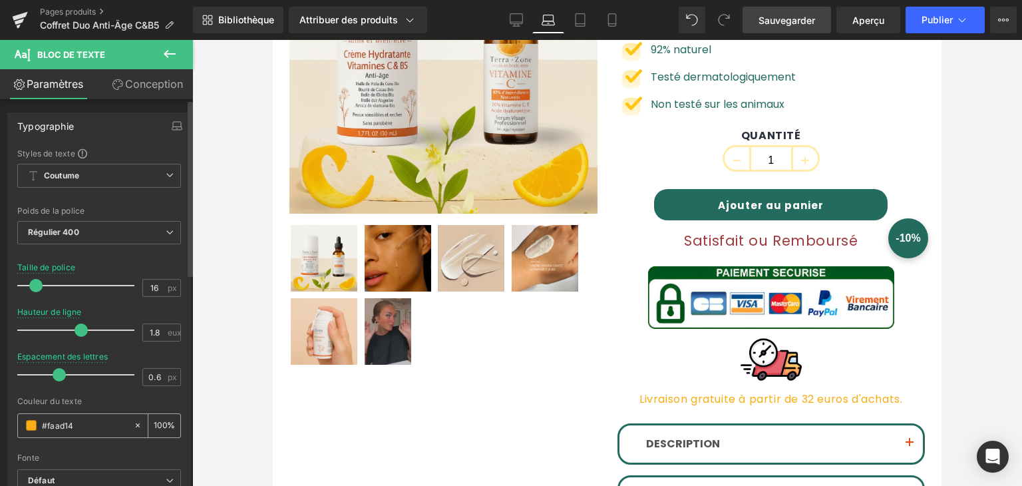
click at [26, 420] on span at bounding box center [31, 425] width 11 height 11
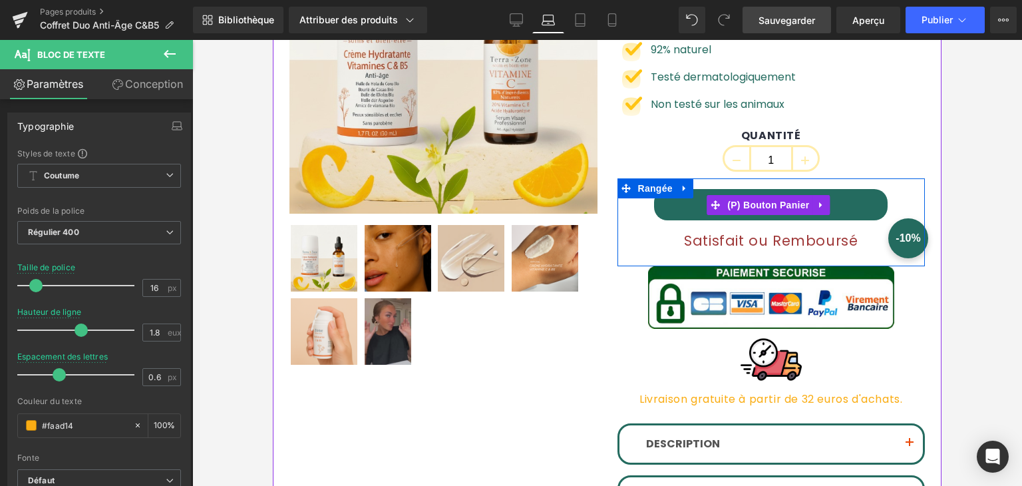
click at [678, 189] on button "Ajouter au panier" at bounding box center [771, 204] width 234 height 31
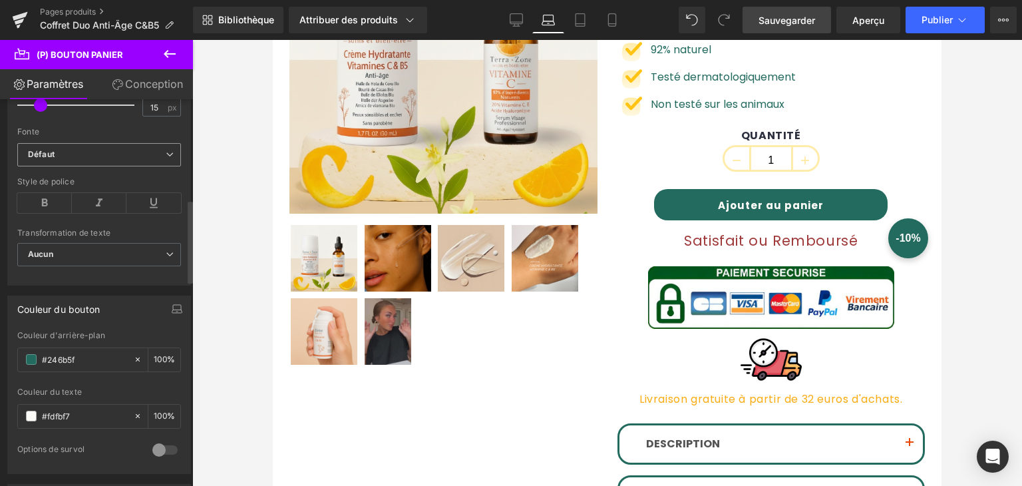
scroll to position [466, 0]
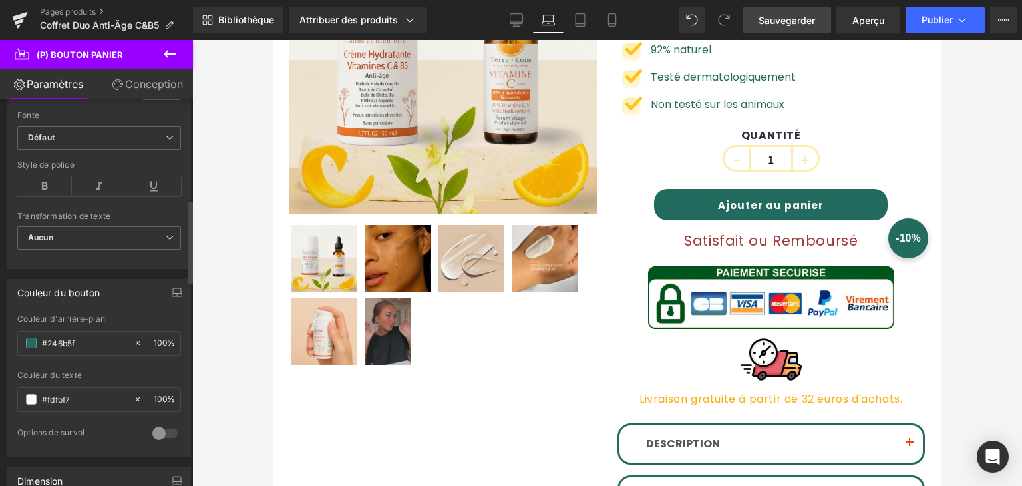
drag, startPoint x: 90, startPoint y: 341, endPoint x: 5, endPoint y: 349, distance: 85.6
click at [5, 349] on div "Couleur du bouton rgba(36, 107, 95, 1) Couleur d'arrière-plan #246b5f 100 % #fd…" at bounding box center [99, 363] width 199 height 188
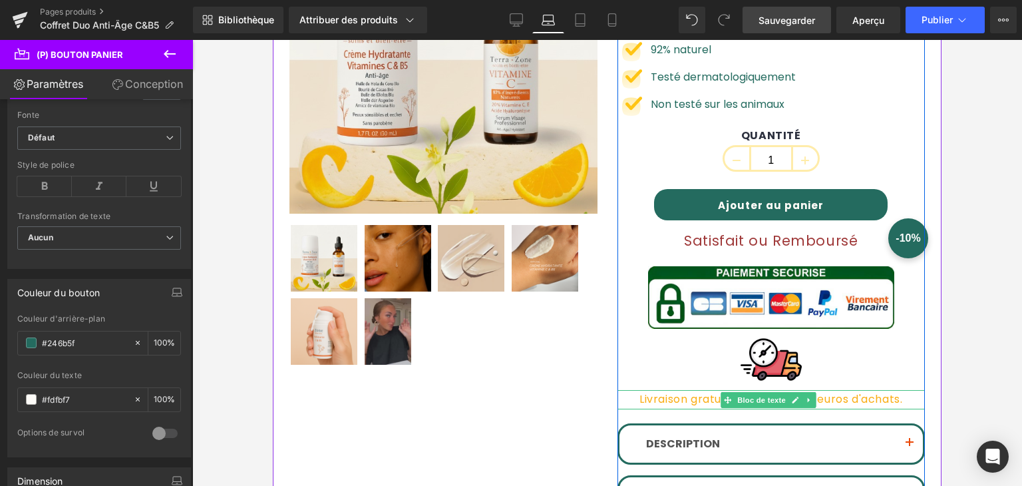
click at [679, 391] on font "Livraison gratuite à partir de 32 euros d'achats." at bounding box center [770, 398] width 263 height 15
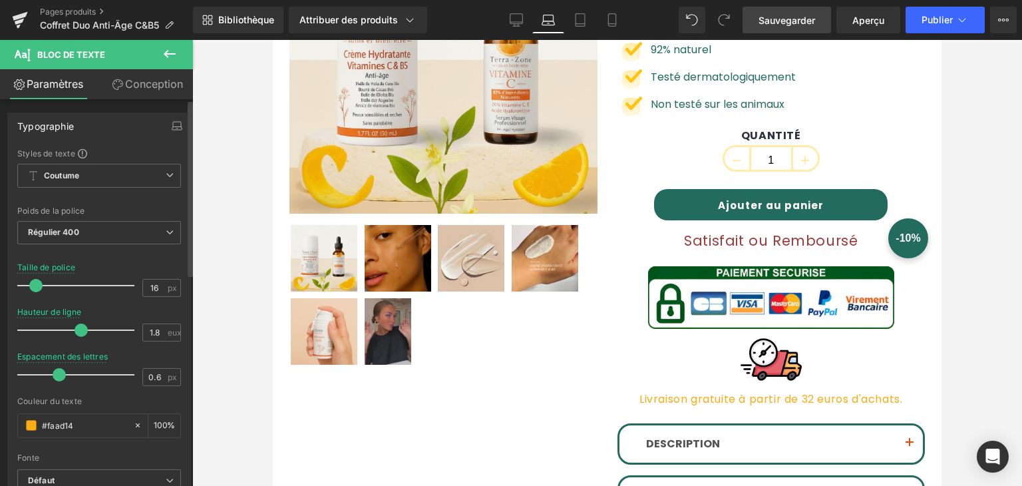
drag, startPoint x: 81, startPoint y: 421, endPoint x: 6, endPoint y: 432, distance: 75.9
click at [0, 435] on div "Typographie Styles de texte Coutume Coutume Configurer le style global Coutume …" at bounding box center [99, 330] width 199 height 457
paste input "246b5f"
click at [77, 442] on div "Couleur du texte #246b5f 100 %" at bounding box center [99, 425] width 164 height 57
click at [148, 424] on div "100 %" at bounding box center [164, 425] width 32 height 23
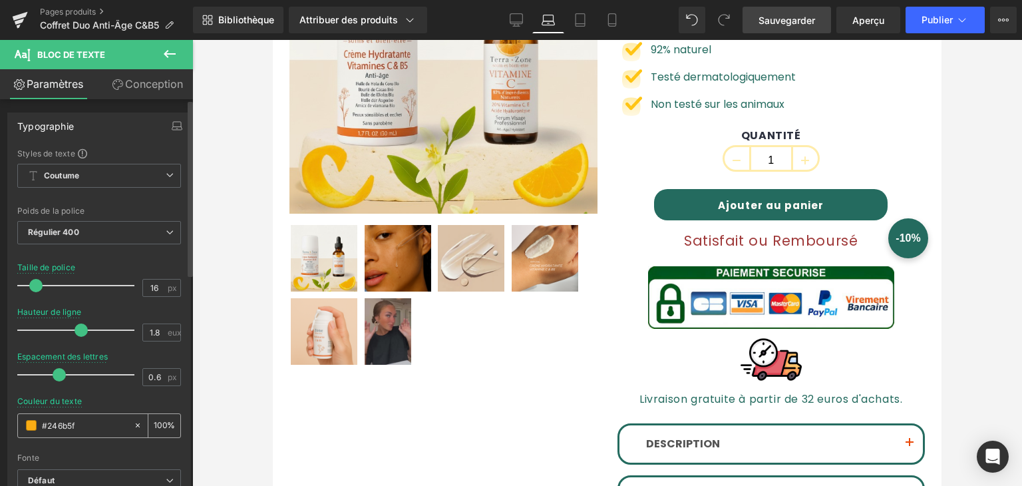
click at [154, 426] on input "100" at bounding box center [160, 425] width 13 height 15
click at [91, 449] on div at bounding box center [99, 449] width 164 height 9
click at [133, 427] on icon at bounding box center [137, 425] width 9 height 9
drag, startPoint x: 67, startPoint y: 427, endPoint x: 19, endPoint y: 424, distance: 48.0
click at [2, 428] on div "Typographie Styles de texte Coutume Coutume Configurer le style global Coutume …" at bounding box center [99, 330] width 199 height 457
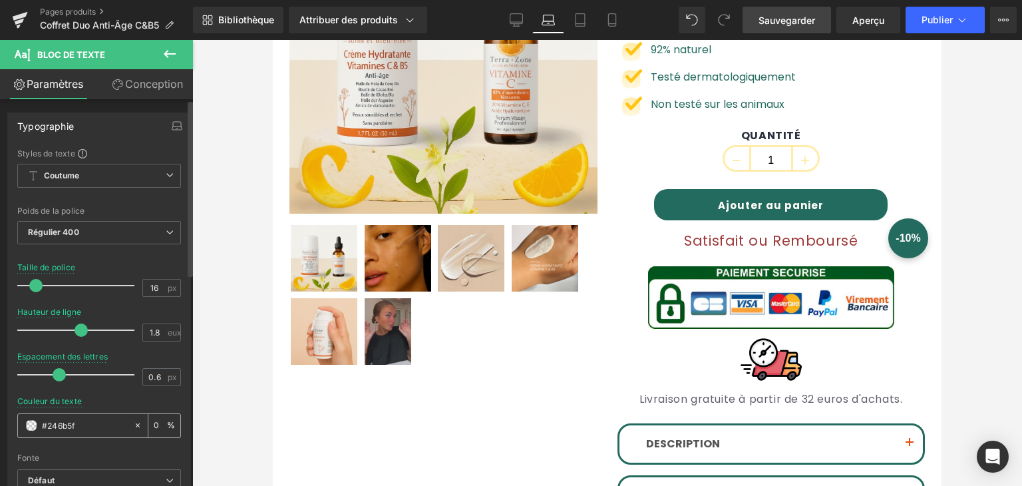
paste input "text"
type input "#246b5f"
click at [76, 445] on div at bounding box center [99, 449] width 164 height 9
click at [29, 425] on span at bounding box center [31, 425] width 11 height 11
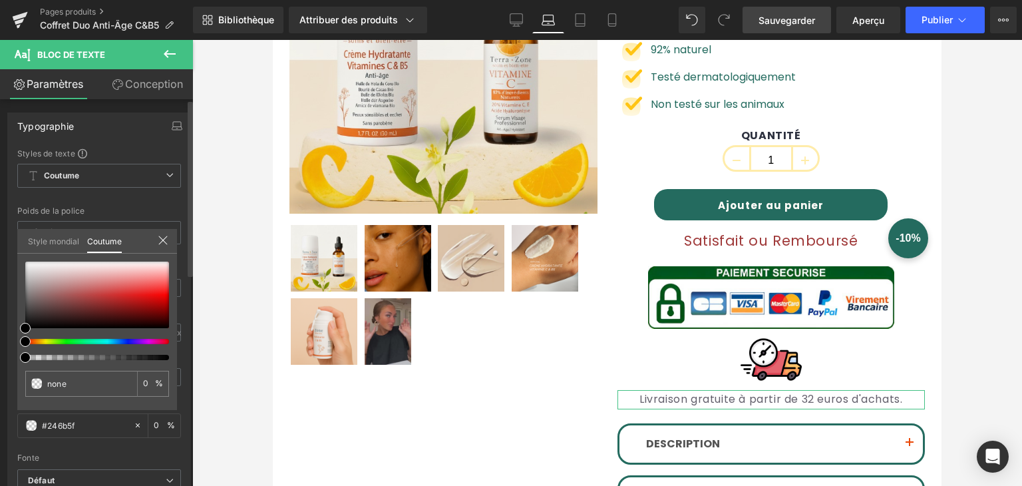
drag, startPoint x: 24, startPoint y: 320, endPoint x: 81, endPoint y: 293, distance: 63.4
click at [81, 293] on div "none 0 %" at bounding box center [97, 336] width 160 height 148
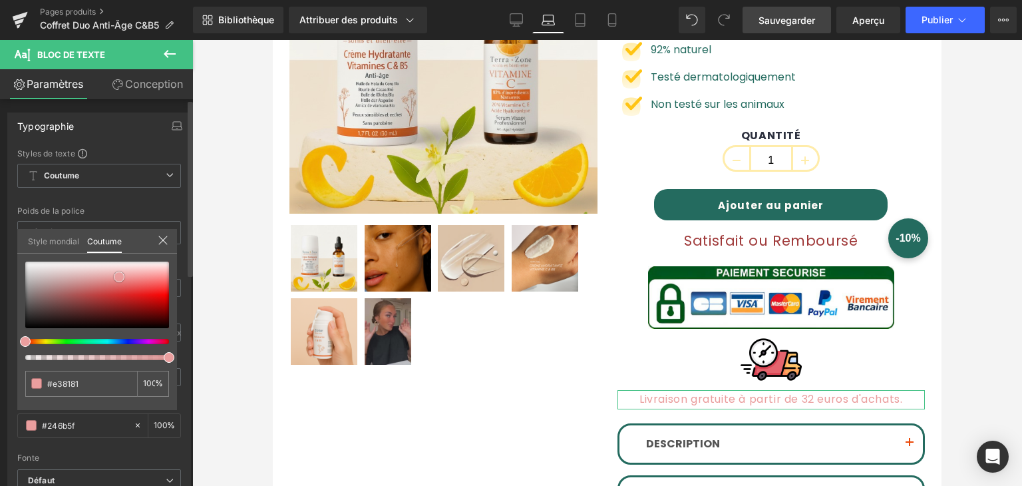
drag, startPoint x: 30, startPoint y: 323, endPoint x: 120, endPoint y: 272, distance: 103.4
click at [120, 272] on span at bounding box center [119, 277] width 11 height 11
click at [128, 381] on icon at bounding box center [127, 381] width 11 height 11
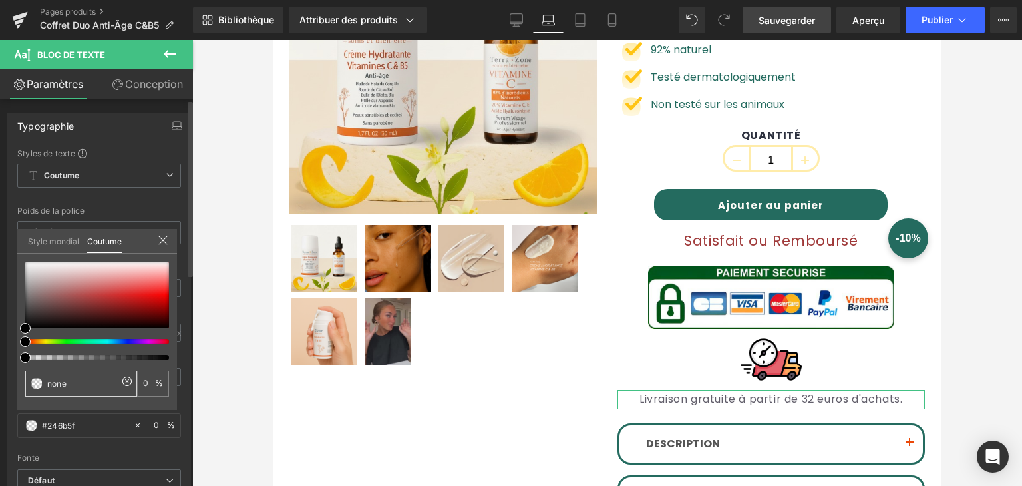
drag, startPoint x: 69, startPoint y: 385, endPoint x: 31, endPoint y: 387, distance: 38.0
click at [31, 387] on div "none" at bounding box center [81, 384] width 112 height 26
paste input "#246b5f"
type input "#246b5f"
click at [143, 381] on input "0" at bounding box center [149, 383] width 12 height 9
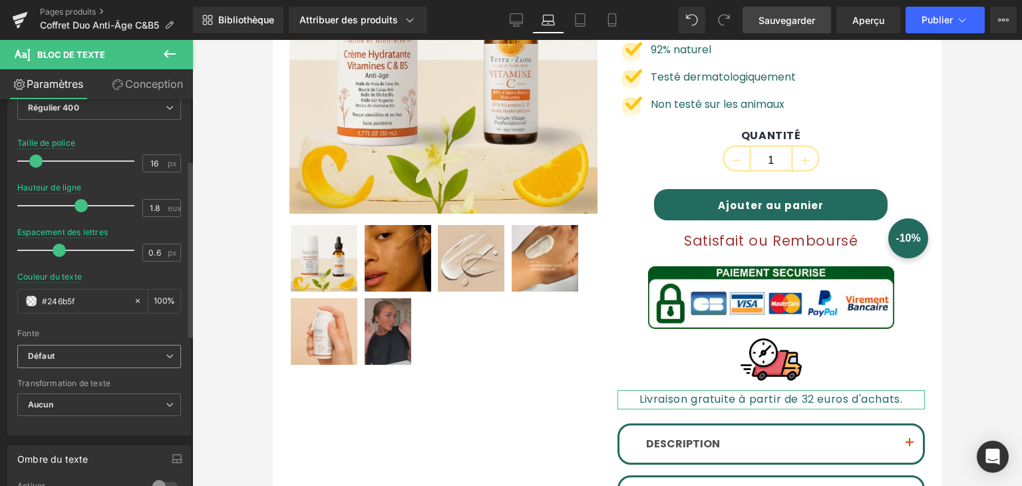
scroll to position [133, 0]
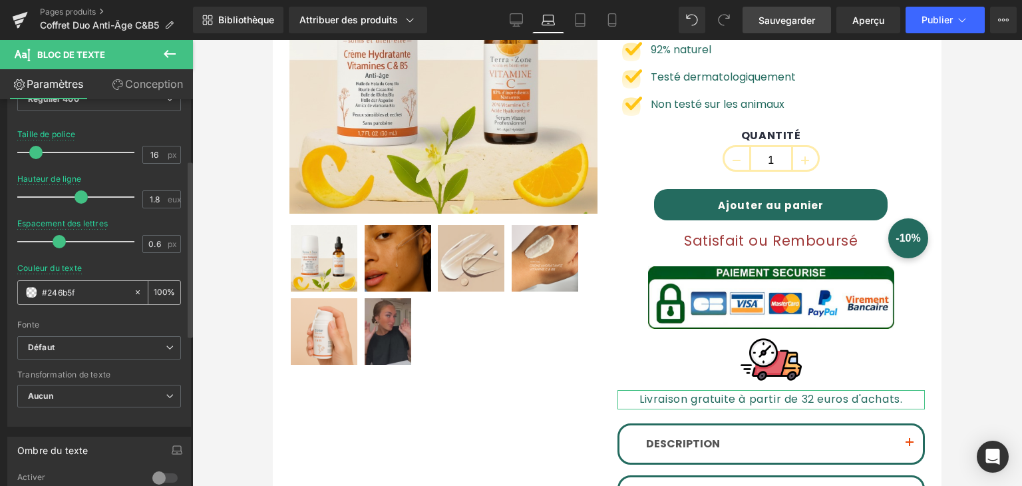
click at [26, 291] on span at bounding box center [31, 292] width 11 height 11
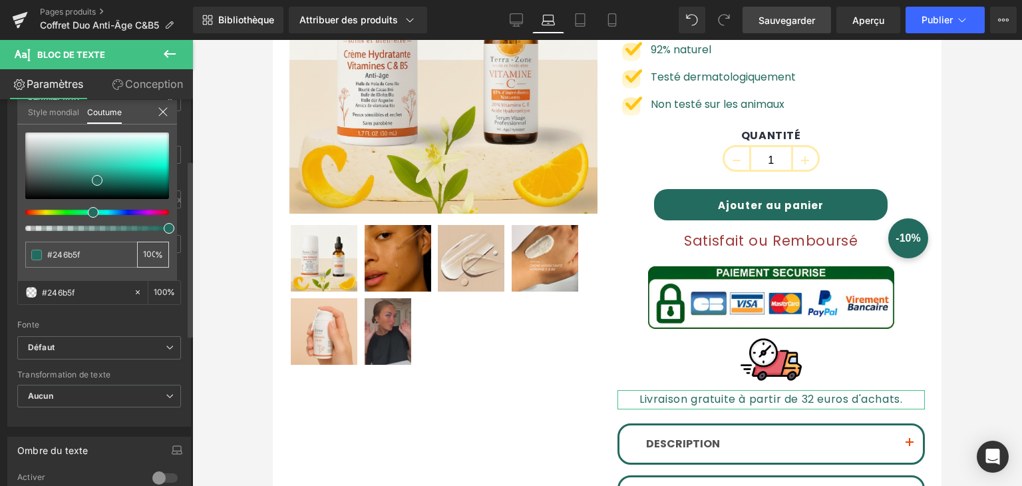
click at [146, 256] on input "100" at bounding box center [149, 254] width 12 height 9
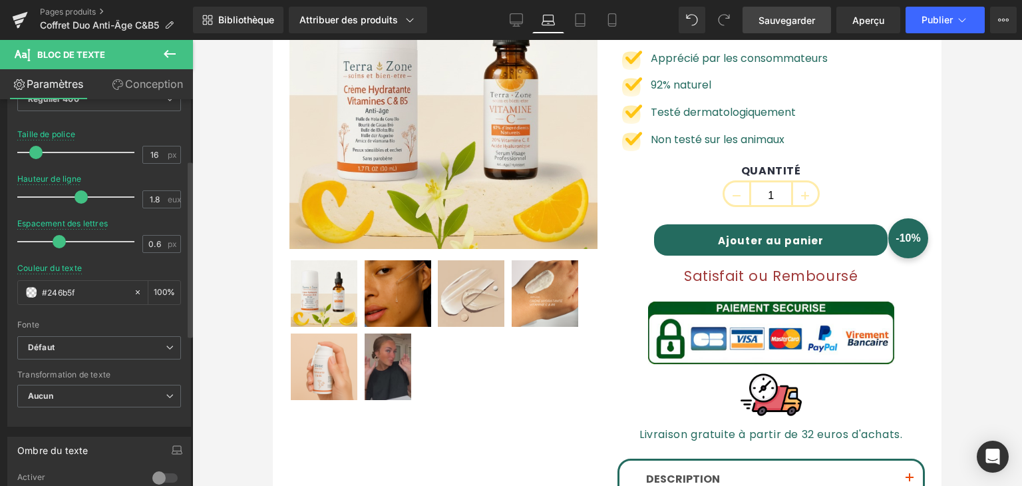
scroll to position [195, 0]
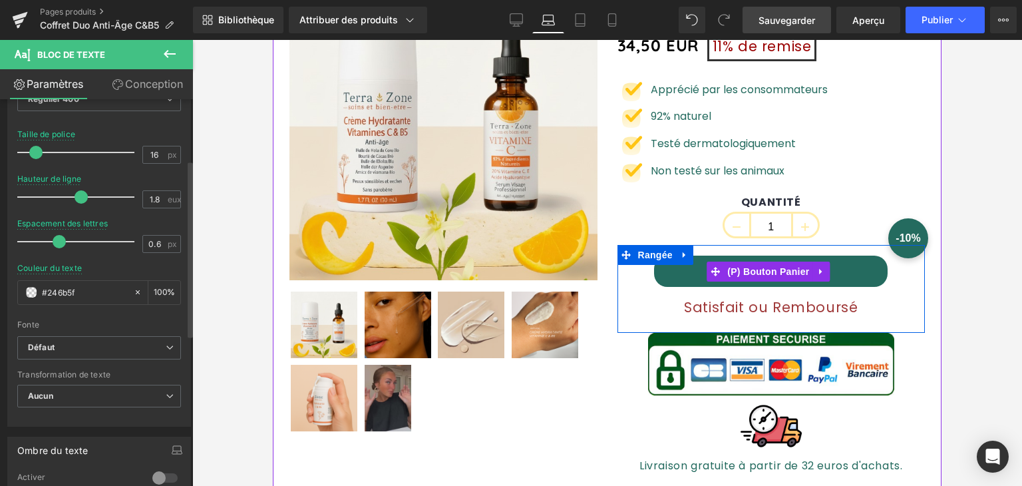
click at [669, 256] on button "Ajouter au panier" at bounding box center [771, 271] width 234 height 31
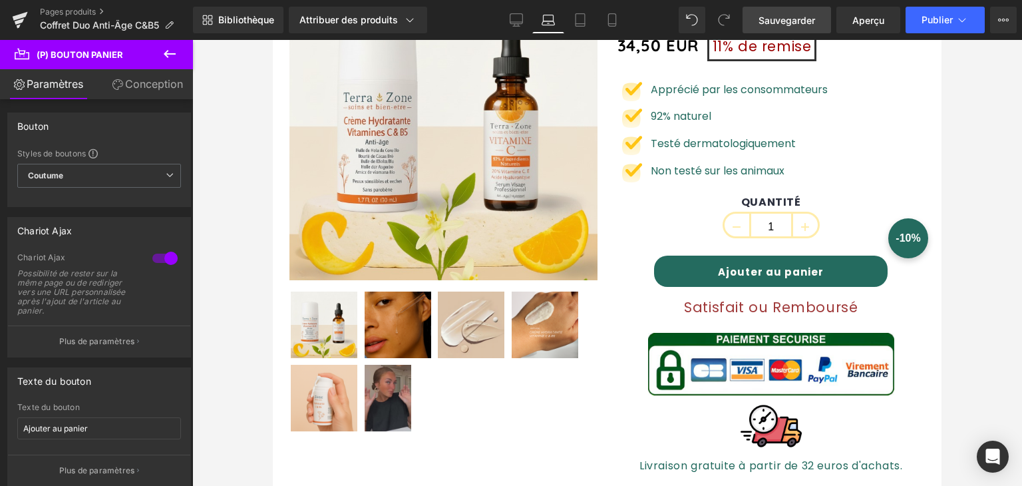
click at [150, 87] on font "Conception" at bounding box center [154, 83] width 58 height 13
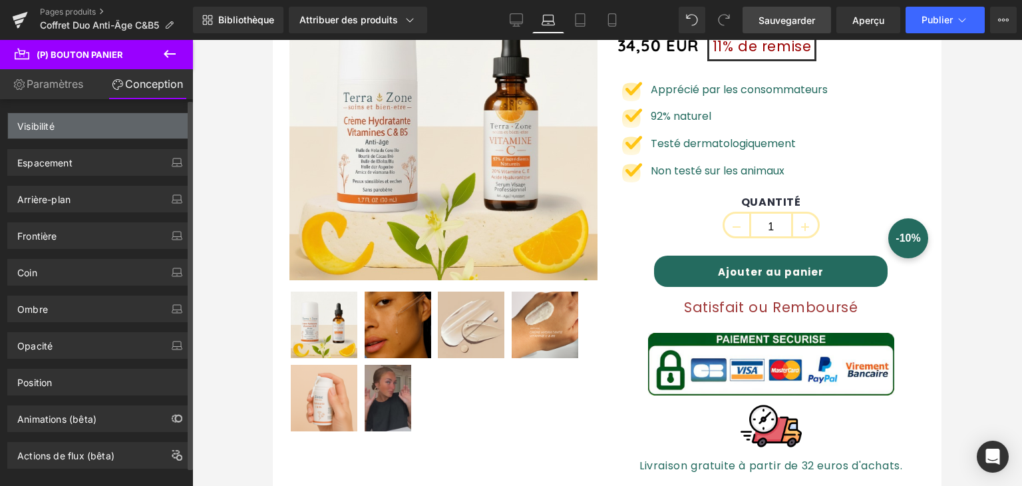
click at [89, 134] on div "Visibilité" at bounding box center [99, 125] width 182 height 25
click at [89, 133] on div "Visibilité" at bounding box center [99, 125] width 182 height 25
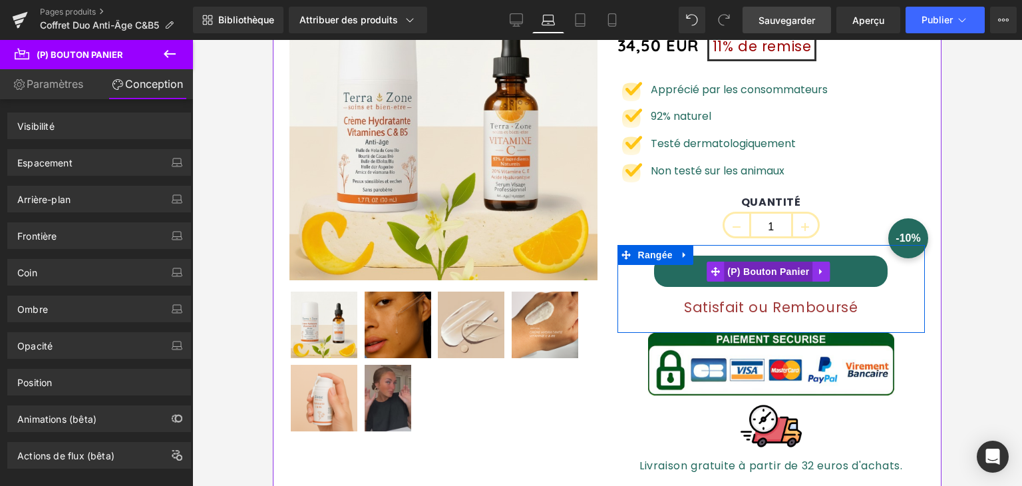
click at [743, 262] on font "(P) Bouton Panier" at bounding box center [768, 272] width 82 height 20
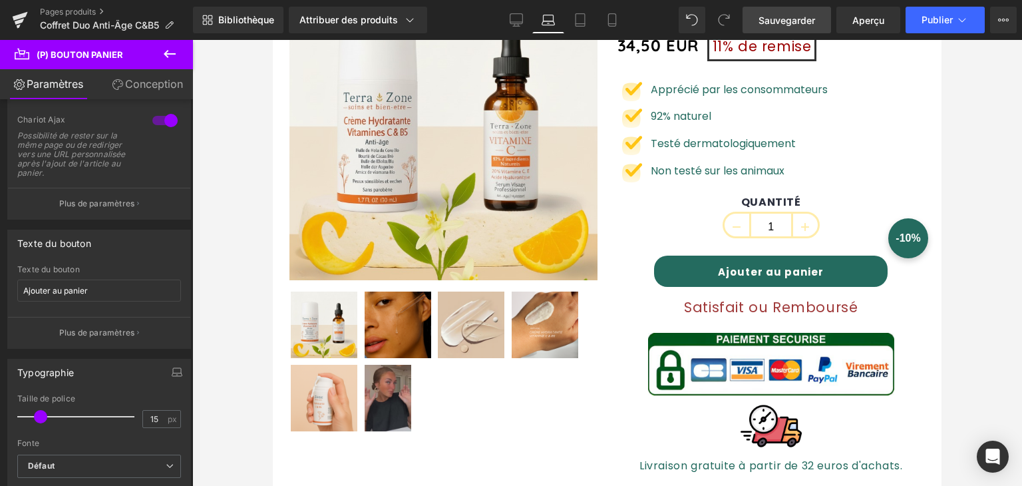
scroll to position [67, 0]
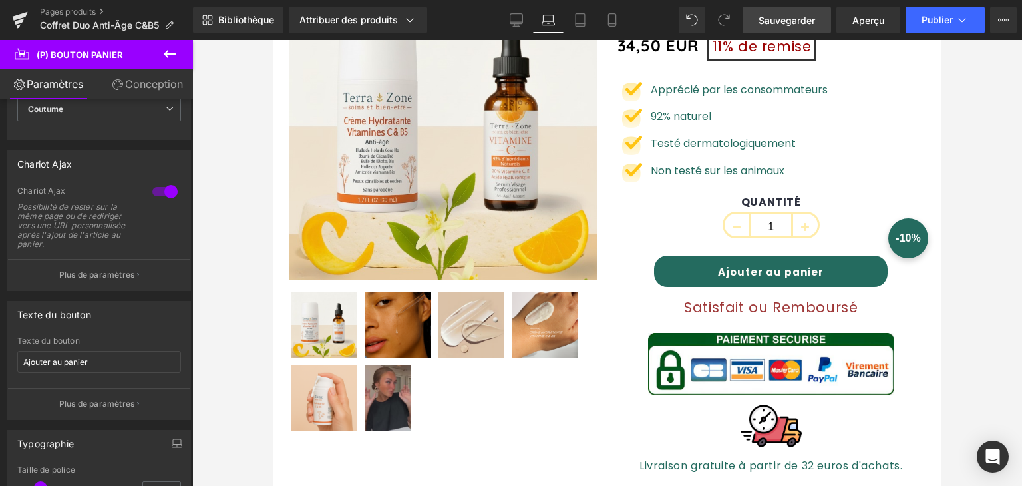
click at [141, 85] on font "Conception" at bounding box center [154, 83] width 58 height 13
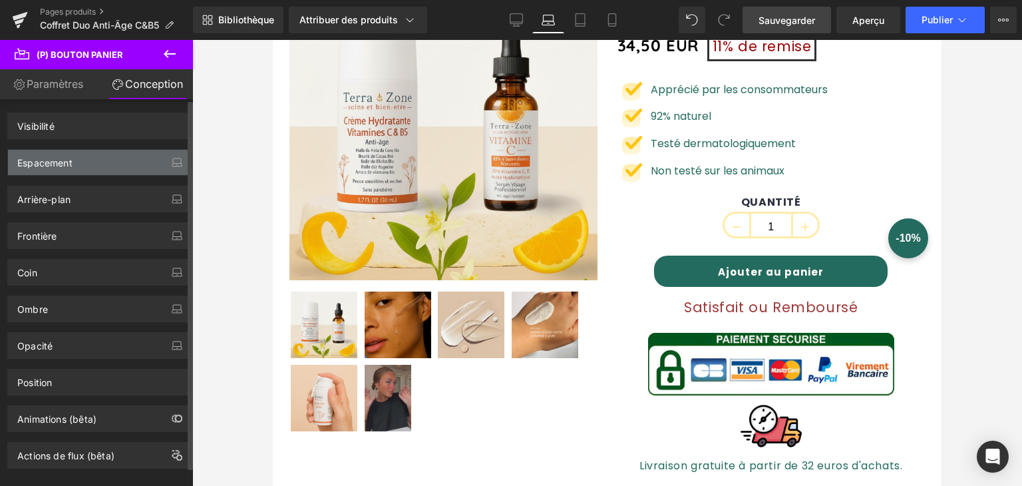
click at [53, 173] on div "Espacement" at bounding box center [99, 162] width 182 height 25
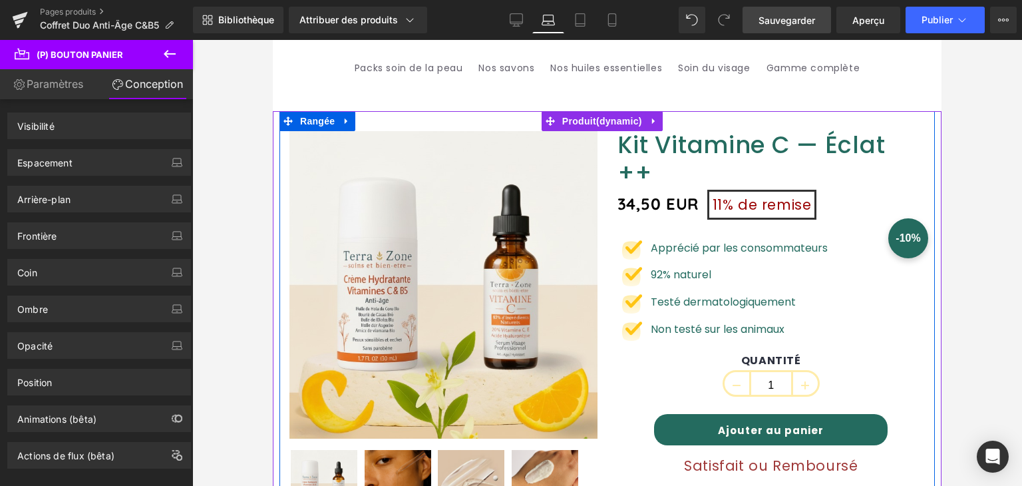
scroll to position [0, 0]
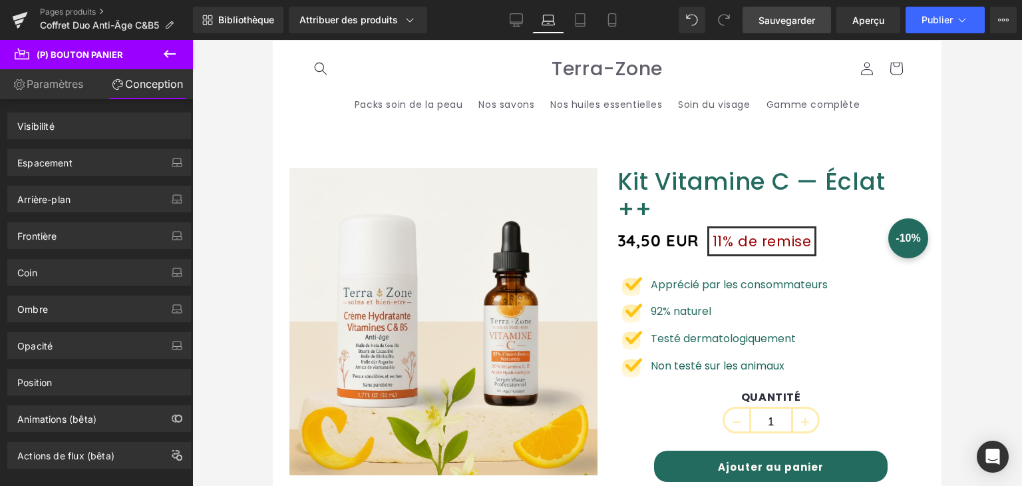
click at [781, 25] on font "Sauvegarder" at bounding box center [787, 20] width 57 height 11
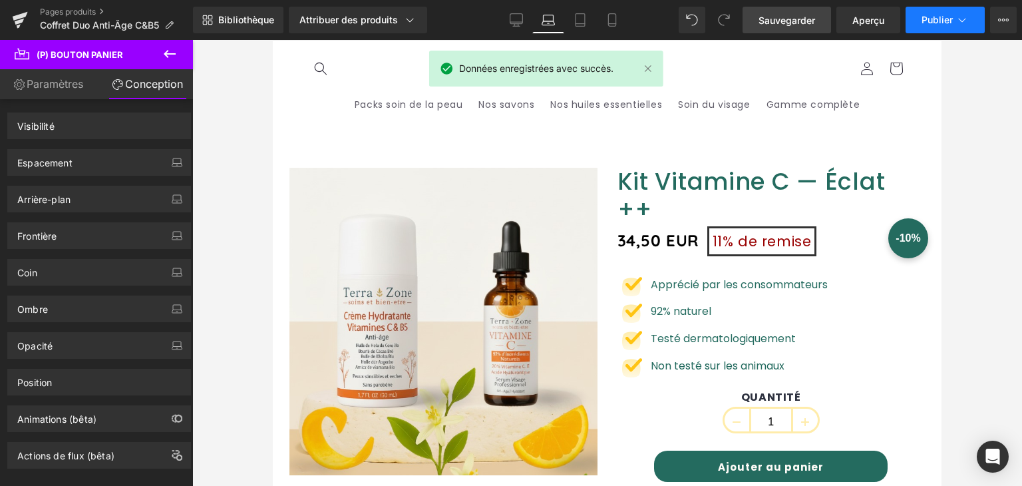
click at [938, 15] on font "Publier" at bounding box center [937, 19] width 31 height 11
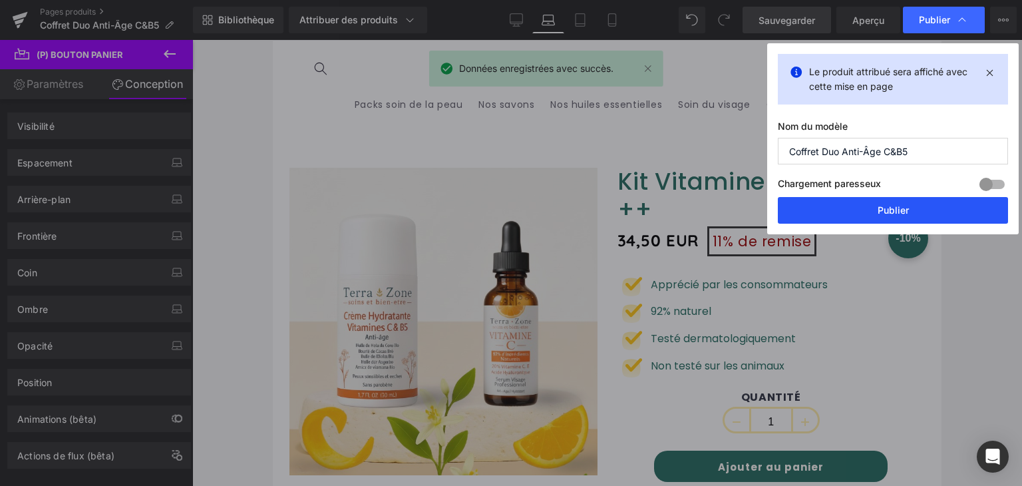
click at [889, 208] on font "Publier" at bounding box center [893, 209] width 31 height 11
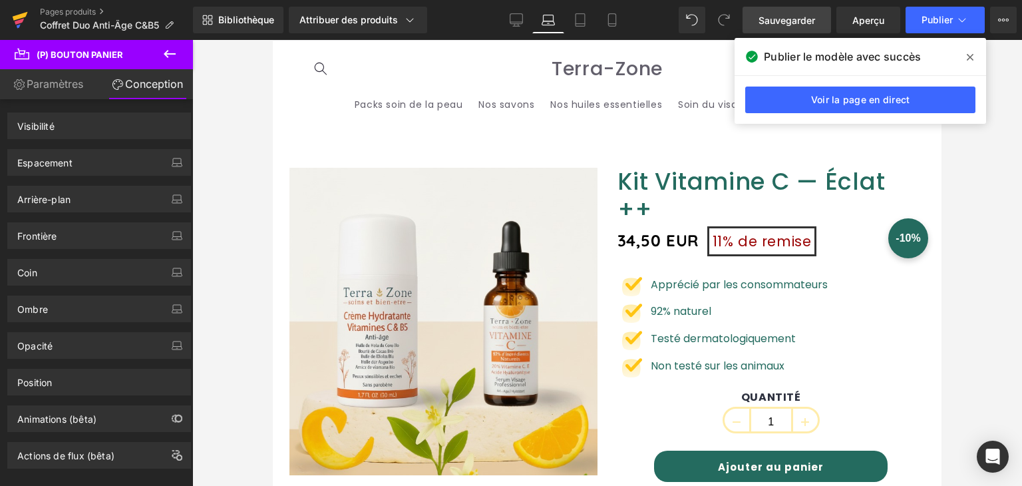
click at [21, 14] on icon at bounding box center [20, 16] width 15 height 9
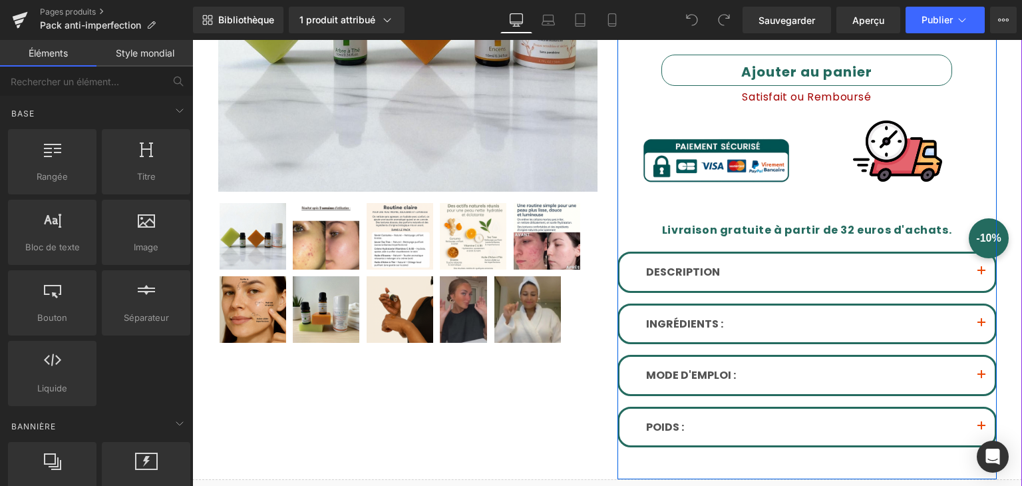
scroll to position [532, 0]
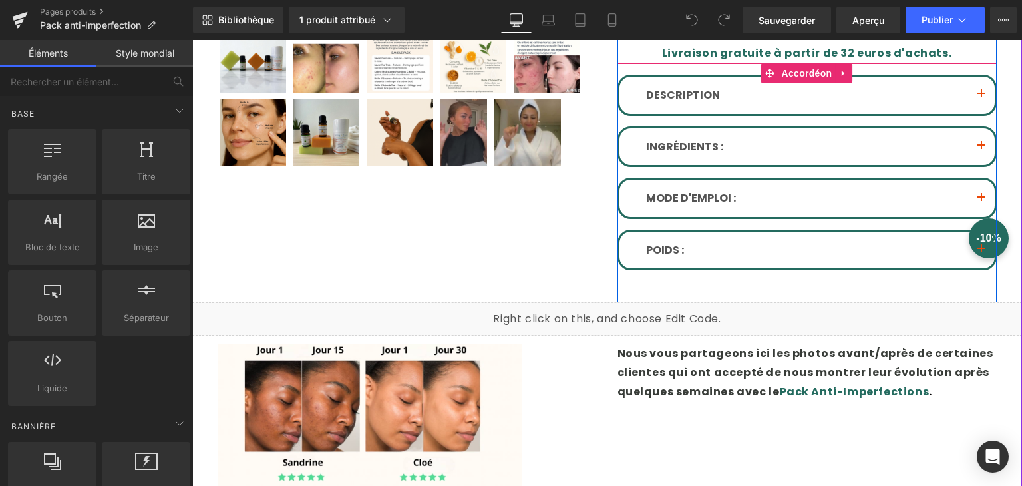
click at [982, 150] on span "button" at bounding box center [982, 150] width 0 height 0
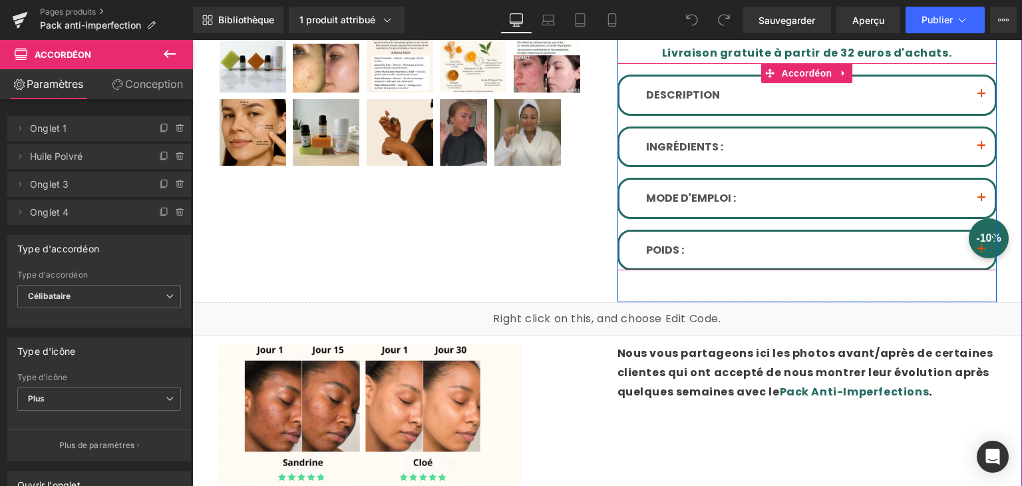
click at [978, 144] on button "button" at bounding box center [981, 146] width 27 height 37
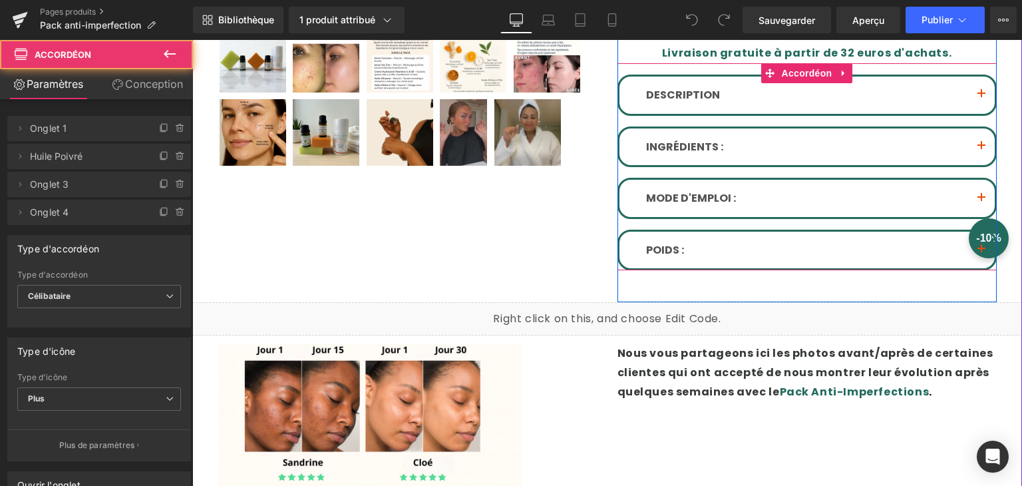
click at [972, 140] on button "button" at bounding box center [981, 146] width 27 height 37
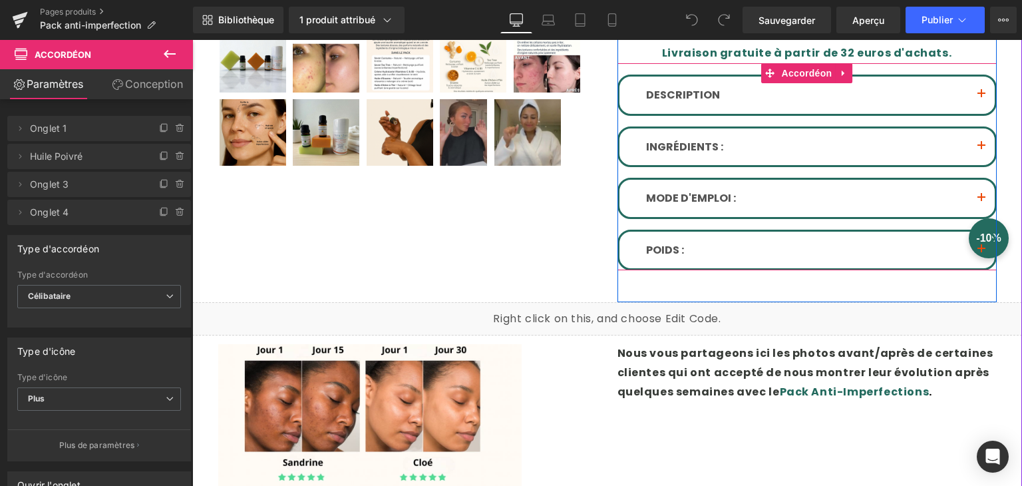
click at [982, 150] on span "button" at bounding box center [982, 150] width 0 height 0
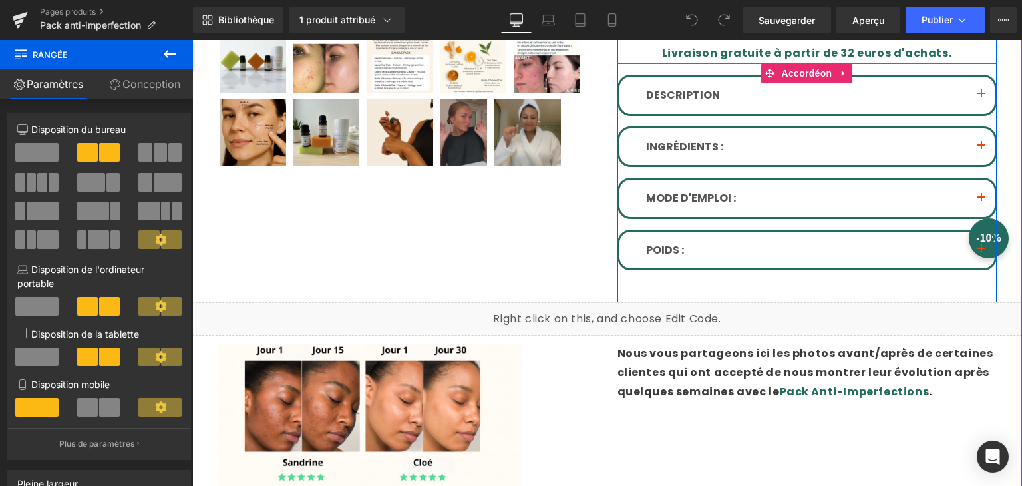
click at [978, 146] on button "button" at bounding box center [981, 146] width 27 height 37
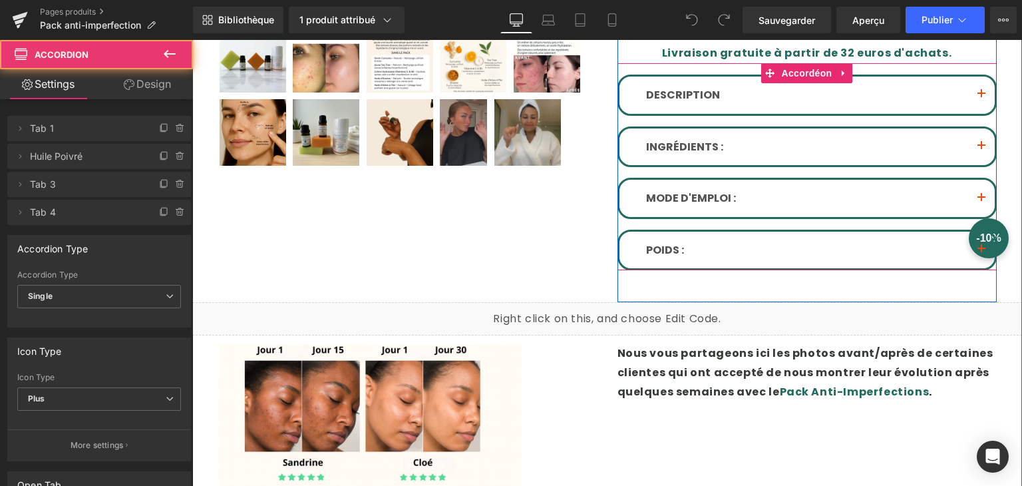
click at [978, 146] on button "button" at bounding box center [981, 146] width 27 height 37
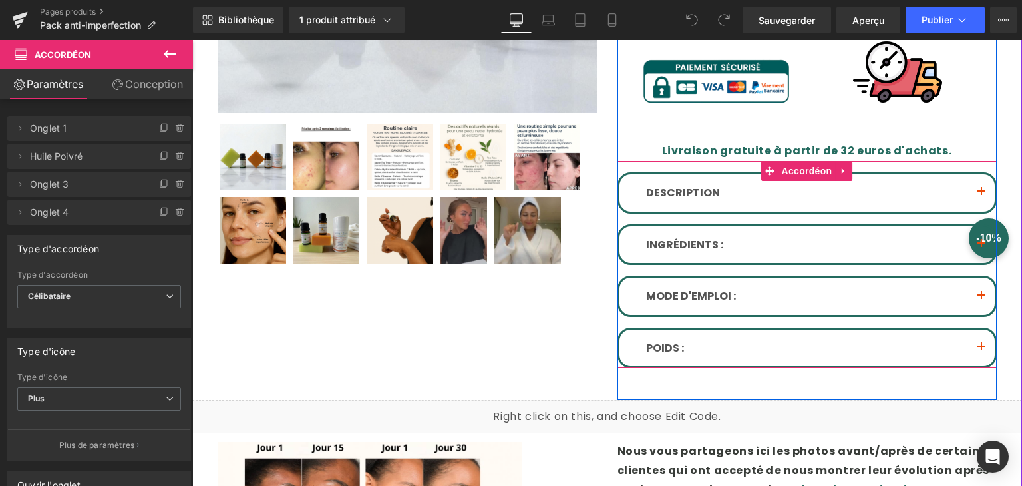
scroll to position [399, 0]
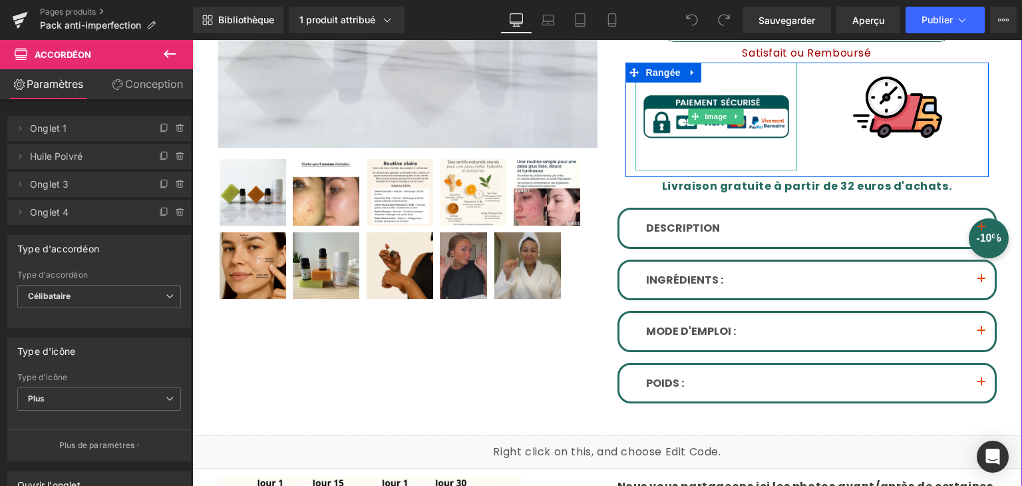
click at [739, 101] on img at bounding box center [717, 117] width 162 height 108
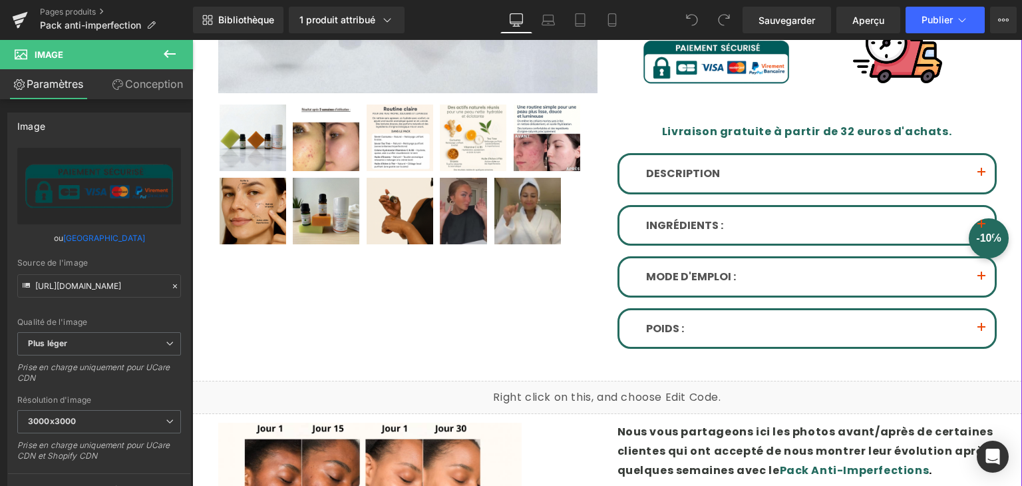
scroll to position [532, 0]
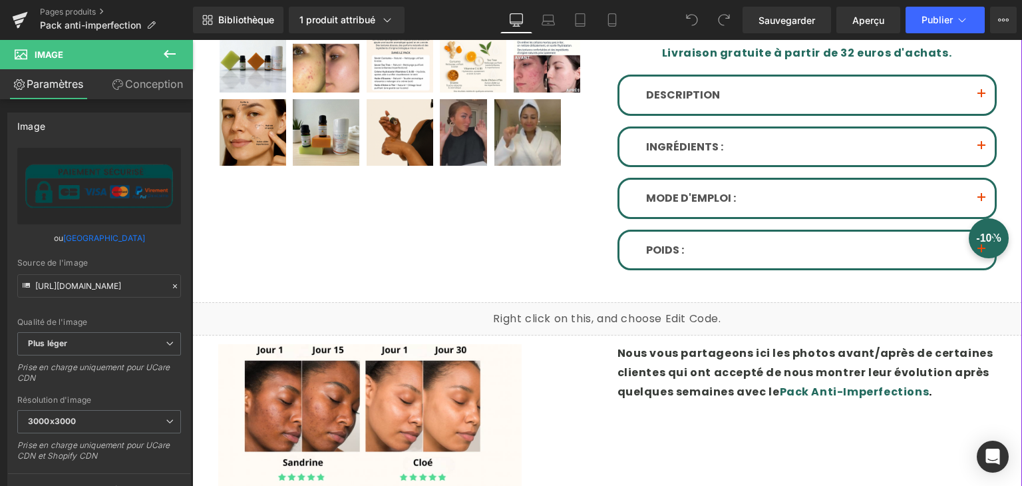
click at [713, 96] on p "DESCRIPTION" at bounding box center [807, 95] width 322 height 17
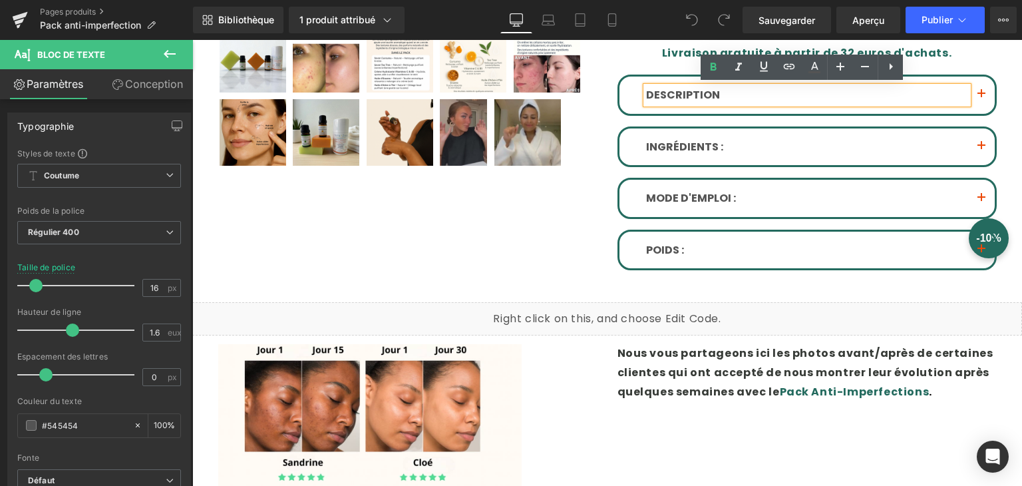
click at [982, 98] on span "button" at bounding box center [982, 98] width 0 height 0
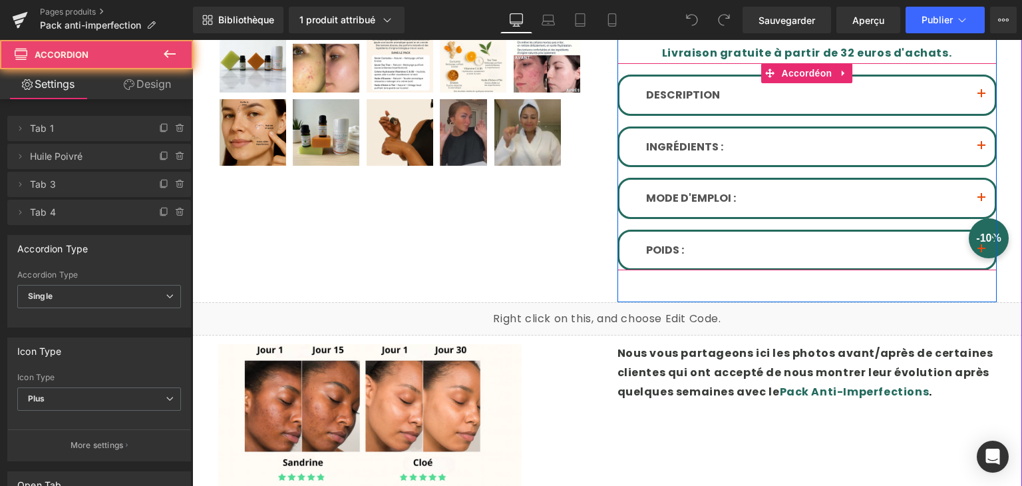
click at [982, 98] on span "button" at bounding box center [982, 98] width 0 height 0
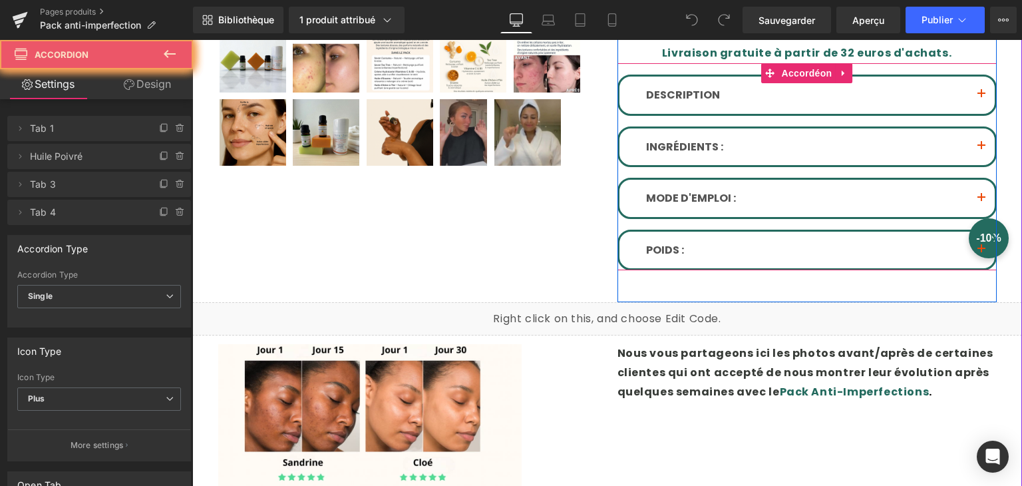
click at [982, 98] on span "button" at bounding box center [982, 98] width 0 height 0
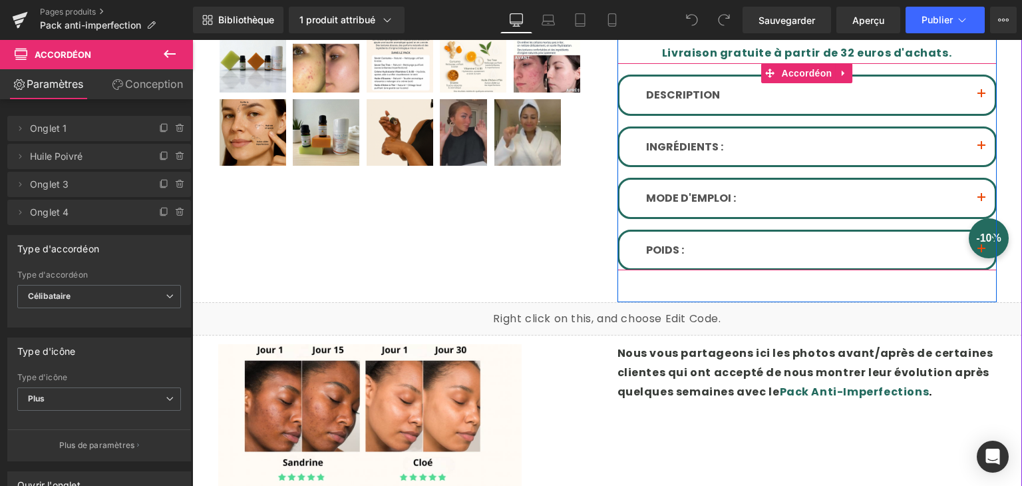
click at [982, 150] on span "button" at bounding box center [982, 150] width 0 height 0
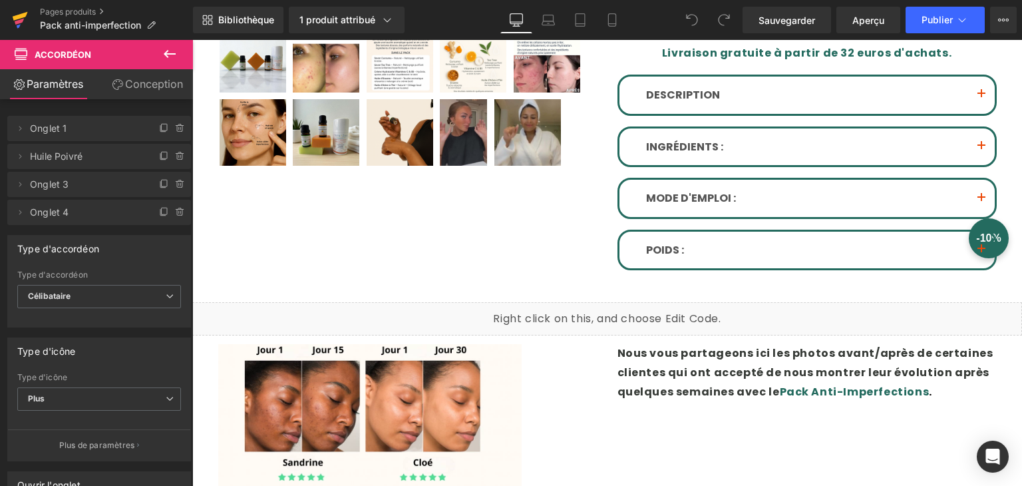
click at [23, 17] on icon at bounding box center [20, 16] width 15 height 9
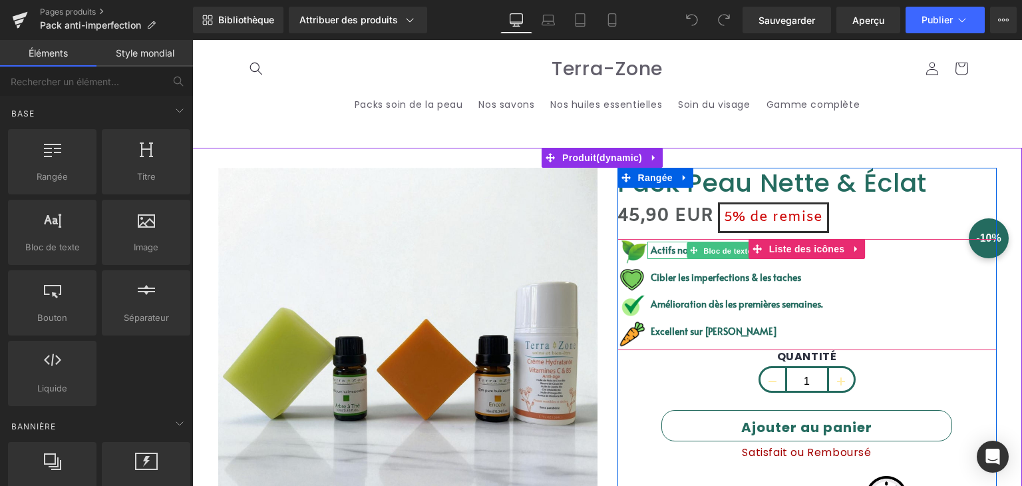
click at [718, 246] on font "Bloc de texte" at bounding box center [727, 250] width 49 height 9
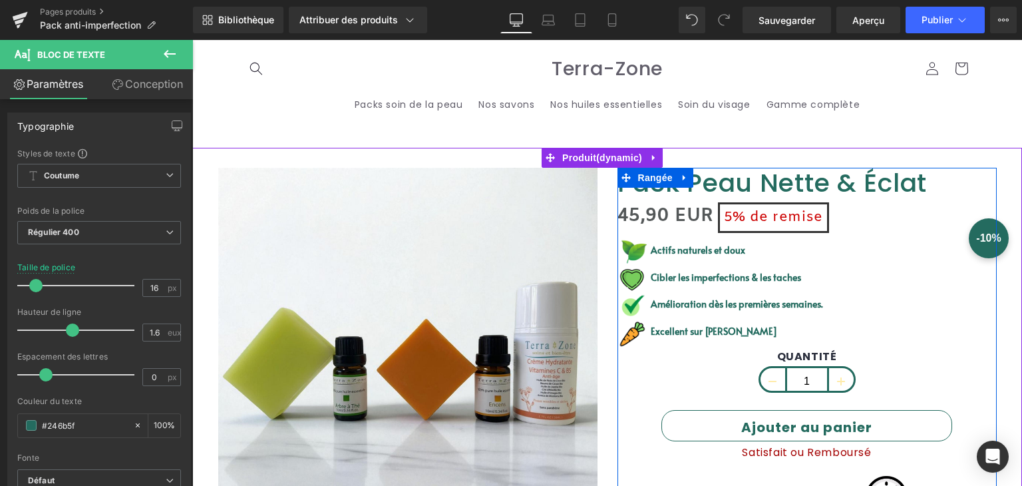
click at [690, 246] on icon at bounding box center [693, 250] width 7 height 8
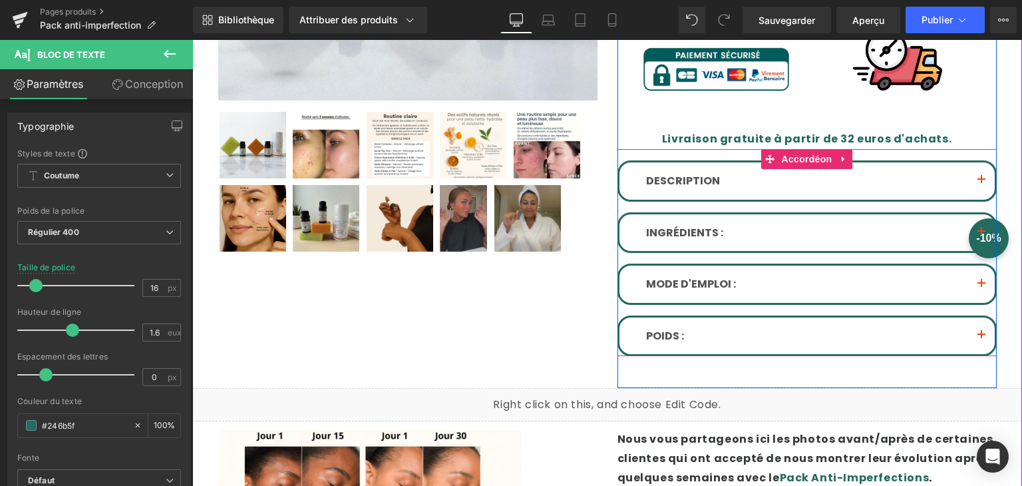
scroll to position [466, 0]
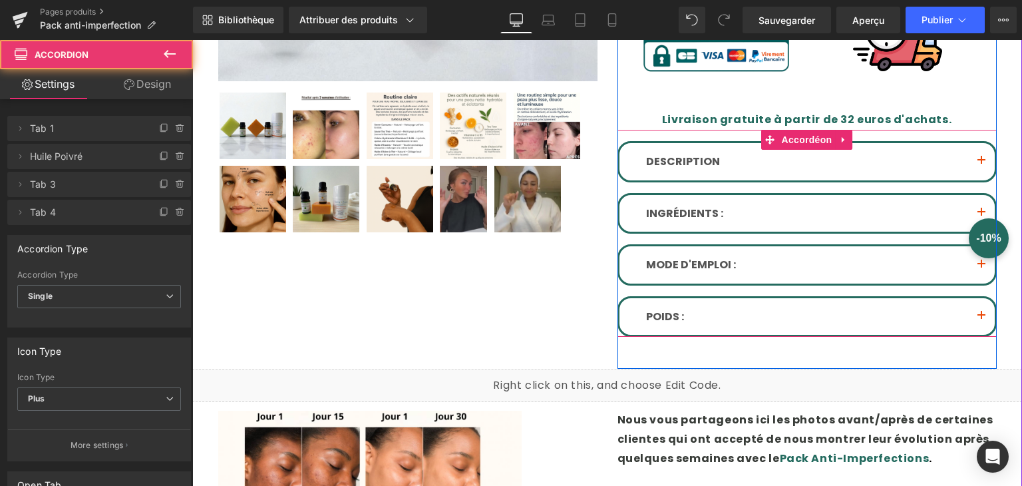
click at [982, 164] on span "button" at bounding box center [982, 164] width 0 height 0
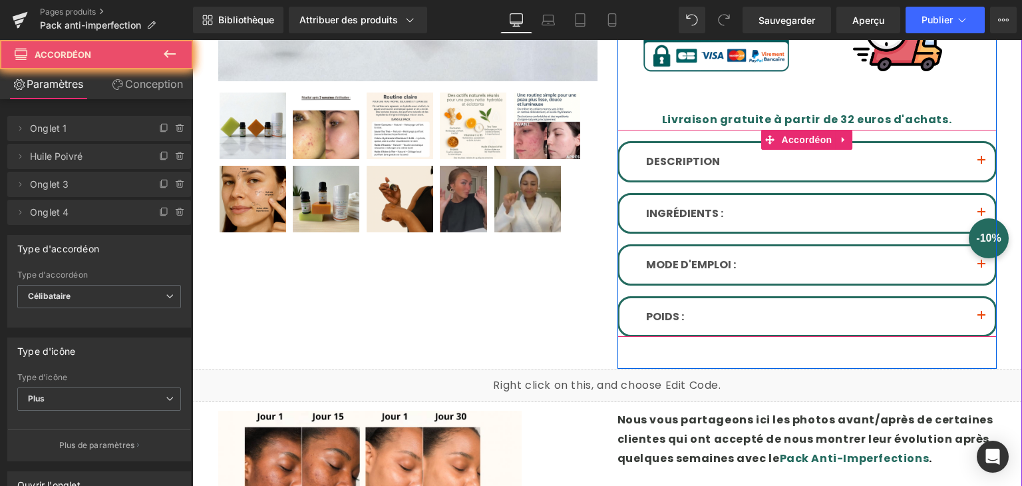
click at [982, 164] on span "button" at bounding box center [982, 164] width 0 height 0
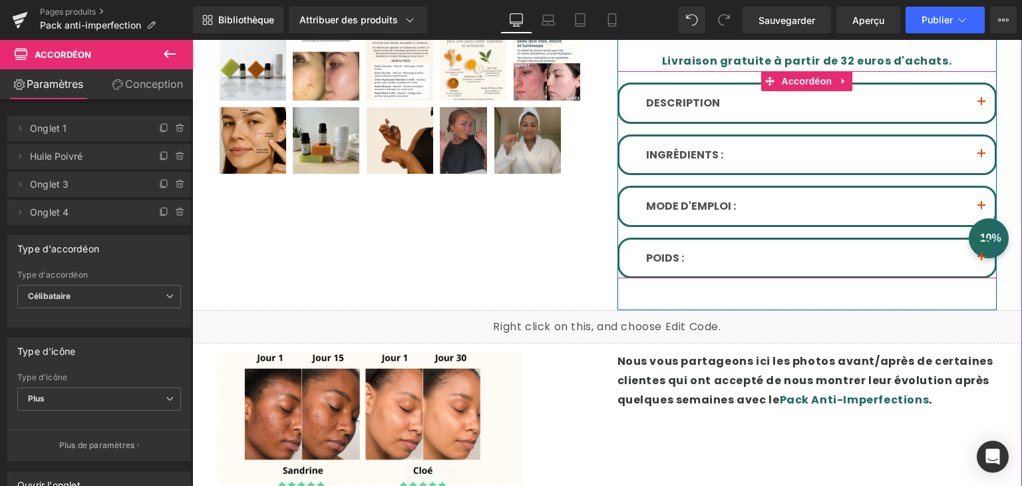
scroll to position [532, 0]
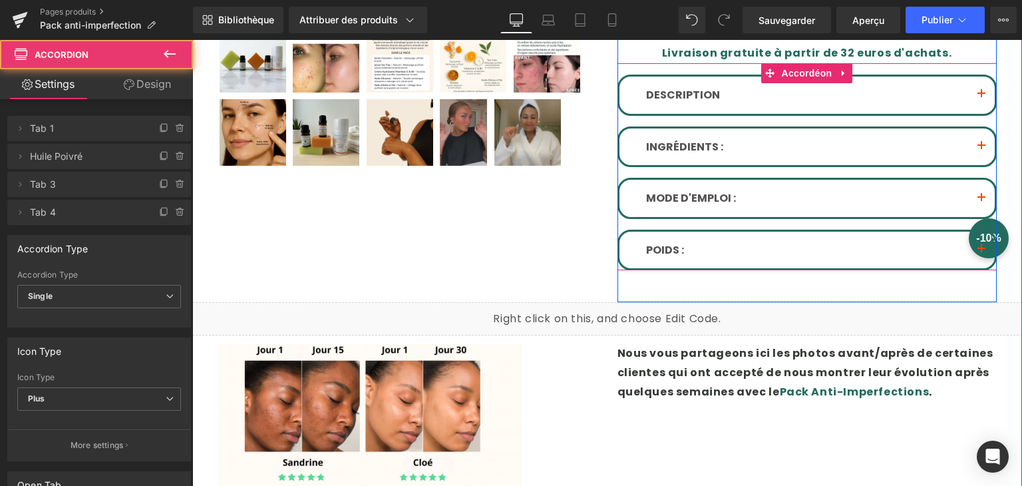
click at [976, 147] on button "button" at bounding box center [981, 146] width 27 height 37
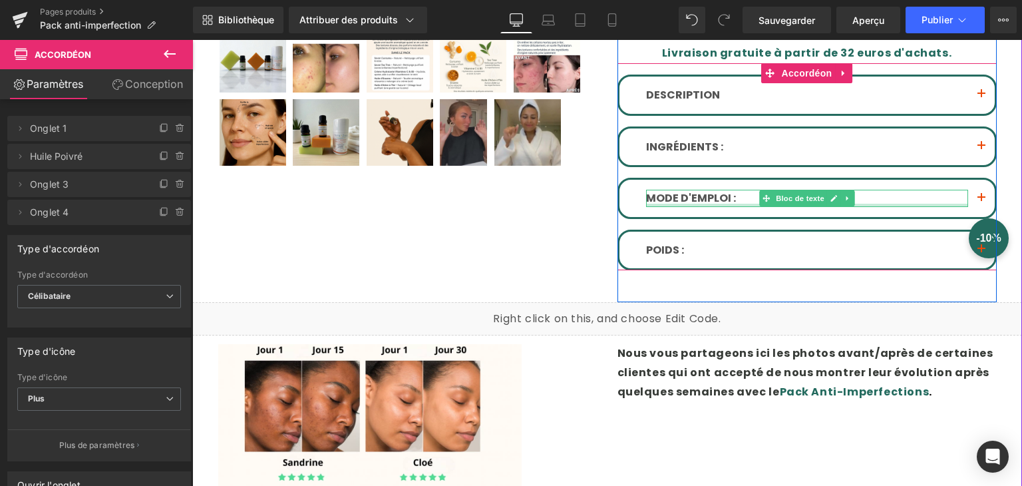
scroll to position [665, 0]
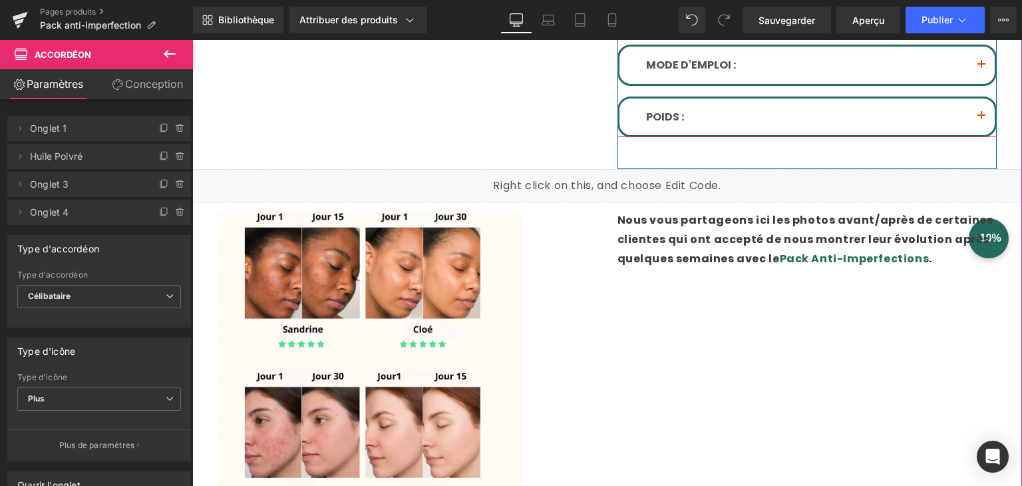
click at [982, 120] on span "button" at bounding box center [982, 120] width 0 height 0
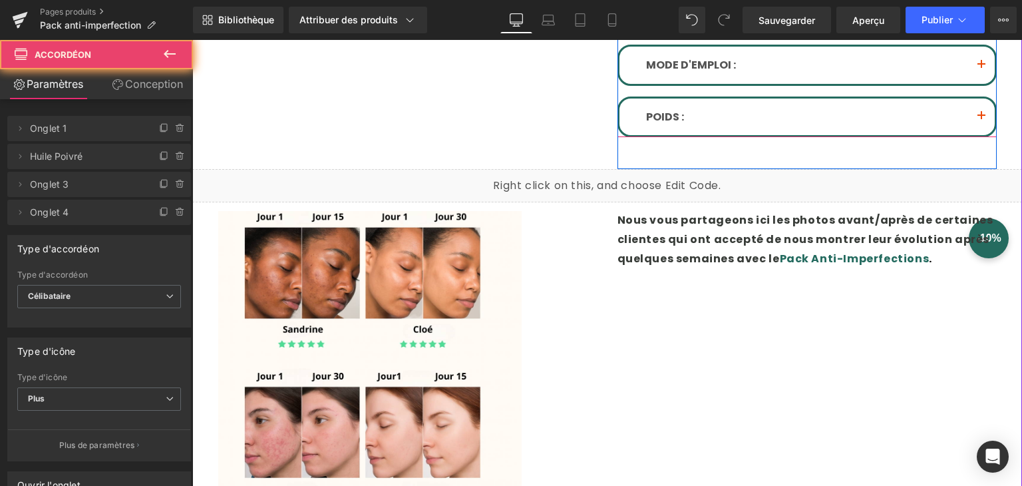
click at [982, 120] on span "button" at bounding box center [982, 120] width 0 height 0
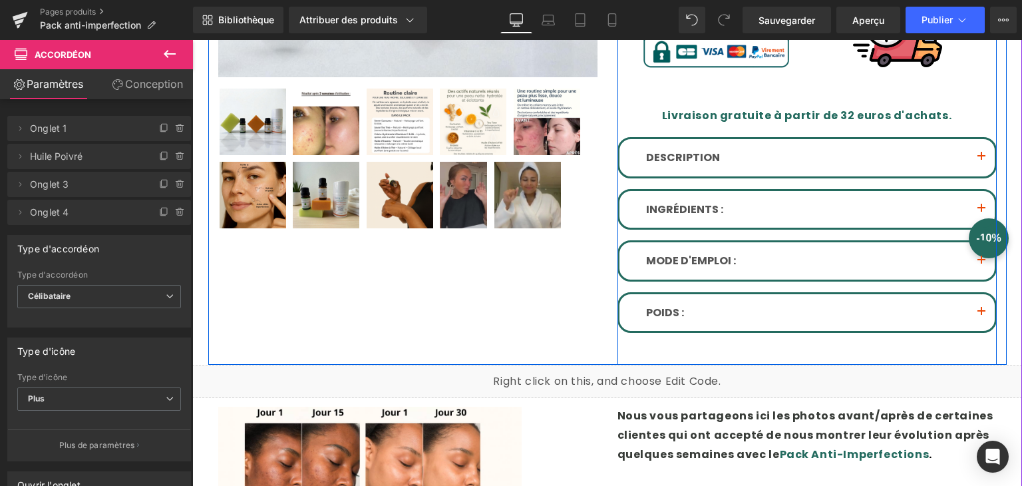
scroll to position [466, 0]
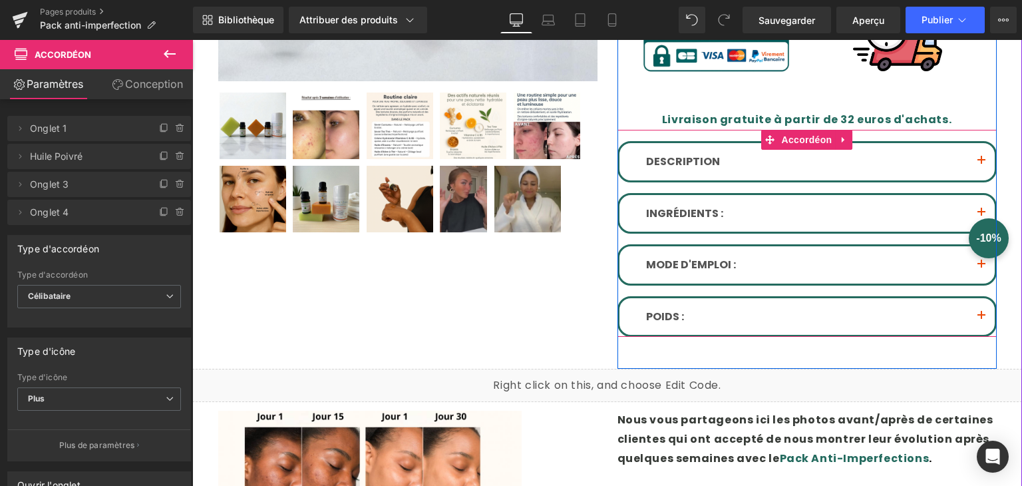
click at [982, 164] on span "button" at bounding box center [982, 164] width 0 height 0
click at [830, 159] on icon at bounding box center [833, 162] width 7 height 8
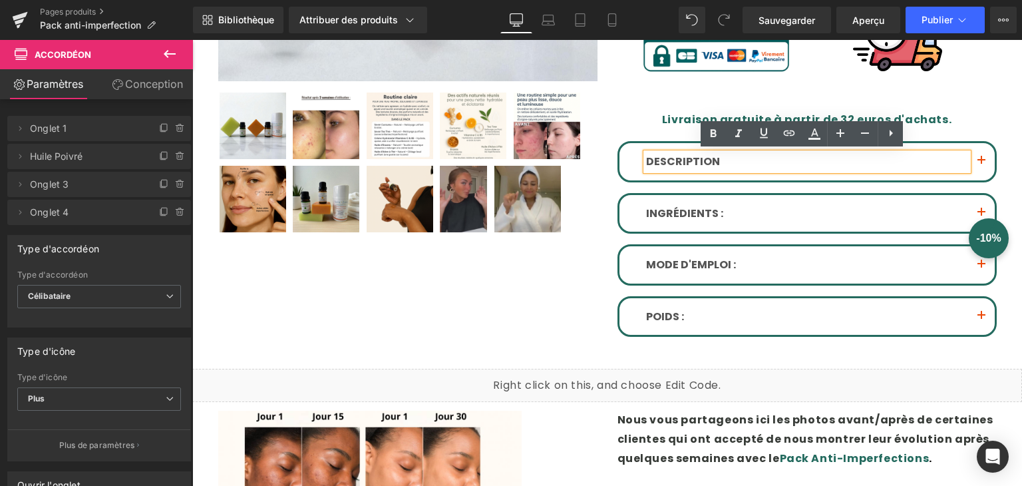
click at [828, 159] on p "DESCRIPTION" at bounding box center [807, 161] width 322 height 17
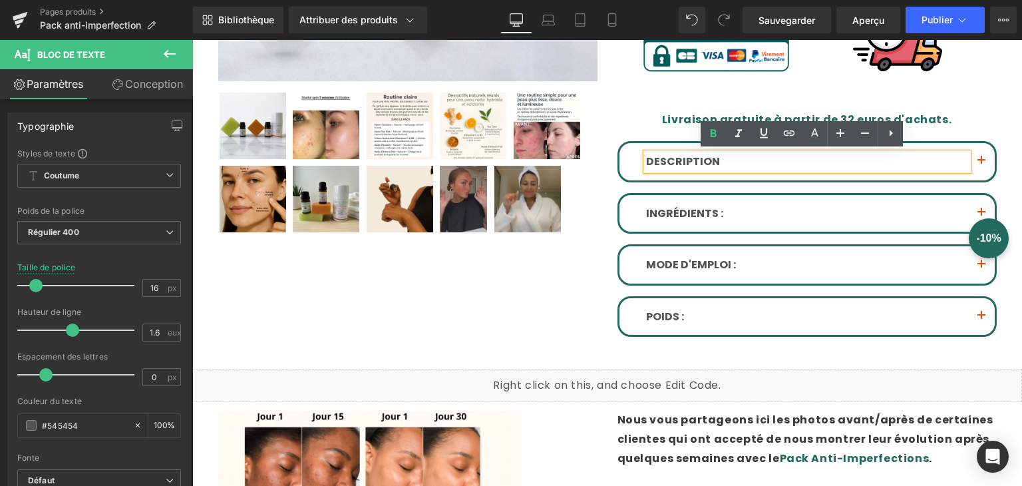
click at [982, 164] on span "button" at bounding box center [982, 164] width 0 height 0
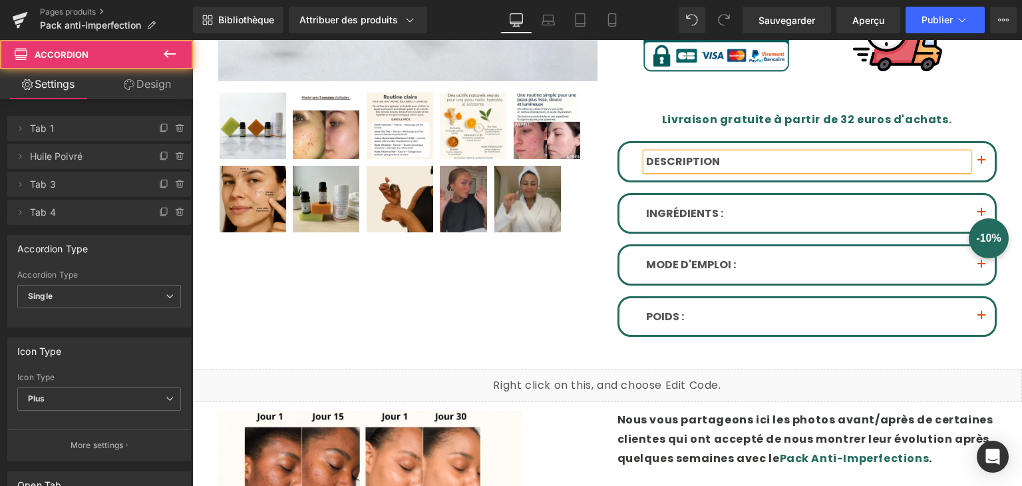
click at [982, 164] on span "button" at bounding box center [982, 164] width 0 height 0
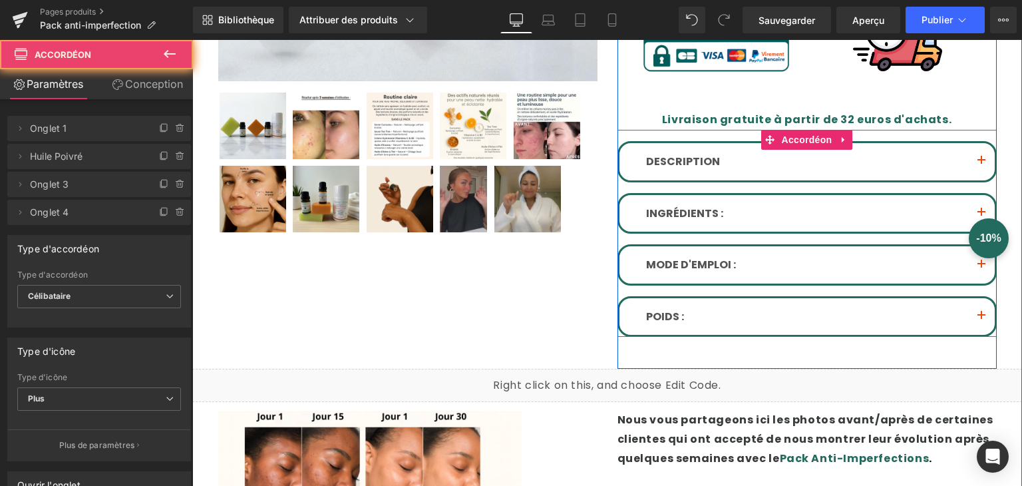
click at [982, 164] on span "button" at bounding box center [982, 164] width 0 height 0
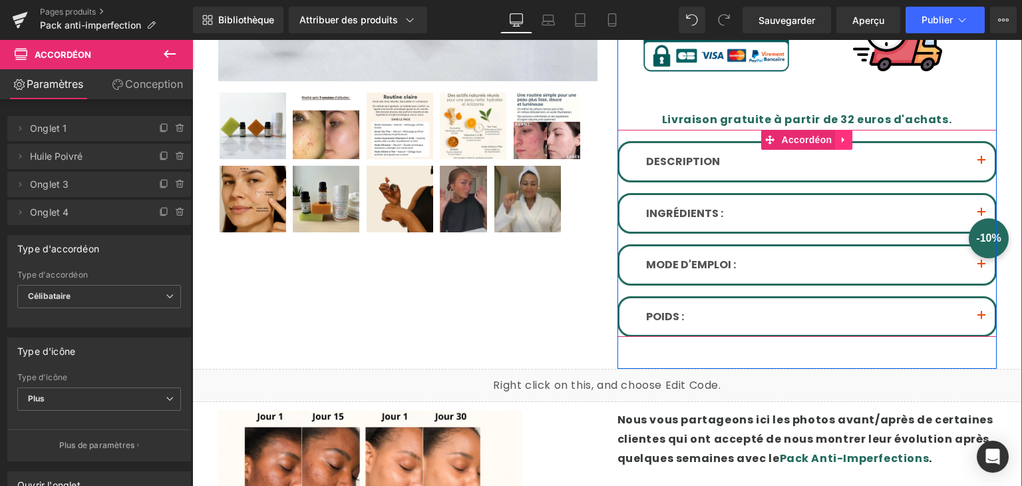
click at [842, 138] on icon at bounding box center [843, 140] width 9 height 10
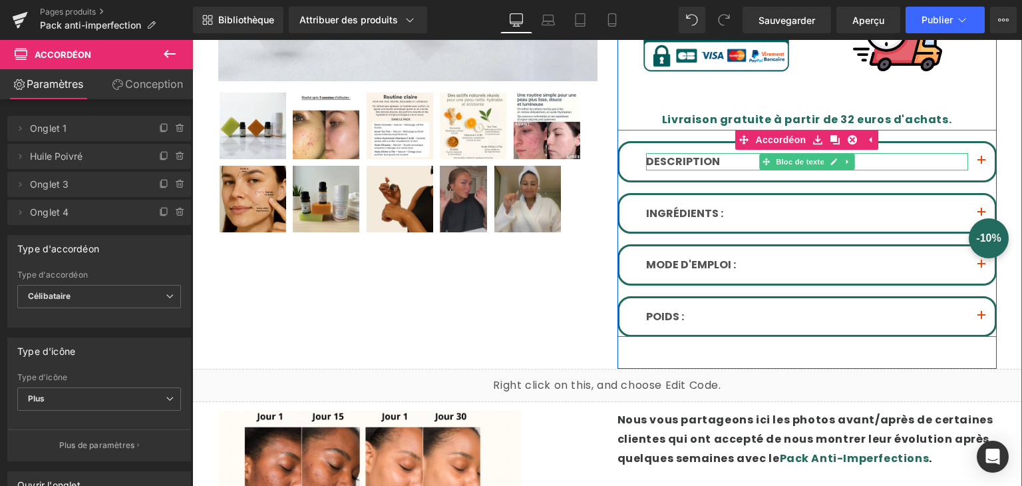
click at [954, 156] on p "DESCRIPTION" at bounding box center [807, 161] width 322 height 17
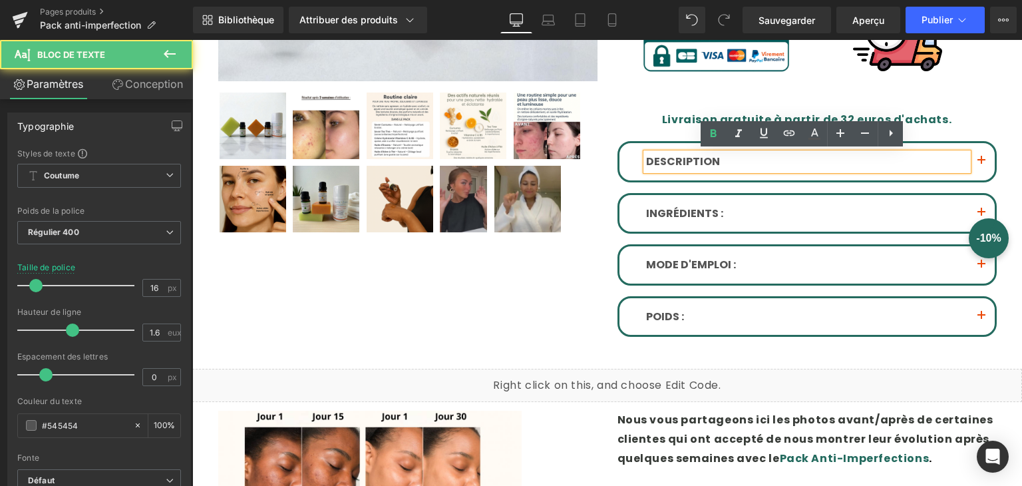
click at [973, 156] on button "button" at bounding box center [981, 161] width 27 height 37
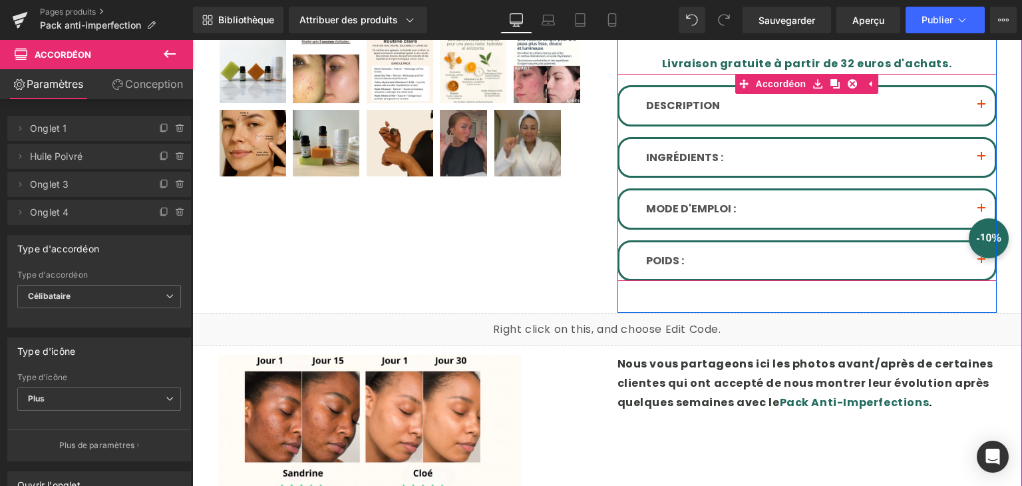
scroll to position [532, 0]
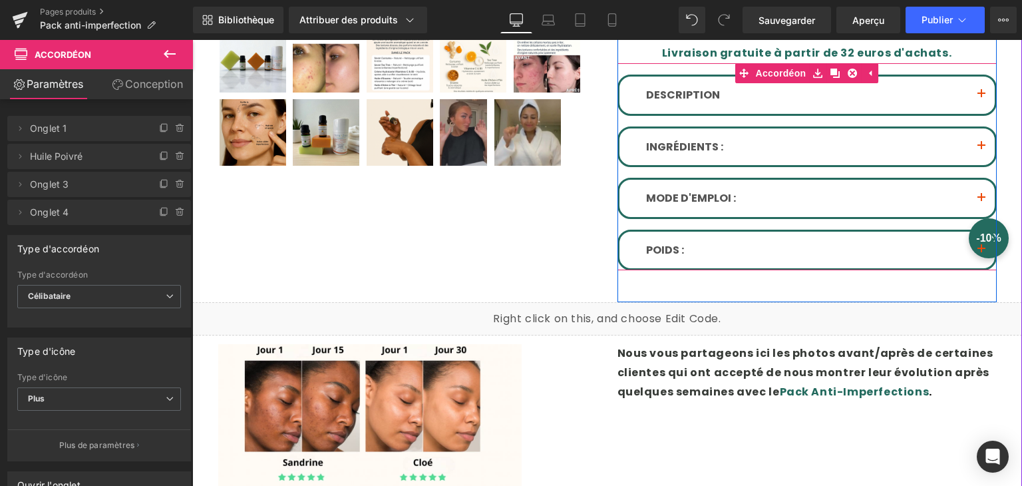
click at [982, 150] on span "button" at bounding box center [982, 150] width 0 height 0
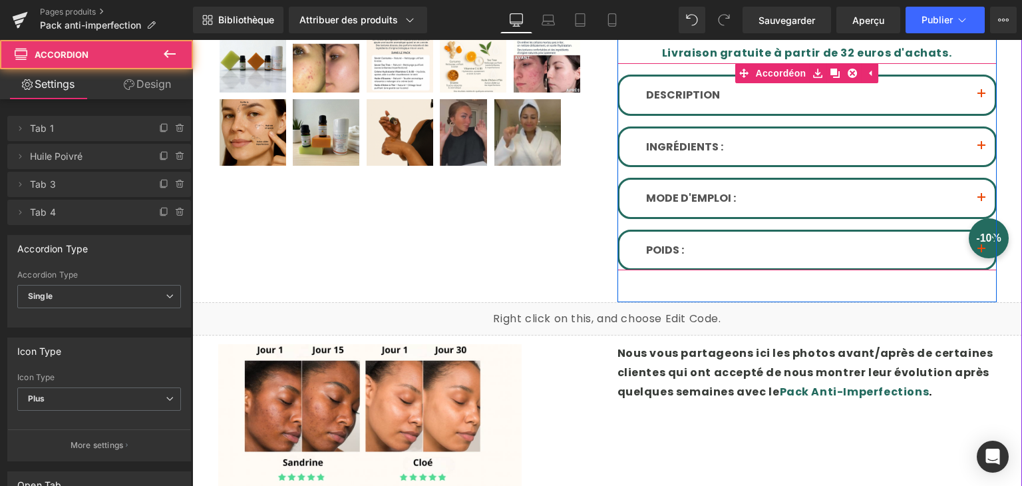
click at [982, 150] on span "button" at bounding box center [982, 150] width 0 height 0
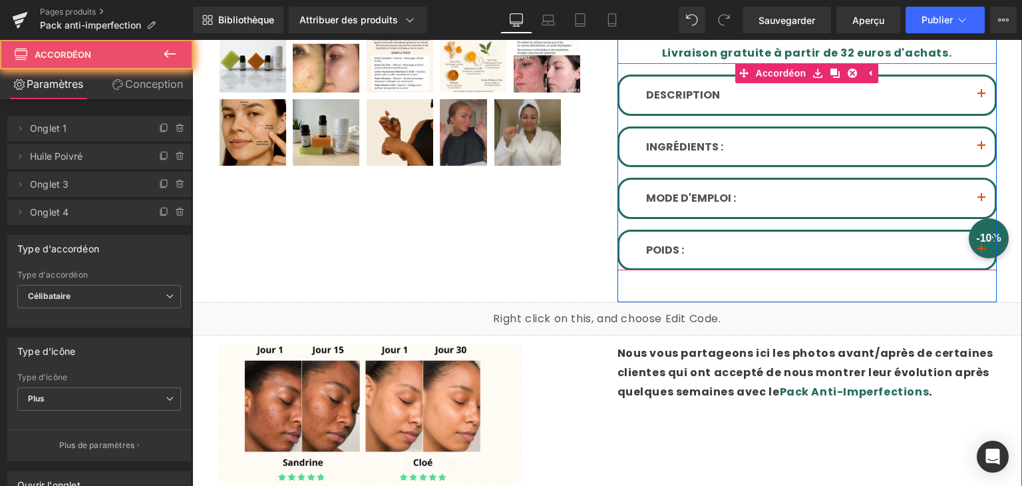
click at [982, 150] on span "button" at bounding box center [982, 150] width 0 height 0
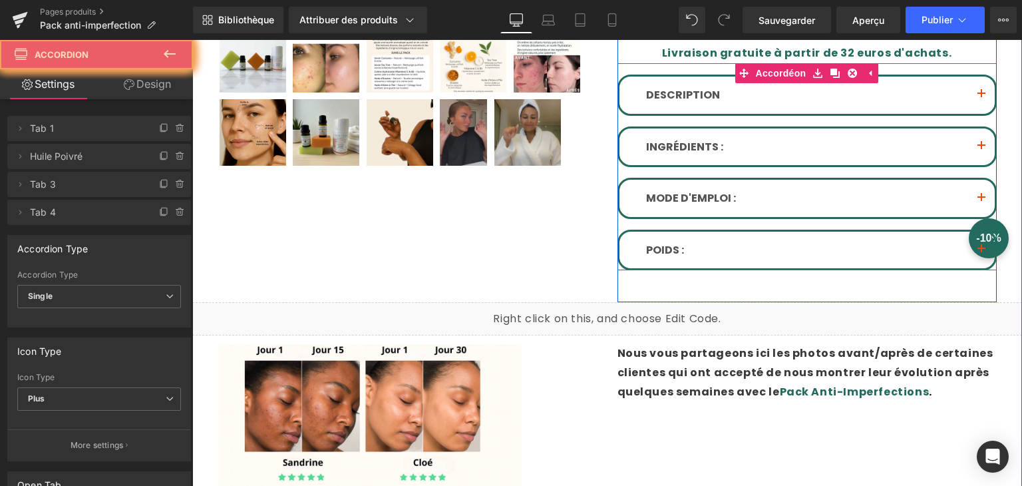
click at [982, 150] on span "button" at bounding box center [982, 150] width 0 height 0
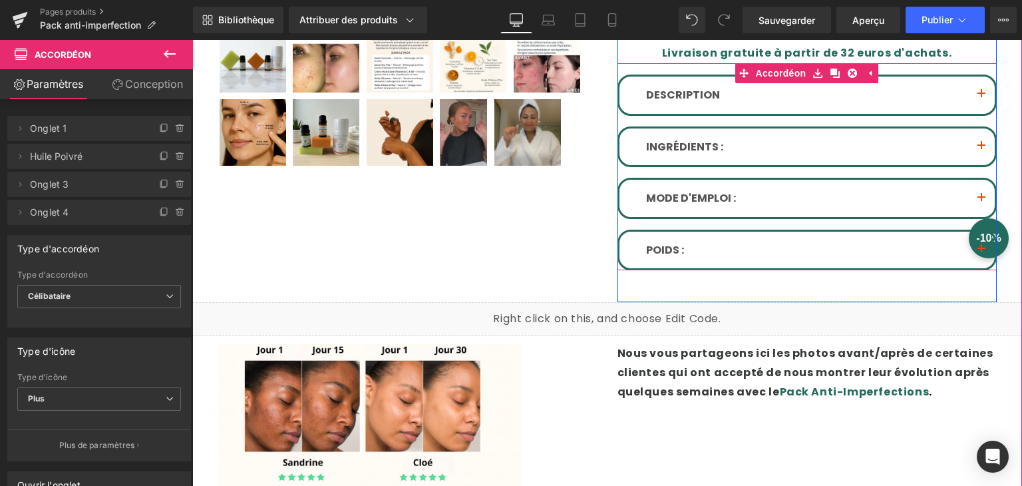
click at [982, 150] on span "button" at bounding box center [982, 150] width 0 height 0
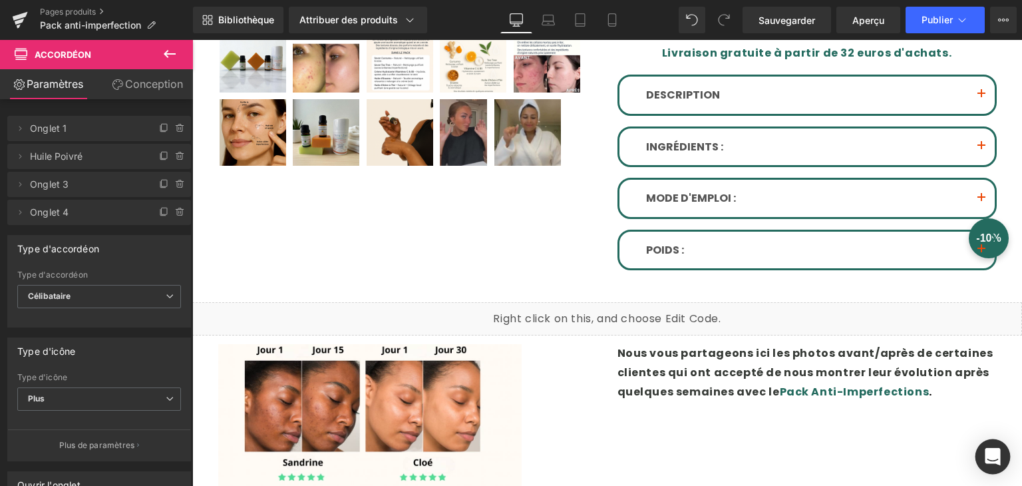
click at [990, 455] on icon "Ouvrir Intercom Messenger" at bounding box center [992, 456] width 15 height 17
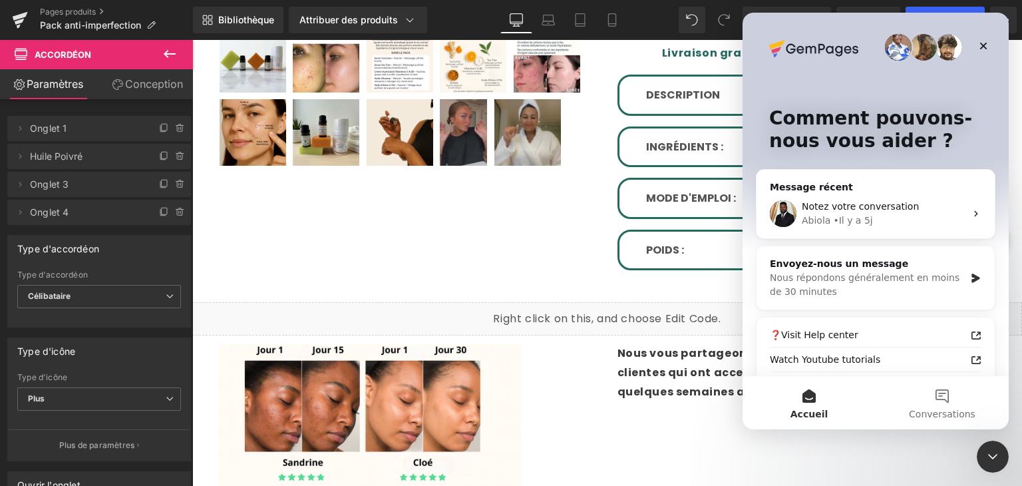
scroll to position [0, 0]
click at [957, 212] on div "Notez votre conversation" at bounding box center [884, 207] width 164 height 14
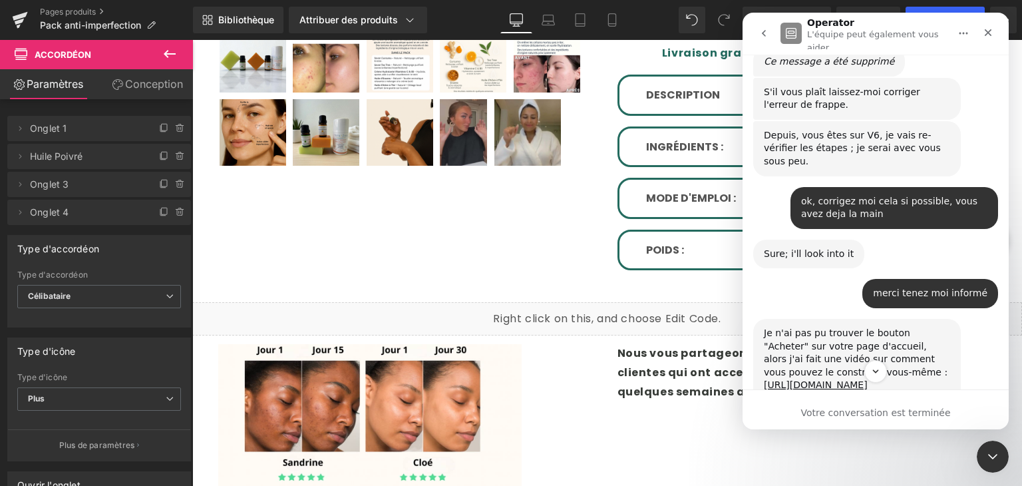
scroll to position [12027, 0]
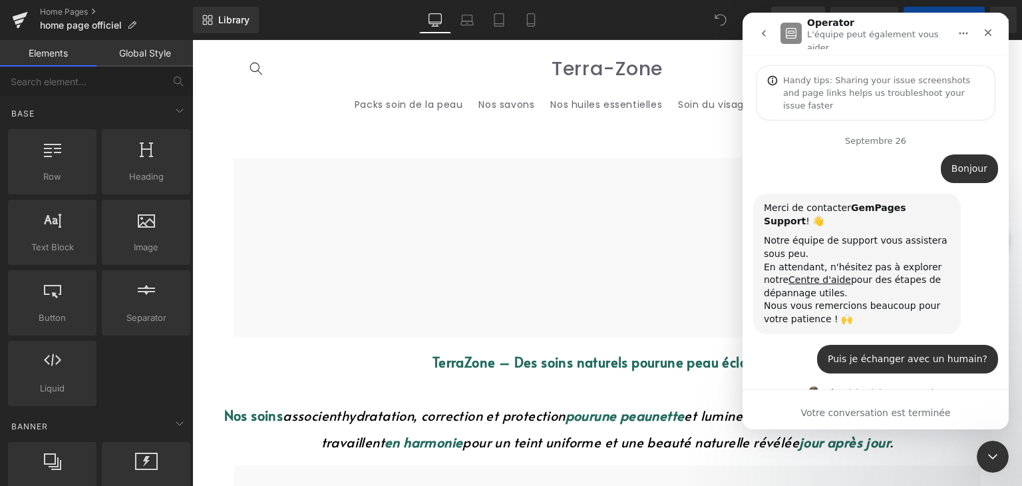
click at [22, 22] on div at bounding box center [511, 223] width 1022 height 446
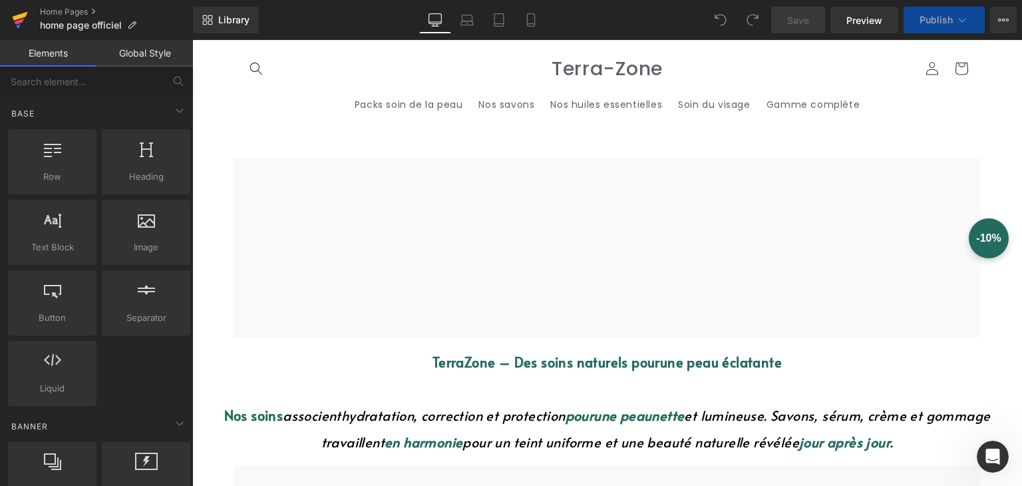
click at [22, 22] on icon at bounding box center [19, 22] width 9 height 6
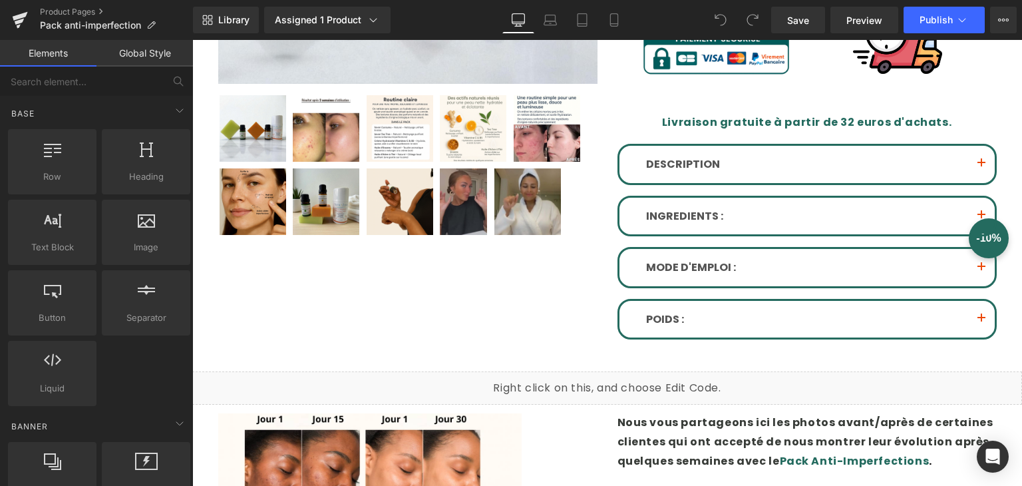
scroll to position [466, 0]
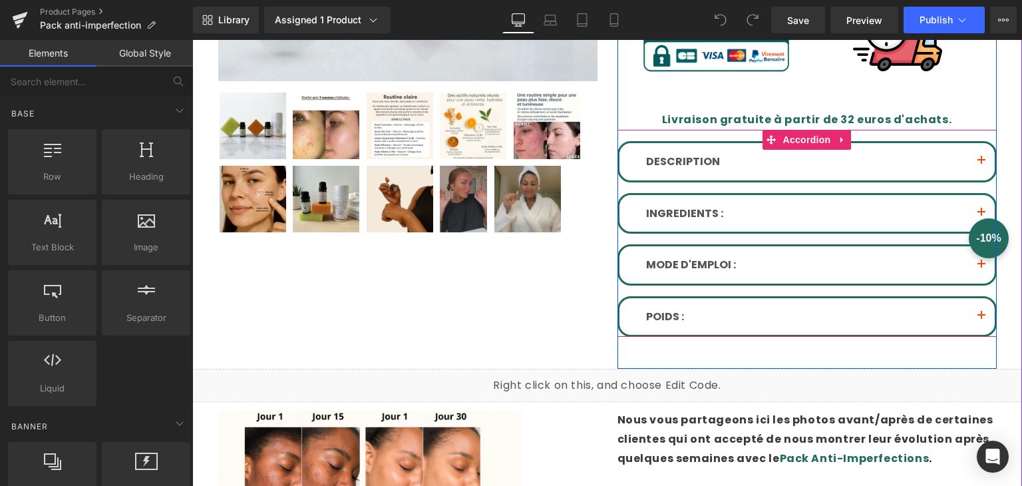
click at [982, 164] on span "button" at bounding box center [982, 164] width 0 height 0
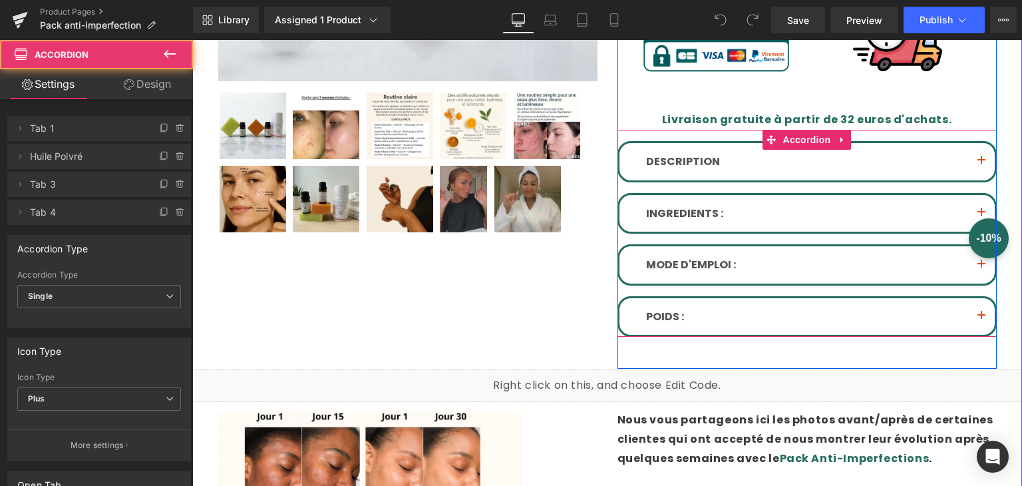
click at [982, 164] on span "button" at bounding box center [982, 164] width 0 height 0
